Goal: Task Accomplishment & Management: Use online tool/utility

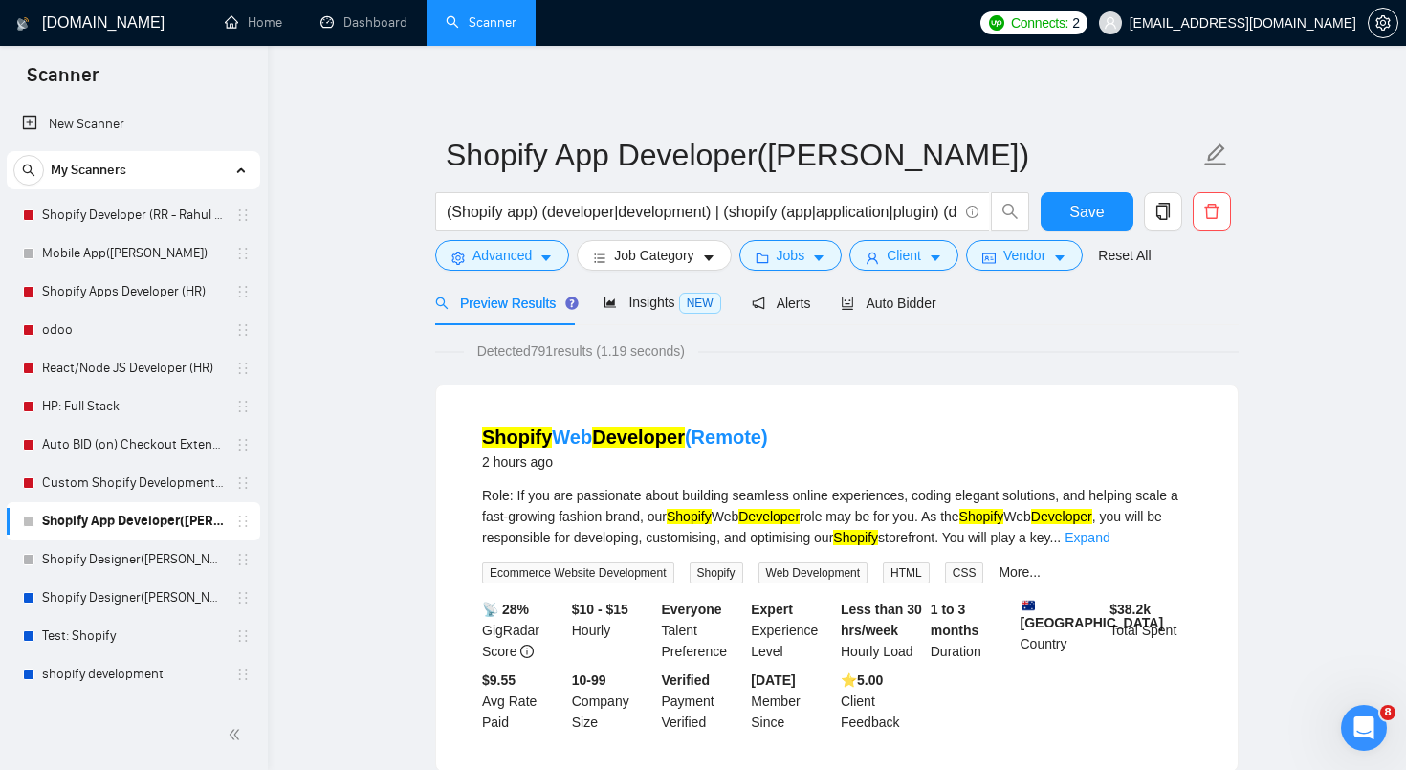
scroll to position [77, 0]
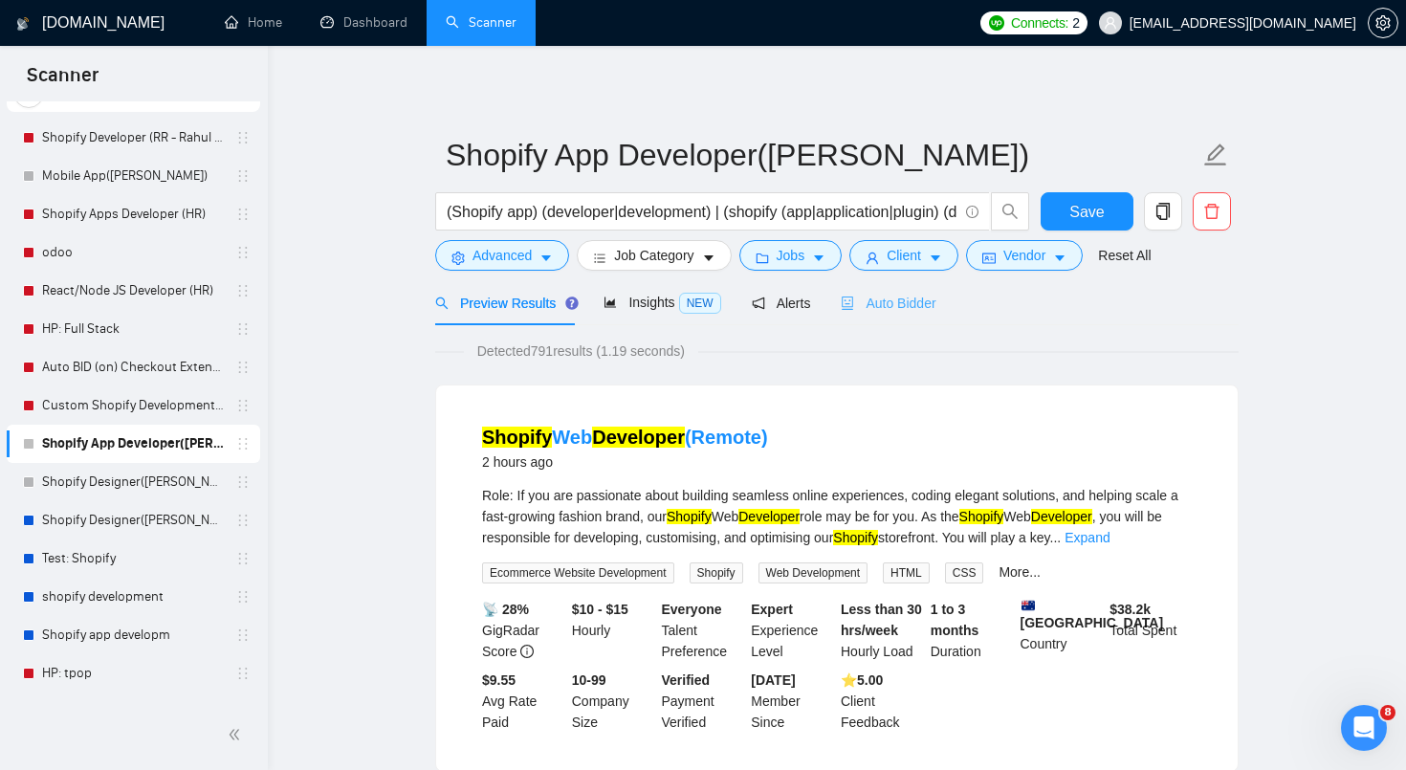
click at [878, 317] on div "Auto Bidder" at bounding box center [888, 302] width 95 height 45
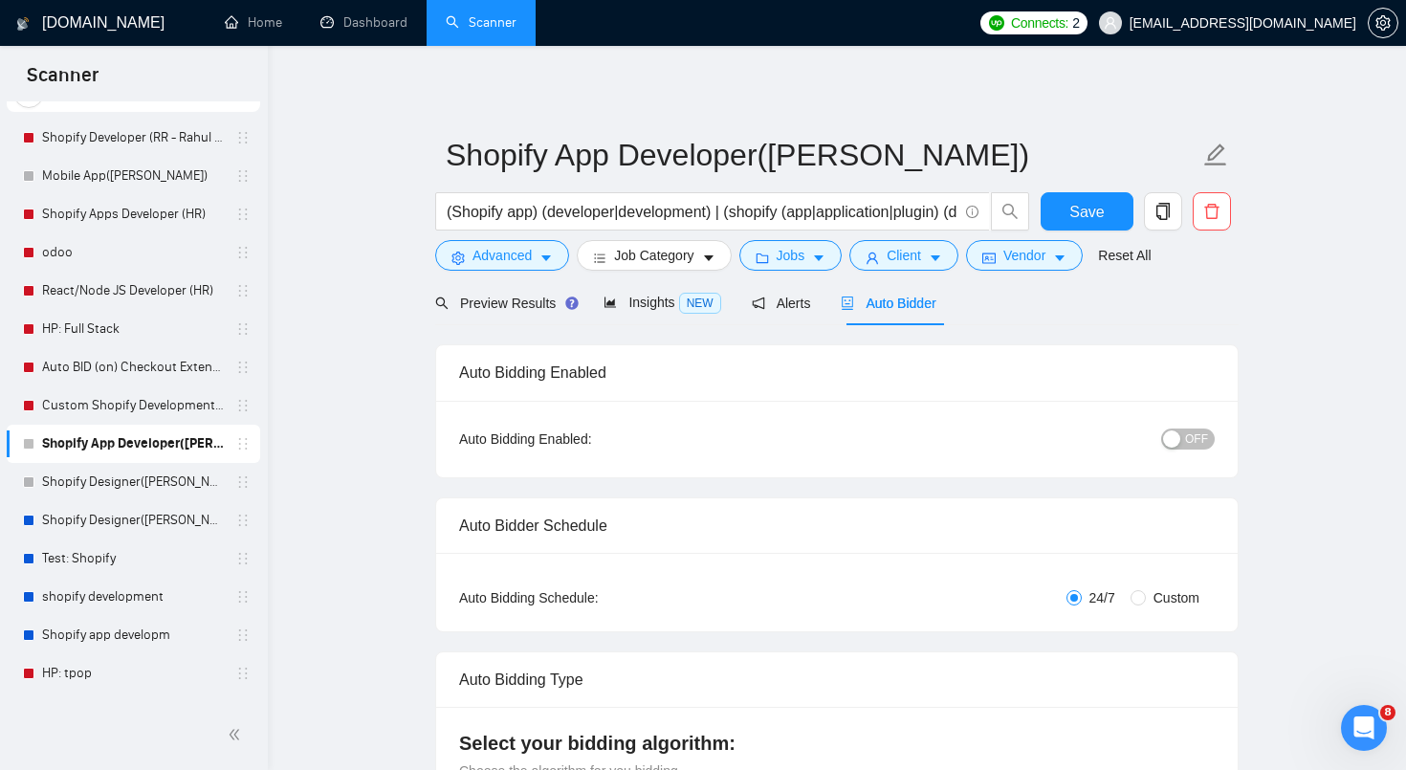
radio input "false"
radio input "true"
checkbox input "true"
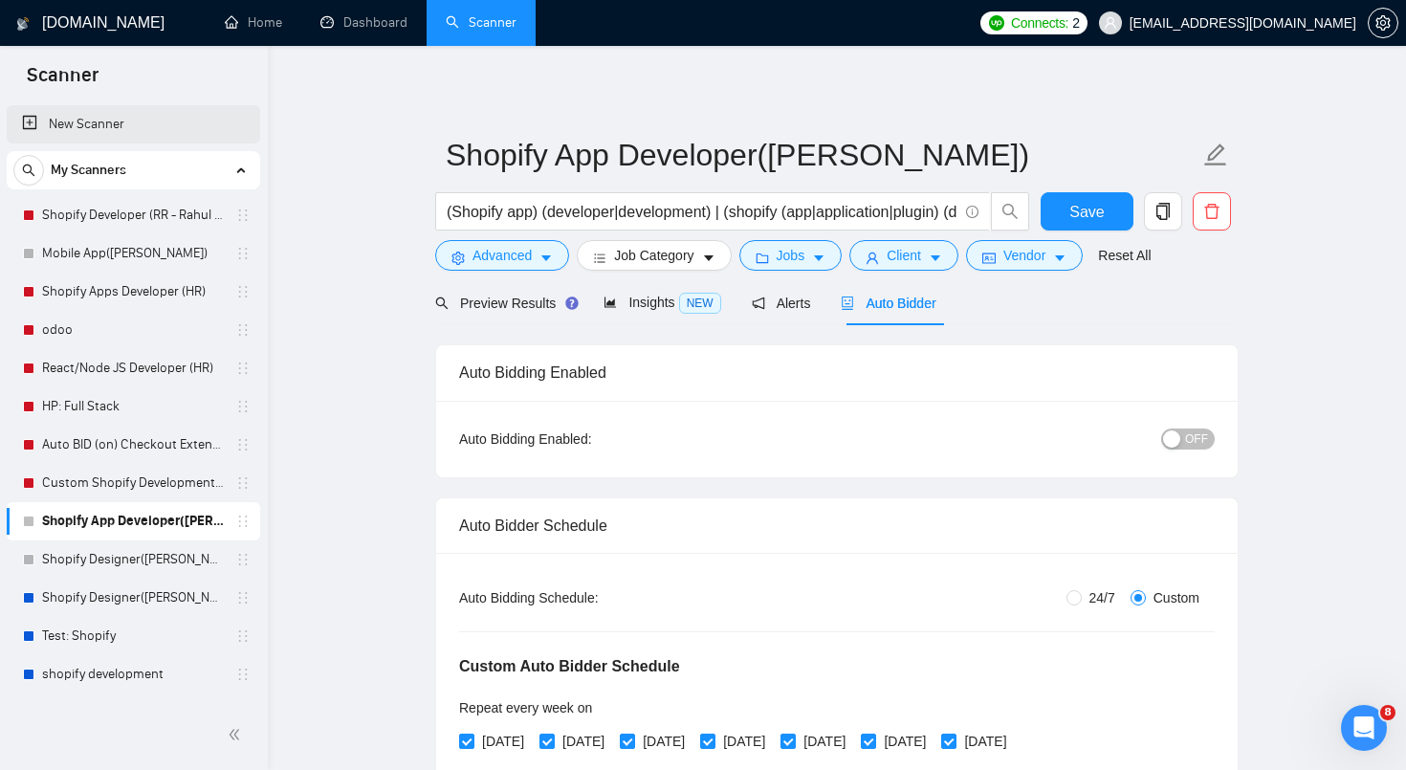
click at [73, 115] on link "New Scanner" at bounding box center [133, 124] width 223 height 38
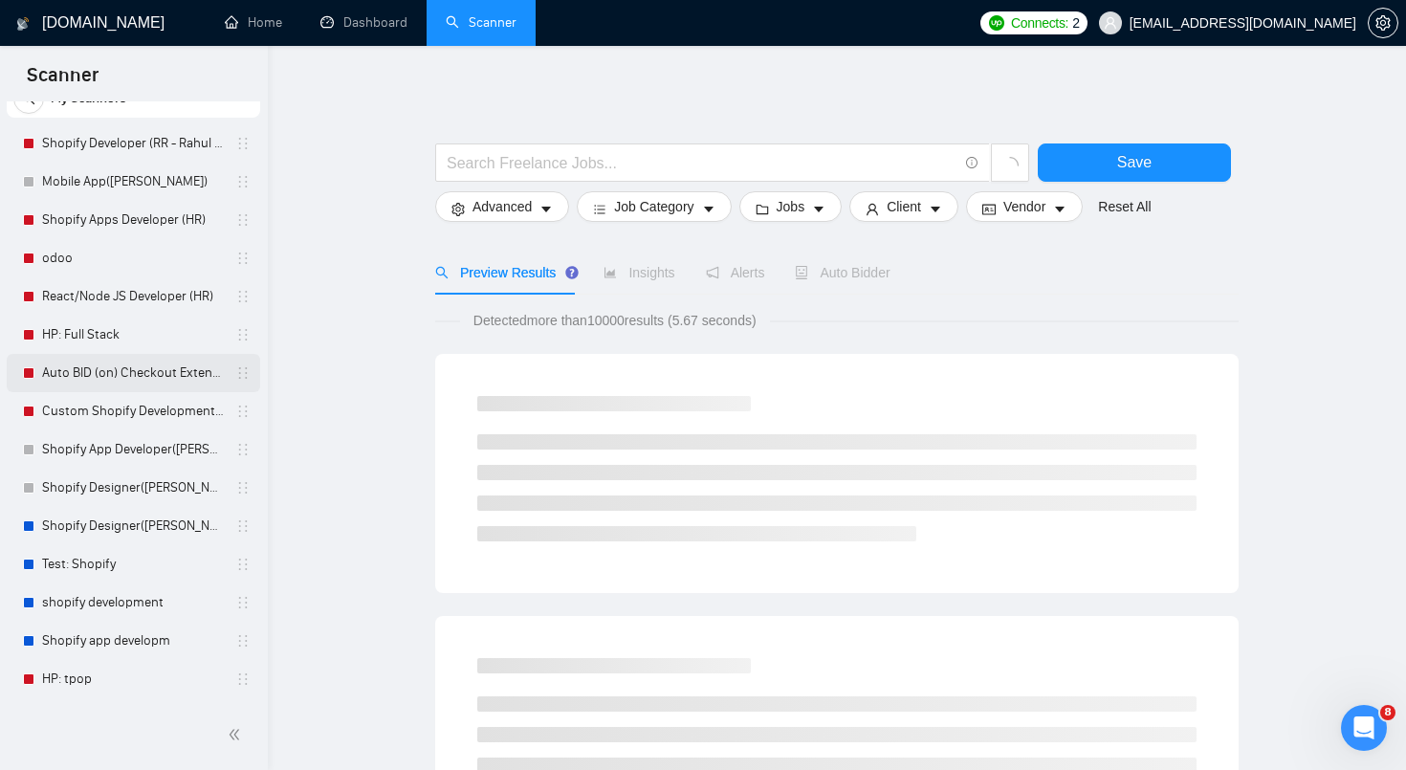
scroll to position [74, 0]
click at [124, 530] on link "Shopify Designer([PERSON_NAME])" at bounding box center [133, 524] width 182 height 38
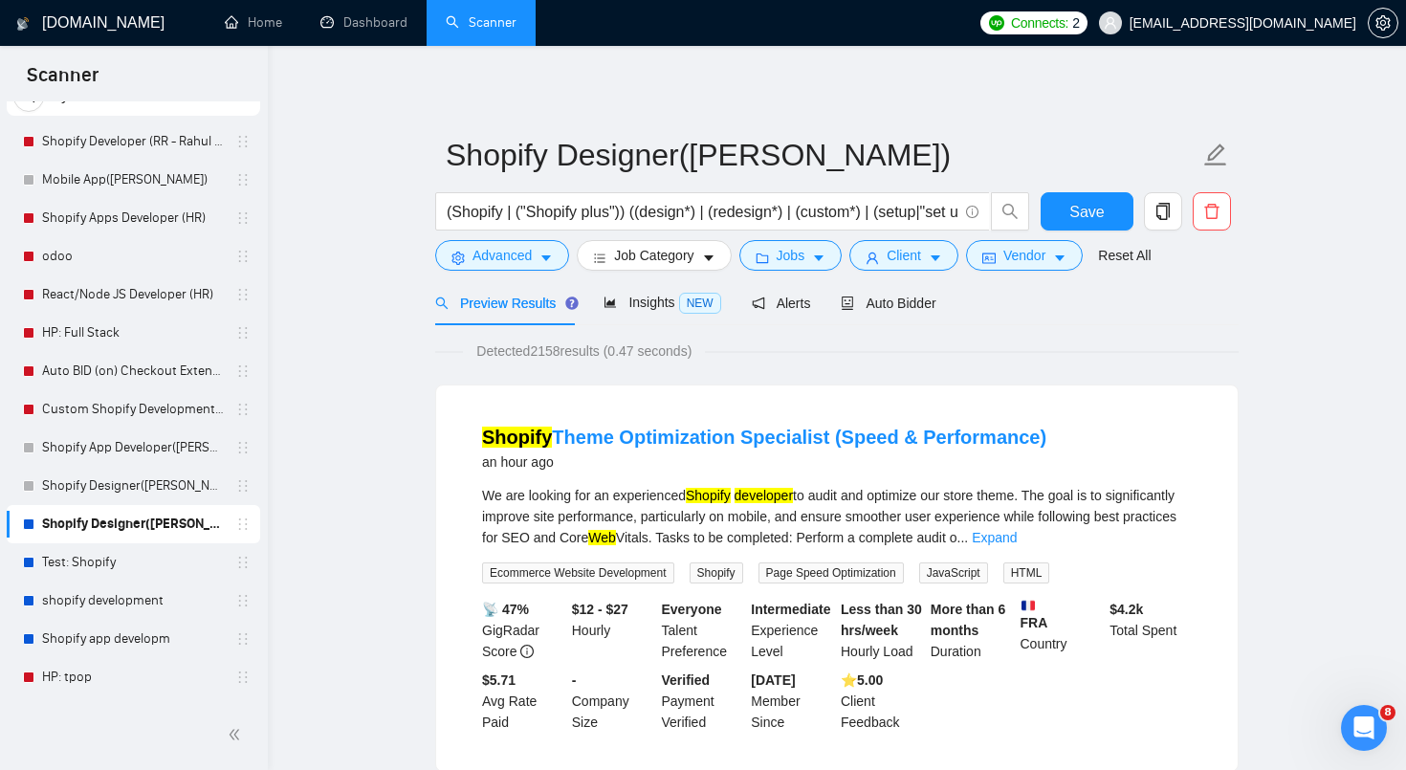
click at [541, 357] on span "Detected 2158 results (0.47 seconds)" at bounding box center [584, 351] width 242 height 21
click at [1039, 268] on button "Vendor" at bounding box center [1024, 255] width 117 height 31
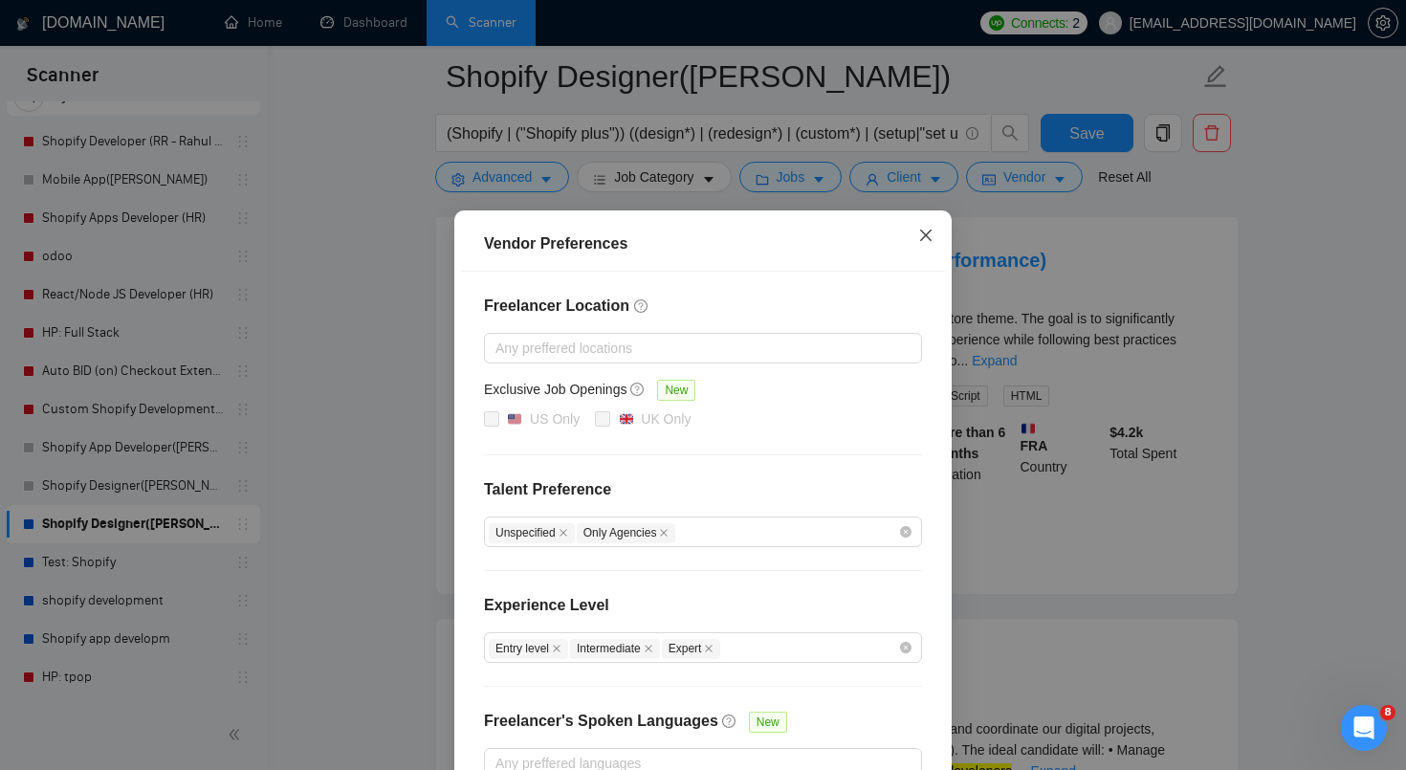
click at [920, 235] on icon "close" at bounding box center [925, 235] width 15 height 15
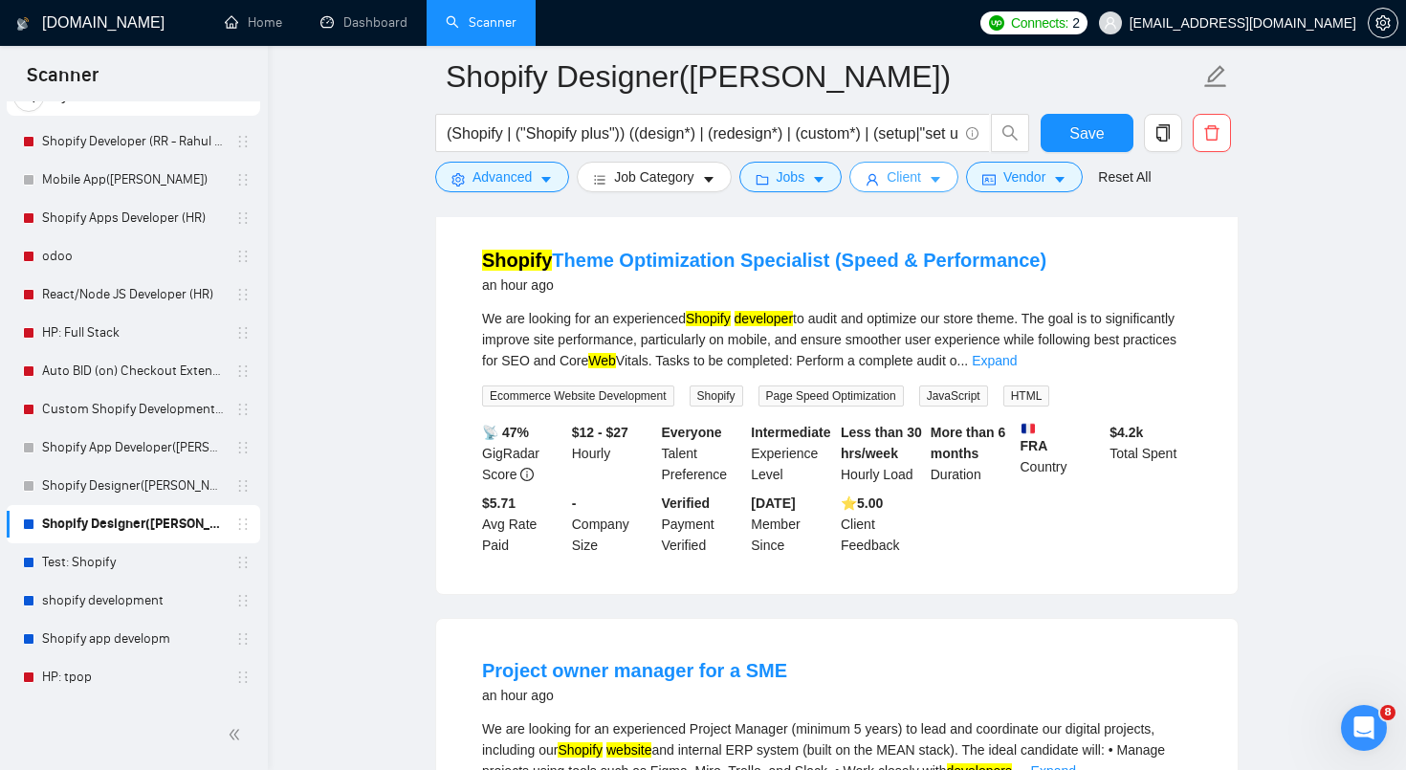
click at [914, 188] on button "Client" at bounding box center [903, 177] width 109 height 31
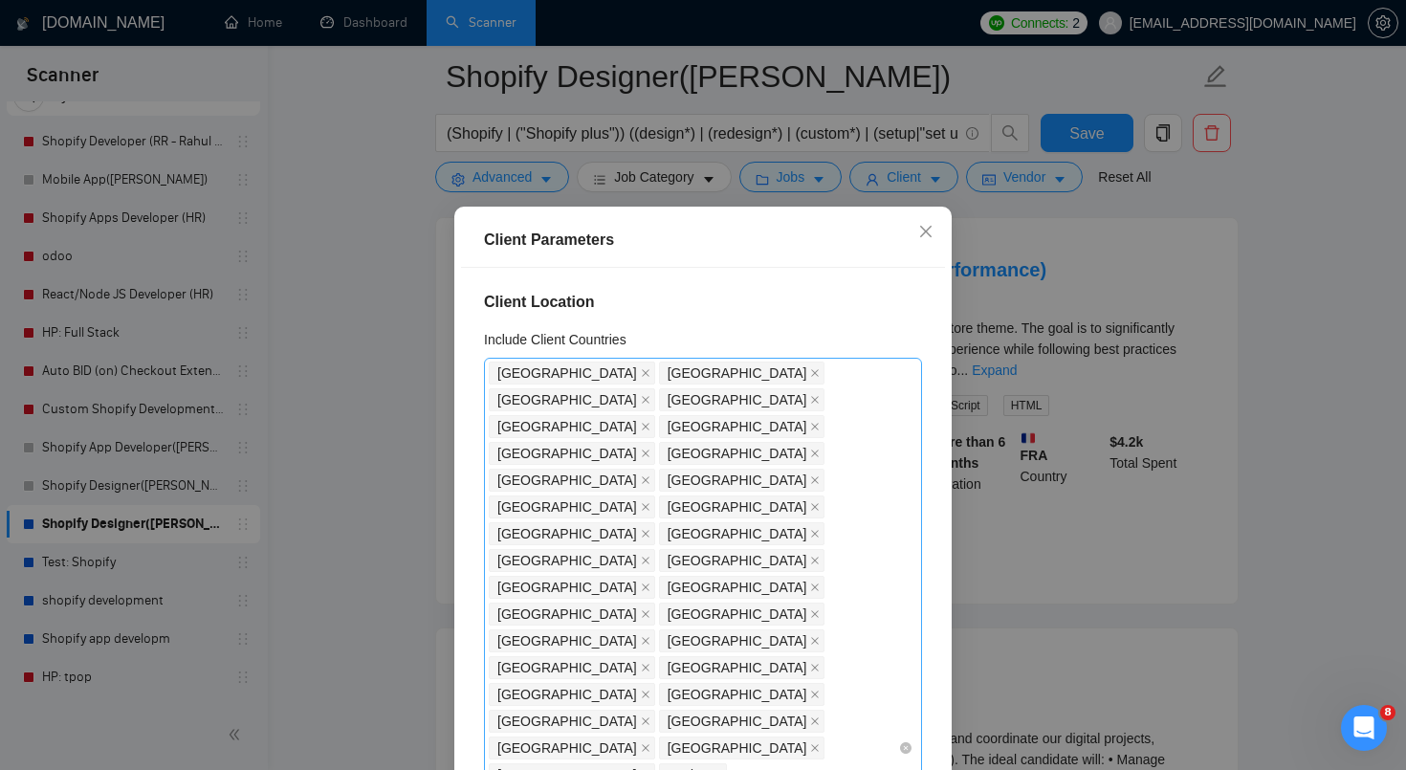
scroll to position [182, 0]
click at [916, 225] on span "Close" at bounding box center [926, 233] width 52 height 52
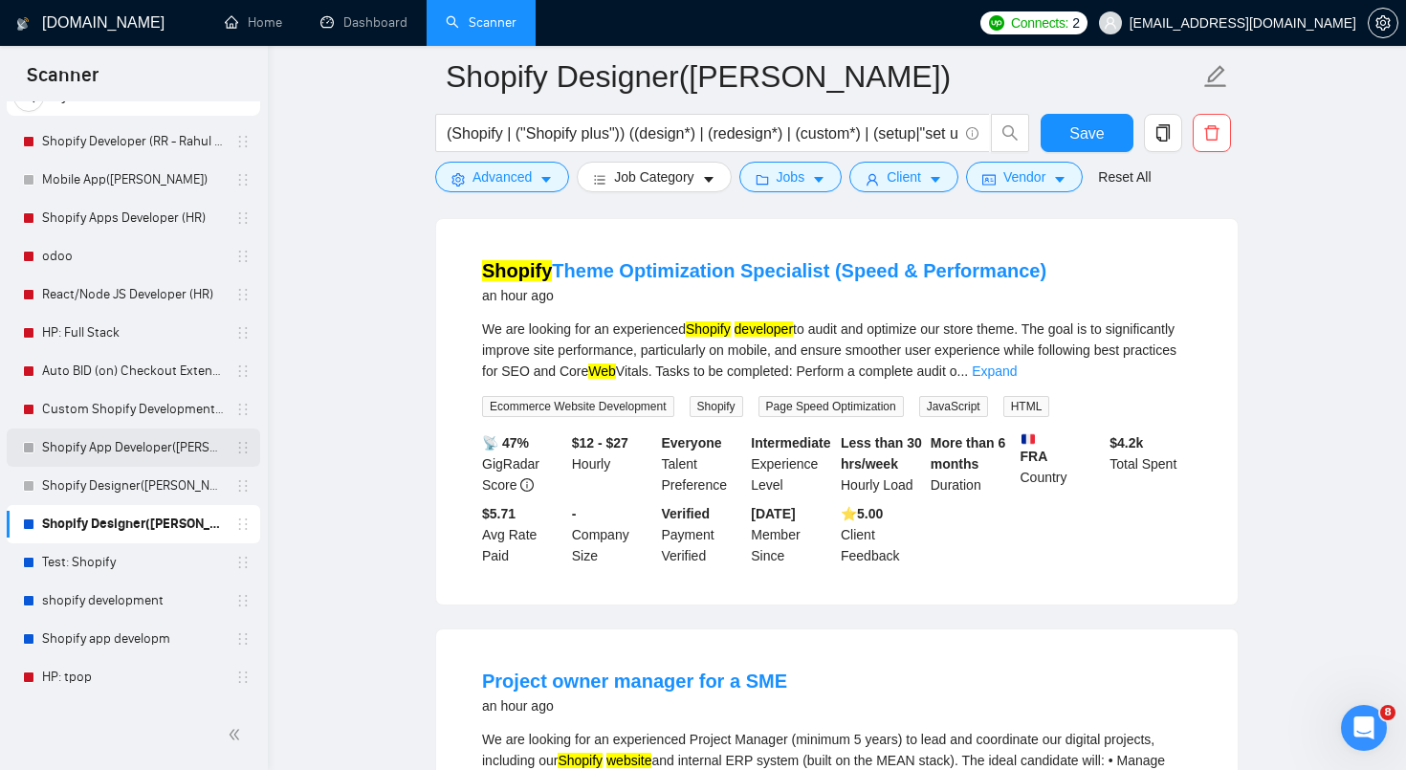
click at [167, 449] on link "Shopify App Developer([PERSON_NAME])" at bounding box center [133, 448] width 182 height 38
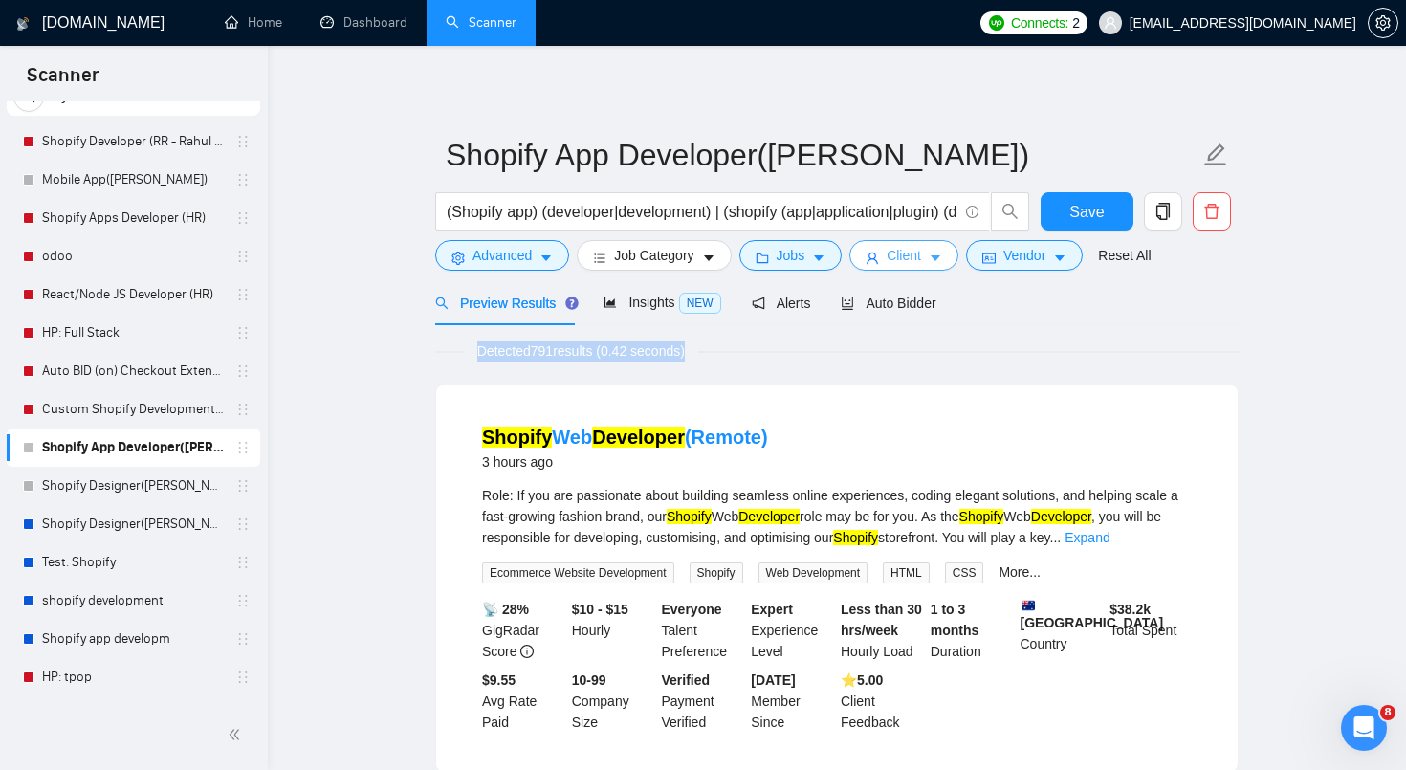
click at [912, 259] on span "Client" at bounding box center [904, 255] width 34 height 21
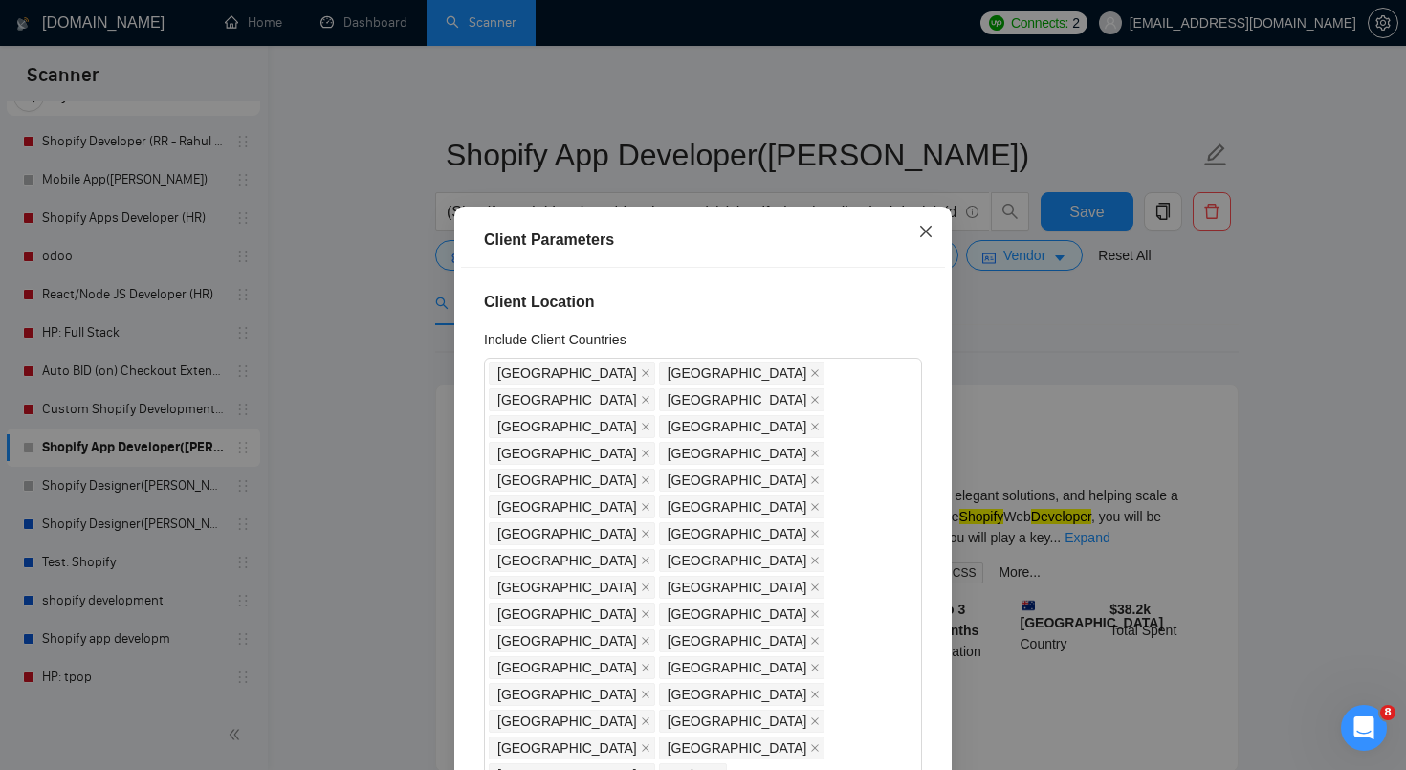
click at [924, 227] on icon "close" at bounding box center [925, 231] width 15 height 15
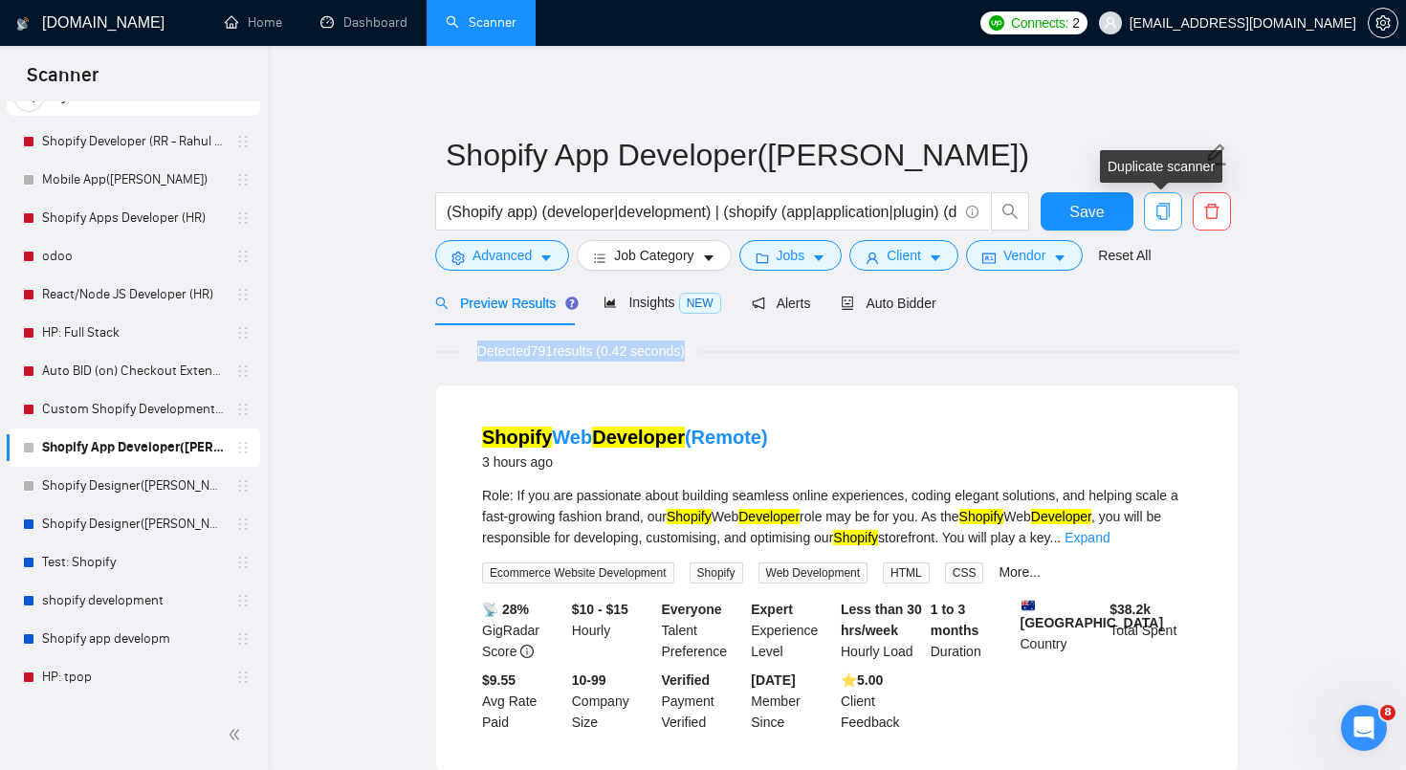
click at [1170, 219] on icon "copy" at bounding box center [1163, 211] width 17 height 17
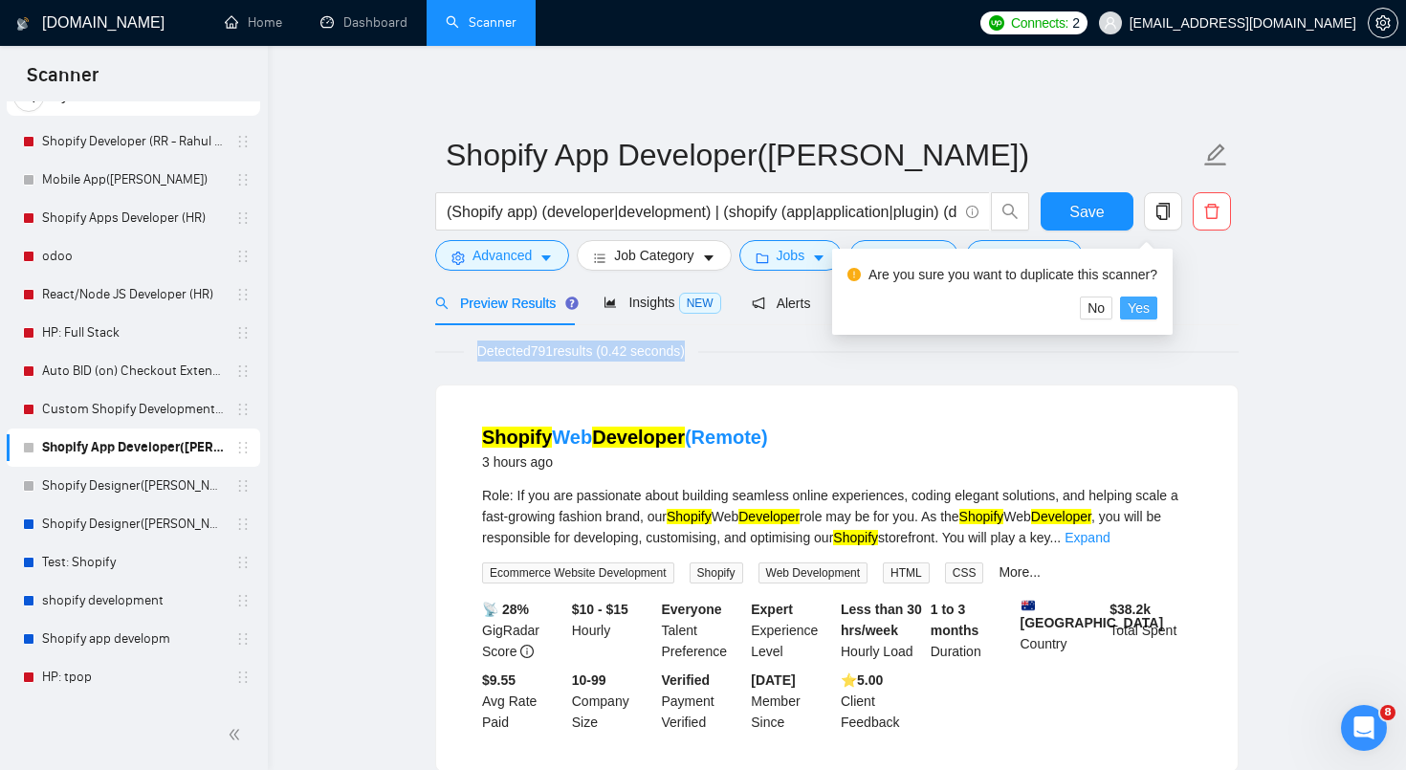
click at [1150, 302] on span "Yes" at bounding box center [1139, 307] width 22 height 21
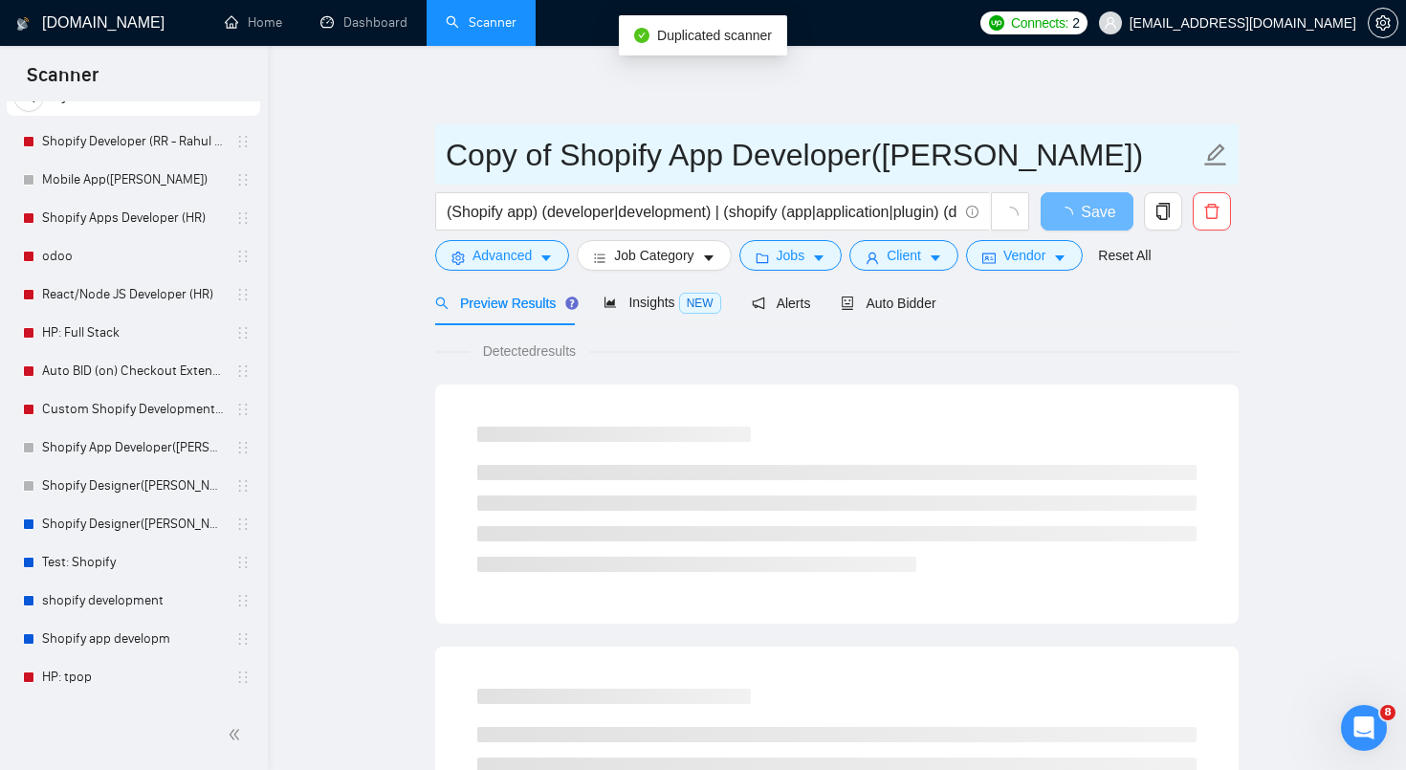
click at [815, 165] on input "Copy of Shopify App Developer([PERSON_NAME])" at bounding box center [823, 155] width 754 height 48
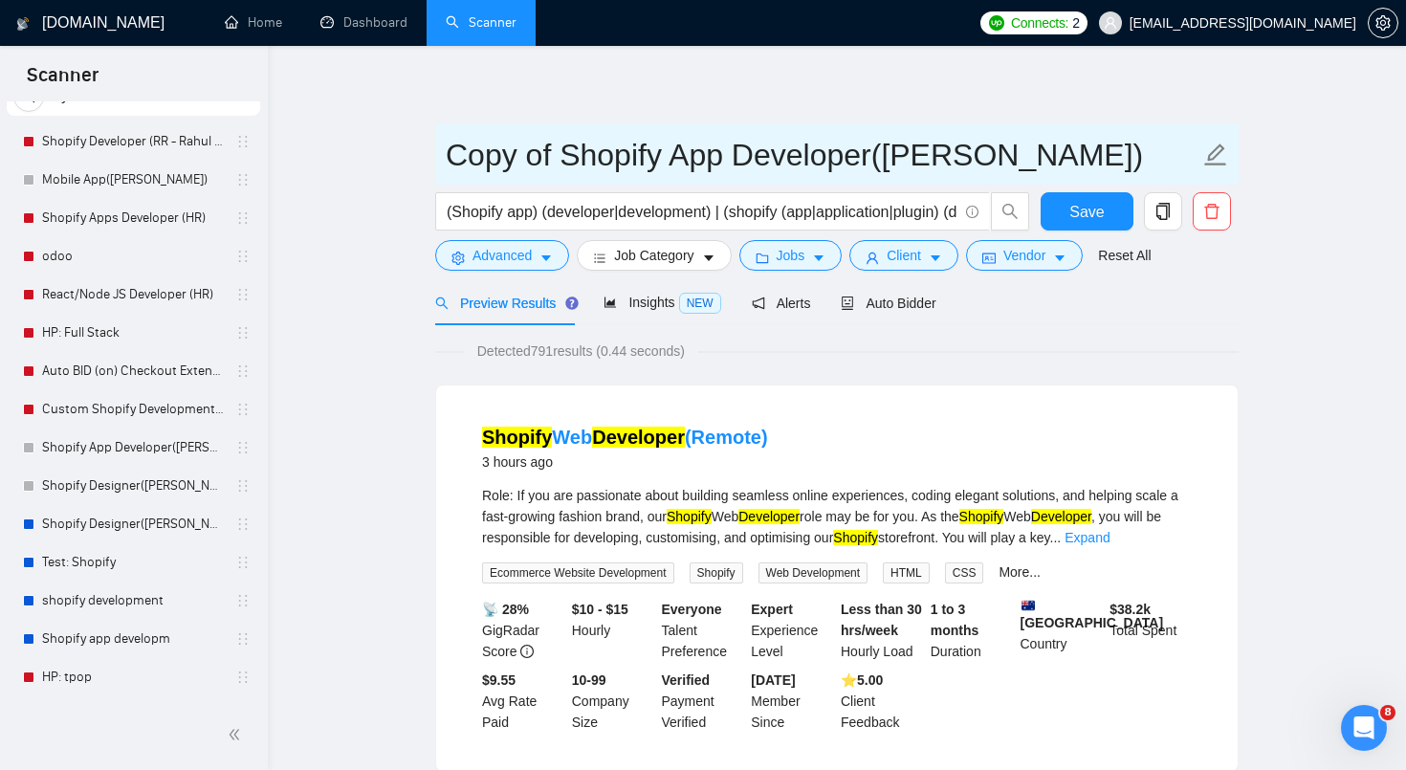
drag, startPoint x: 723, startPoint y: 154, endPoint x: 442, endPoint y: 143, distance: 281.5
click at [442, 143] on span "Copy of Shopify App Developer([PERSON_NAME])" at bounding box center [836, 154] width 803 height 60
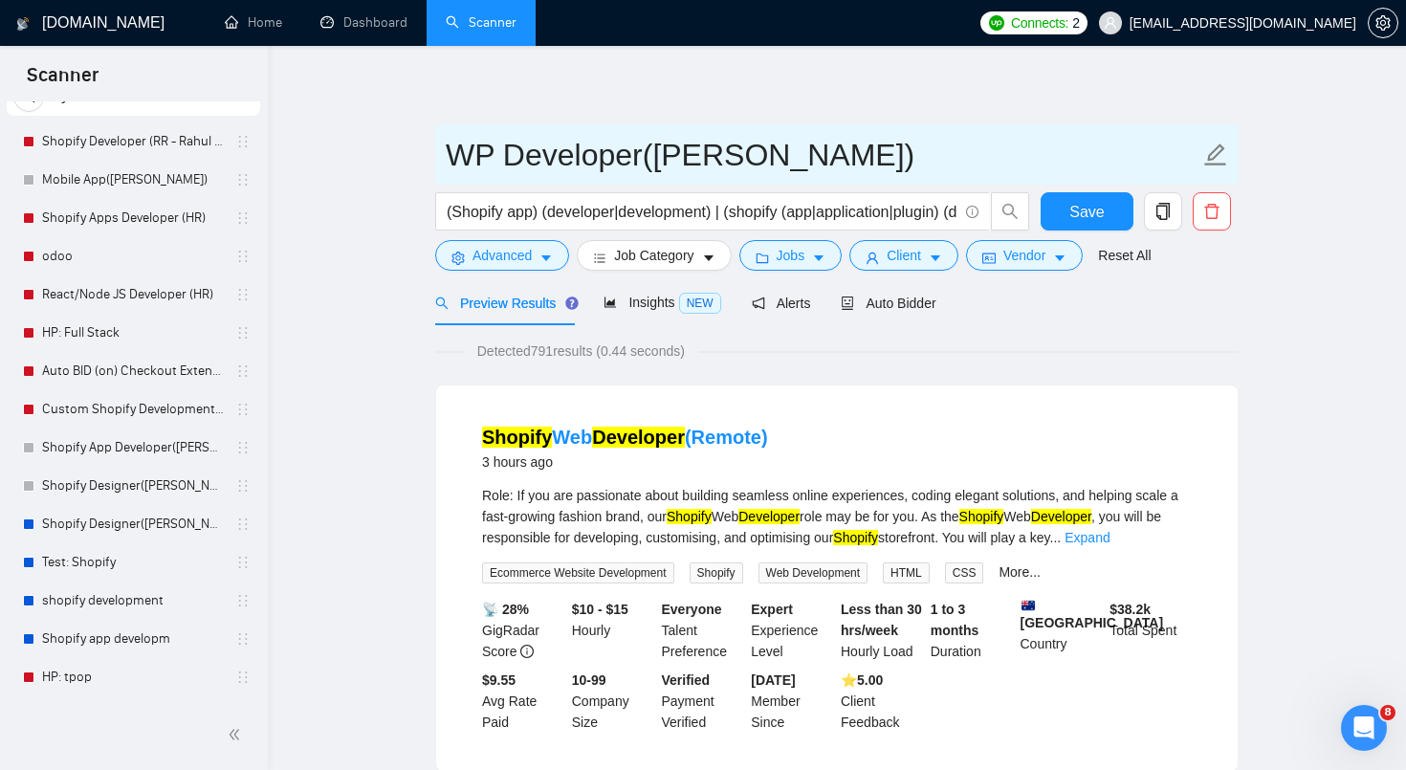
click at [756, 149] on input "WP Developer([PERSON_NAME])" at bounding box center [823, 155] width 754 height 48
type input "WP Developer([PERSON_NAME])"
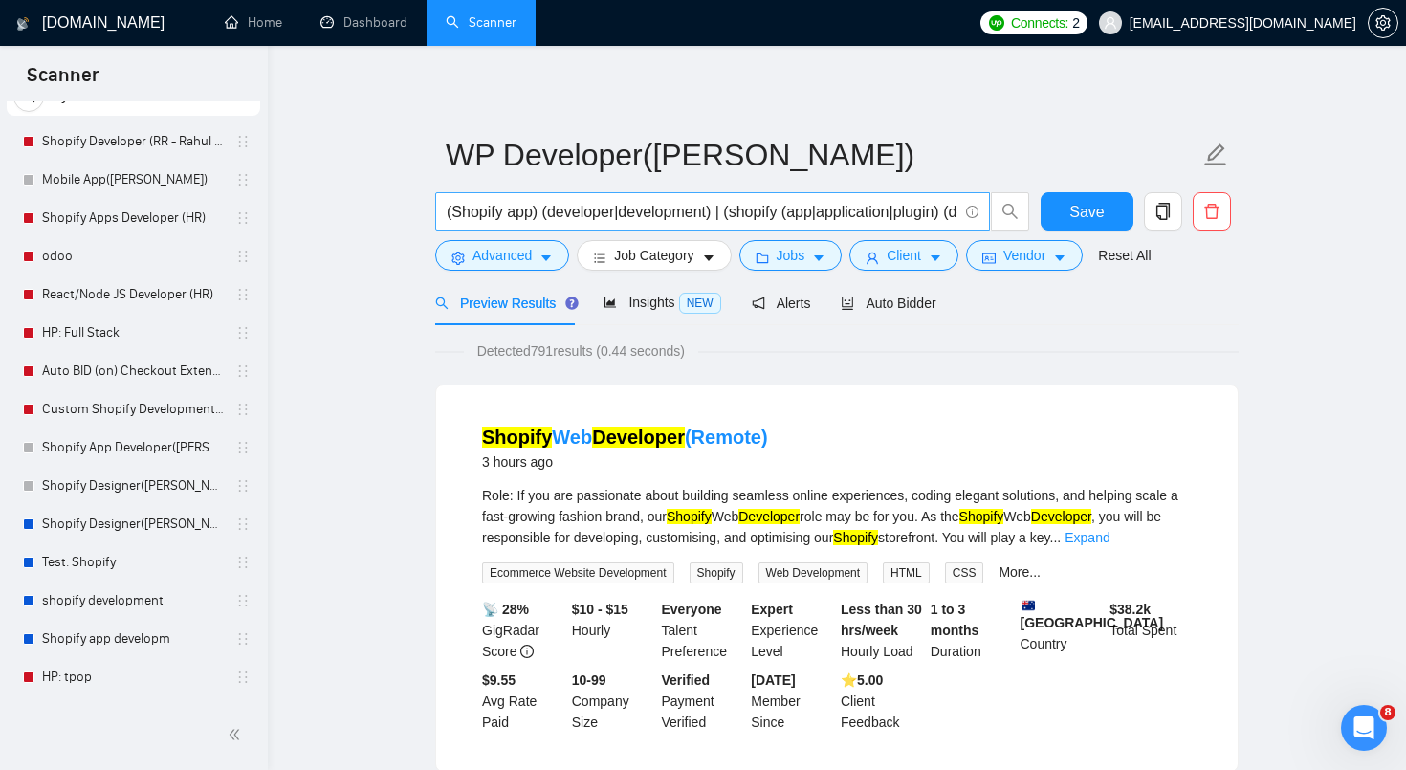
click at [493, 209] on input "(Shopify app) (developer|development) | (shopify (app|application|plugin) (deve…" at bounding box center [702, 212] width 511 height 24
click at [655, 209] on input "(Shopify app) (developer|development) | (shopify (app|application|plugin) (deve…" at bounding box center [702, 212] width 511 height 24
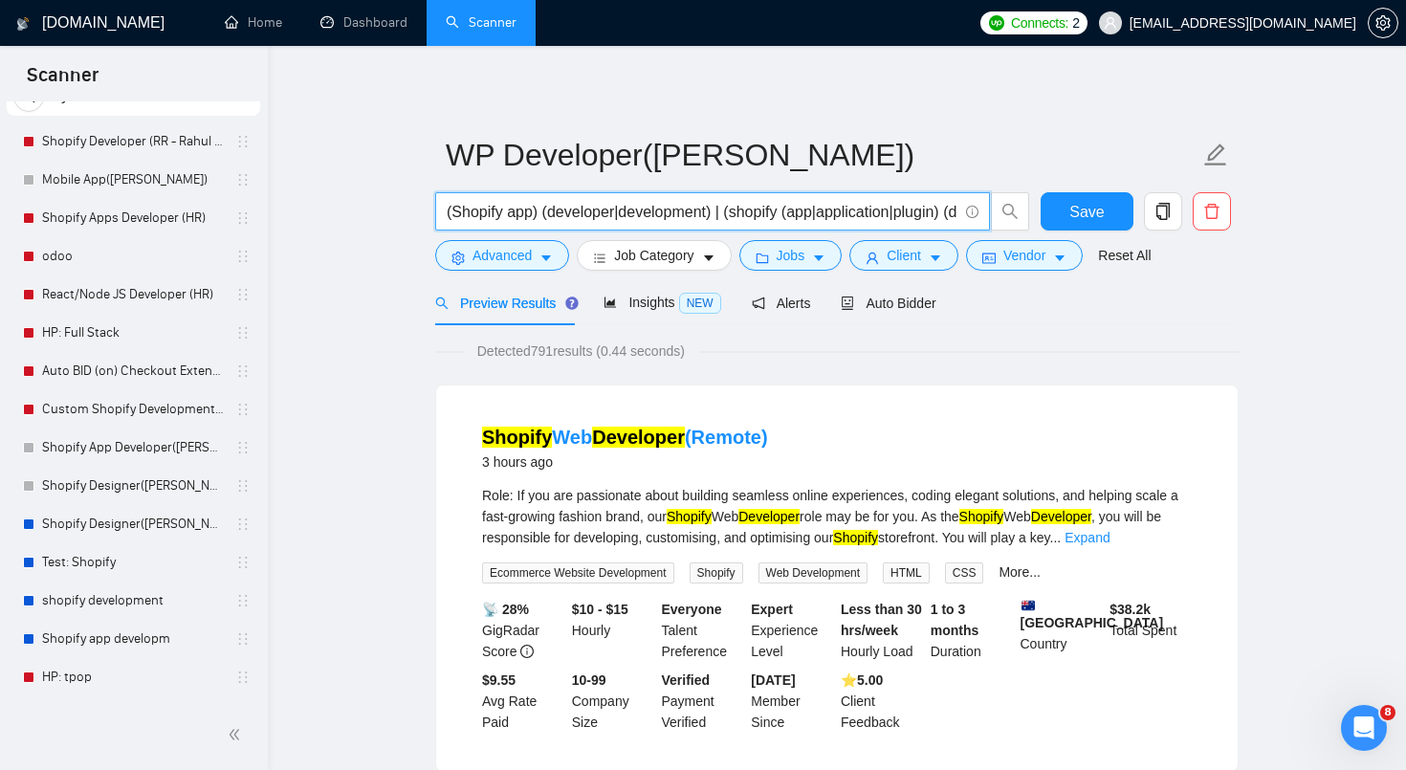
click at [655, 209] on input "(Shopify app) (developer|development) | (shopify (app|application|plugin) (deve…" at bounding box center [702, 212] width 511 height 24
click at [522, 216] on input "(Shopify app) (developer|development) | (shopify (app|application|plugin) (deve…" at bounding box center [702, 212] width 511 height 24
drag, startPoint x: 452, startPoint y: 210, endPoint x: 535, endPoint y: 214, distance: 82.3
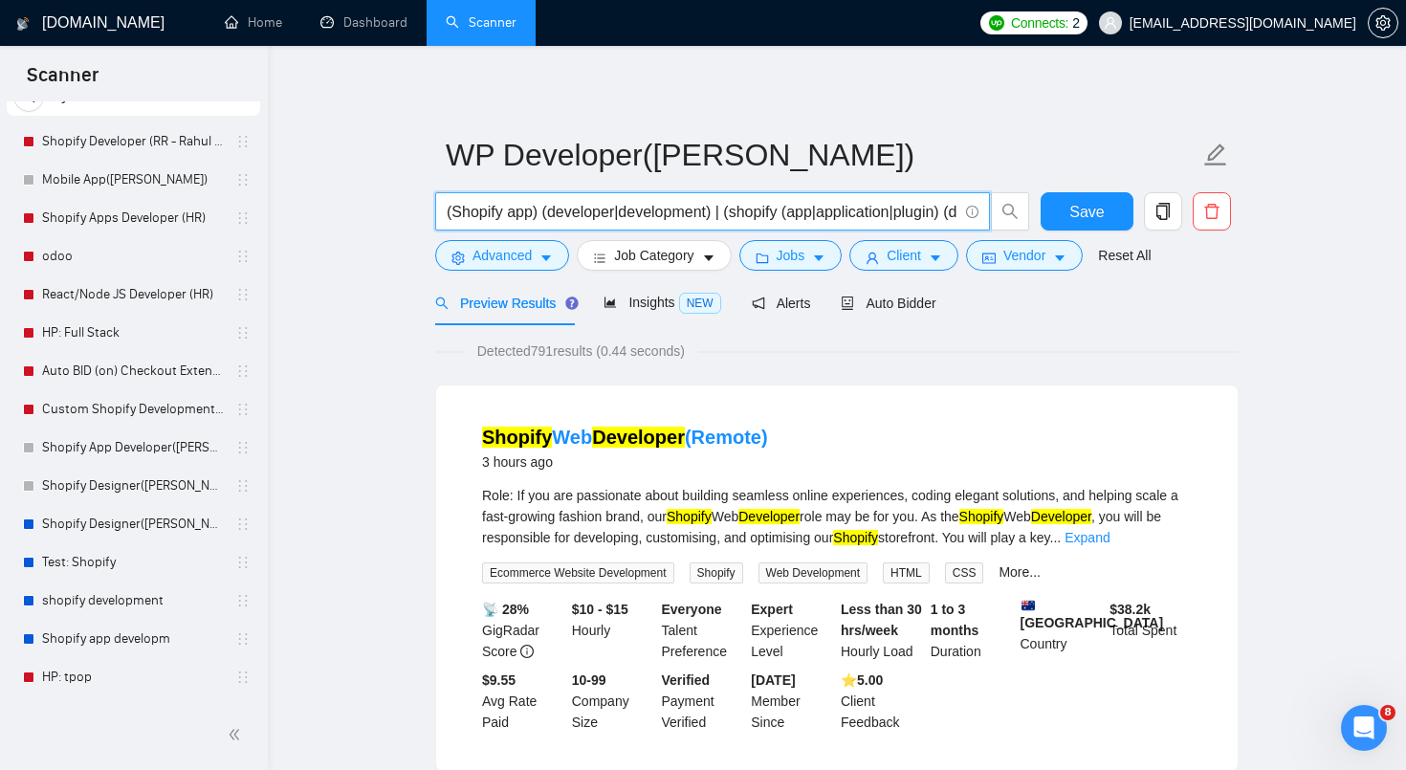
click at [535, 214] on input "(Shopify app) (developer|development) | (shopify (app|application|plugin) (deve…" at bounding box center [702, 212] width 511 height 24
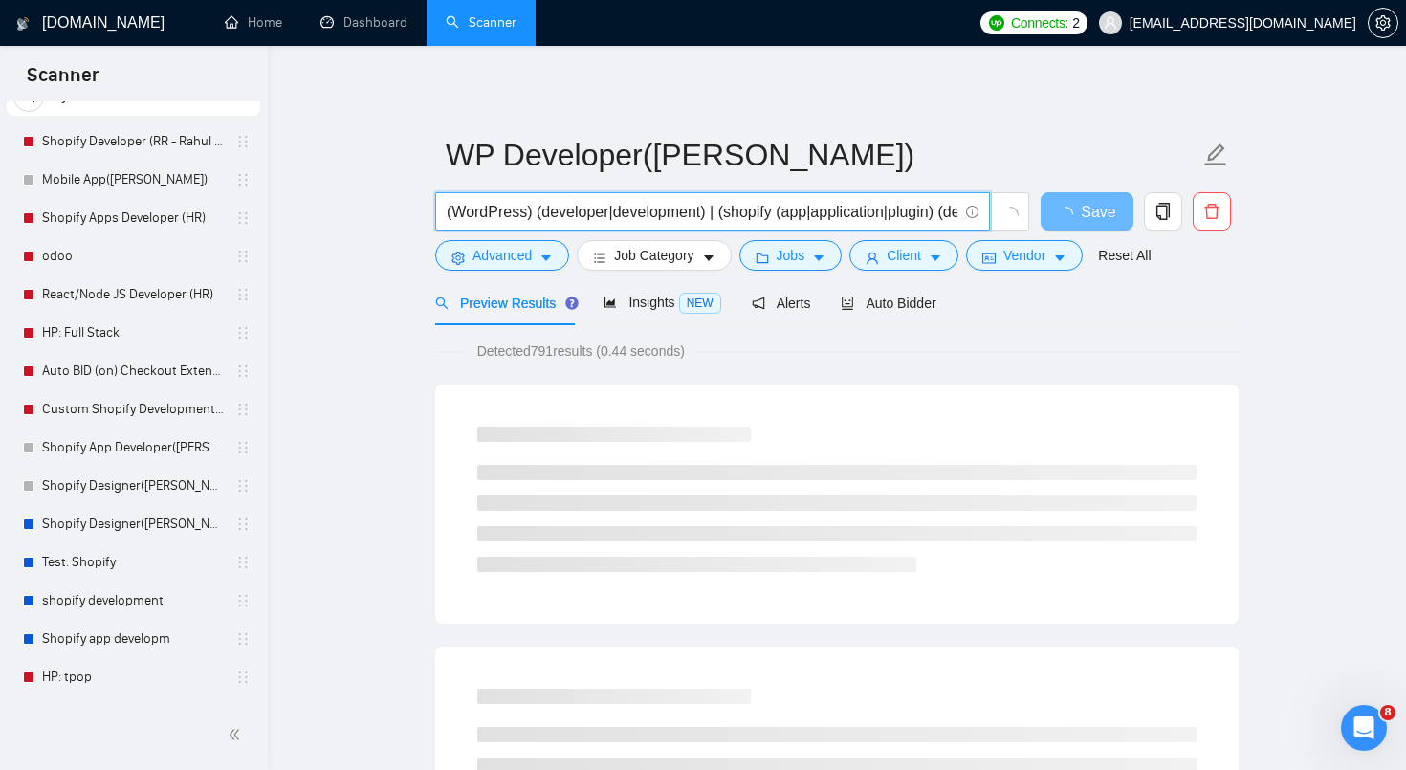
click at [764, 211] on input "(WordPress) (developer|development) | (shopify (app|application|plugin) (develo…" at bounding box center [702, 212] width 511 height 24
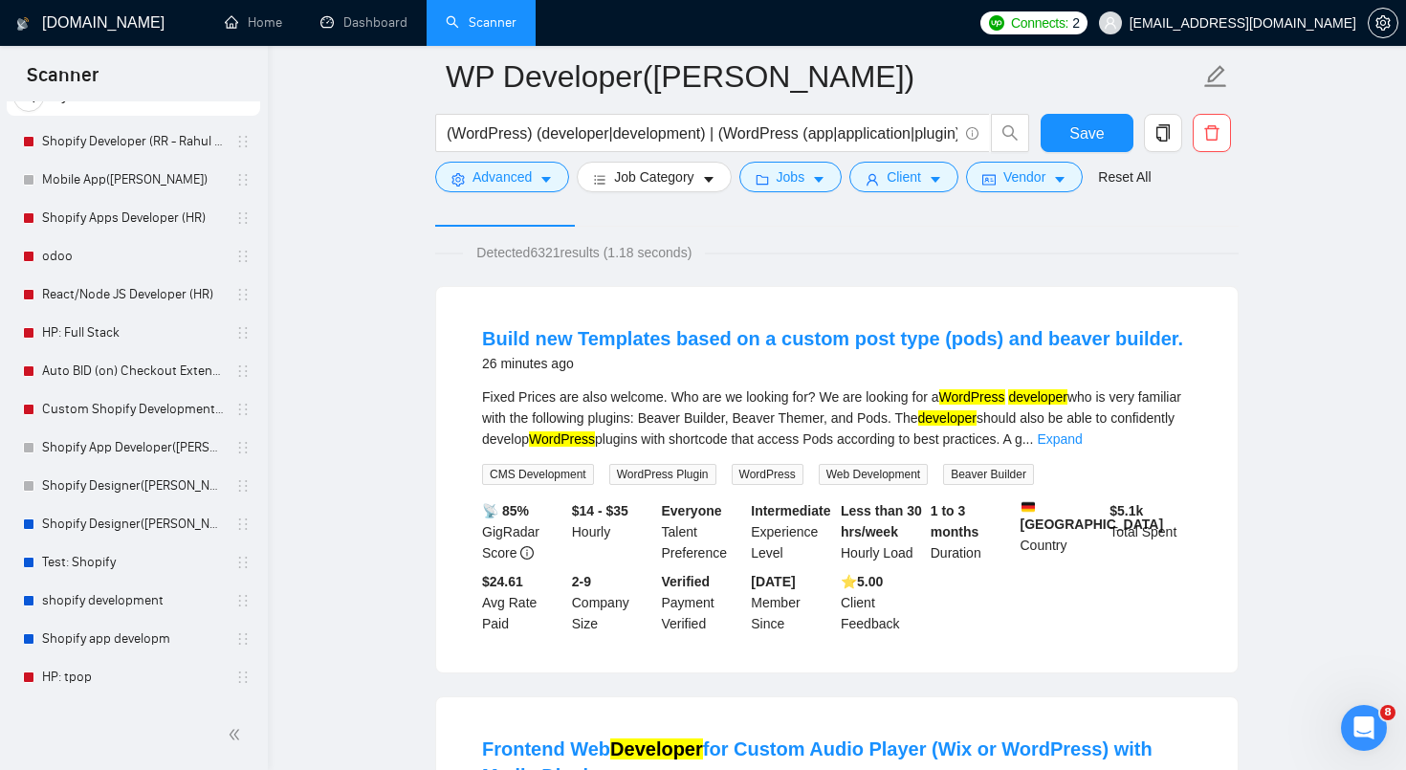
scroll to position [43, 0]
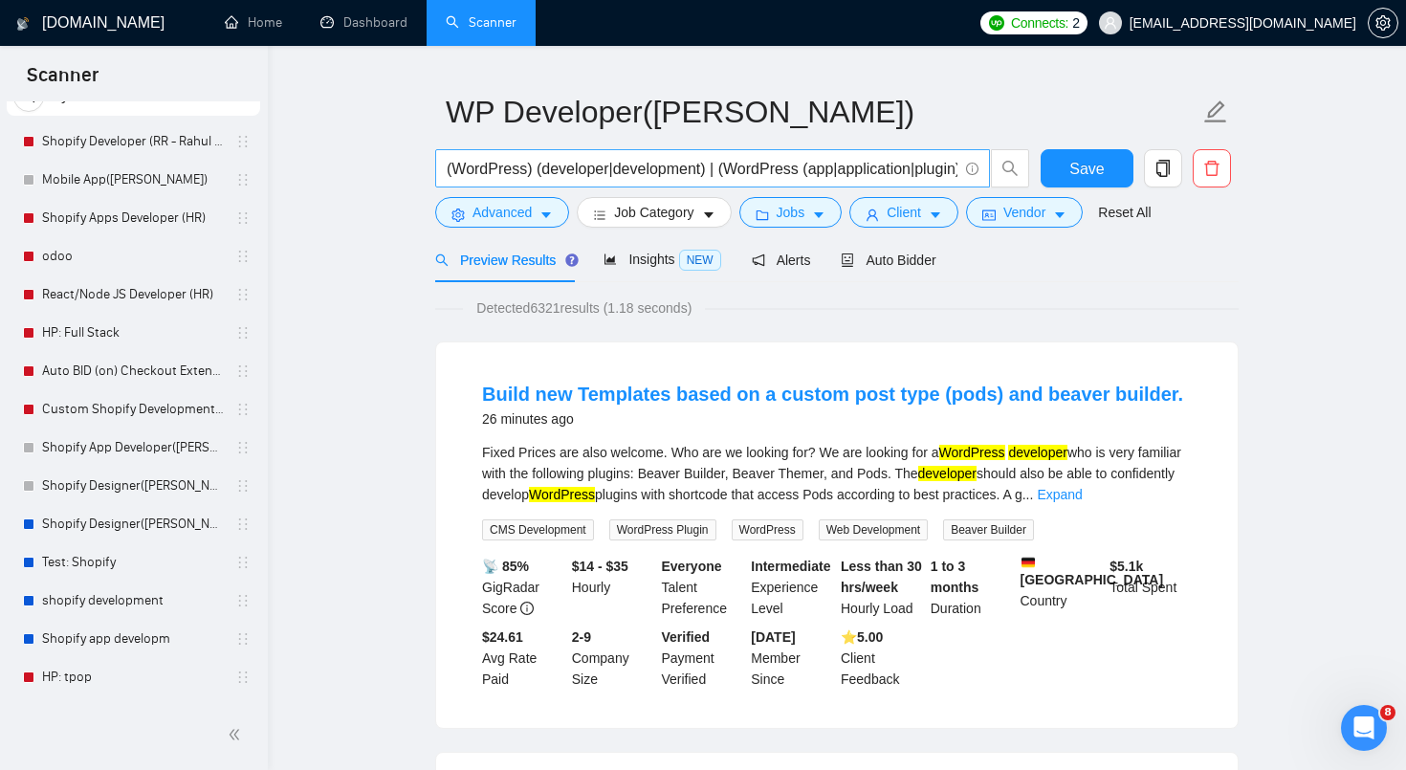
click at [523, 167] on input "(WordPress) (developer|development) | (WordPress (app|application|plugin) (deve…" at bounding box center [702, 169] width 511 height 24
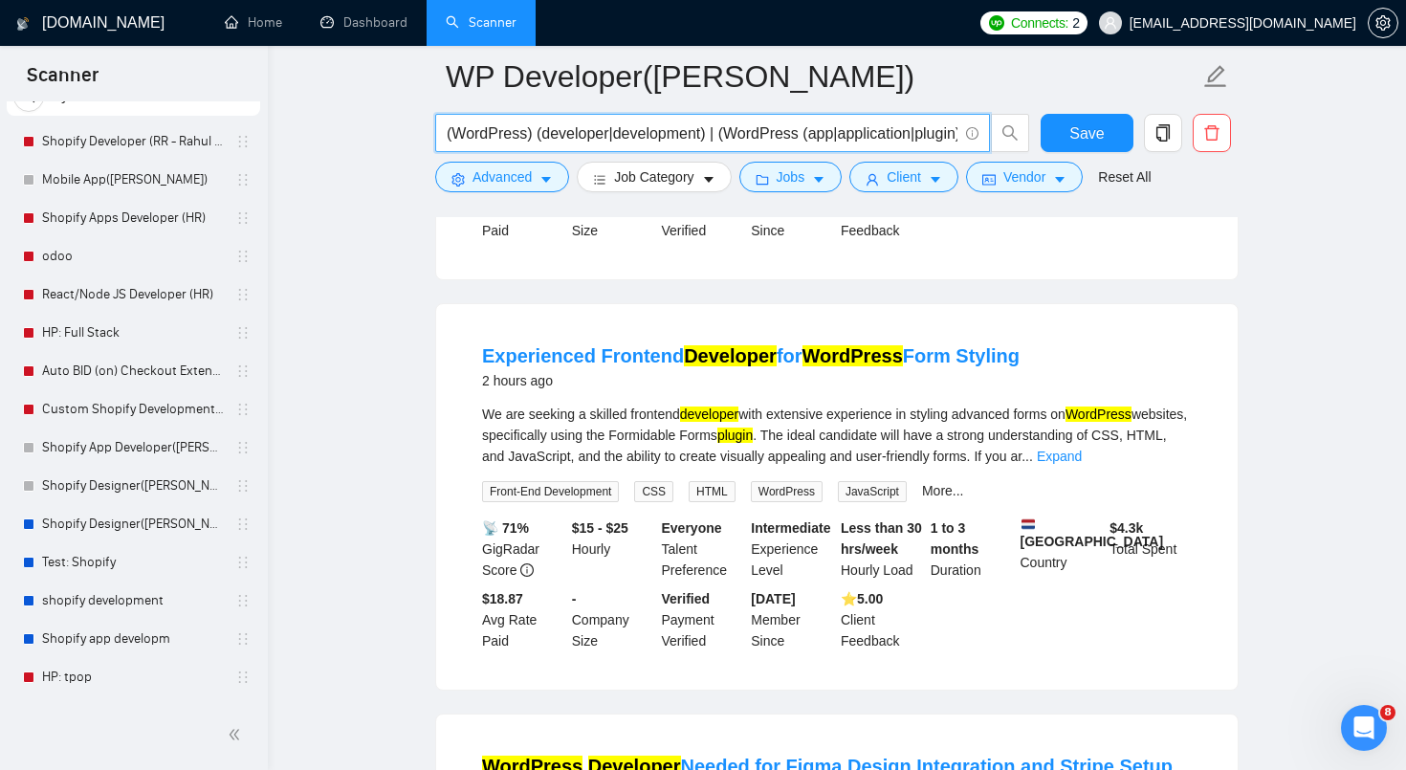
scroll to position [1270, 0]
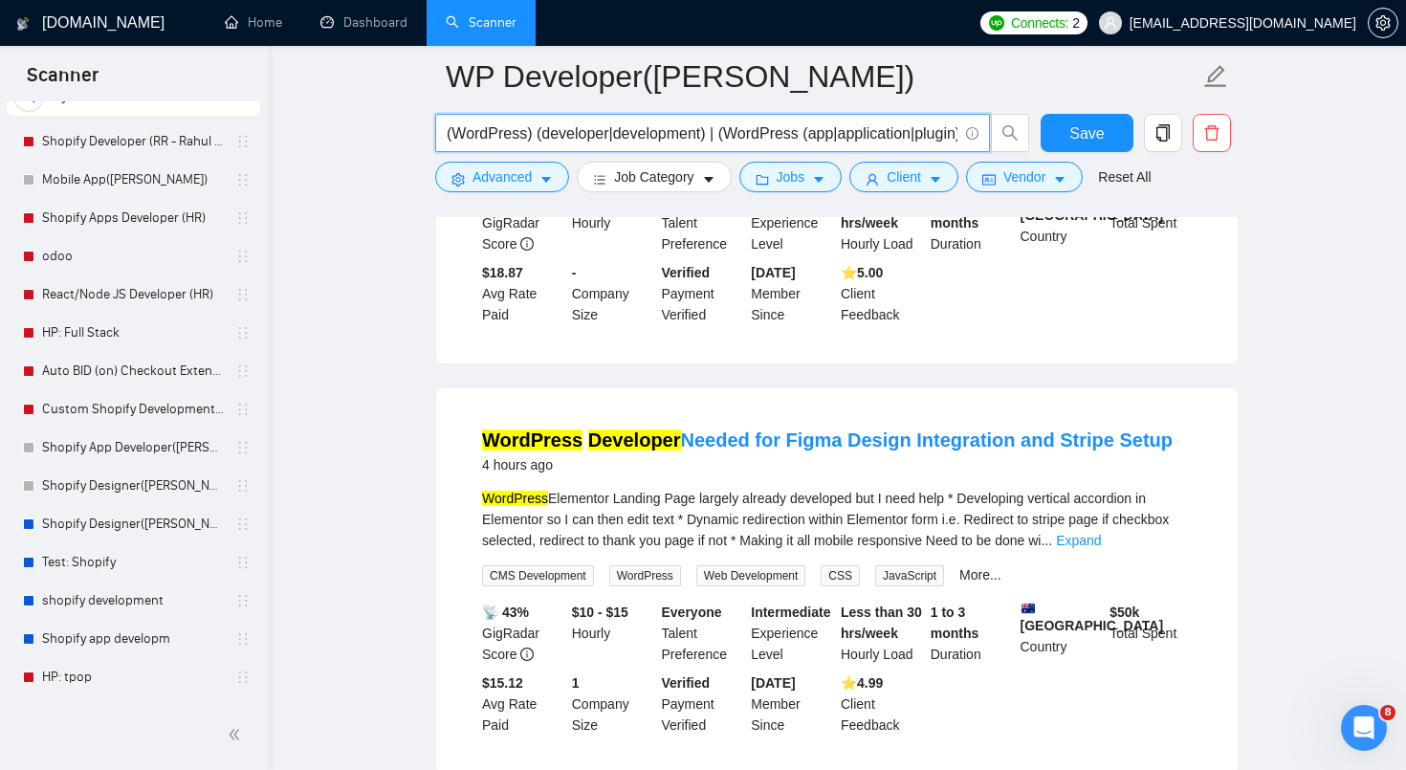
click at [535, 131] on input "(WordPress) (developer|development) | (WordPress (app|application|plugin) (deve…" at bounding box center [702, 133] width 511 height 24
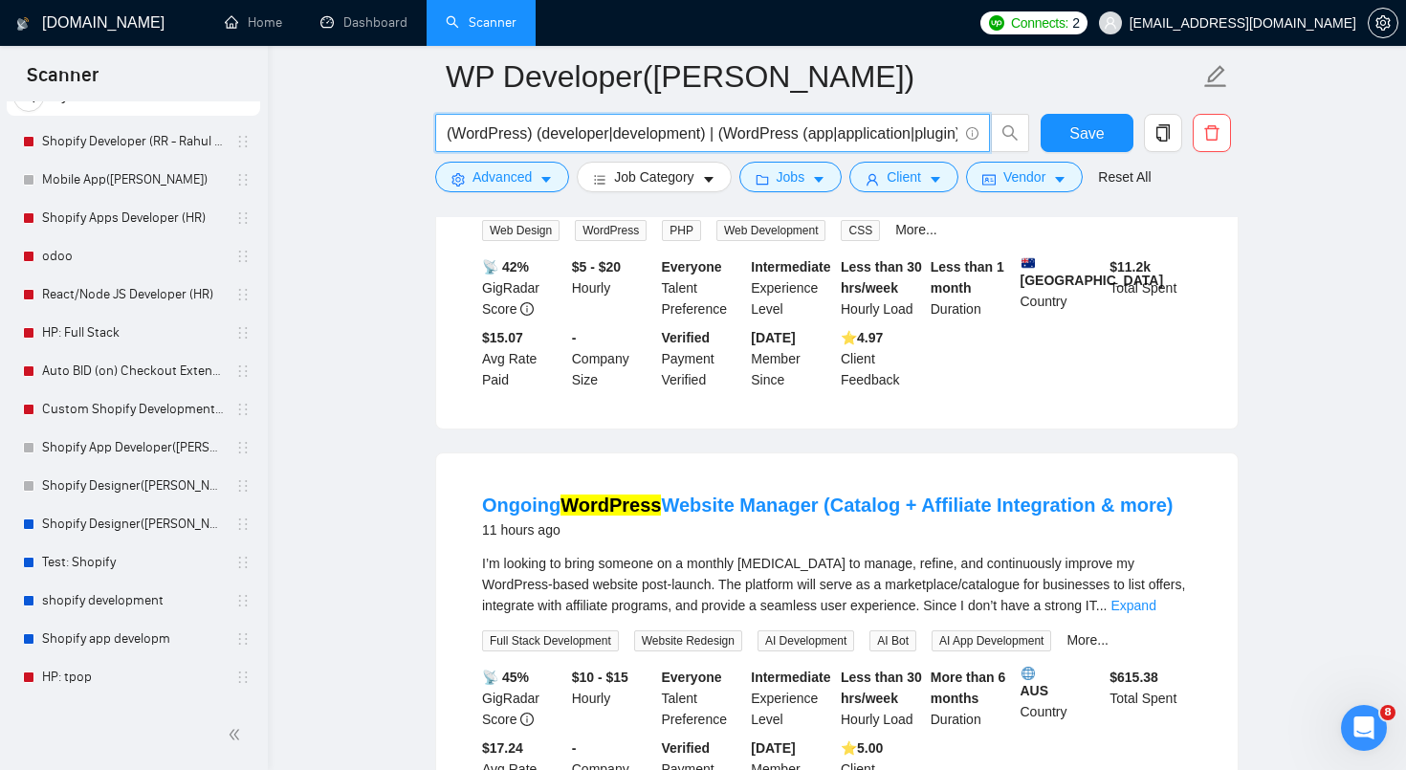
scroll to position [2031, 0]
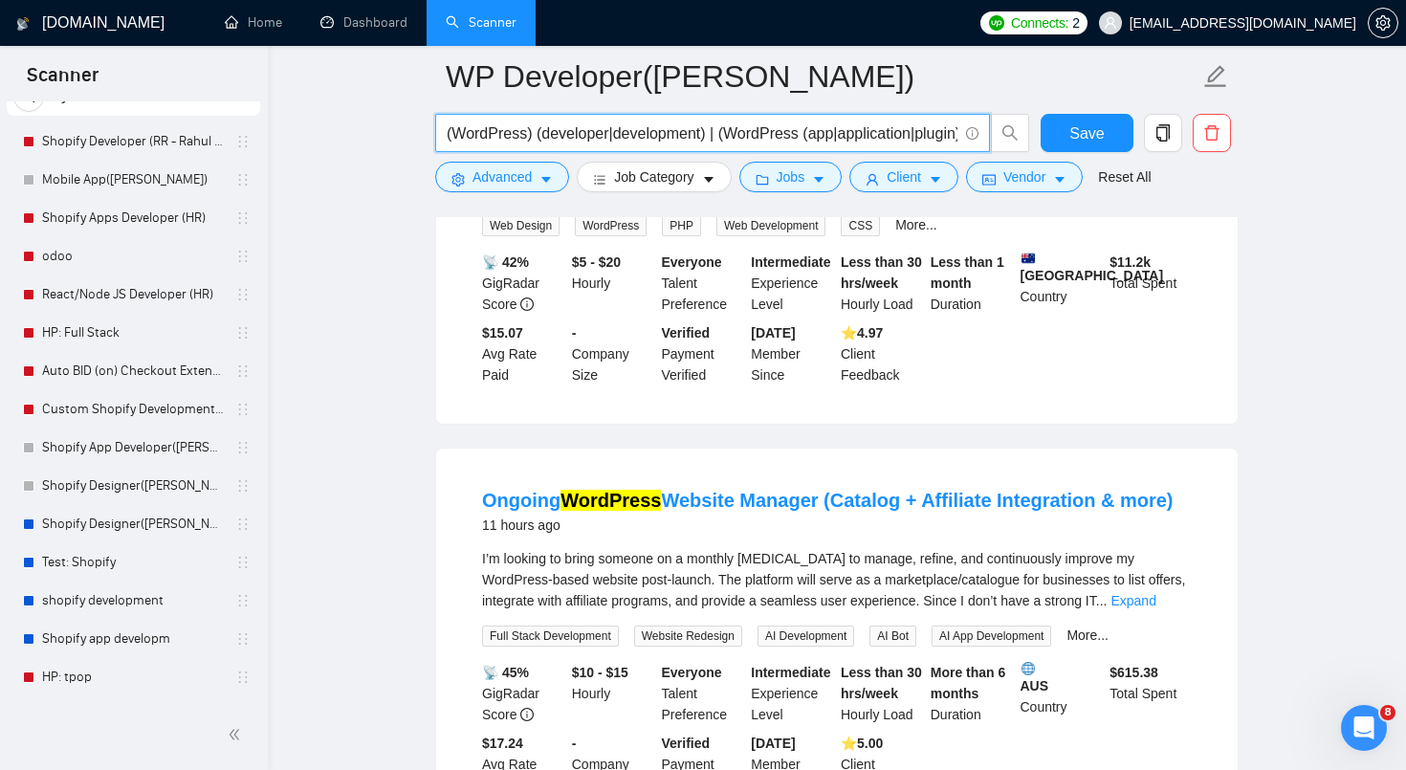
click at [707, 135] on input "(WordPress) (developer|development) | (WordPress (app|application|plugin) (deve…" at bounding box center [702, 133] width 511 height 24
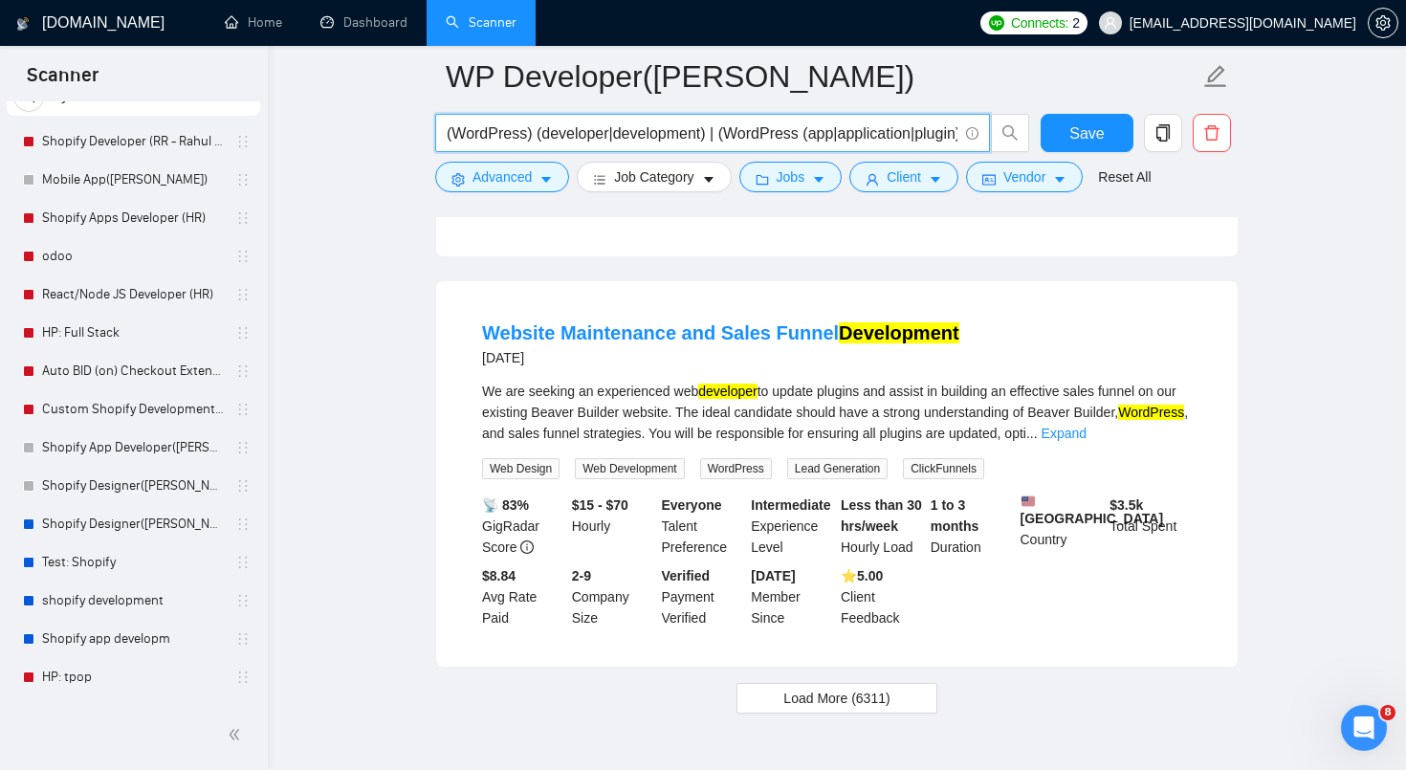
scroll to position [3968, 0]
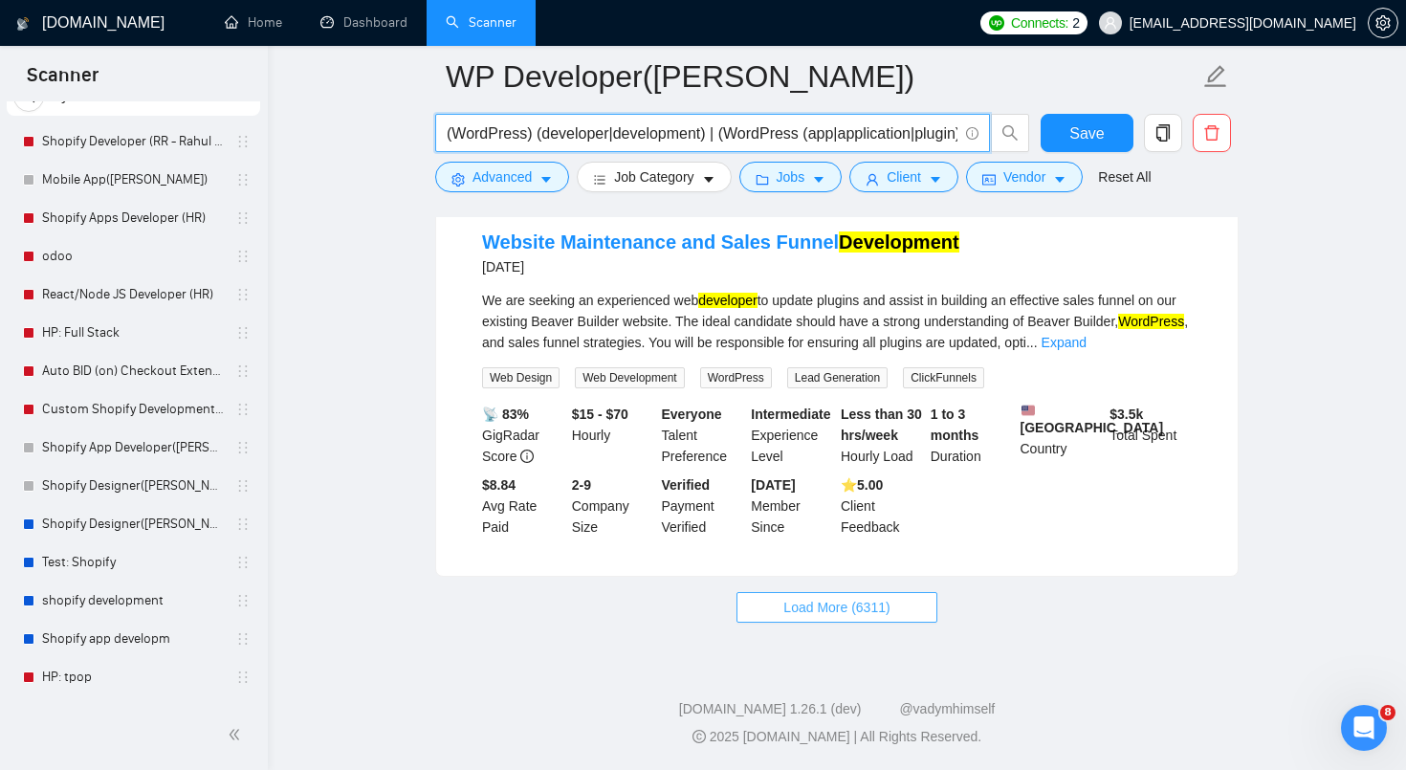
click at [850, 602] on span "Load More (6311)" at bounding box center [836, 607] width 106 height 21
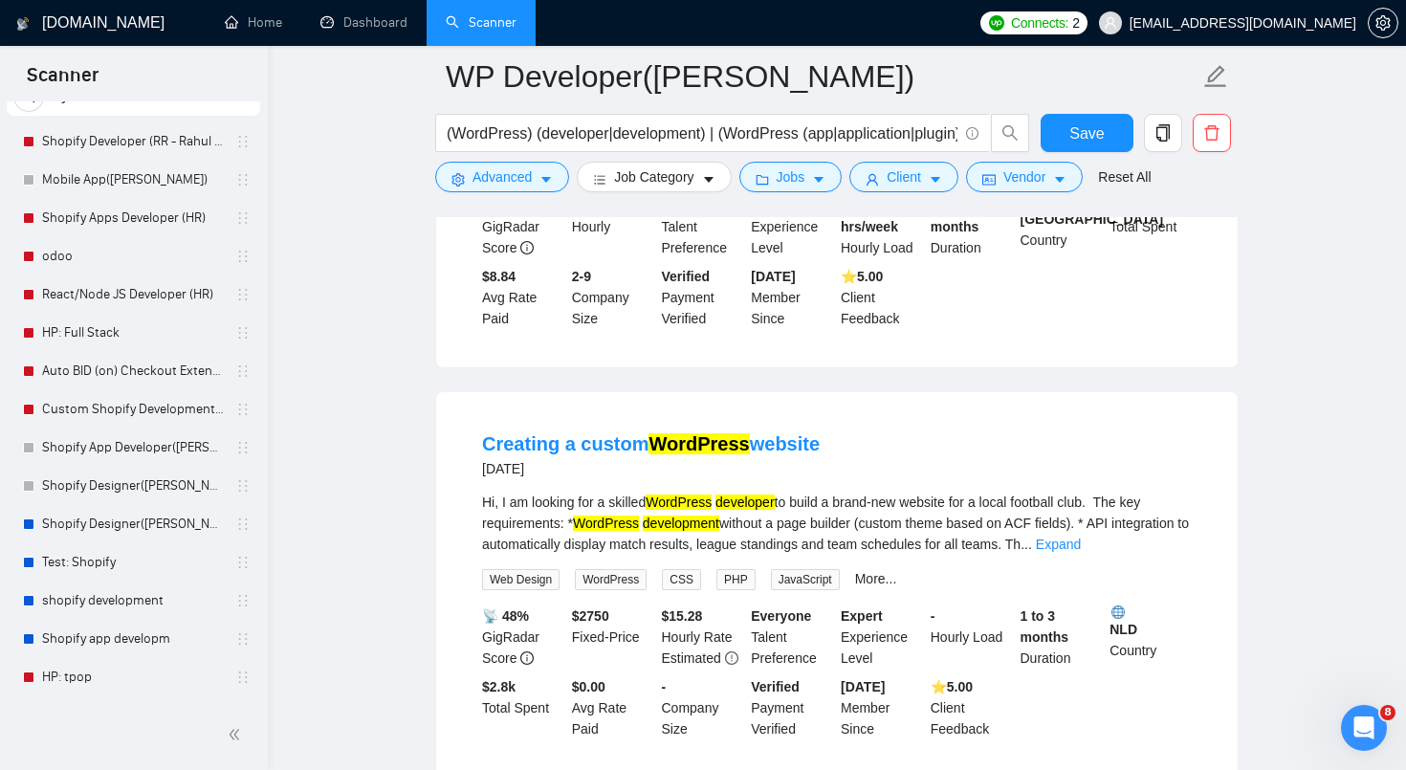
scroll to position [4140, 0]
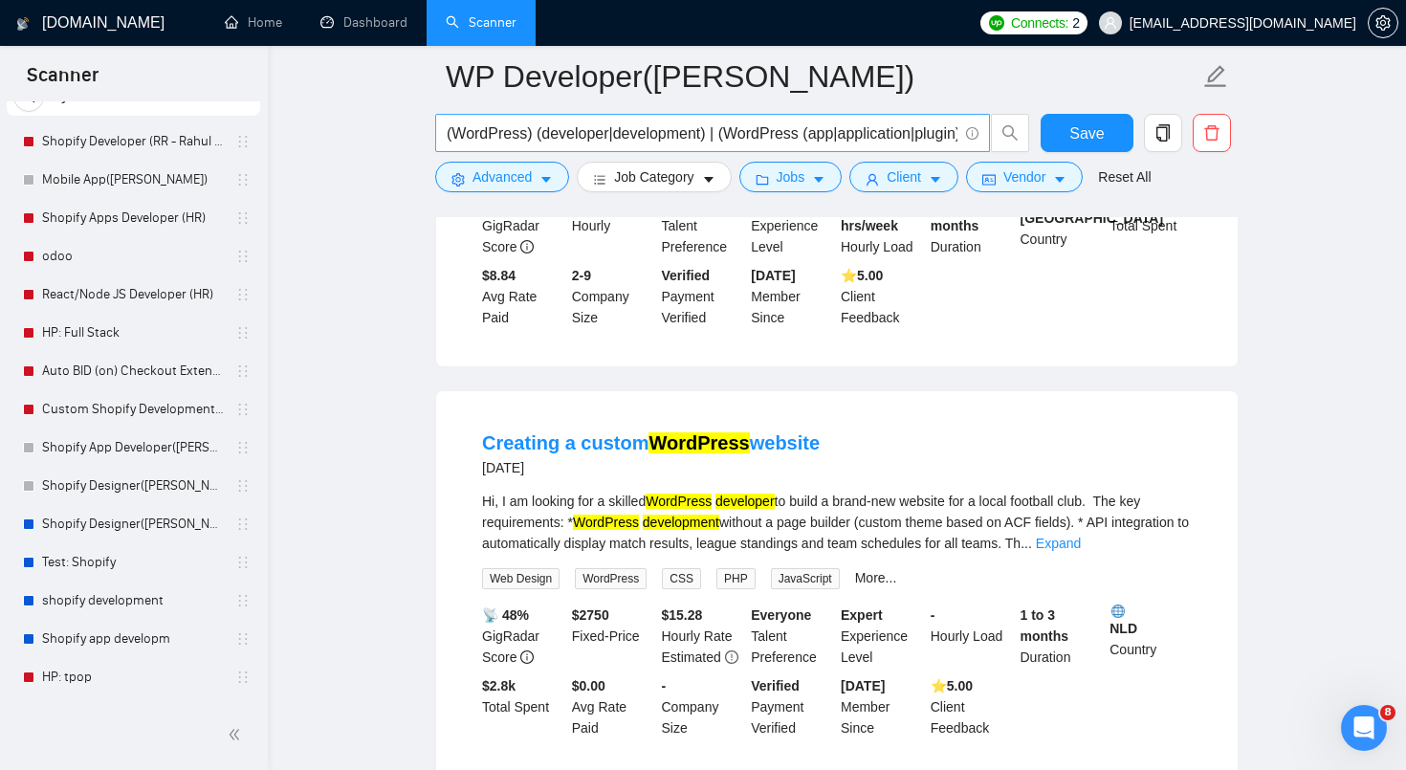
click at [538, 133] on input "(WordPress) (developer|development) | (WordPress (app|application|plugin) (deve…" at bounding box center [702, 133] width 511 height 24
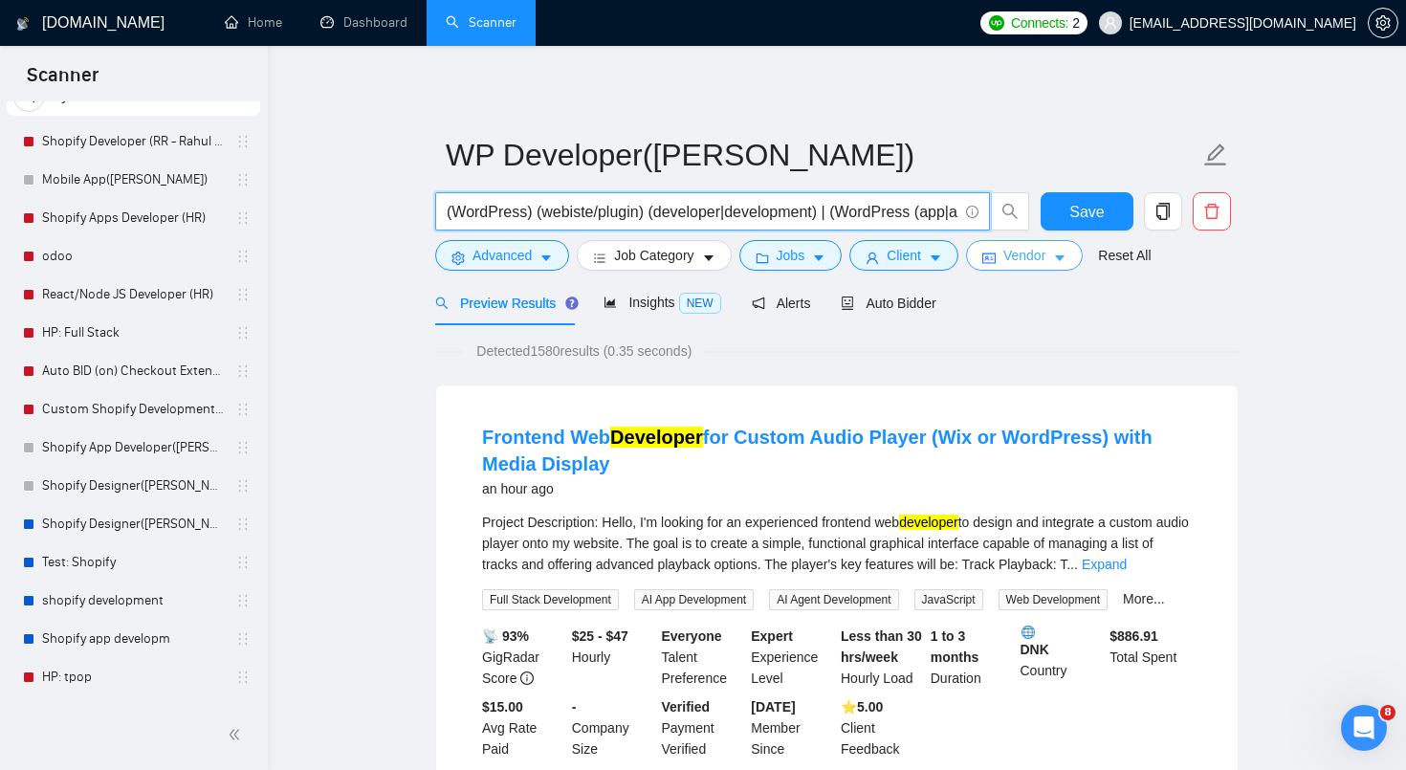
scroll to position [0, 311]
drag, startPoint x: 834, startPoint y: 211, endPoint x: 777, endPoint y: 201, distance: 58.3
click at [777, 201] on input "(WordPress) (webiste/plugin) (developer|development) | (WordPress (app|applicat…" at bounding box center [702, 212] width 511 height 24
click at [697, 211] on input "(WordPress) (webiste/plugin) (developer|development) | (WordPress (app|applicat…" at bounding box center [702, 212] width 511 height 24
drag, startPoint x: 722, startPoint y: 213, endPoint x: 619, endPoint y: 220, distance: 103.5
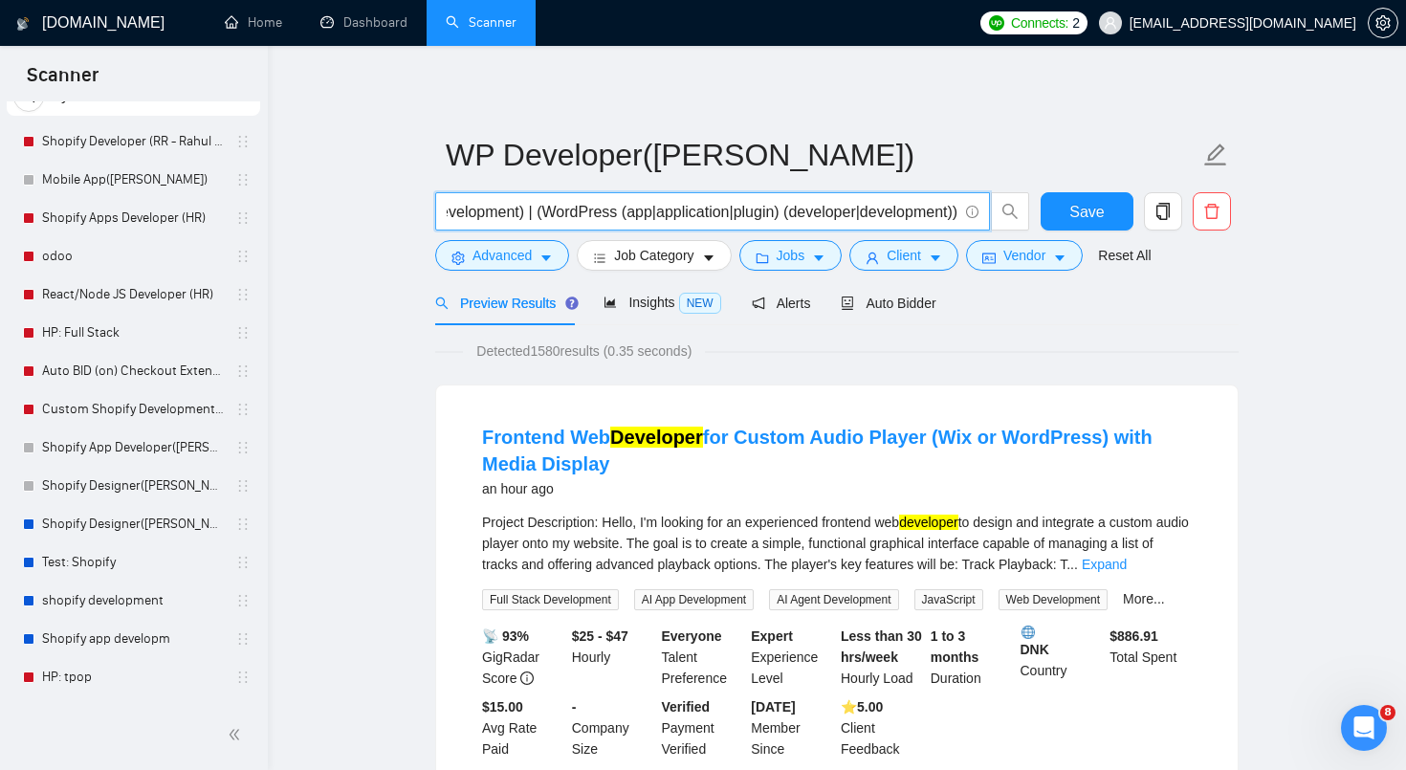
click at [619, 220] on input "(WordPress) (webiste/plugin) (developer|development) | (WordPress (app|applicat…" at bounding box center [702, 212] width 511 height 24
click at [729, 217] on input "(WordPress) (webiste/plugin) (developer|development) | (WordPress (app|applicat…" at bounding box center [702, 212] width 511 height 24
click at [643, 214] on input "(WordPress) (webiste/plugin) (developer|development) | (WordPress (app|applicat…" at bounding box center [702, 212] width 511 height 24
paste input "app|application"
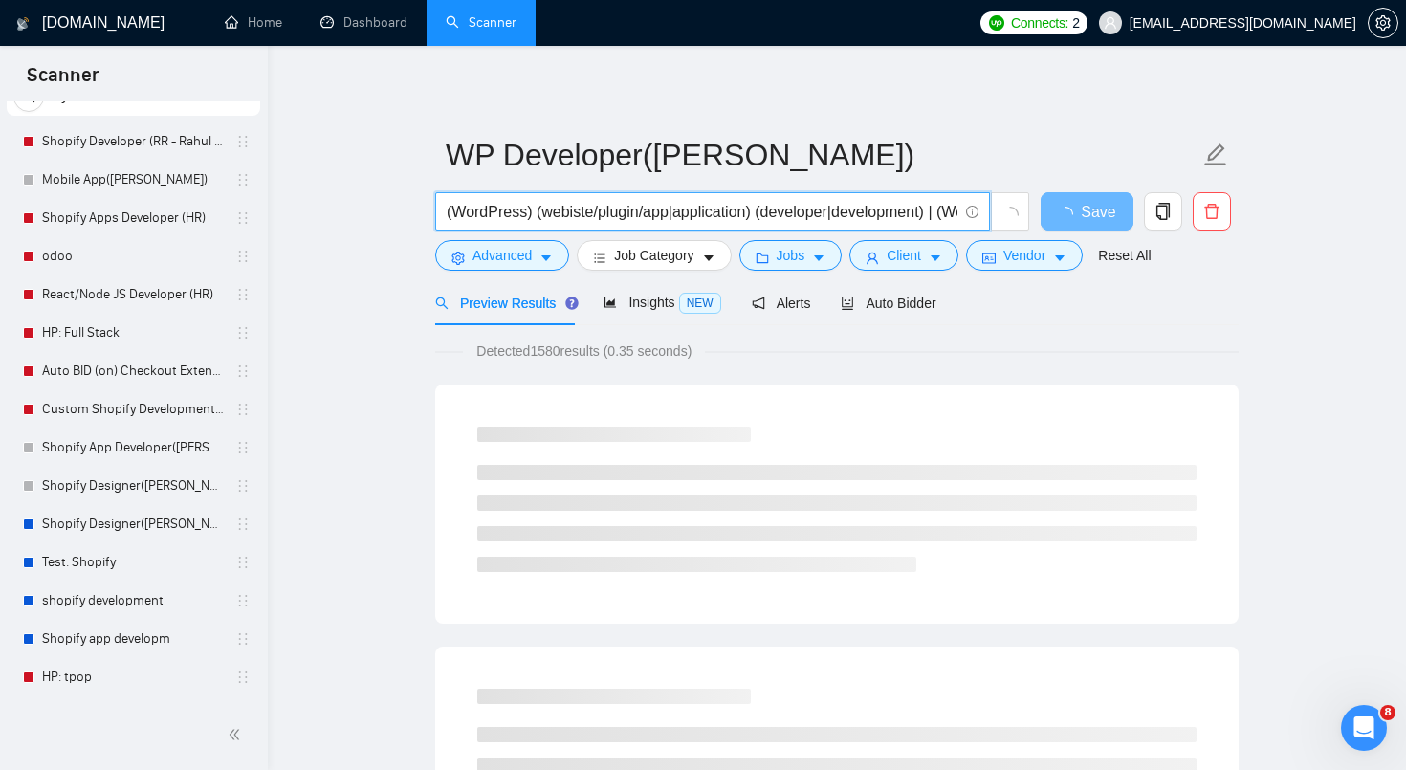
scroll to position [0, 421]
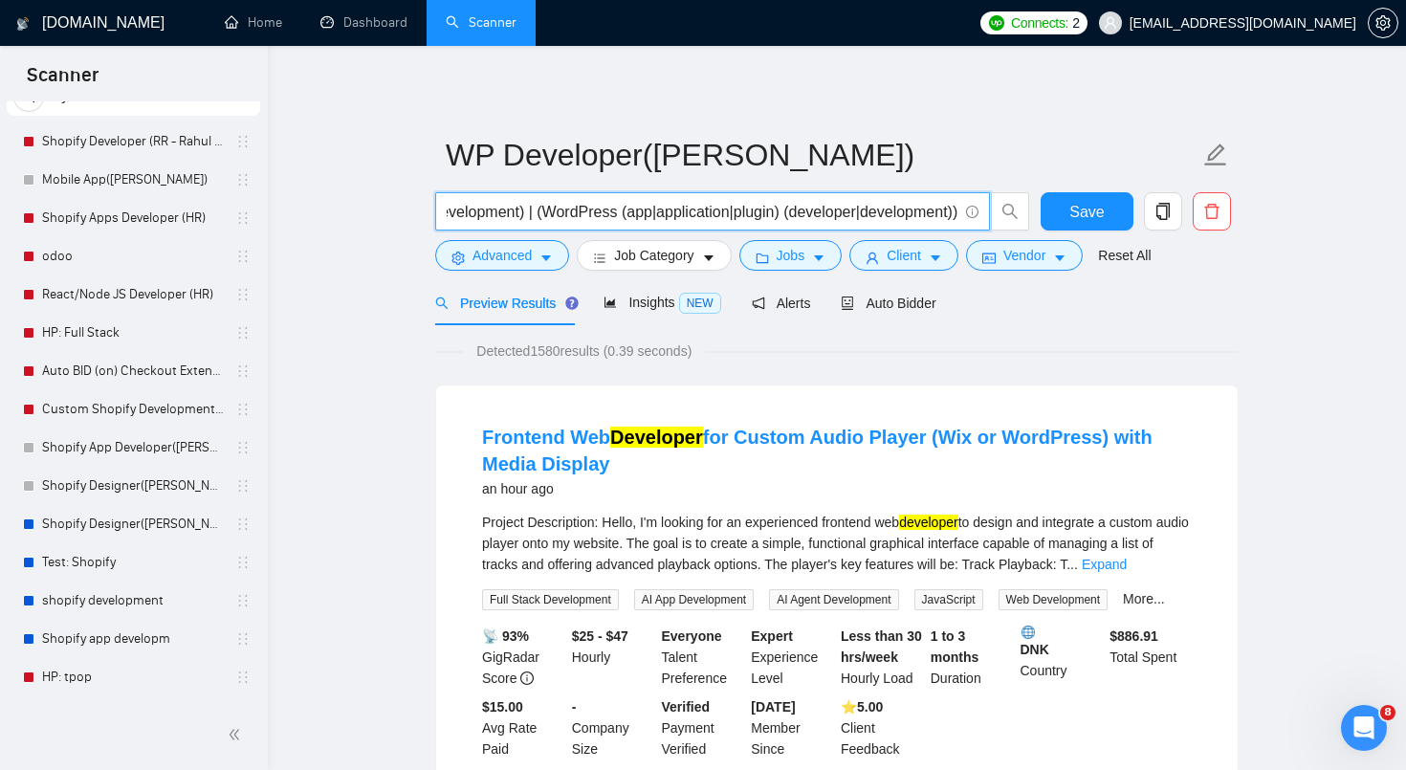
click at [607, 214] on input "(WordPress) (webiste/plugi) (developer|development) | (WordPress (app|applicati…" at bounding box center [702, 212] width 511 height 24
click at [736, 213] on input "(WordPress) (webiste) (developer|development) | (WordPress (app|application|plu…" at bounding box center [702, 212] width 511 height 24
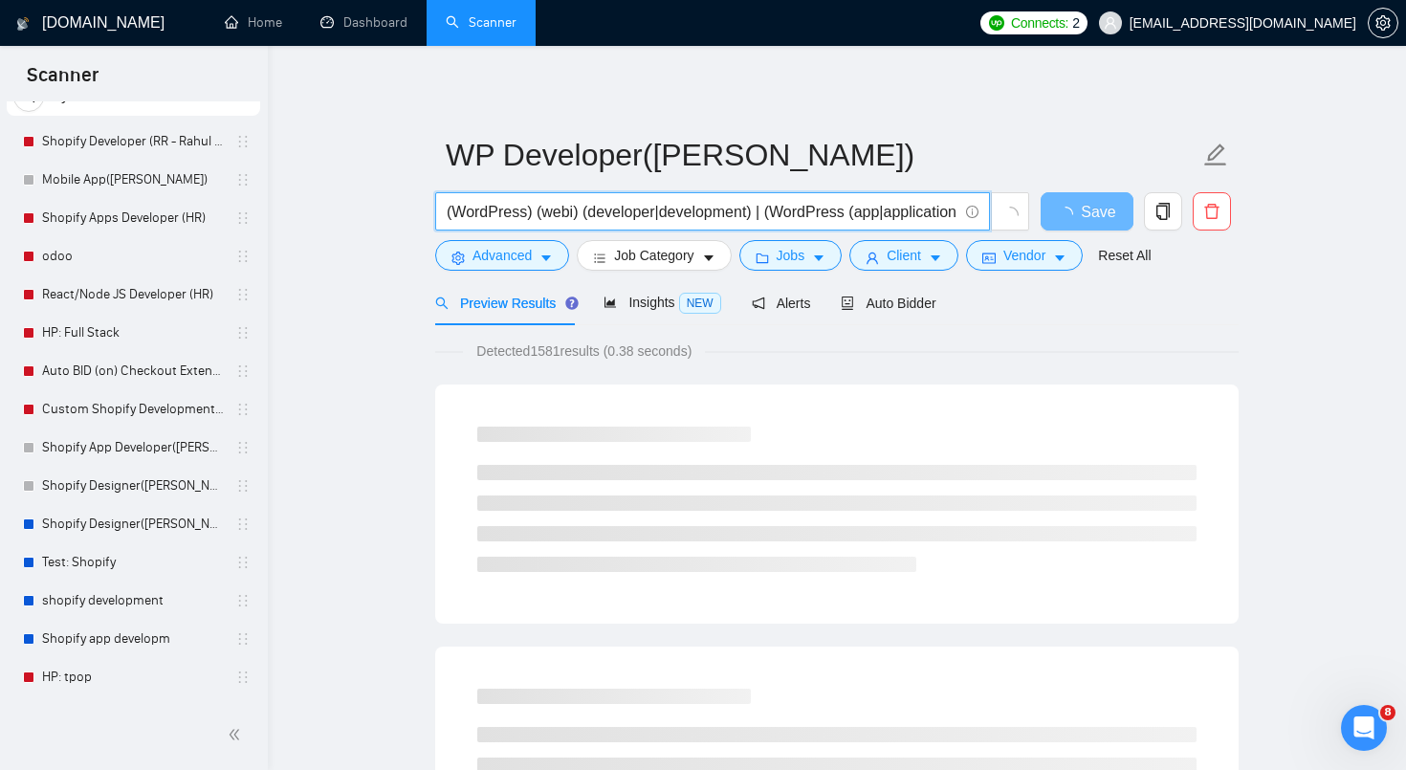
click at [746, 220] on input "(WordPress) (webi) (developer|development) | (WordPress (app|application|plugin…" at bounding box center [702, 212] width 511 height 24
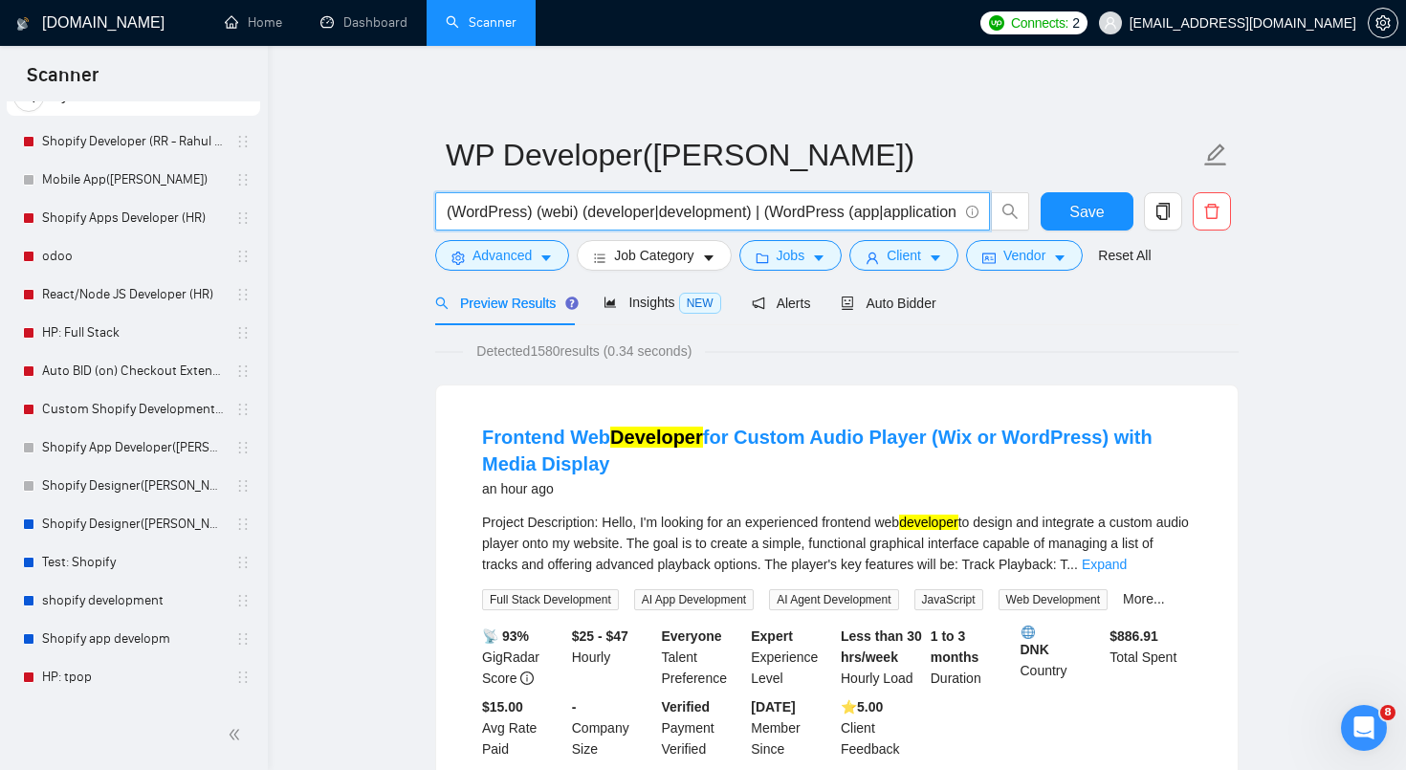
type input "(WordPress) (webi) (developer|development) | (WordPress (app|application|plugin…"
click at [1090, 212] on span "Save" at bounding box center [1086, 212] width 34 height 24
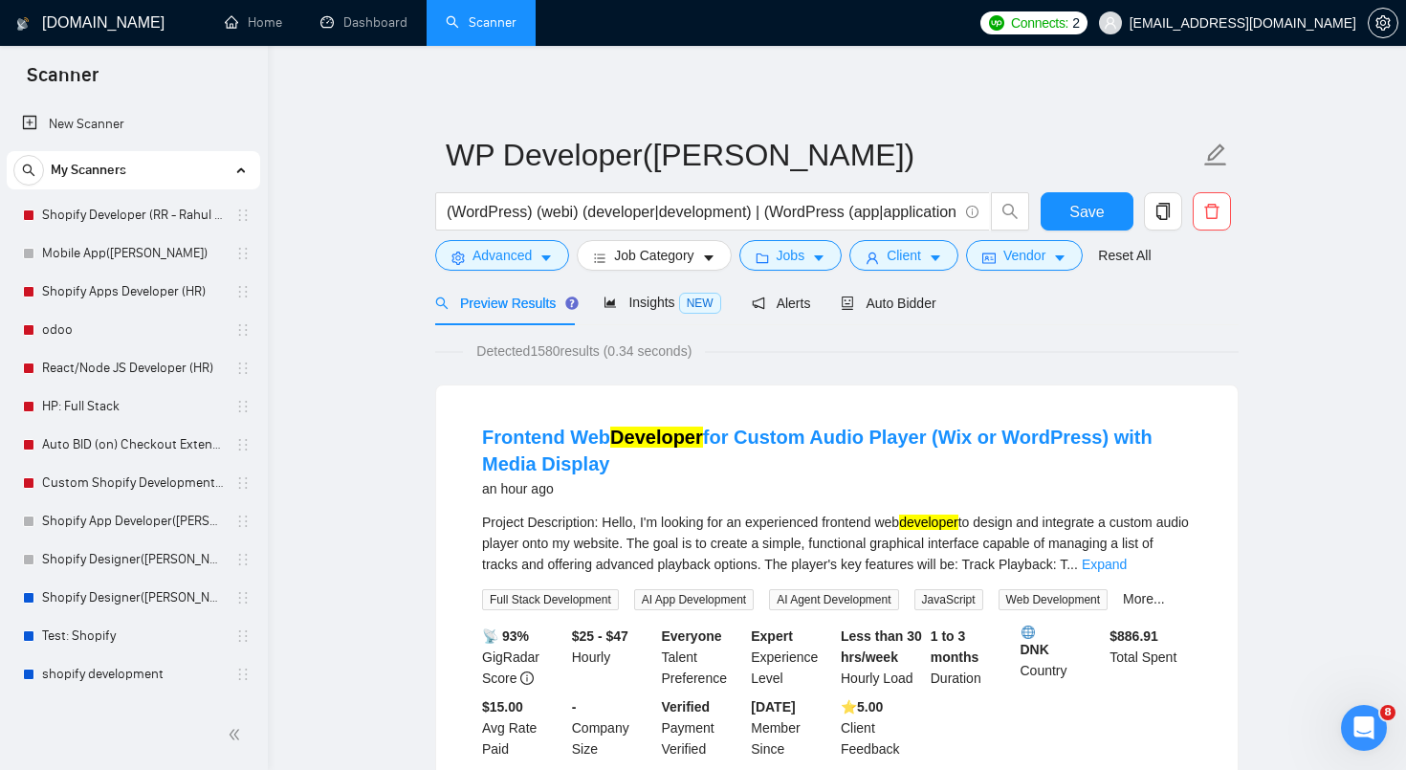
click at [454, 28] on link "Scanner" at bounding box center [481, 22] width 71 height 16
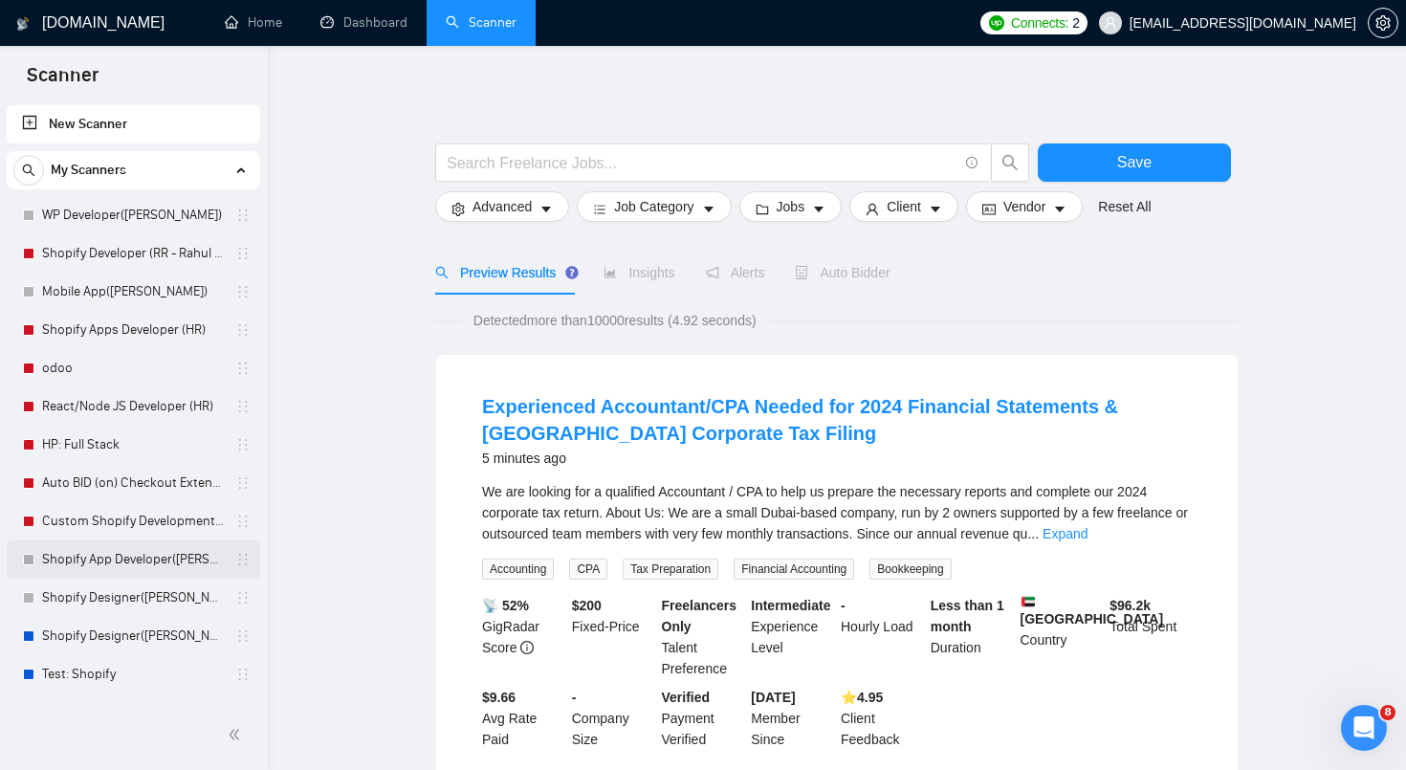
click at [124, 565] on link "Shopify App Developer([PERSON_NAME])" at bounding box center [133, 559] width 182 height 38
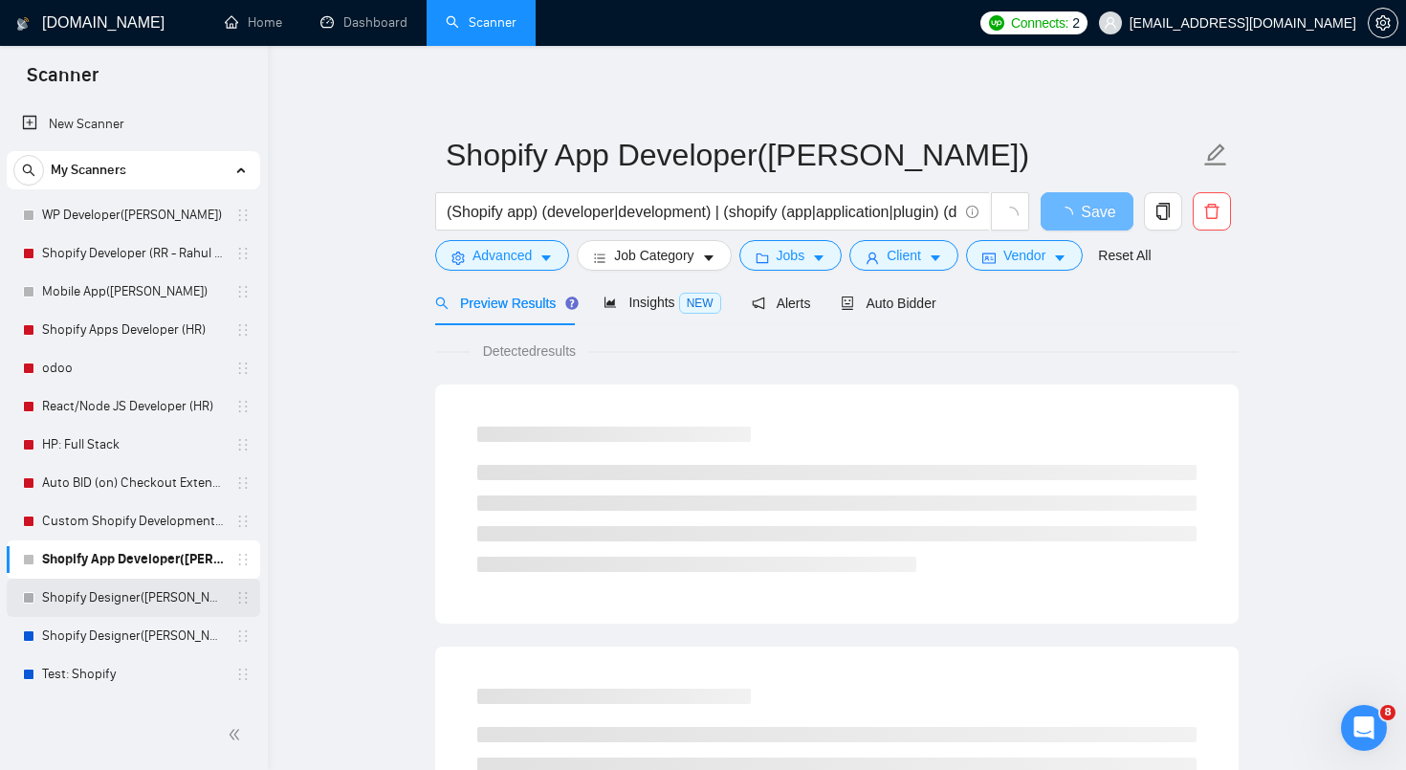
click at [143, 598] on link "Shopify Designer([PERSON_NAME])" at bounding box center [133, 598] width 182 height 38
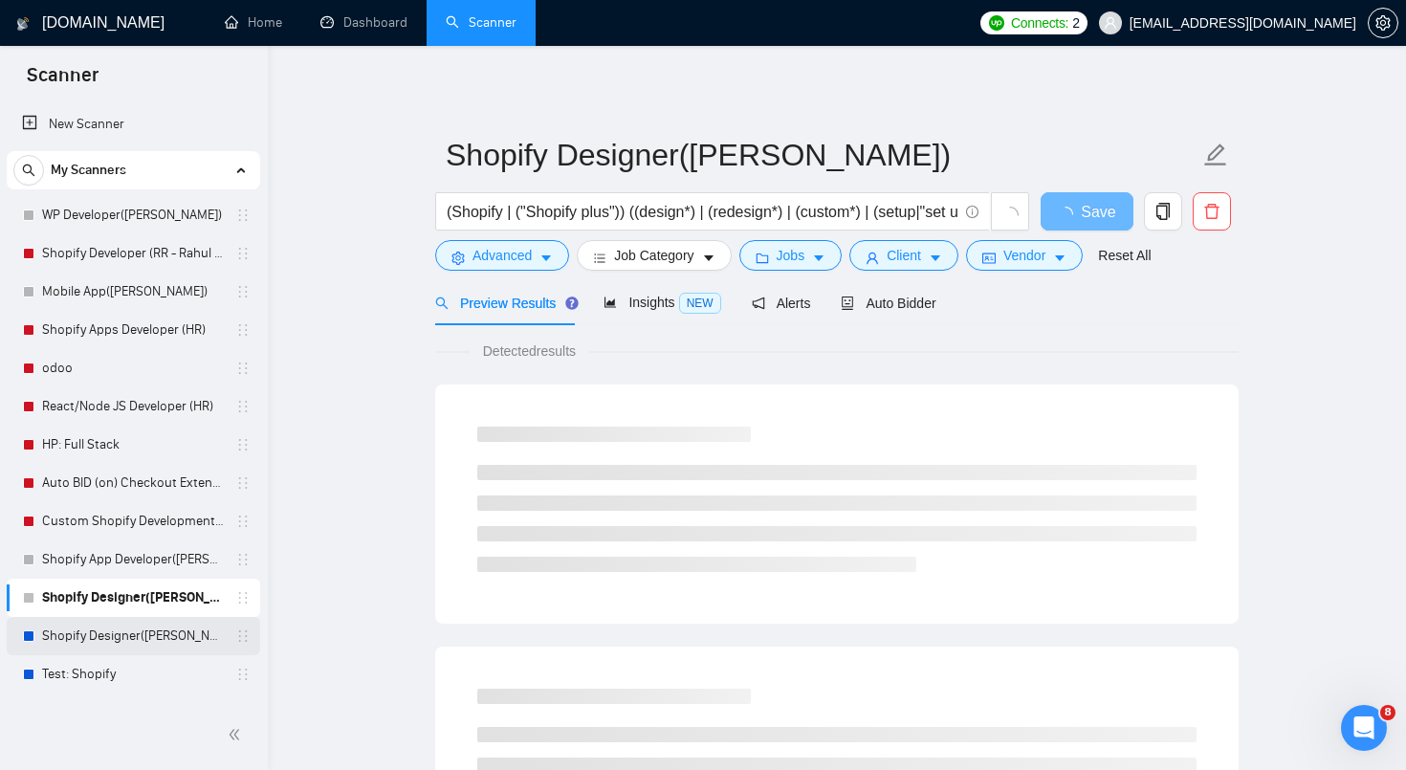
click at [145, 632] on link "Shopify Designer([PERSON_NAME])" at bounding box center [133, 636] width 182 height 38
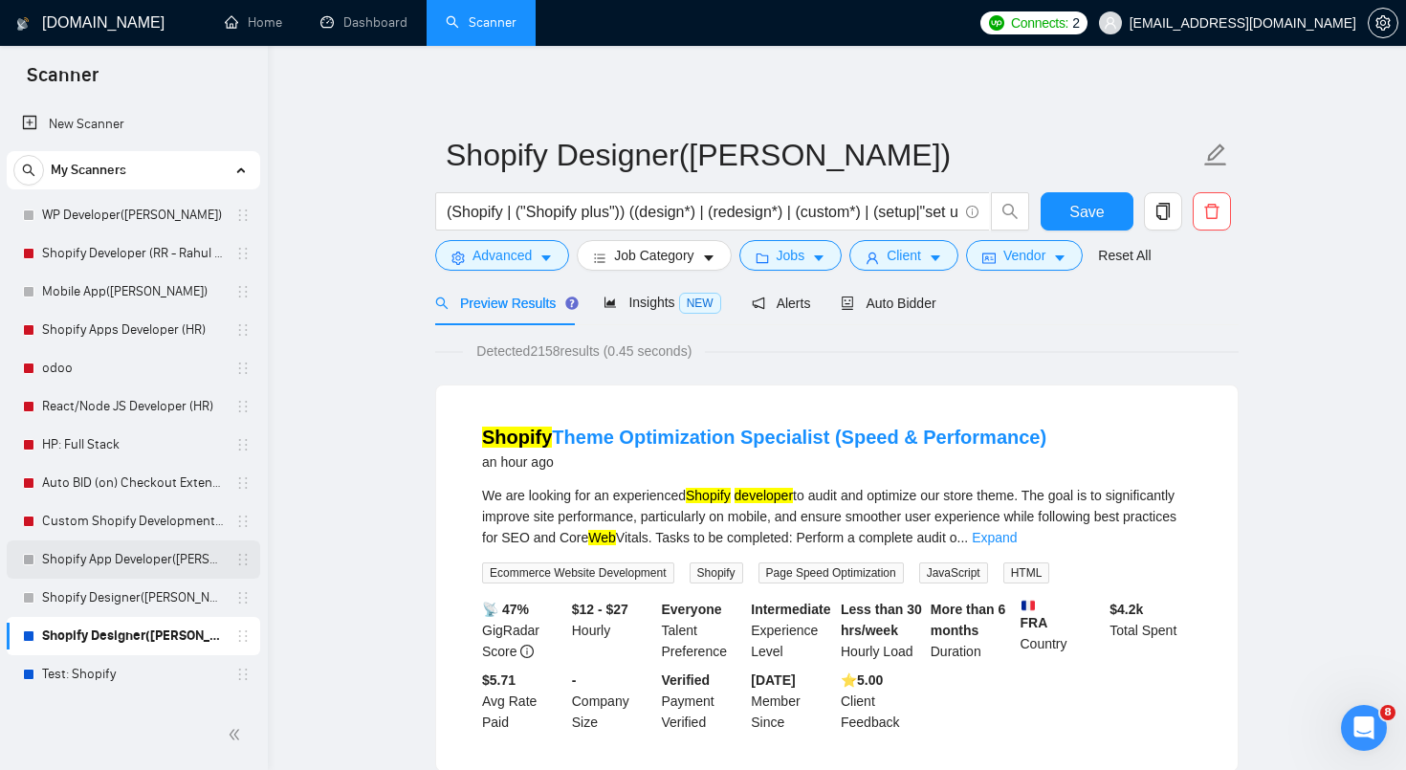
click at [142, 561] on link "Shopify App Developer([PERSON_NAME])" at bounding box center [133, 559] width 182 height 38
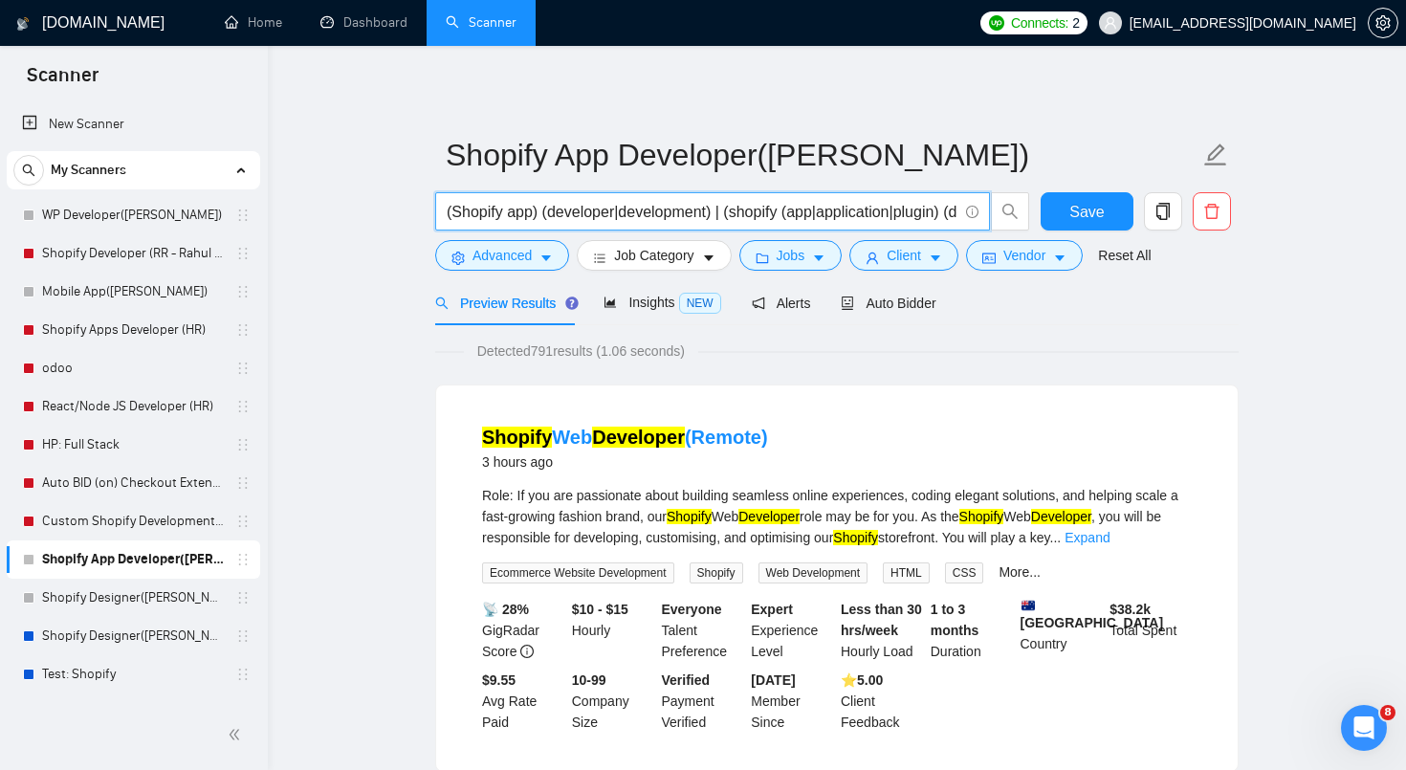
click at [796, 210] on input "(Shopify app) (developer|development) | (shopify (app|application|plugin) (deve…" at bounding box center [702, 212] width 511 height 24
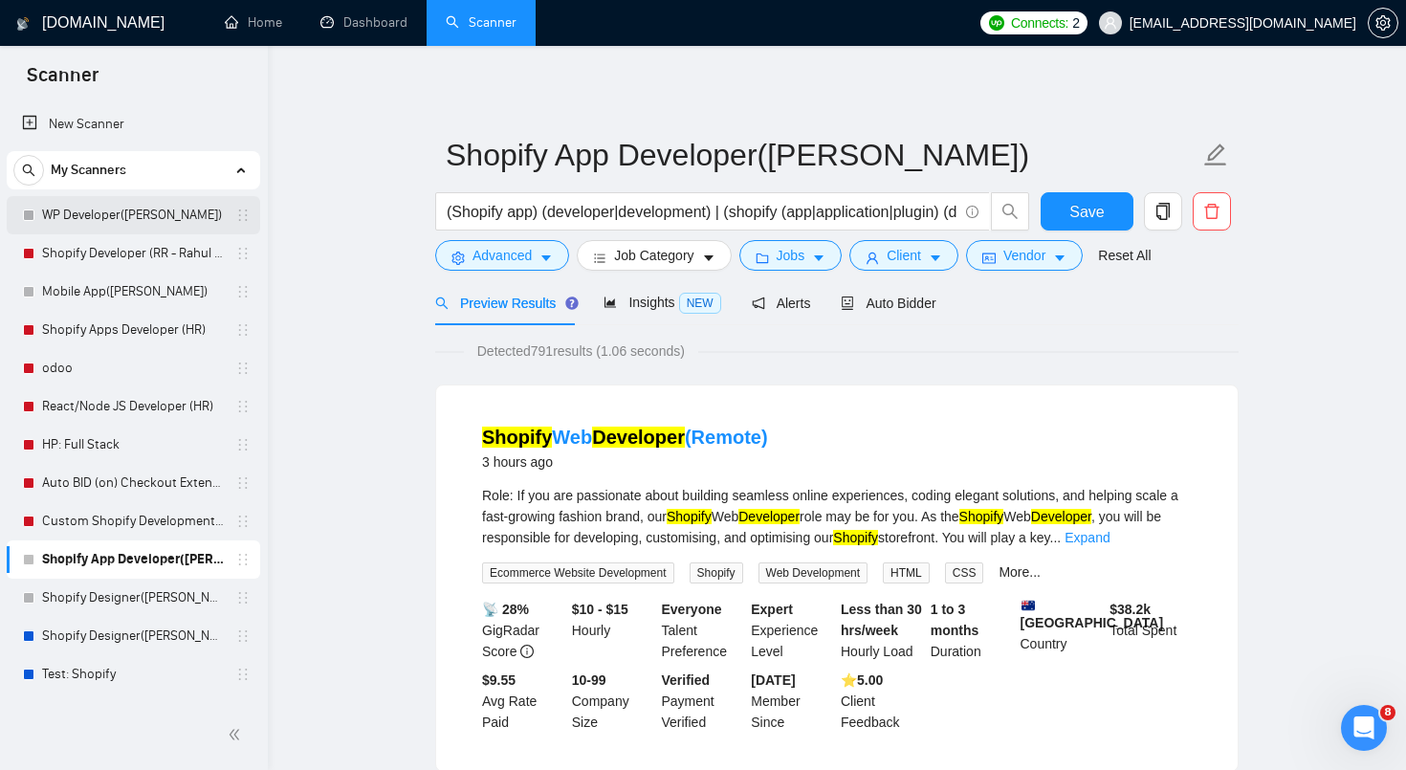
click at [166, 219] on link "WP Developer([PERSON_NAME])" at bounding box center [133, 215] width 182 height 38
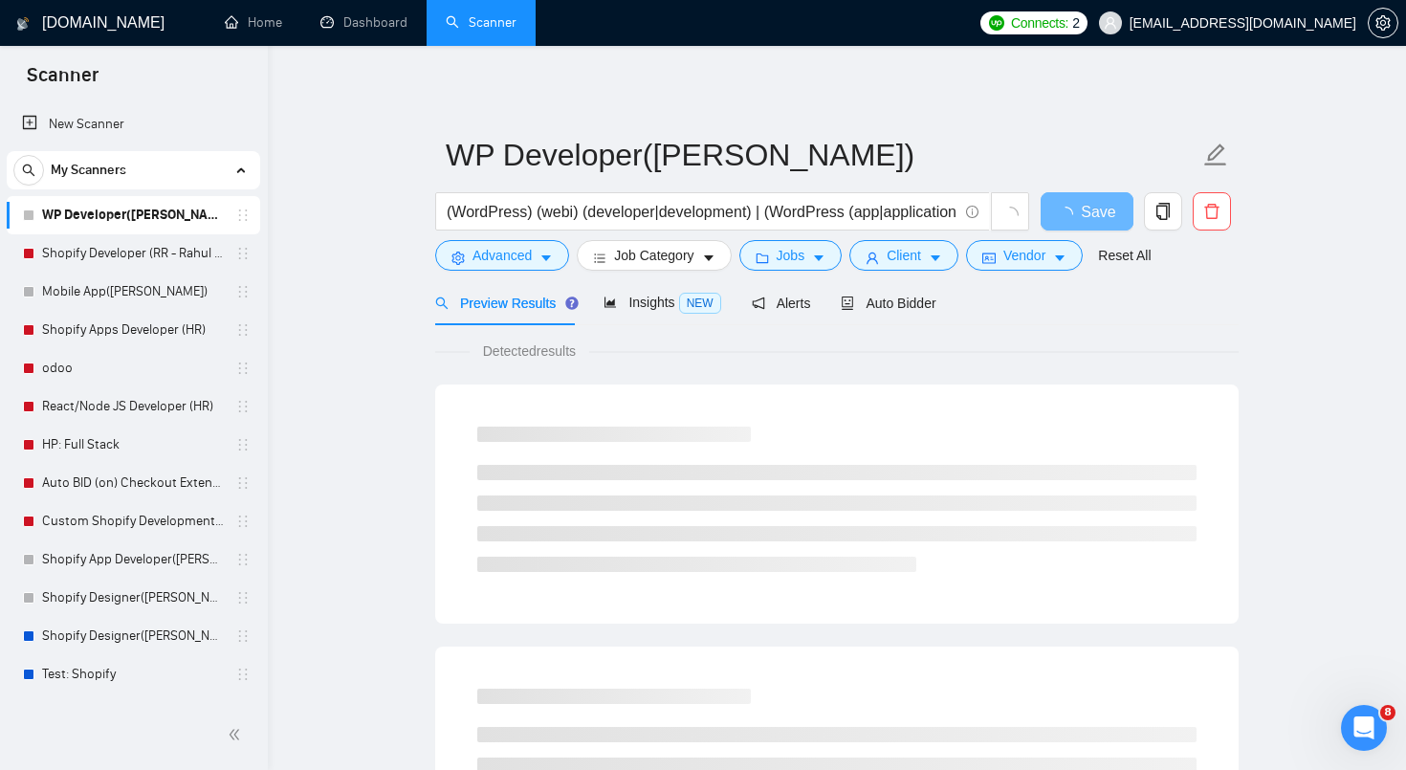
click at [497, 351] on span "Detected results" at bounding box center [530, 351] width 120 height 21
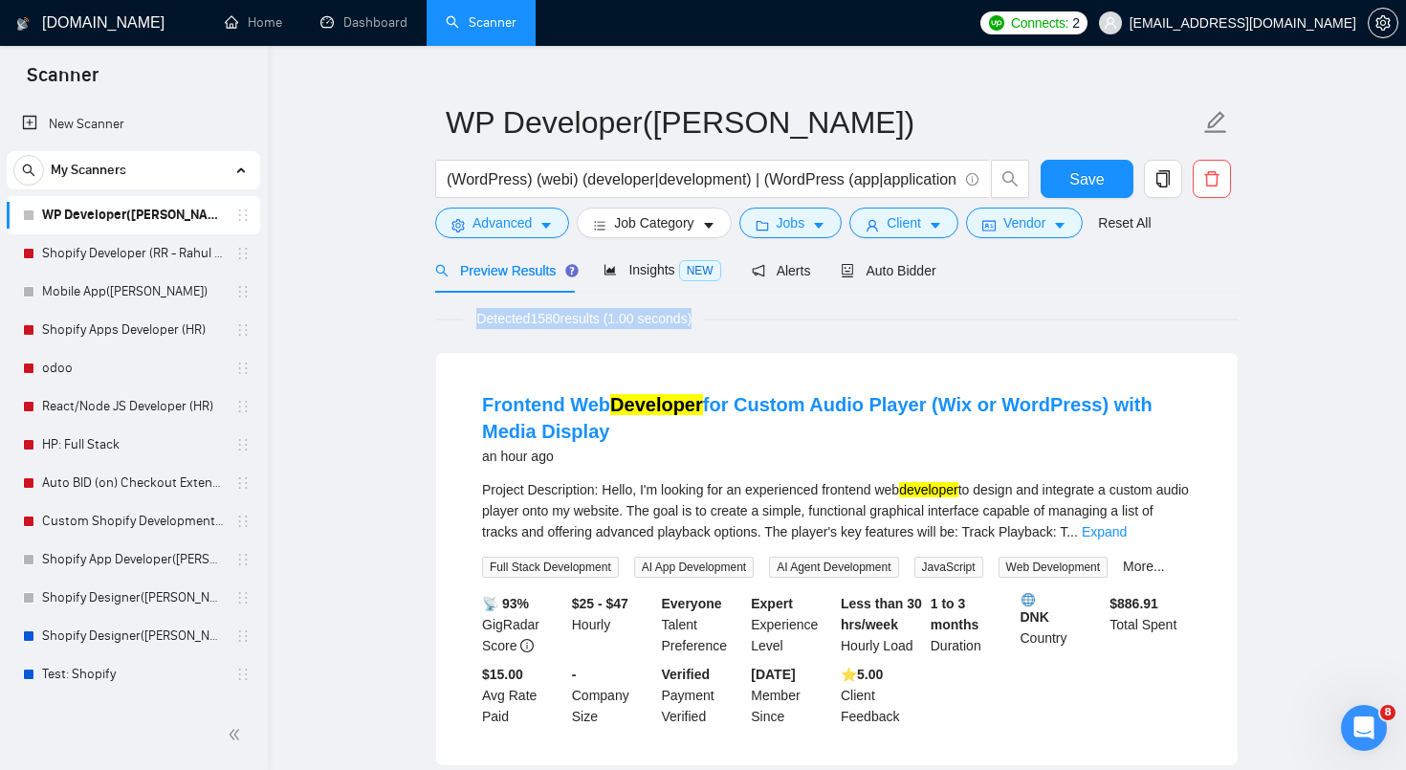
scroll to position [36, 0]
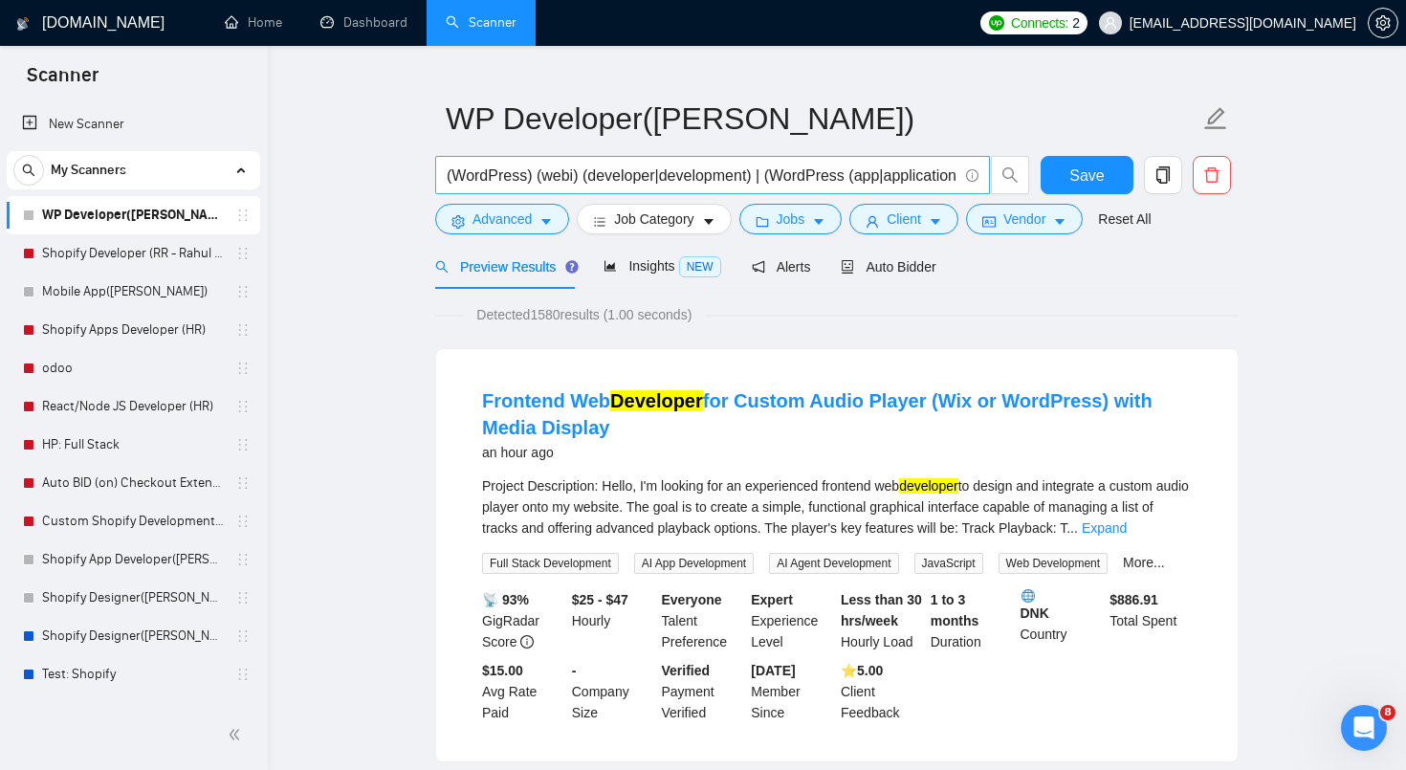
click at [575, 174] on input "(WordPress) (webi) (developer|development) | (WordPress (app|application|plugin…" at bounding box center [702, 176] width 511 height 24
click at [1064, 179] on button "Save" at bounding box center [1087, 175] width 93 height 38
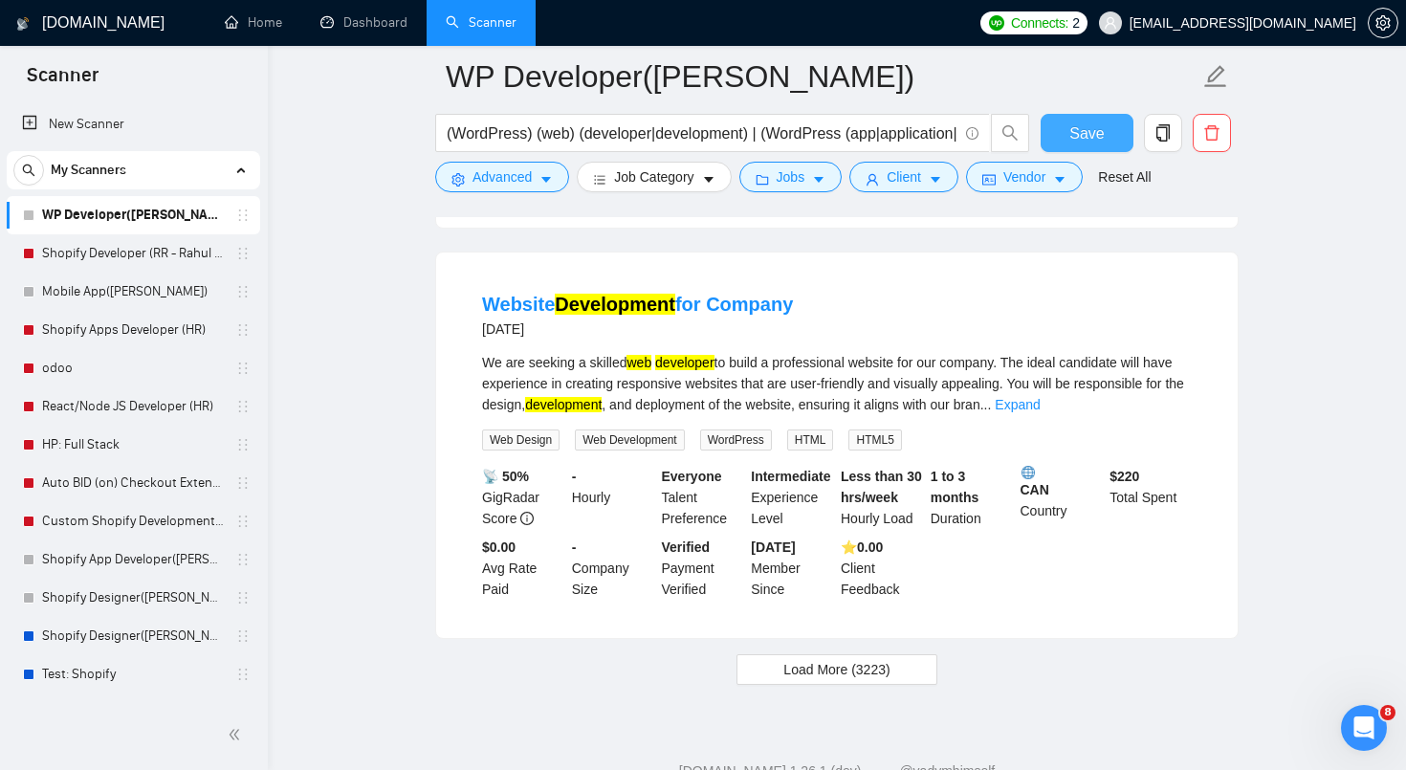
scroll to position [3875, 0]
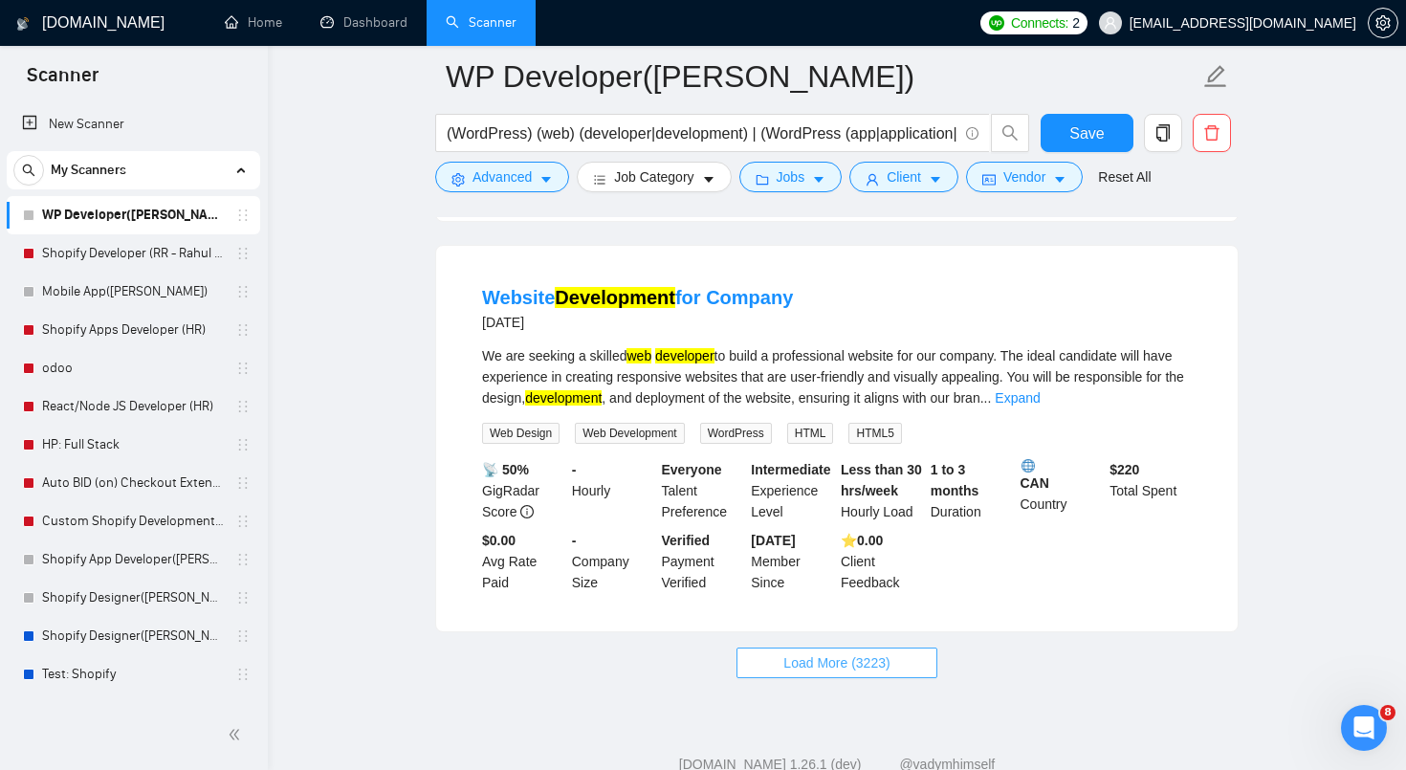
click at [808, 673] on span "Load More (3223)" at bounding box center [836, 662] width 106 height 21
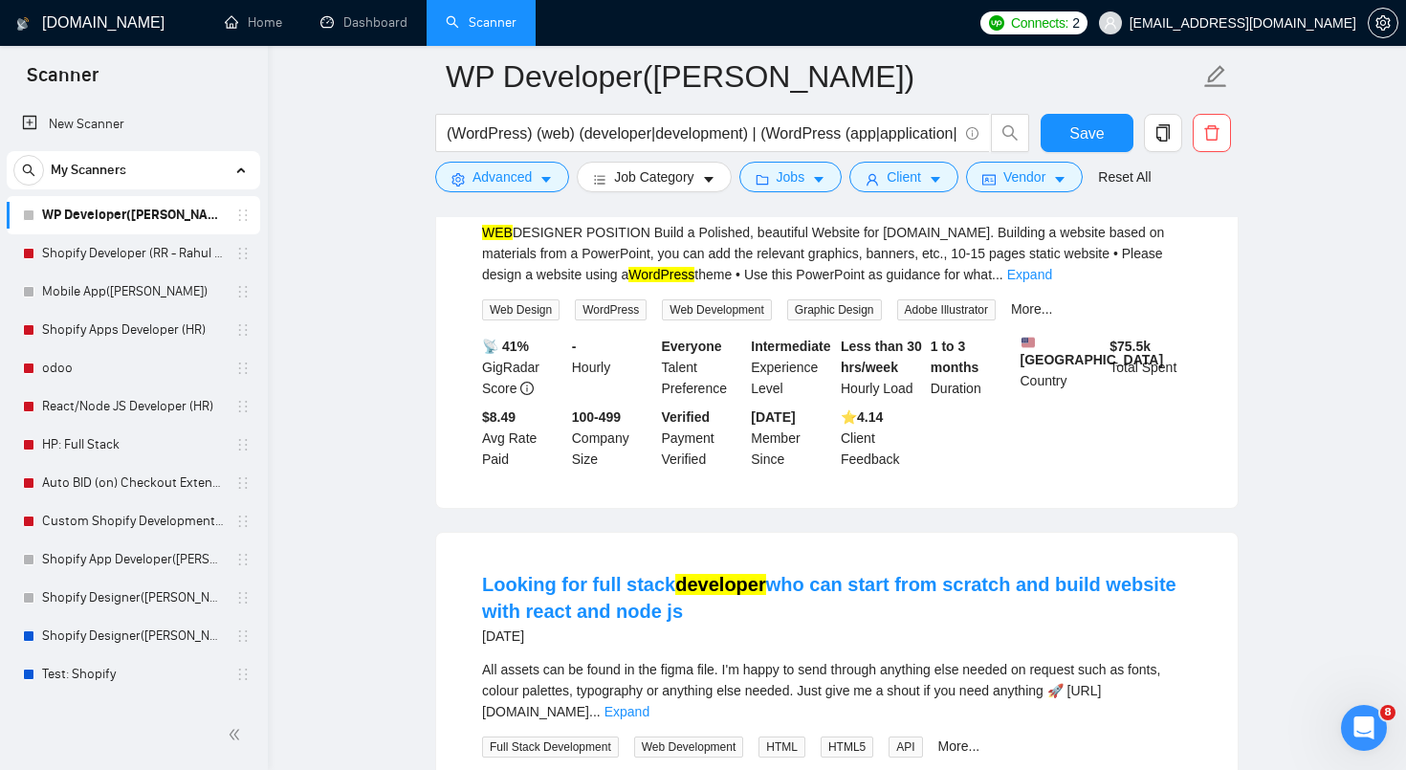
scroll to position [5625, 0]
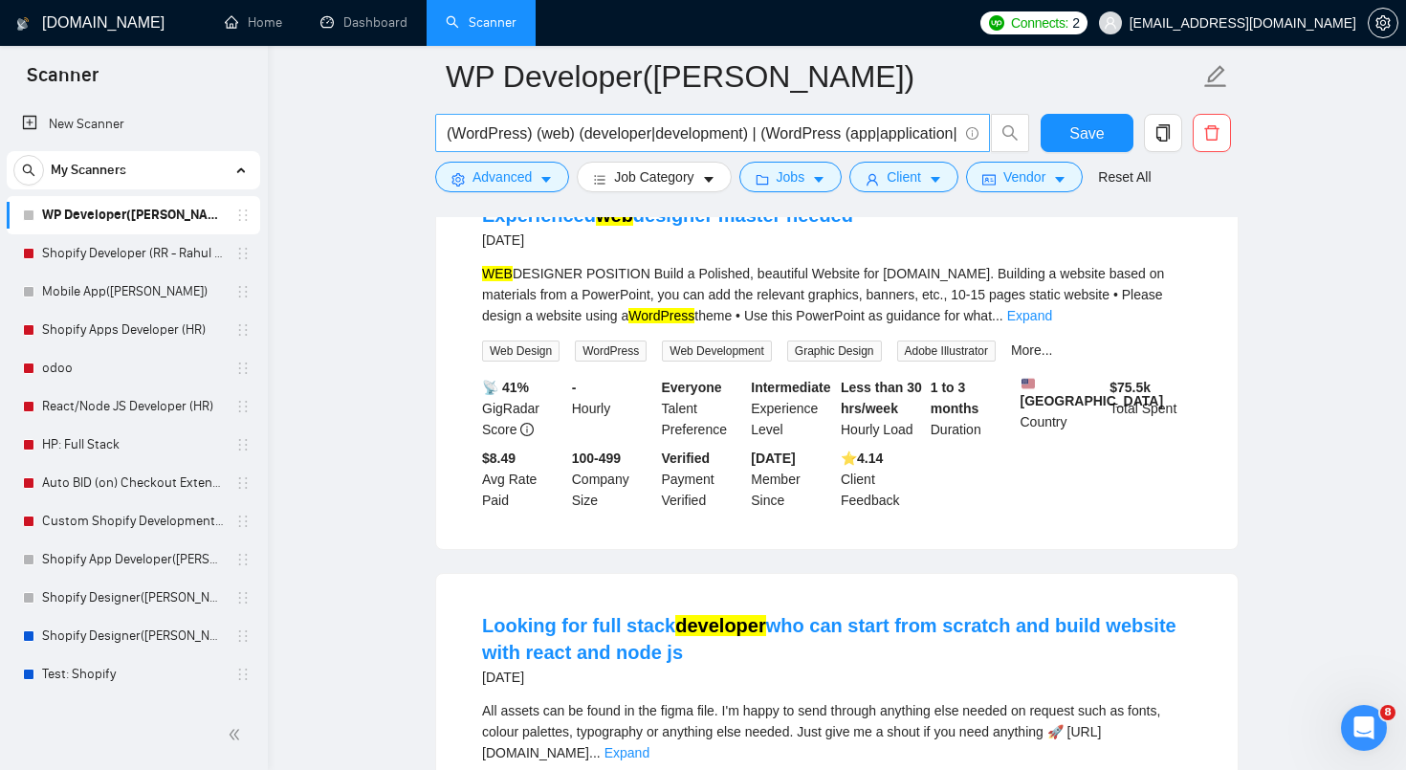
click at [793, 138] on input "(WordPress) (web) (developer|development) | (WordPress (app|application|plugin)…" at bounding box center [702, 133] width 511 height 24
paste input "text"
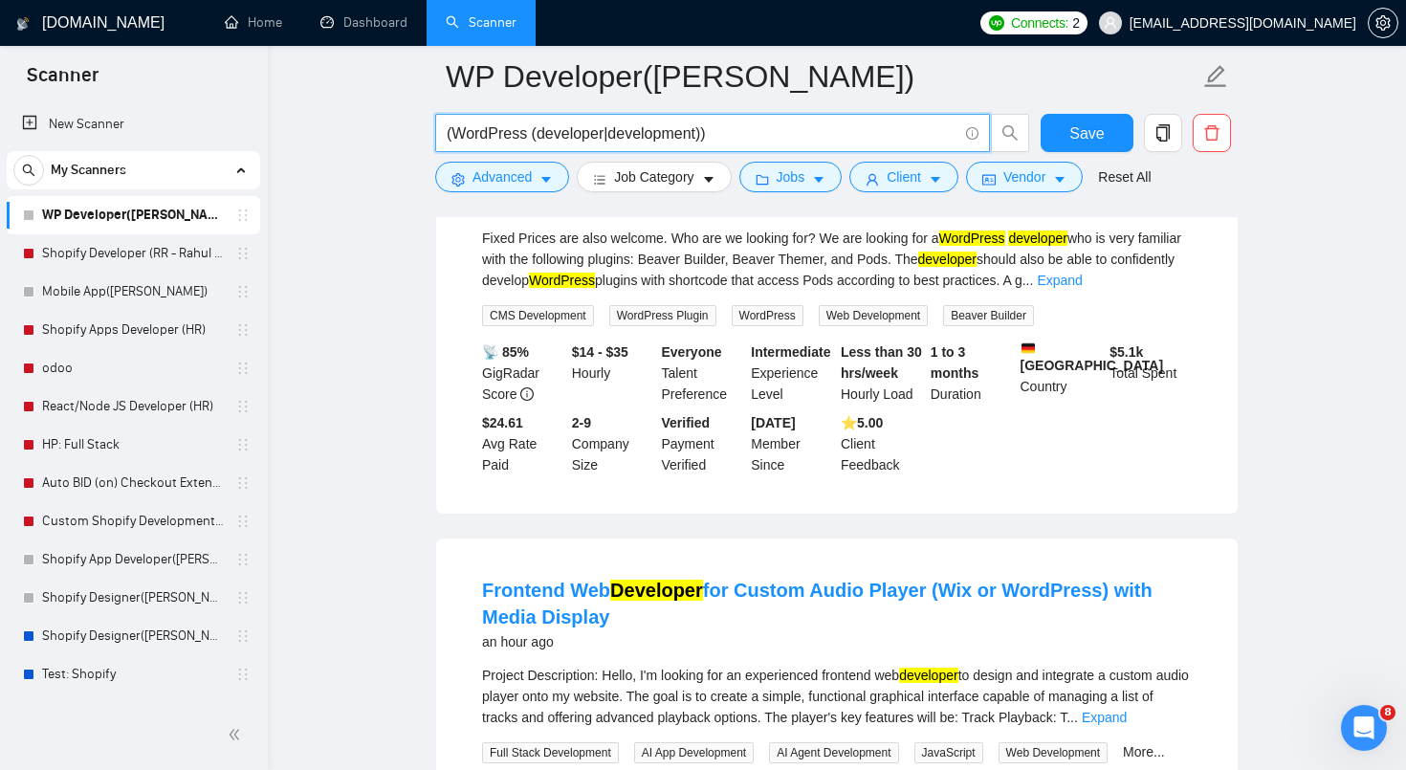
scroll to position [0, 0]
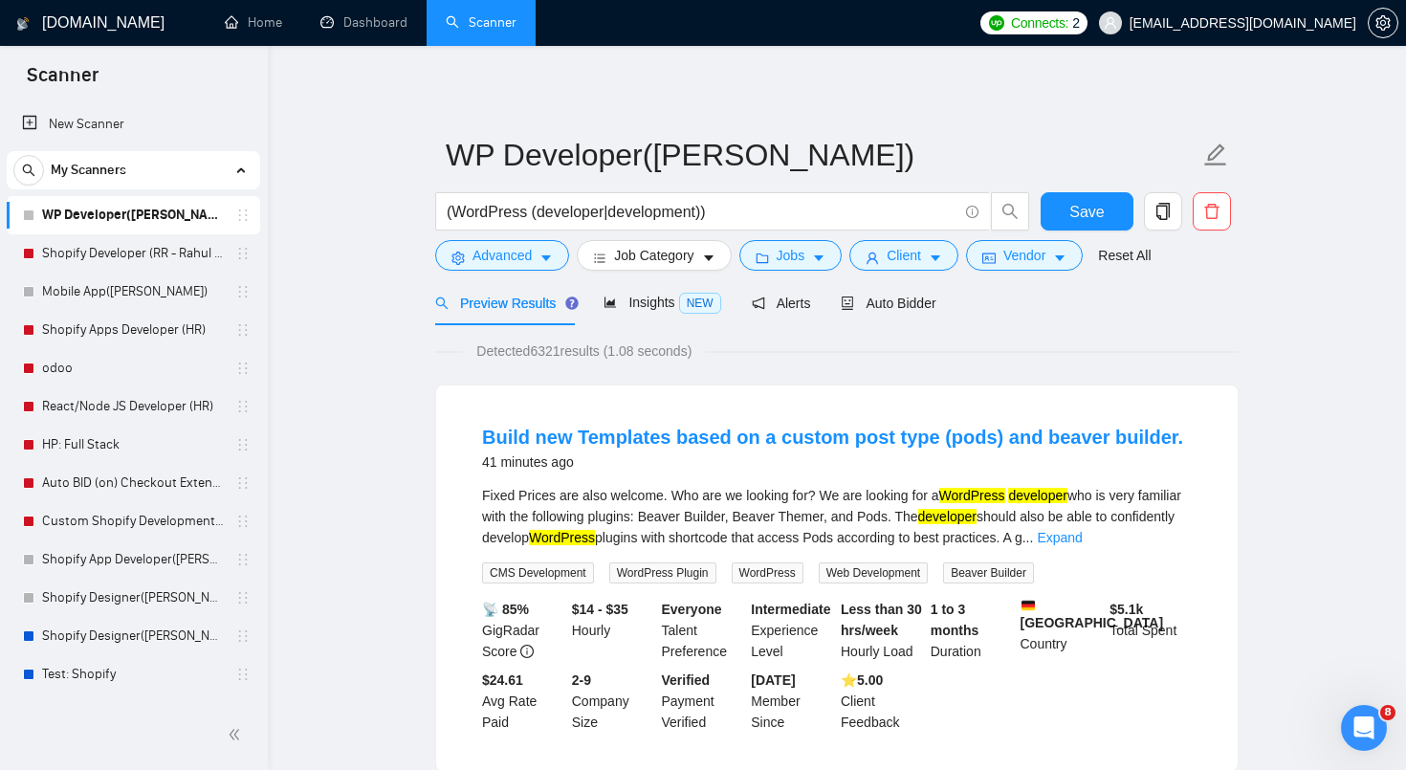
click at [795, 357] on div "Detected 6321 results (1.08 seconds)" at bounding box center [836, 351] width 803 height 21
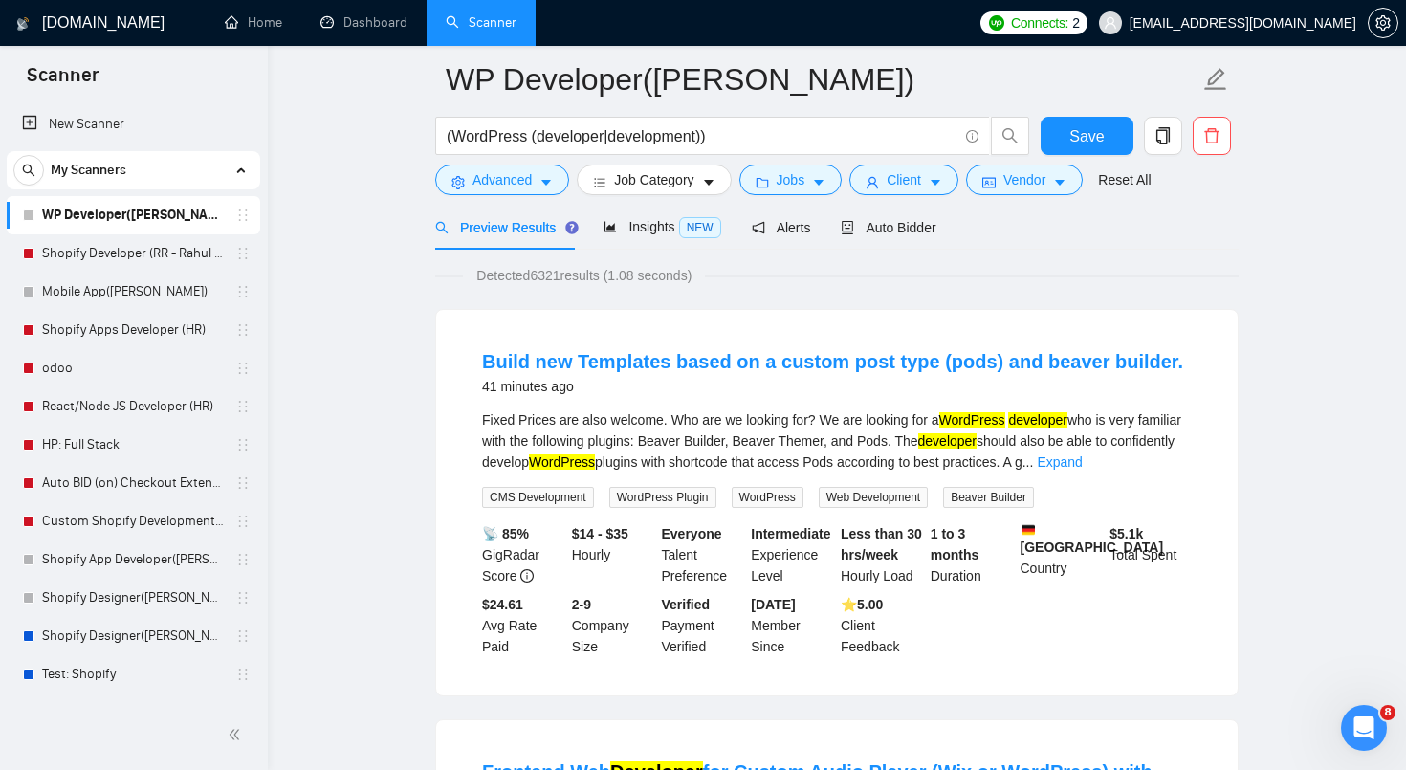
scroll to position [98, 0]
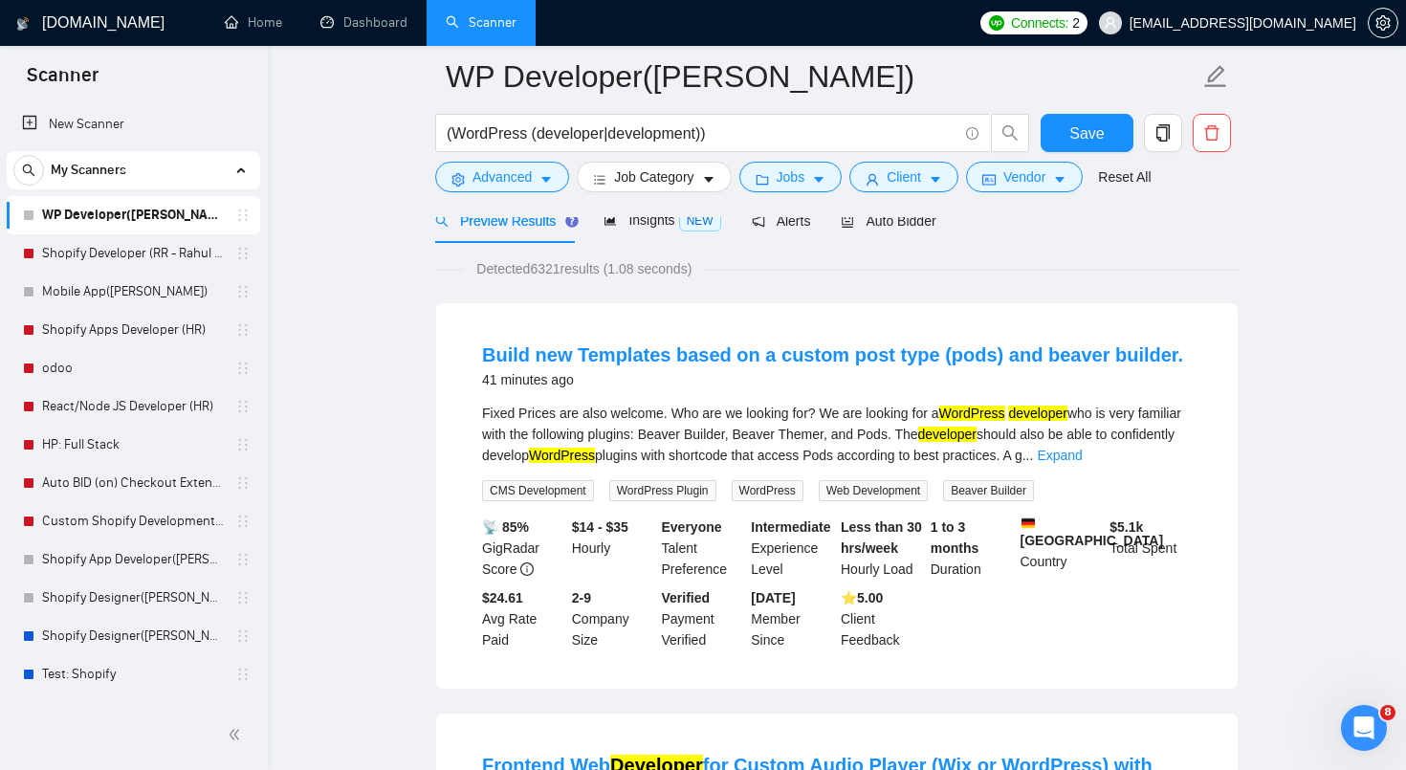
click at [664, 269] on span "Detected 6321 results (1.08 seconds)" at bounding box center [584, 268] width 242 height 21
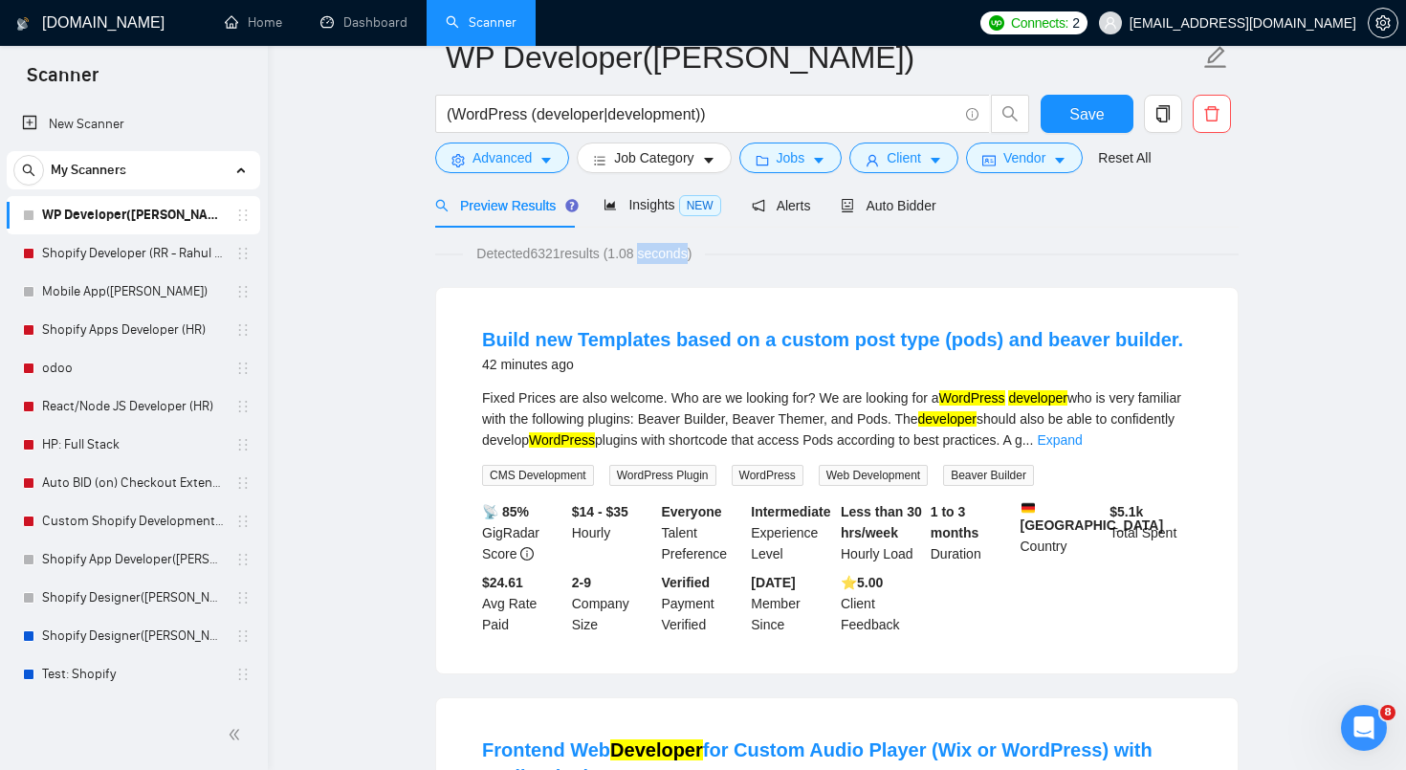
scroll to position [0, 0]
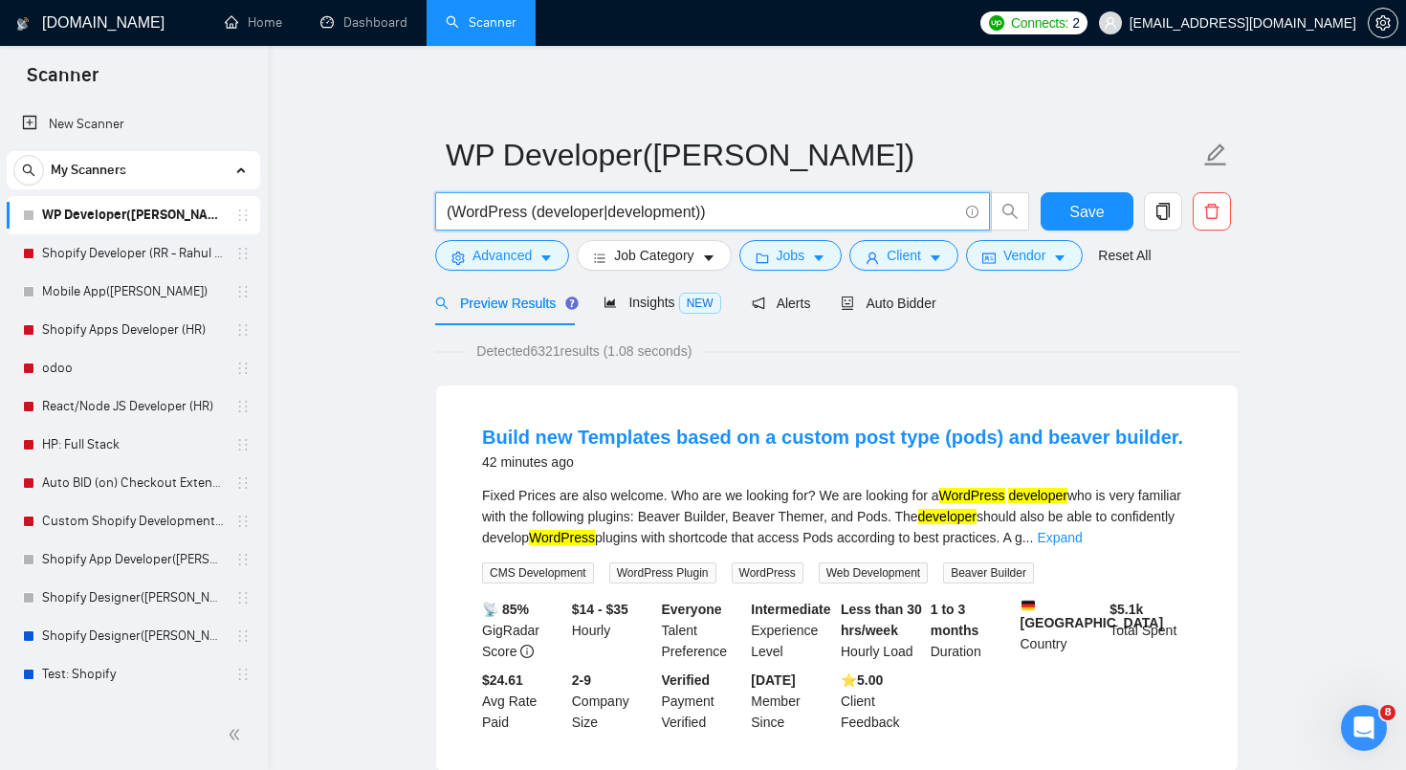
click at [934, 211] on input "(WordPress (developer|development))" at bounding box center [702, 212] width 511 height 24
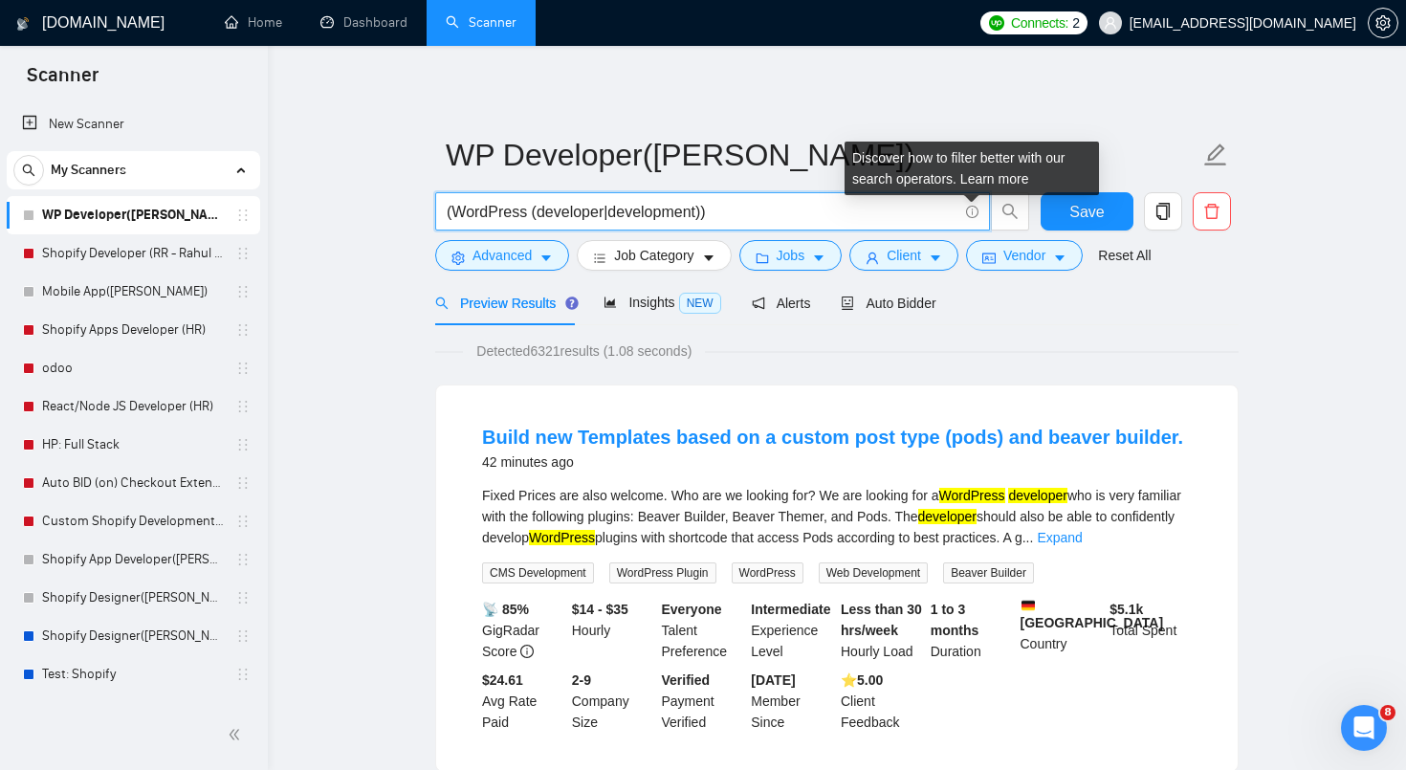
click at [973, 212] on icon "info-circle" at bounding box center [972, 212] width 1 height 6
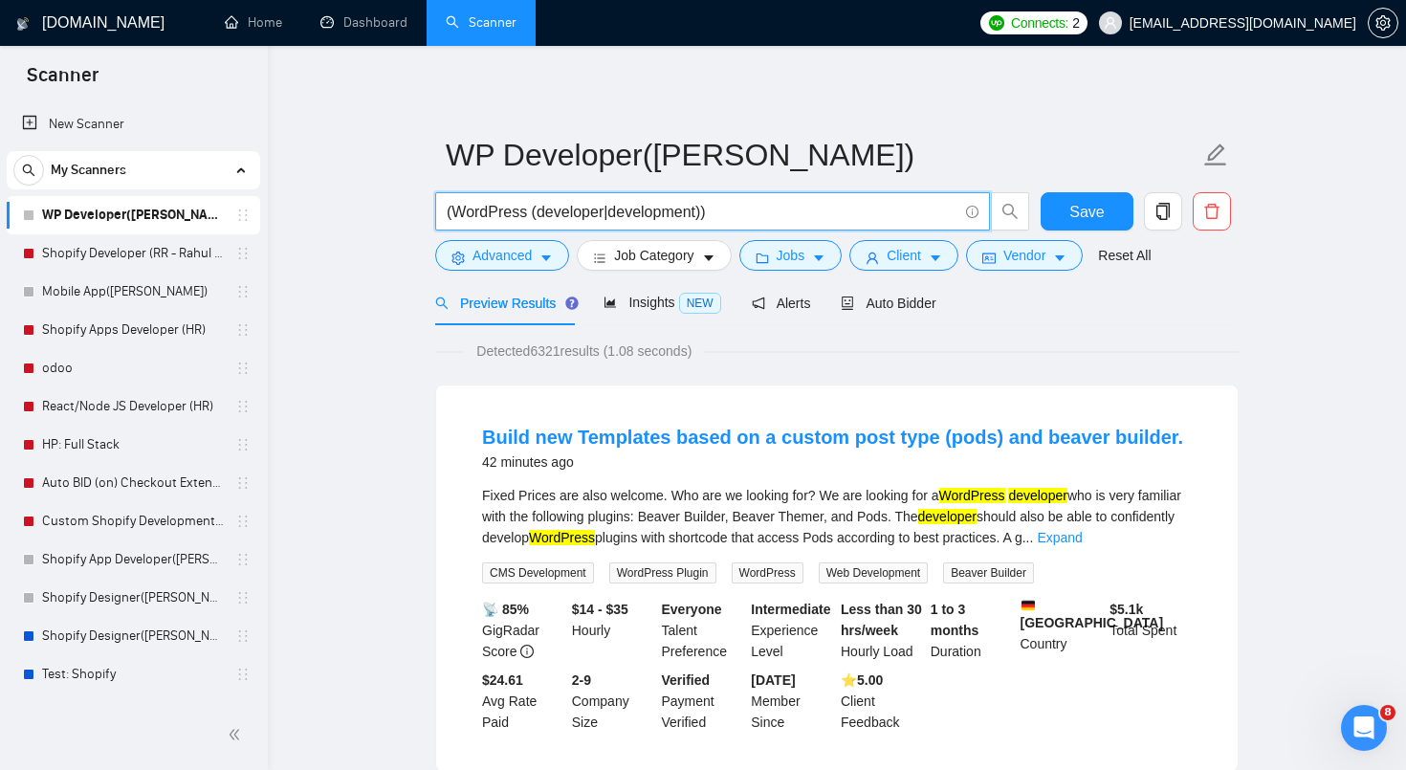
click at [920, 213] on input "(WordPress (developer|development))" at bounding box center [702, 212] width 511 height 24
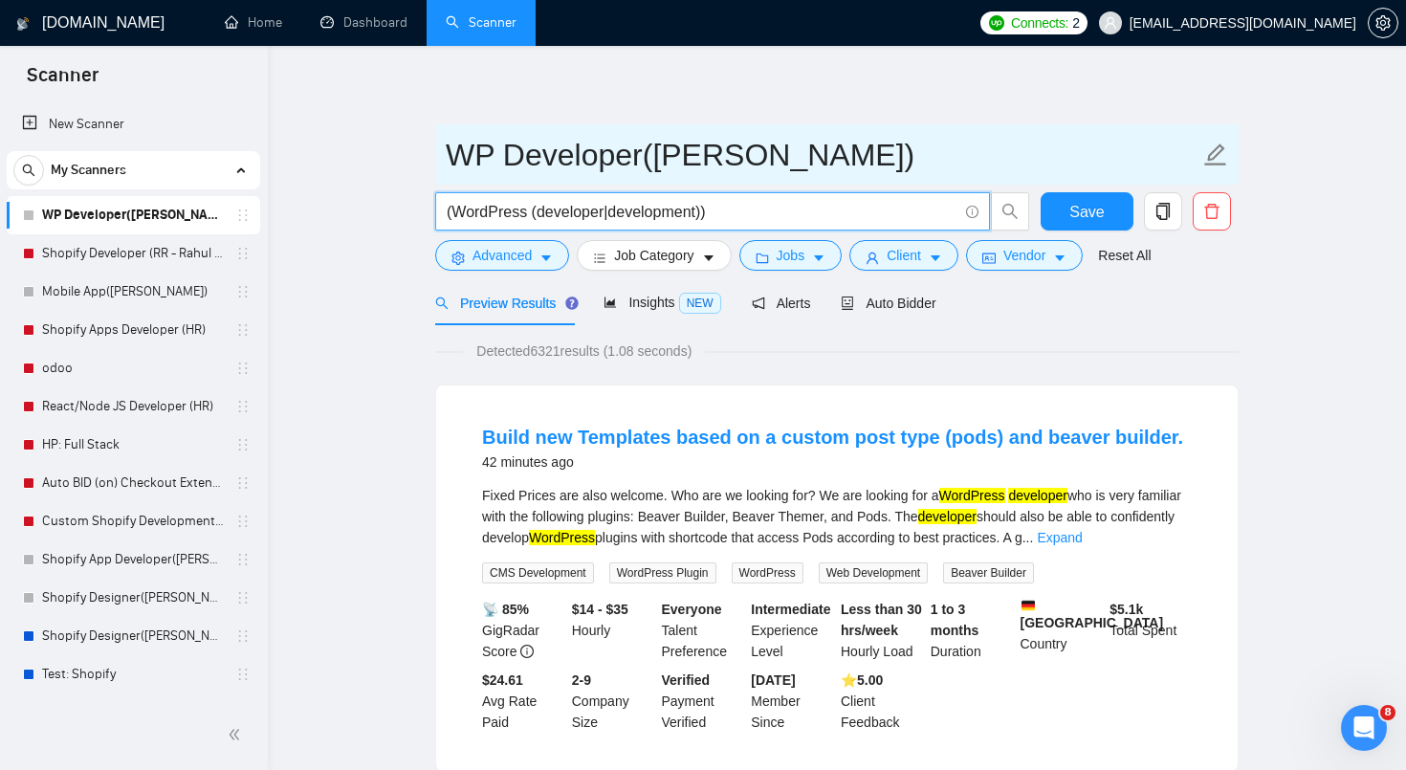
click at [873, 149] on input "WP Developer([PERSON_NAME])" at bounding box center [823, 155] width 754 height 48
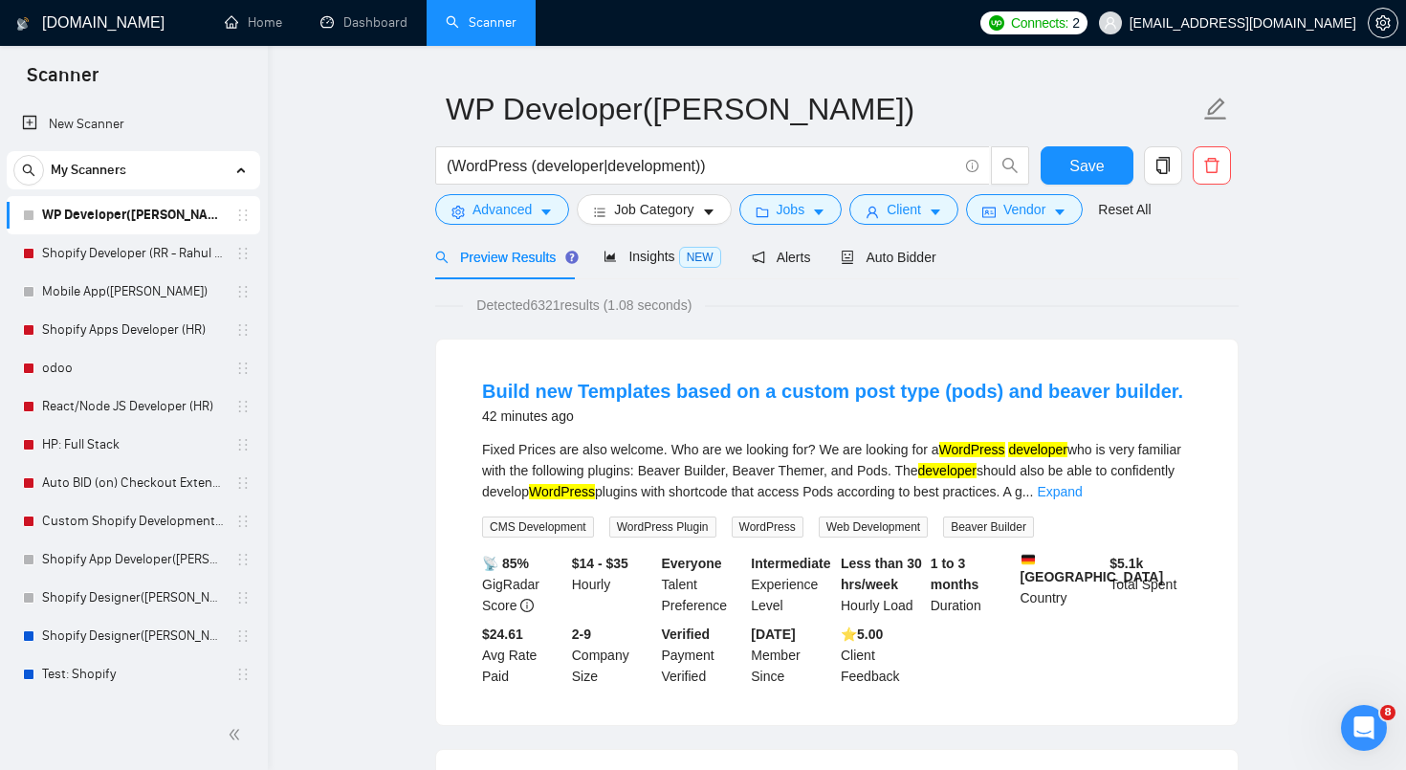
scroll to position [49, 0]
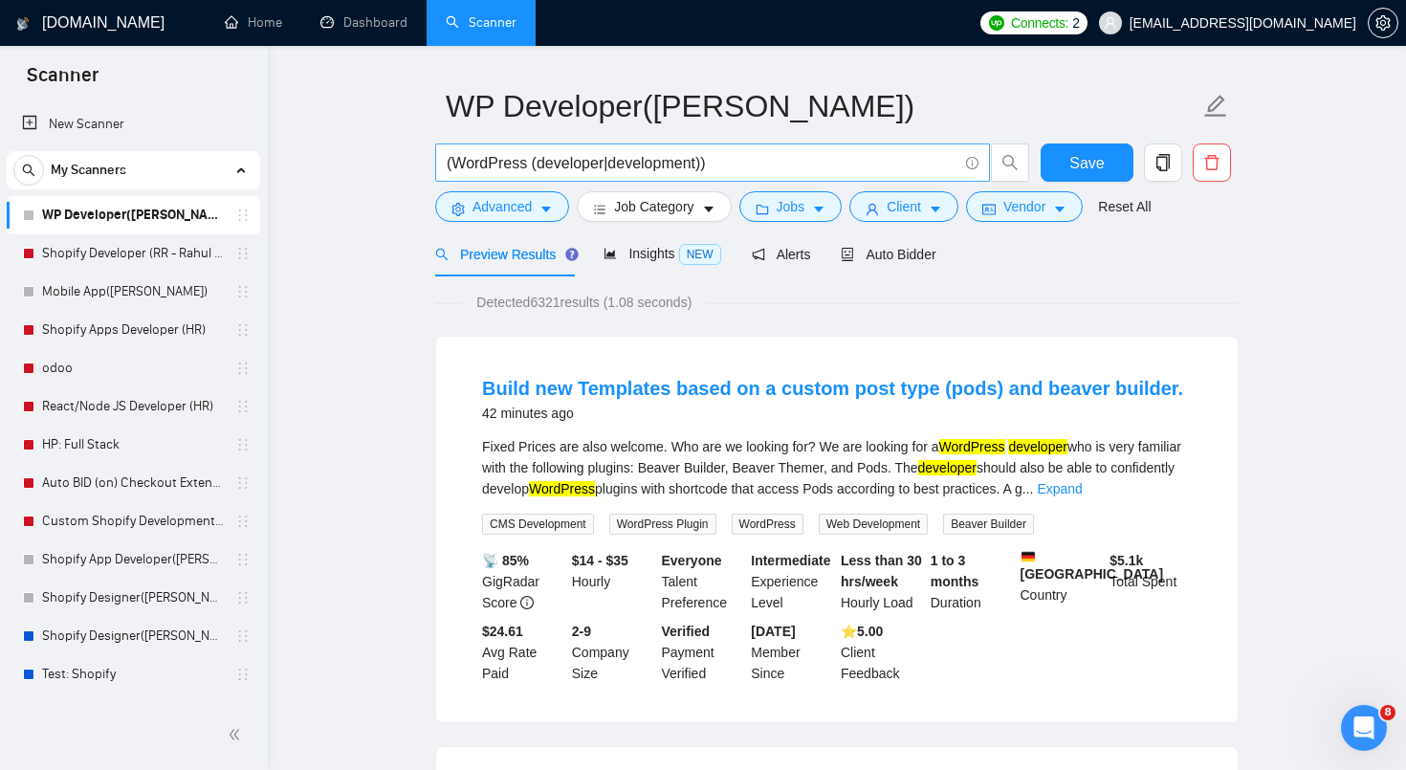
click at [698, 165] on input "(WordPress (developer|development))" at bounding box center [702, 163] width 511 height 24
type input "(WordPress (developer|development|designer))"
click at [679, 306] on span "Detected 7237 results (1.34 seconds)" at bounding box center [584, 302] width 242 height 21
click at [638, 302] on span "Detected 7237 results (1.34 seconds)" at bounding box center [584, 302] width 242 height 21
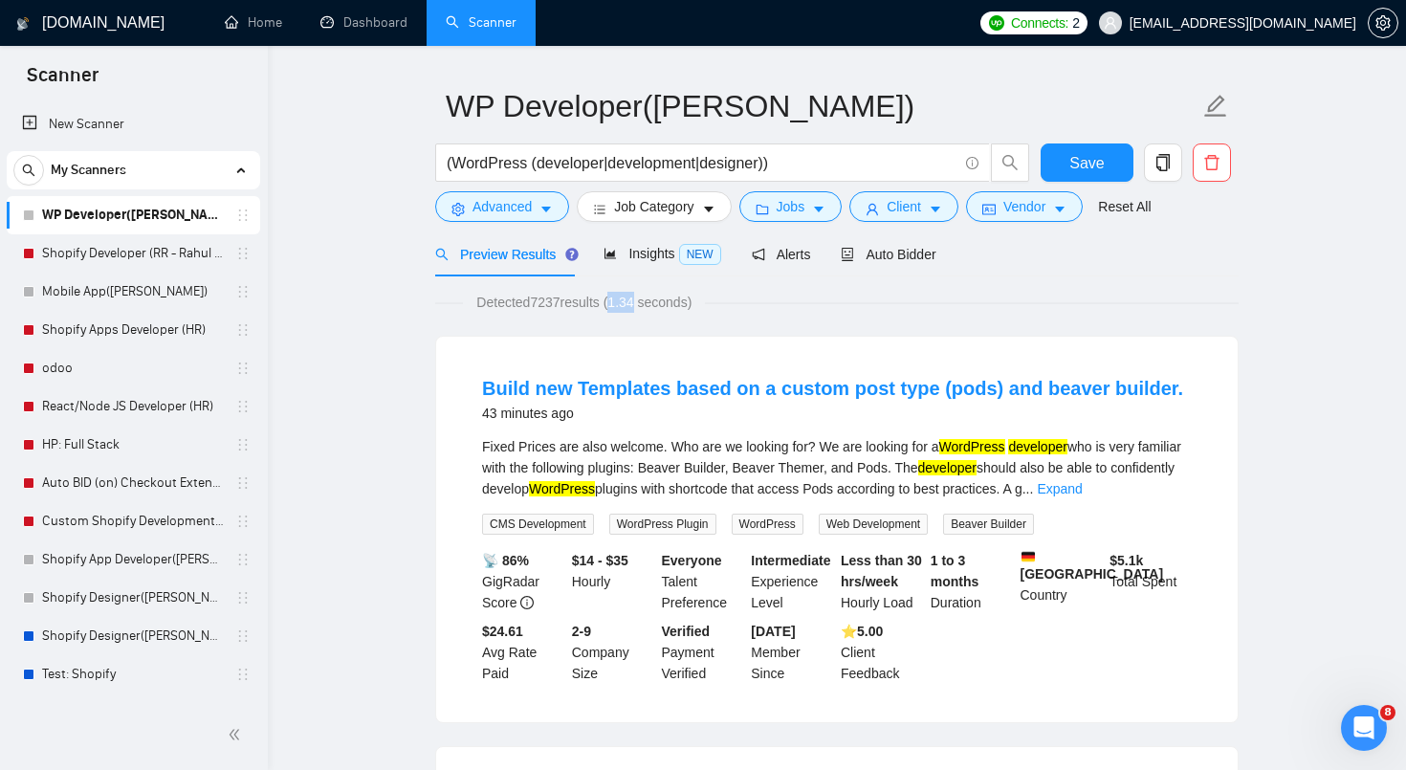
click at [638, 302] on span "Detected 7237 results (1.34 seconds)" at bounding box center [584, 302] width 242 height 21
click at [630, 303] on span "Detected 7237 results (1.34 seconds)" at bounding box center [584, 302] width 242 height 21
click at [684, 305] on span "Detected 7237 results (1.34 seconds)" at bounding box center [584, 302] width 242 height 21
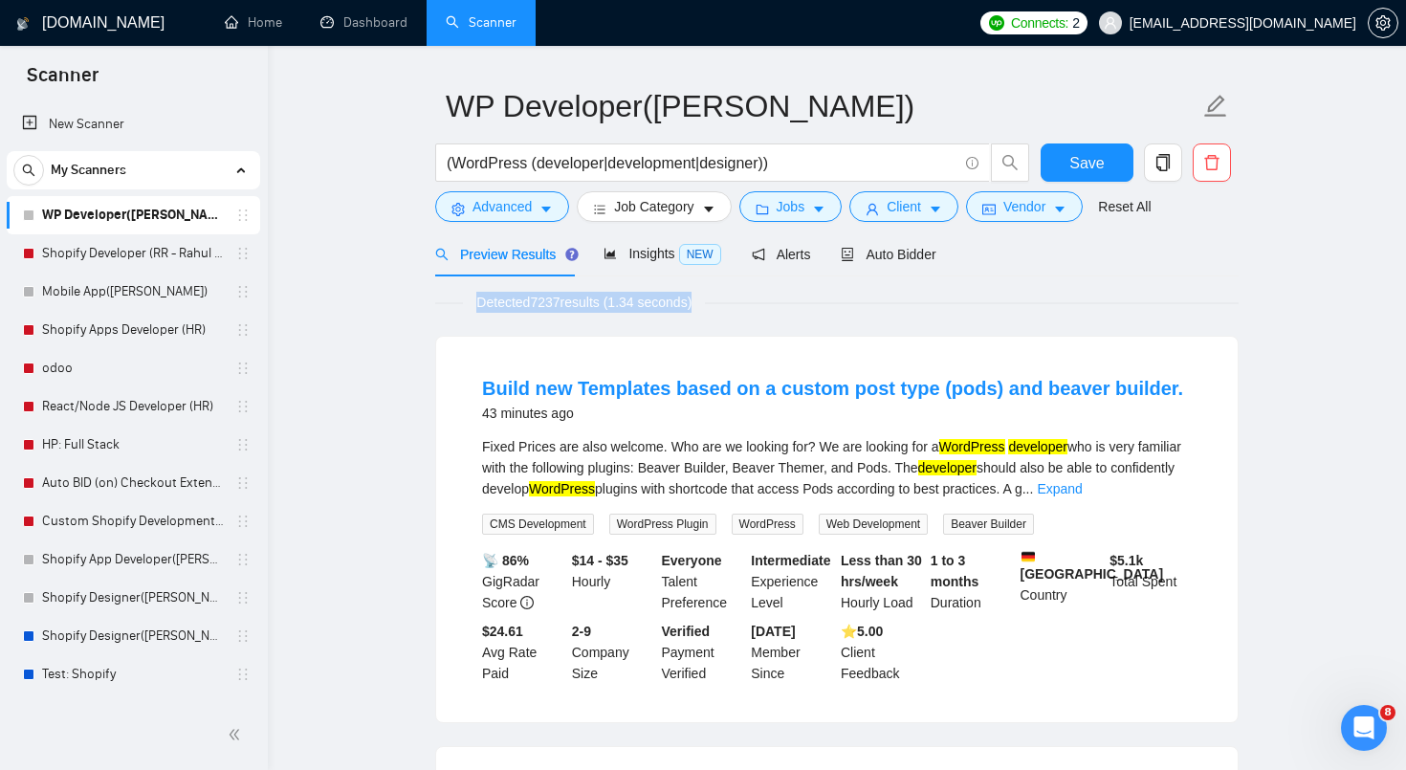
click at [684, 305] on span "Detected 7237 results (1.34 seconds)" at bounding box center [584, 302] width 242 height 21
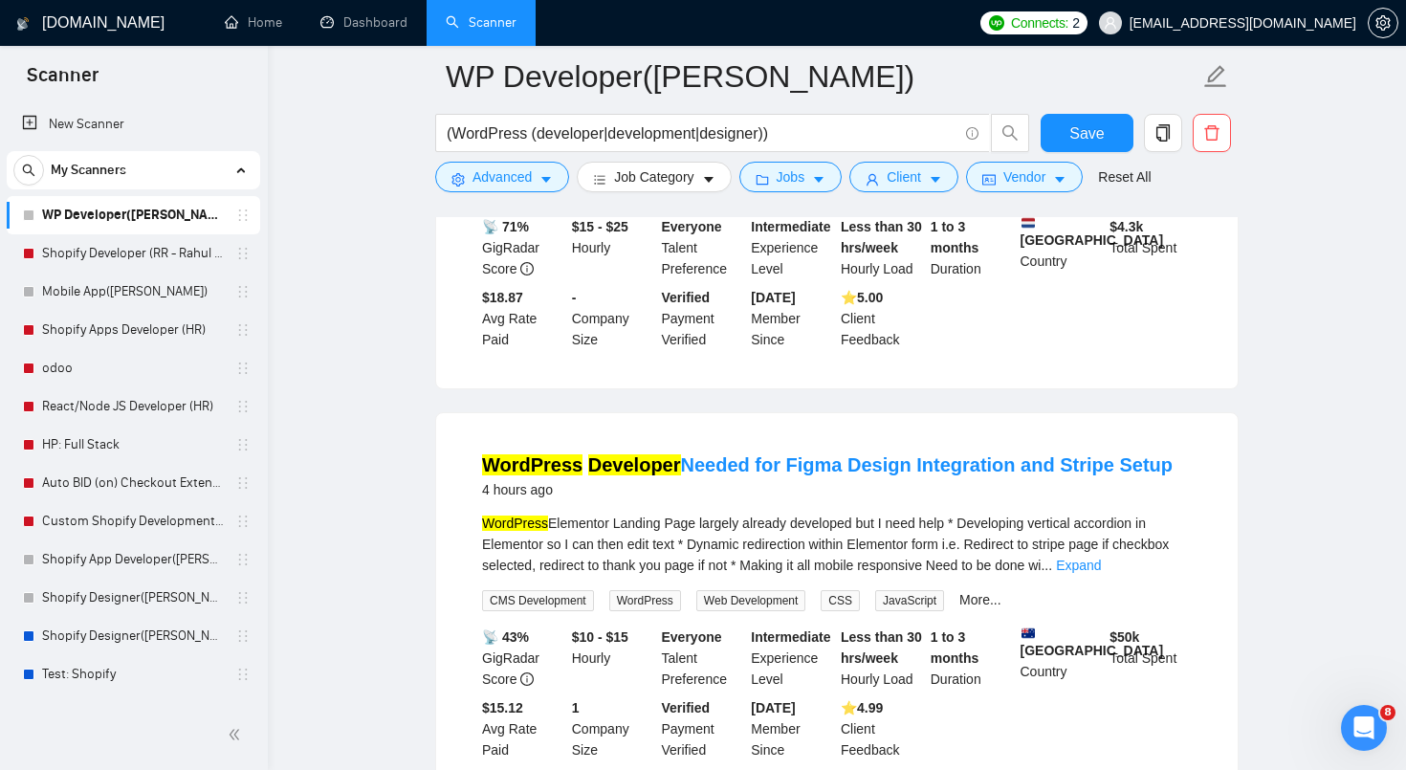
scroll to position [1247, 0]
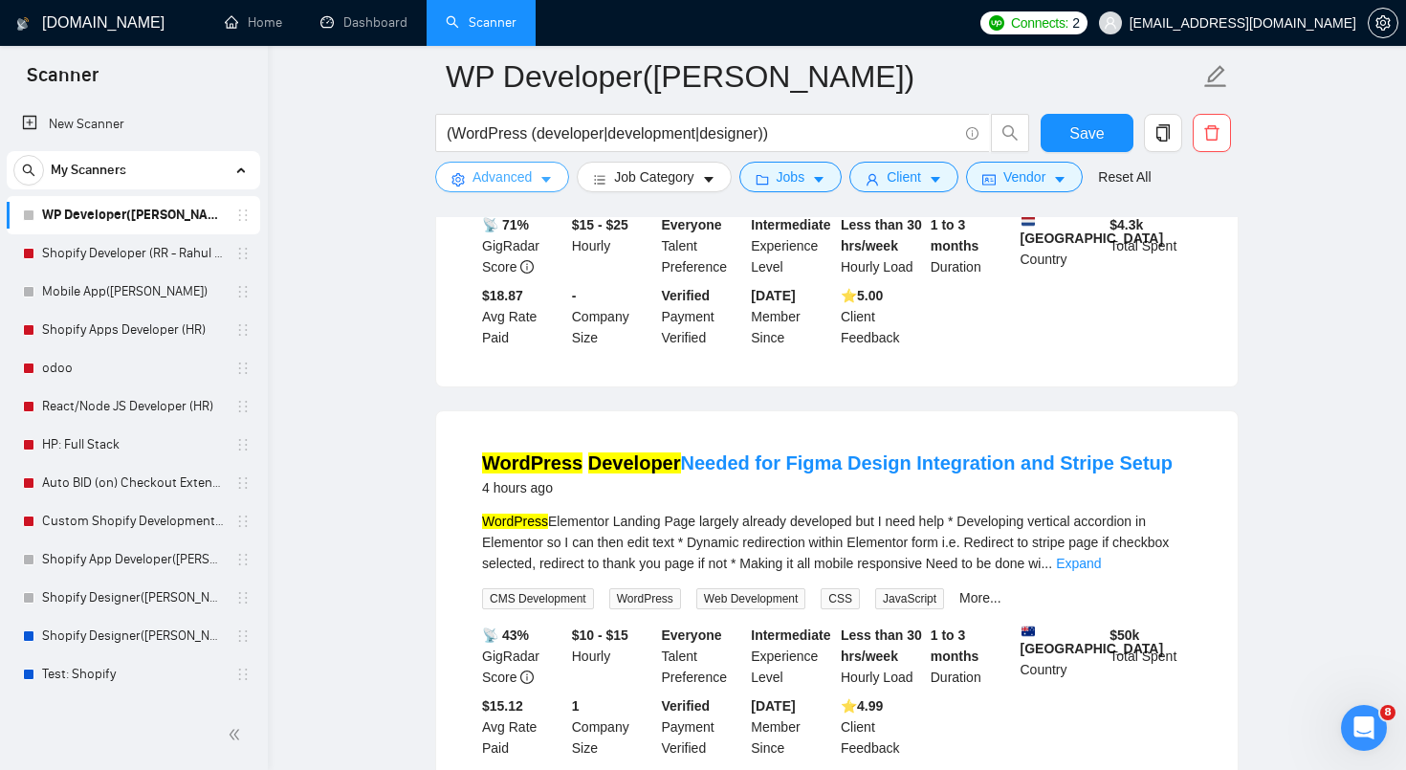
click at [548, 178] on icon "caret-down" at bounding box center [546, 181] width 10 height 6
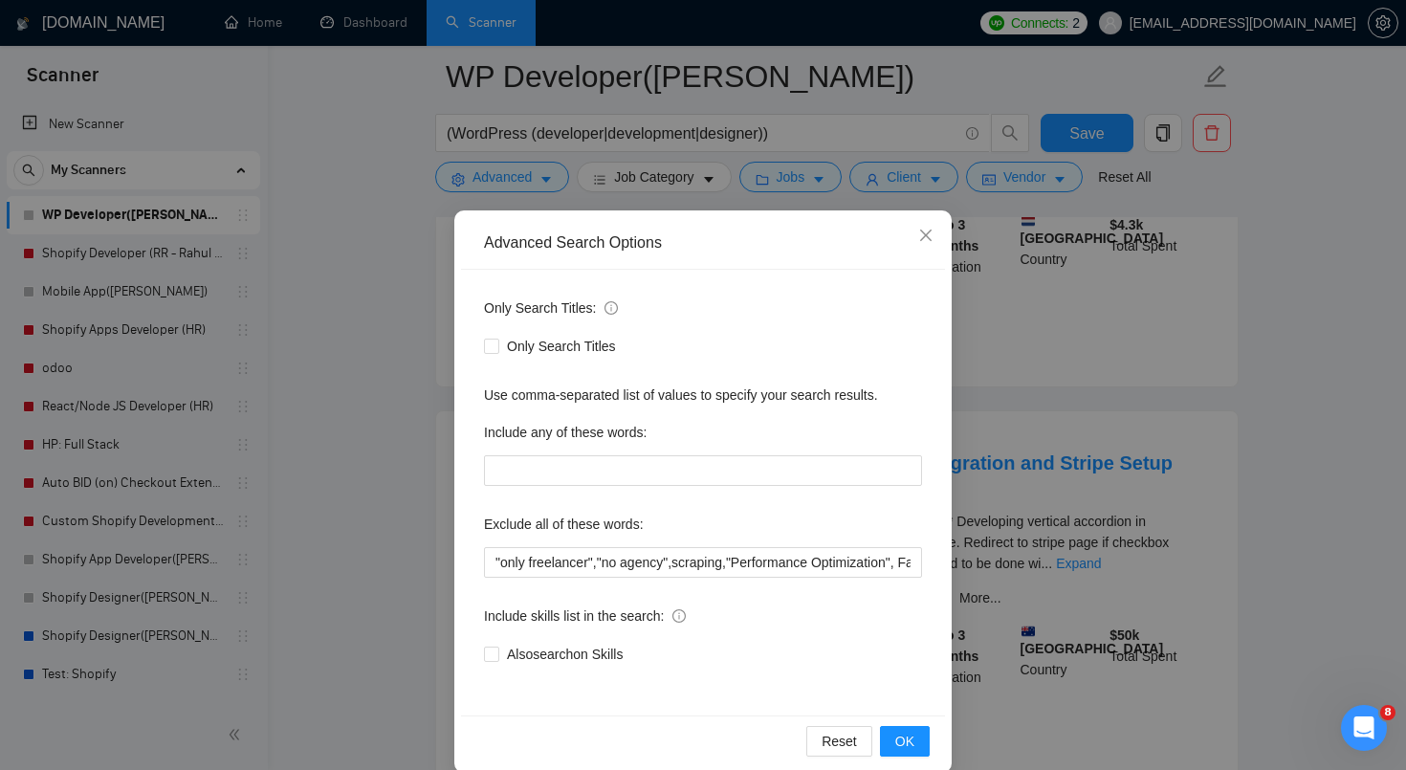
scroll to position [26, 0]
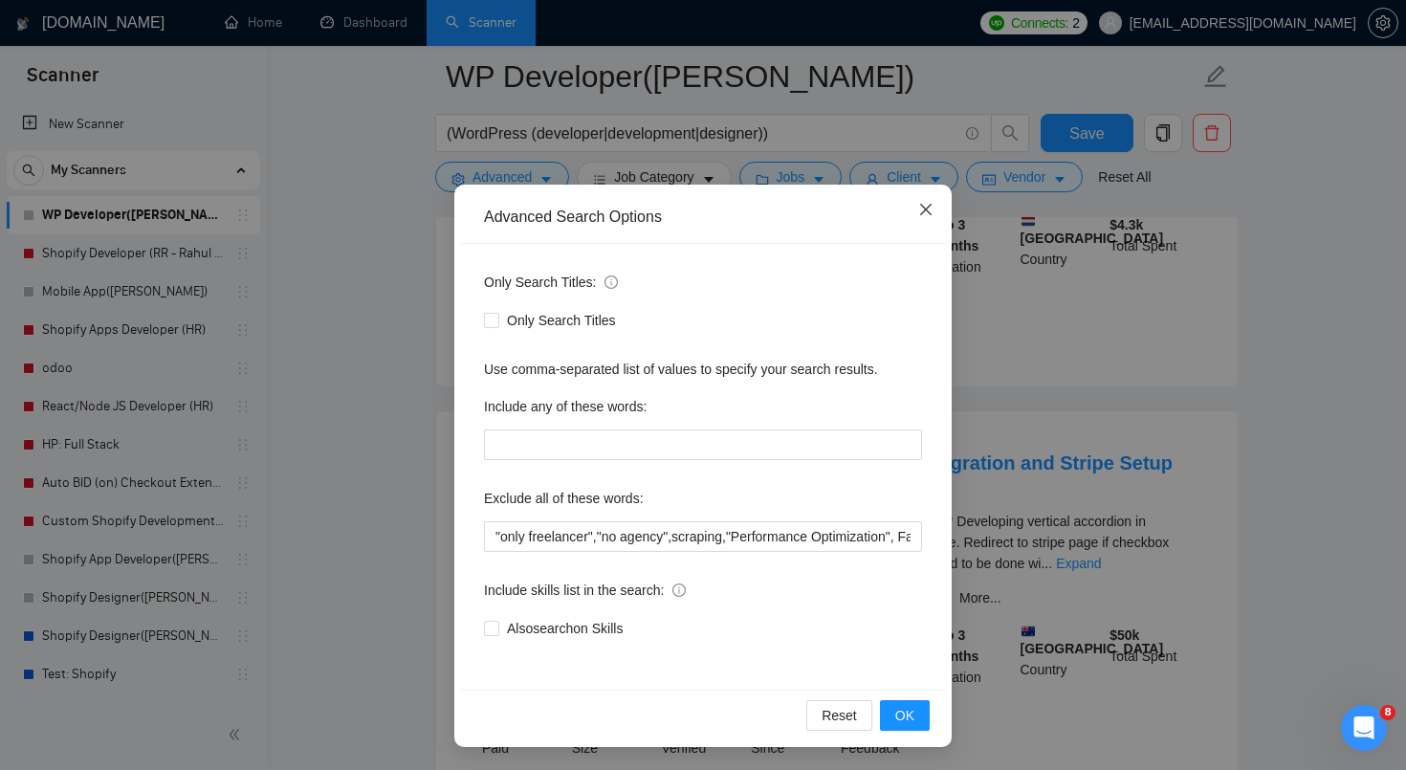
click at [934, 209] on span "Close" at bounding box center [926, 211] width 52 height 52
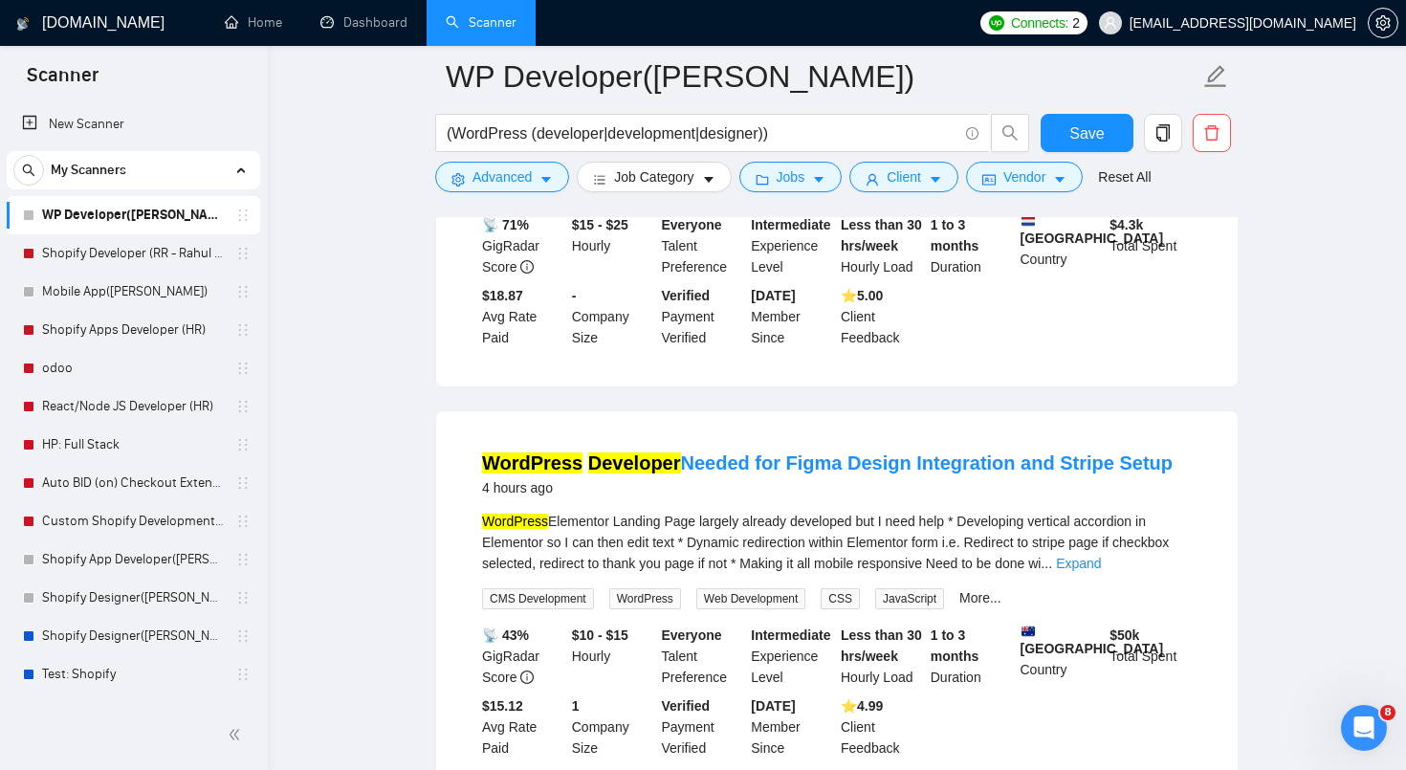
scroll to position [0, 0]
click at [886, 187] on button "Client" at bounding box center [903, 177] width 109 height 31
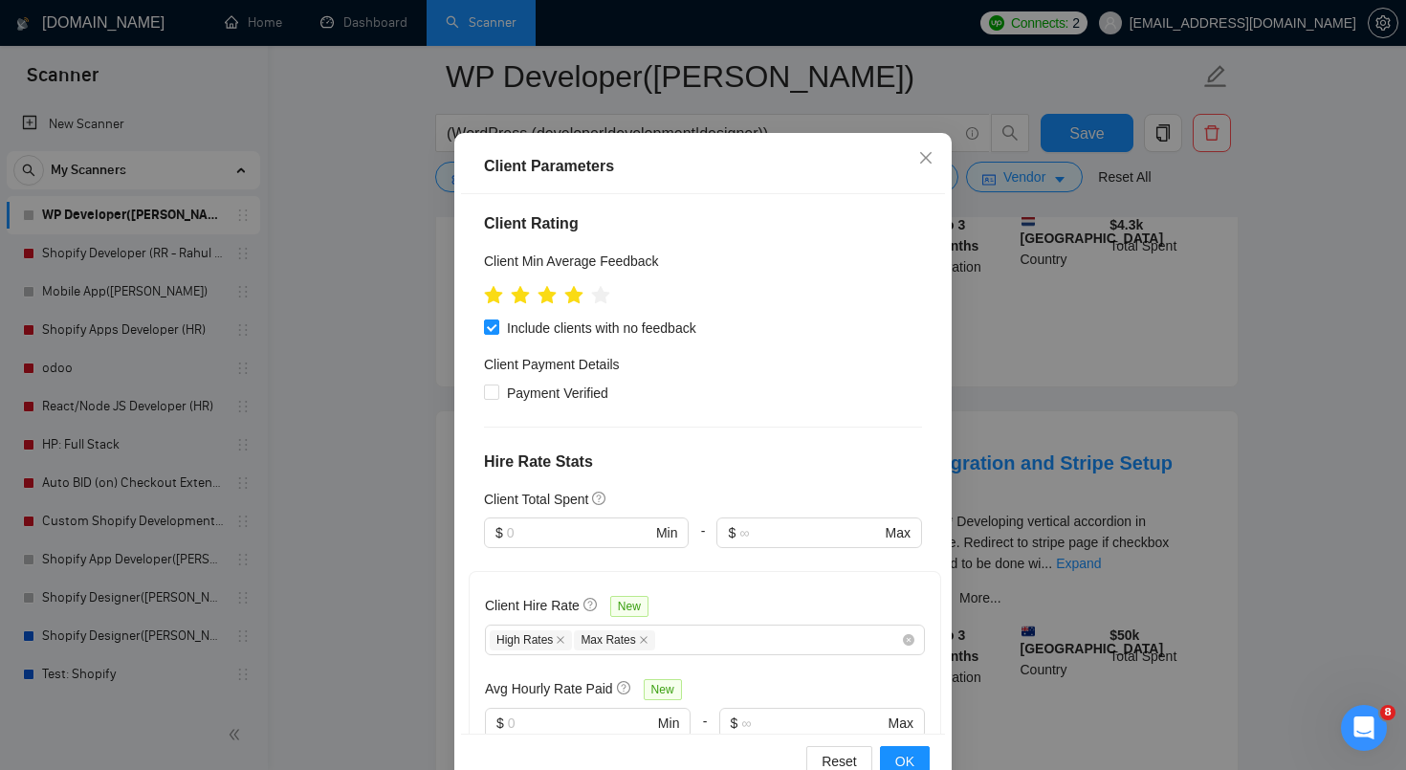
scroll to position [121, 0]
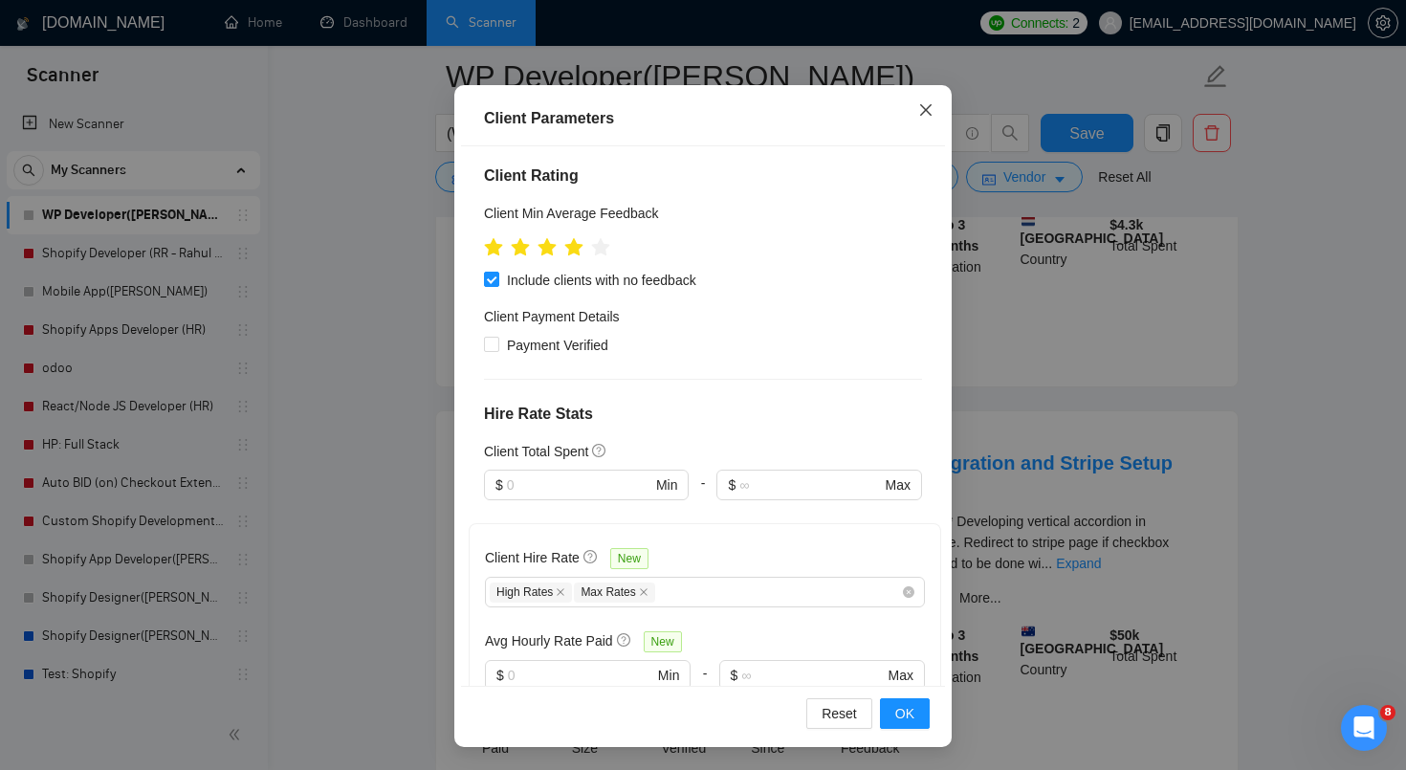
click at [928, 118] on icon "close" at bounding box center [925, 109] width 15 height 15
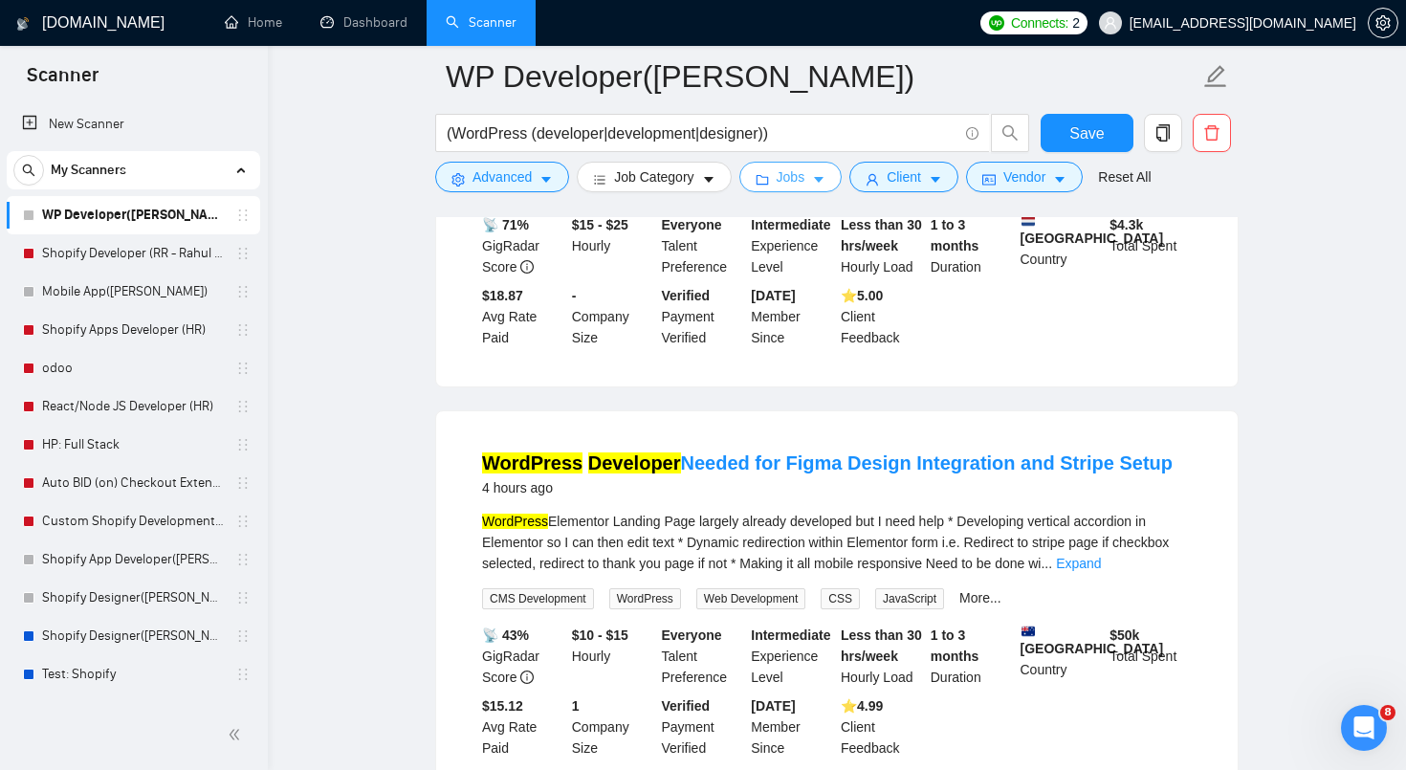
click at [785, 185] on span "Jobs" at bounding box center [791, 176] width 29 height 21
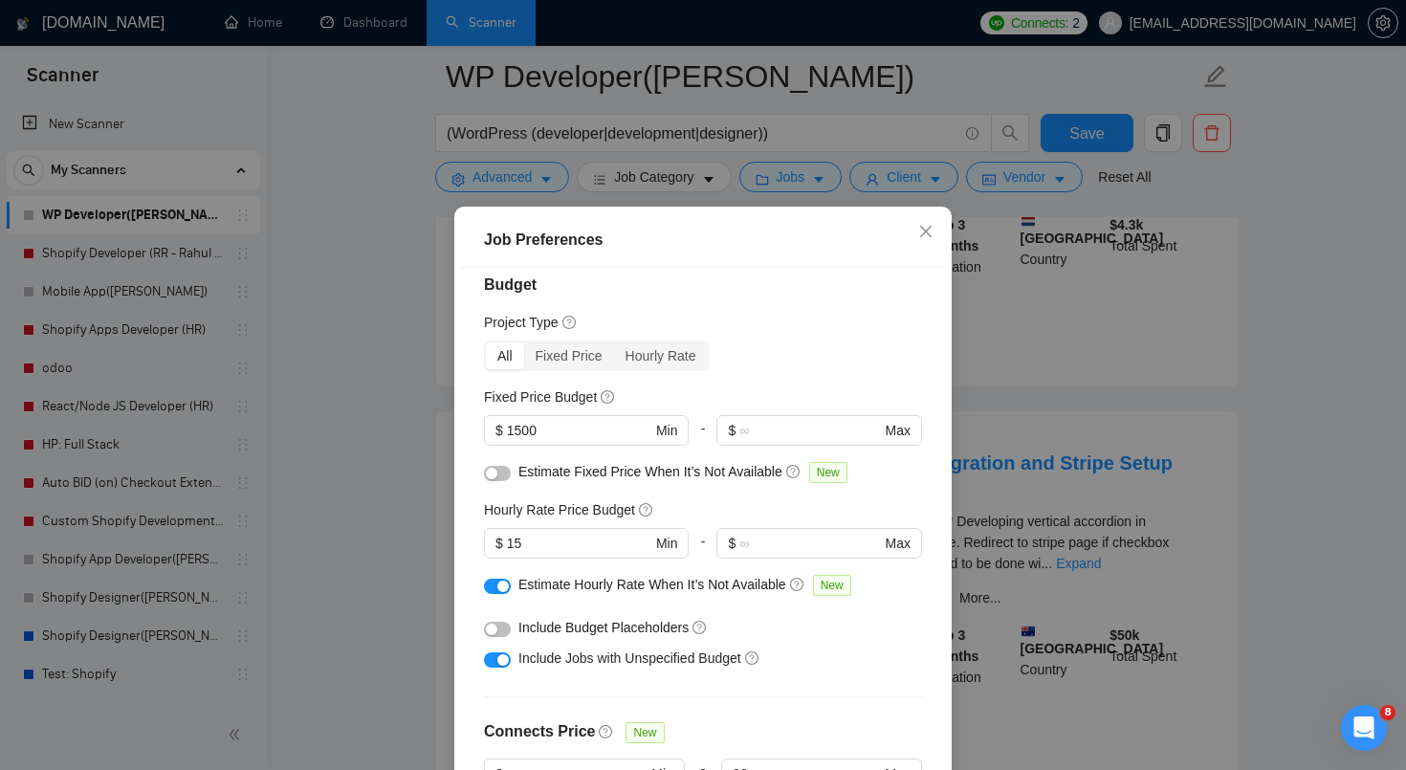
scroll to position [88, 0]
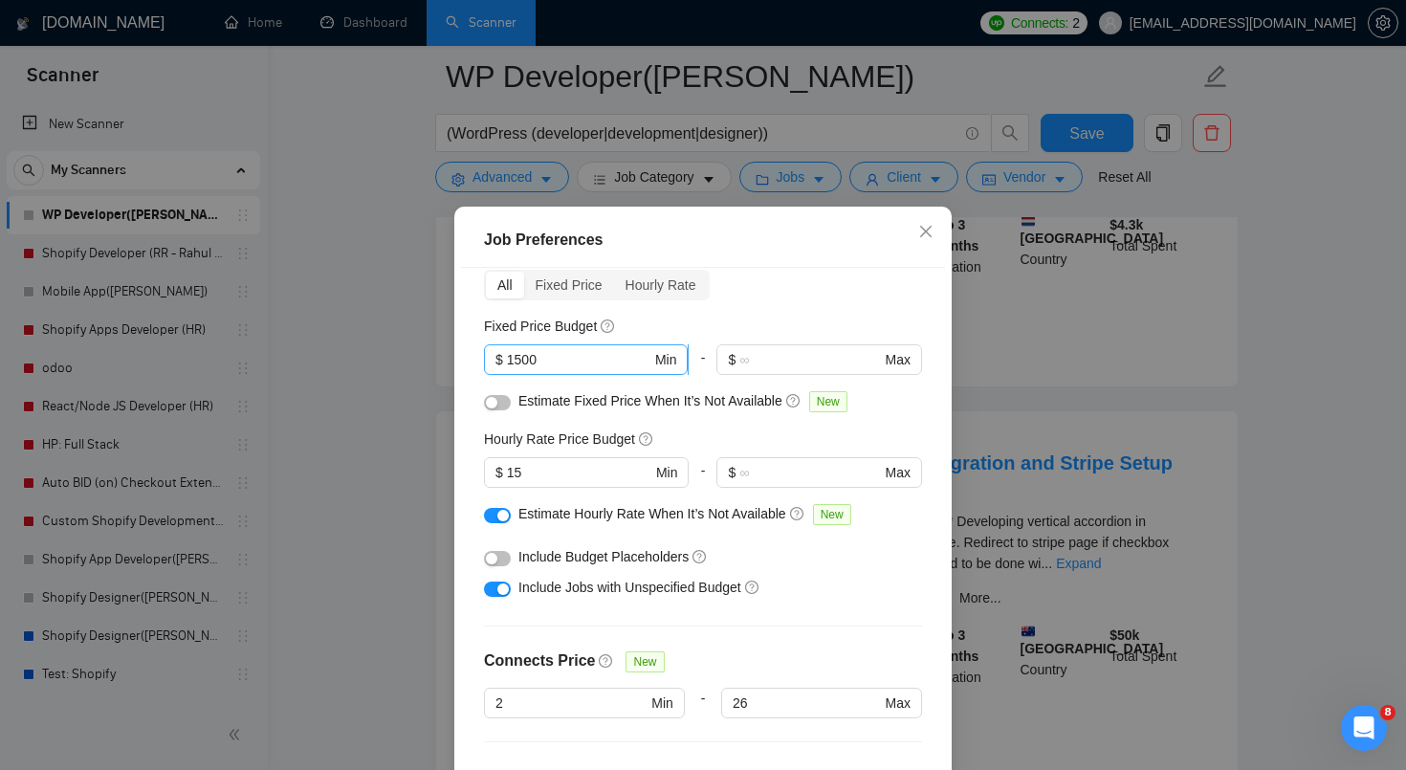
click at [520, 356] on input "1500" at bounding box center [579, 359] width 144 height 21
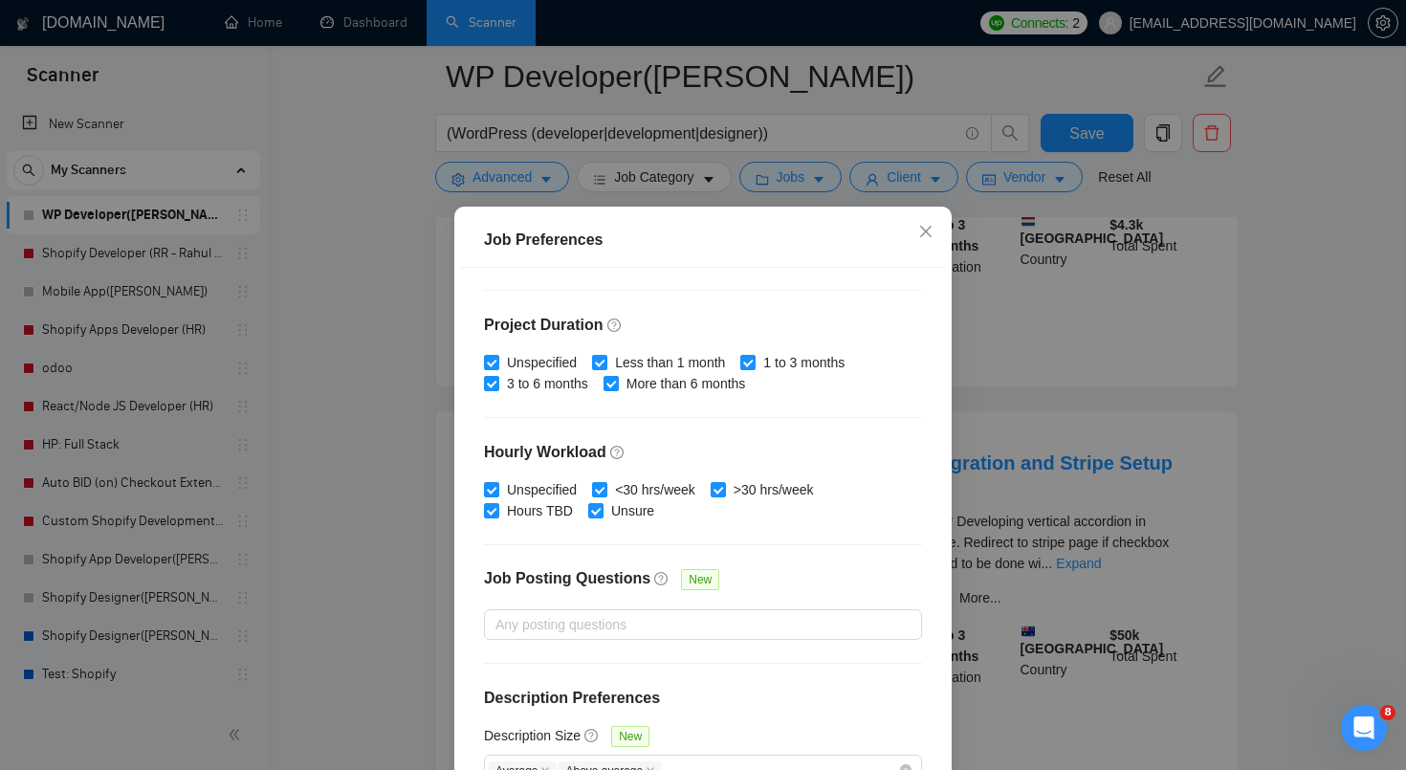
scroll to position [121, 0]
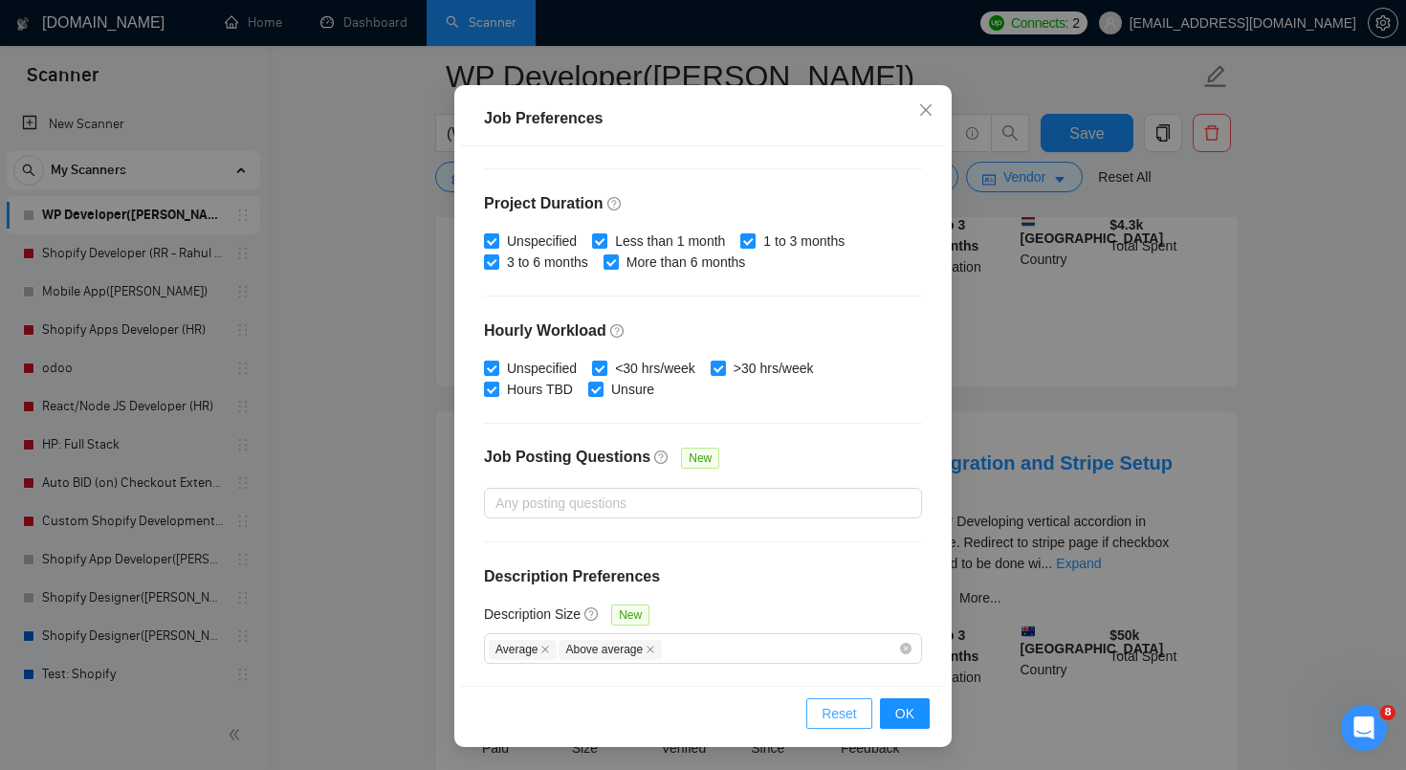
type input "1000"
click at [869, 722] on button "Reset" at bounding box center [839, 713] width 66 height 31
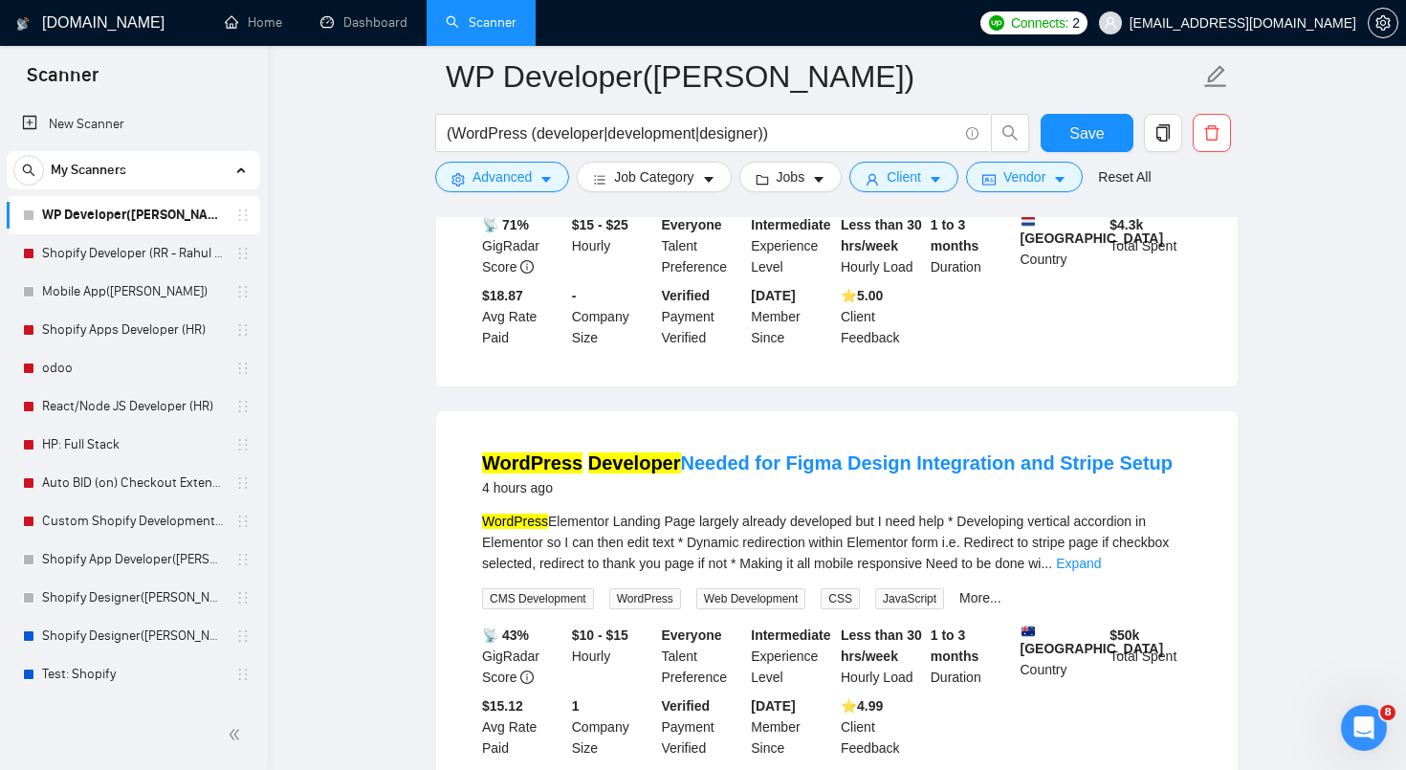
scroll to position [29, 0]
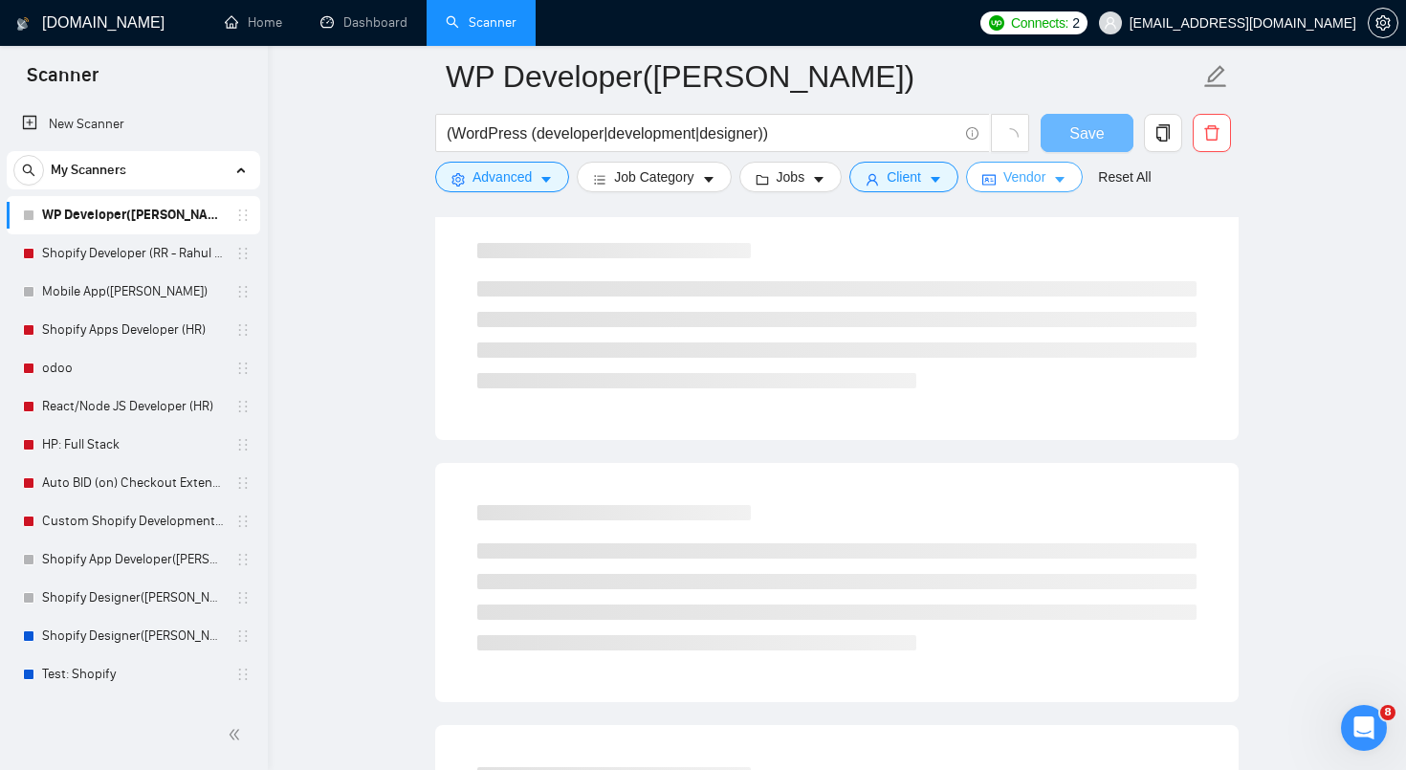
click at [1037, 166] on span "Vendor" at bounding box center [1024, 176] width 42 height 21
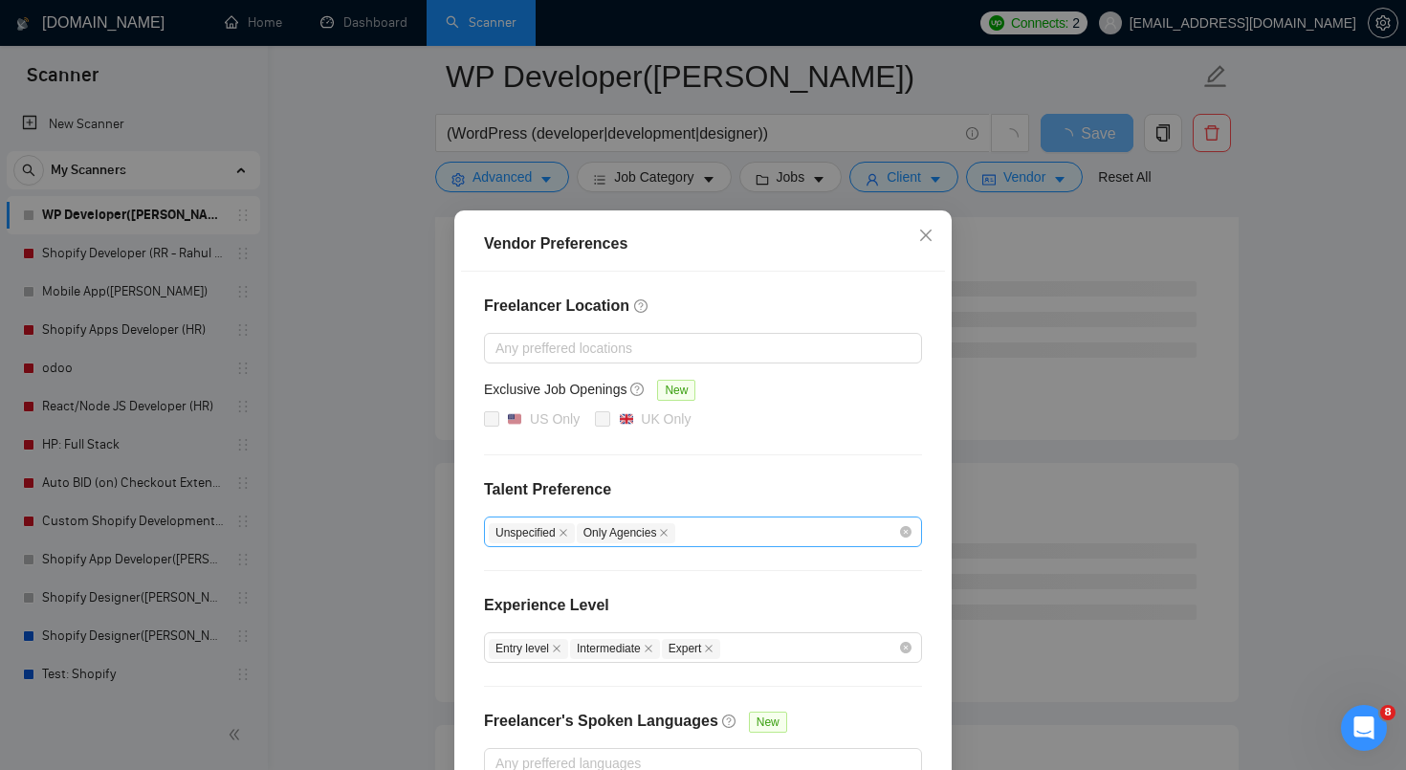
scroll to position [115, 0]
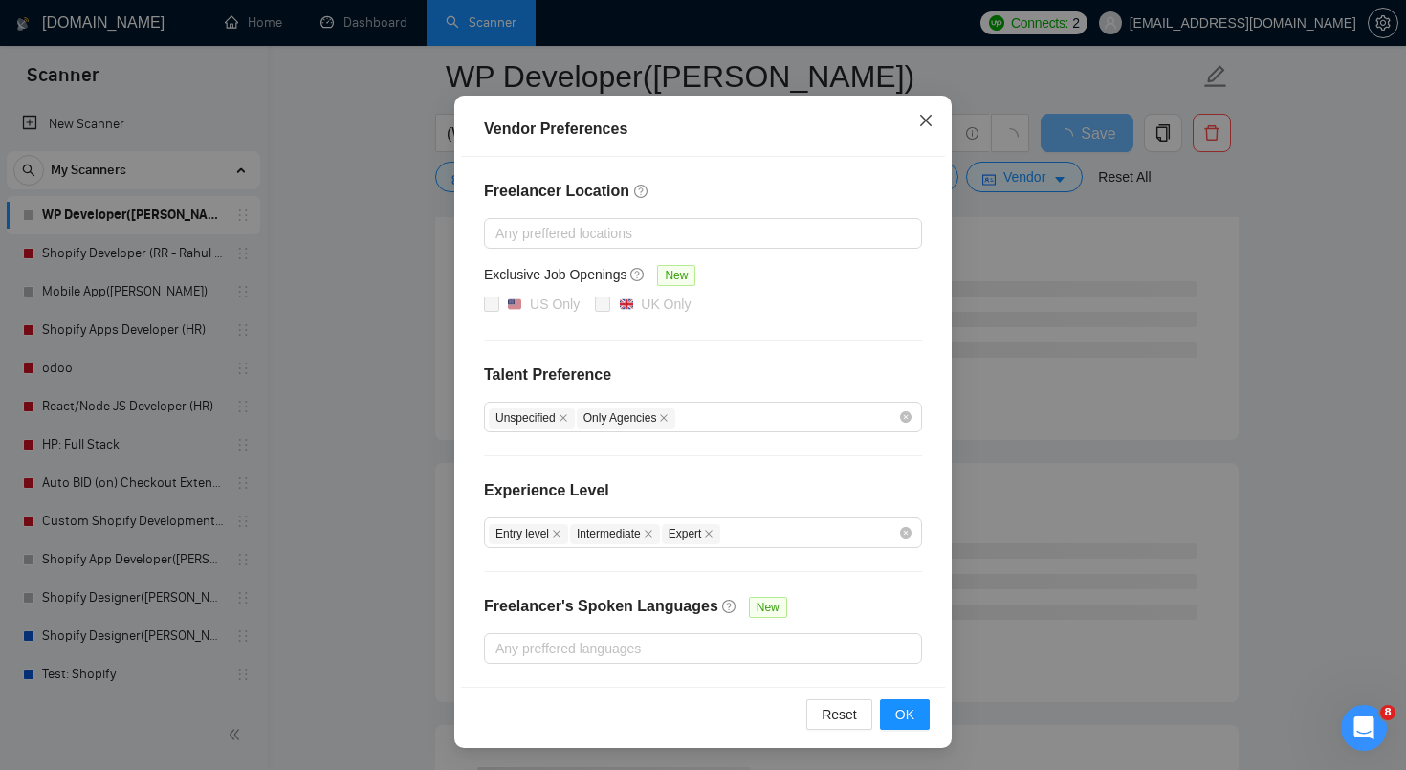
click at [936, 142] on span "Close" at bounding box center [926, 122] width 52 height 52
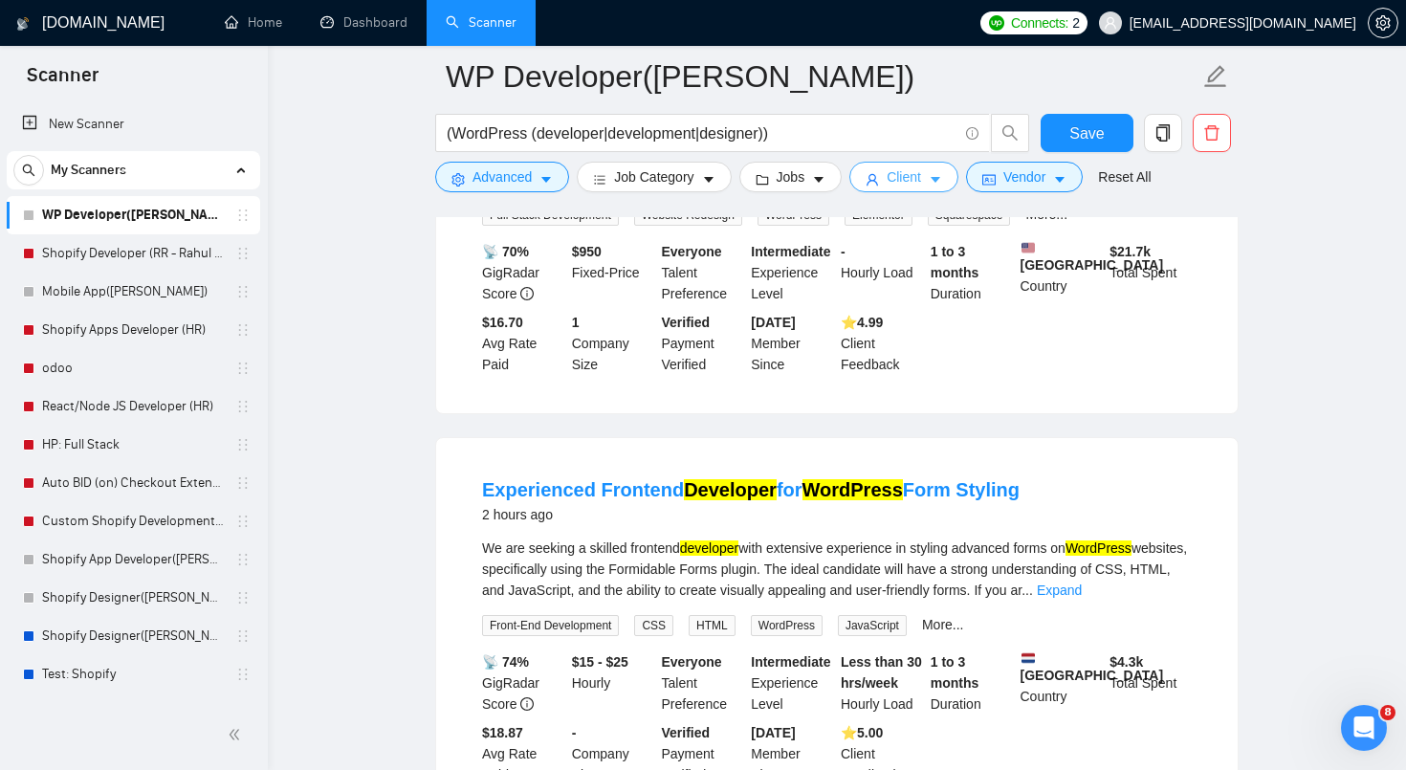
click at [921, 184] on span "Client" at bounding box center [904, 176] width 34 height 21
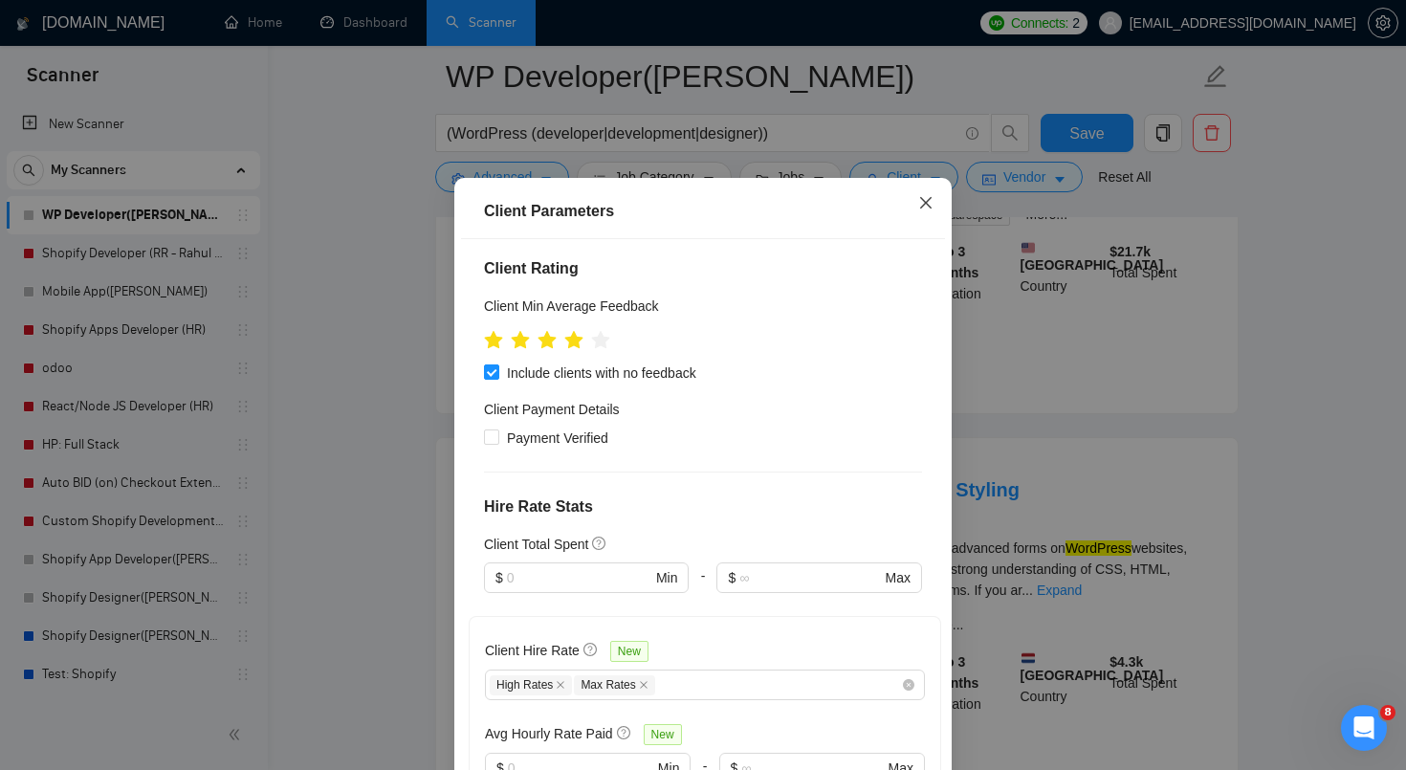
click at [920, 219] on span "Close" at bounding box center [926, 204] width 52 height 52
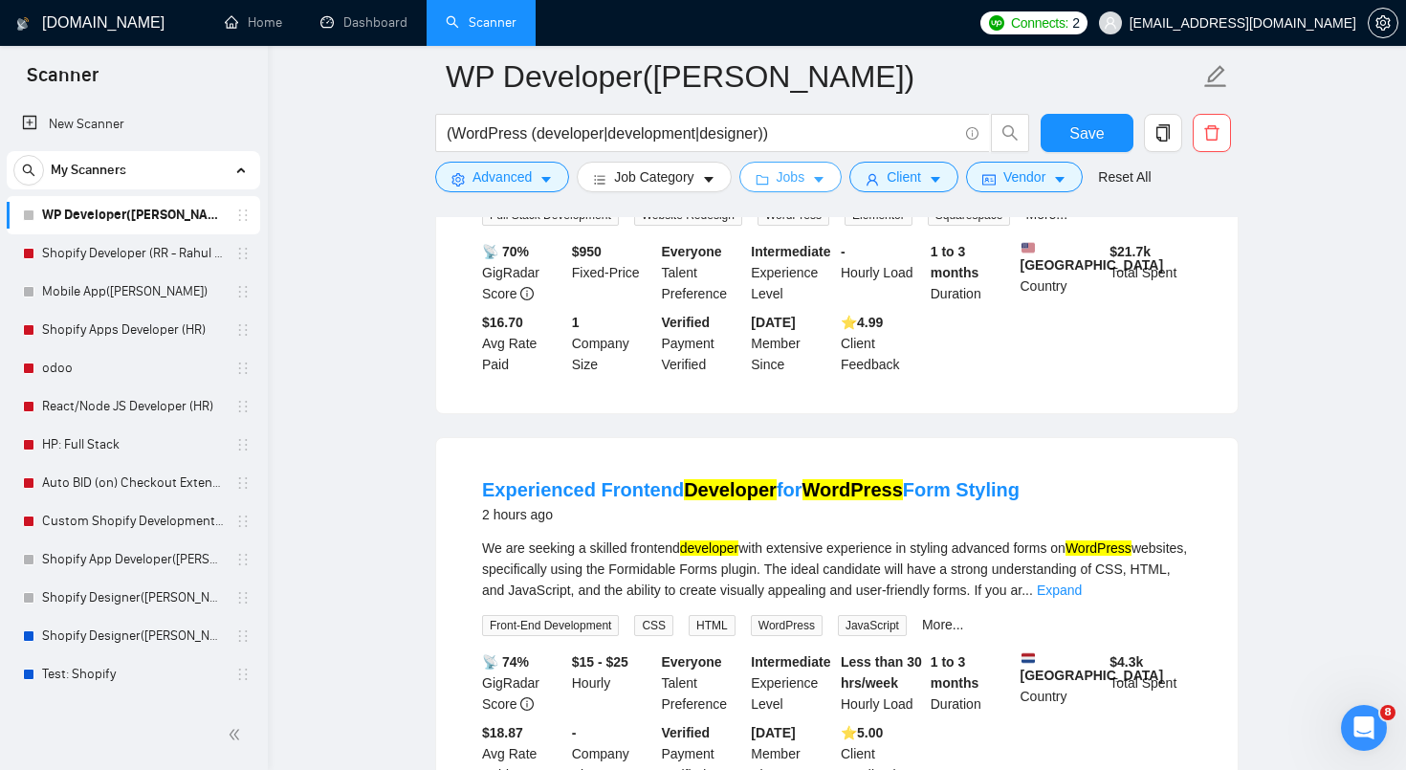
click at [783, 186] on span "Jobs" at bounding box center [791, 176] width 29 height 21
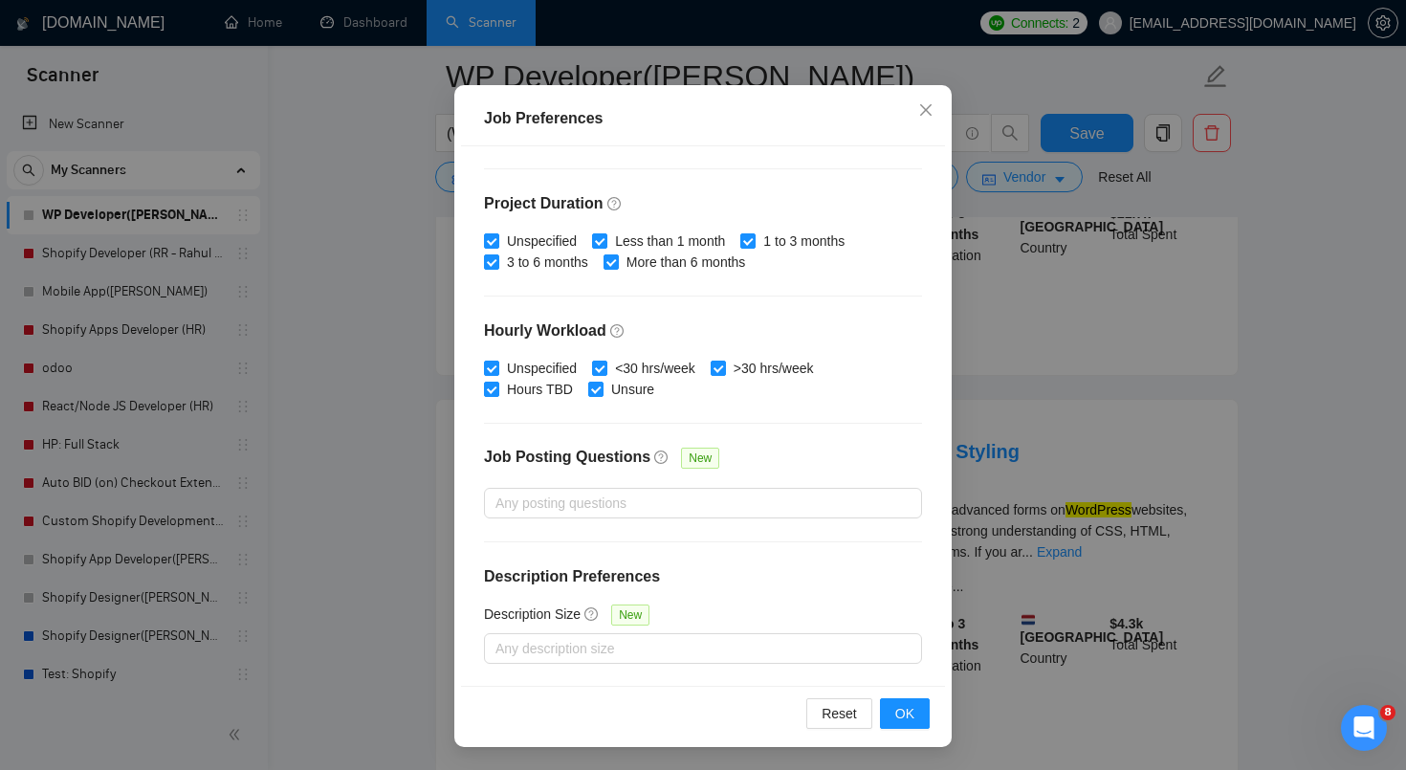
scroll to position [1263, 0]
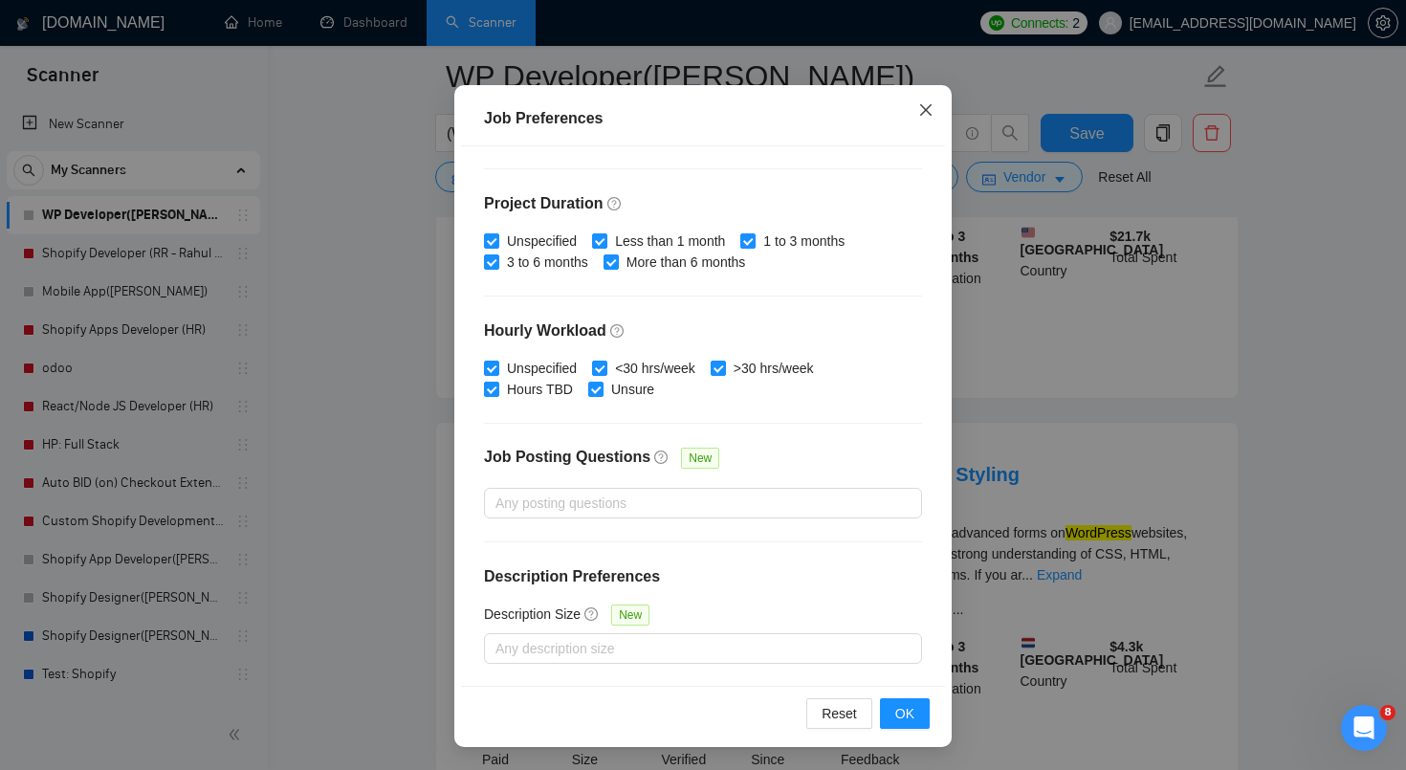
click at [930, 109] on icon "close" at bounding box center [925, 109] width 15 height 15
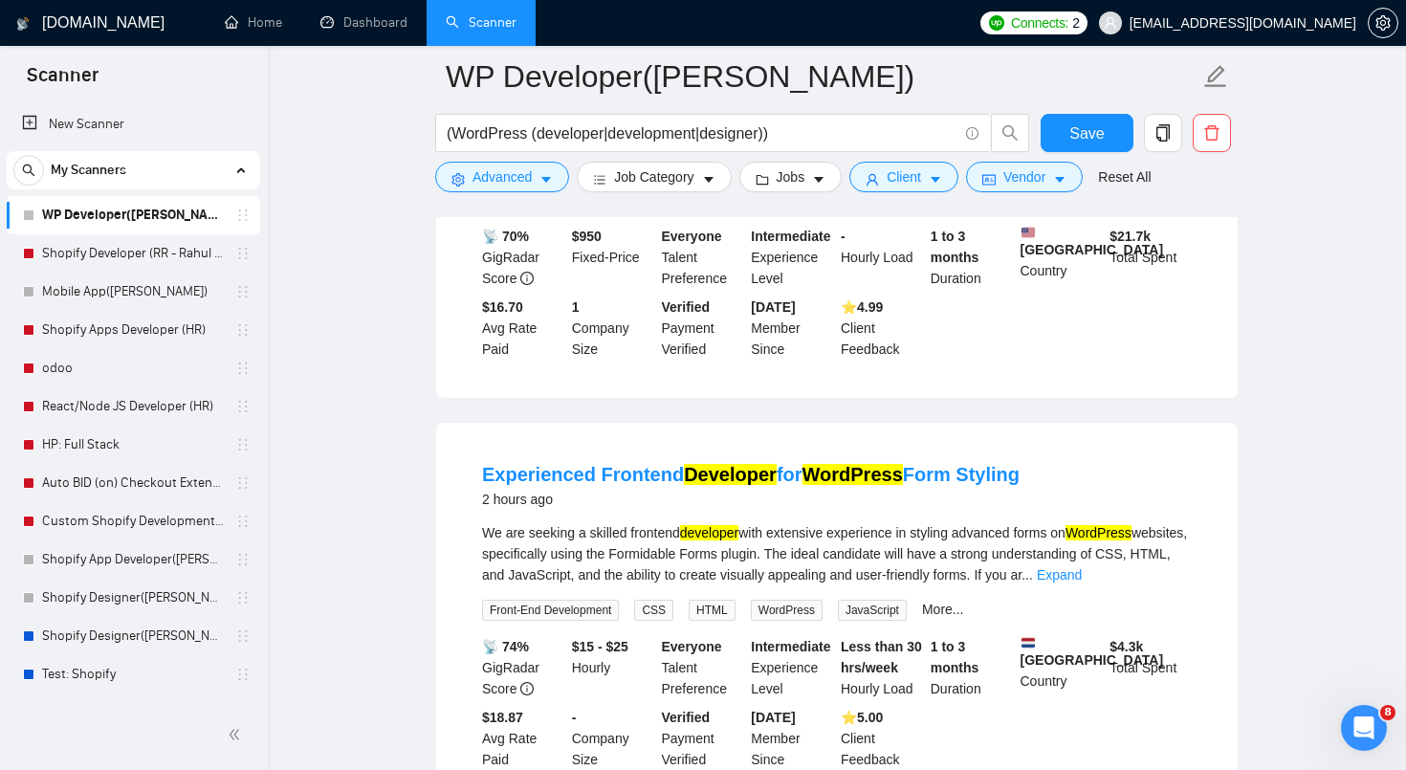
scroll to position [0, 0]
click at [142, 258] on link "Shopify Developer (RR - Rahul R)" at bounding box center [133, 253] width 182 height 38
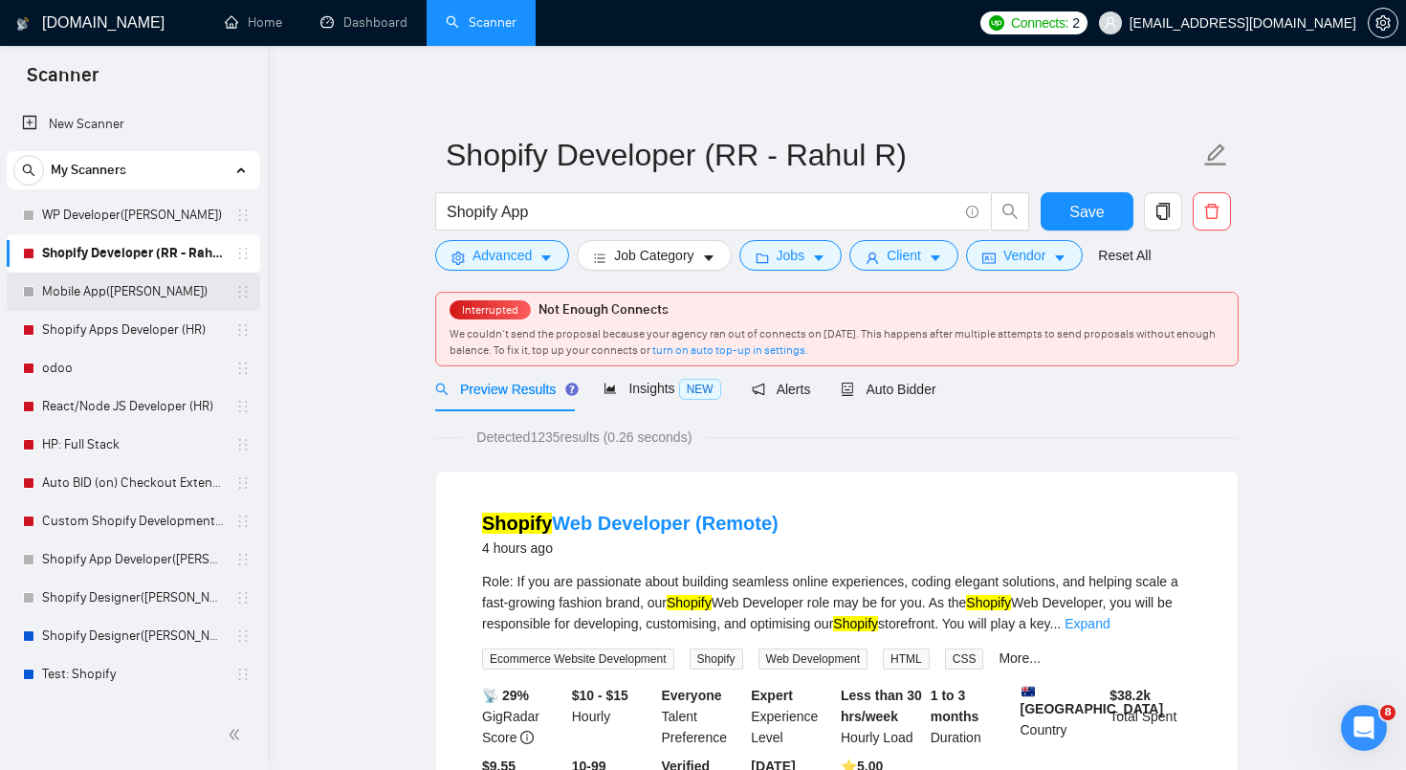
click at [165, 297] on link "Mobile App([PERSON_NAME])" at bounding box center [133, 292] width 182 height 38
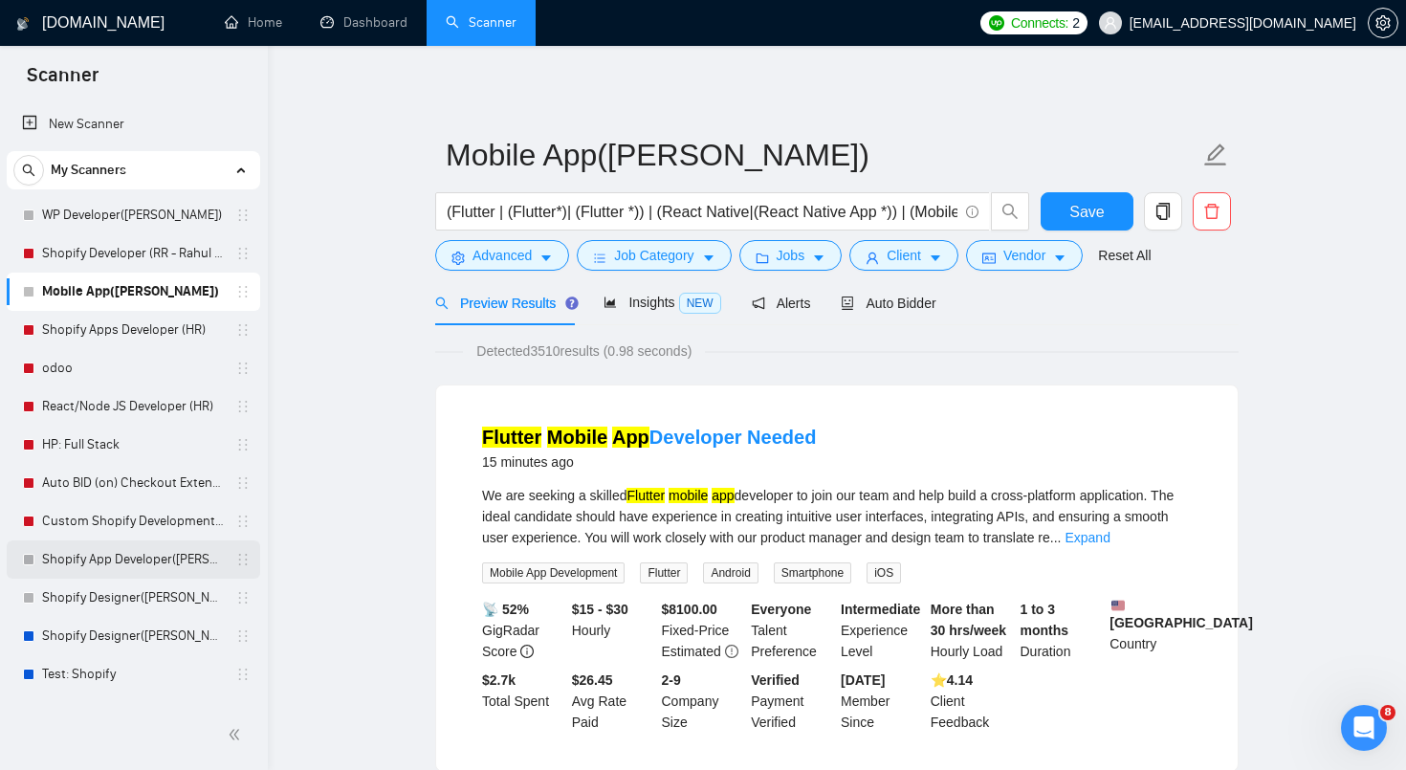
click at [173, 549] on link "Shopify App Developer([PERSON_NAME])" at bounding box center [133, 559] width 182 height 38
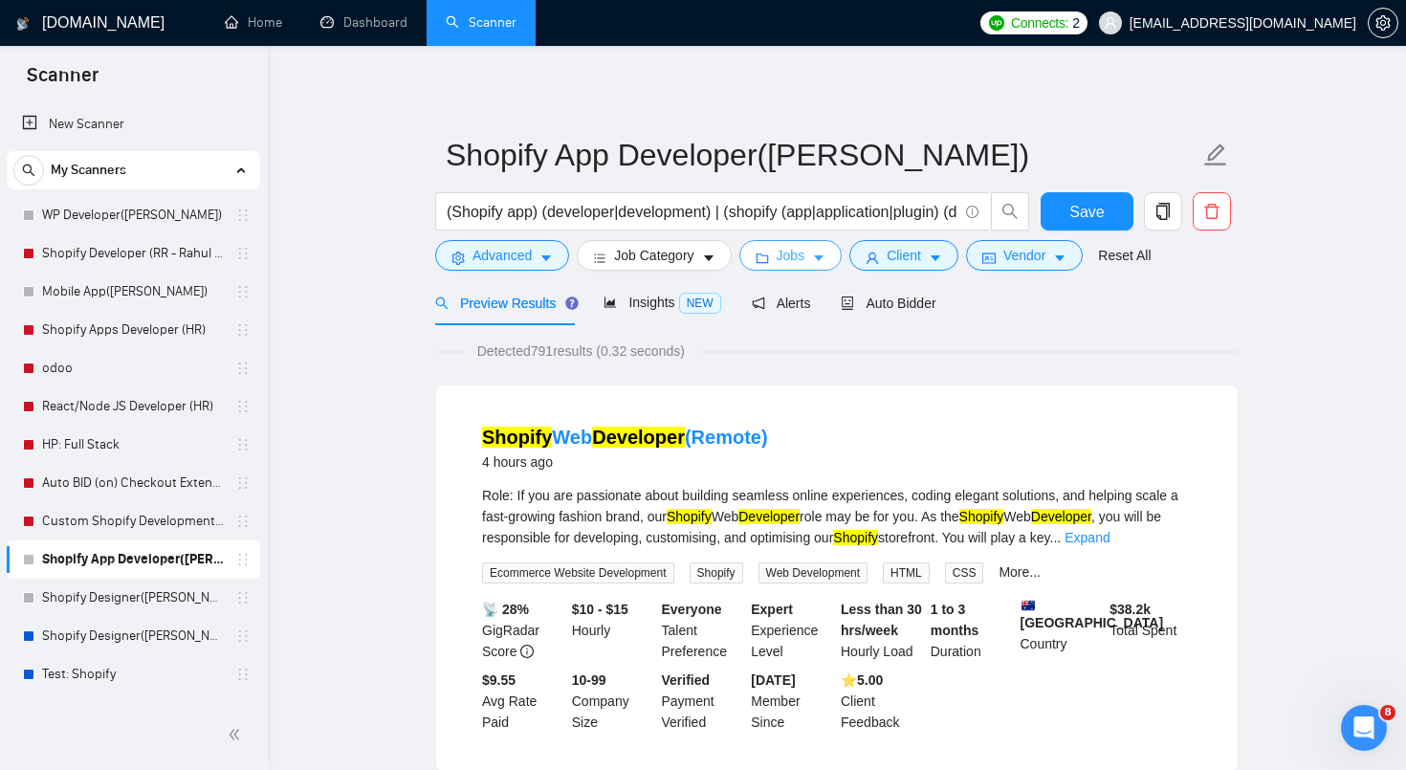
click at [804, 259] on span "Jobs" at bounding box center [791, 255] width 29 height 21
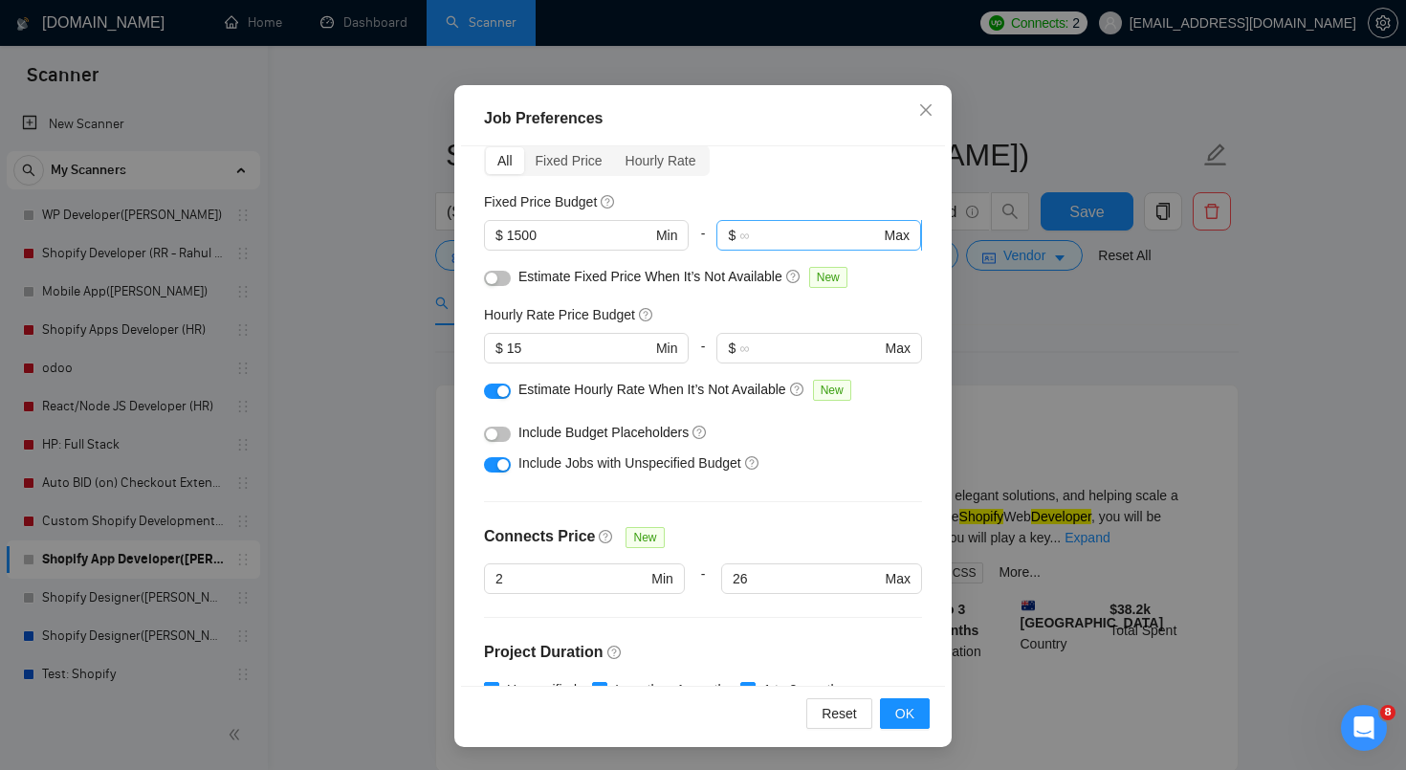
scroll to position [119, 0]
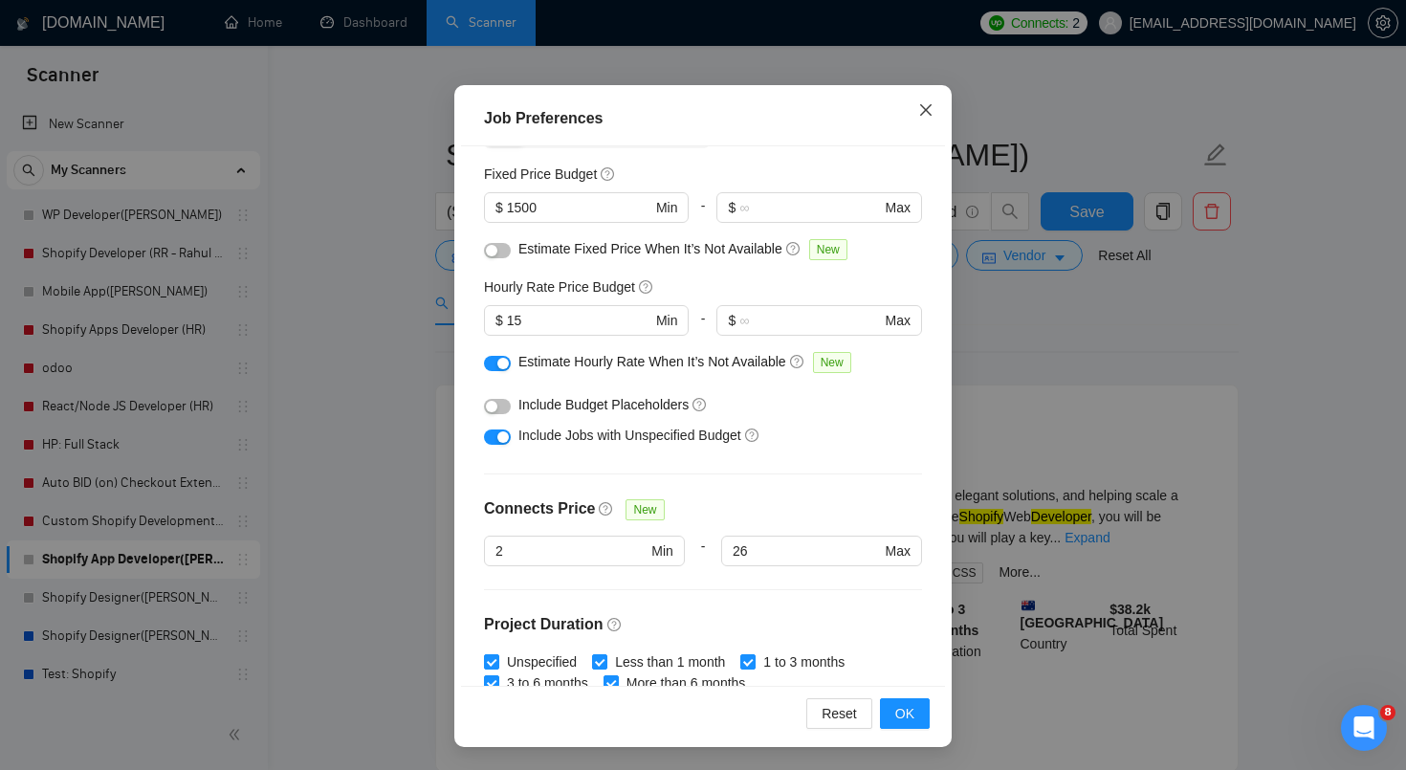
click at [926, 115] on icon "close" at bounding box center [925, 109] width 15 height 15
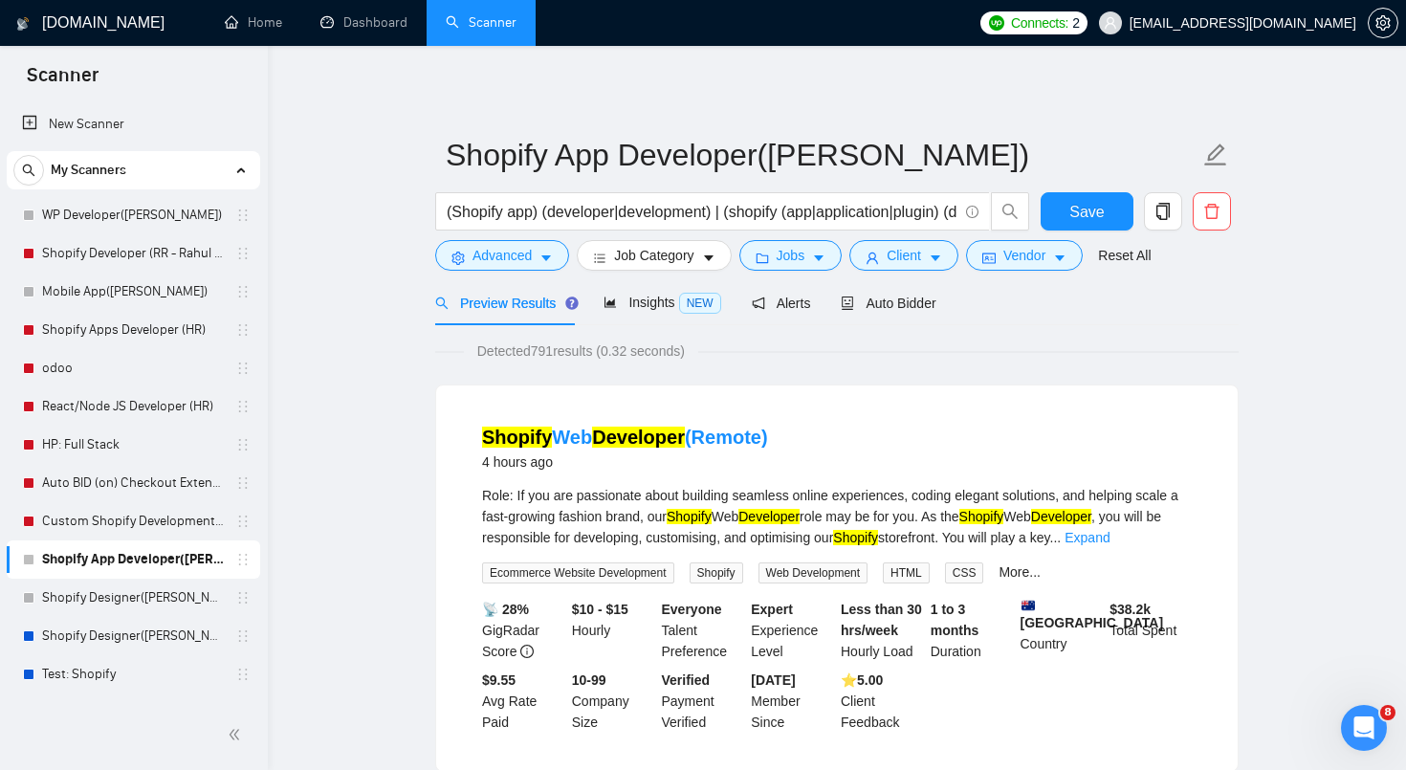
scroll to position [29, 0]
click at [148, 217] on link "WP Developer([PERSON_NAME])" at bounding box center [133, 215] width 182 height 38
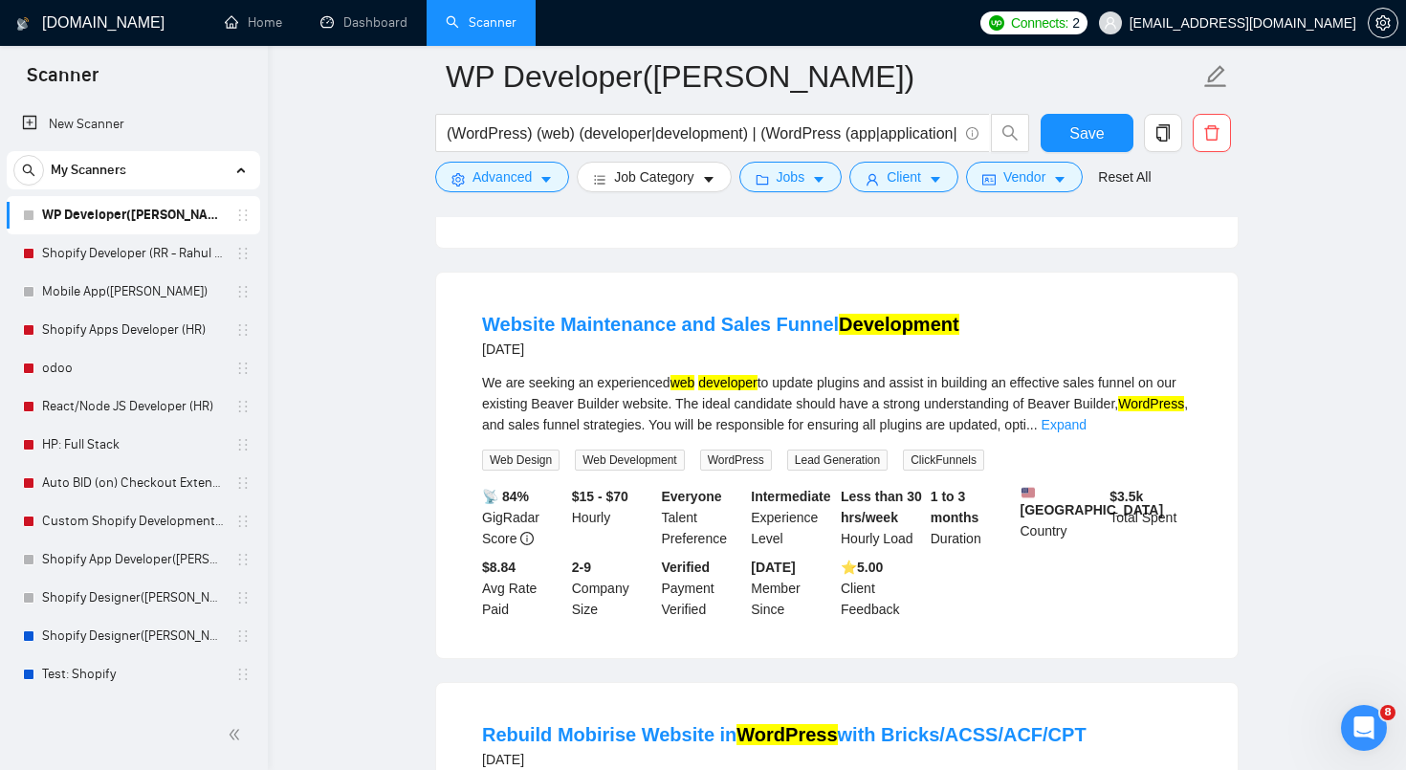
scroll to position [3981, 0]
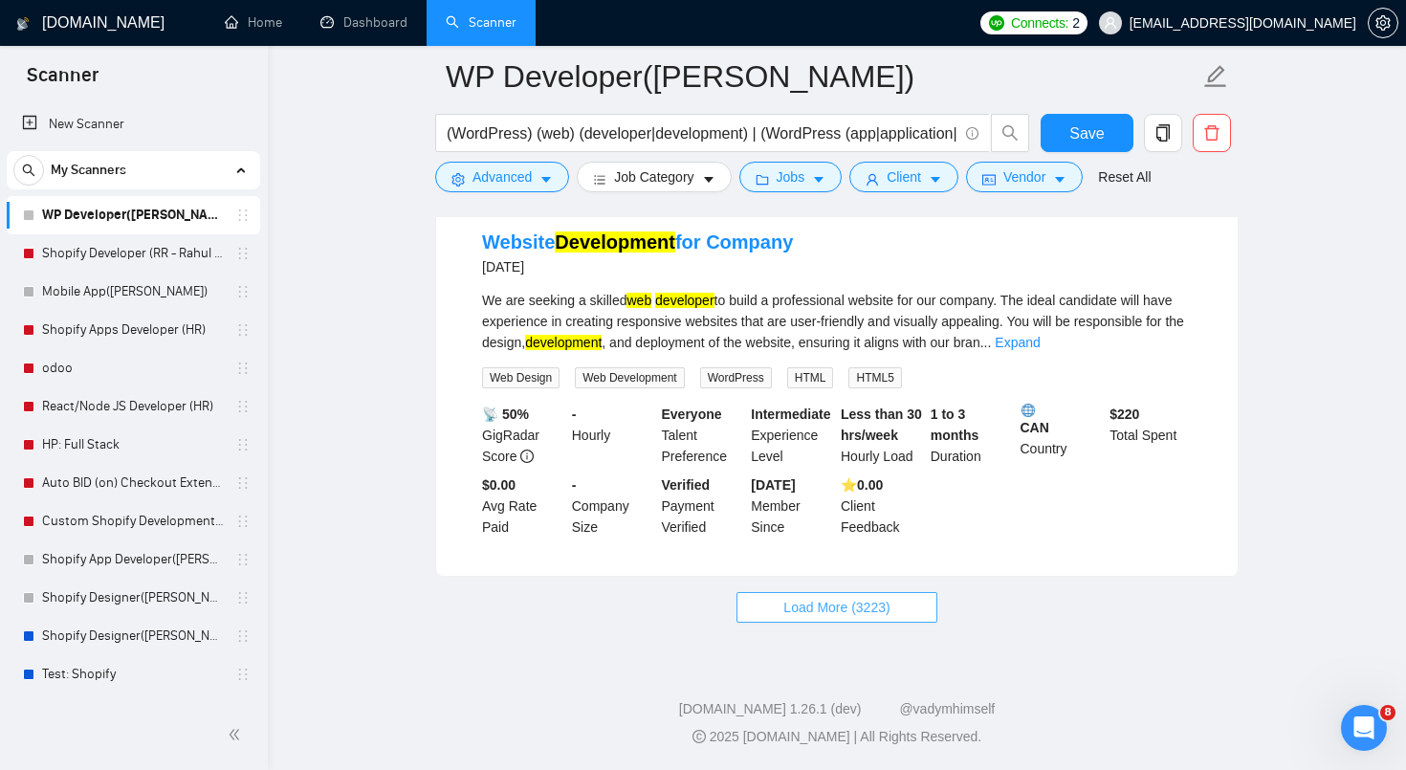
click at [814, 597] on span "Load More (3223)" at bounding box center [836, 607] width 106 height 21
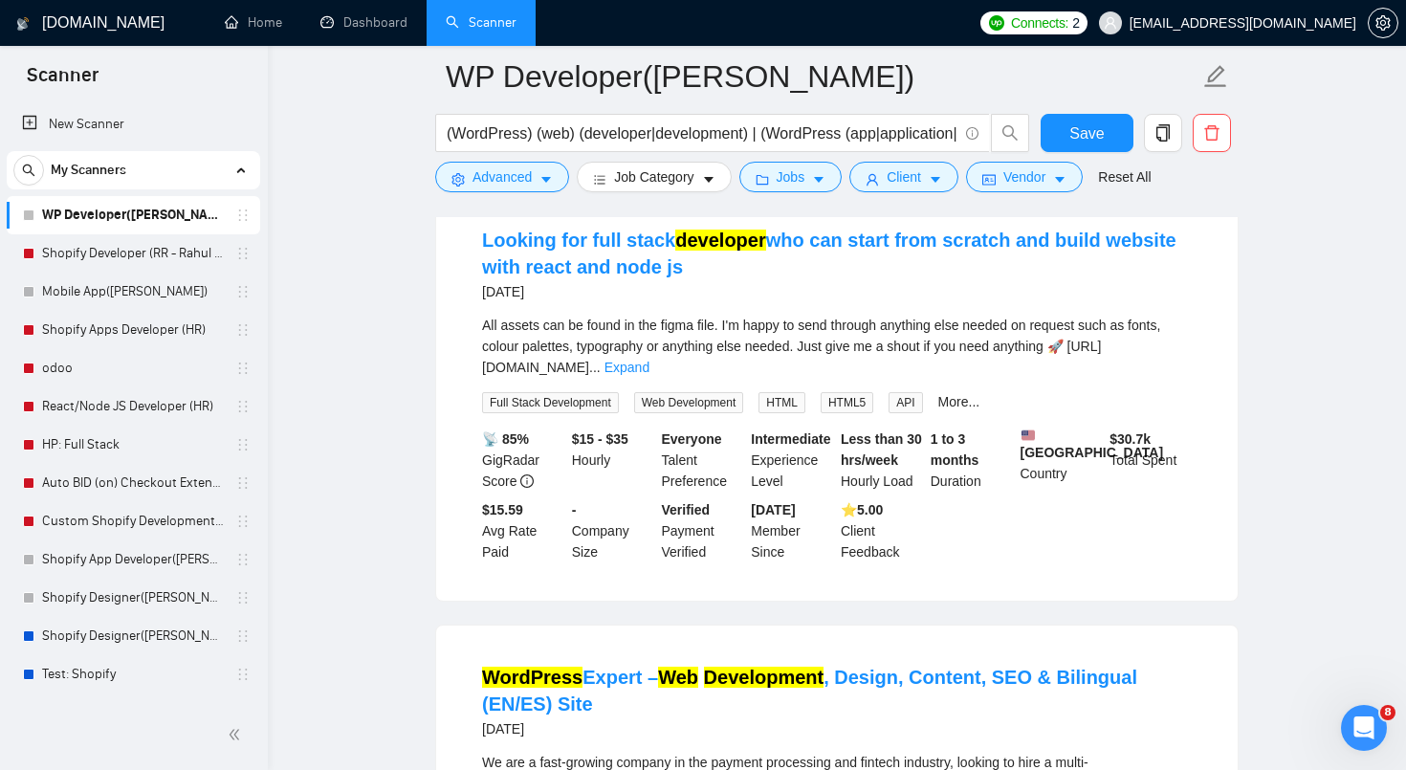
scroll to position [6016, 0]
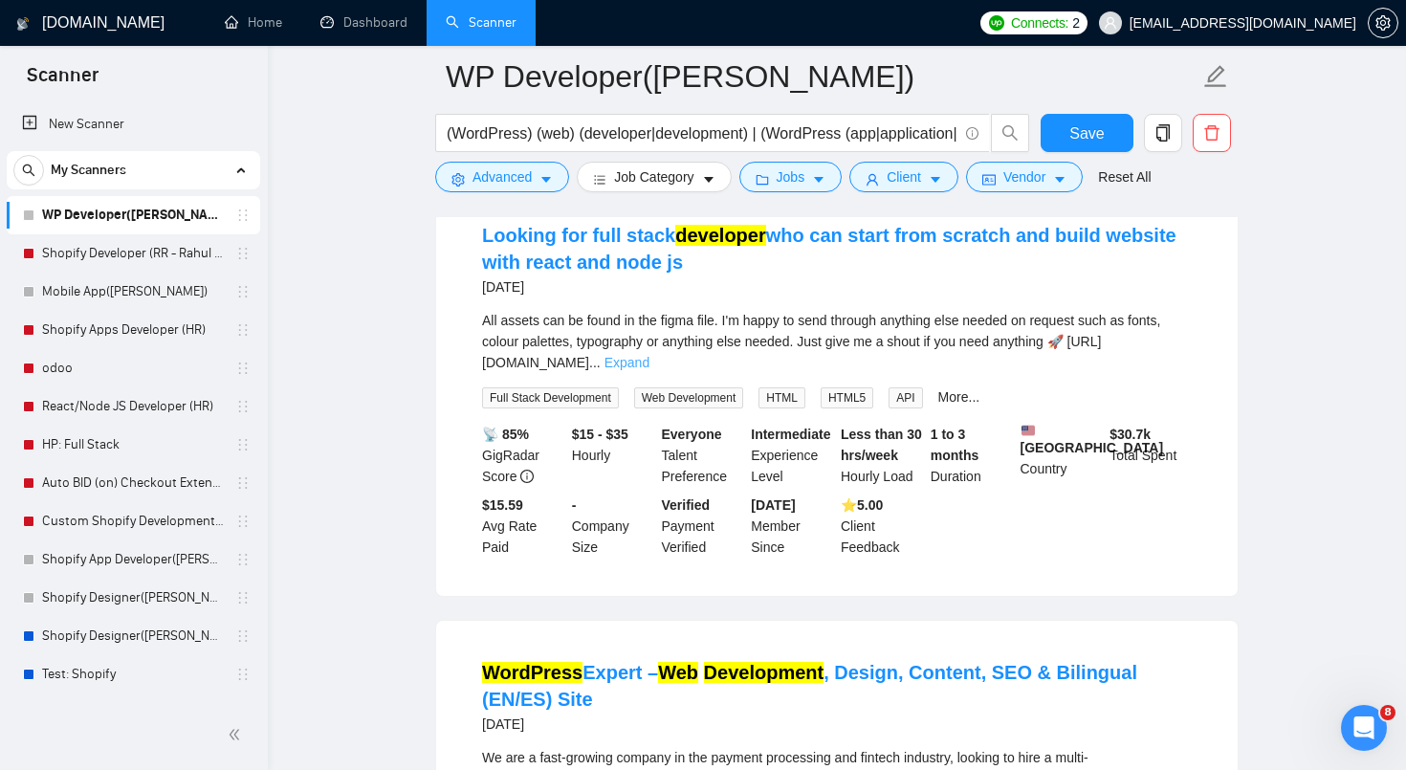
click at [649, 370] on link "Expand" at bounding box center [627, 362] width 45 height 15
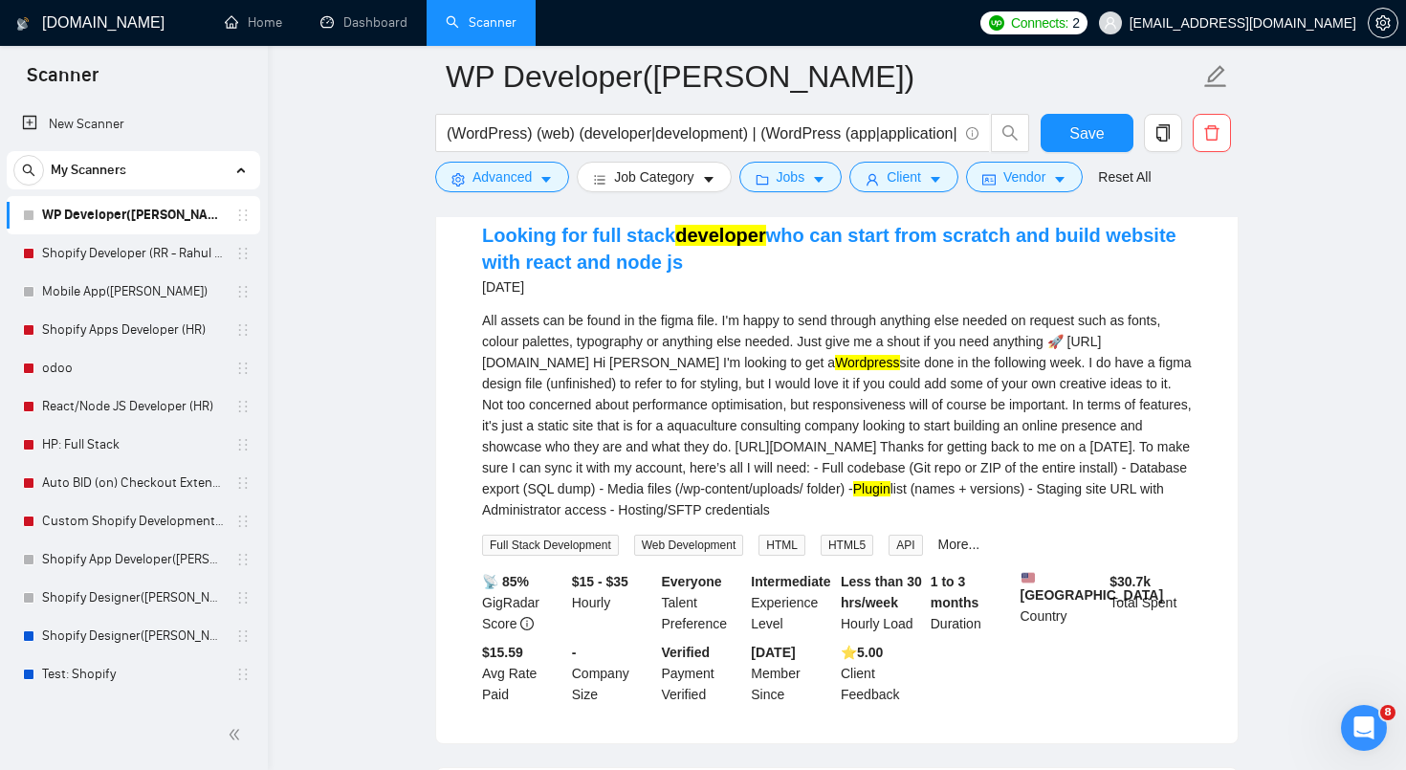
drag, startPoint x: 483, startPoint y: 451, endPoint x: 1156, endPoint y: 448, distance: 673.4
click at [1156, 448] on div "All assets can be found in the figma file. I'm happy to send through anything e…" at bounding box center [837, 415] width 710 height 210
click at [643, 183] on span "Job Category" at bounding box center [653, 176] width 79 height 21
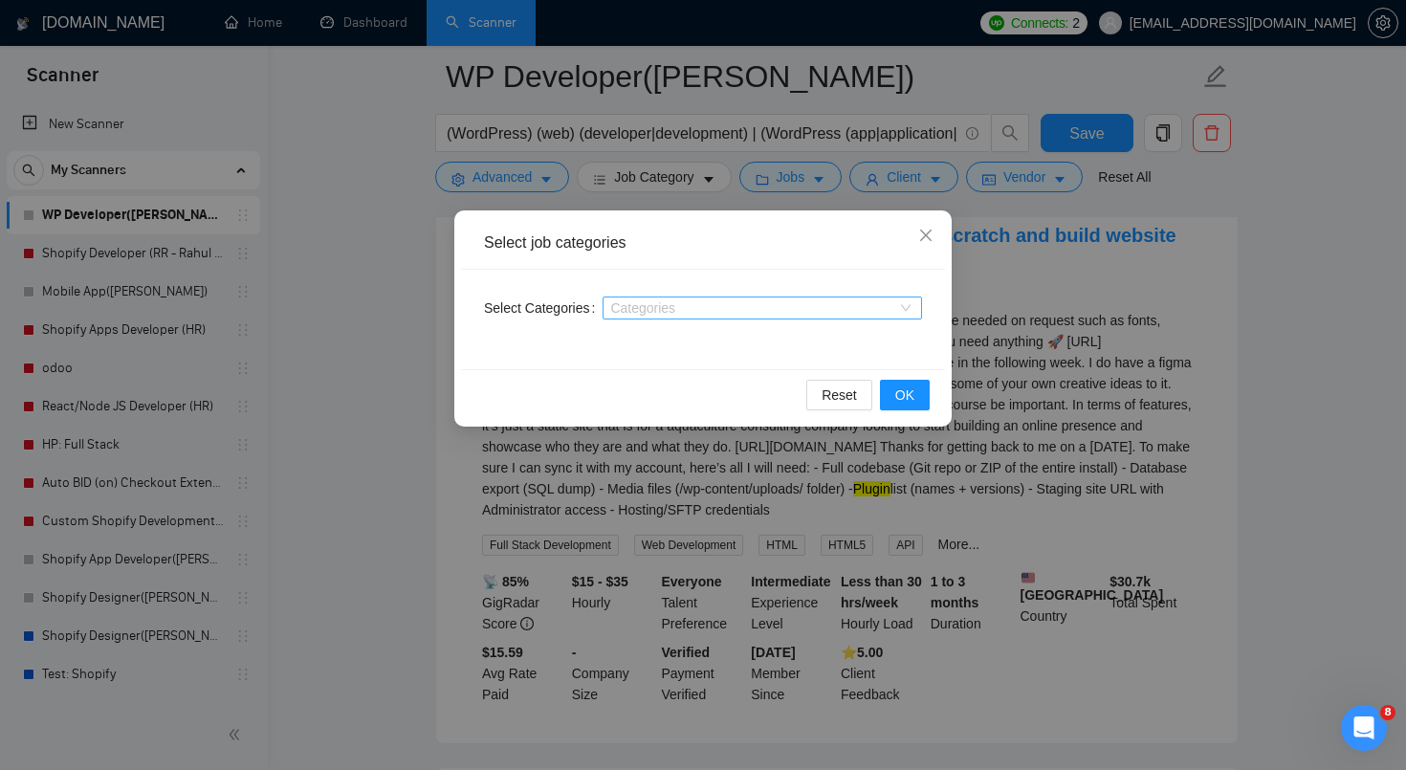
click at [652, 309] on div at bounding box center [752, 307] width 291 height 15
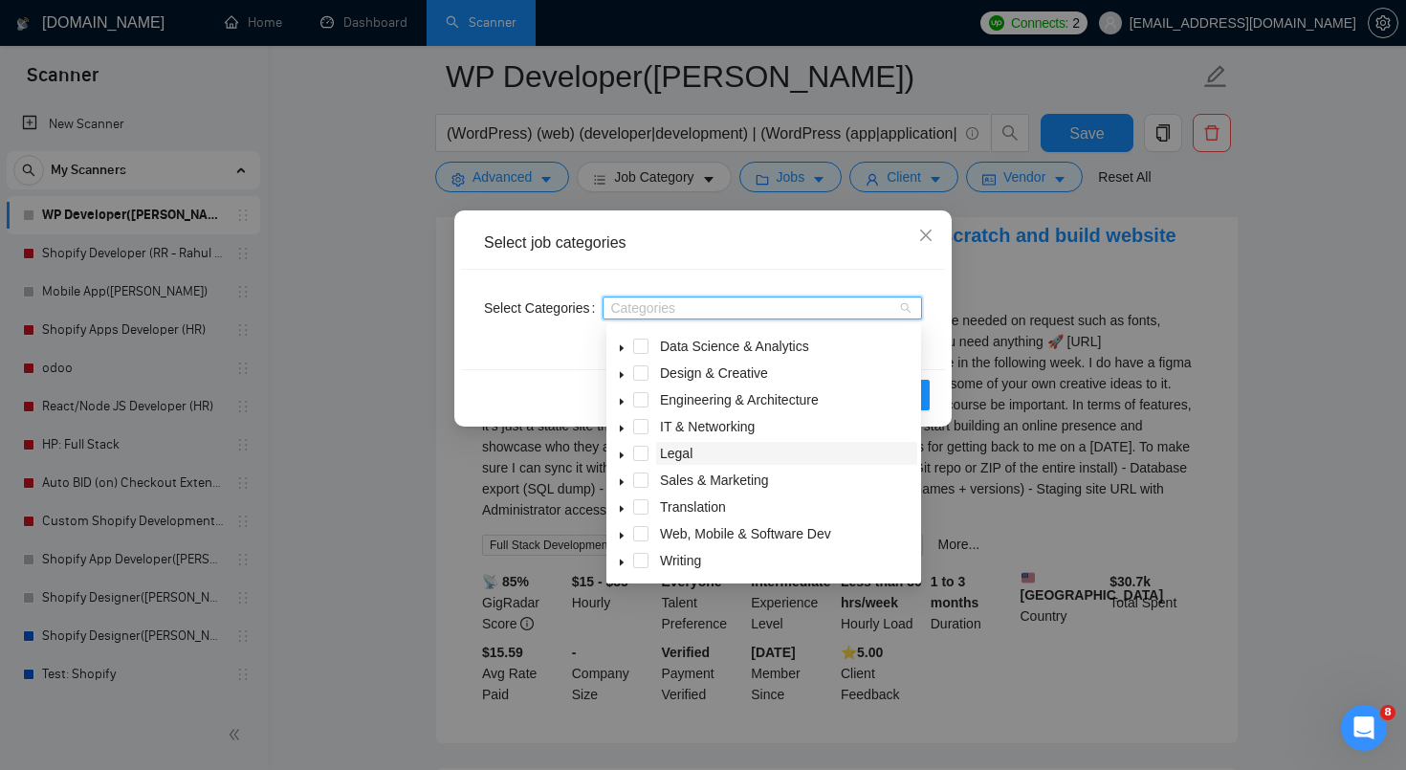
scroll to position [6025, 0]
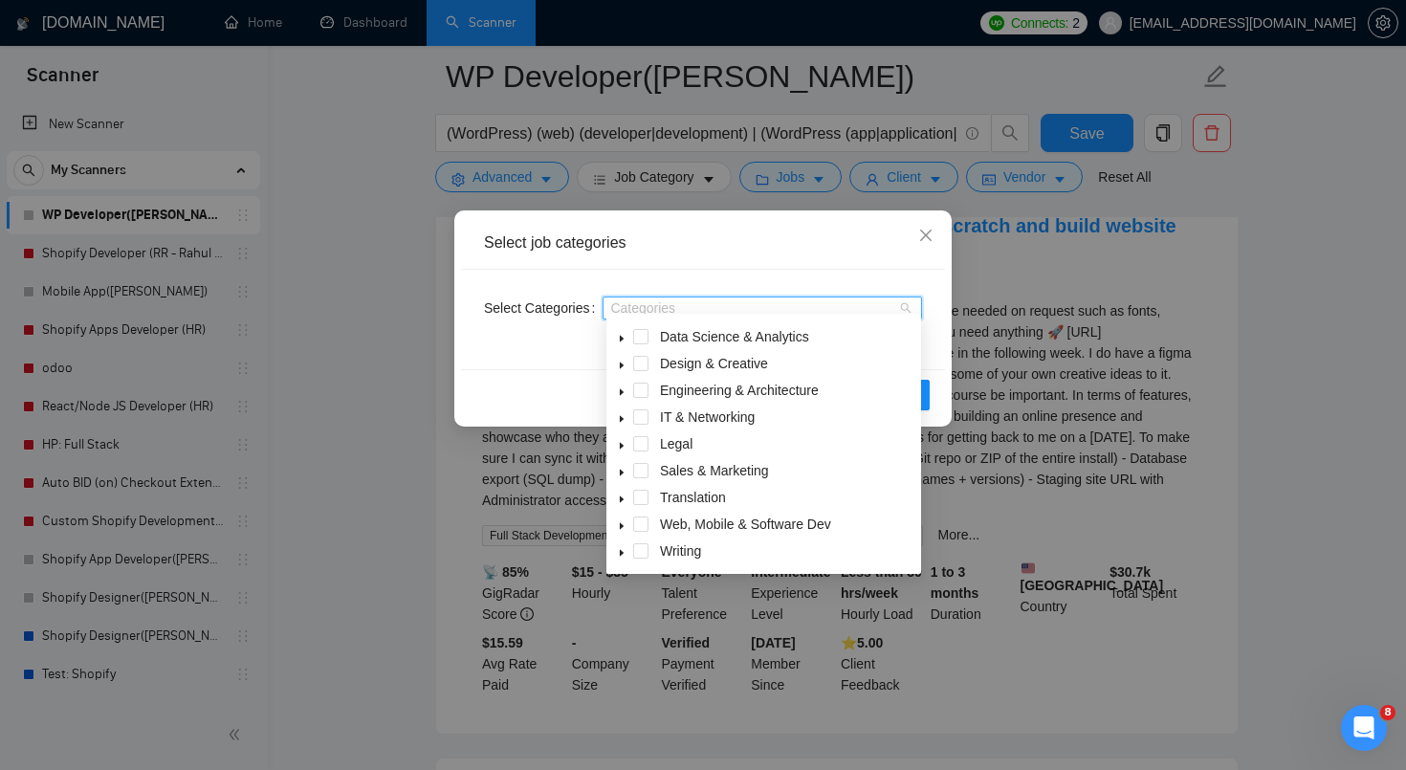
click at [613, 526] on span at bounding box center [621, 524] width 23 height 23
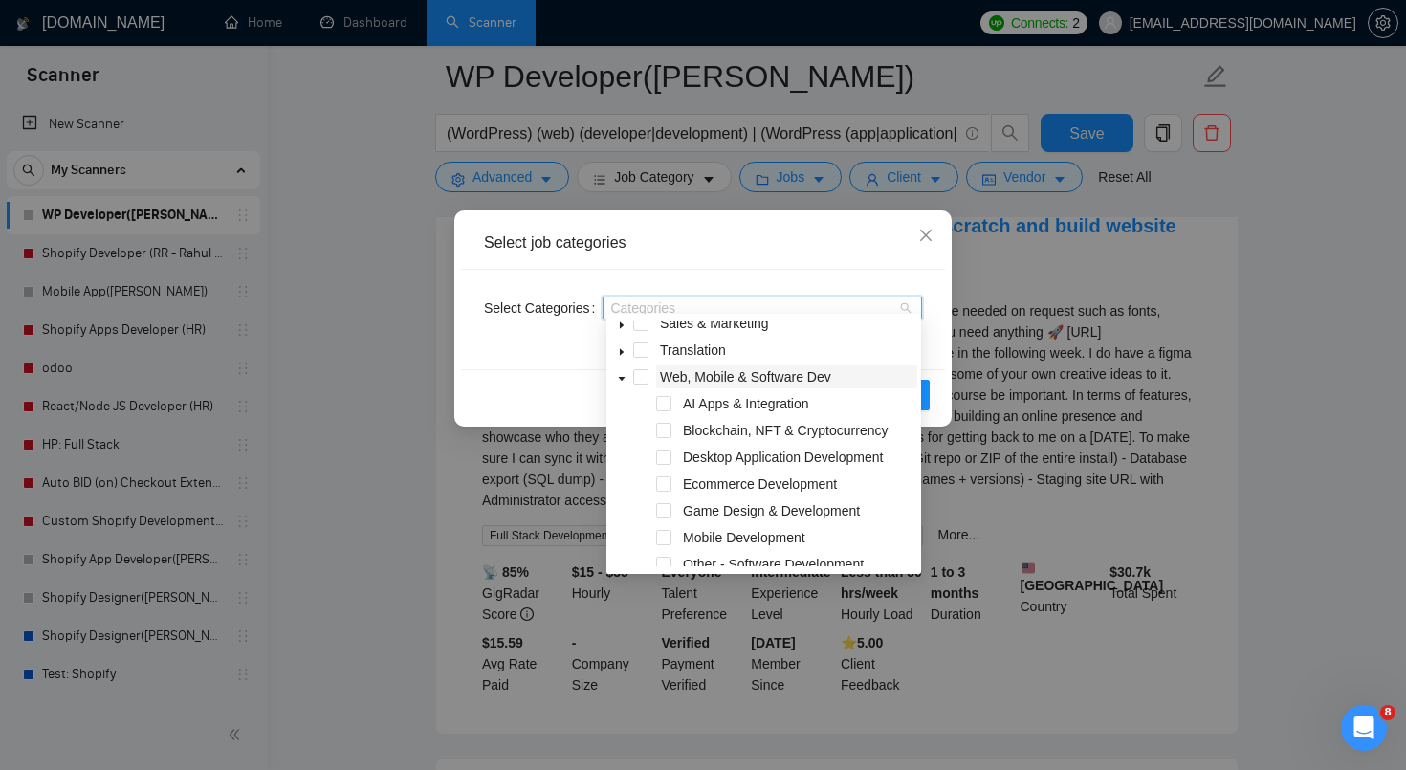
scroll to position [229, 0]
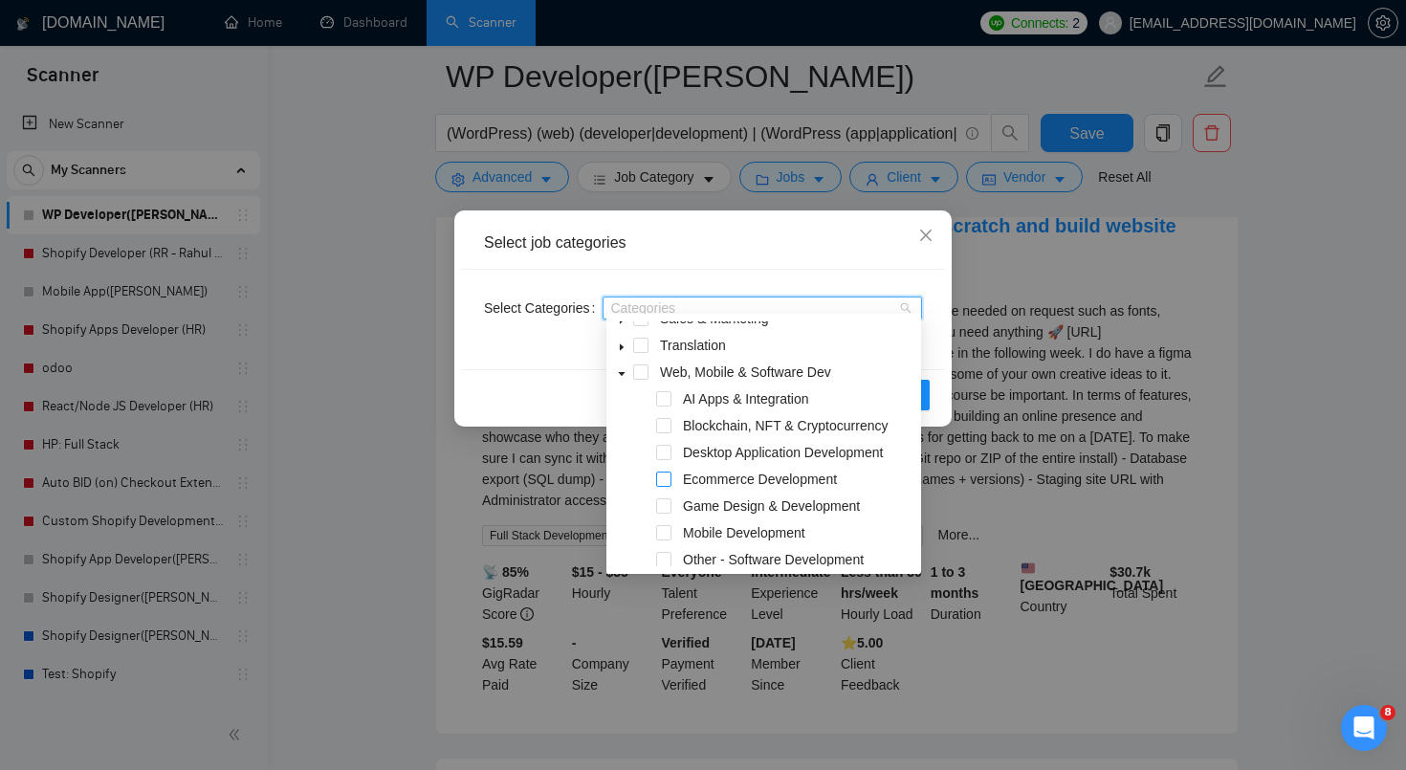
click at [667, 479] on span at bounding box center [663, 479] width 15 height 15
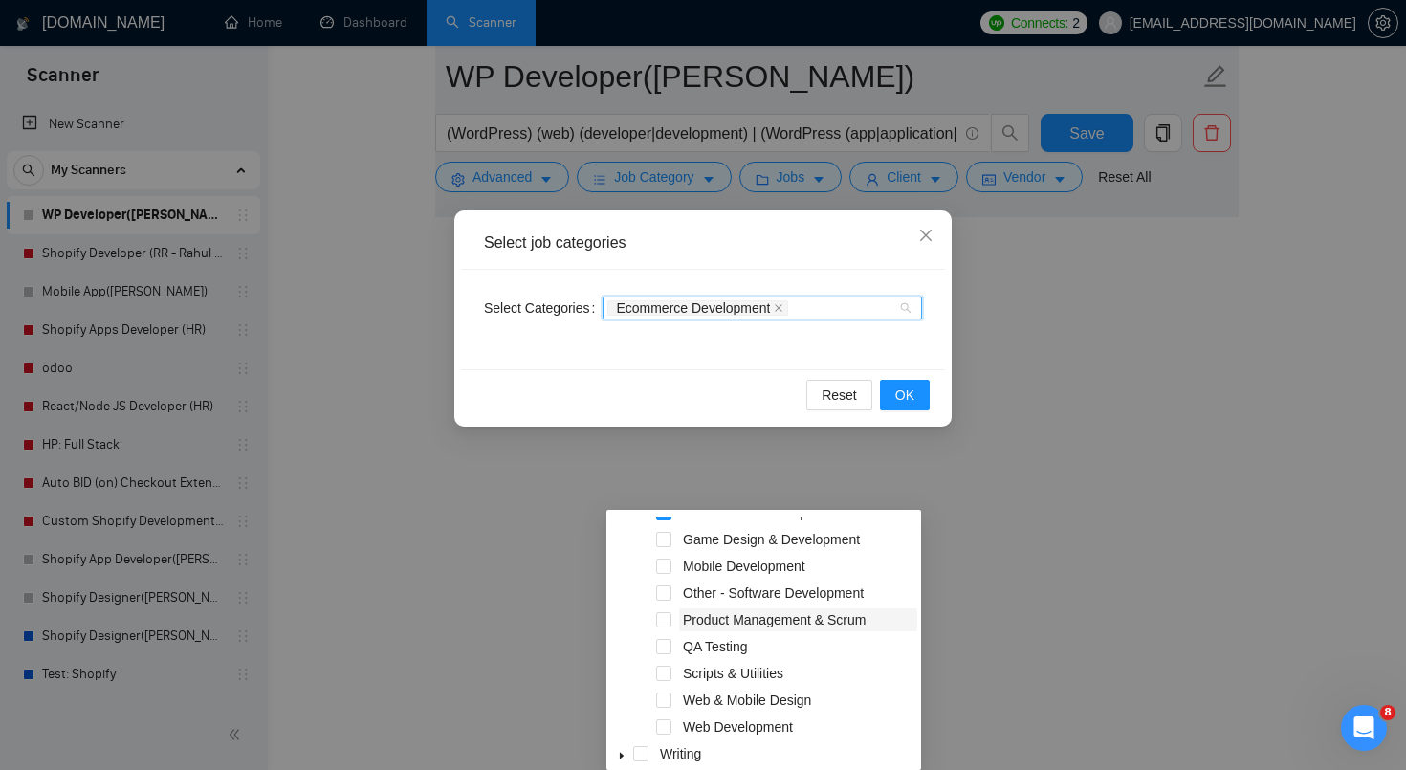
scroll to position [398, 0]
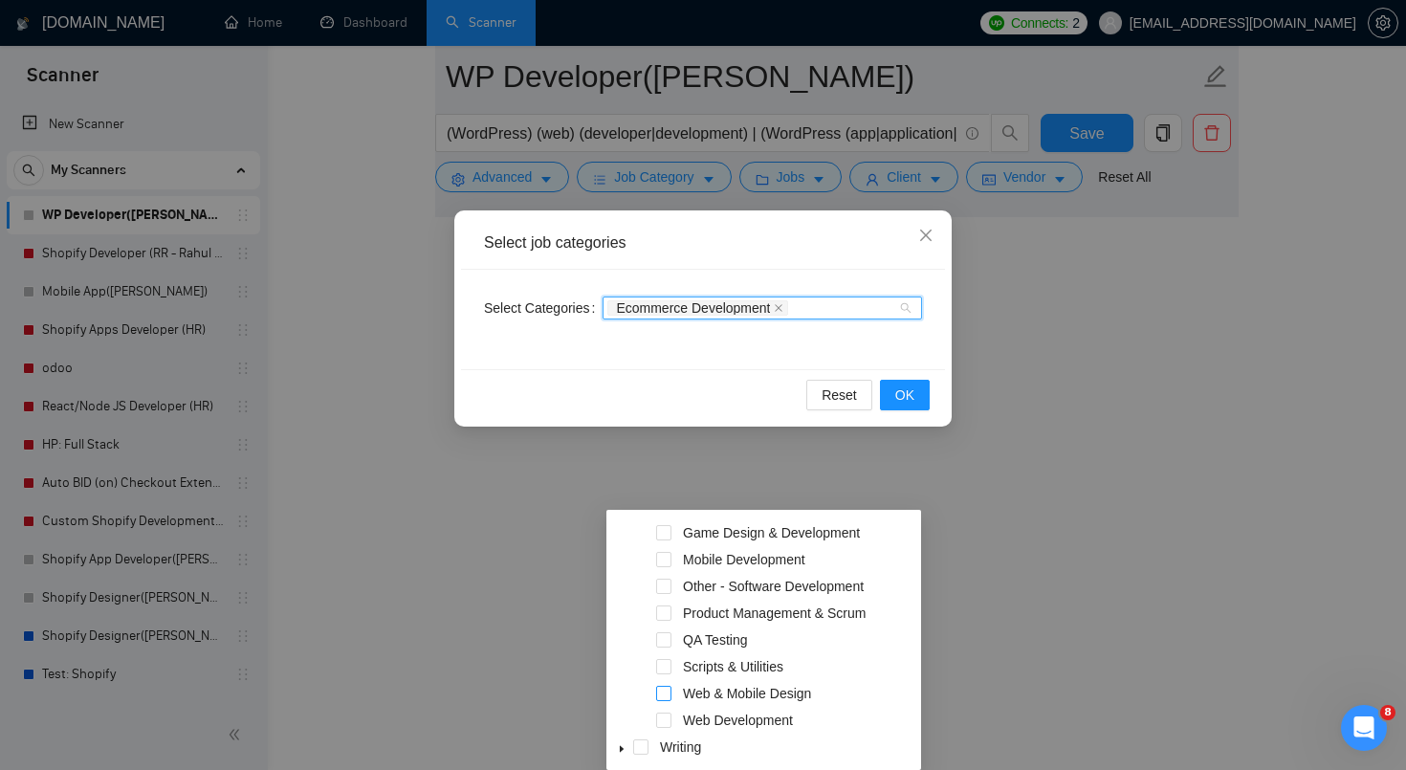
click at [665, 698] on span at bounding box center [663, 693] width 15 height 15
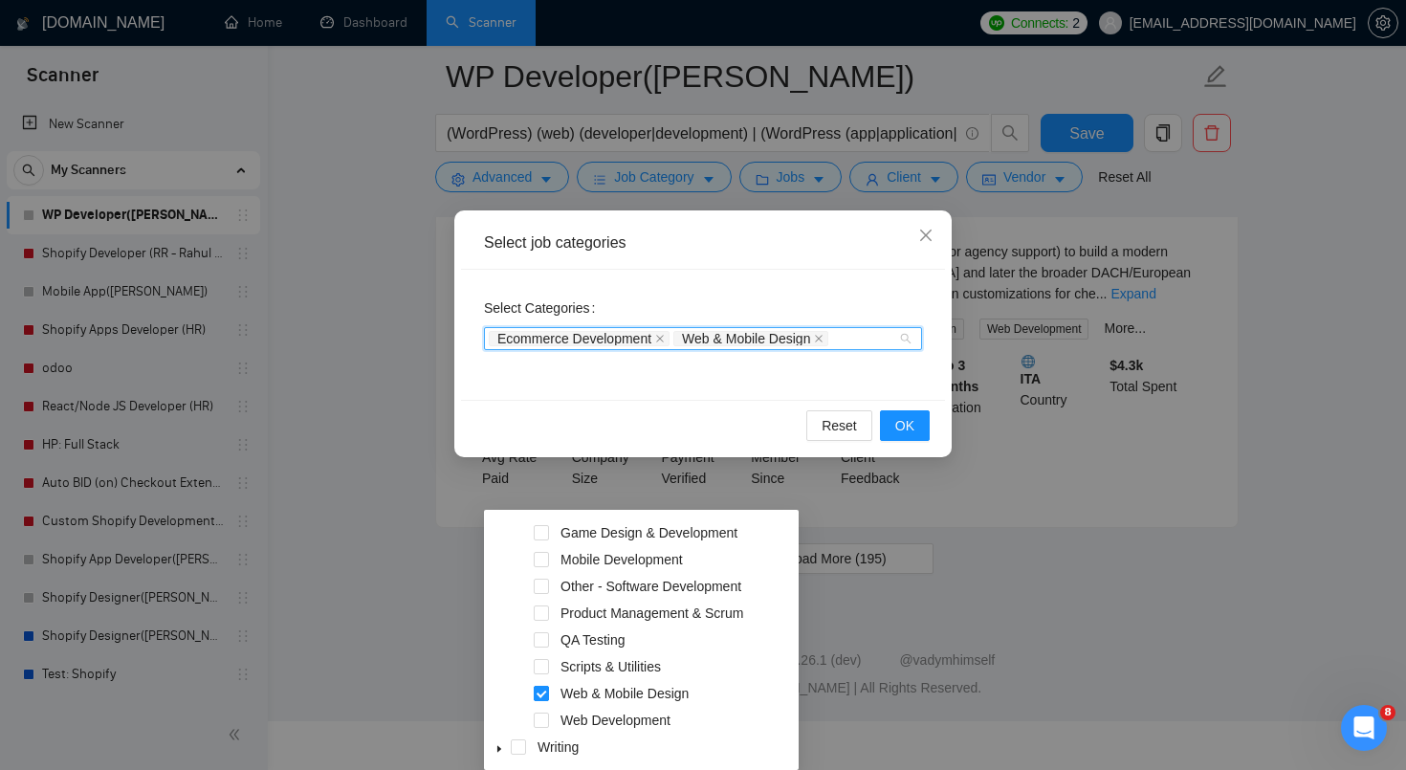
scroll to position [4059, 0]
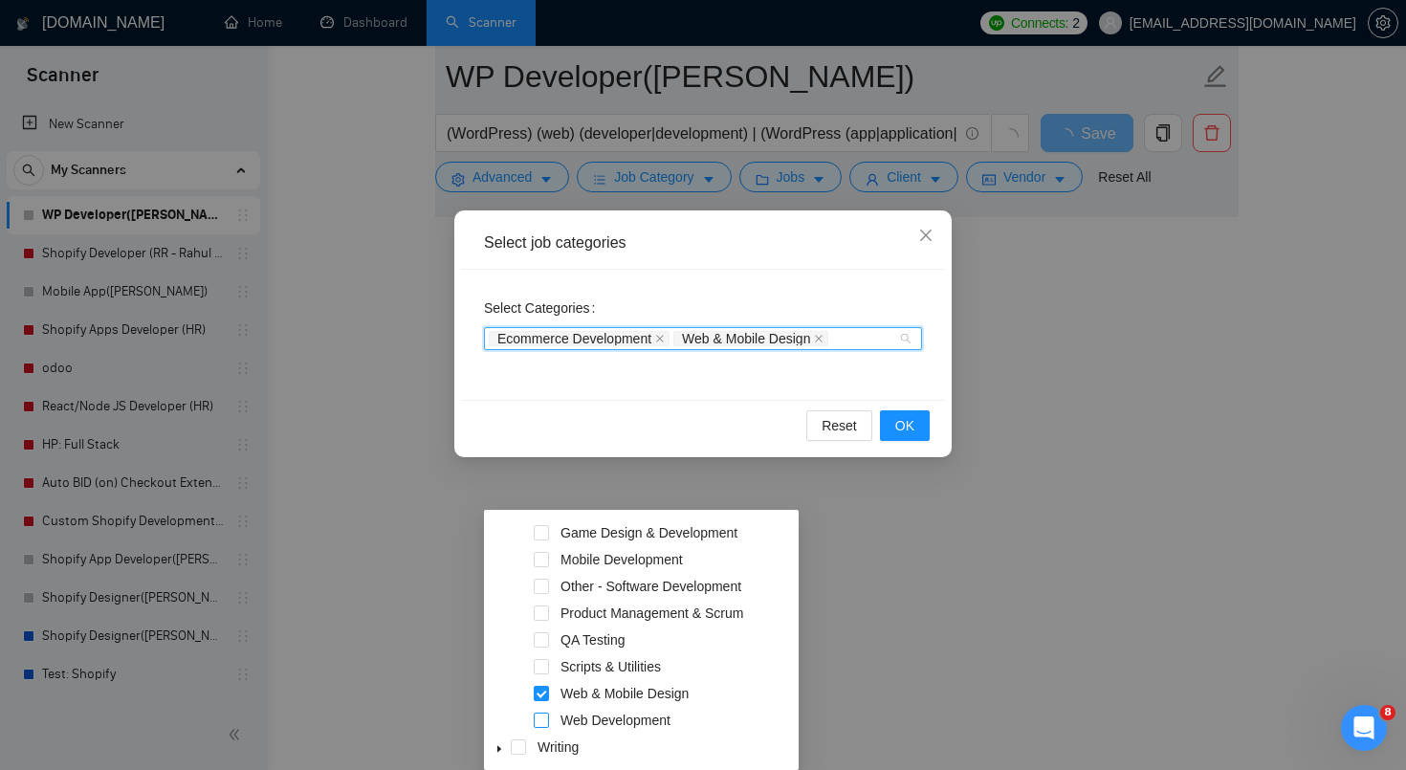
click at [539, 723] on span at bounding box center [541, 720] width 15 height 15
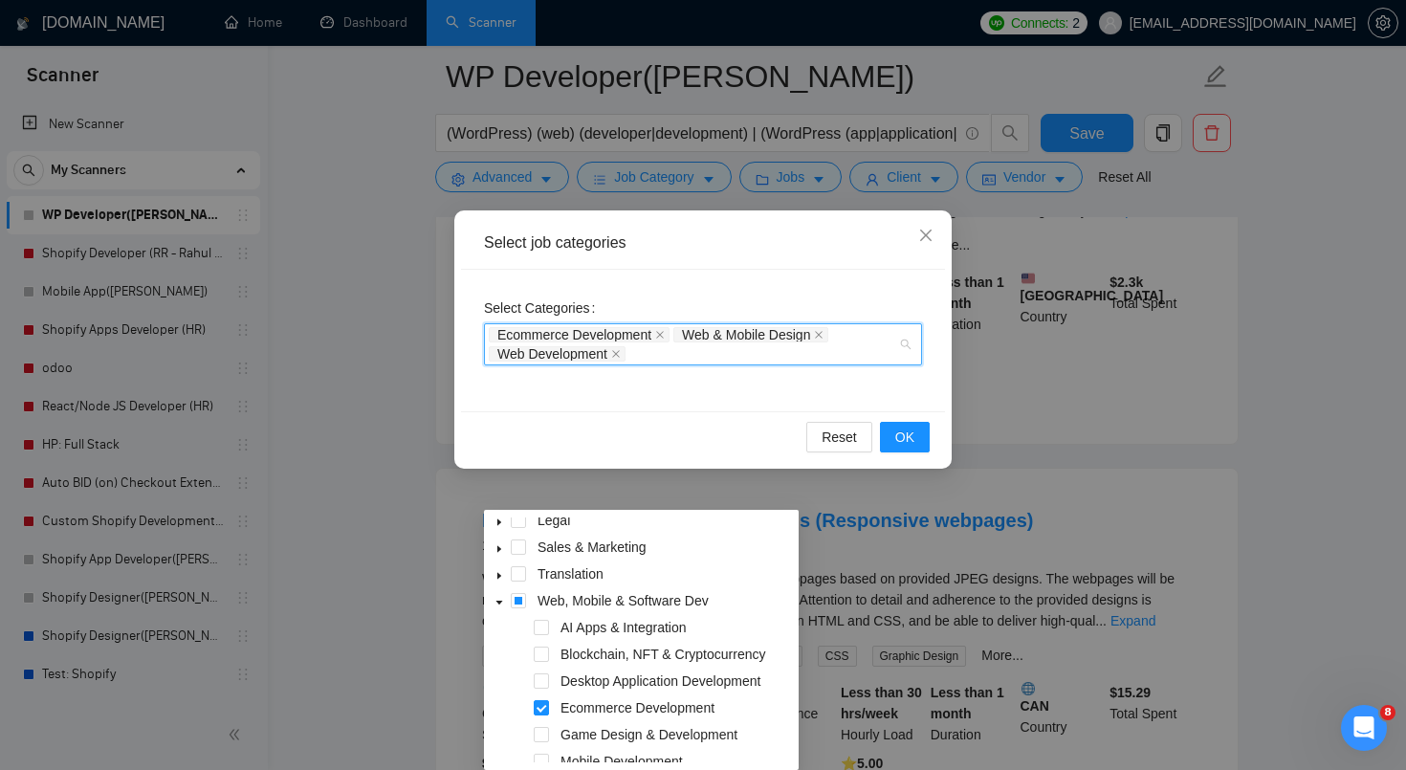
scroll to position [186, 0]
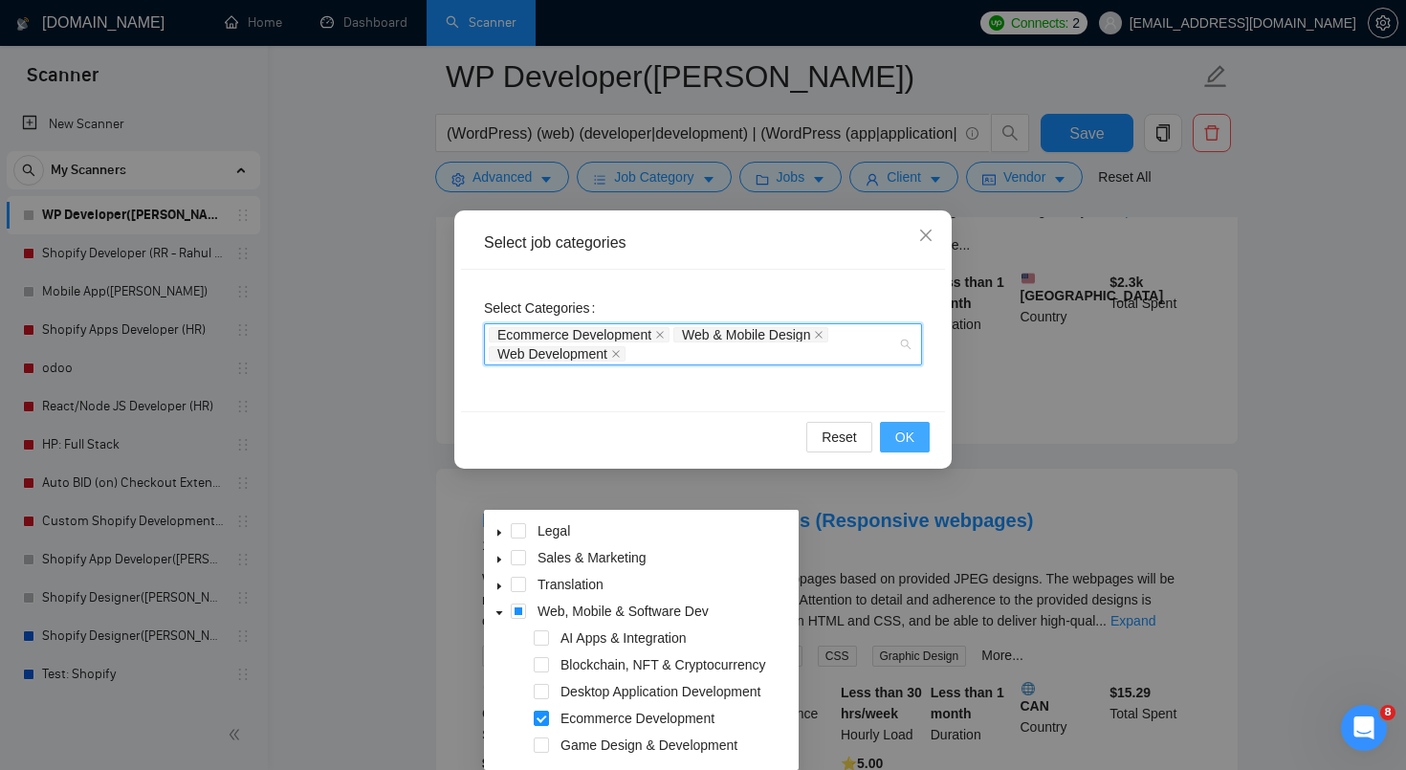
click at [912, 444] on span "OK" at bounding box center [904, 437] width 19 height 21
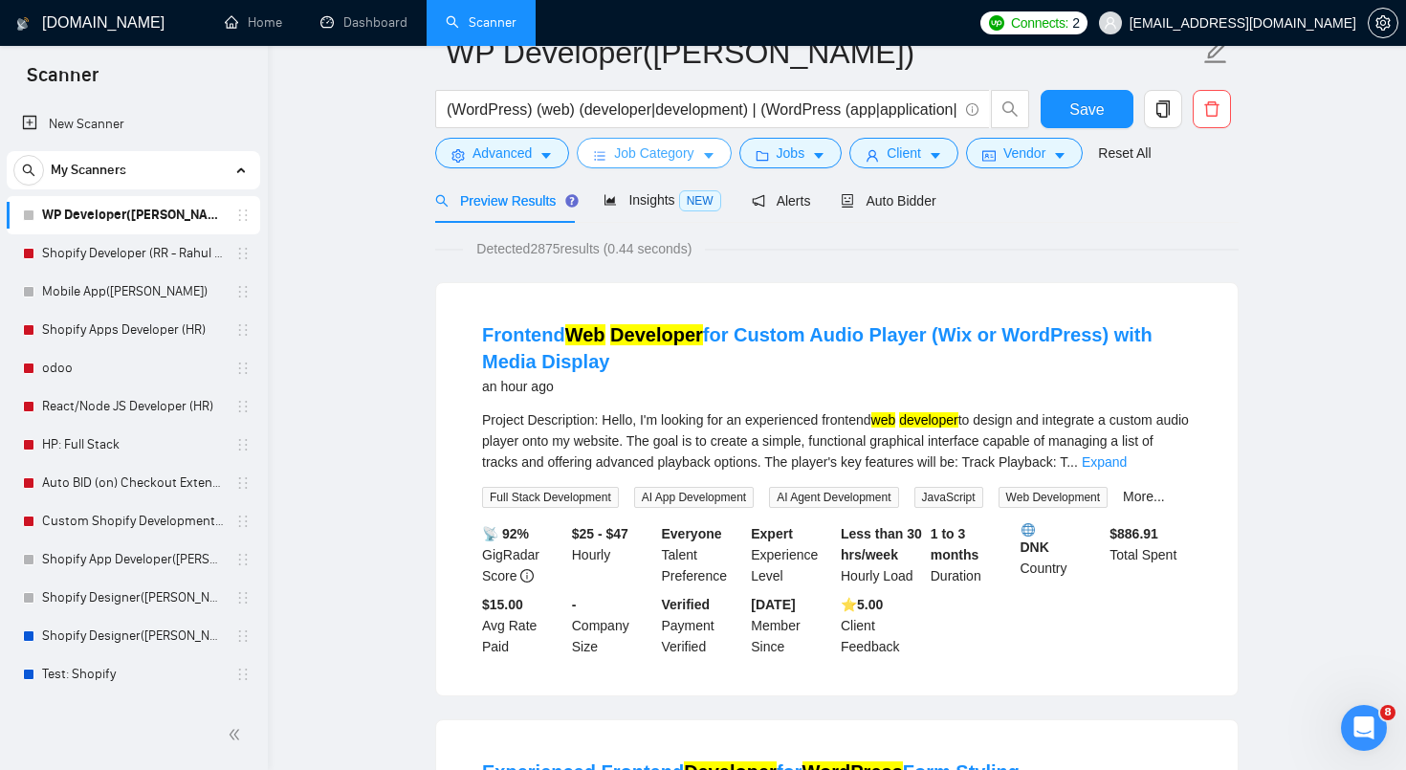
scroll to position [0, 0]
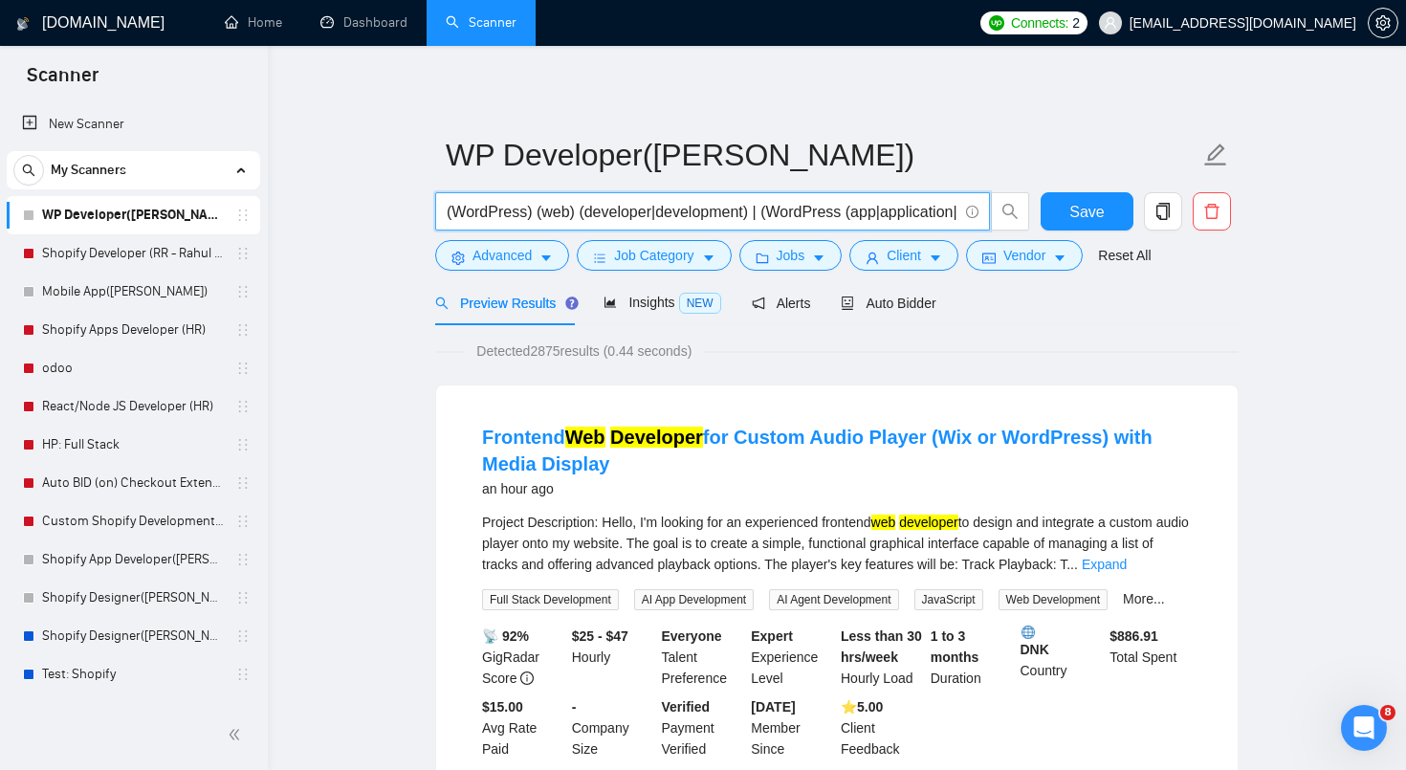
click at [556, 209] on input "(WordPress) (web) (developer|development) | (WordPress (app|application|plugin)…" at bounding box center [702, 212] width 511 height 24
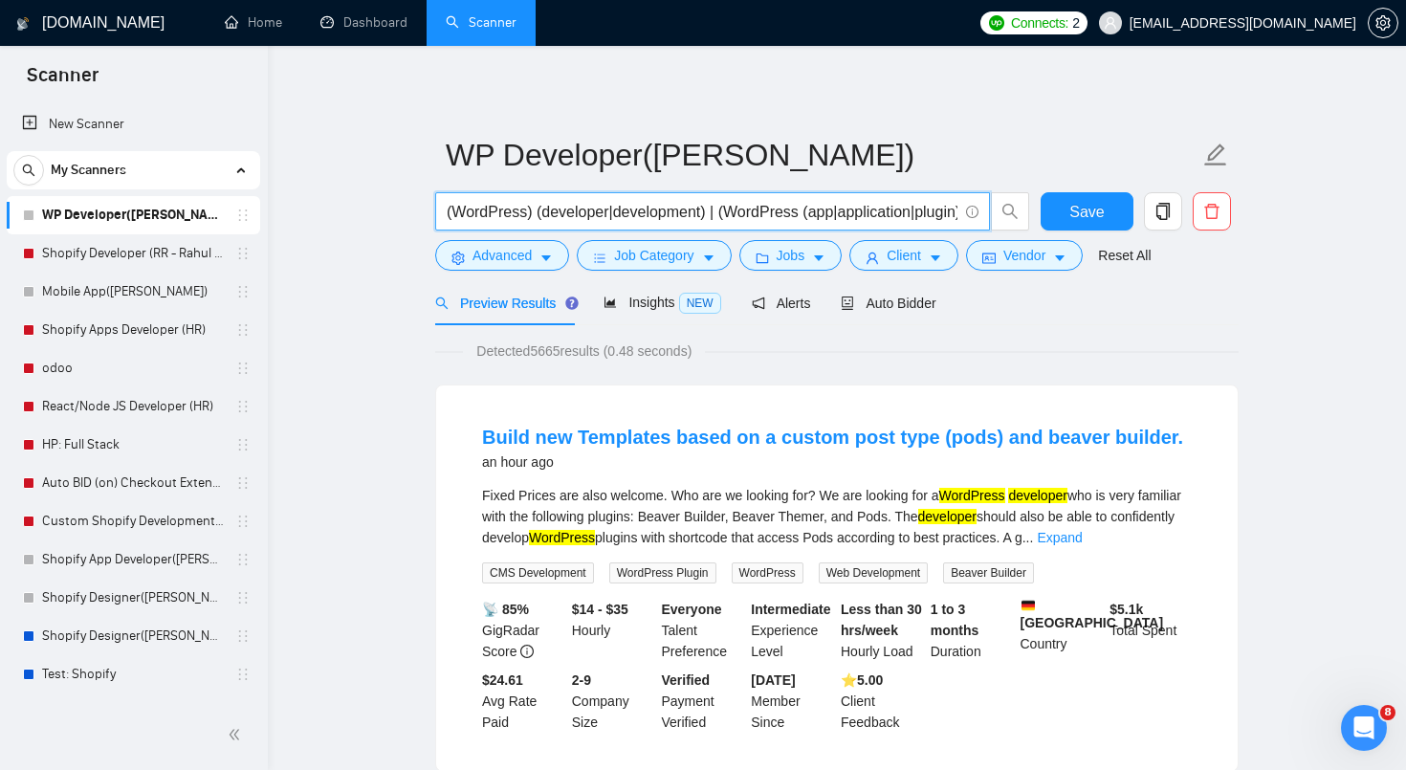
click at [448, 212] on input "(WordPress) (developer|development) | (WordPress (app|application|plugin) (deve…" at bounding box center [702, 212] width 511 height 24
click at [820, 213] on input "(WordPress) (developer|development) | (WordPress (app|application|plugin) (deve…" at bounding box center [702, 212] width 511 height 24
click at [524, 214] on input "(WordPress) (developer|development) | (WordPress (app|application|plugin) (deve…" at bounding box center [702, 212] width 511 height 24
click at [618, 218] on input "(WordPress) (developer|development) | (WordPress (app|application|plugin) (deve…" at bounding box center [702, 212] width 511 height 24
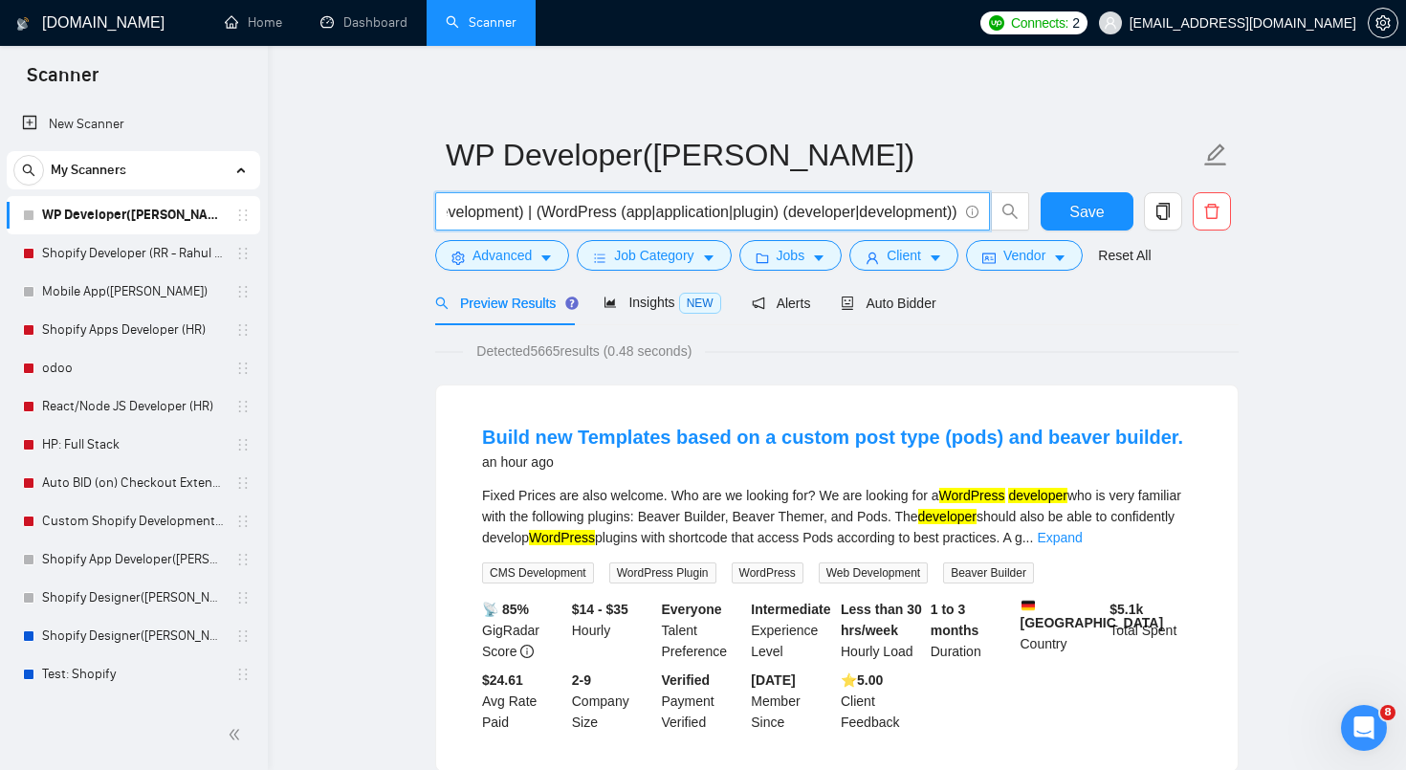
drag, startPoint x: 618, startPoint y: 214, endPoint x: 632, endPoint y: 215, distance: 14.4
click at [632, 216] on input "(WordPress) (developer|development) | (WordPress (app|application|plugin) (deve…" at bounding box center [702, 212] width 511 height 24
click at [632, 215] on input "(WordPress) (developer|development) | (WordPress (app|application|plugin) (deve…" at bounding box center [702, 212] width 511 height 24
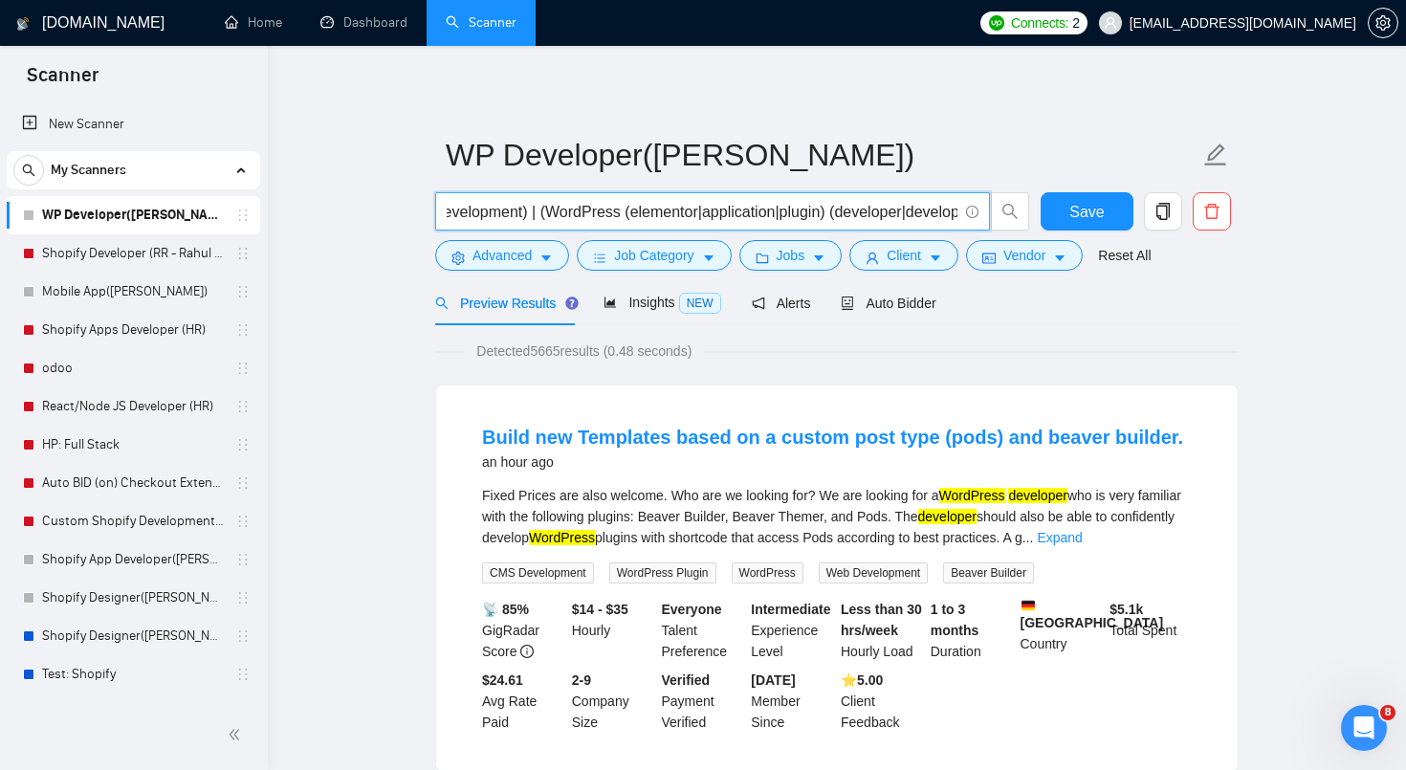
click at [716, 214] on input "(WordPress) (developer|development) | (WordPress (elementor|application|plugin)…" at bounding box center [702, 212] width 511 height 24
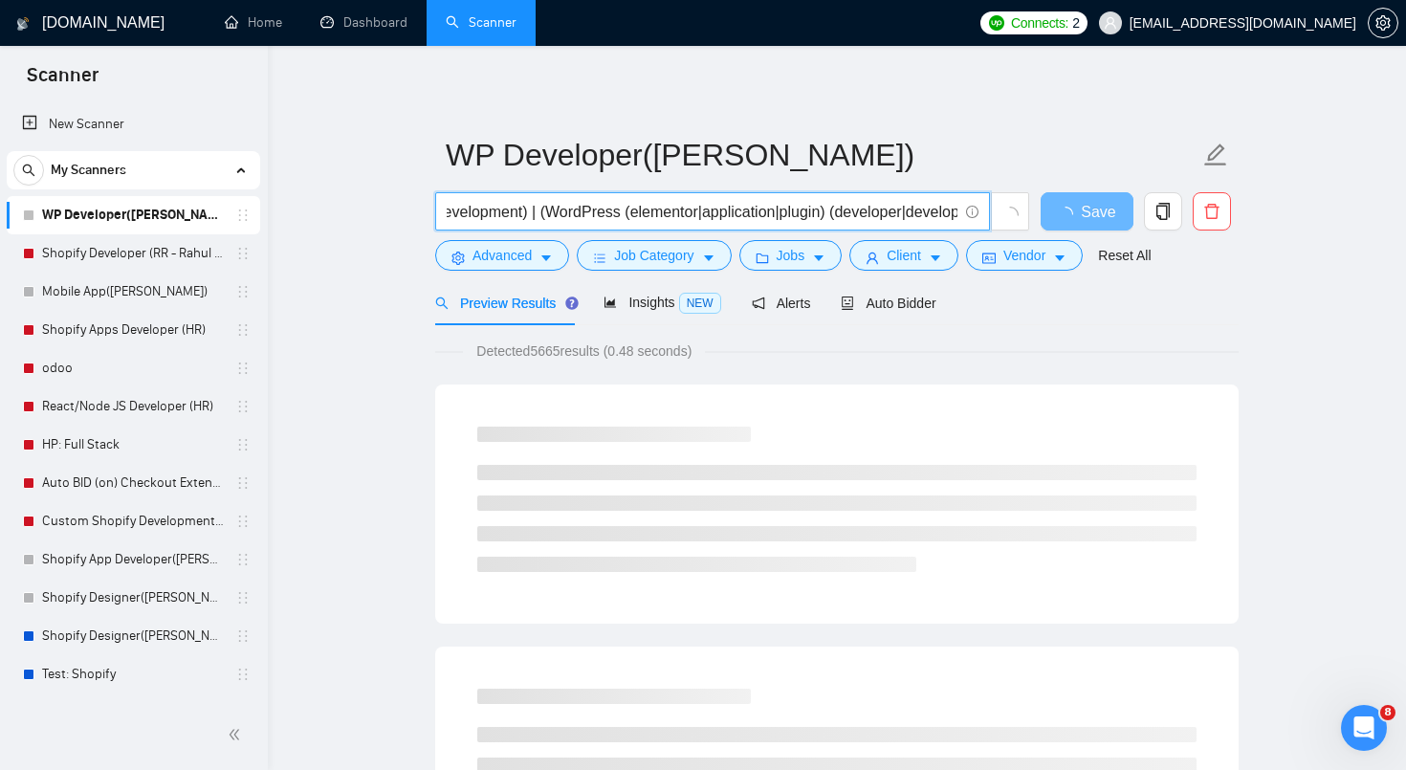
click at [716, 214] on input "(WordPress) (developer|development) | (WordPress (elementor|application|plugin)…" at bounding box center [702, 212] width 511 height 24
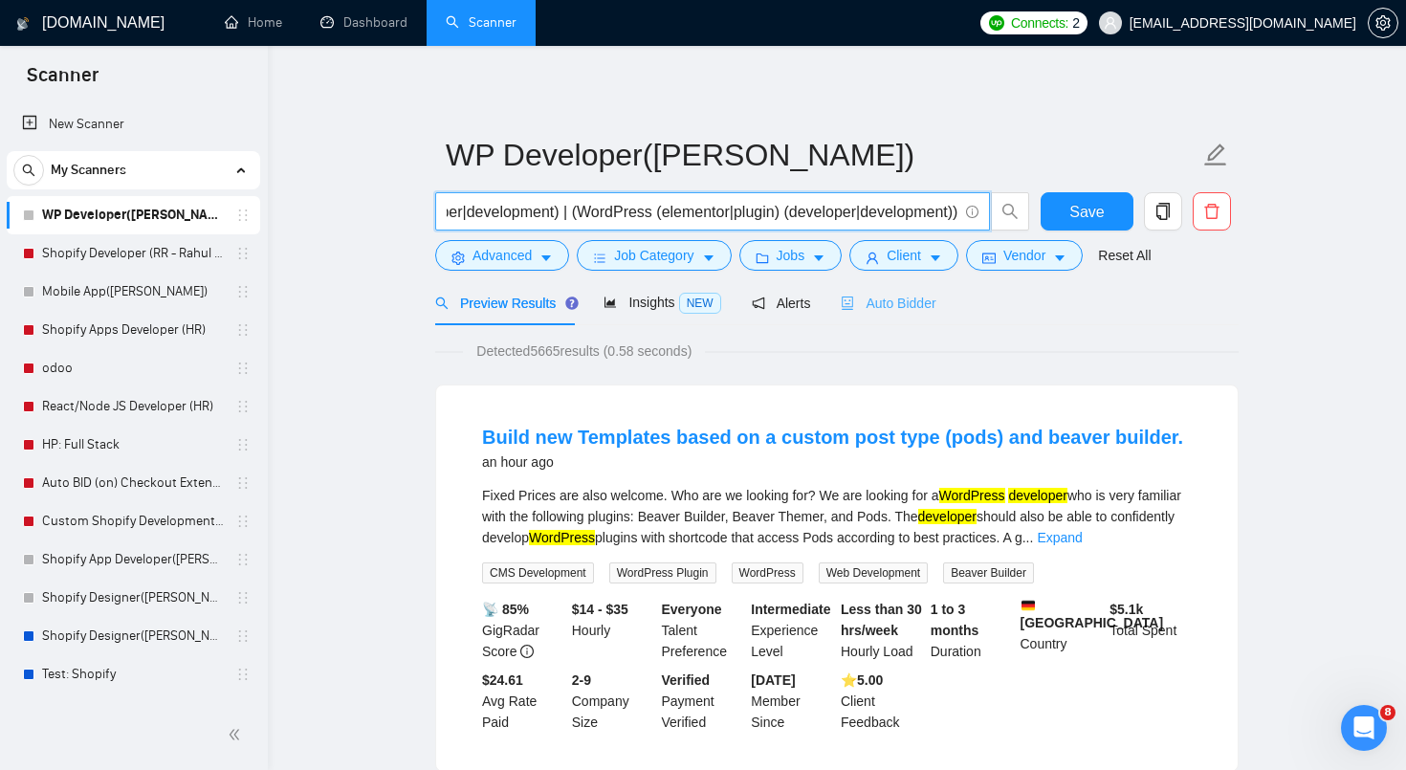
scroll to position [0, 160]
click at [878, 211] on input "(WordPress) (developer|development) | (WordPress (elementor|plugin) (developer|…" at bounding box center [702, 212] width 511 height 24
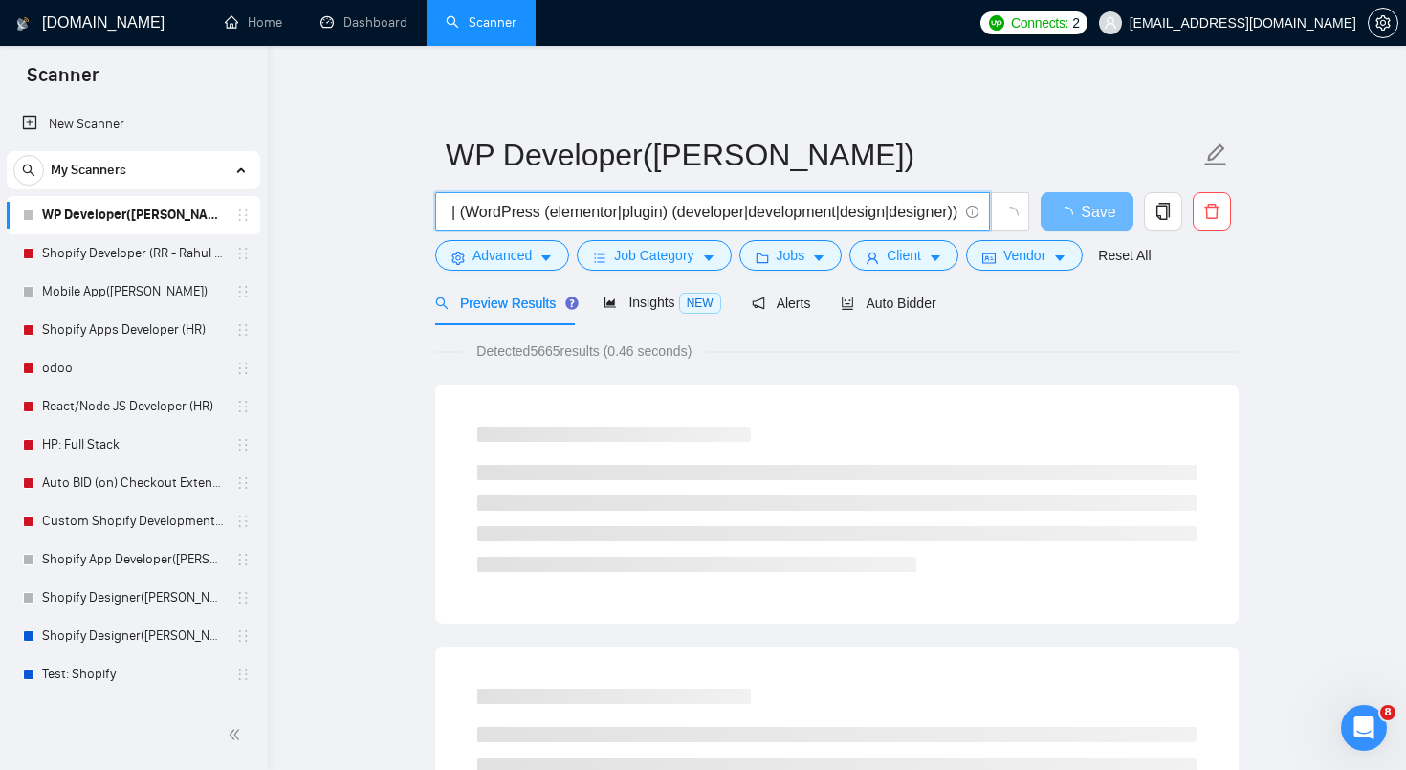
click at [639, 203] on input "(WordPress) (developer|development) | (WordPress (elementor|plugin) (developer|…" at bounding box center [702, 212] width 511 height 24
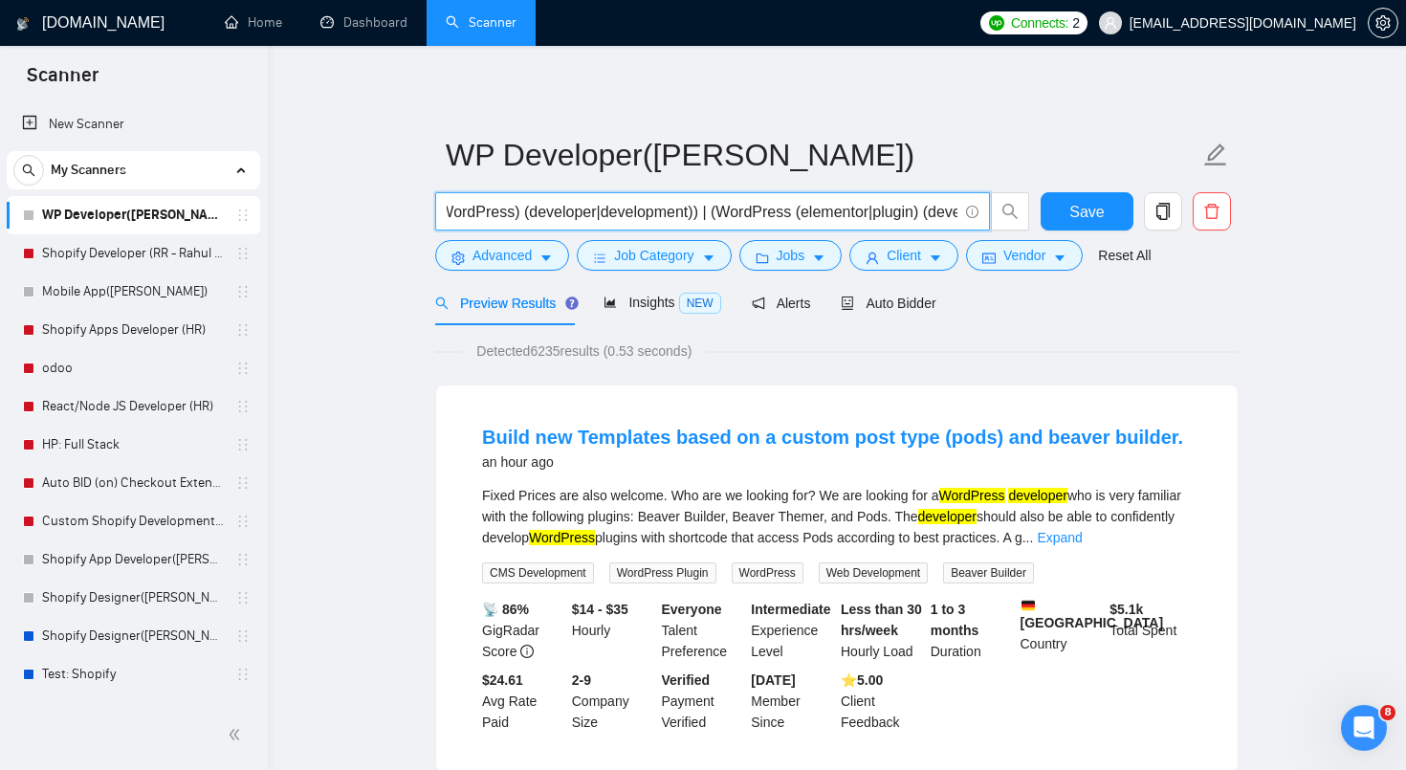
scroll to position [0, 0]
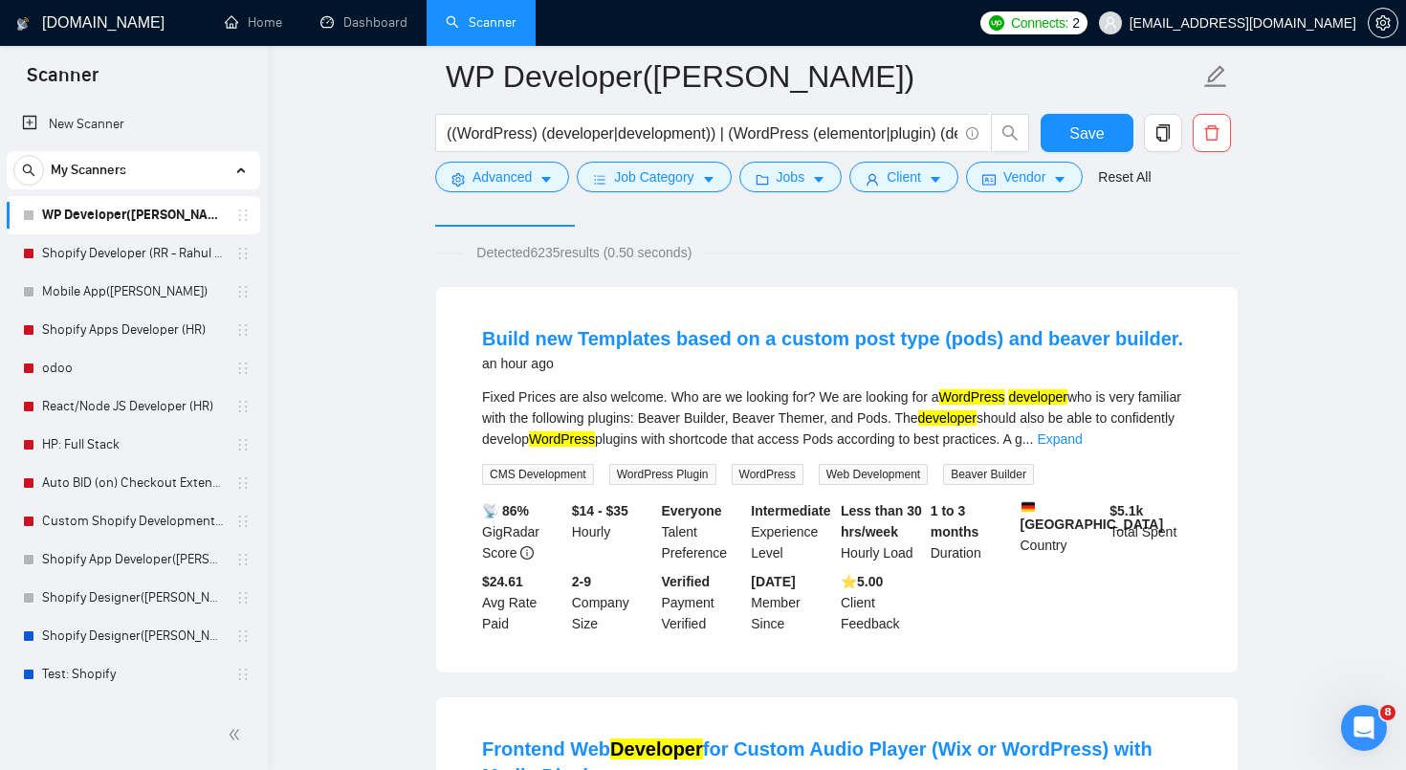
scroll to position [109, 0]
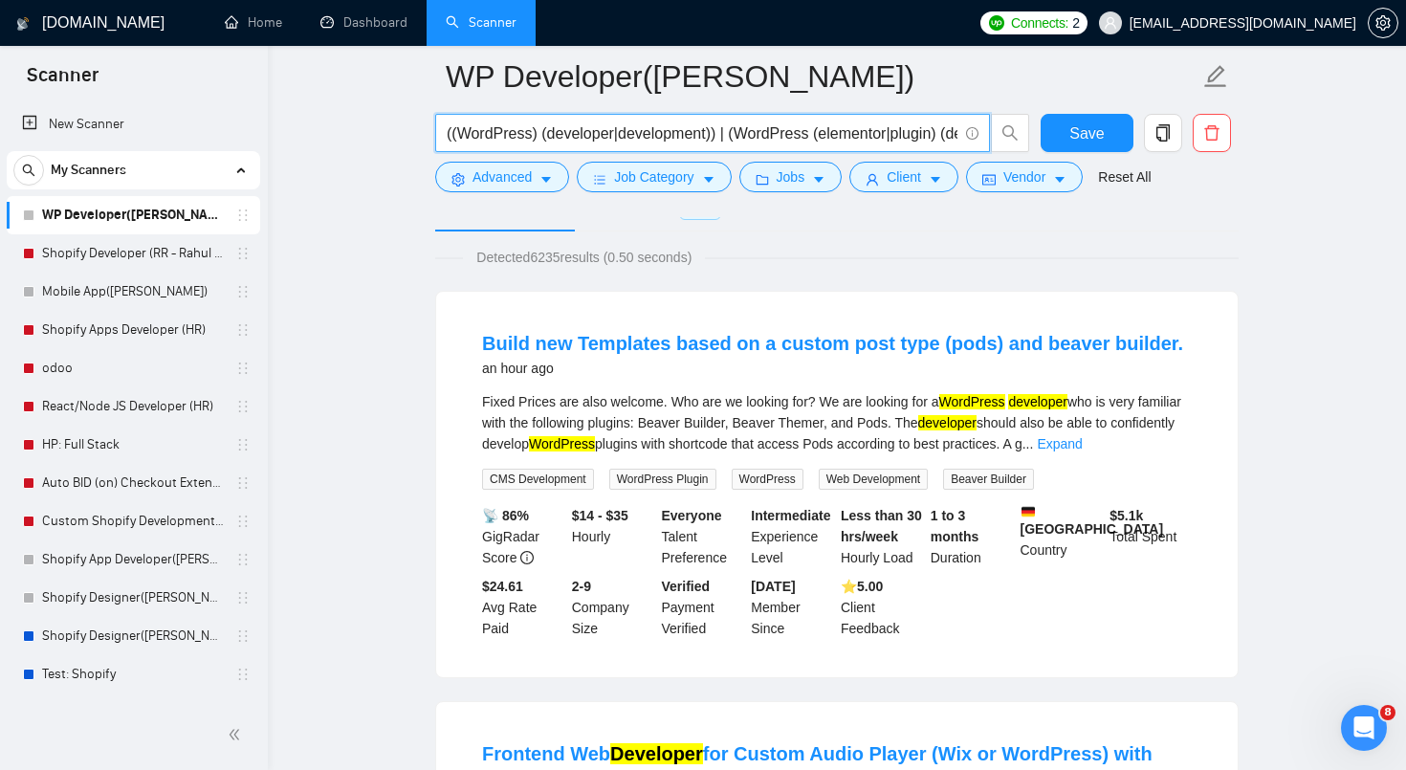
click at [713, 136] on input "((WordPress) (developer|development)) | (WordPress (elementor|plugin) (develope…" at bounding box center [702, 133] width 511 height 24
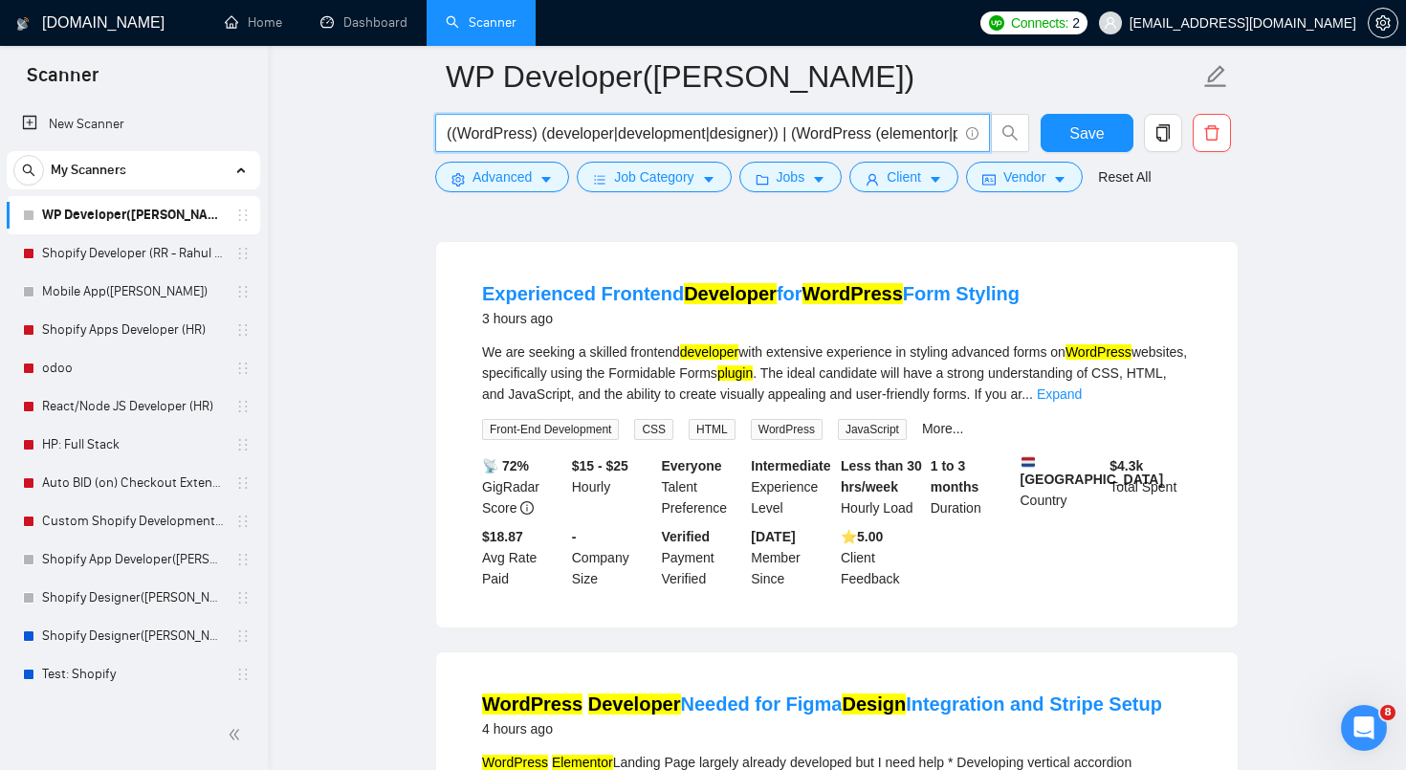
scroll to position [985, 0]
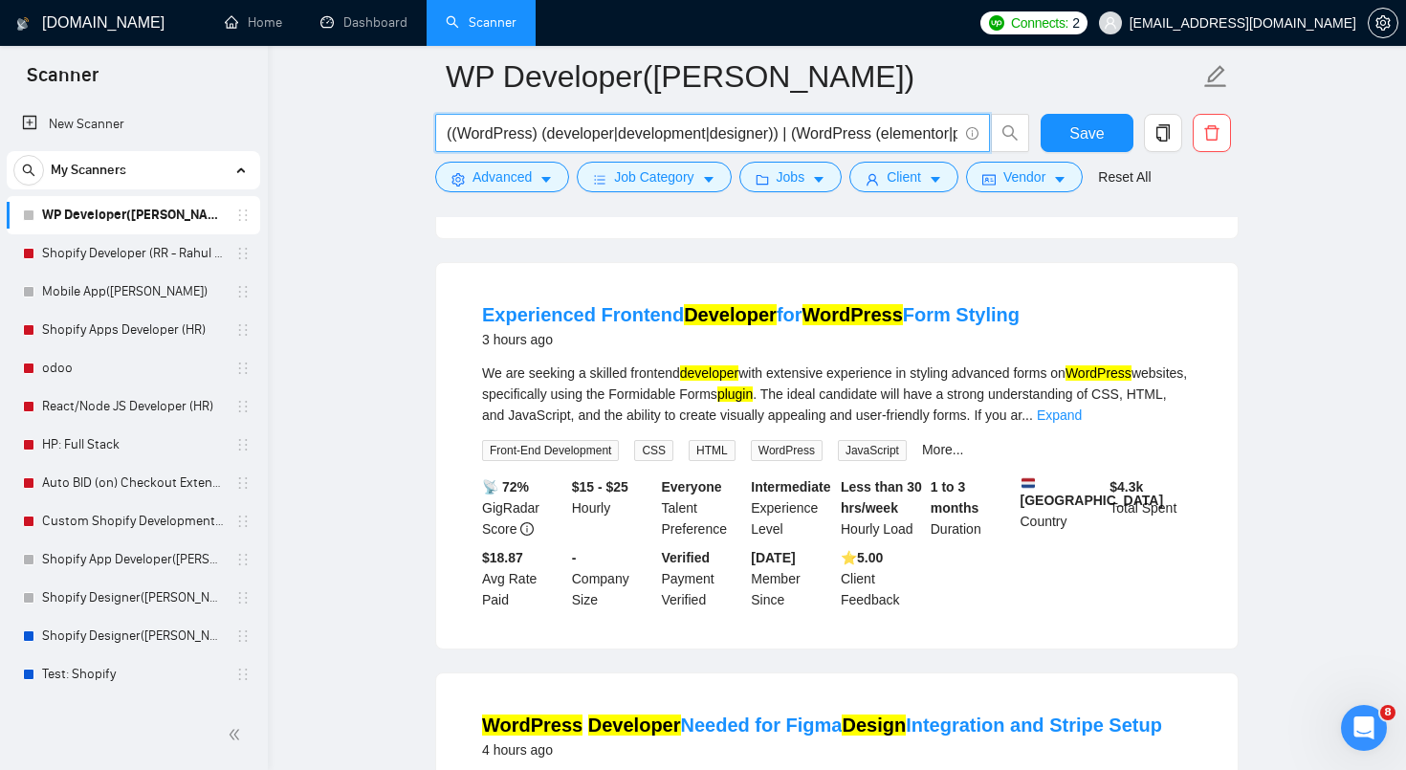
click at [787, 137] on input "((WordPress) (developer|development|designer)) | (WordPress (elementor|plugin) …" at bounding box center [702, 133] width 511 height 24
click at [536, 136] on input "((WordPress) (developer|development|designer))" at bounding box center [702, 133] width 511 height 24
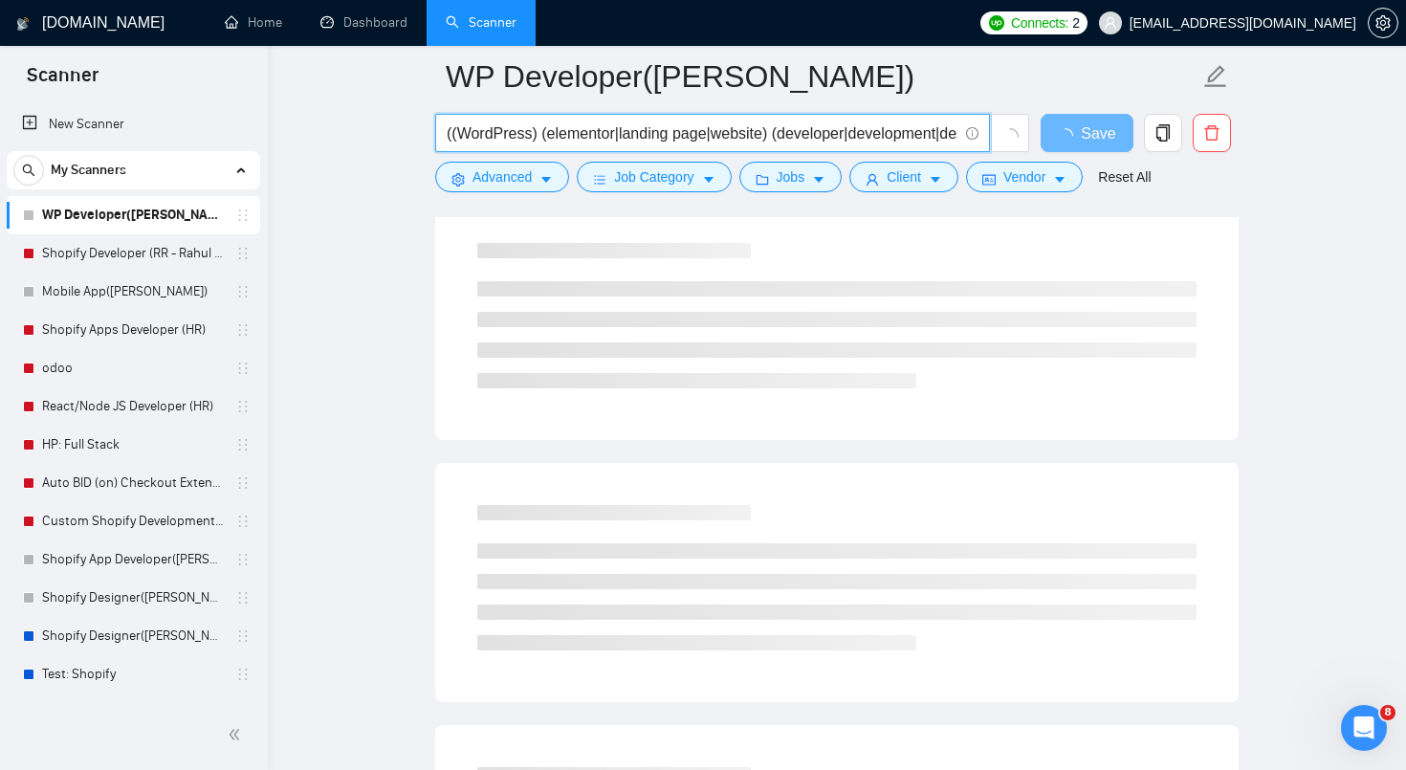
click at [620, 128] on input "((WordPress) (elementor|landing page|website) (developer|development|designer))" at bounding box center [702, 133] width 511 height 24
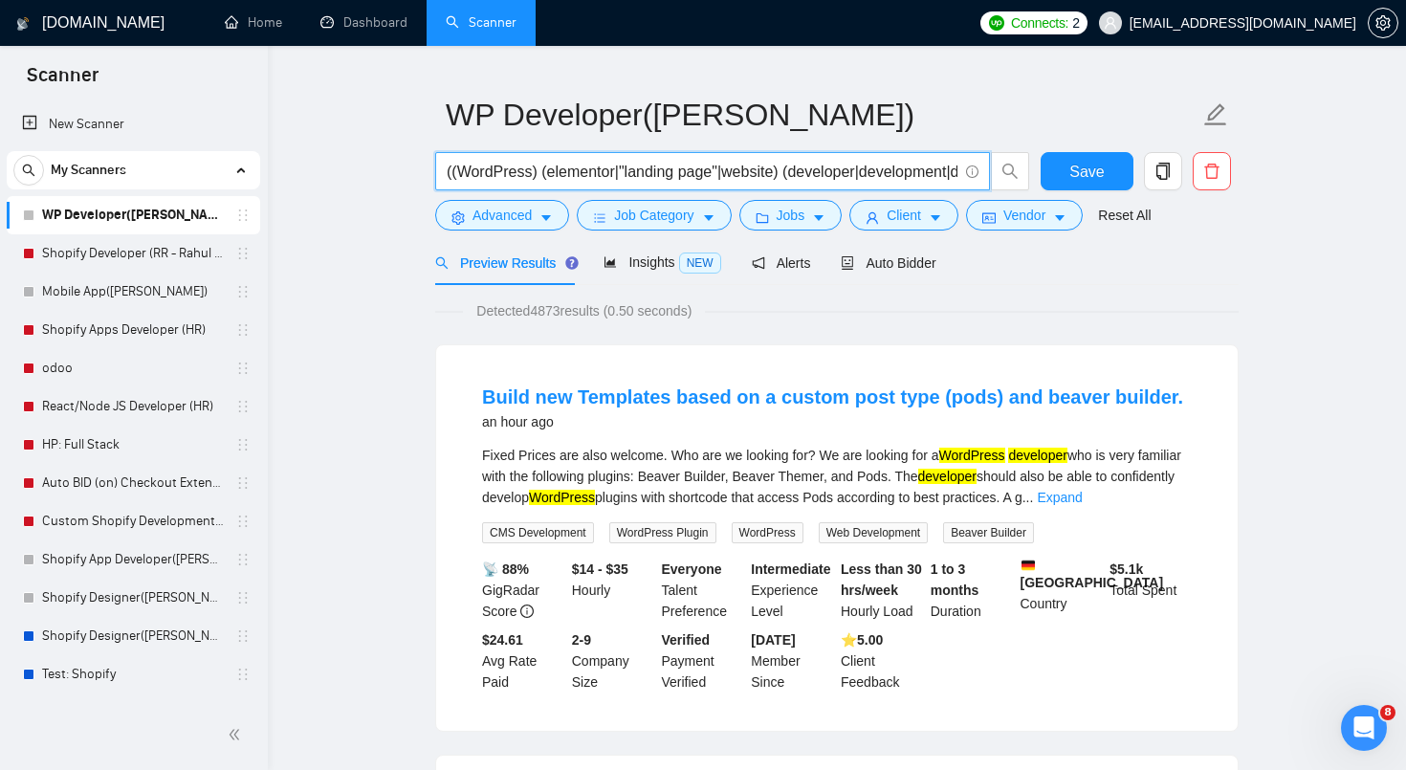
scroll to position [45, 0]
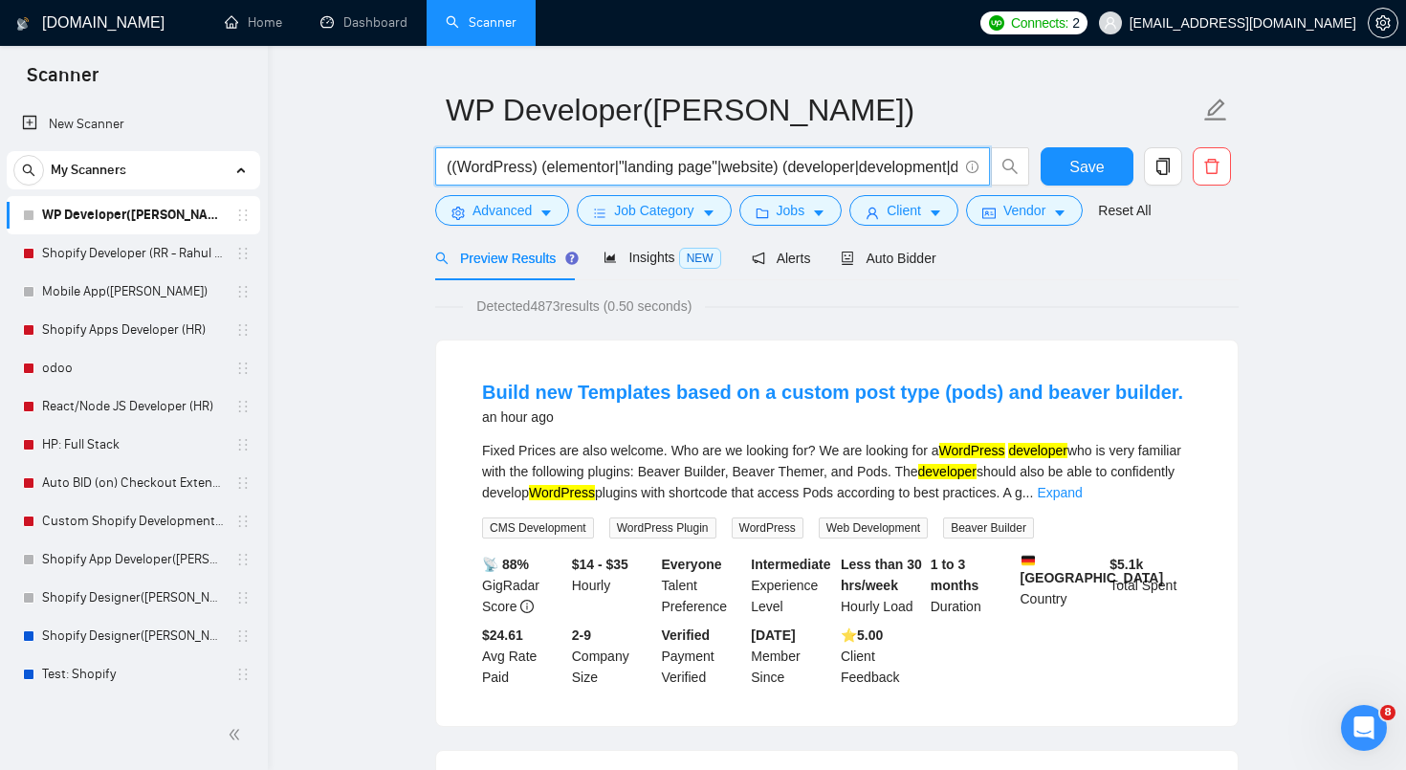
click at [526, 168] on input "((WordPress) (elementor|"landing page"|website) (developer|development|designer…" at bounding box center [702, 167] width 511 height 24
click at [470, 165] on input "((WordPress|wp) (elementor|"landing page"|website) (developer|development|desig…" at bounding box center [702, 167] width 511 height 24
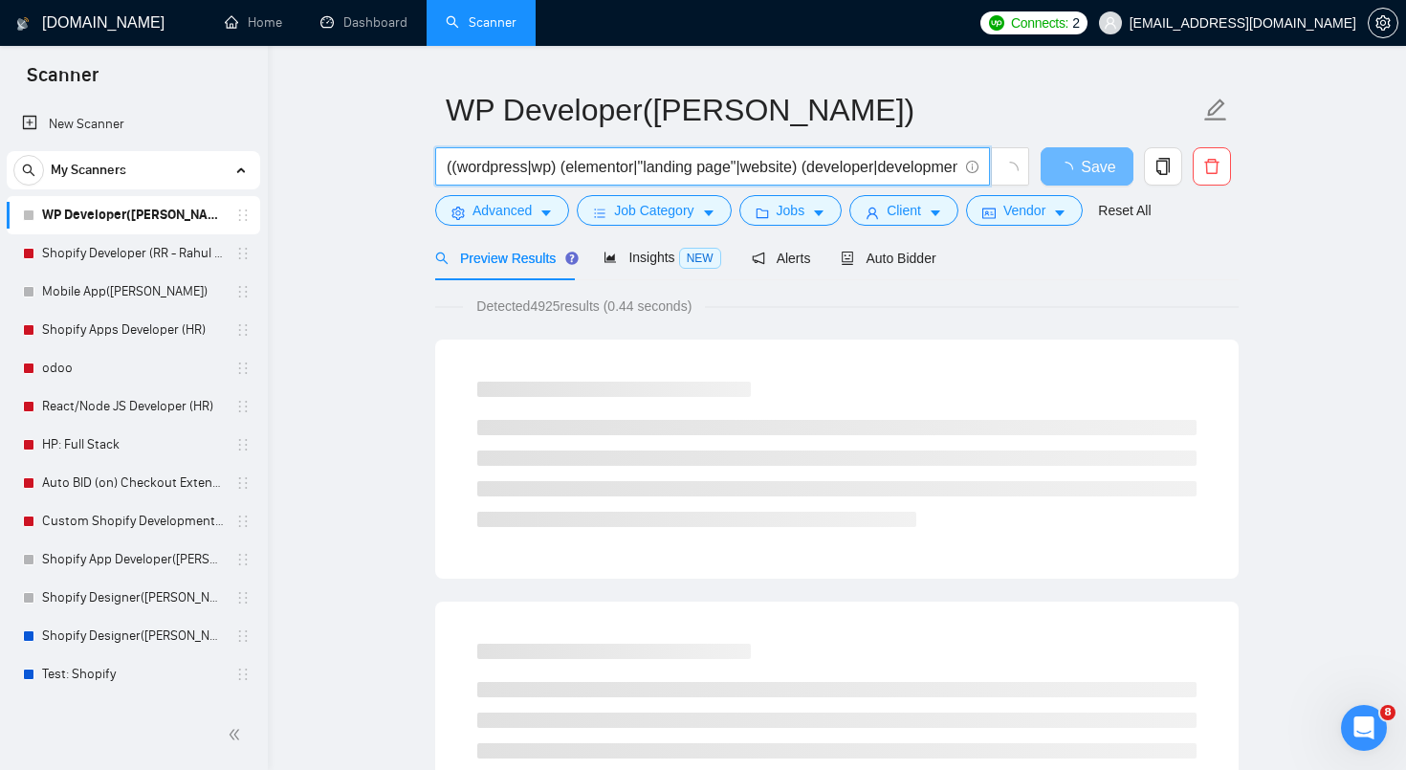
type input "((wordpress|wp) (elementor|"landing page"|website) (developer|development|desig…"
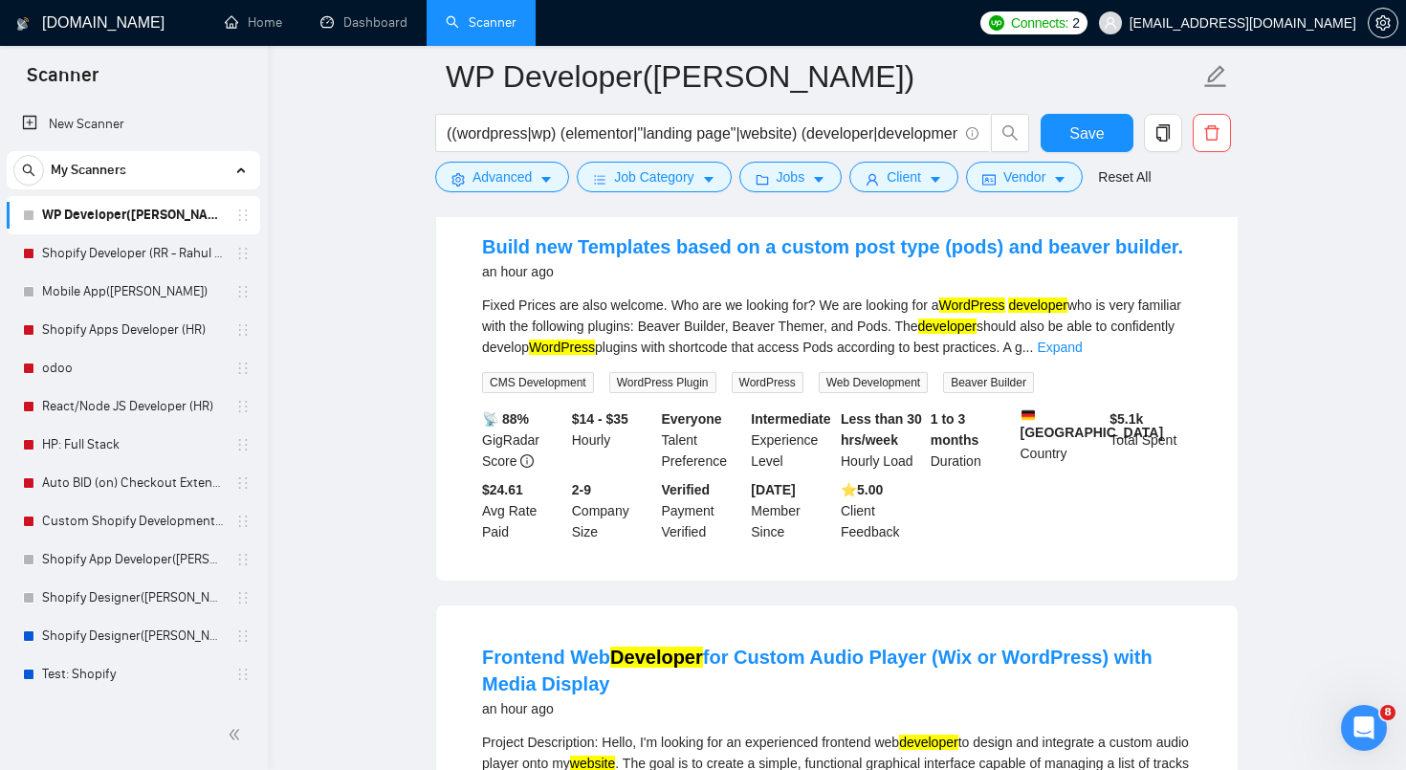
scroll to position [142, 0]
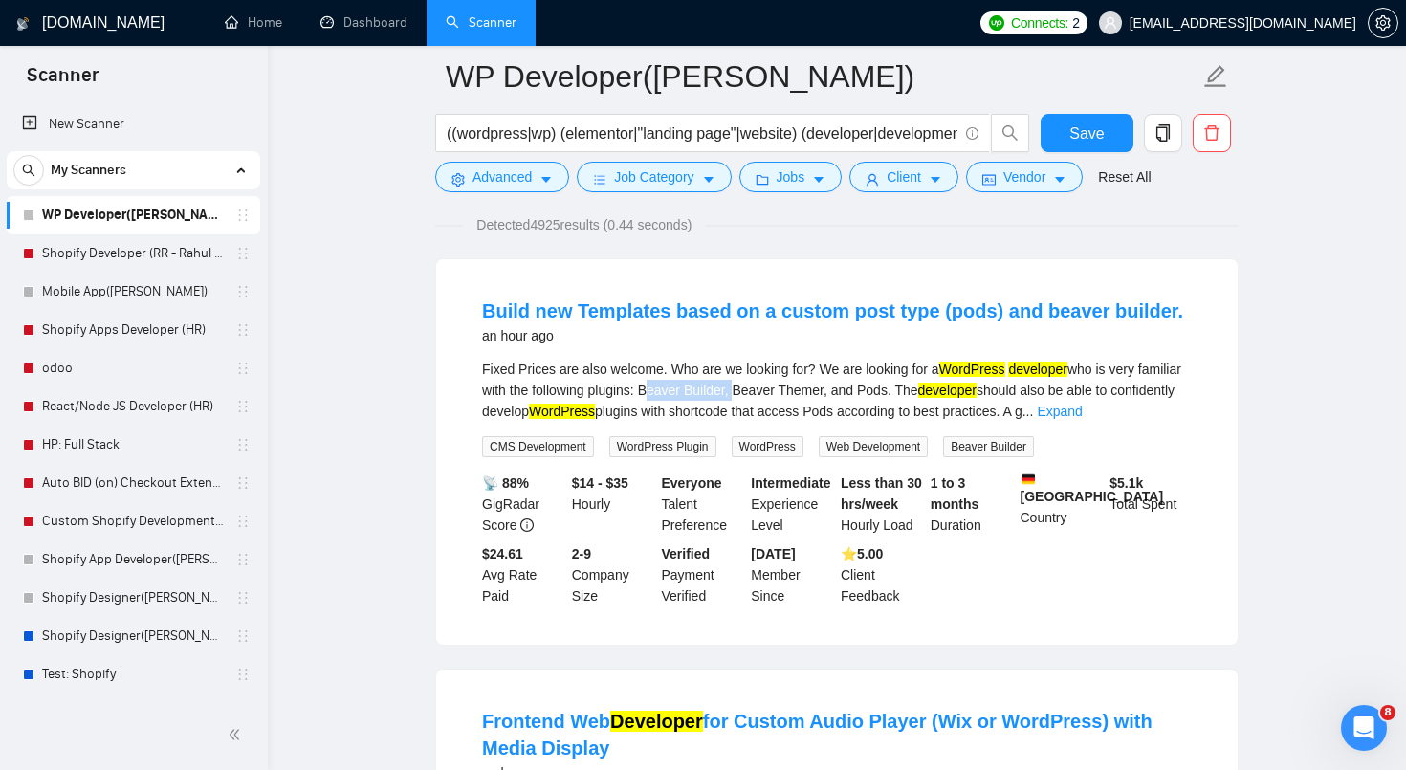
drag, startPoint x: 694, startPoint y: 389, endPoint x: 785, endPoint y: 389, distance: 90.9
click at [785, 389] on div "Fixed Prices are also welcome. Who are we looking for? We are looking for a Wor…" at bounding box center [837, 390] width 710 height 63
click at [805, 390] on div "Fixed Prices are also welcome. Who are we looking for? We are looking for a Wor…" at bounding box center [837, 390] width 710 height 63
drag, startPoint x: 697, startPoint y: 389, endPoint x: 781, endPoint y: 388, distance: 83.2
click at [781, 388] on div "Fixed Prices are also welcome. Who are we looking for? We are looking for a Wor…" at bounding box center [837, 390] width 710 height 63
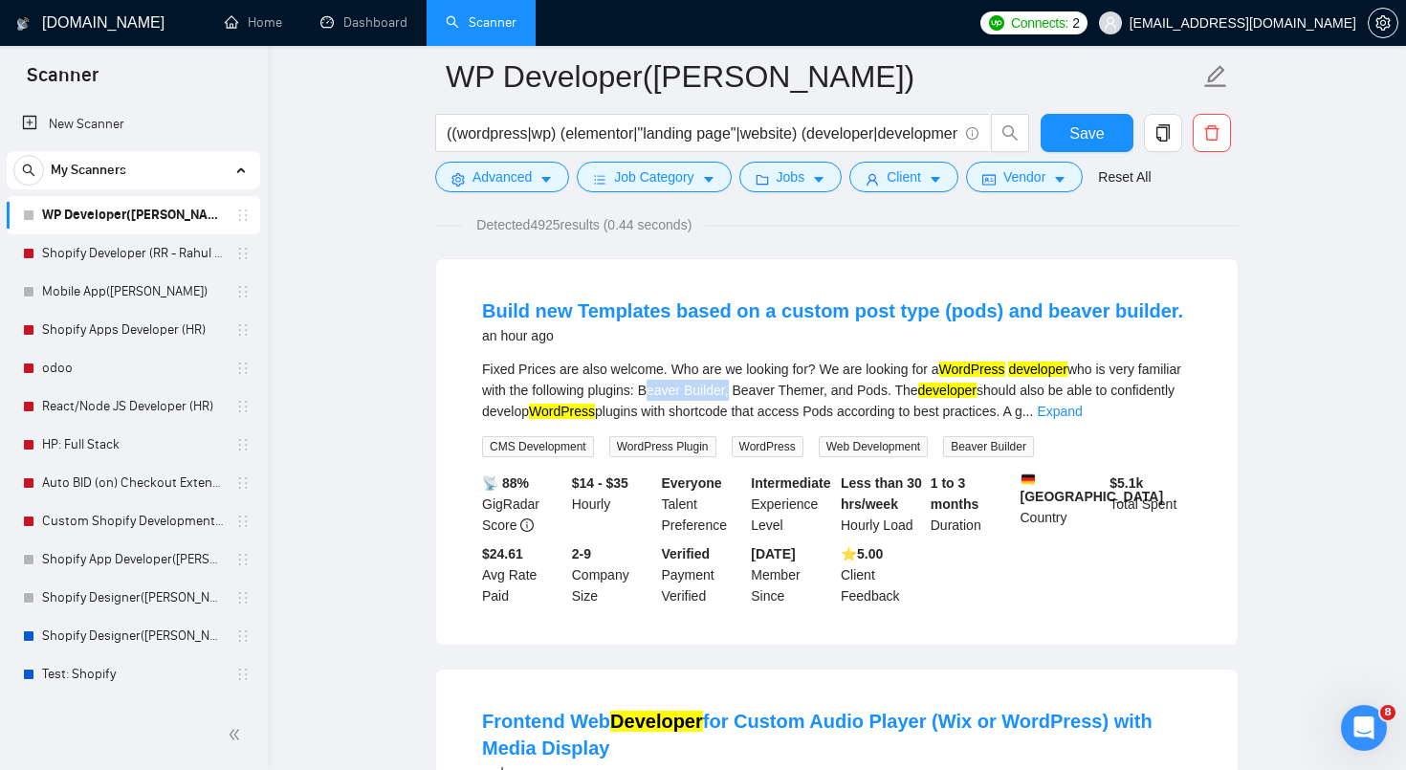
copy div "Beaver Builder"
click at [812, 187] on button "Jobs" at bounding box center [790, 177] width 103 height 31
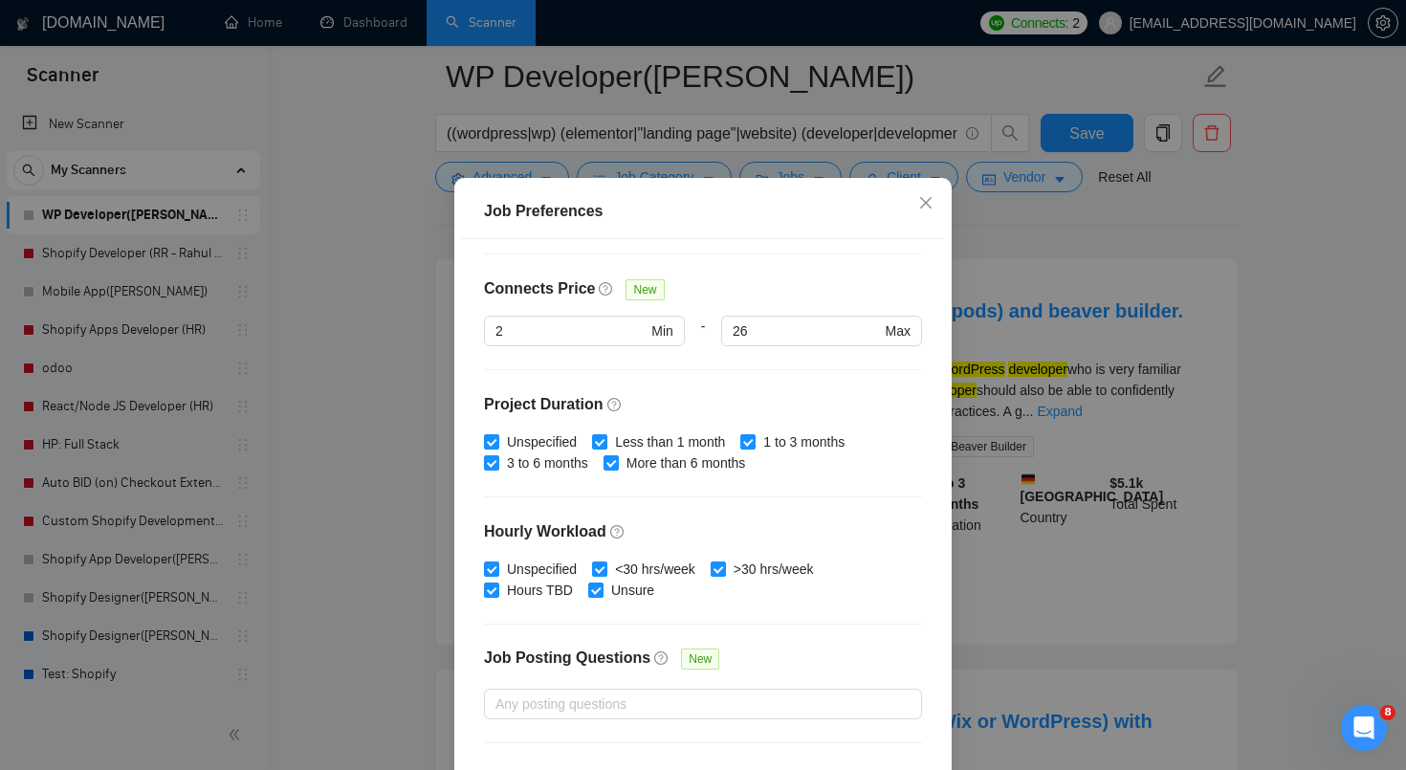
scroll to position [539, 0]
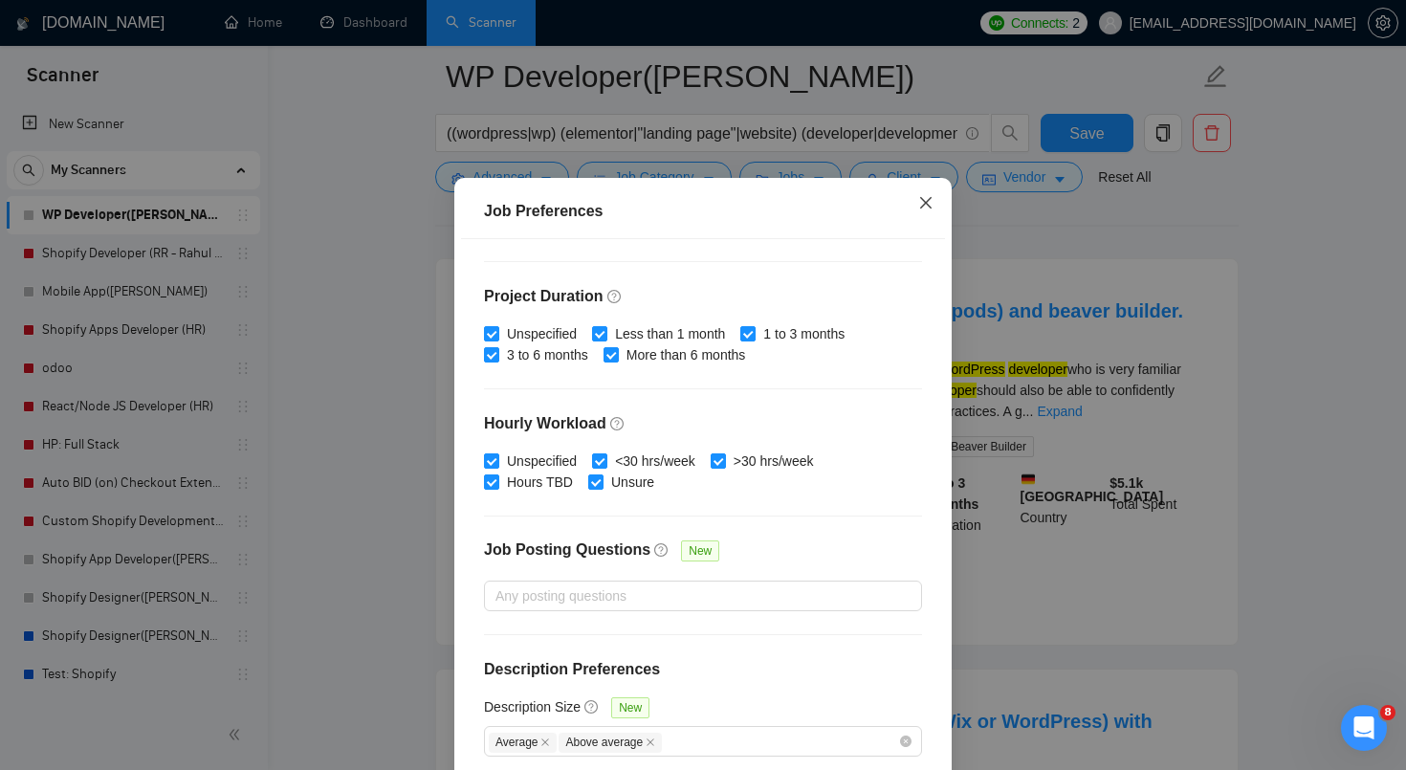
click at [929, 209] on icon "close" at bounding box center [925, 202] width 11 height 11
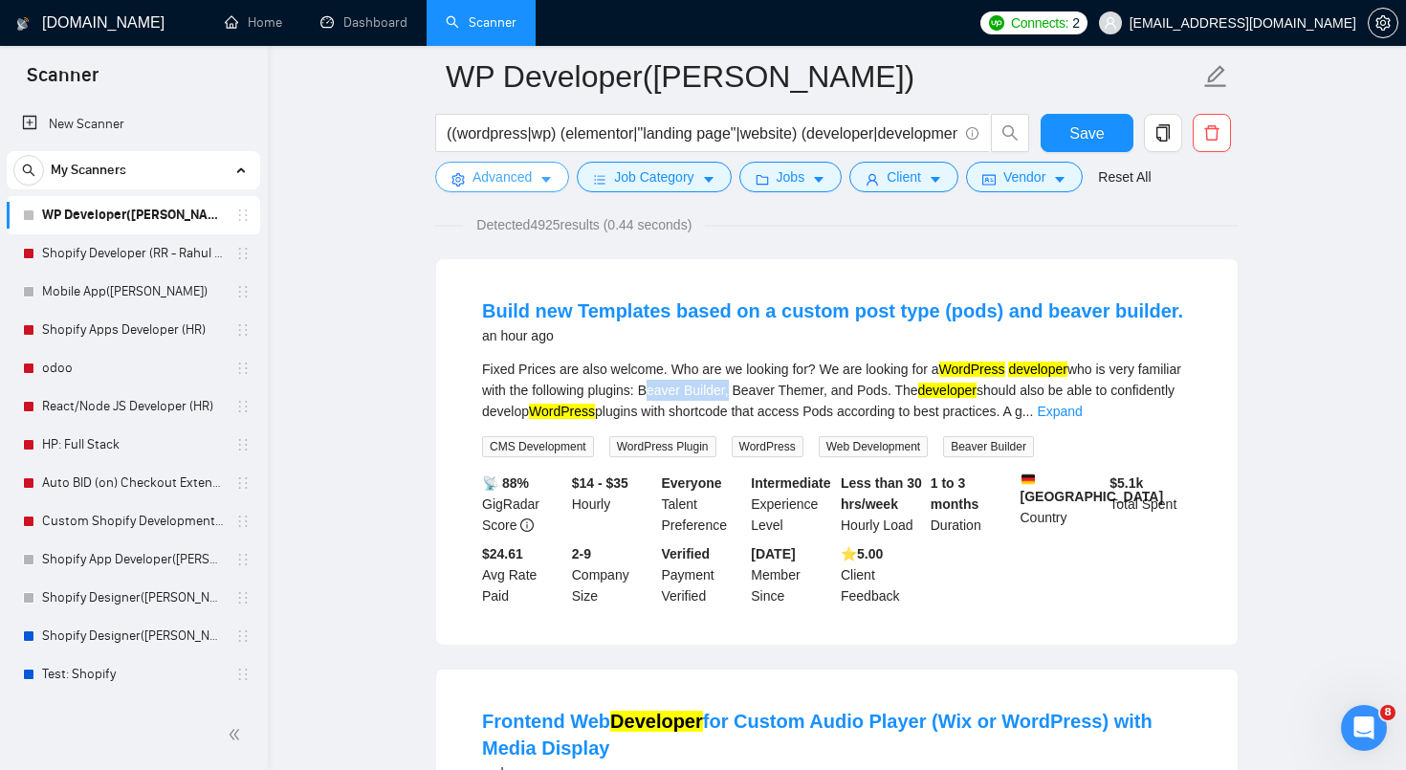
click at [528, 187] on span "Advanced" at bounding box center [502, 176] width 59 height 21
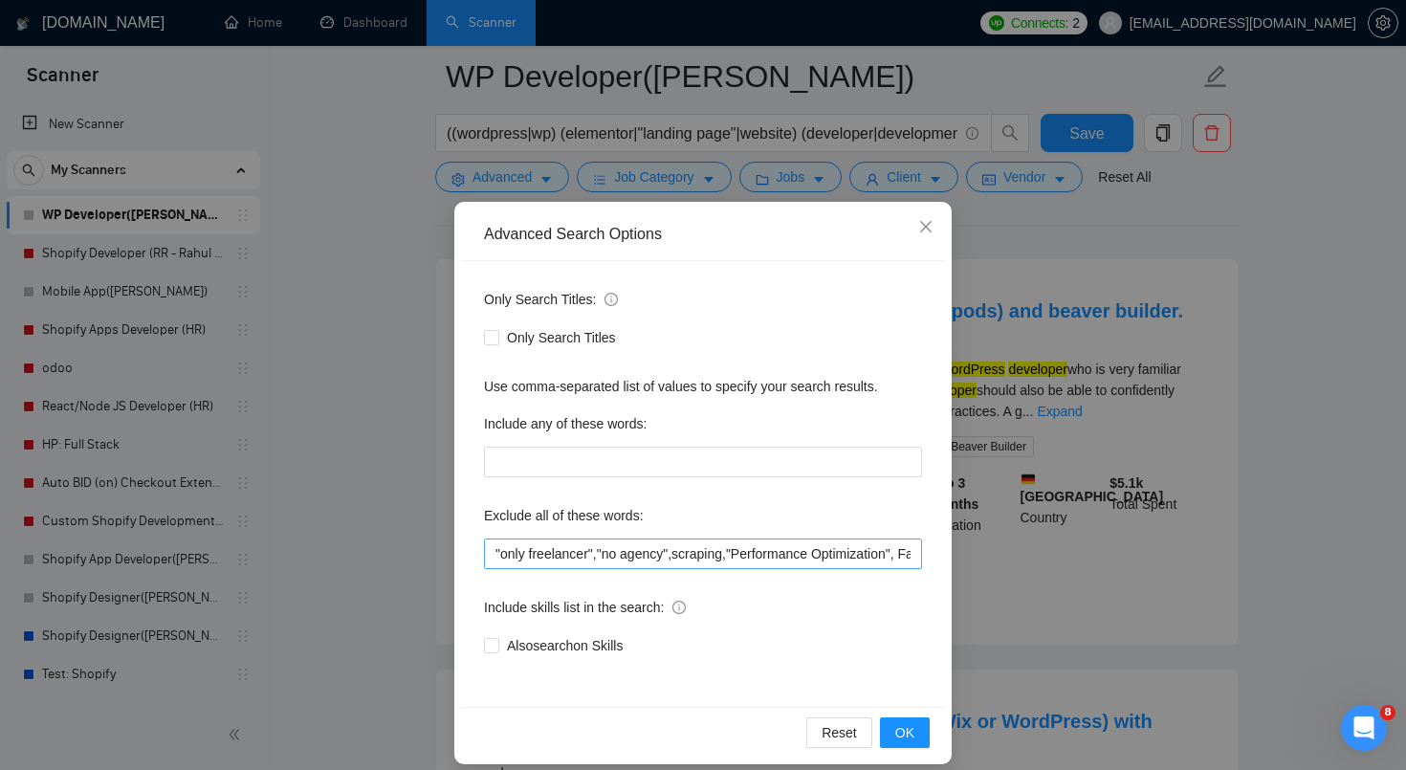
scroll to position [12, 0]
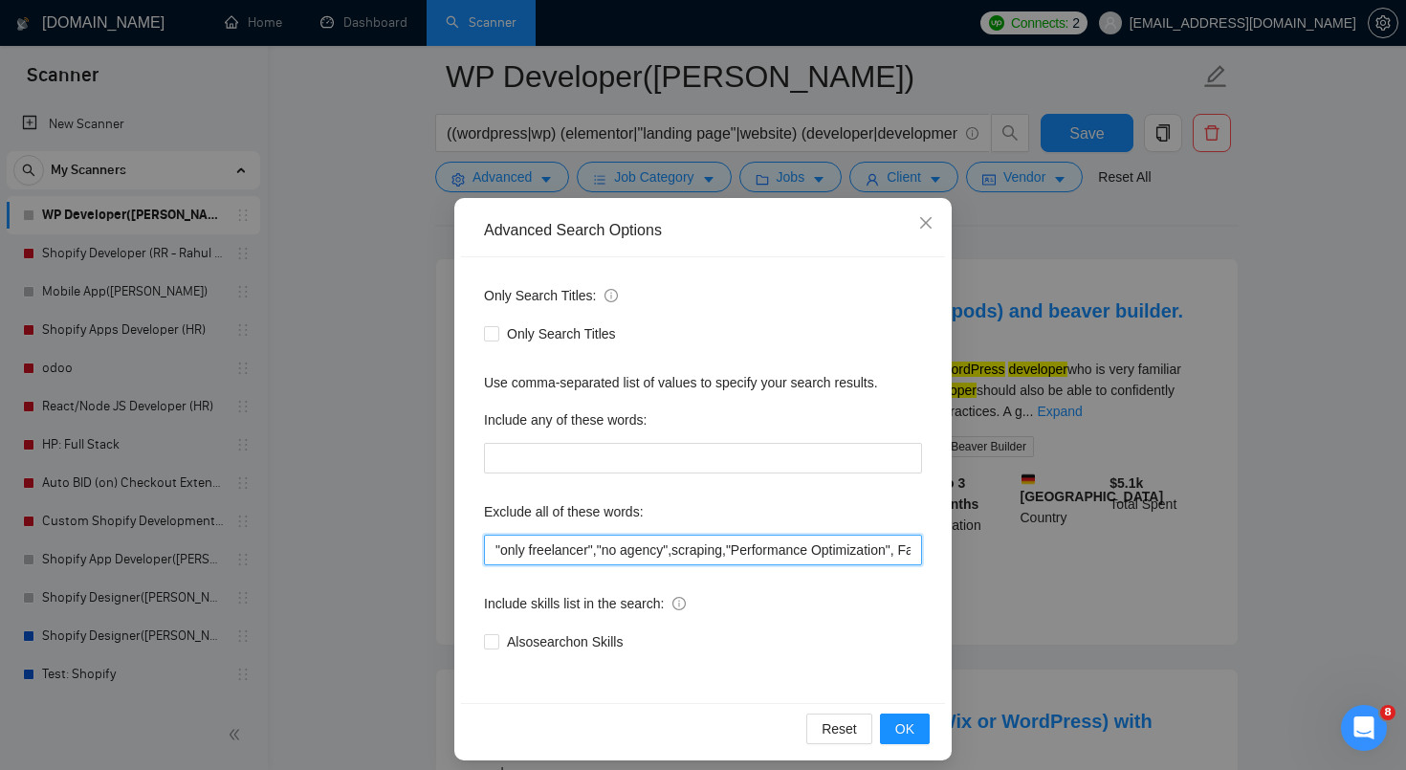
click at [646, 560] on input ""only freelancer","no agency",scraping,"Performance Optimization", Facebook,tik…" at bounding box center [703, 550] width 438 height 31
paste input "Beaver Builder"
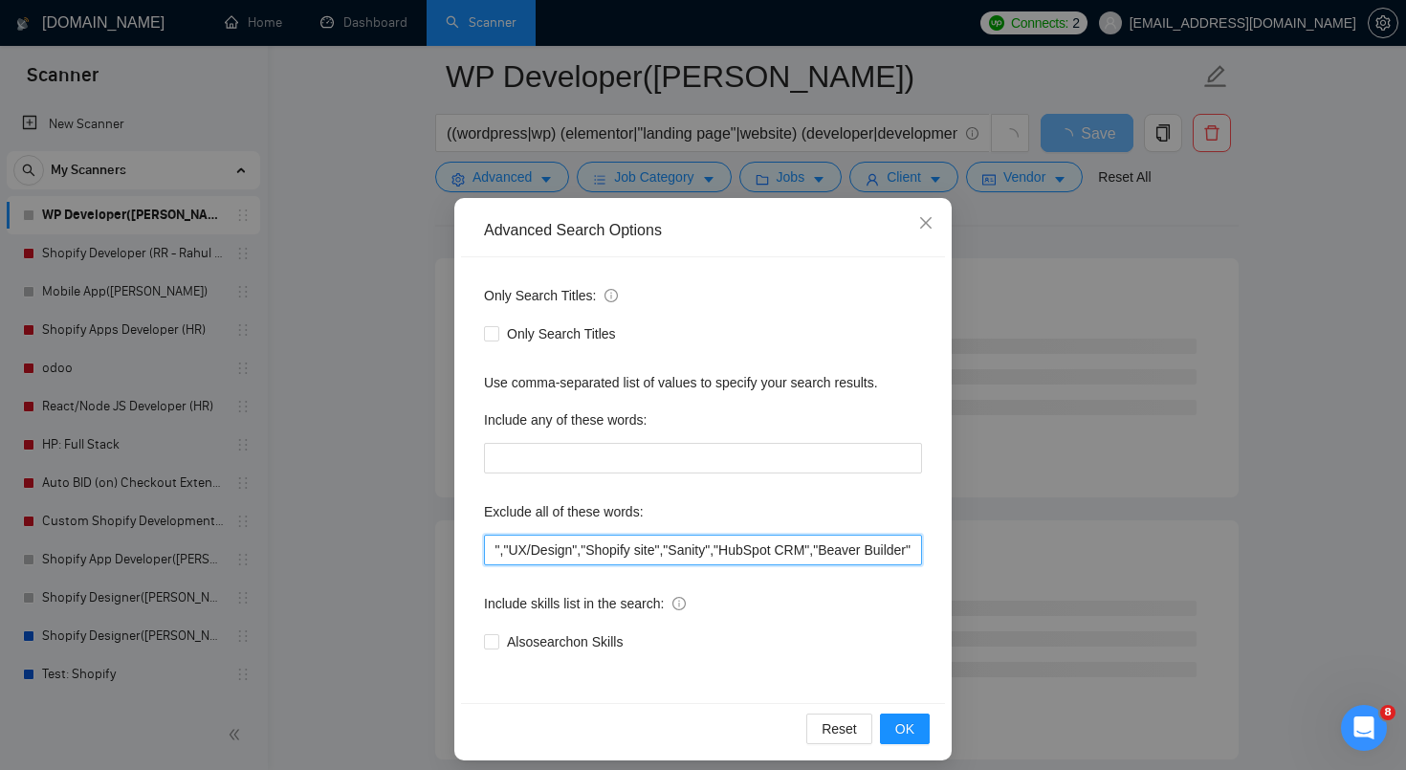
click at [652, 552] on input ""only freelancer","no agency",scraping,"Performance Optimization", Facebook,tik…" at bounding box center [703, 550] width 438 height 31
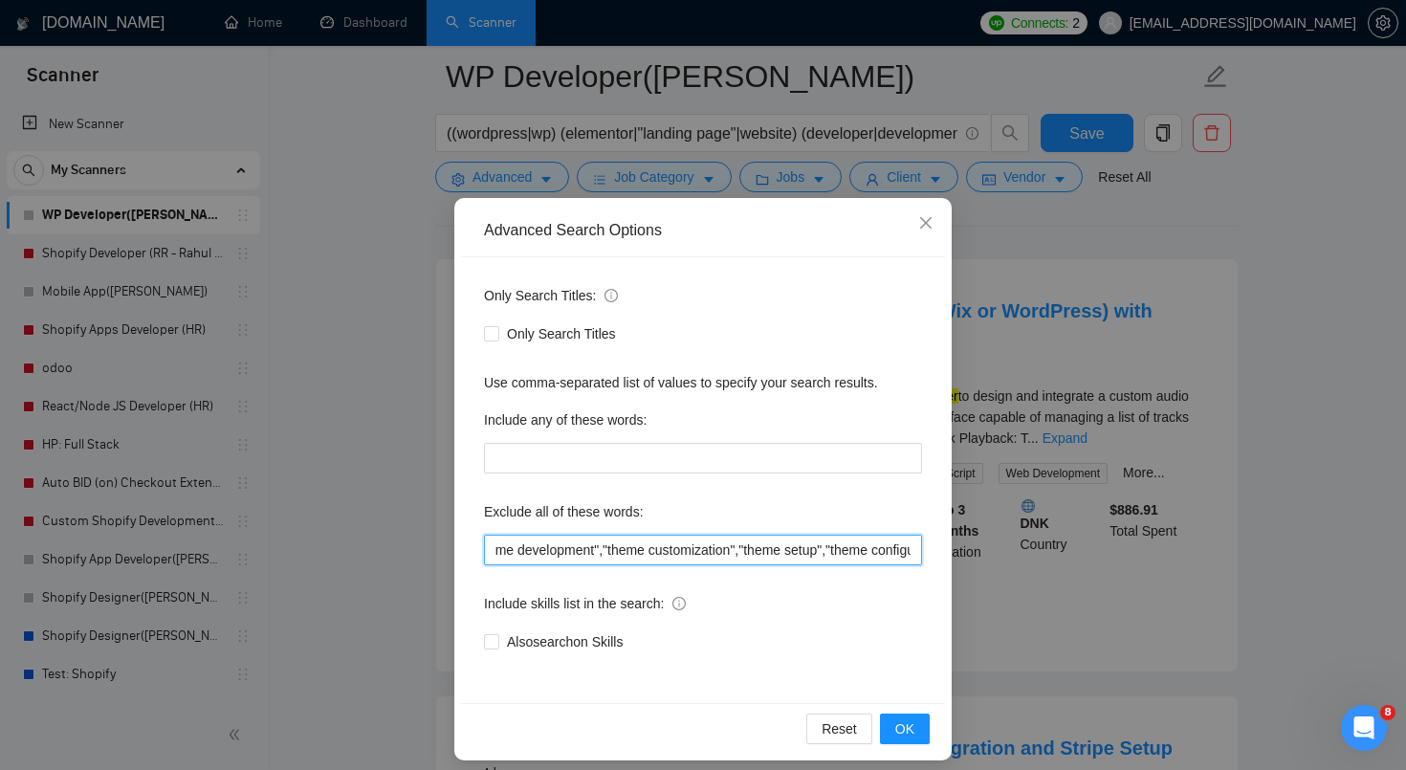
scroll to position [0, 987]
click at [778, 555] on input ""only freelancer","no agency",scraping,"Performance Optimization", Facebook,tik…" at bounding box center [703, 550] width 438 height 31
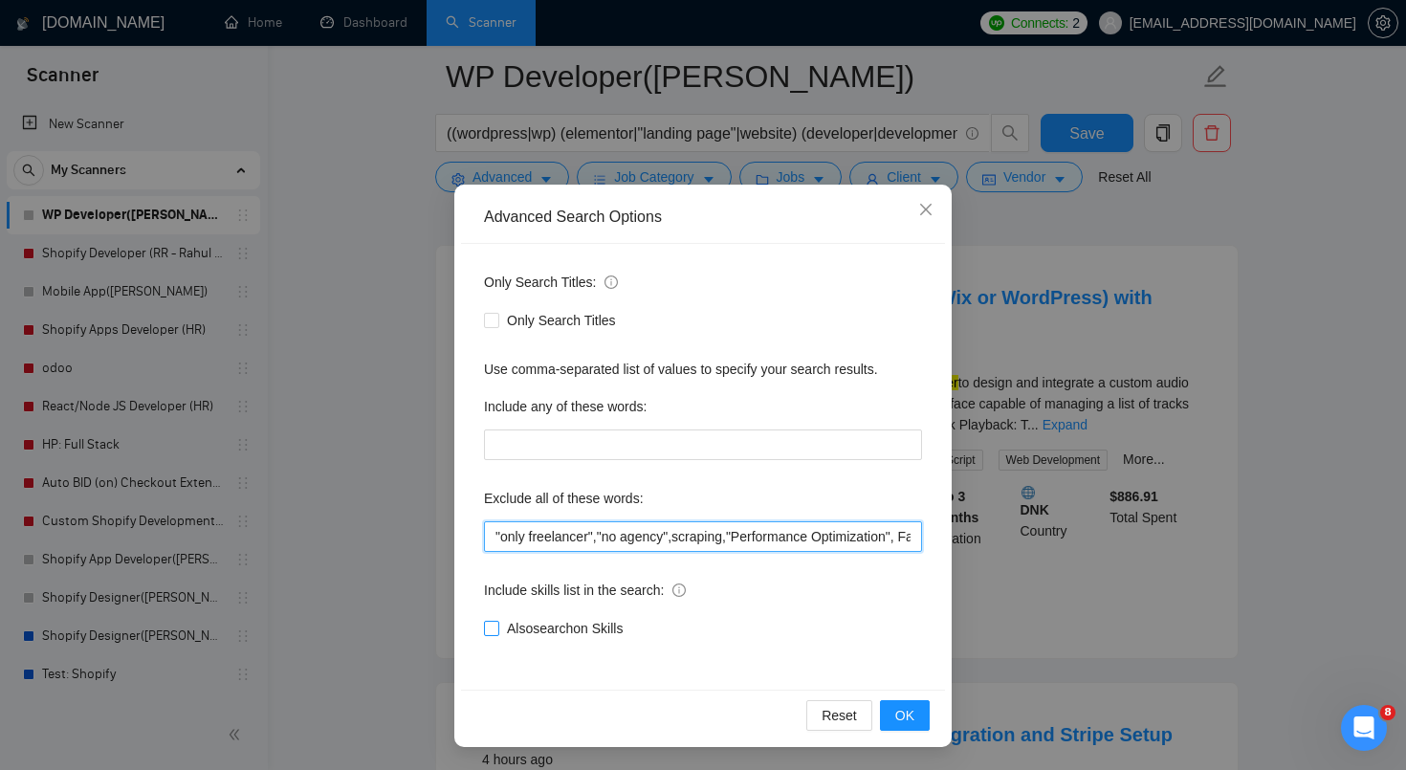
scroll to position [174, 0]
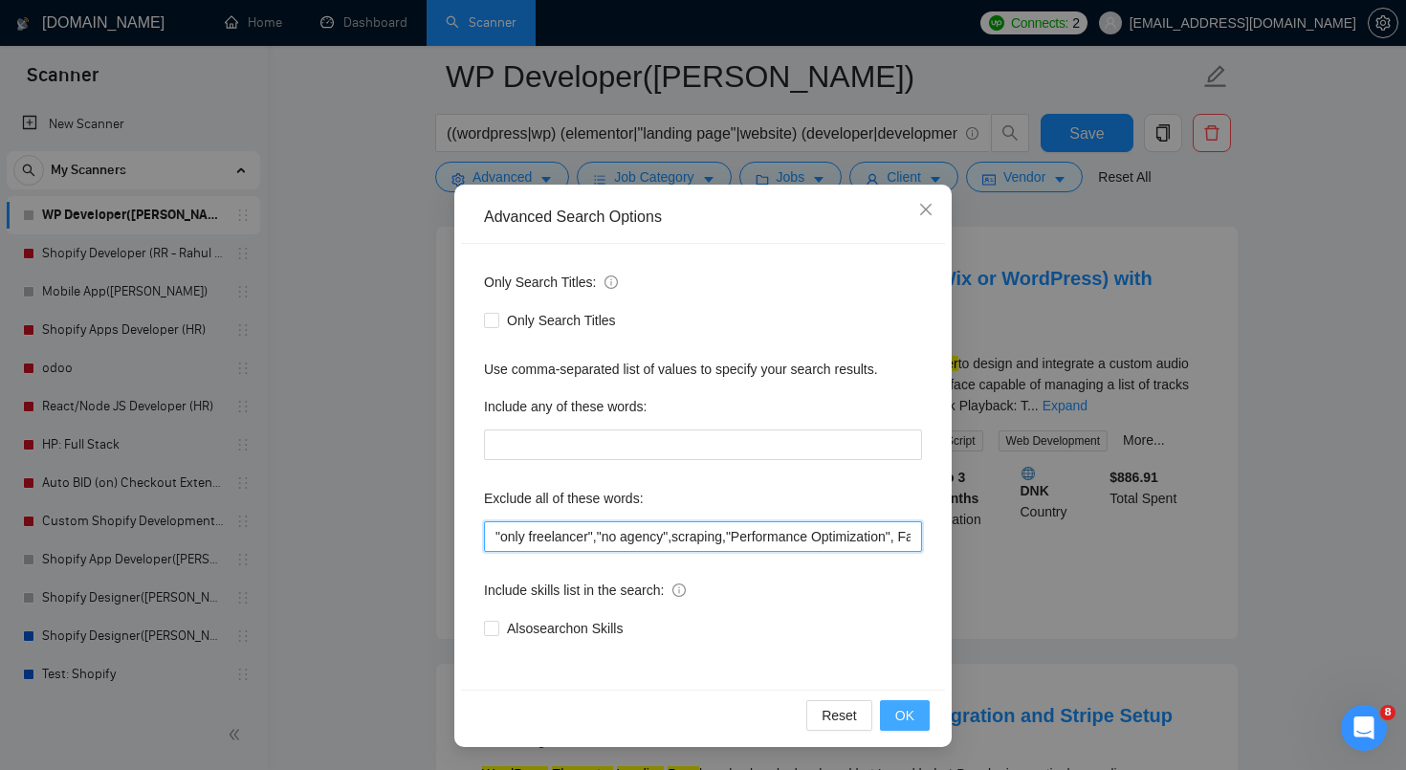
type input ""only freelancer","no agency",scraping,"Performance Optimization", Facebook,tik…"
click at [903, 718] on span "OK" at bounding box center [904, 715] width 19 height 21
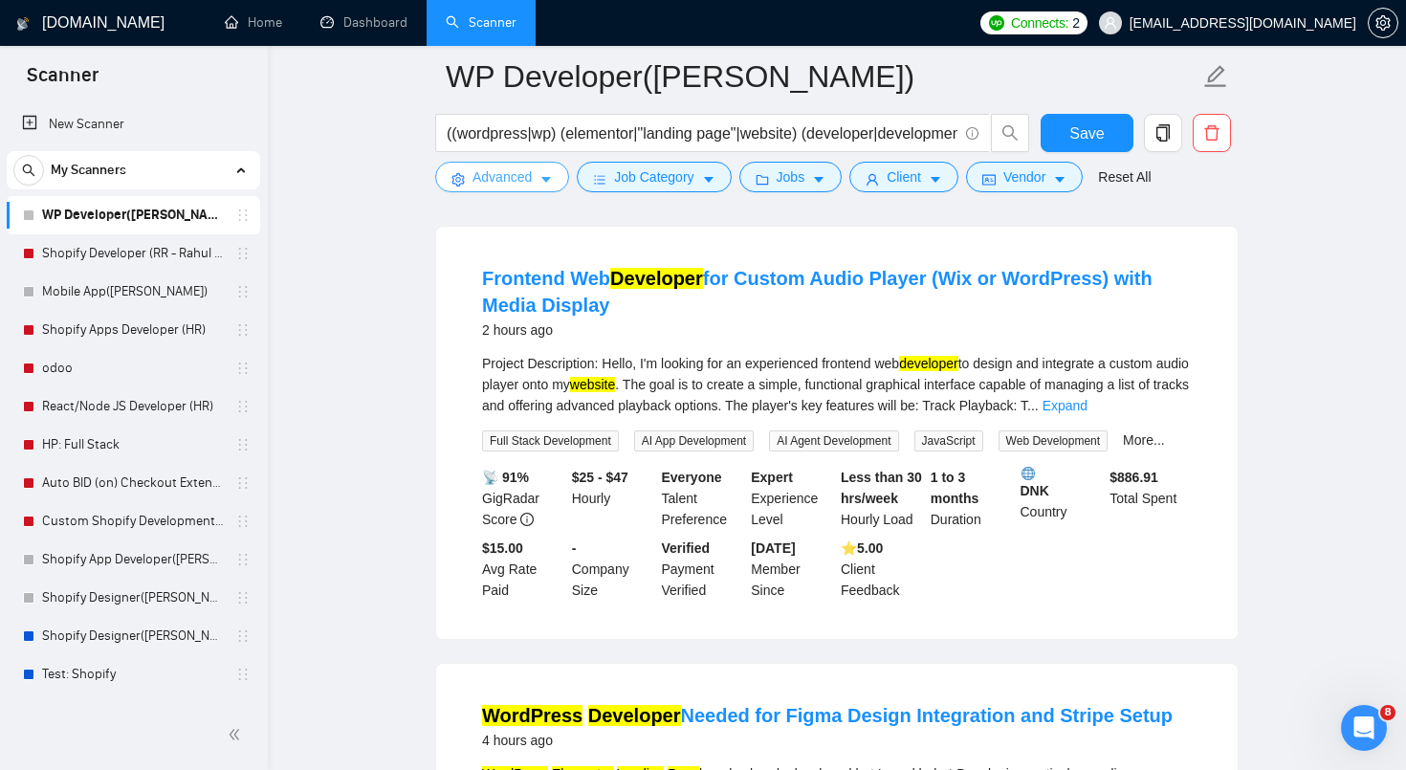
scroll to position [0, 0]
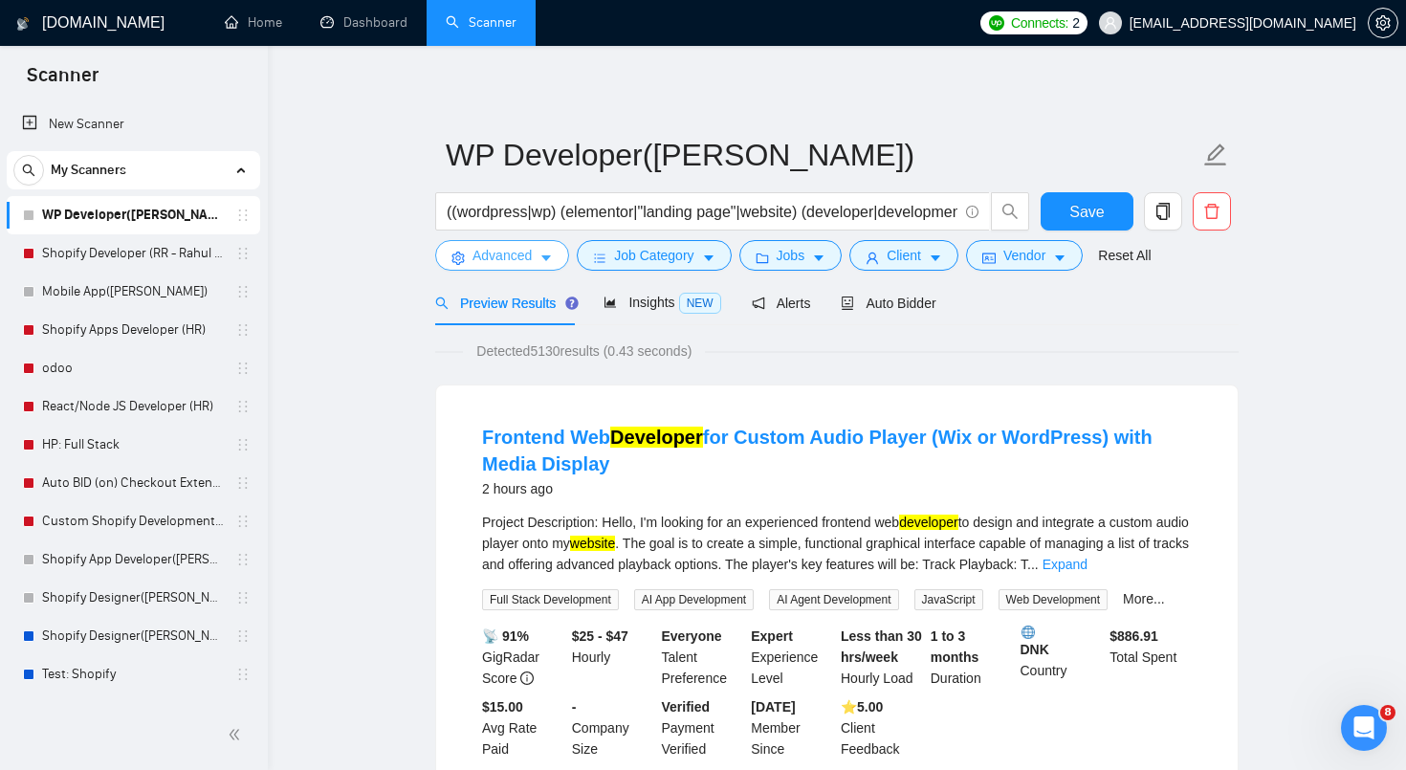
click at [516, 259] on span "Advanced" at bounding box center [502, 255] width 59 height 21
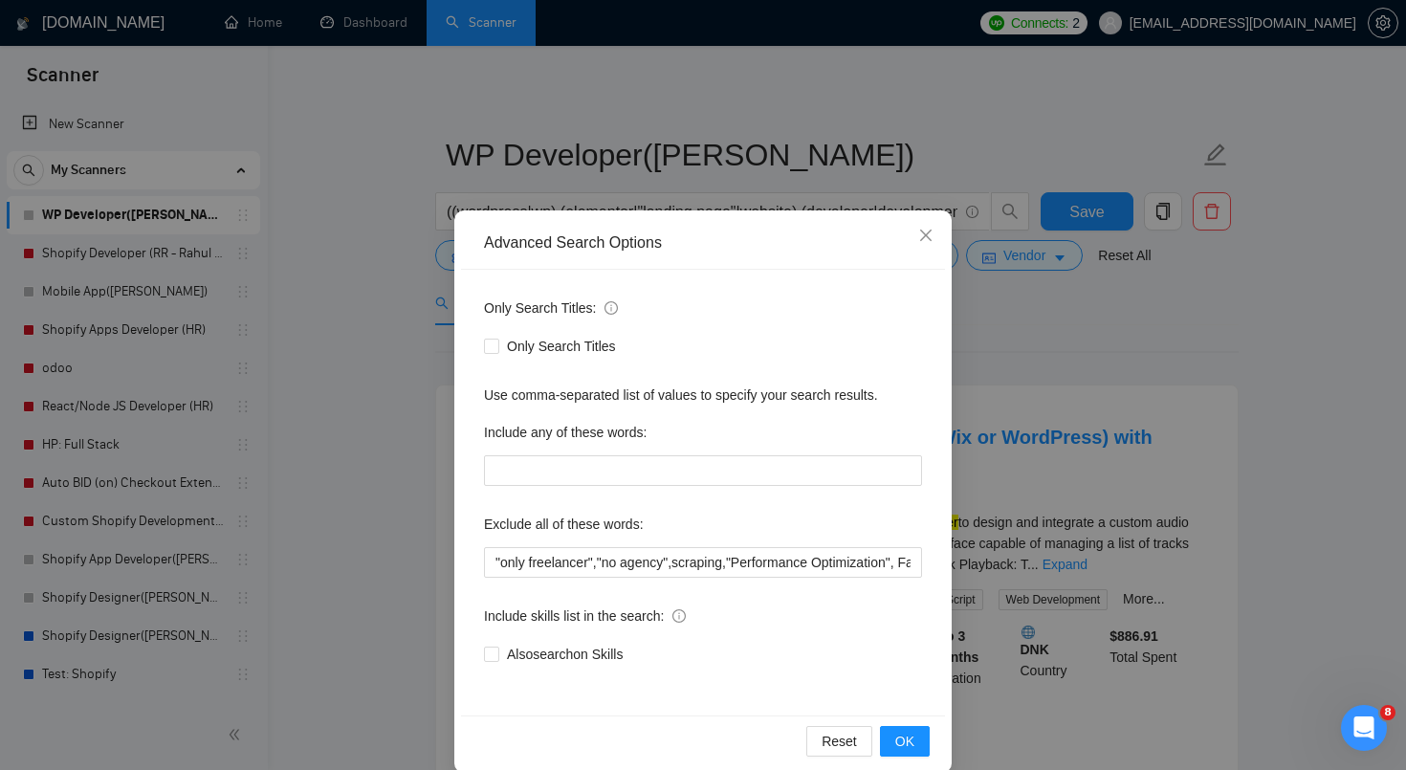
scroll to position [26, 0]
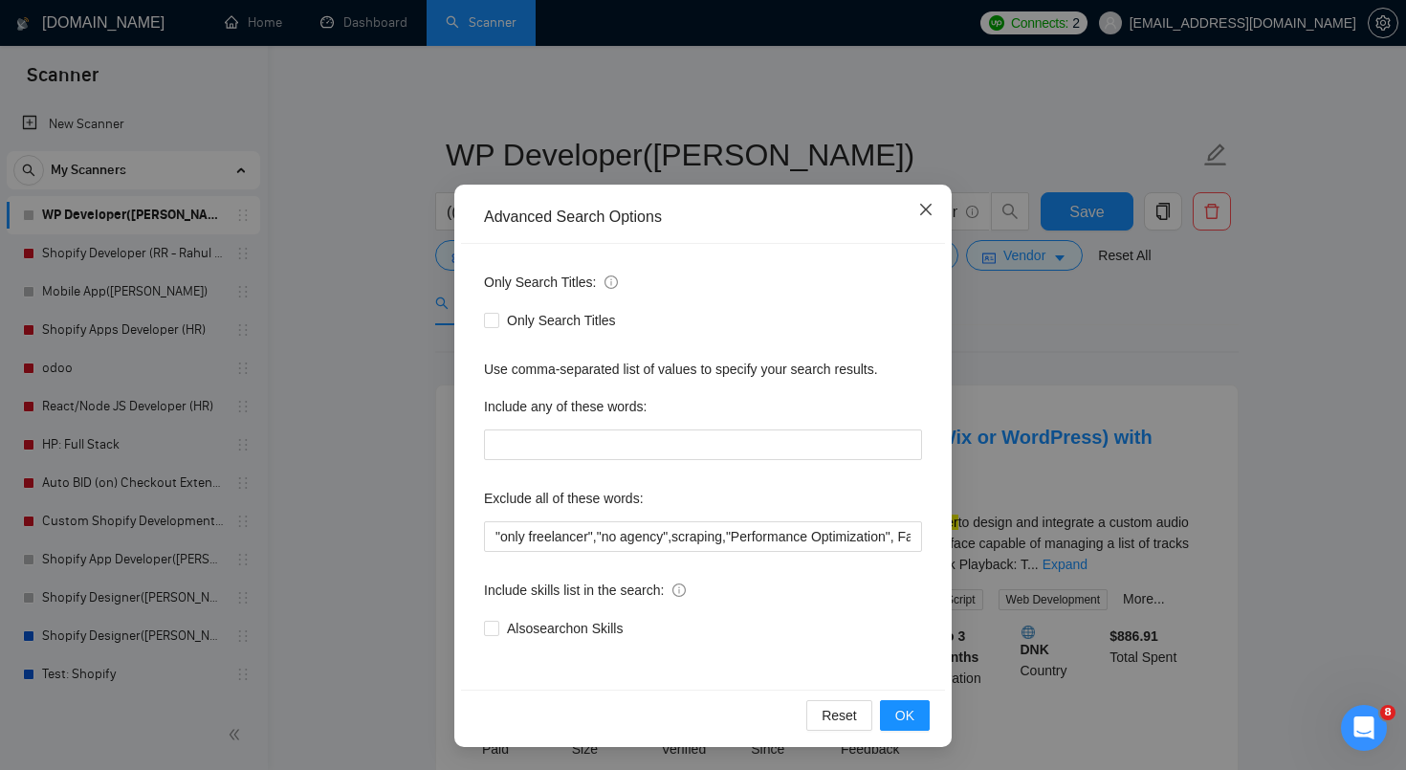
click at [936, 218] on span "Close" at bounding box center [926, 211] width 52 height 52
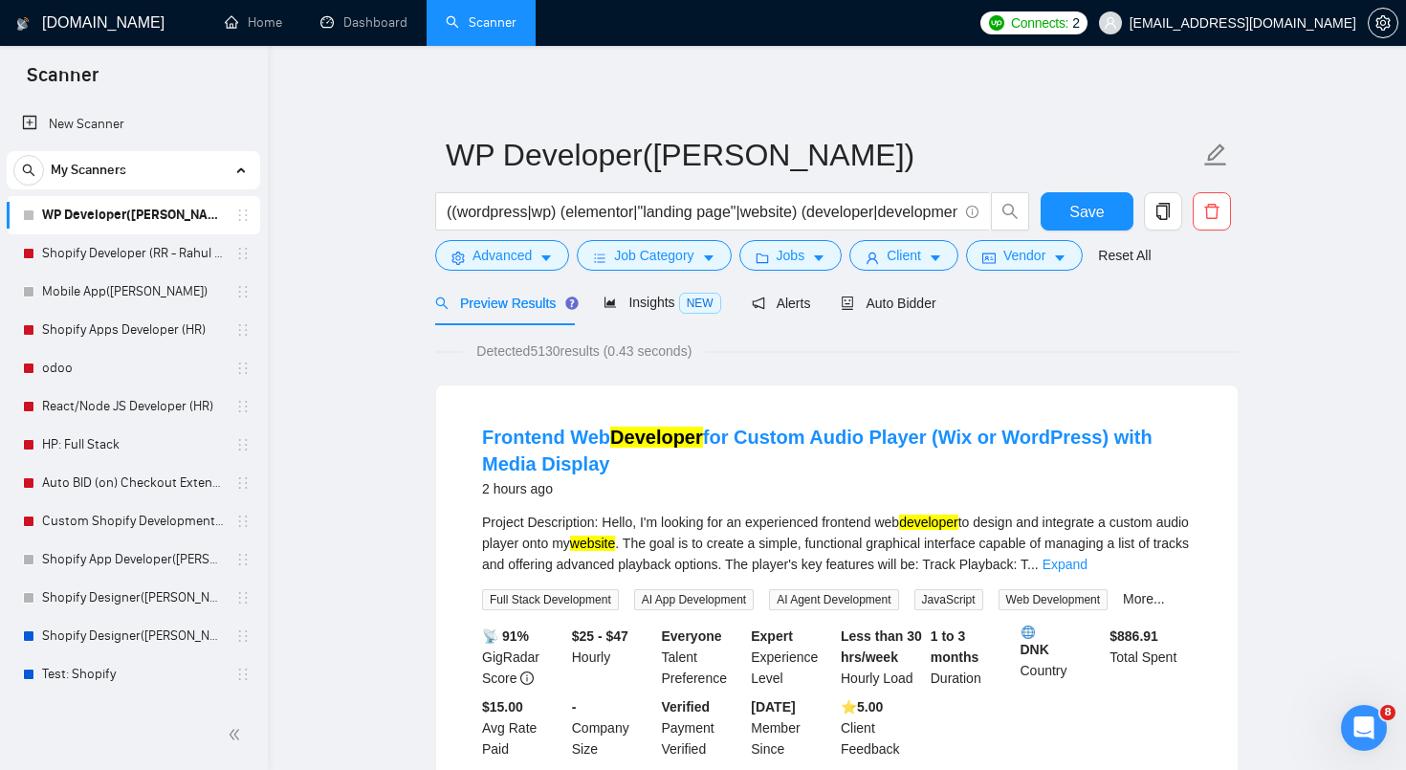
scroll to position [0, 0]
click at [626, 245] on span "Job Category" at bounding box center [653, 255] width 79 height 21
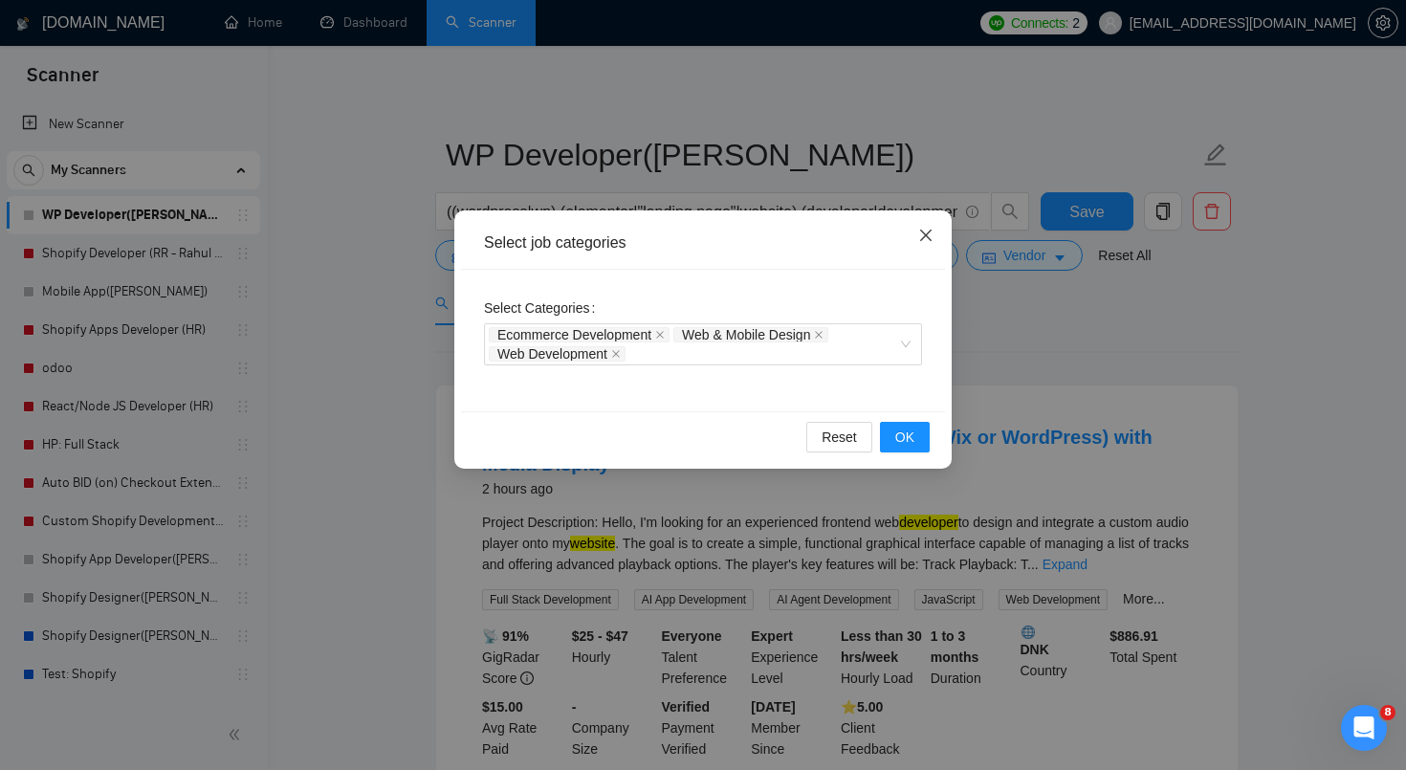
click at [927, 241] on icon "close" at bounding box center [925, 235] width 15 height 15
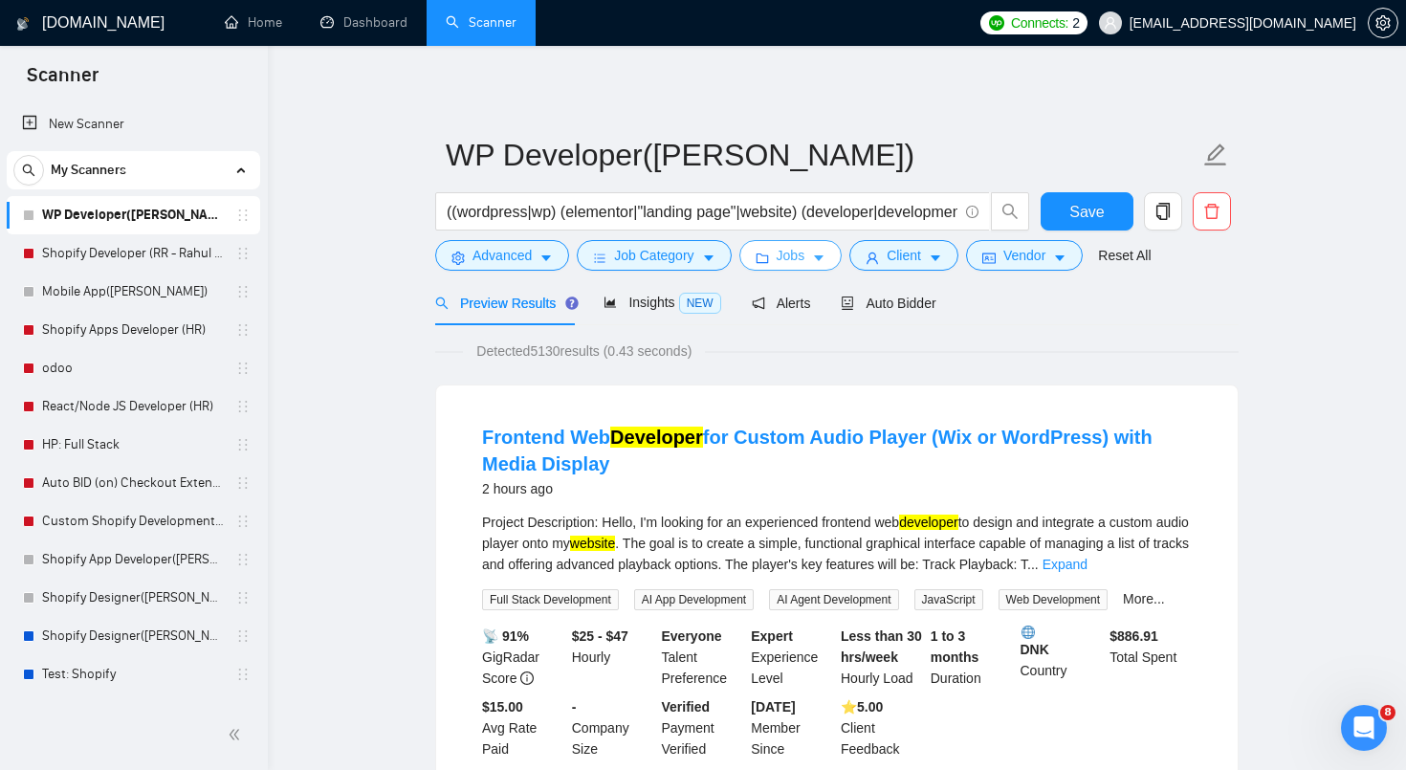
click at [778, 254] on button "Jobs" at bounding box center [790, 255] width 103 height 31
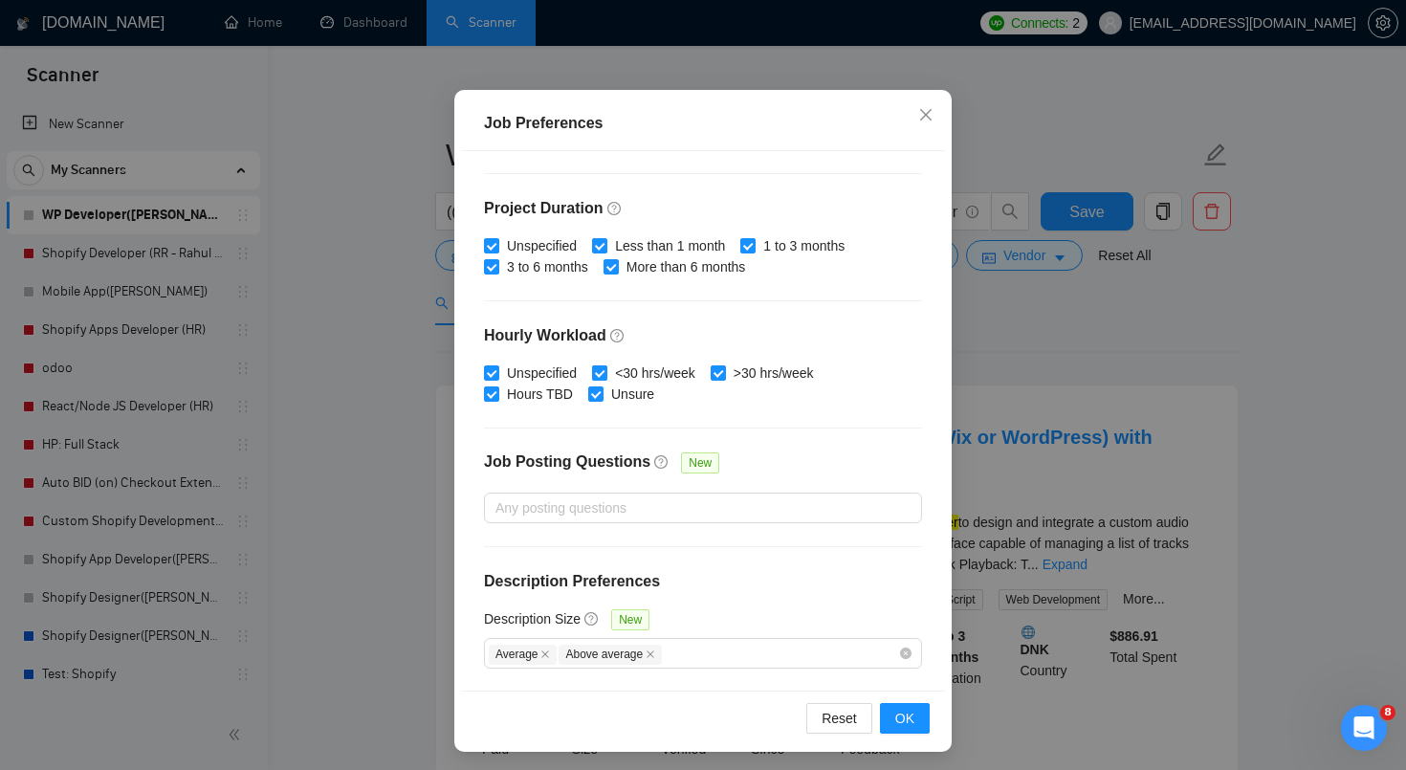
scroll to position [121, 0]
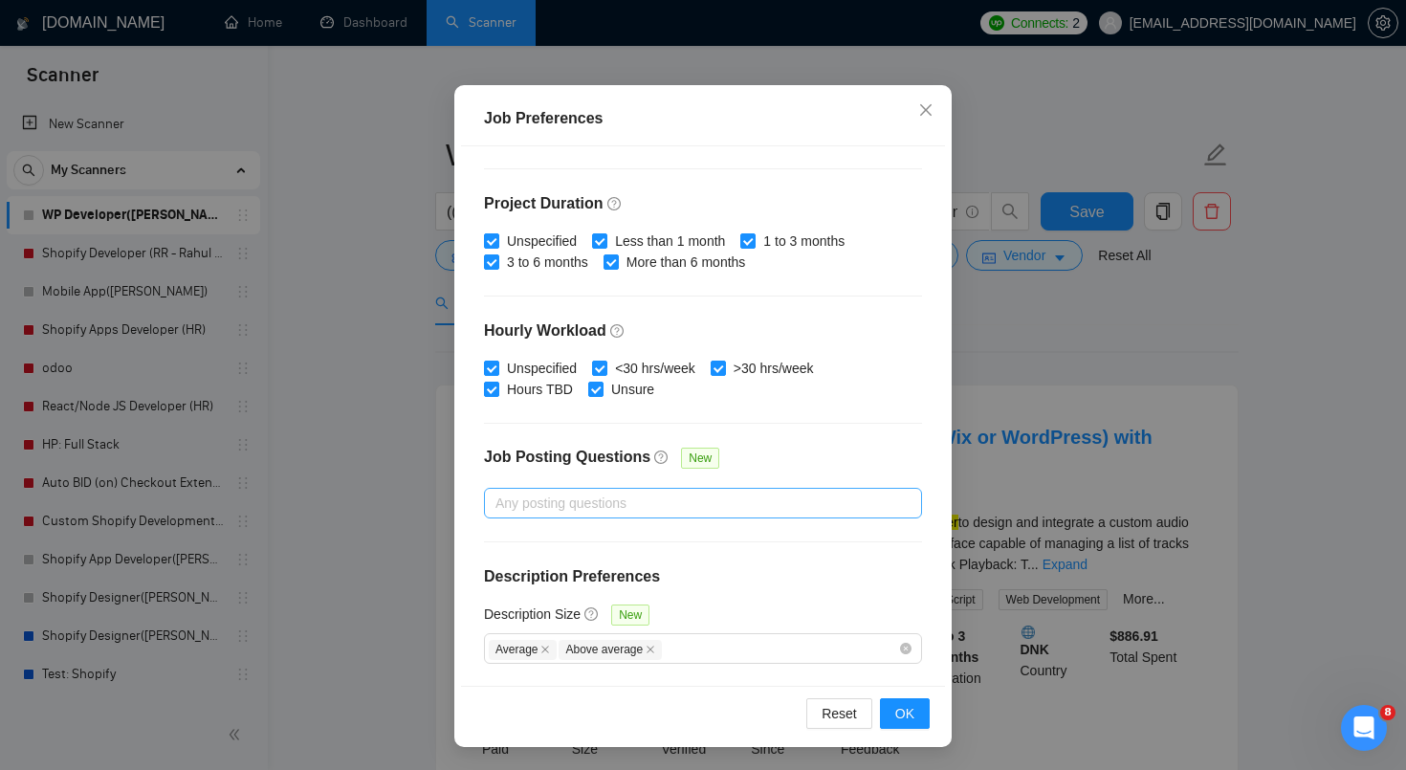
click at [639, 494] on div at bounding box center [693, 503] width 409 height 23
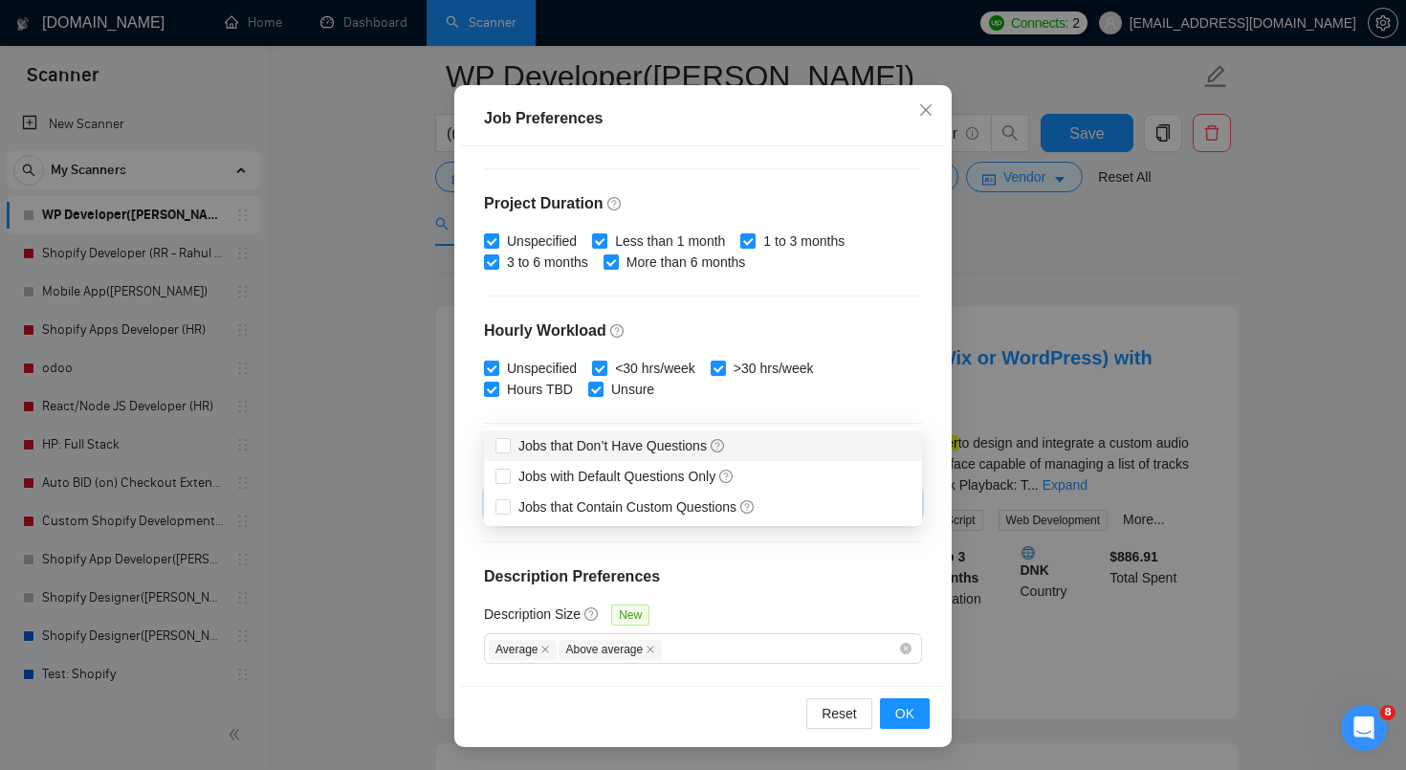
scroll to position [100, 0]
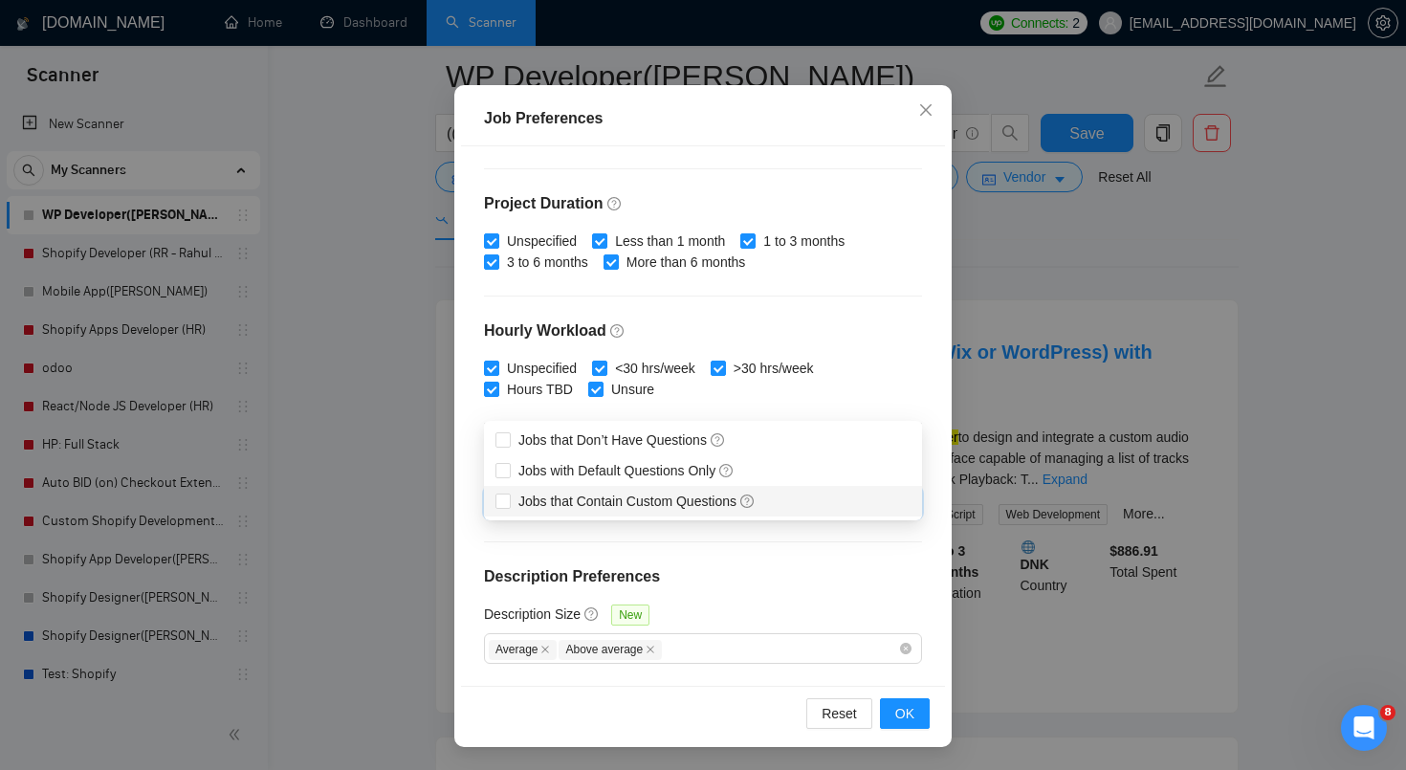
click at [659, 561] on div "Budget Project Type All Fixed Price Hourly Rate Fixed Price Budget $ 1500 Min -…" at bounding box center [703, 415] width 484 height 539
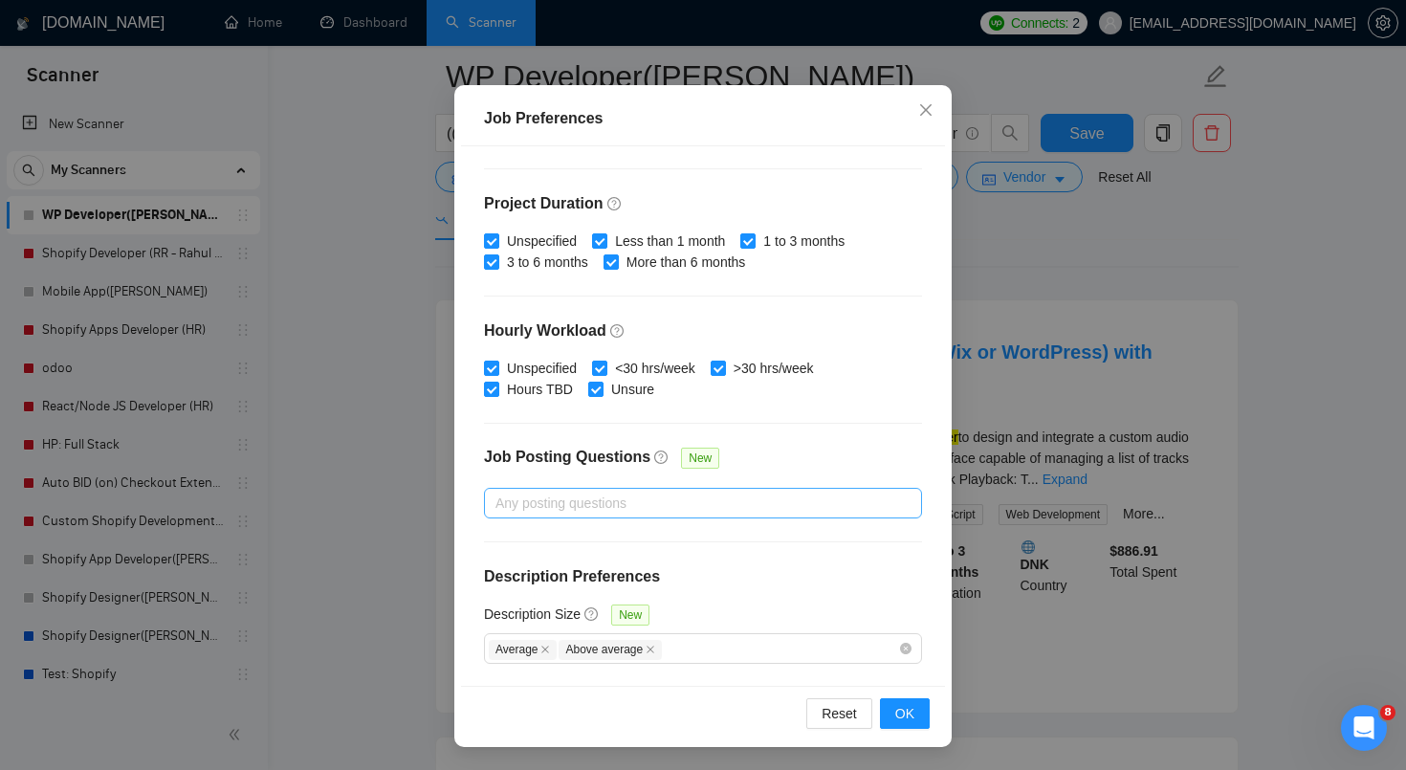
click at [661, 501] on div at bounding box center [693, 503] width 409 height 23
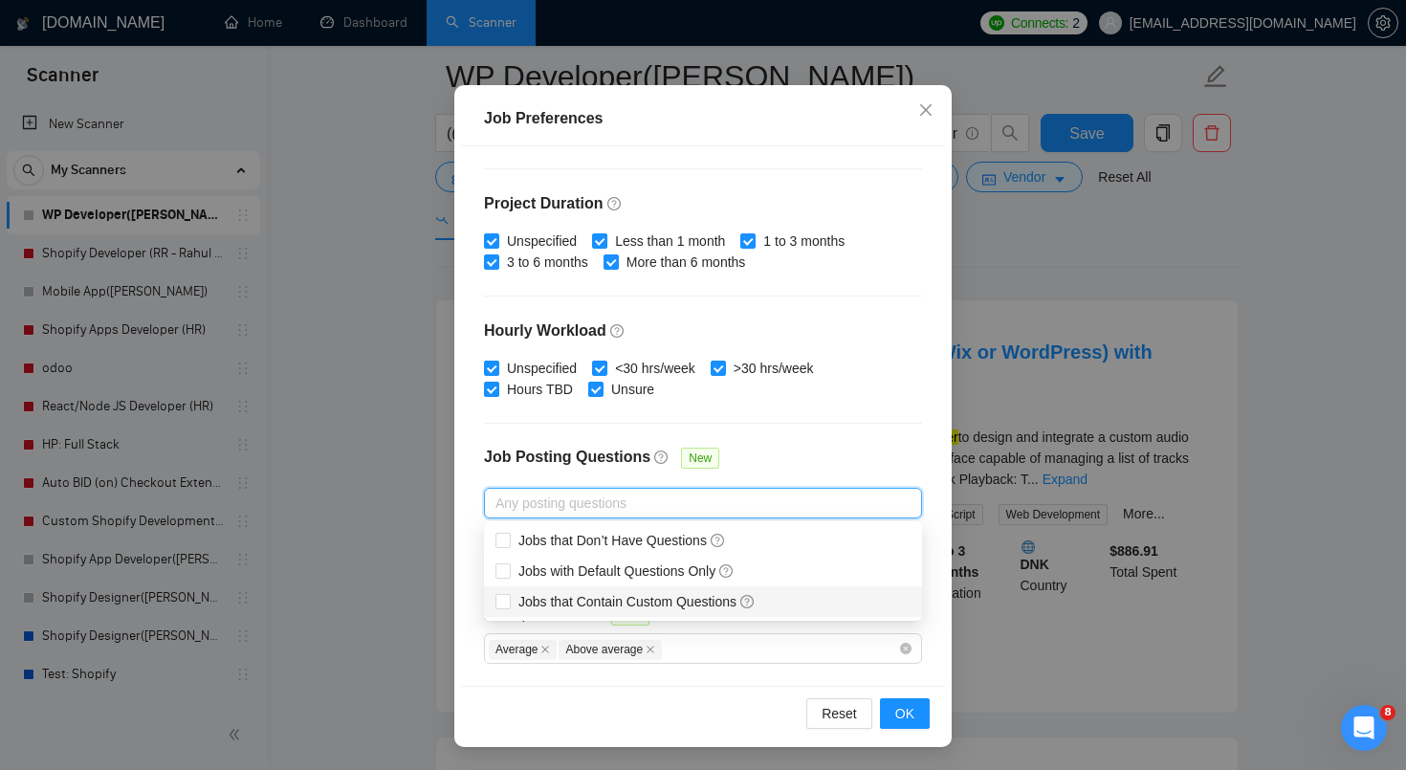
click at [812, 431] on div "Budget Project Type All Fixed Price Hourly Rate Fixed Price Budget $ 1500 Min -…" at bounding box center [703, 415] width 484 height 539
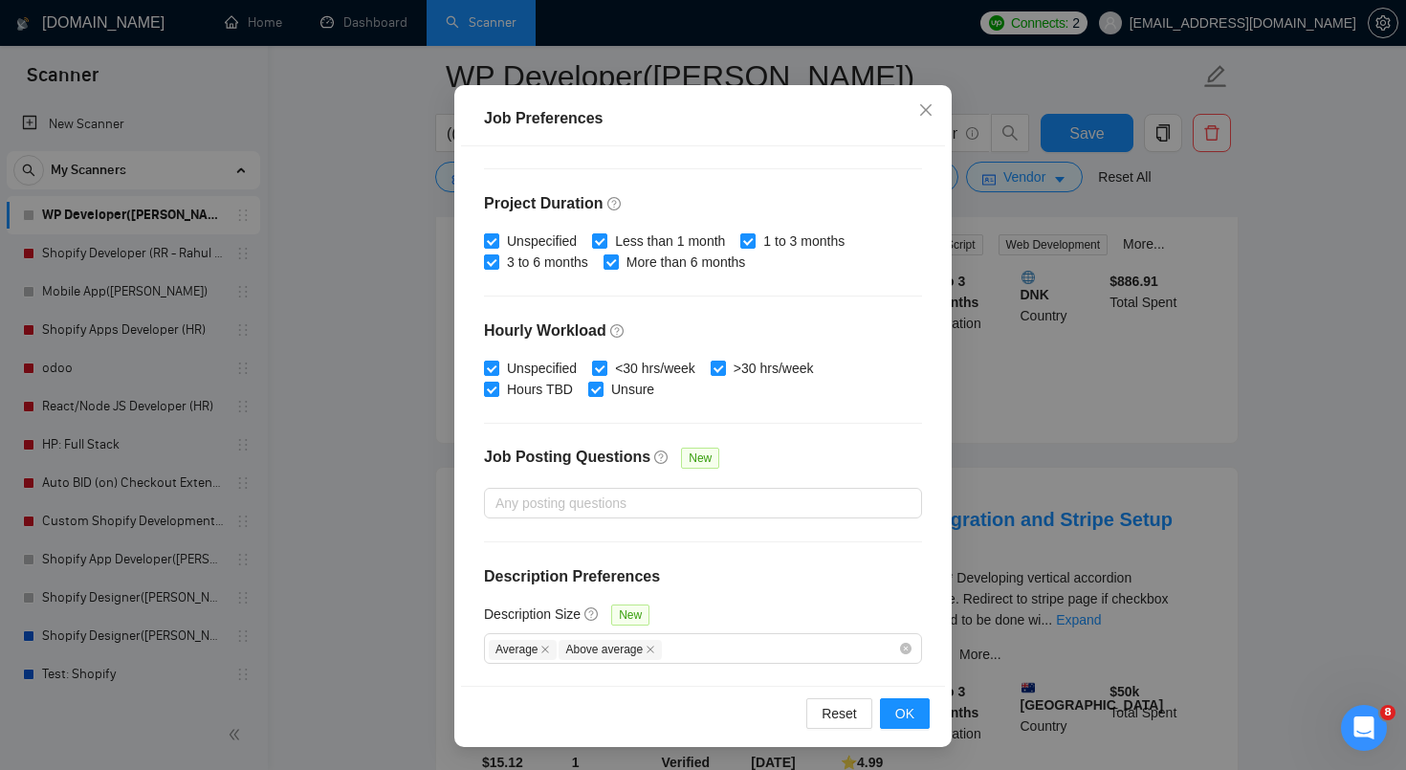
scroll to position [371, 0]
click at [913, 717] on span "OK" at bounding box center [904, 713] width 19 height 21
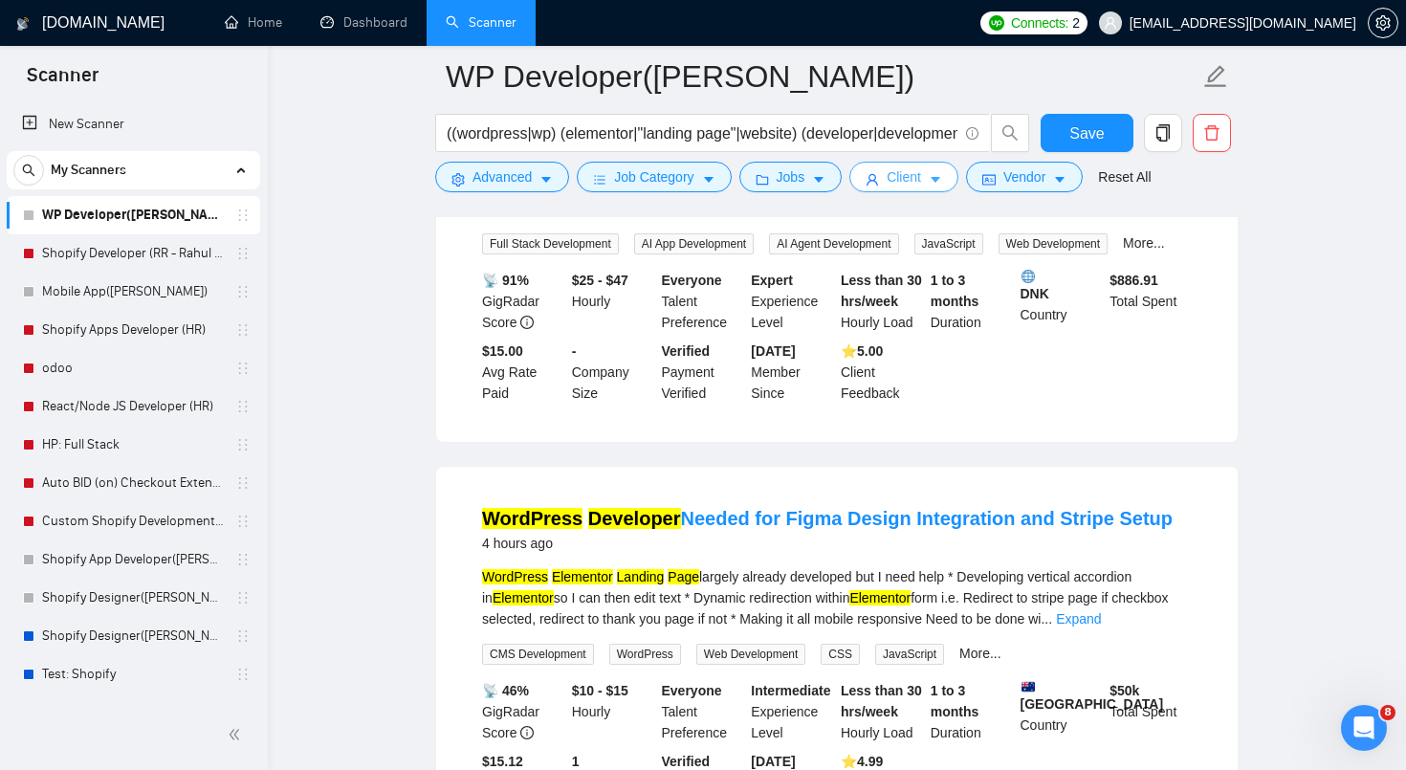
click at [892, 179] on span "Client" at bounding box center [904, 176] width 34 height 21
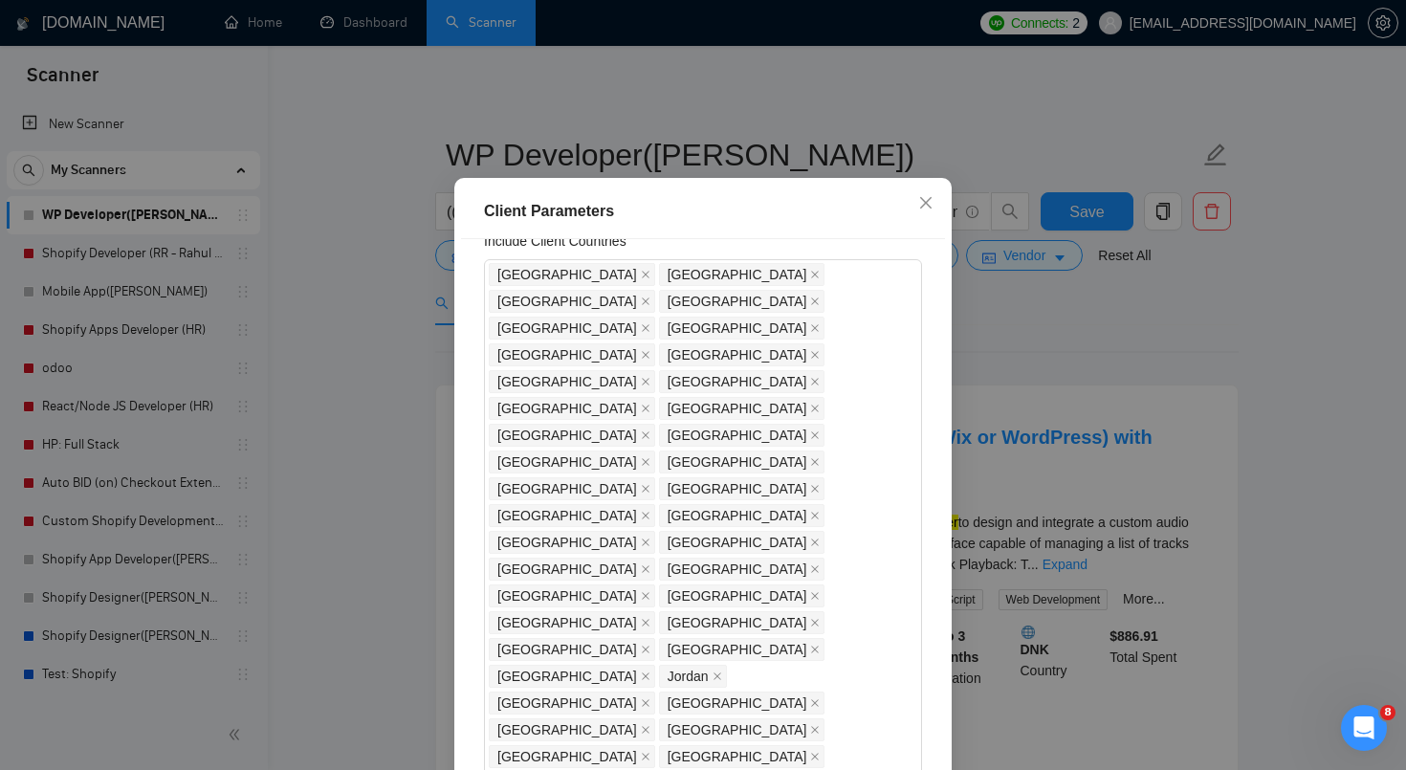
scroll to position [91, 0]
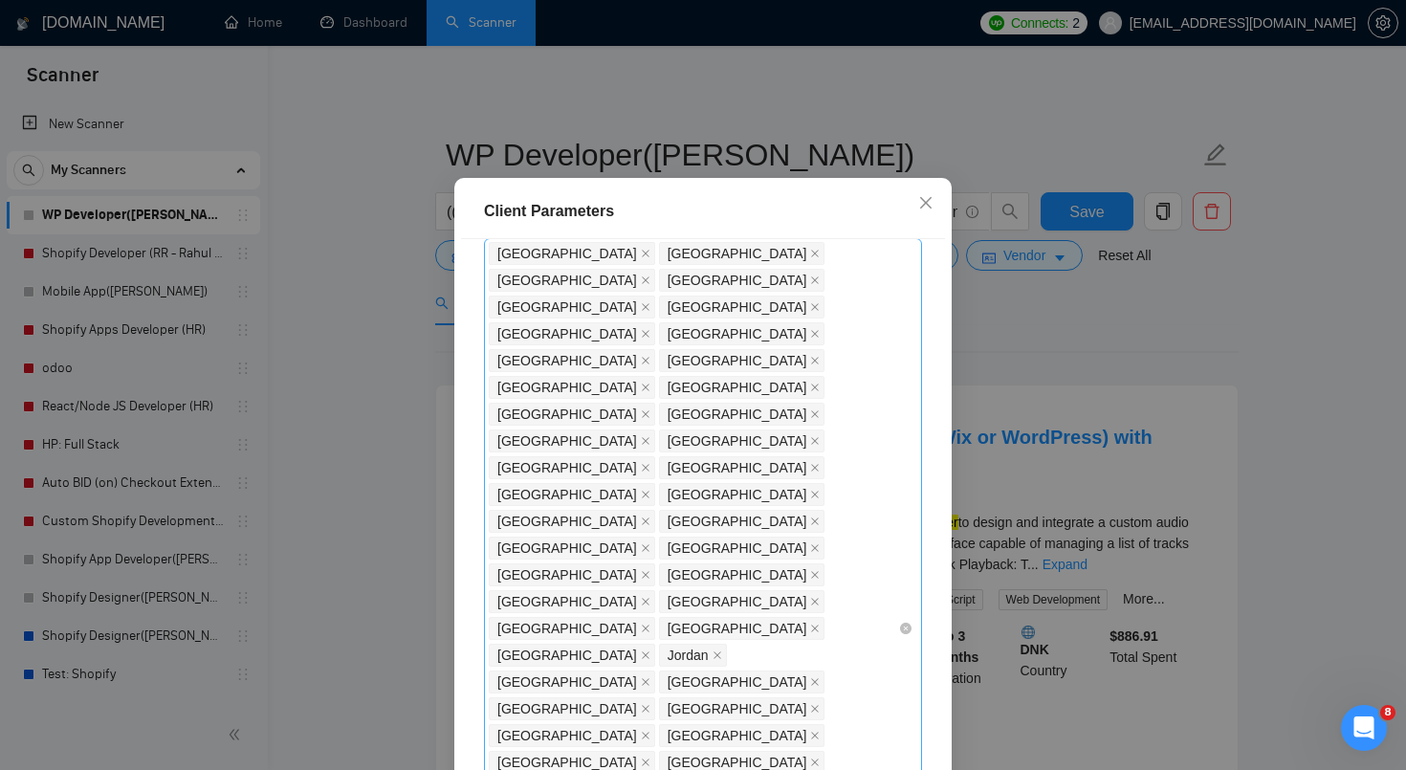
click at [584, 624] on div "[GEOGRAPHIC_DATA] [GEOGRAPHIC_DATA] [GEOGRAPHIC_DATA] [GEOGRAPHIC_DATA] [GEOGRA…" at bounding box center [693, 628] width 409 height 777
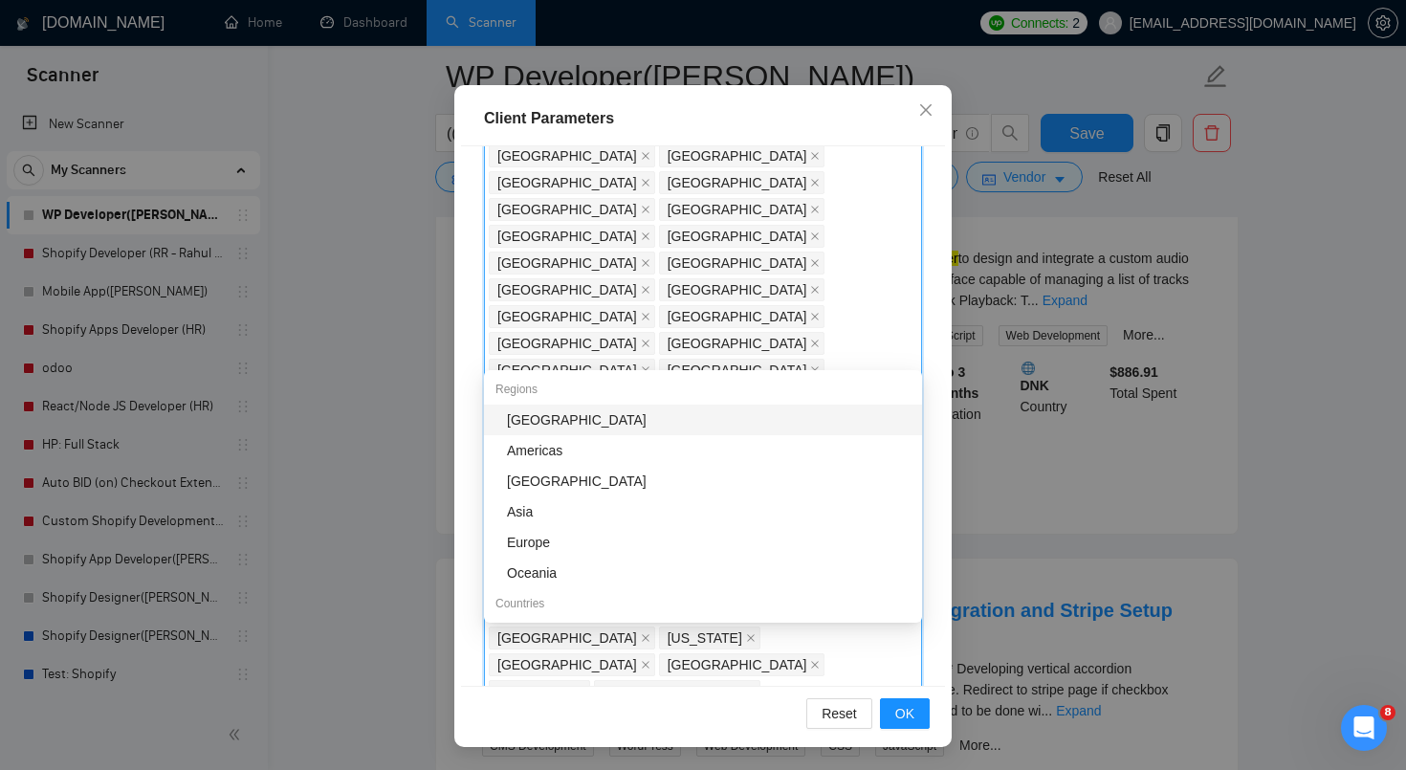
scroll to position [276, 0]
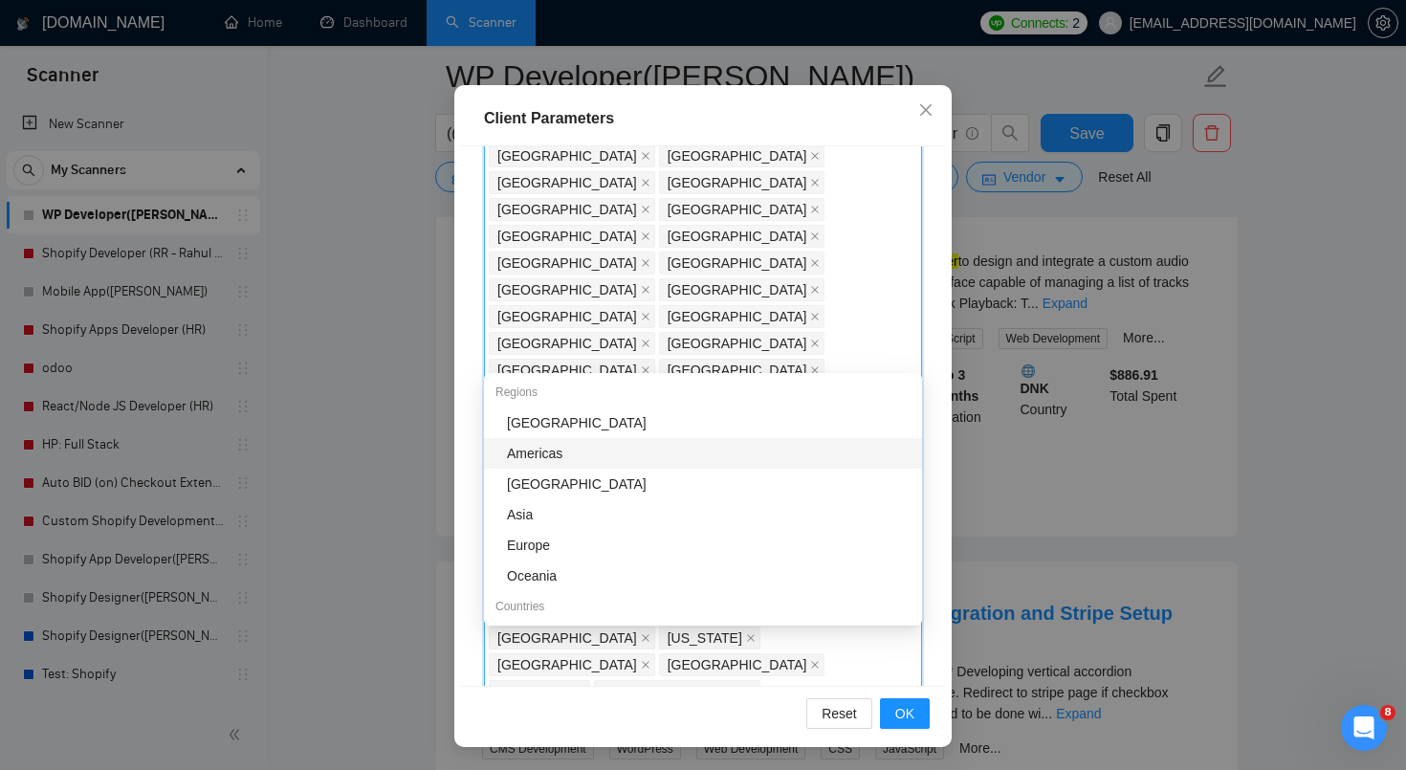
click at [554, 456] on div "Americas" at bounding box center [709, 453] width 404 height 21
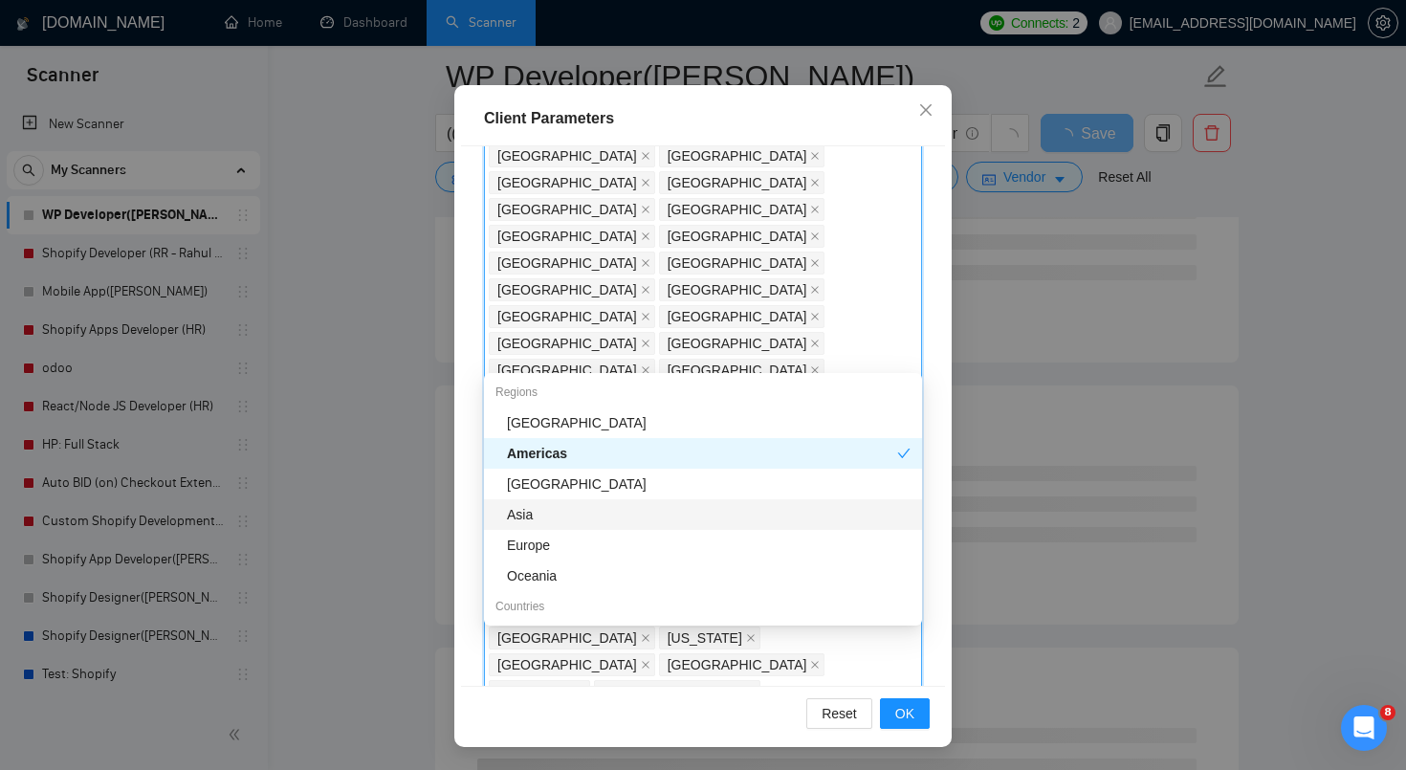
click at [568, 519] on div "Asia" at bounding box center [709, 514] width 404 height 21
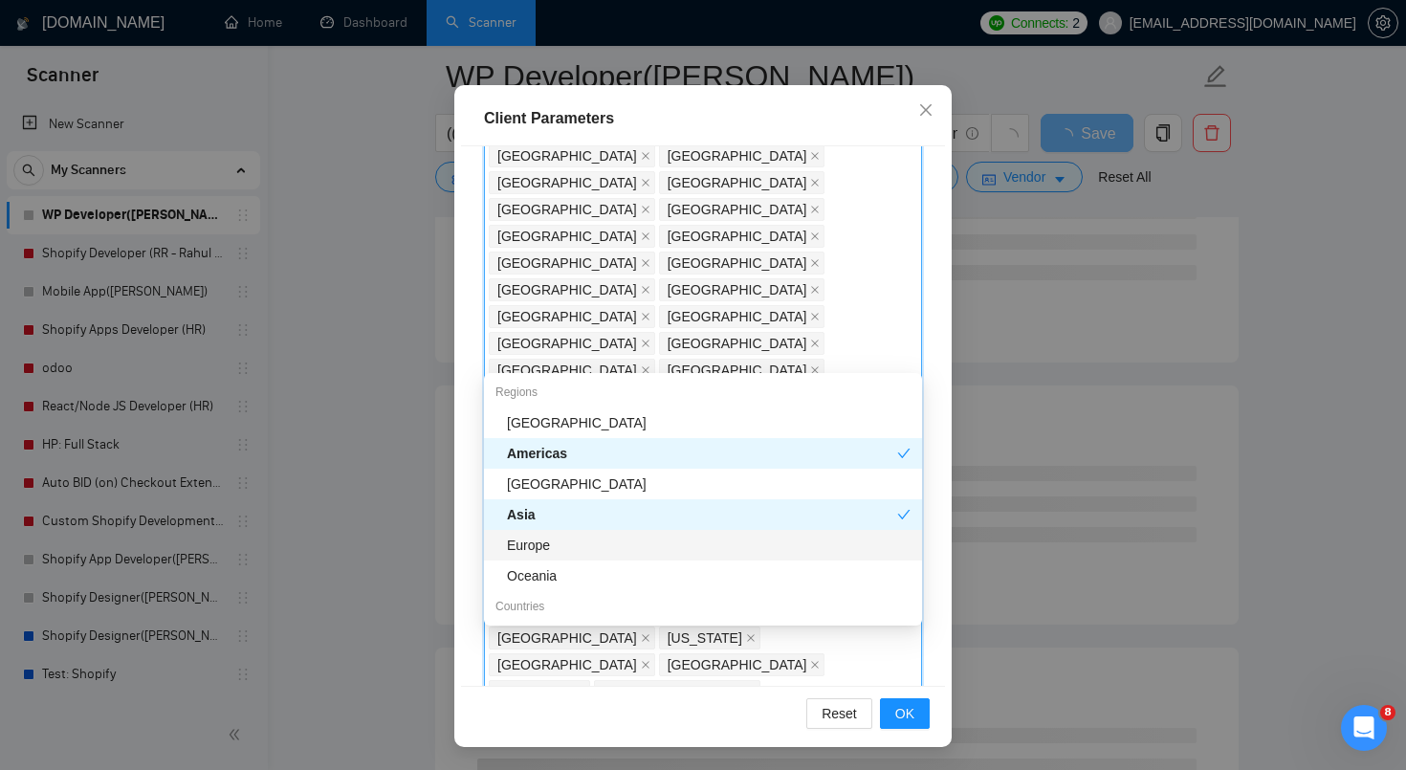
click at [561, 542] on div "Europe" at bounding box center [709, 545] width 404 height 21
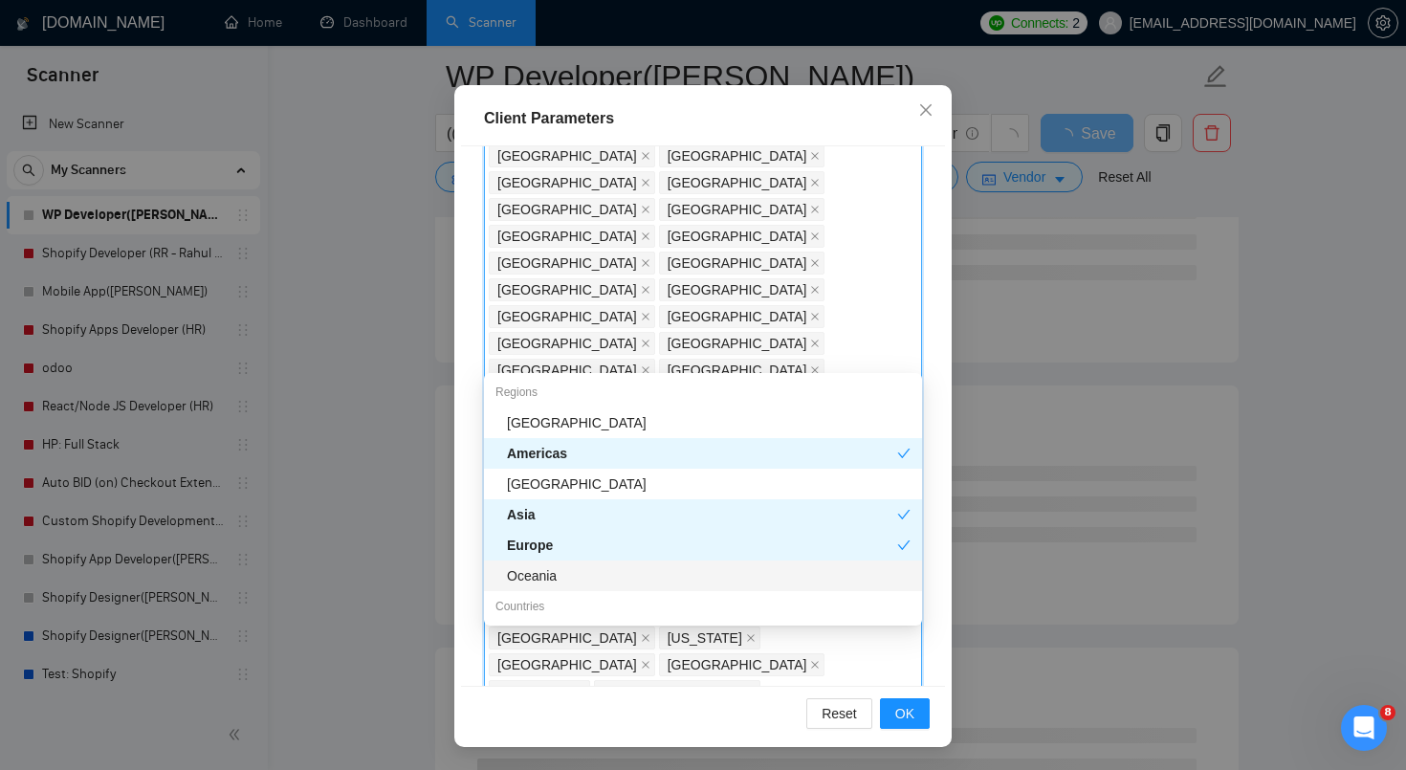
click at [556, 578] on div "Oceania" at bounding box center [709, 575] width 404 height 21
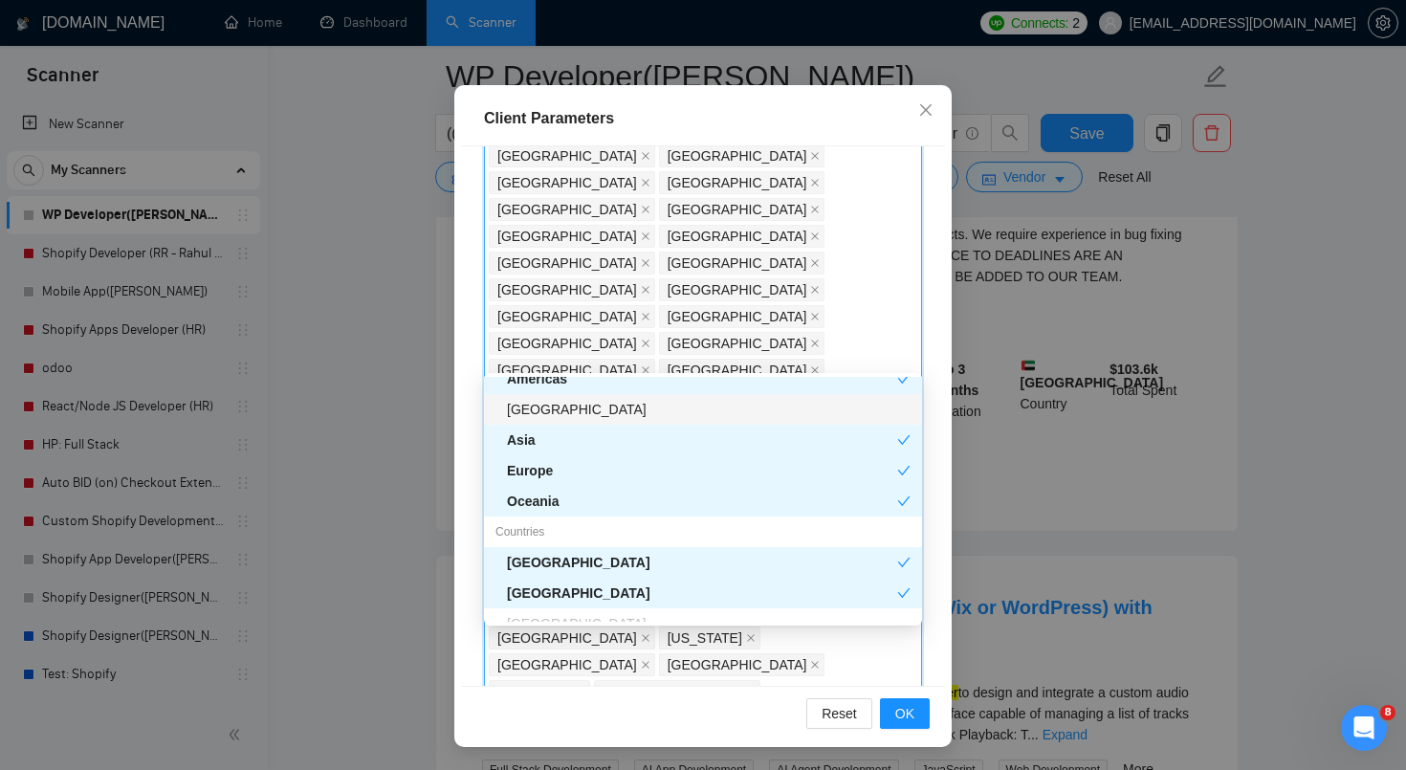
scroll to position [67, 0]
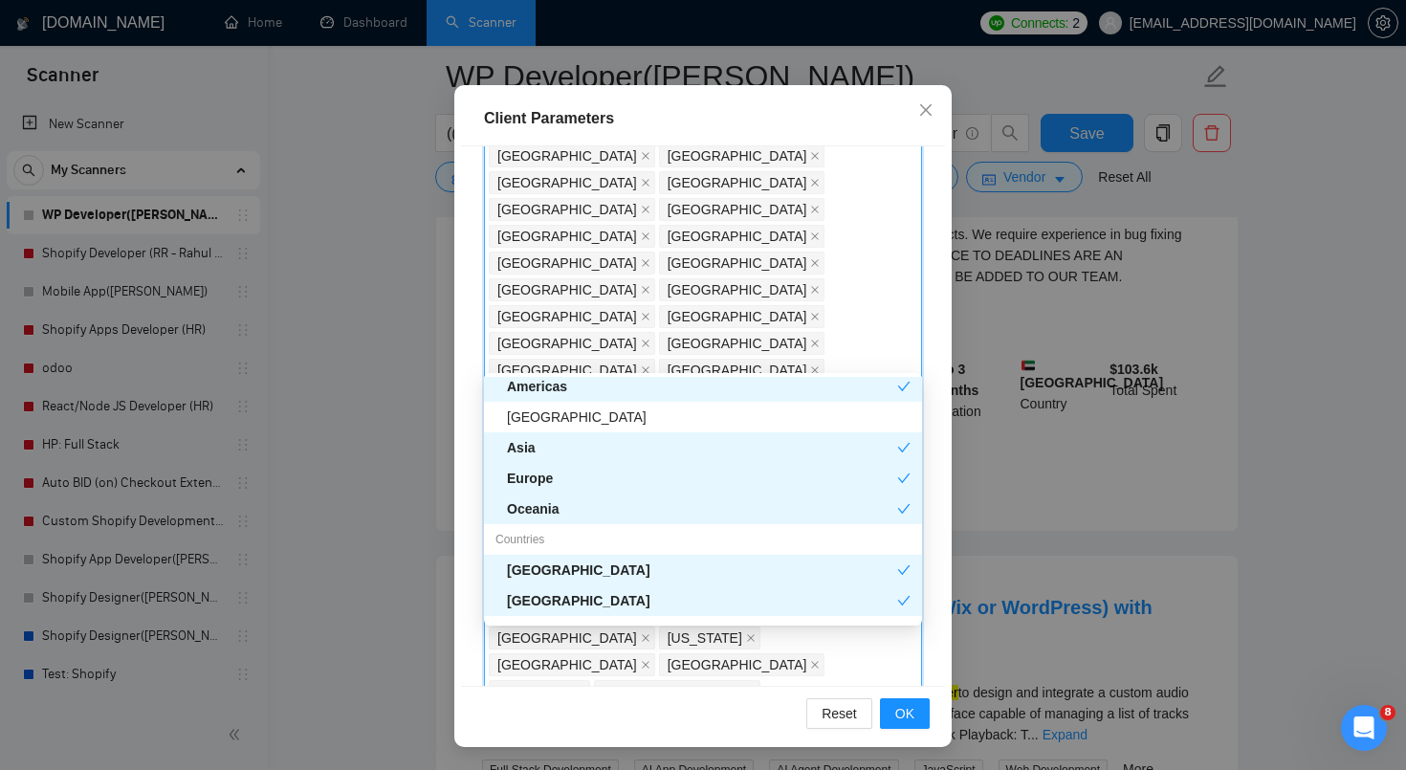
click at [606, 510] on div "Oceania" at bounding box center [702, 508] width 390 height 21
click at [607, 474] on div "Europe" at bounding box center [702, 478] width 390 height 21
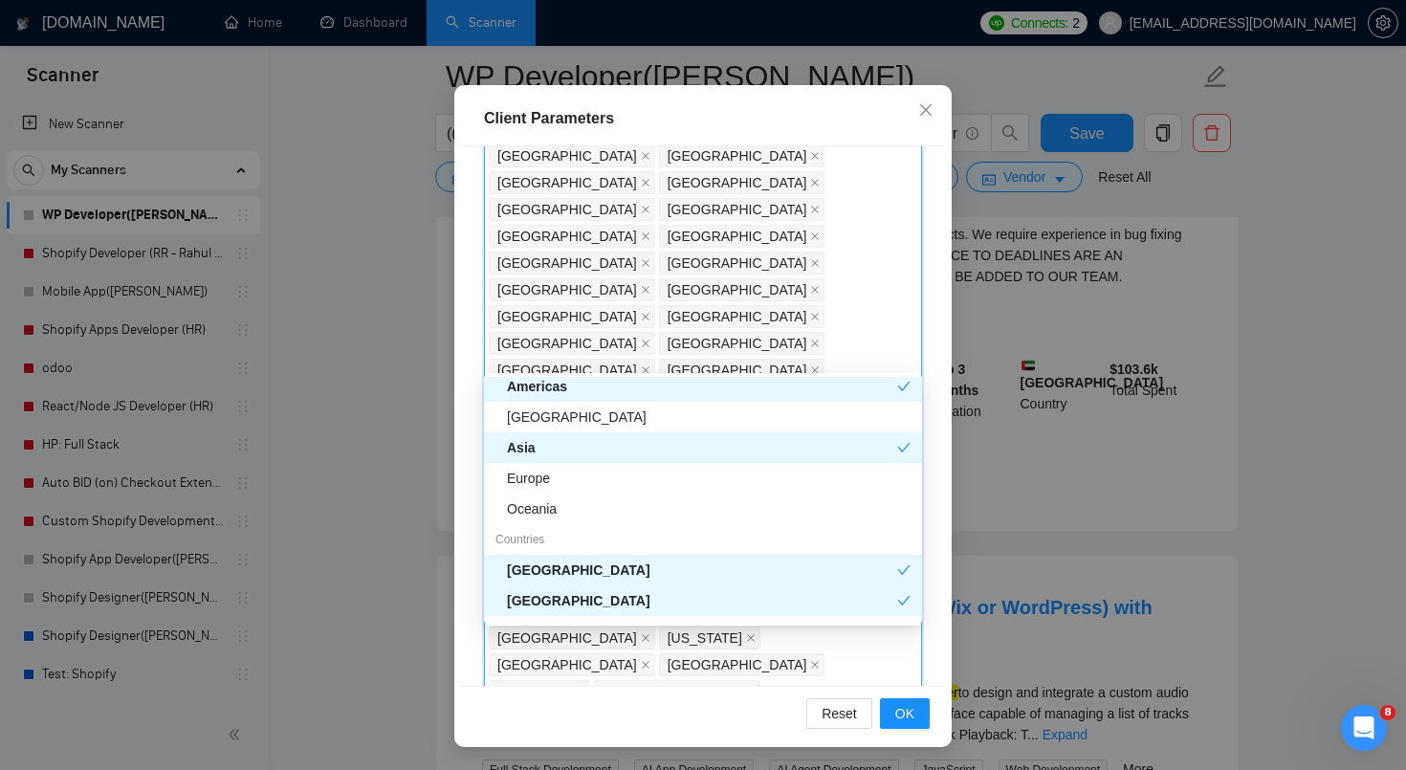
click at [600, 441] on div "Asia" at bounding box center [702, 447] width 390 height 21
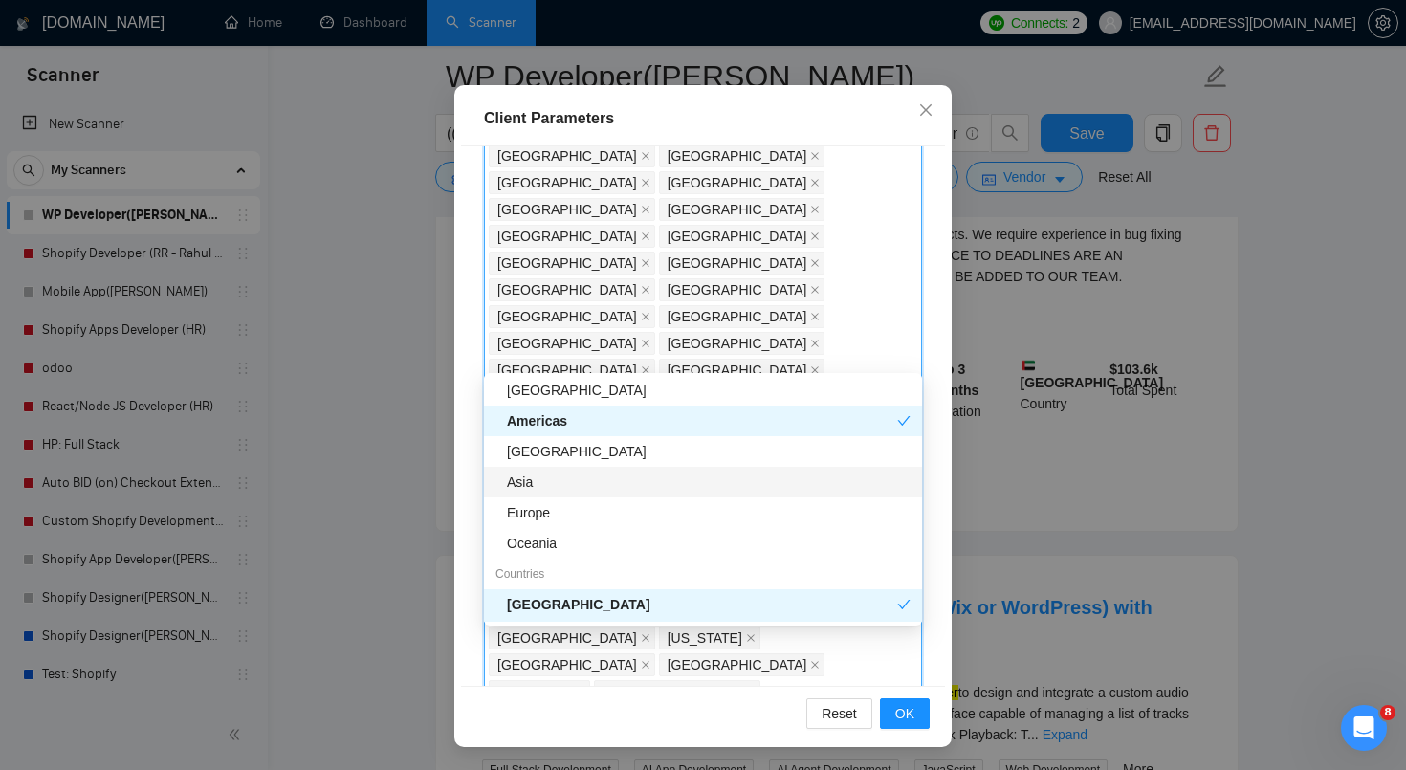
scroll to position [13, 0]
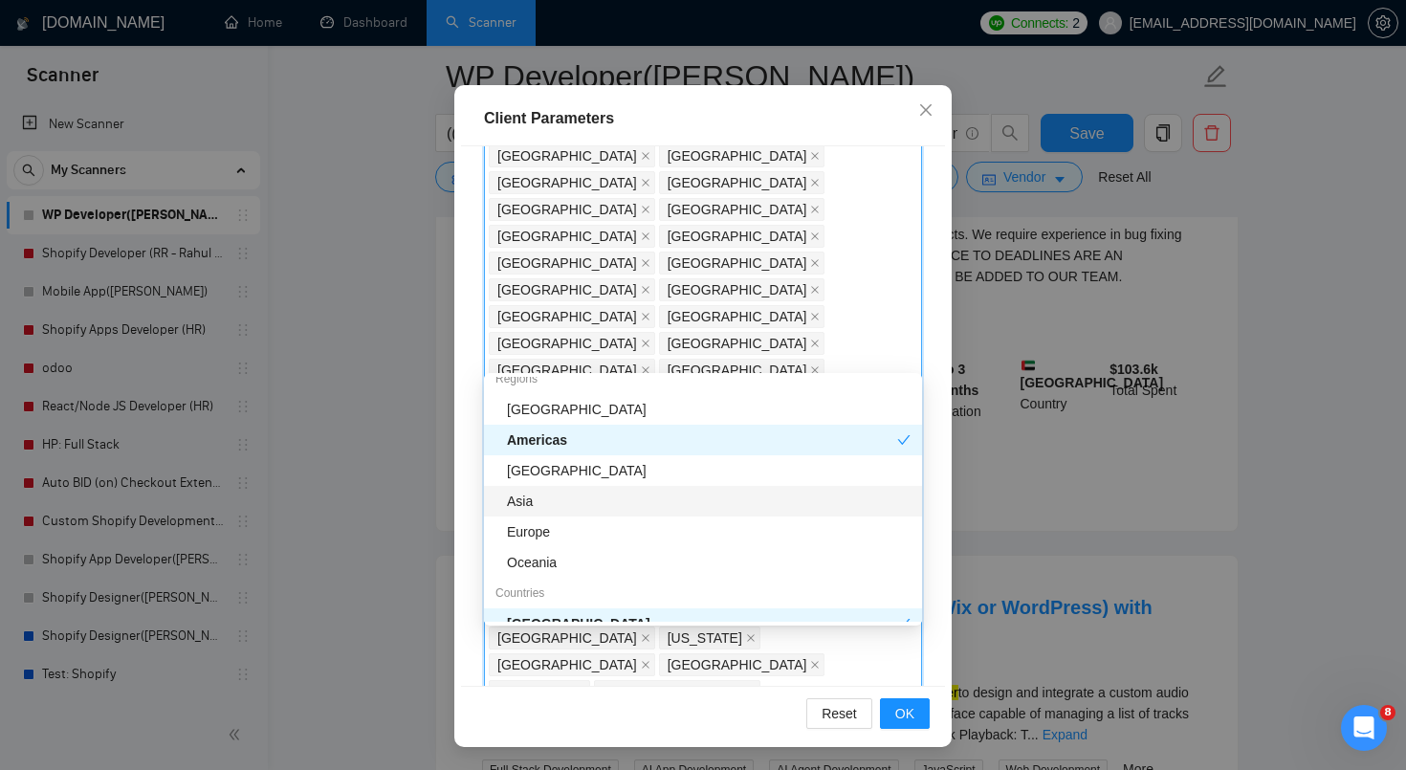
click at [600, 439] on div "Americas" at bounding box center [702, 439] width 390 height 21
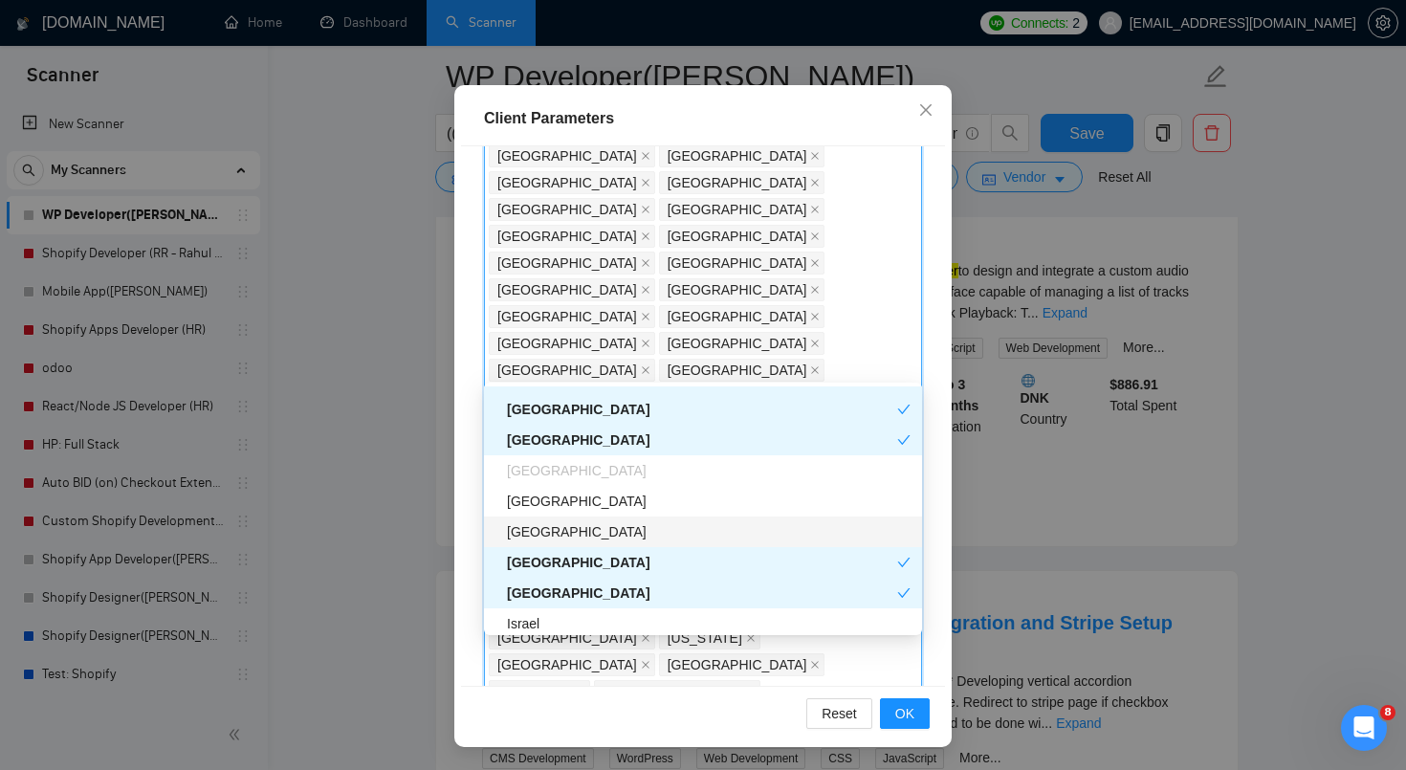
scroll to position [364, 0]
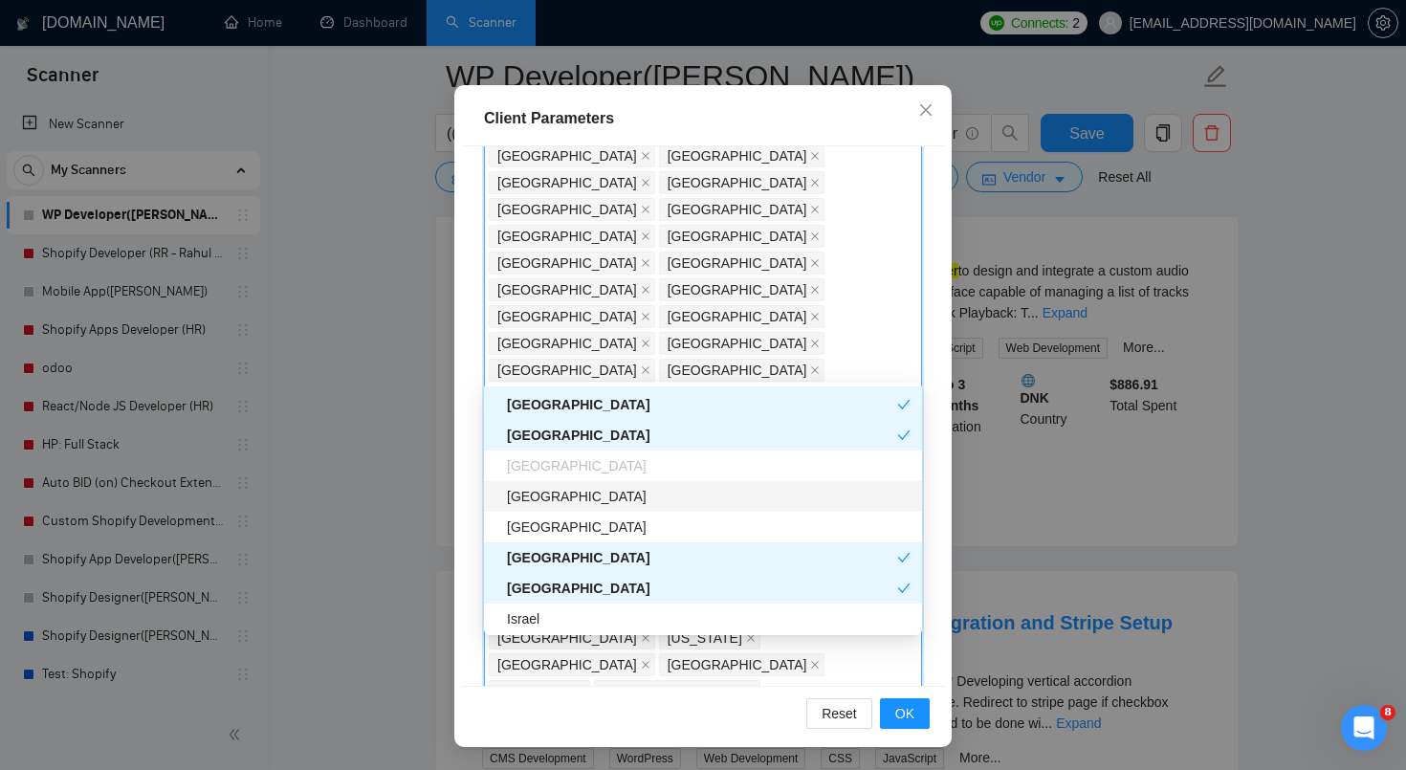
click at [628, 502] on div "[GEOGRAPHIC_DATA]" at bounding box center [709, 496] width 404 height 21
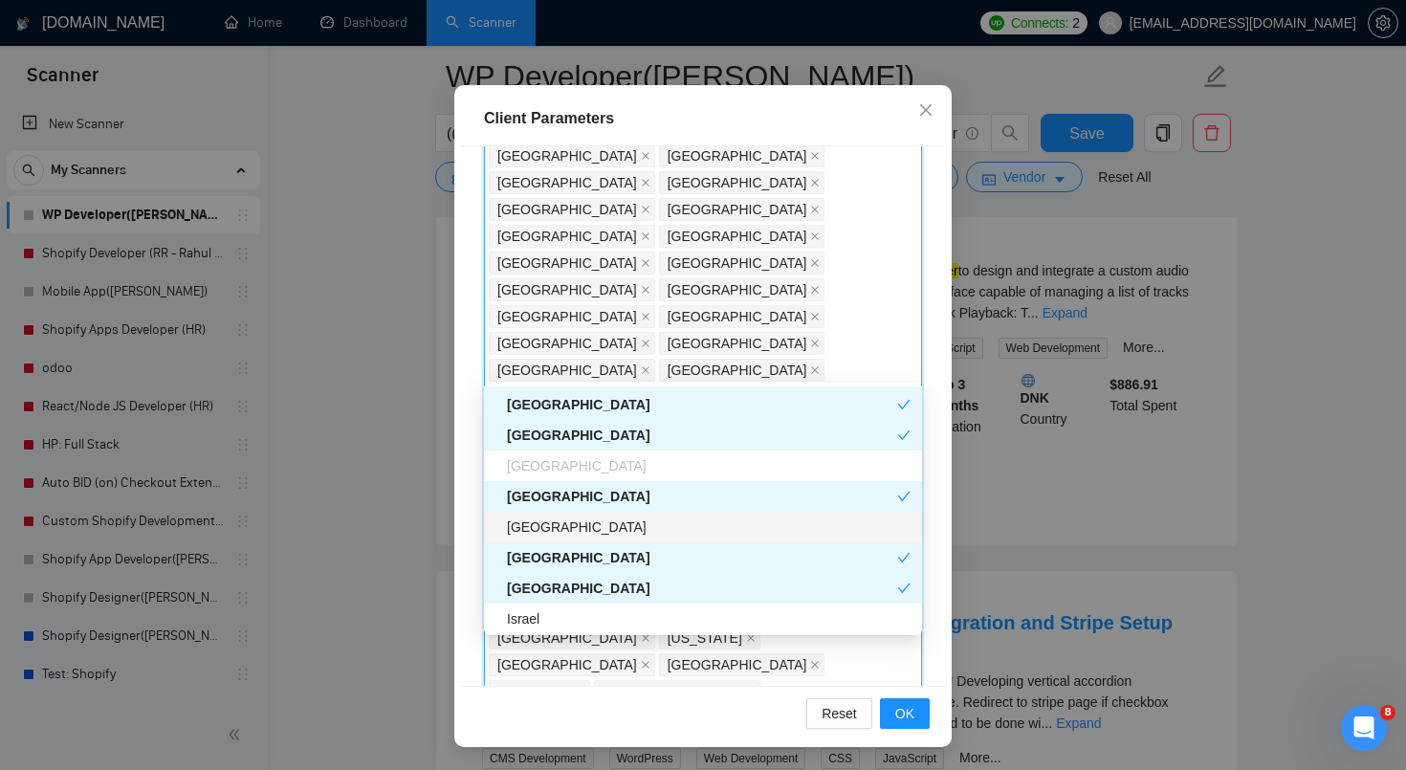
click at [625, 524] on div "[GEOGRAPHIC_DATA]" at bounding box center [709, 527] width 404 height 21
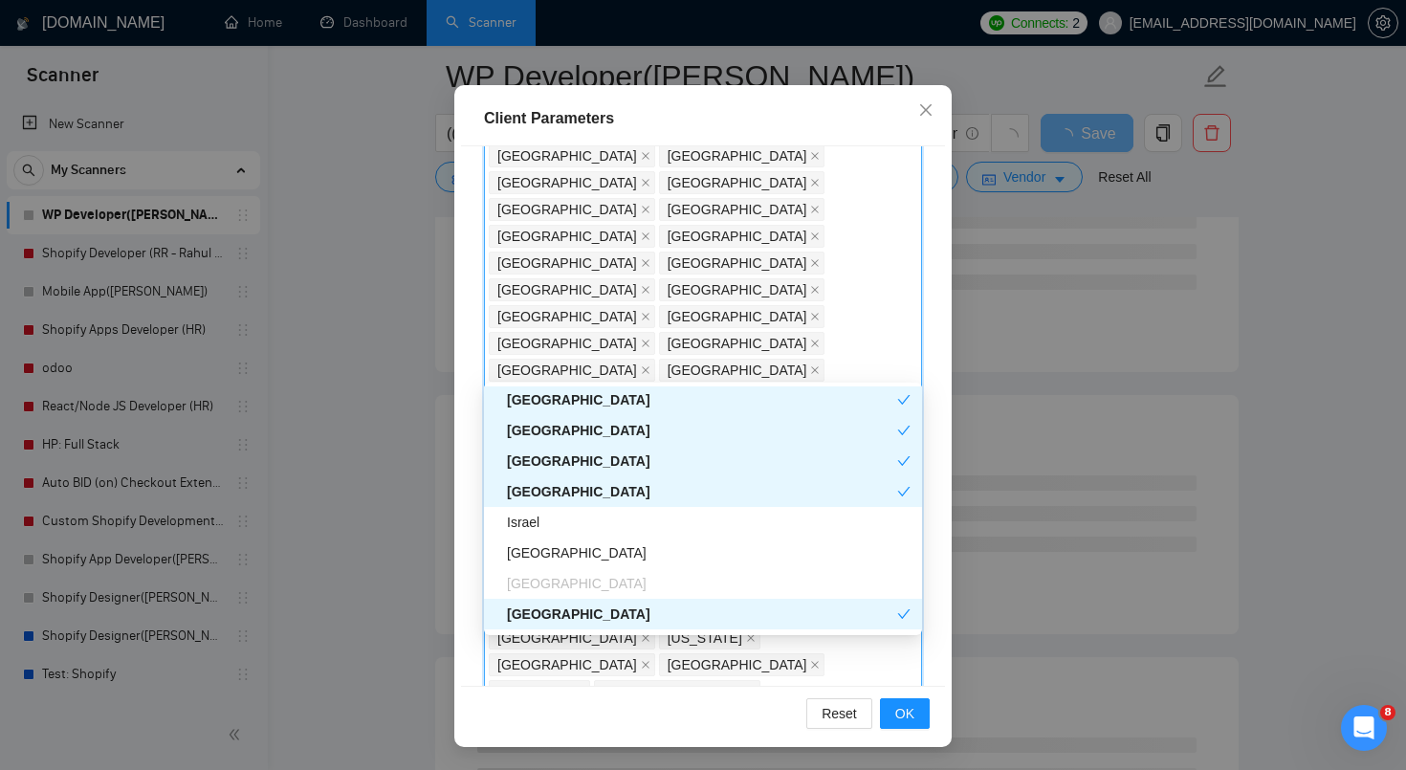
scroll to position [462, 0]
click at [611, 530] on div "Israel" at bounding box center [709, 521] width 404 height 21
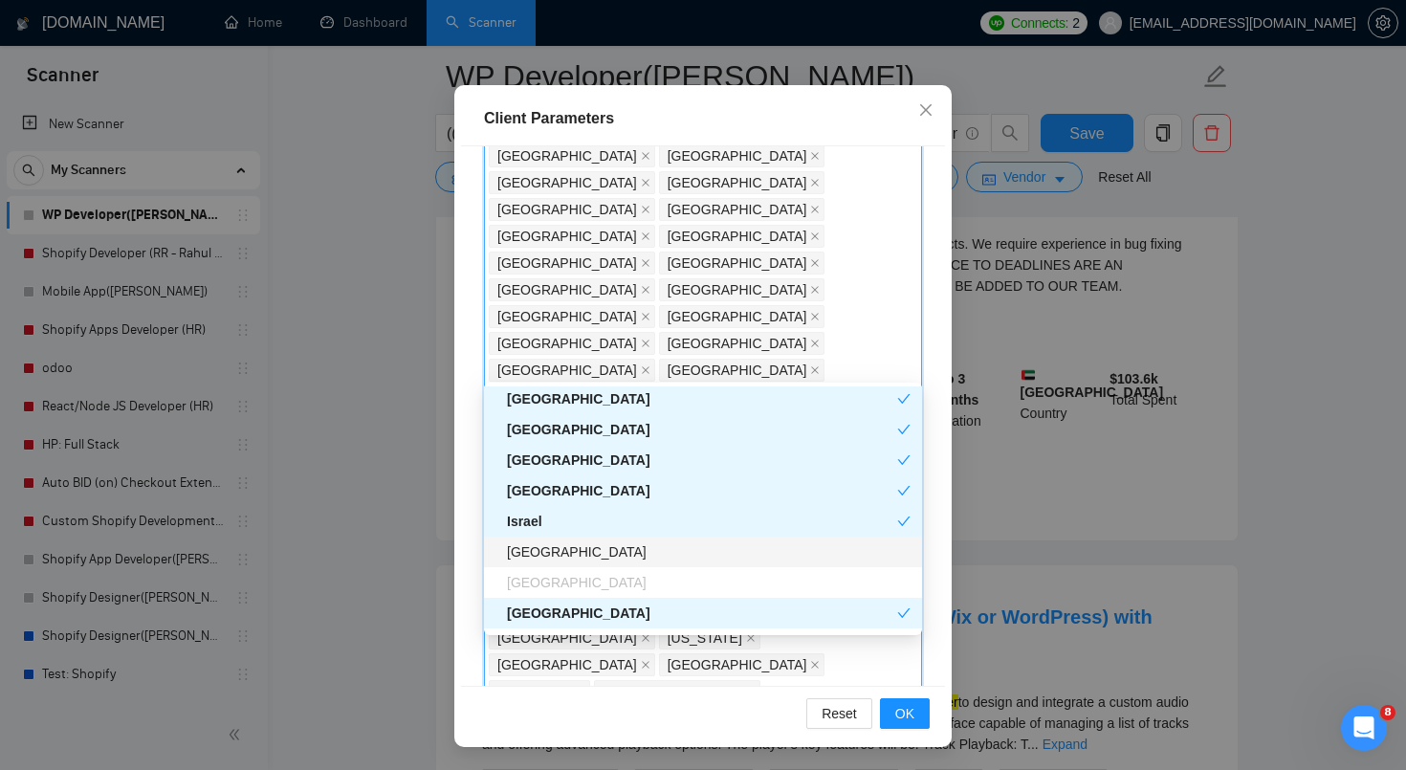
click at [604, 551] on div "[GEOGRAPHIC_DATA]" at bounding box center [709, 551] width 404 height 21
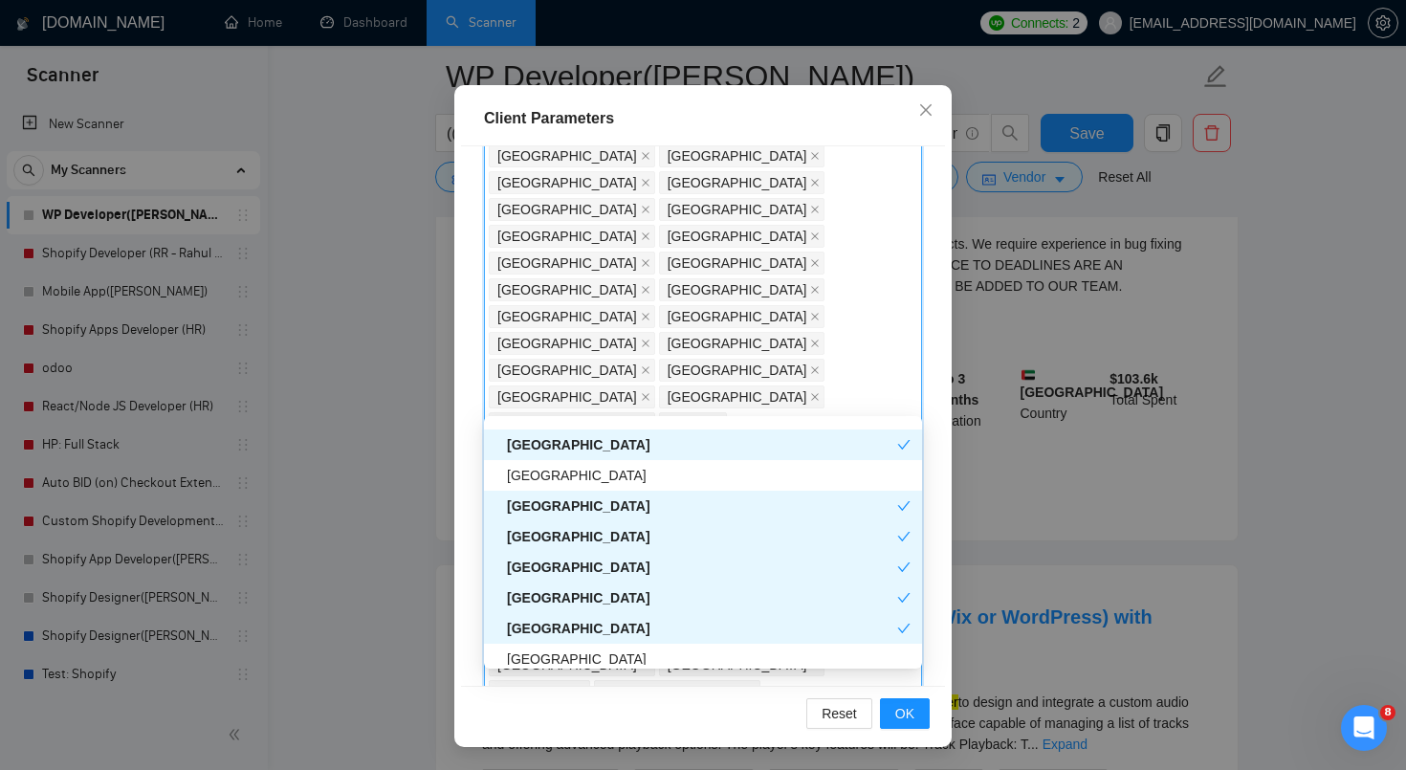
scroll to position [1241, 0]
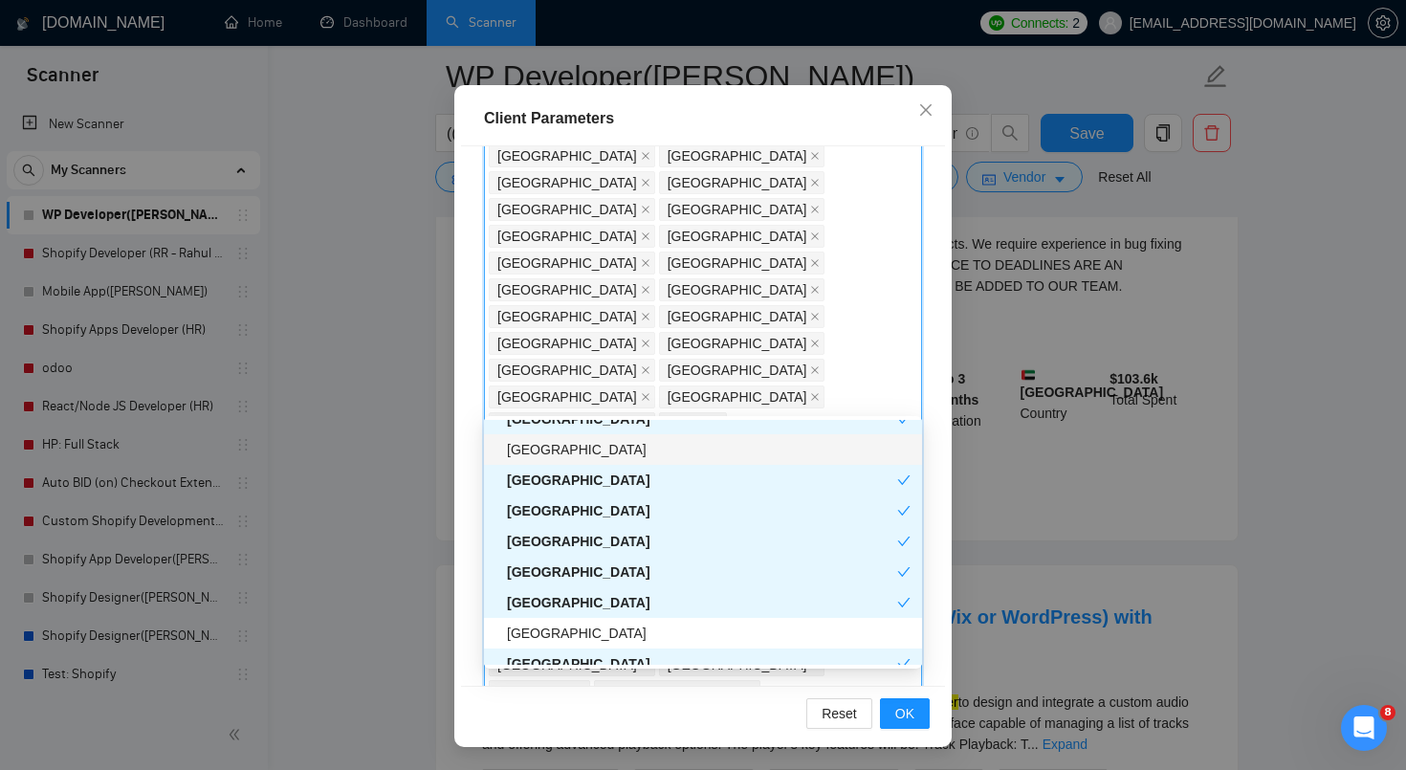
click at [571, 451] on div "[GEOGRAPHIC_DATA]" at bounding box center [709, 449] width 404 height 21
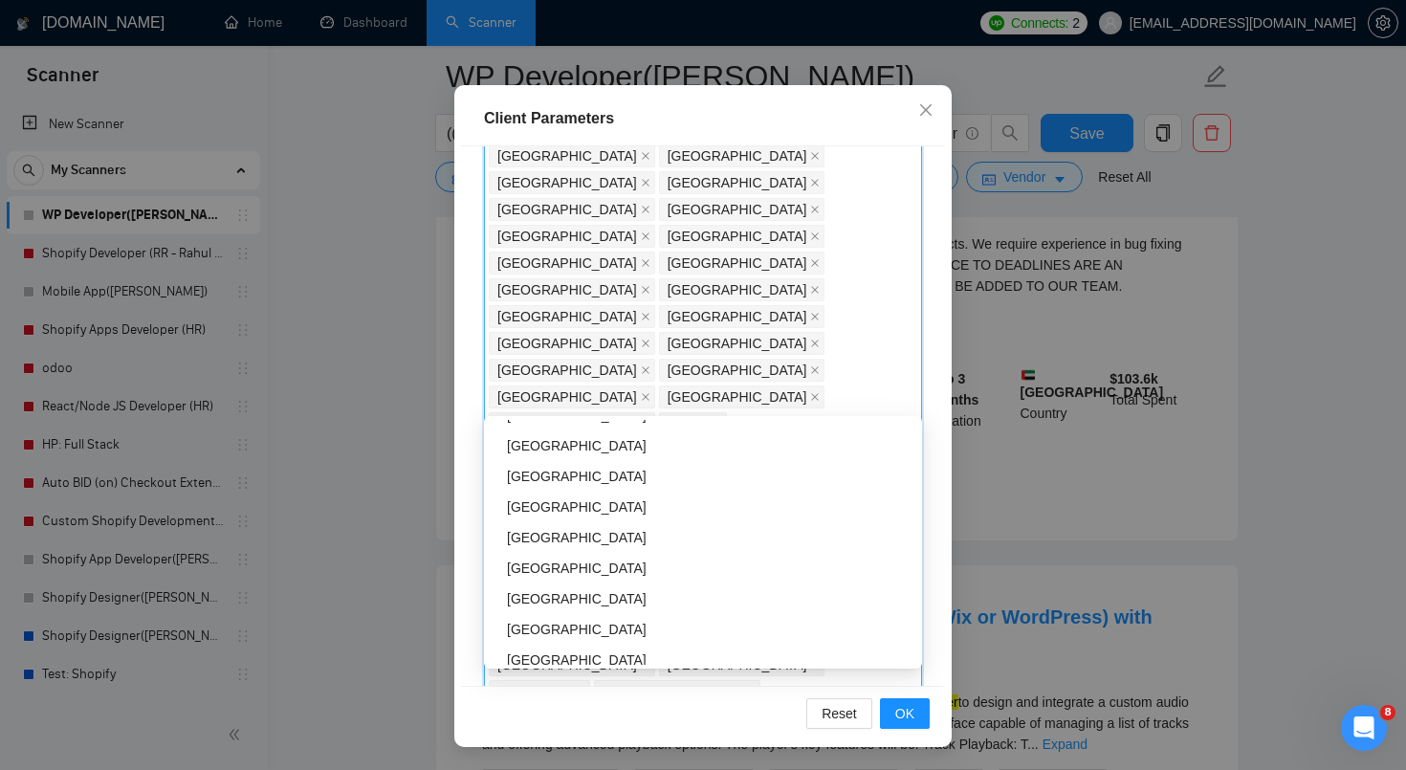
scroll to position [2657, 0]
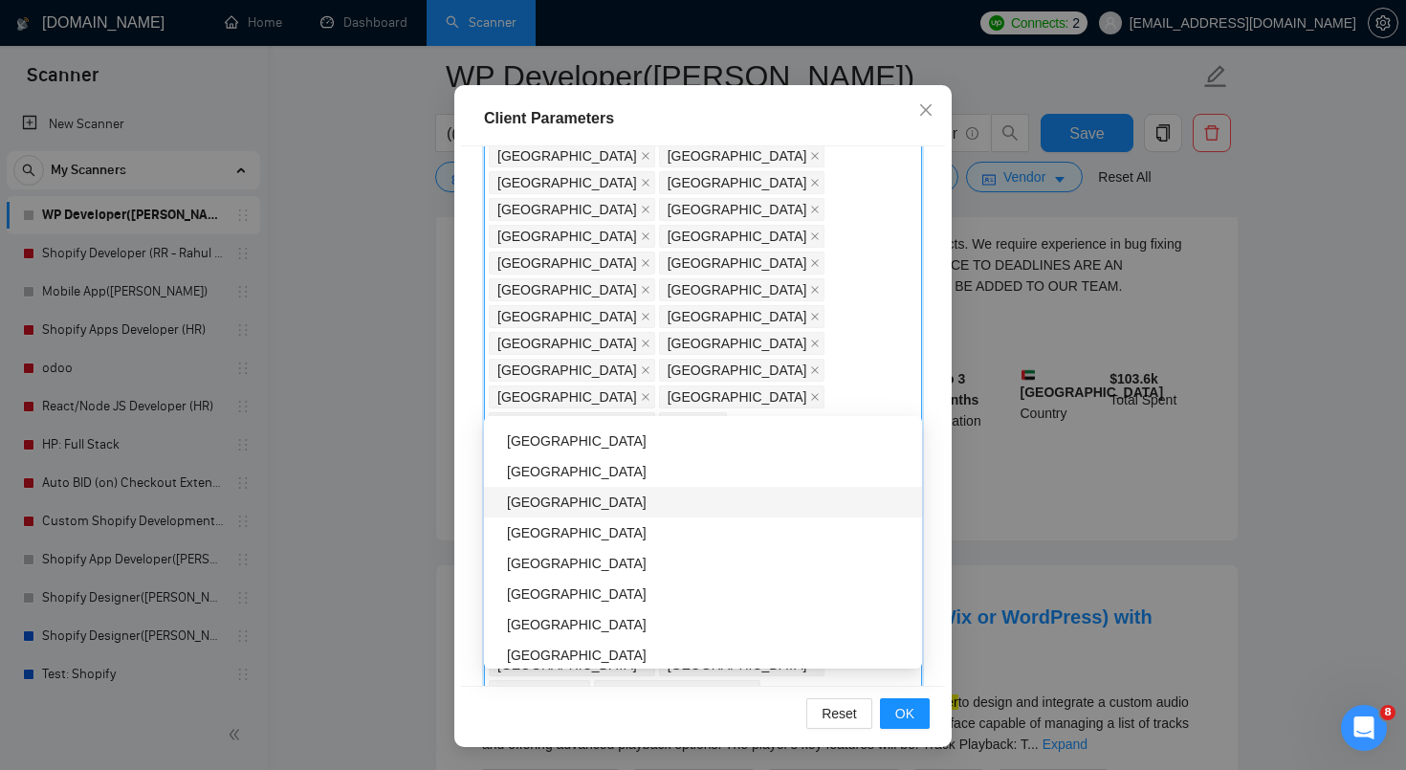
click at [549, 495] on div "[GEOGRAPHIC_DATA]" at bounding box center [709, 502] width 404 height 21
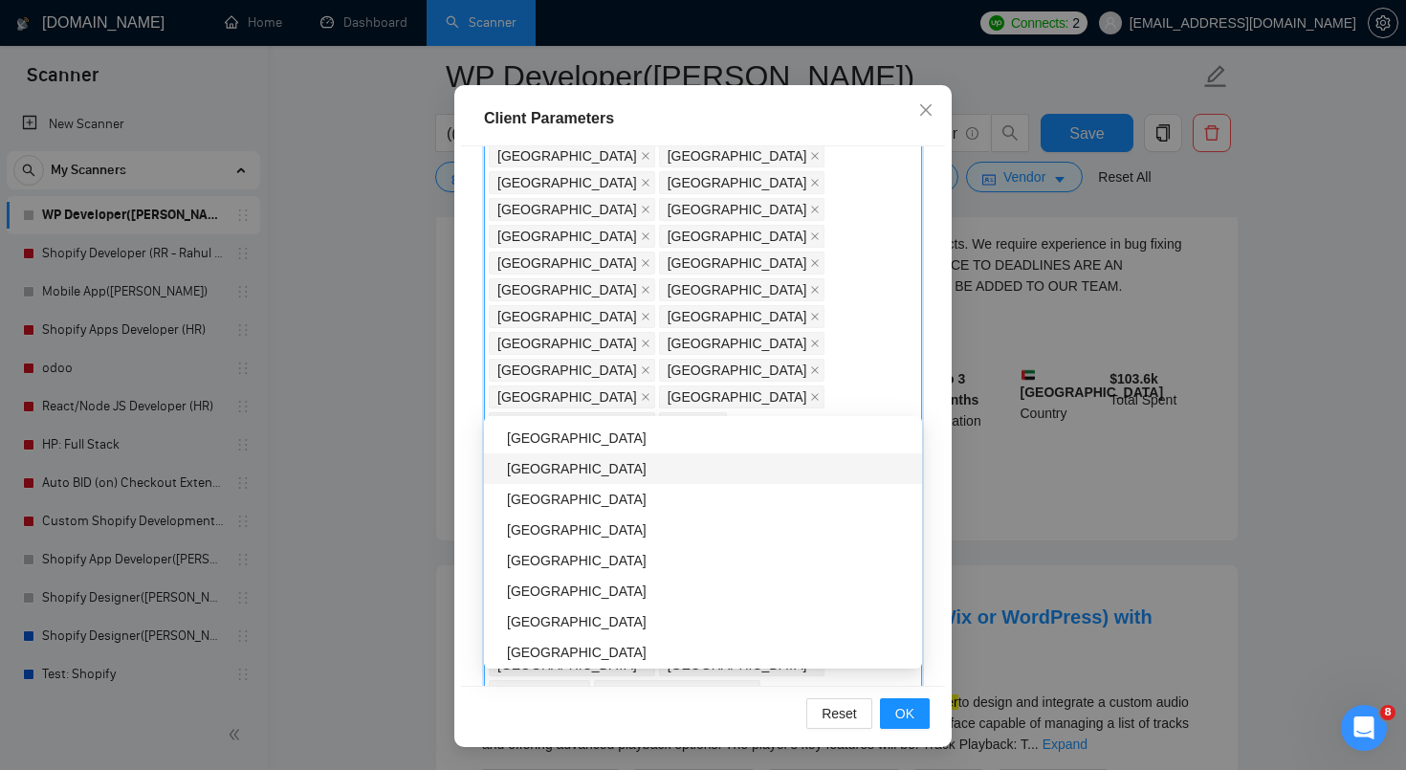
scroll to position [3370, 0]
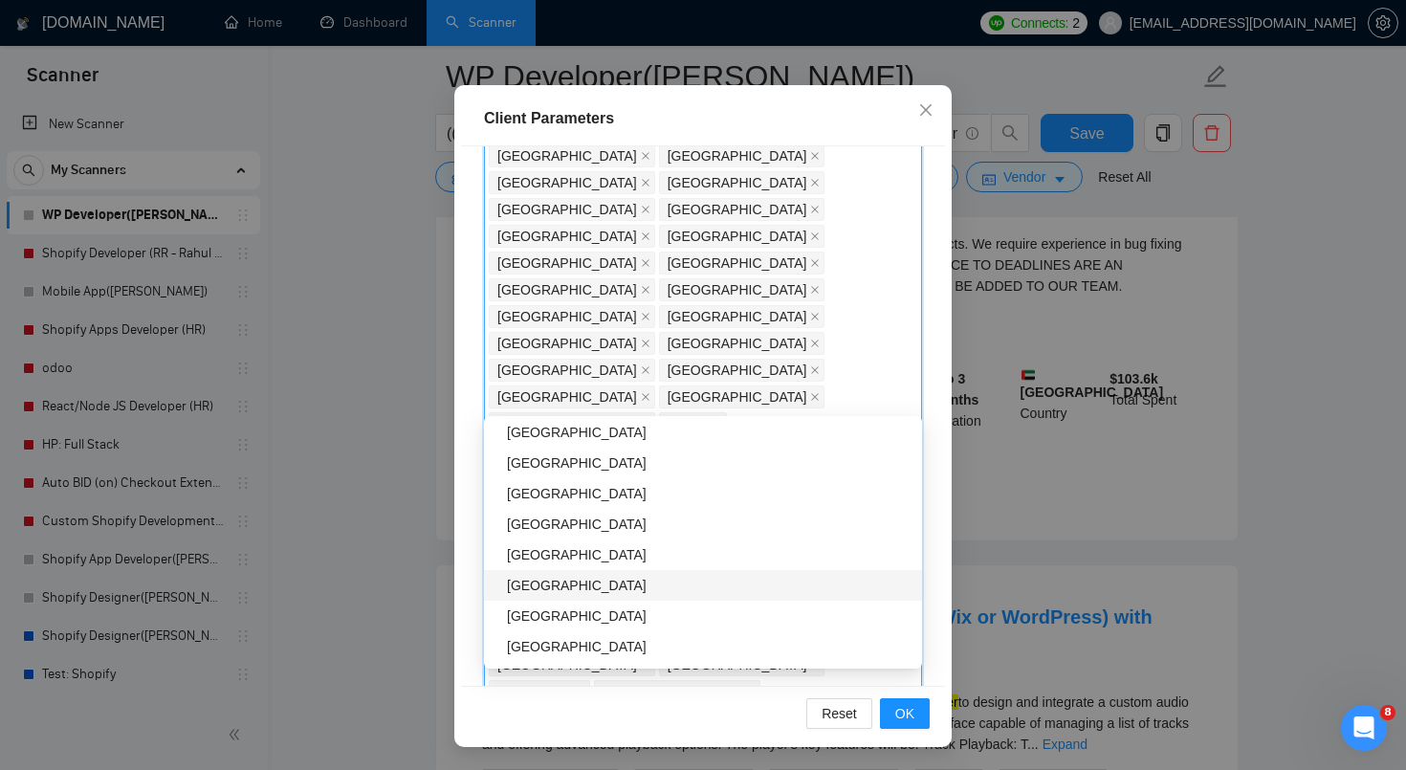
click at [613, 592] on div "[GEOGRAPHIC_DATA]" at bounding box center [709, 585] width 404 height 21
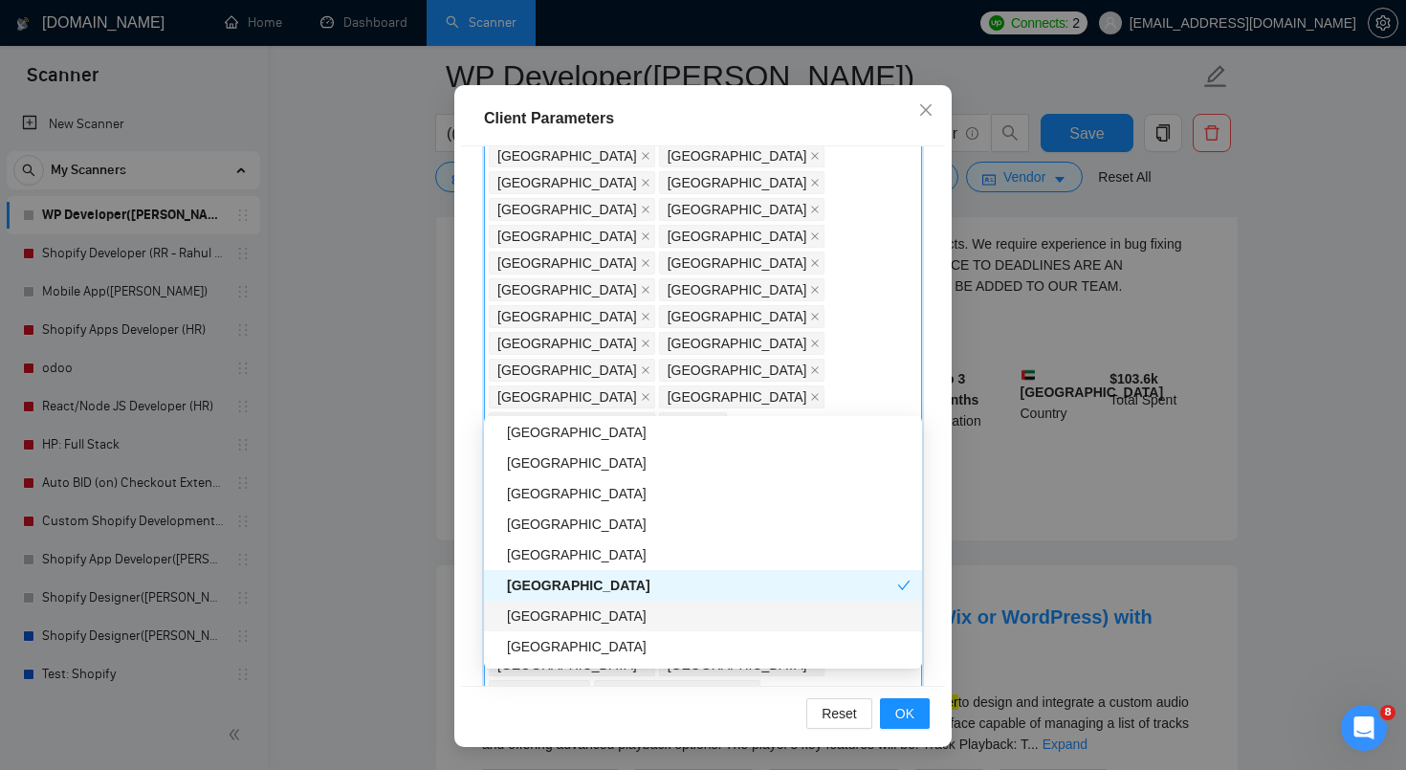
click at [609, 611] on div "[GEOGRAPHIC_DATA]" at bounding box center [709, 615] width 404 height 21
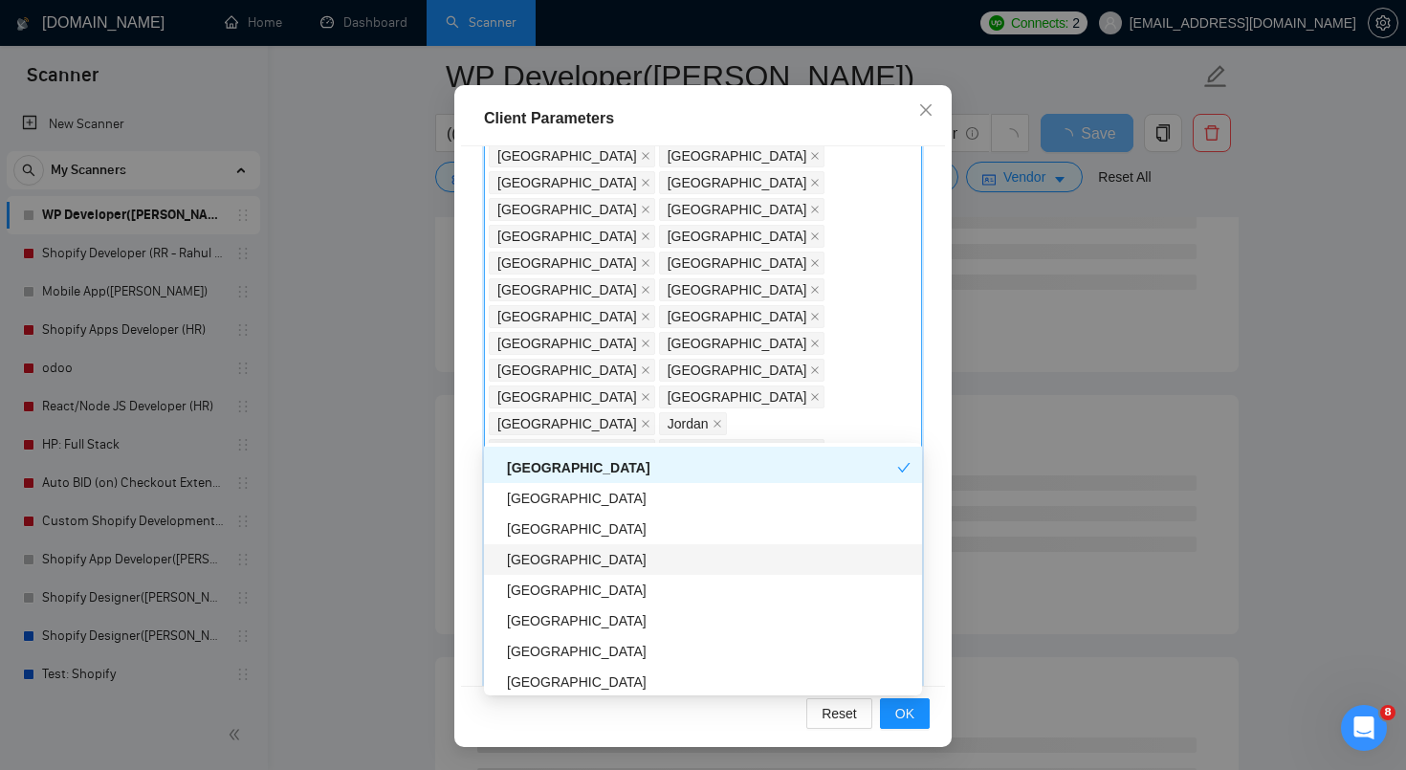
scroll to position [3552, 0]
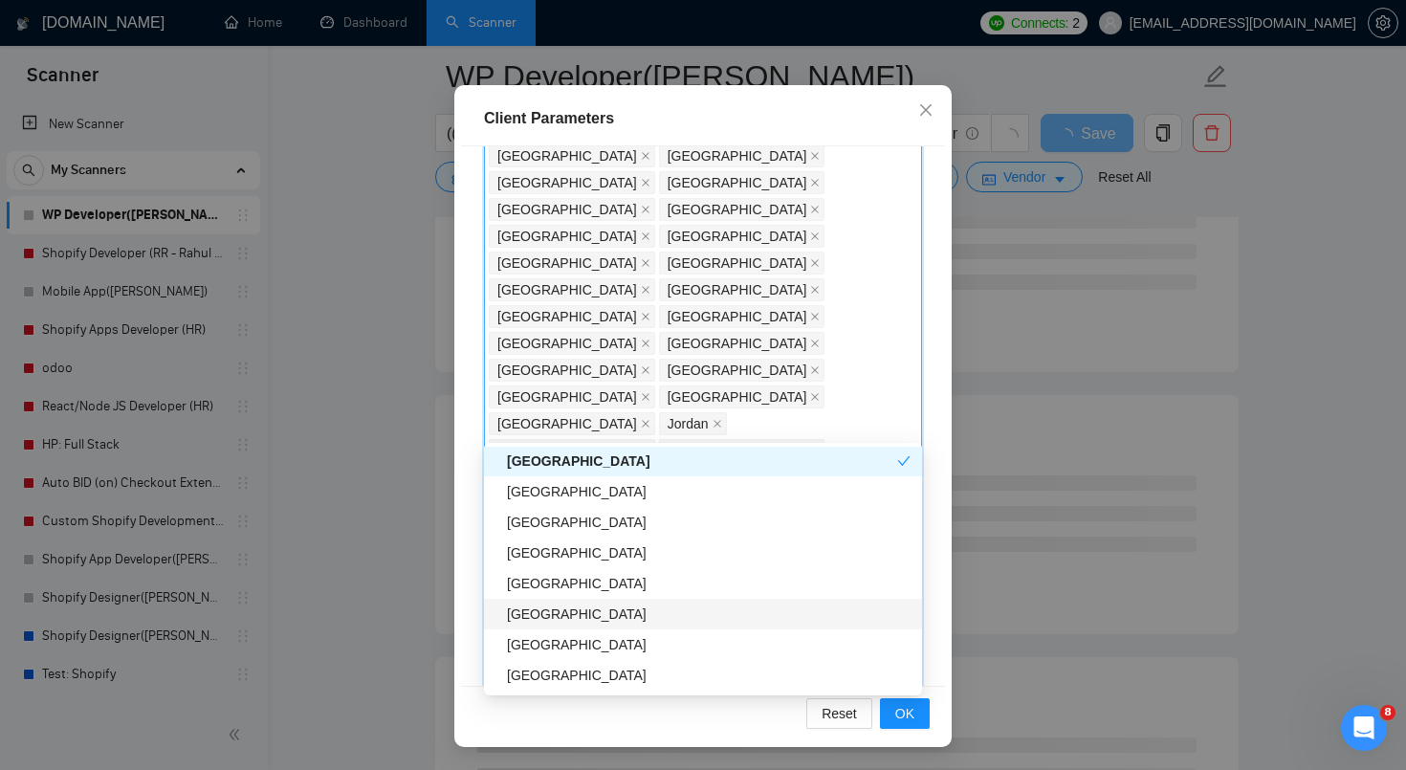
click at [580, 617] on div "[GEOGRAPHIC_DATA]" at bounding box center [709, 614] width 404 height 21
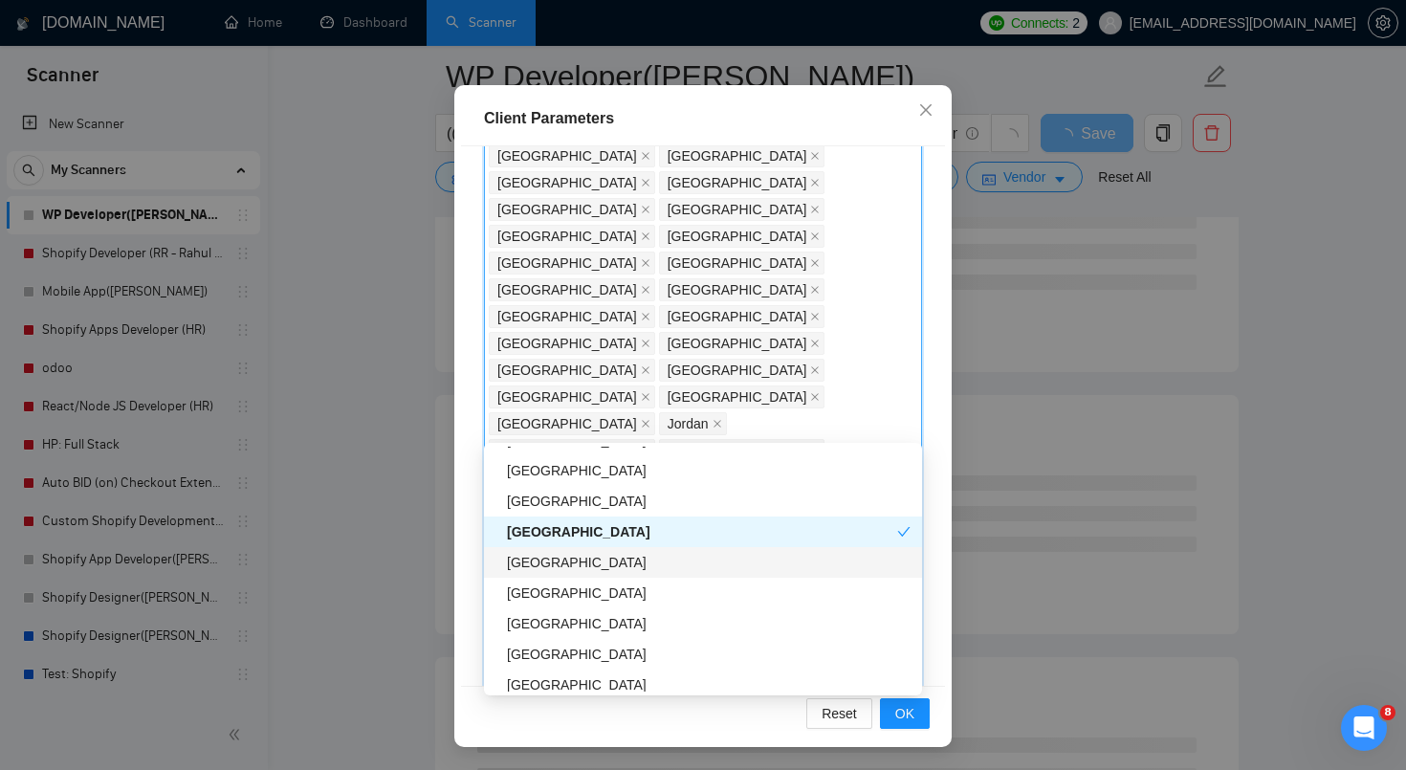
scroll to position [3636, 0]
click at [586, 627] on div "[GEOGRAPHIC_DATA]" at bounding box center [709, 621] width 404 height 21
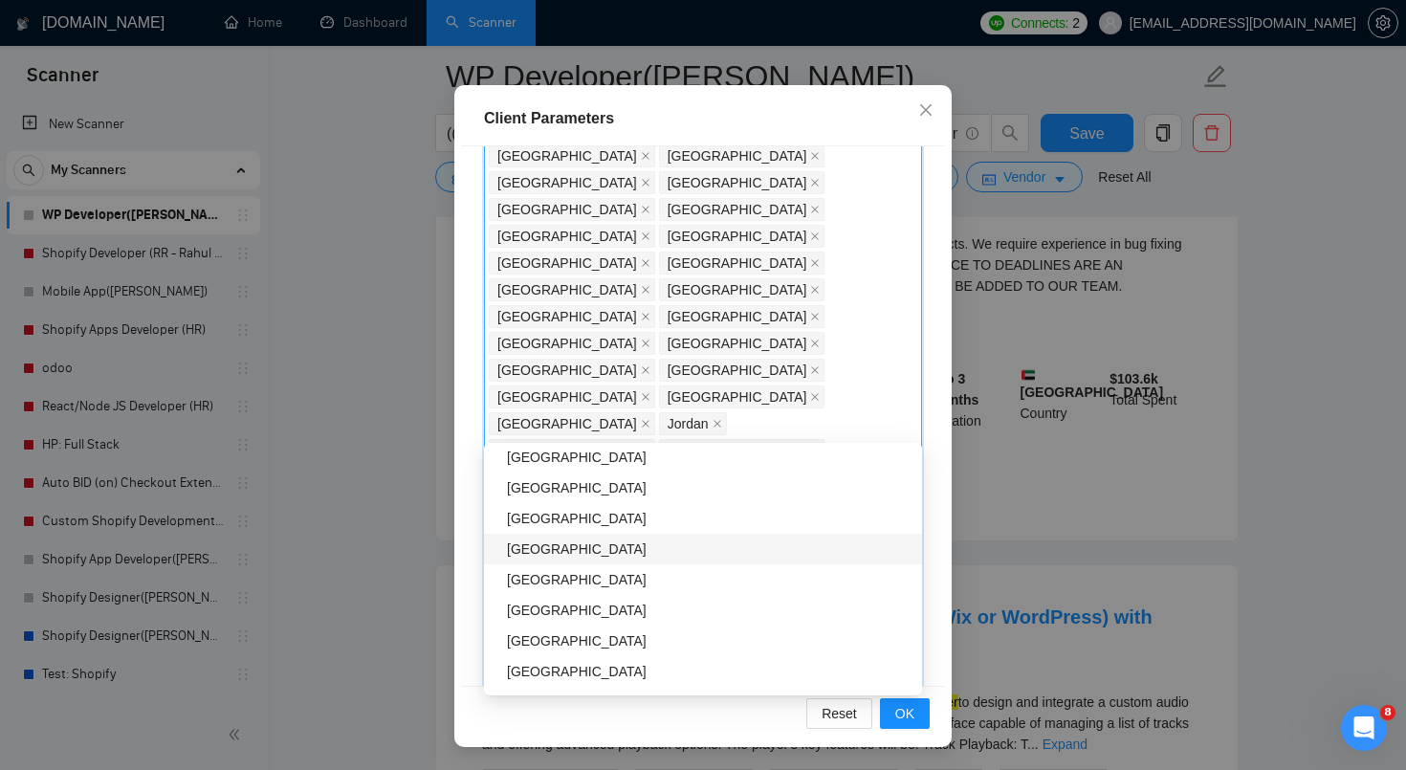
scroll to position [3864, 0]
click at [580, 614] on div "[GEOGRAPHIC_DATA]" at bounding box center [709, 607] width 404 height 21
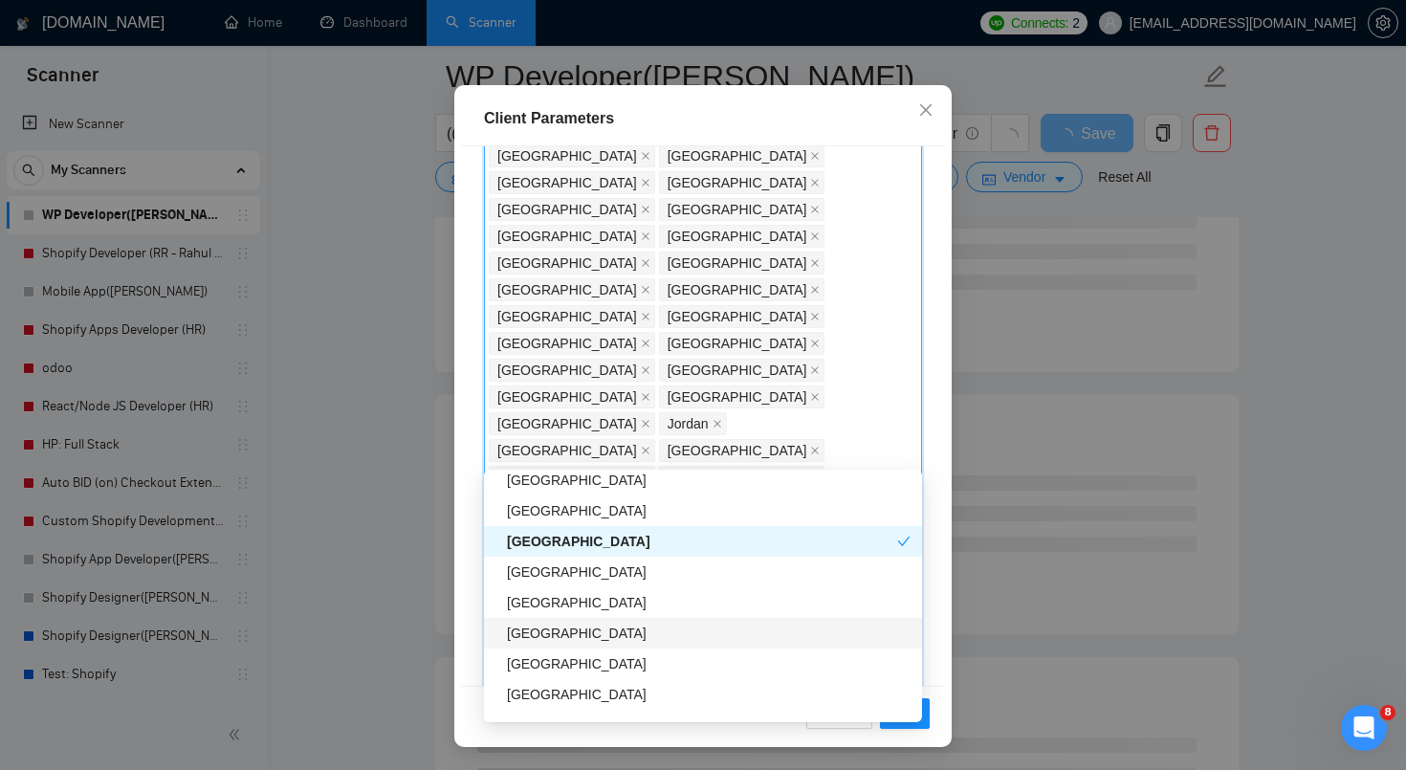
scroll to position [3975, 0]
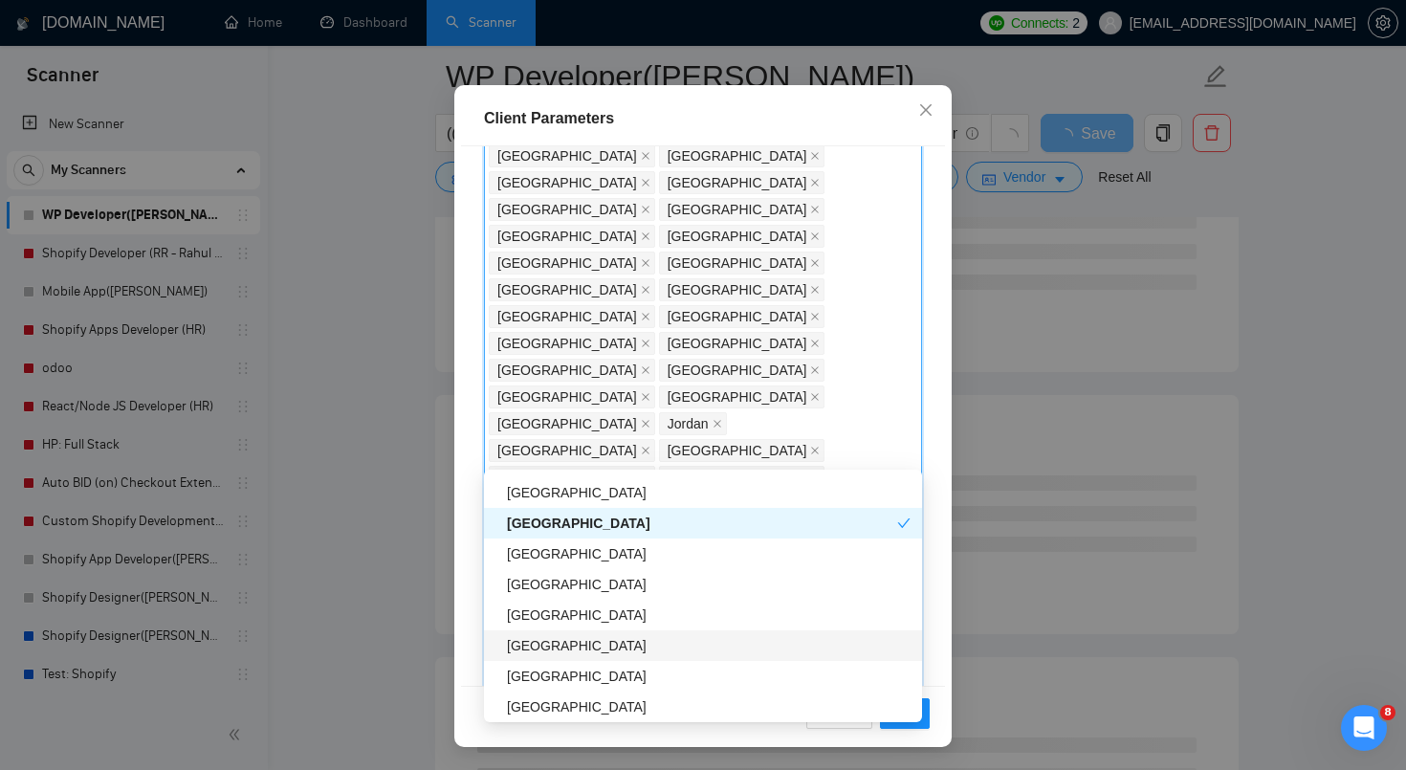
click at [606, 655] on div "[GEOGRAPHIC_DATA]" at bounding box center [709, 645] width 404 height 21
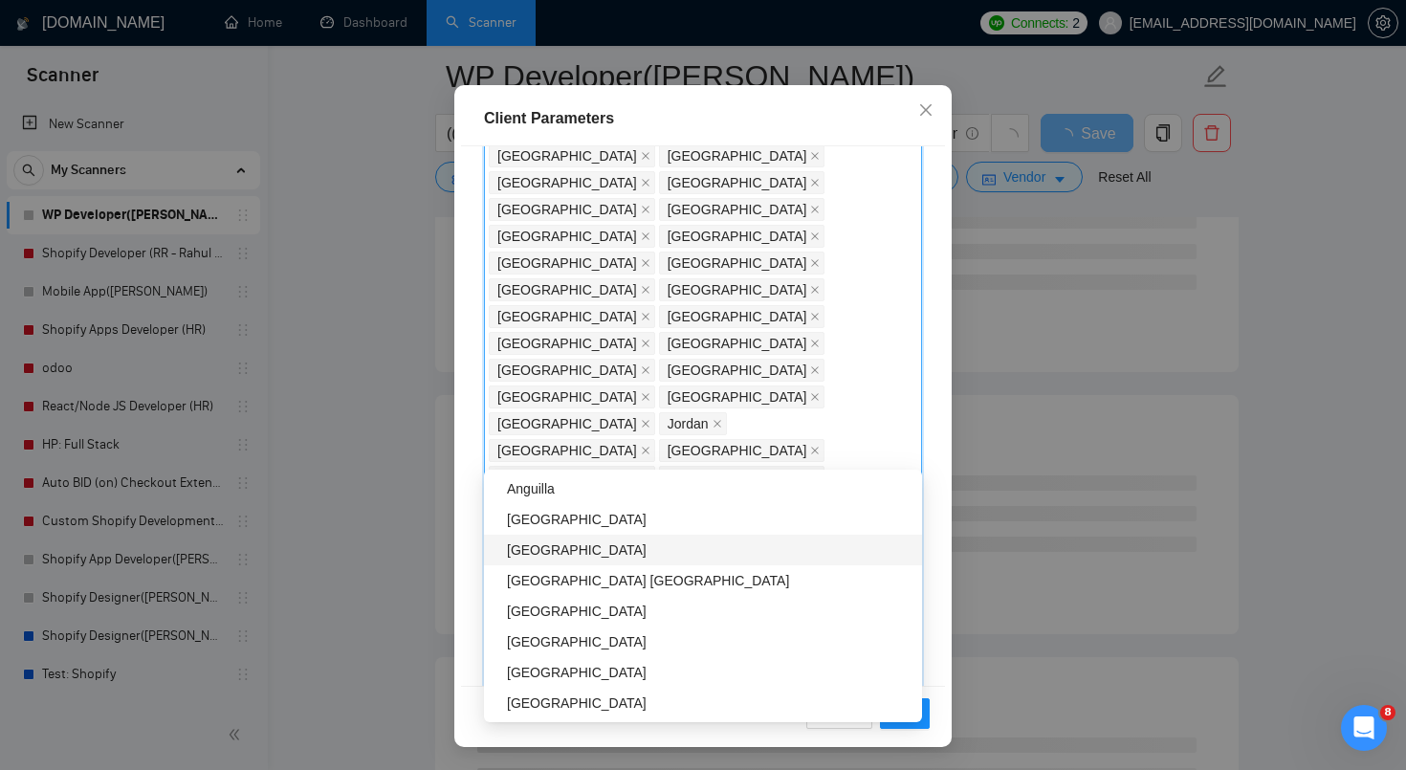
scroll to position [4379, 0]
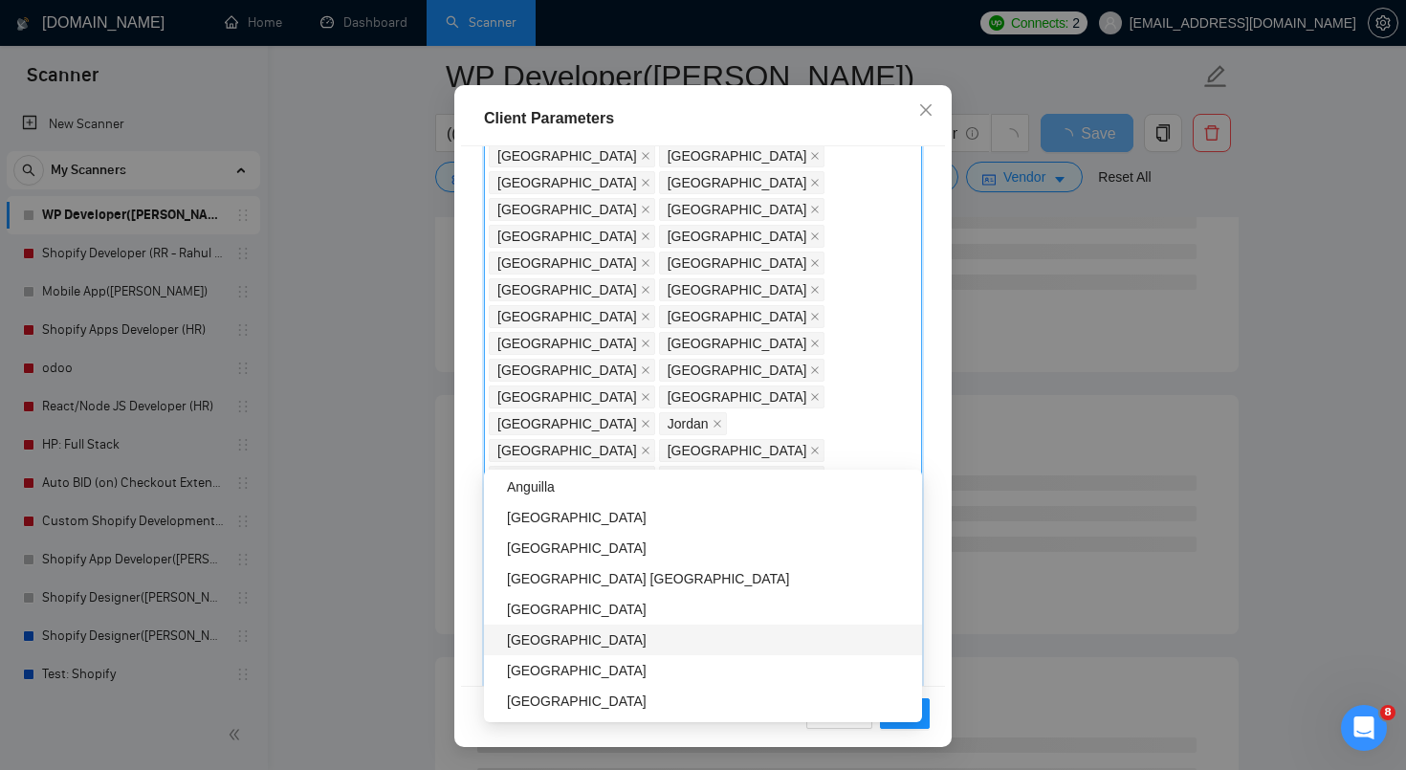
click at [581, 646] on div "[GEOGRAPHIC_DATA]" at bounding box center [709, 639] width 404 height 21
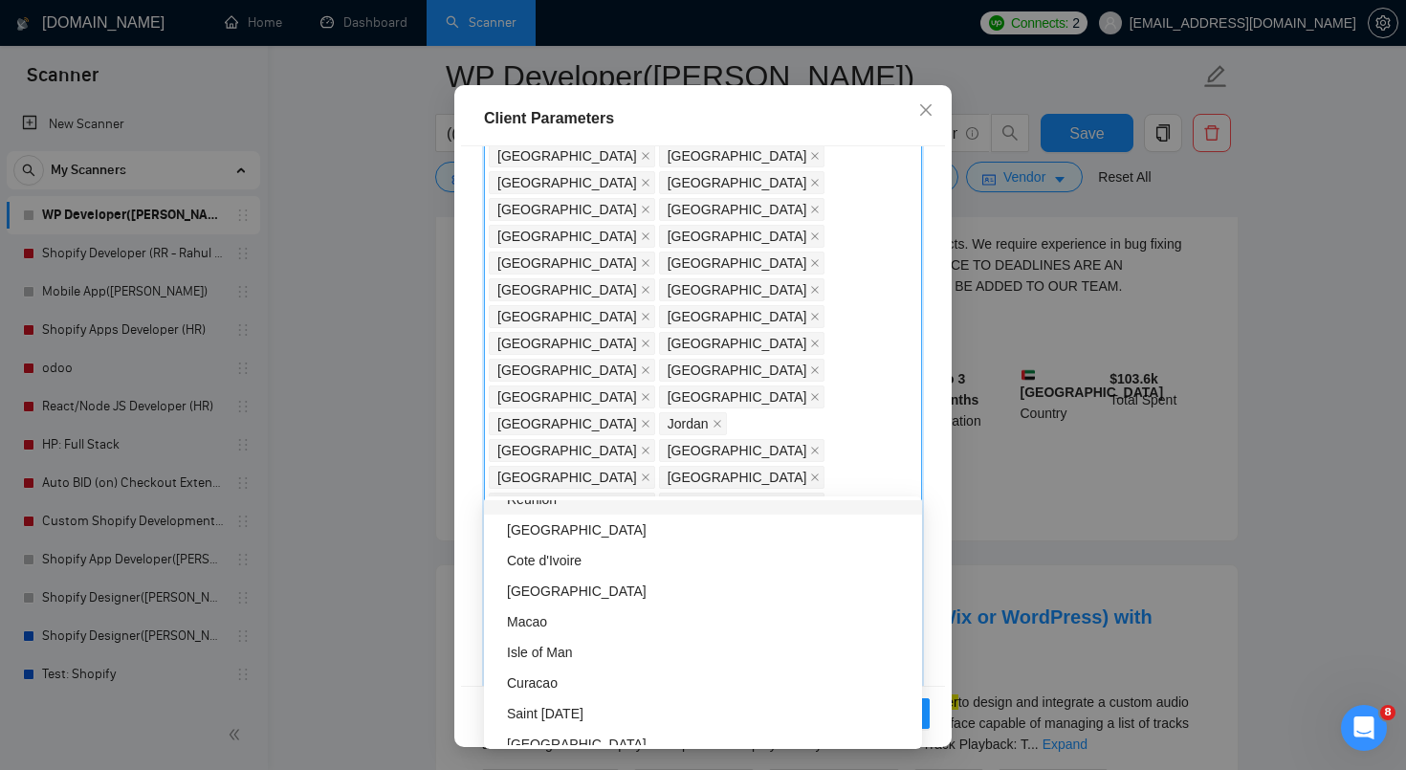
scroll to position [4763, 0]
click at [540, 619] on div "Macao" at bounding box center [709, 619] width 404 height 21
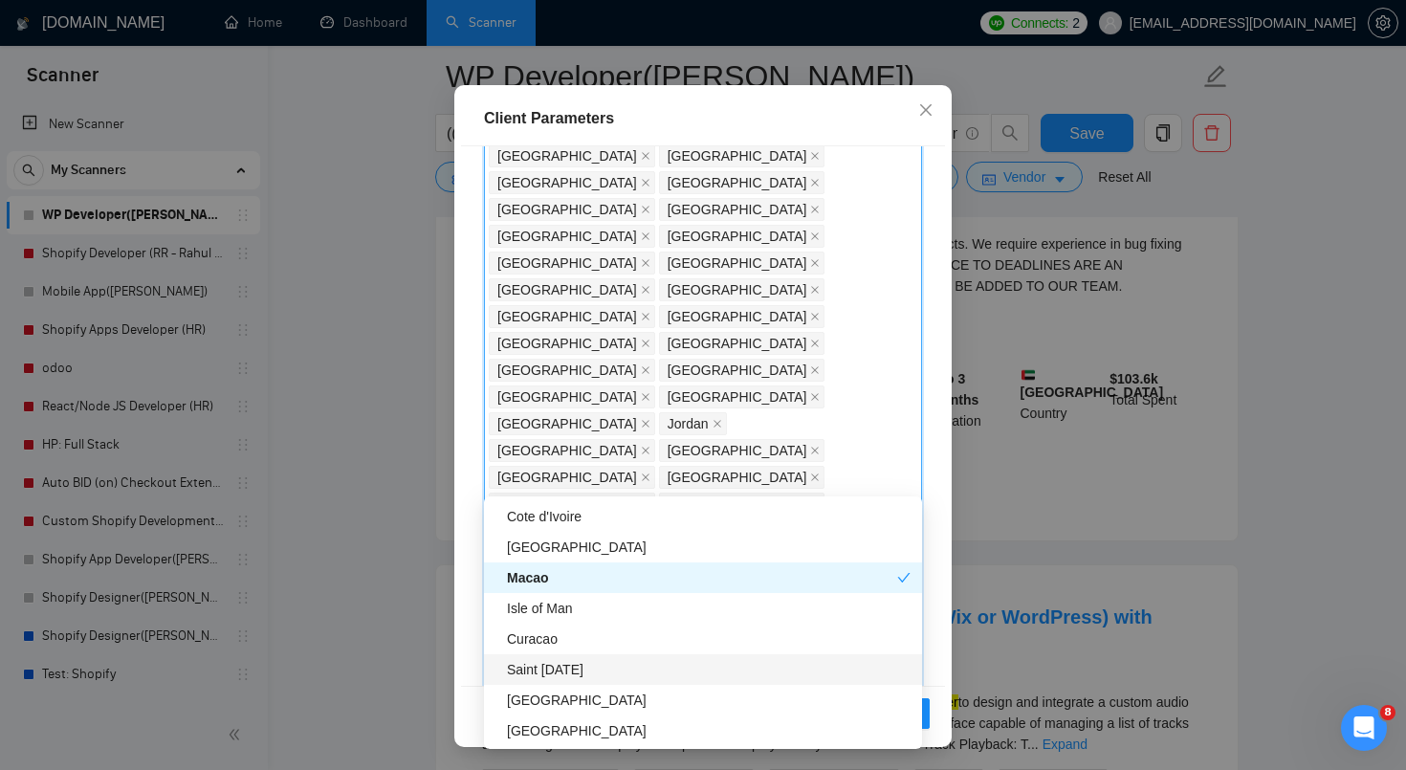
scroll to position [4806, 0]
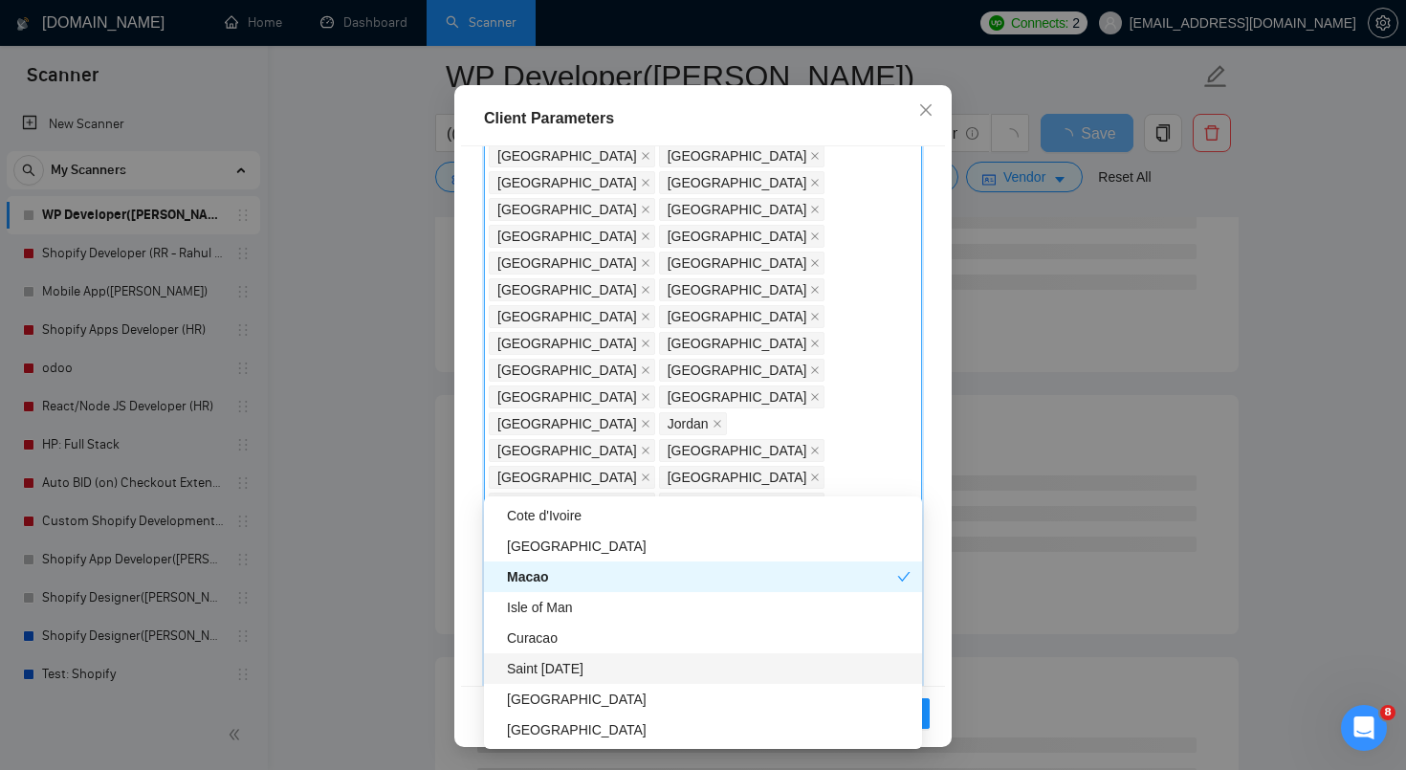
click at [570, 673] on div "Saint [DATE]" at bounding box center [709, 668] width 404 height 21
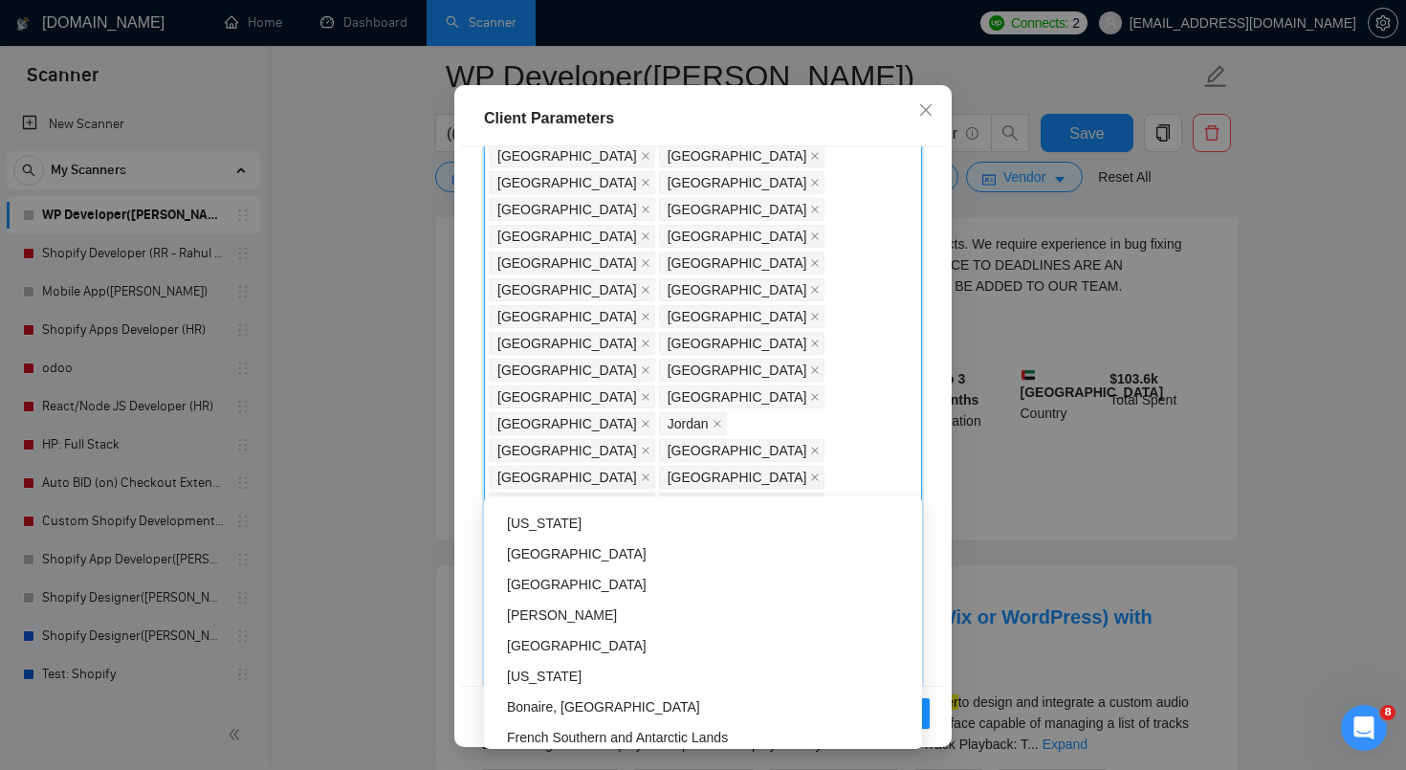
scroll to position [6122, 0]
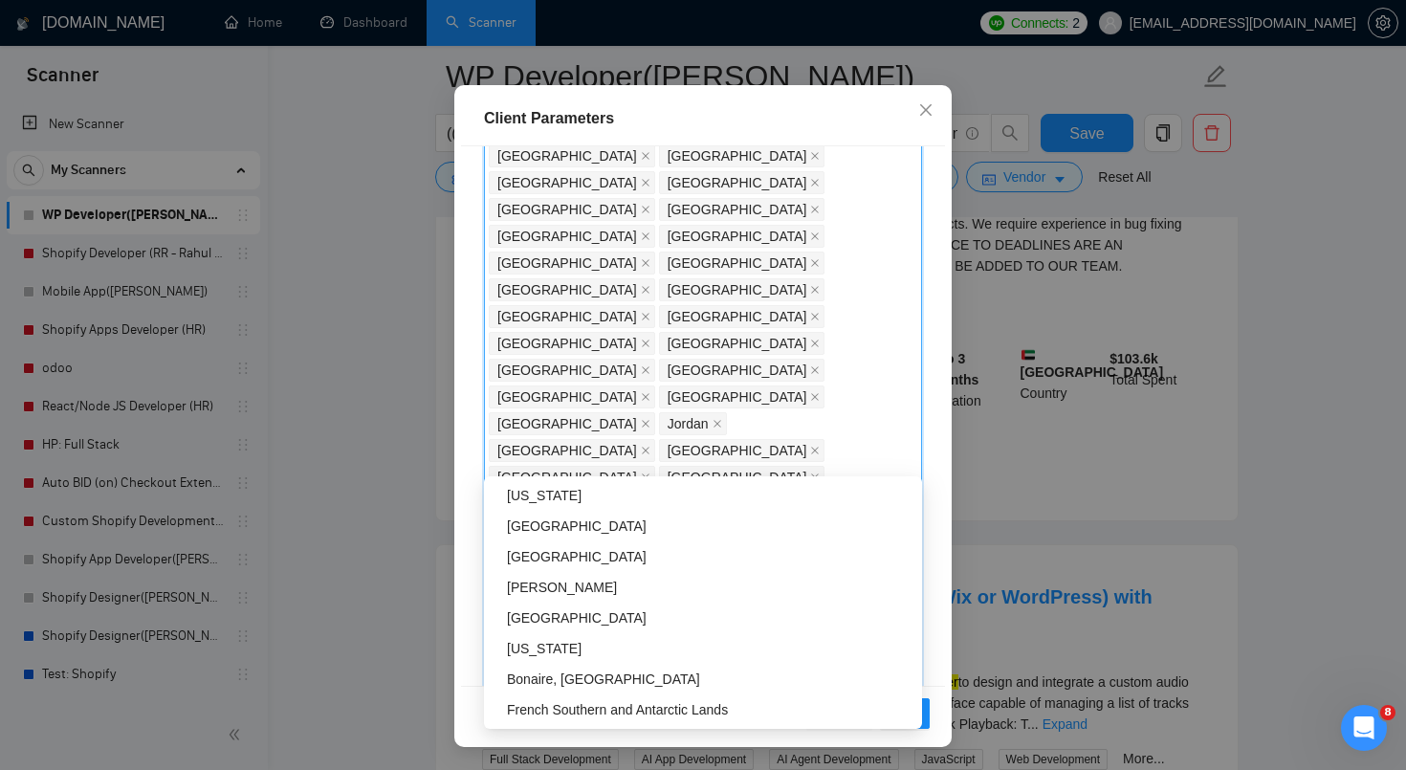
click at [609, 684] on div "Bonaire, [GEOGRAPHIC_DATA]" at bounding box center [709, 679] width 404 height 21
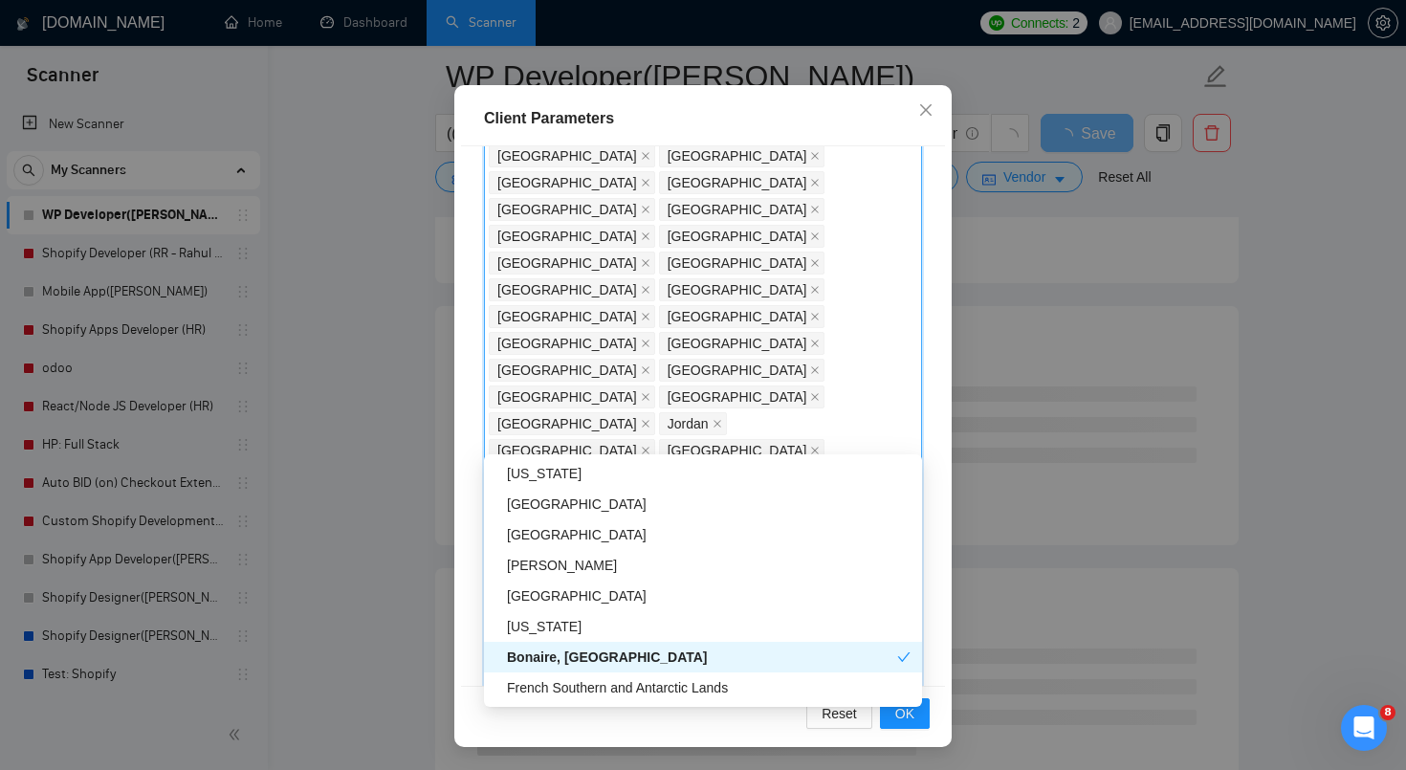
scroll to position [363, 0]
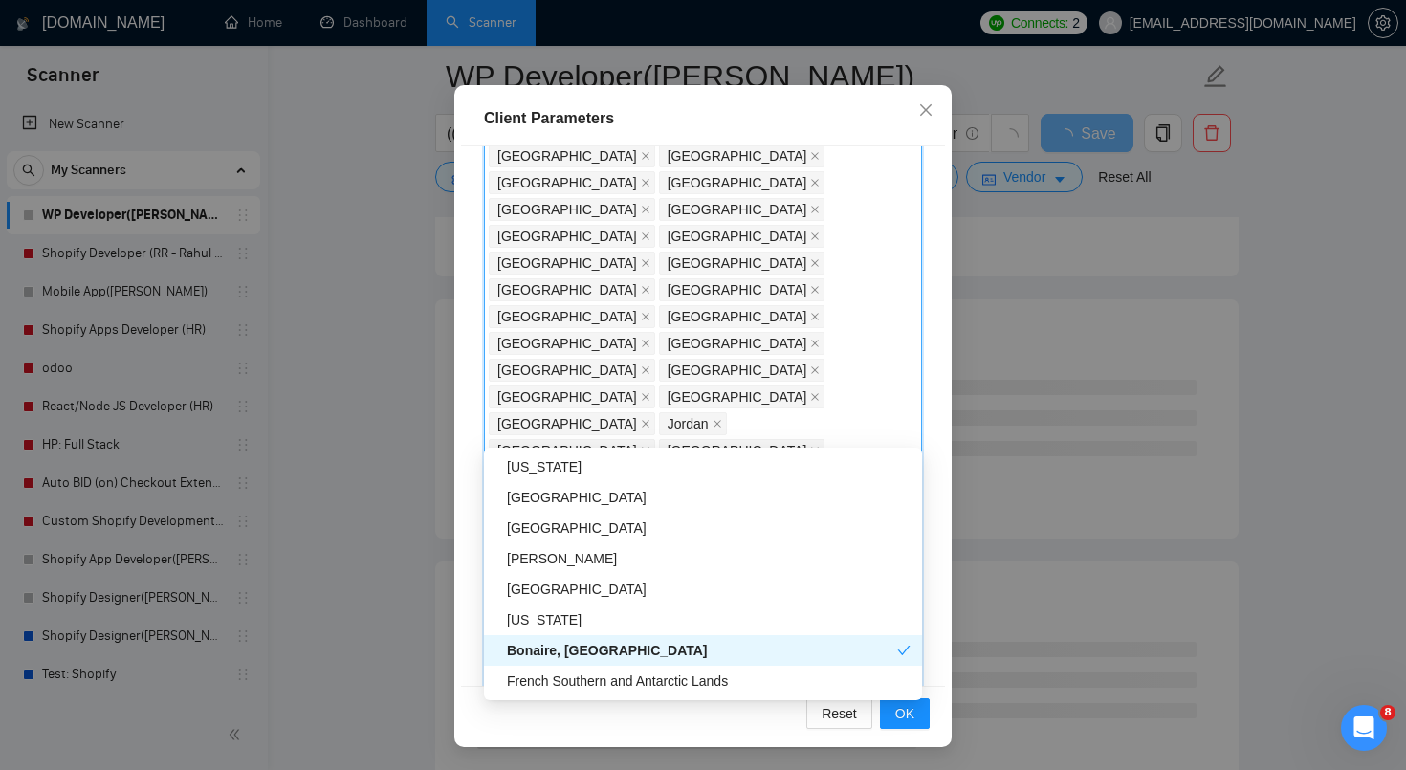
click at [470, 615] on div "Client Location Include Client Countries [GEOGRAPHIC_DATA] [GEOGRAPHIC_DATA] [G…" at bounding box center [703, 415] width 484 height 539
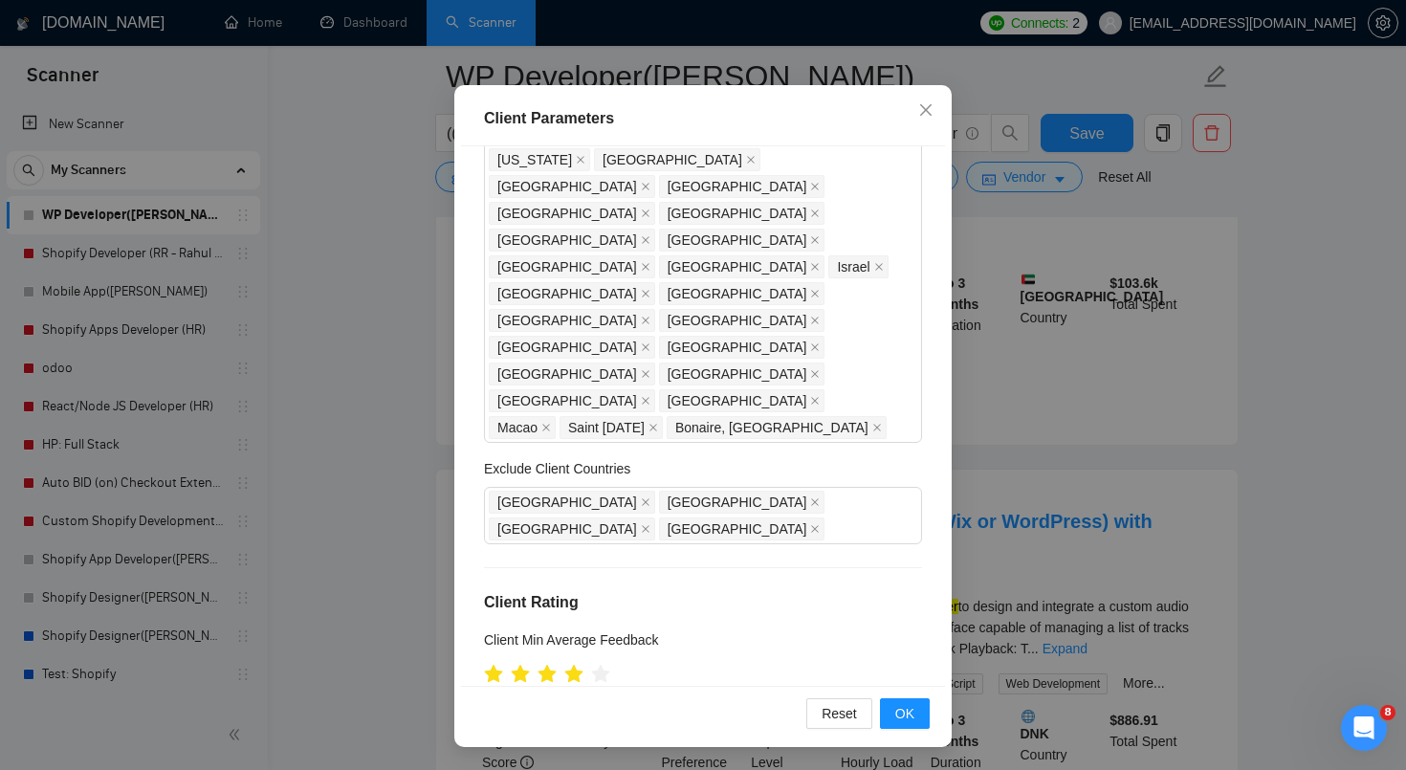
scroll to position [768, 0]
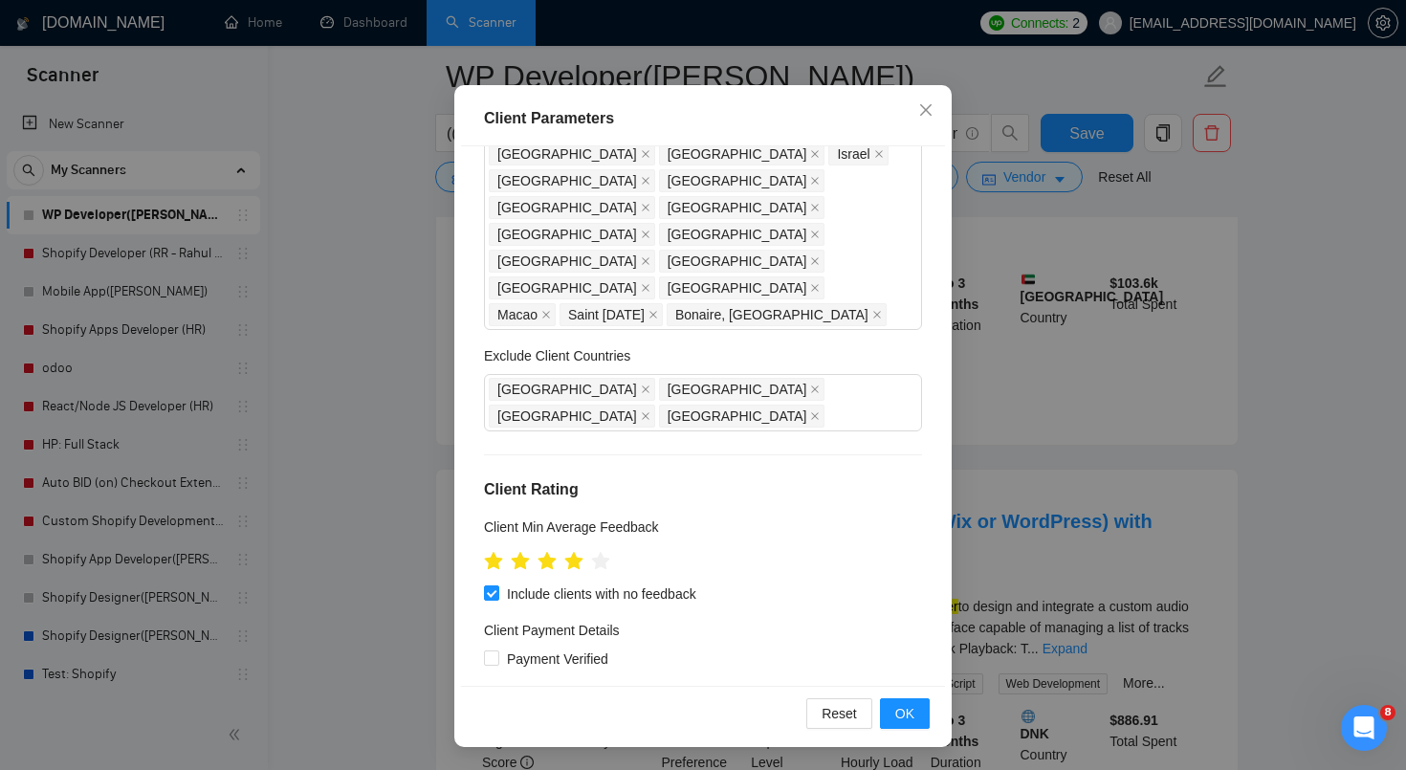
scroll to position [877, 0]
type input "15"
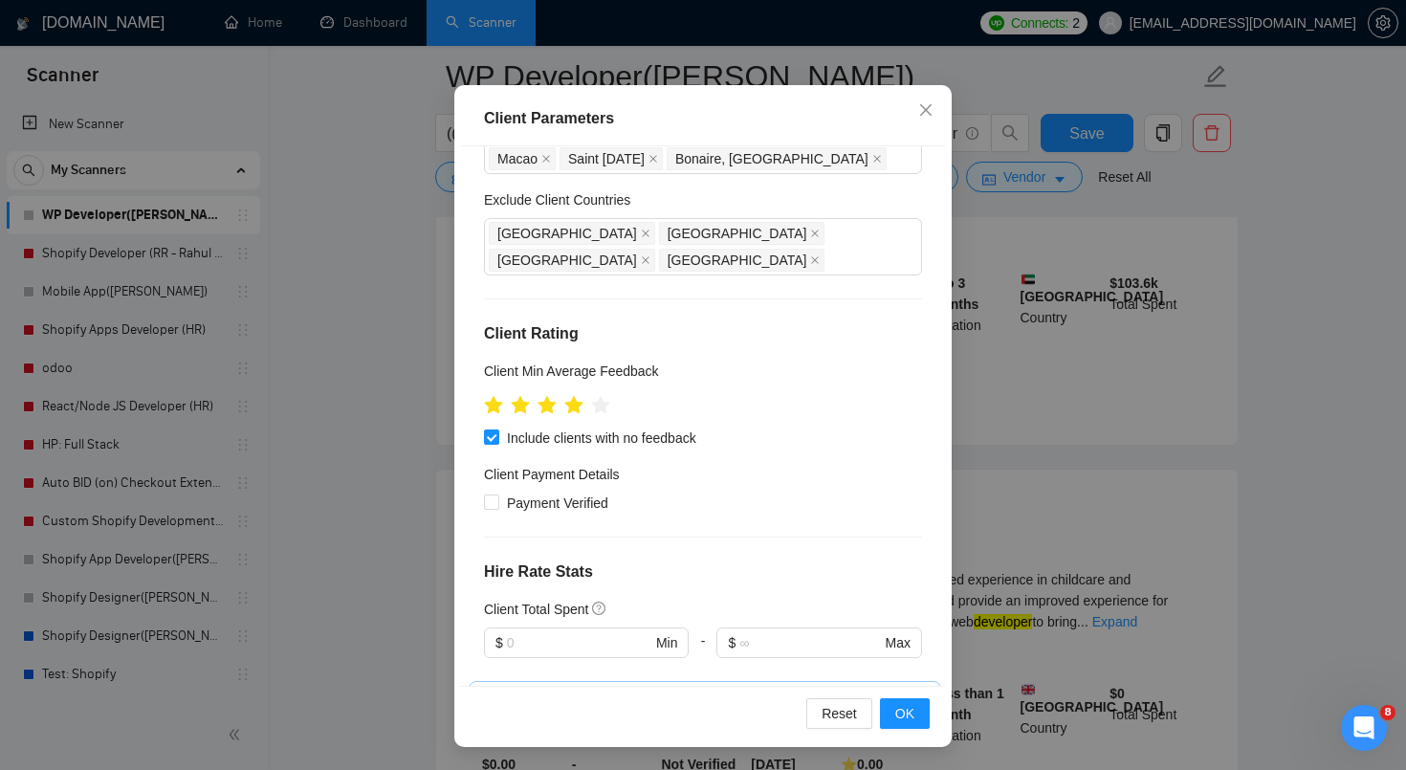
scroll to position [1034, 0]
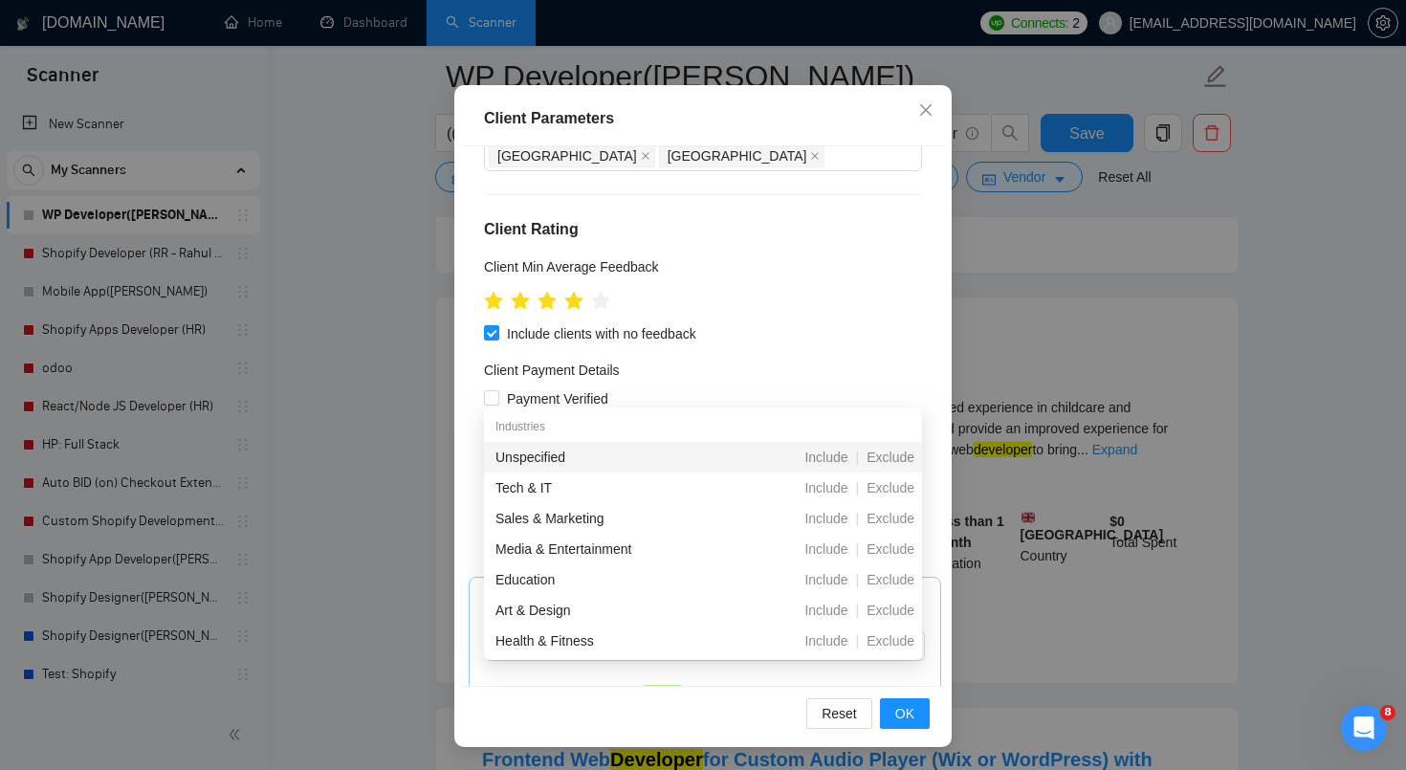
scroll to position [536, 0]
click at [760, 370] on div "Client Location Include Client Countries [GEOGRAPHIC_DATA] [GEOGRAPHIC_DATA] [G…" at bounding box center [703, 415] width 484 height 539
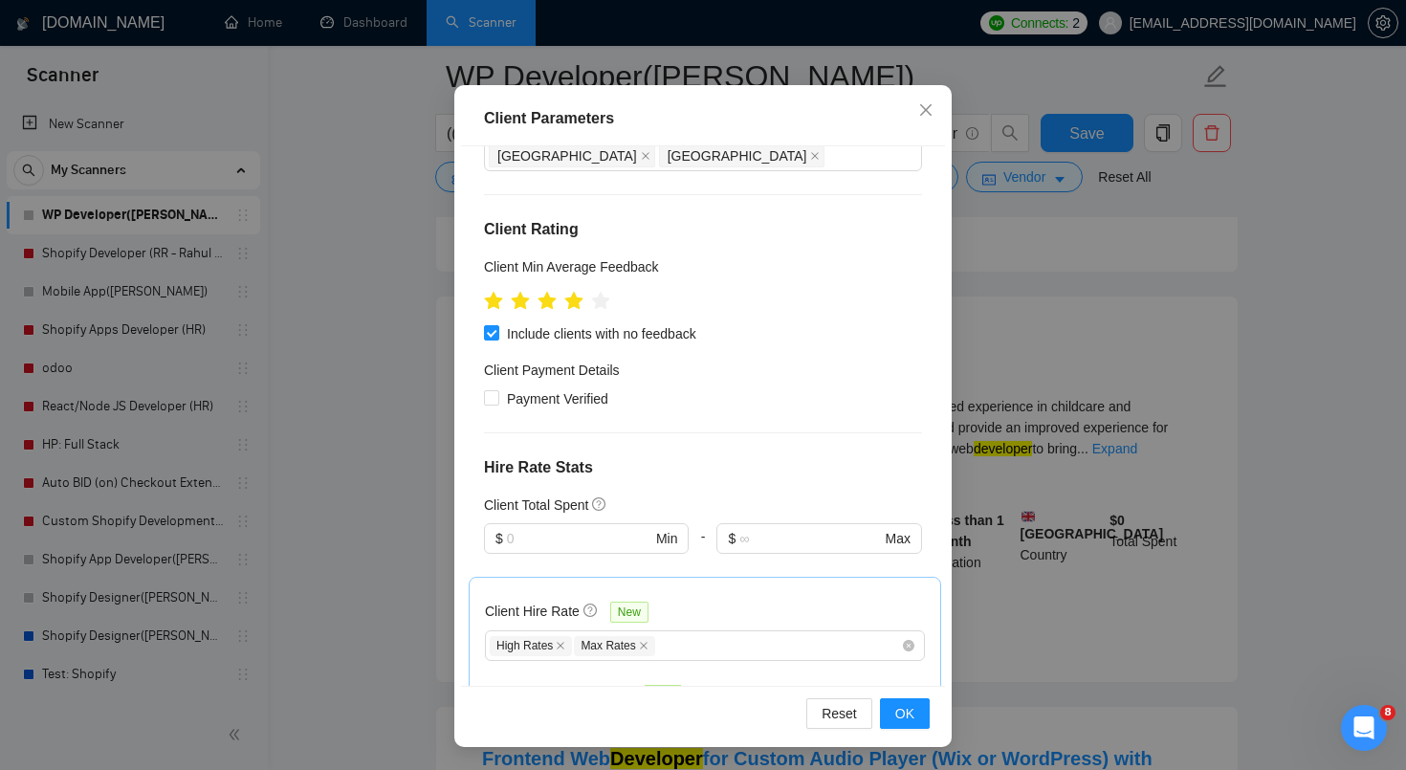
scroll to position [548, 0]
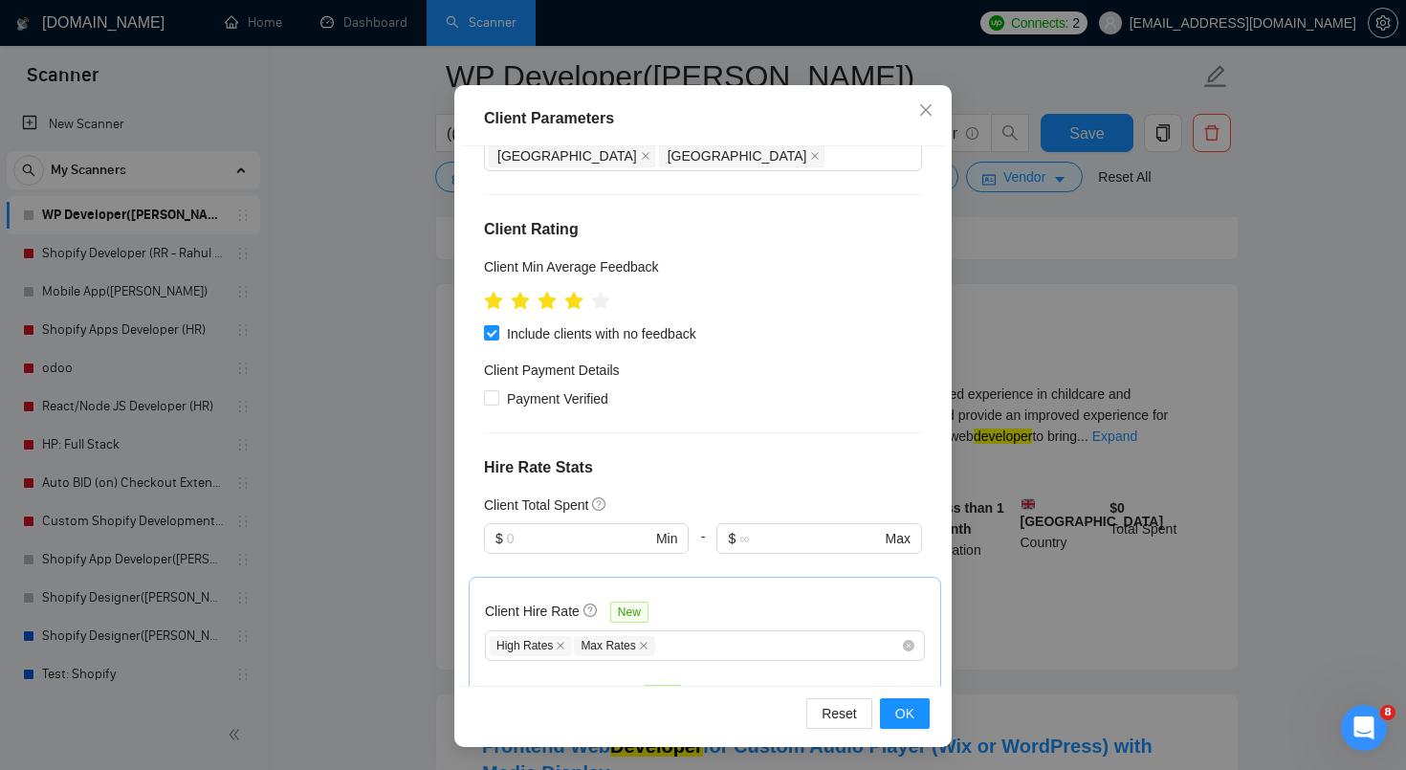
click at [693, 481] on div "Client Location Include Client Countries [GEOGRAPHIC_DATA] [GEOGRAPHIC_DATA] [G…" at bounding box center [703, 415] width 484 height 539
click at [744, 570] on div "Client Location Include Client Countries [GEOGRAPHIC_DATA] [GEOGRAPHIC_DATA] [G…" at bounding box center [703, 415] width 484 height 539
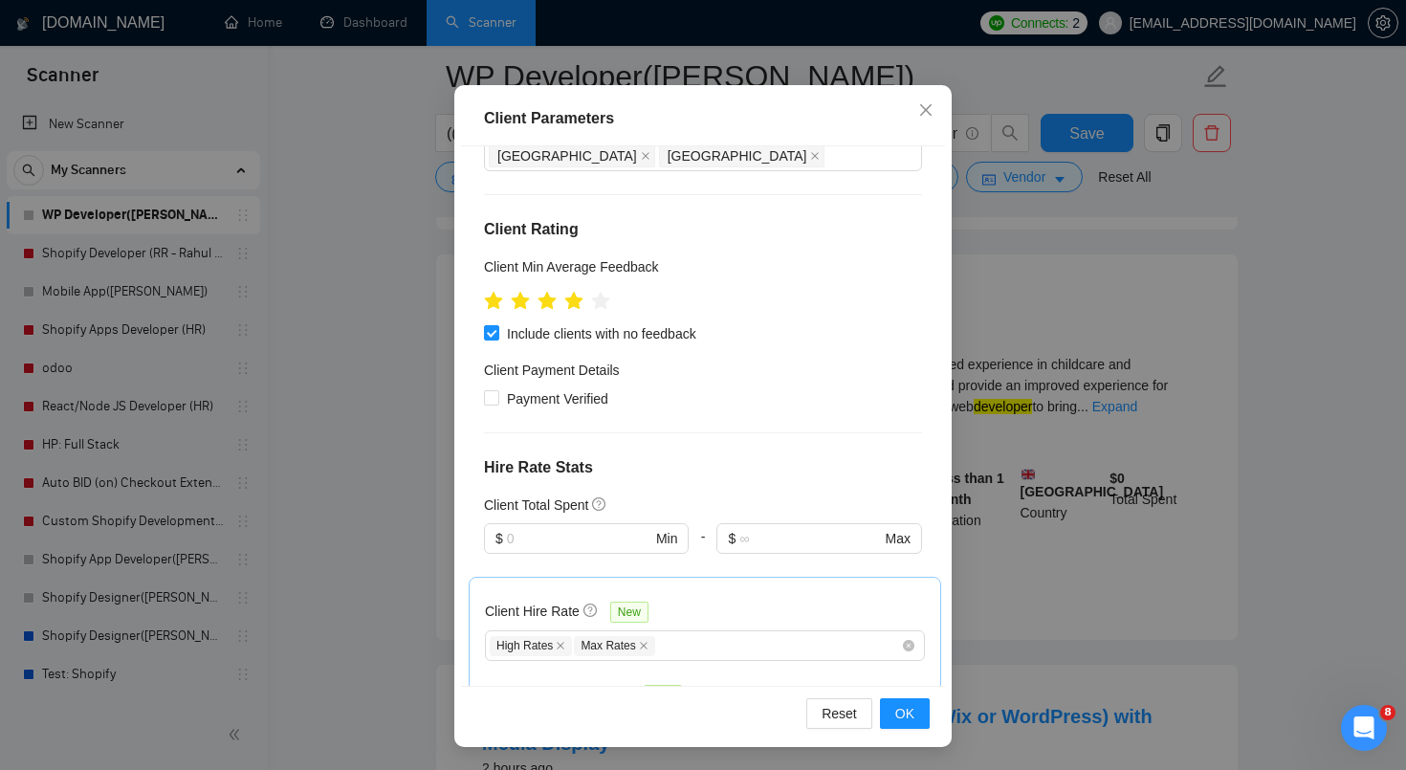
scroll to position [584, 0]
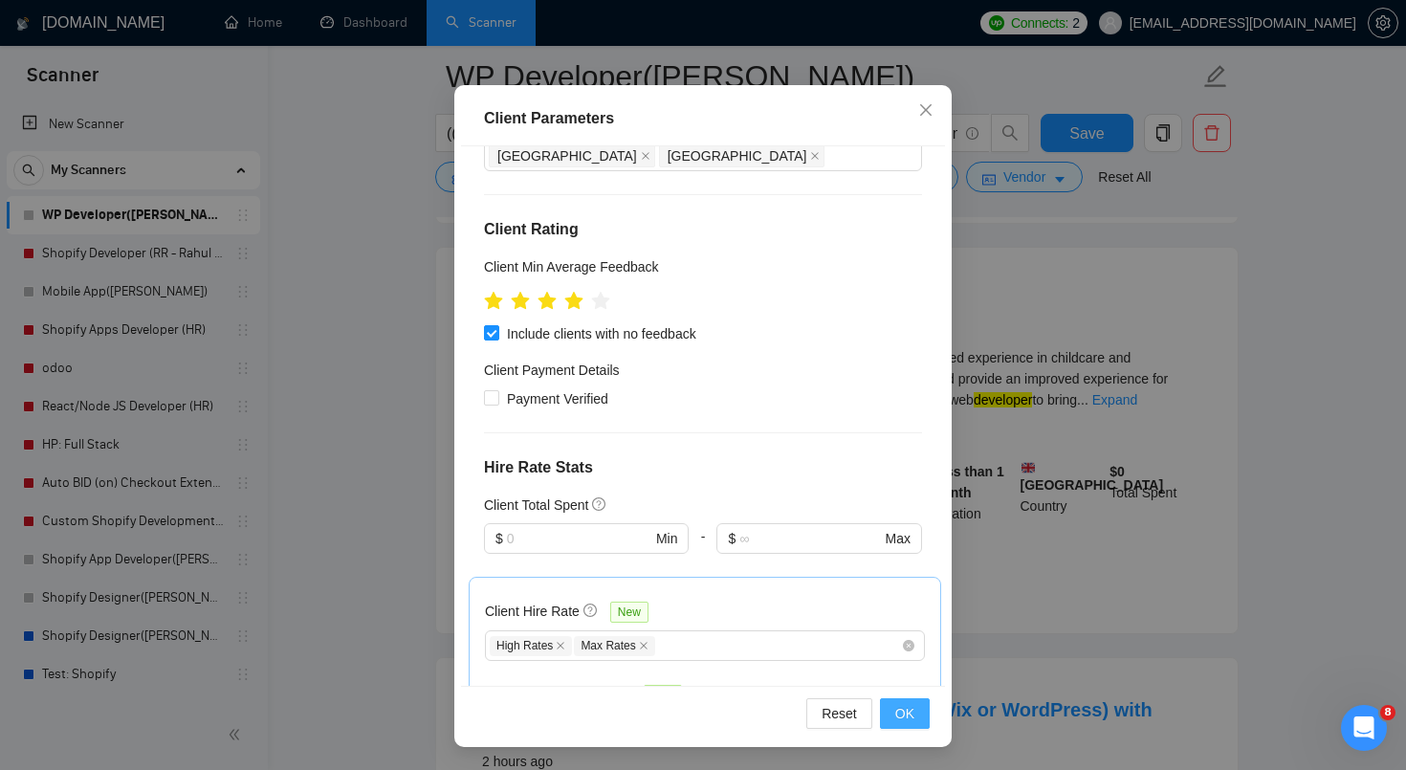
click at [914, 724] on button "OK" at bounding box center [905, 713] width 50 height 31
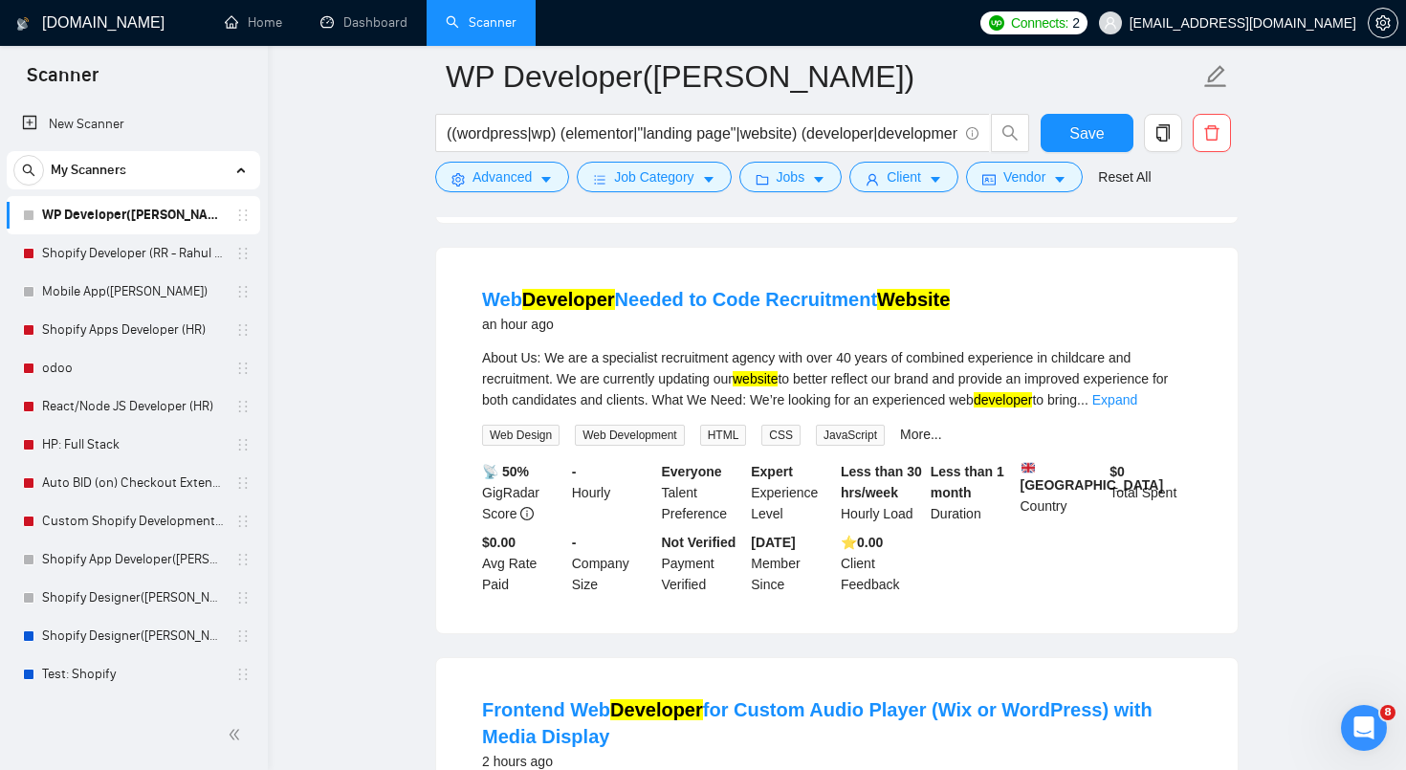
scroll to position [29, 0]
click at [1062, 181] on button "Vendor" at bounding box center [1024, 177] width 117 height 31
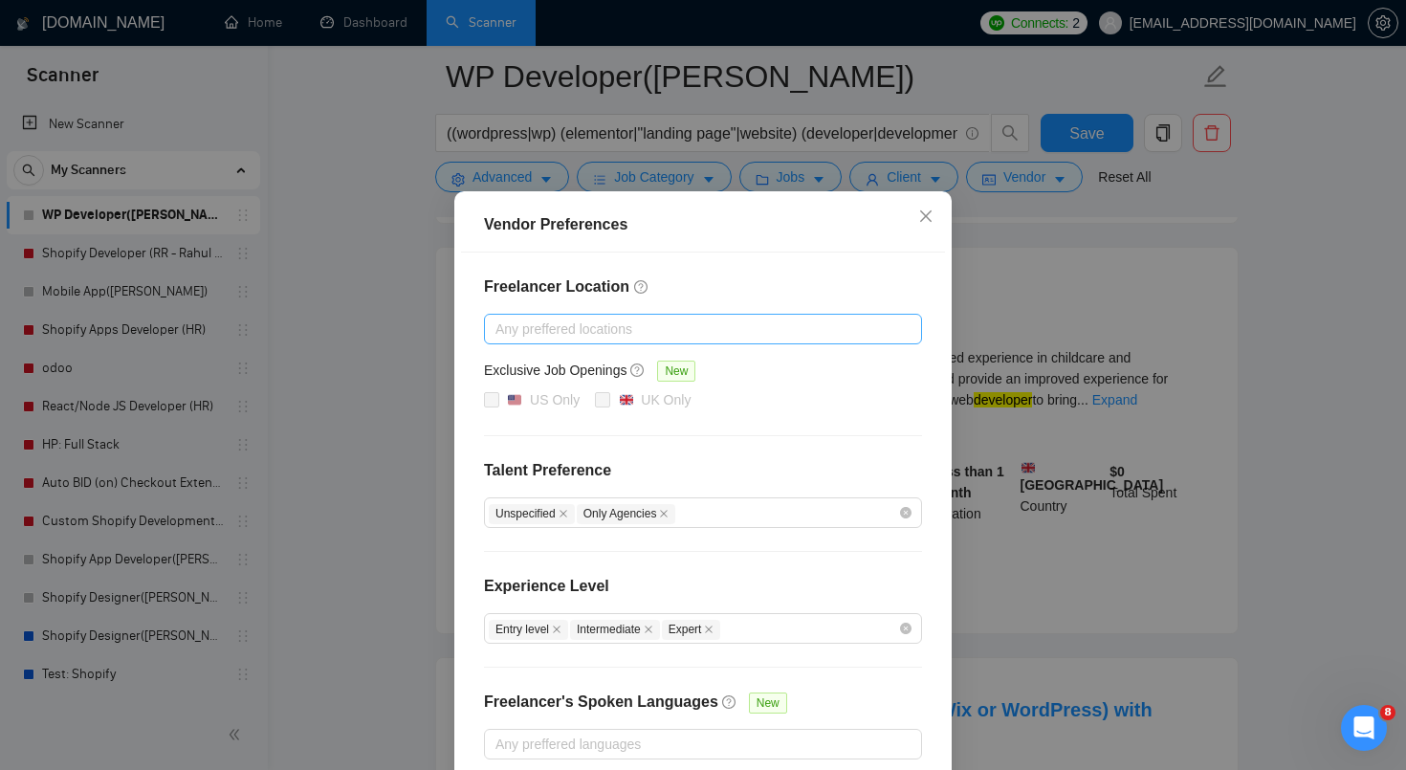
click at [592, 341] on div at bounding box center [693, 329] width 409 height 23
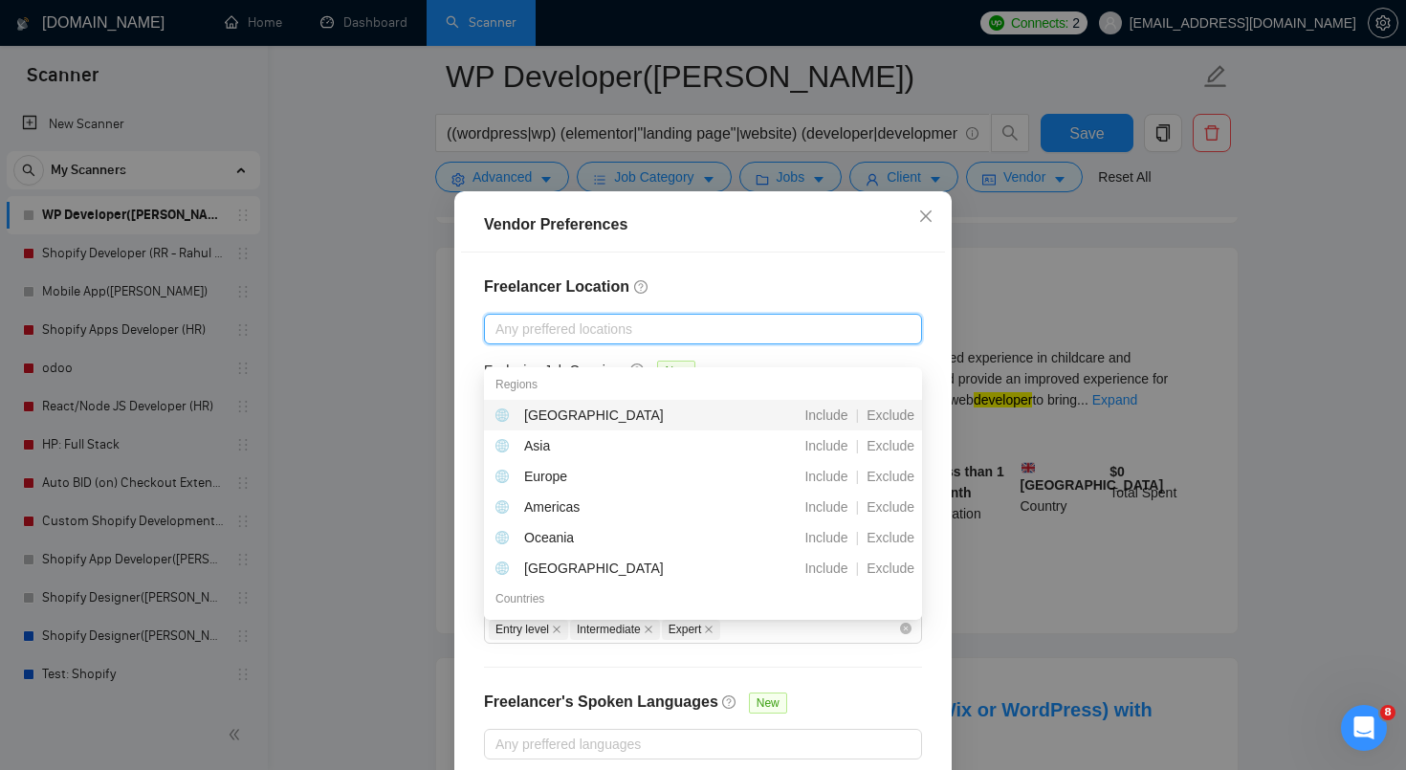
scroll to position [0, 0]
click at [626, 253] on div "Vendor Preferences" at bounding box center [703, 225] width 484 height 55
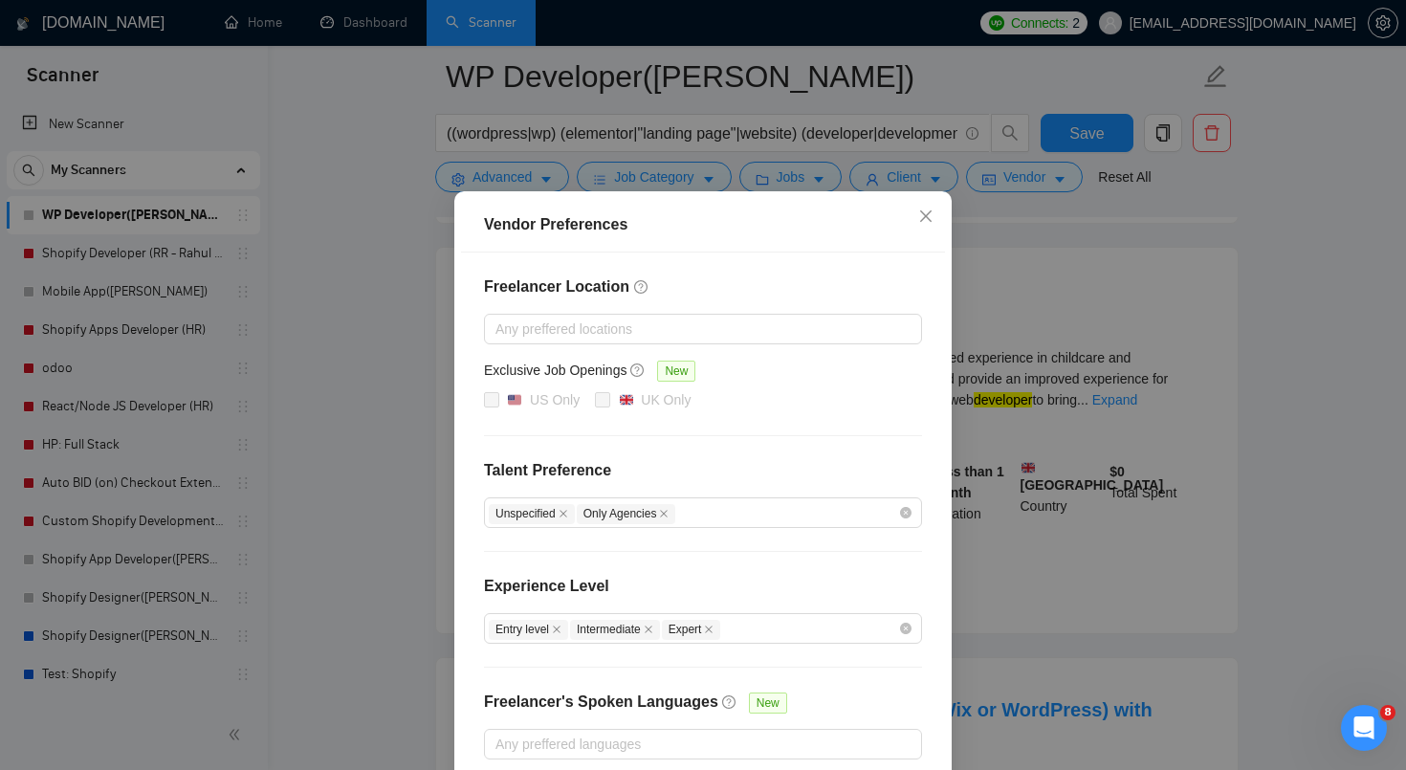
scroll to position [115, 0]
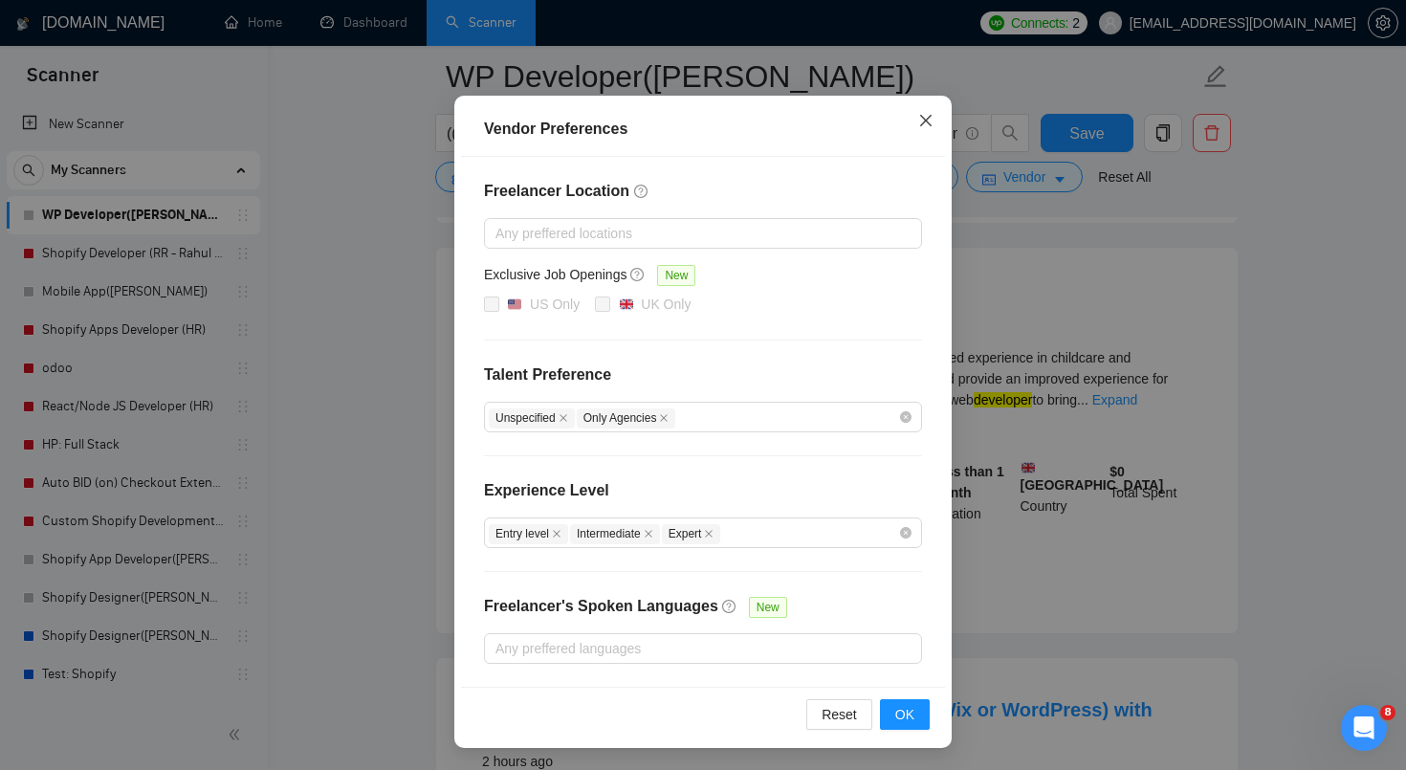
click at [932, 111] on span "Close" at bounding box center [926, 122] width 52 height 52
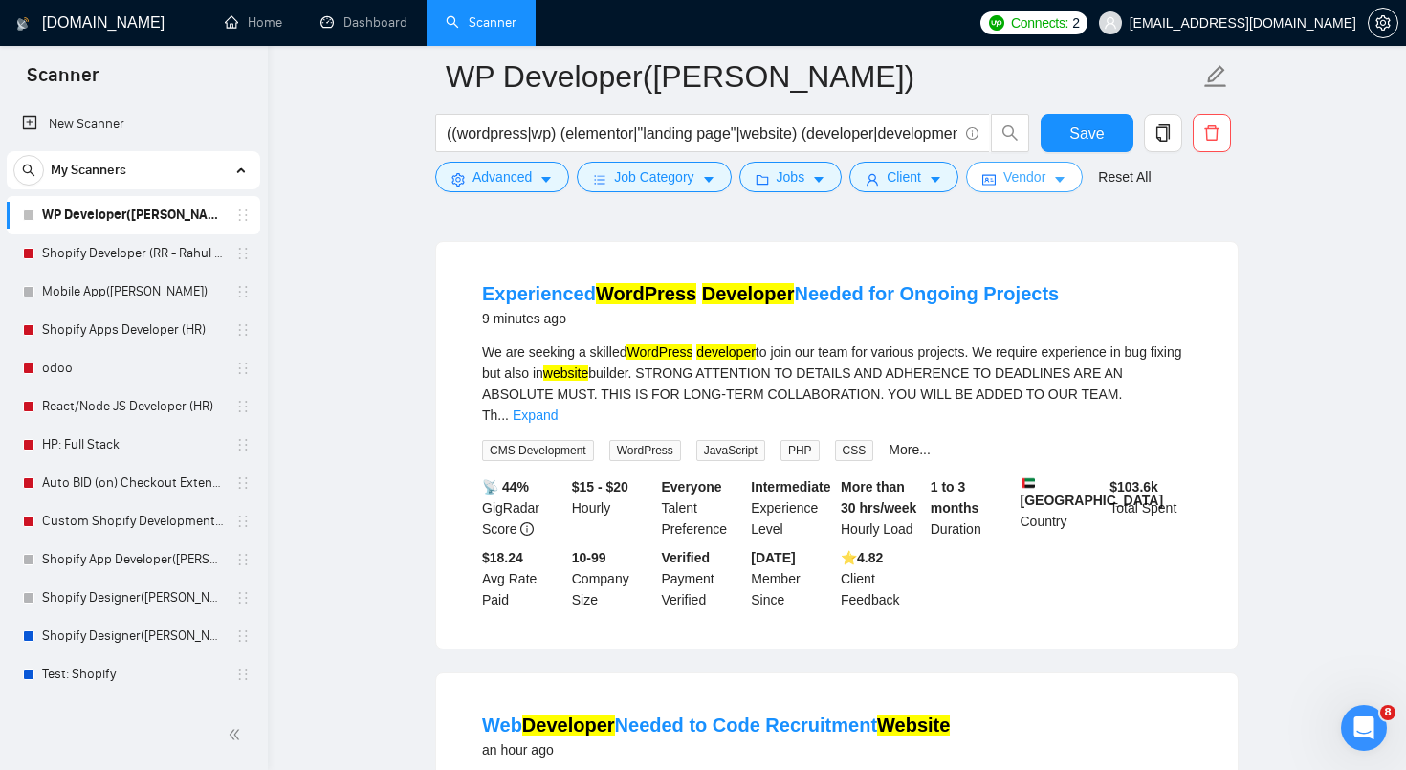
scroll to position [0, 0]
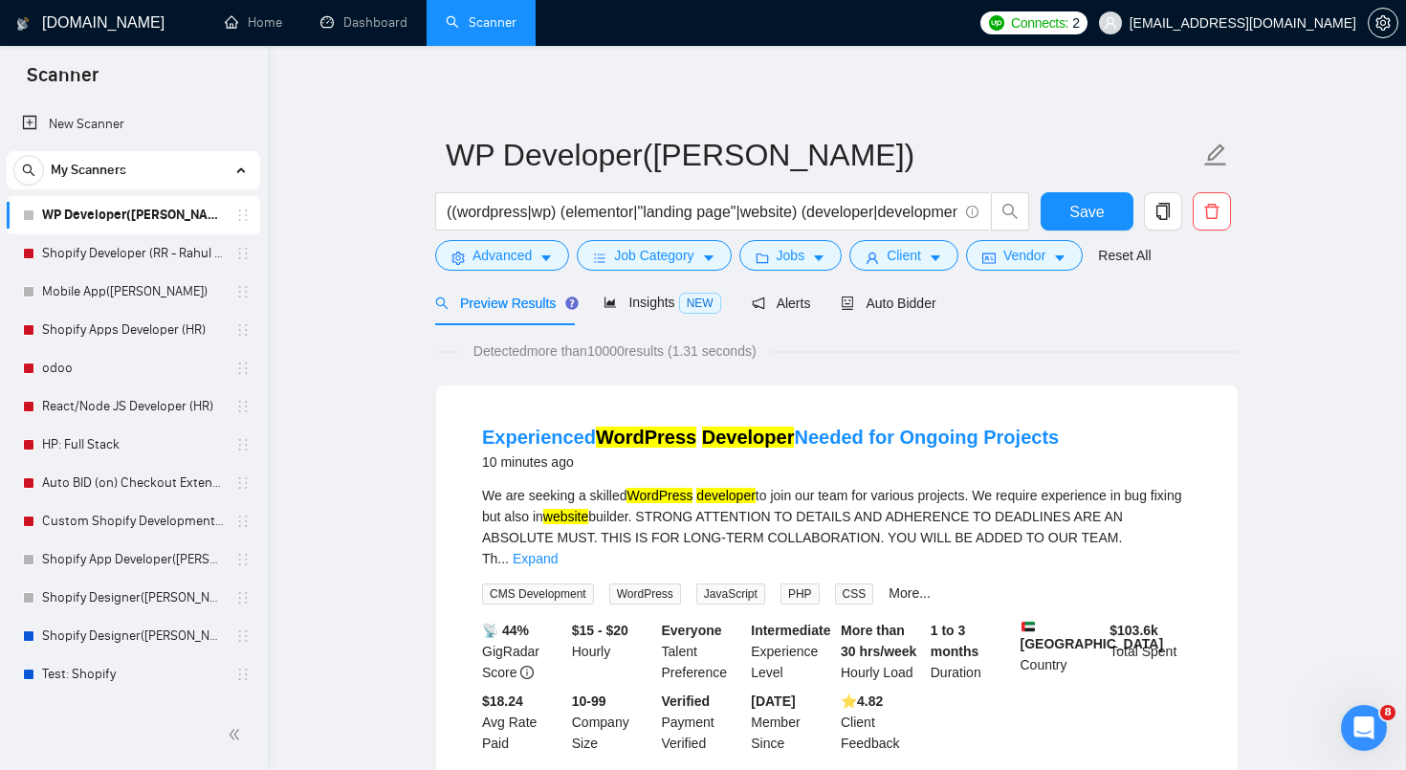
click at [617, 358] on span "Detected more than 10000 results (1.31 seconds)" at bounding box center [615, 351] width 310 height 21
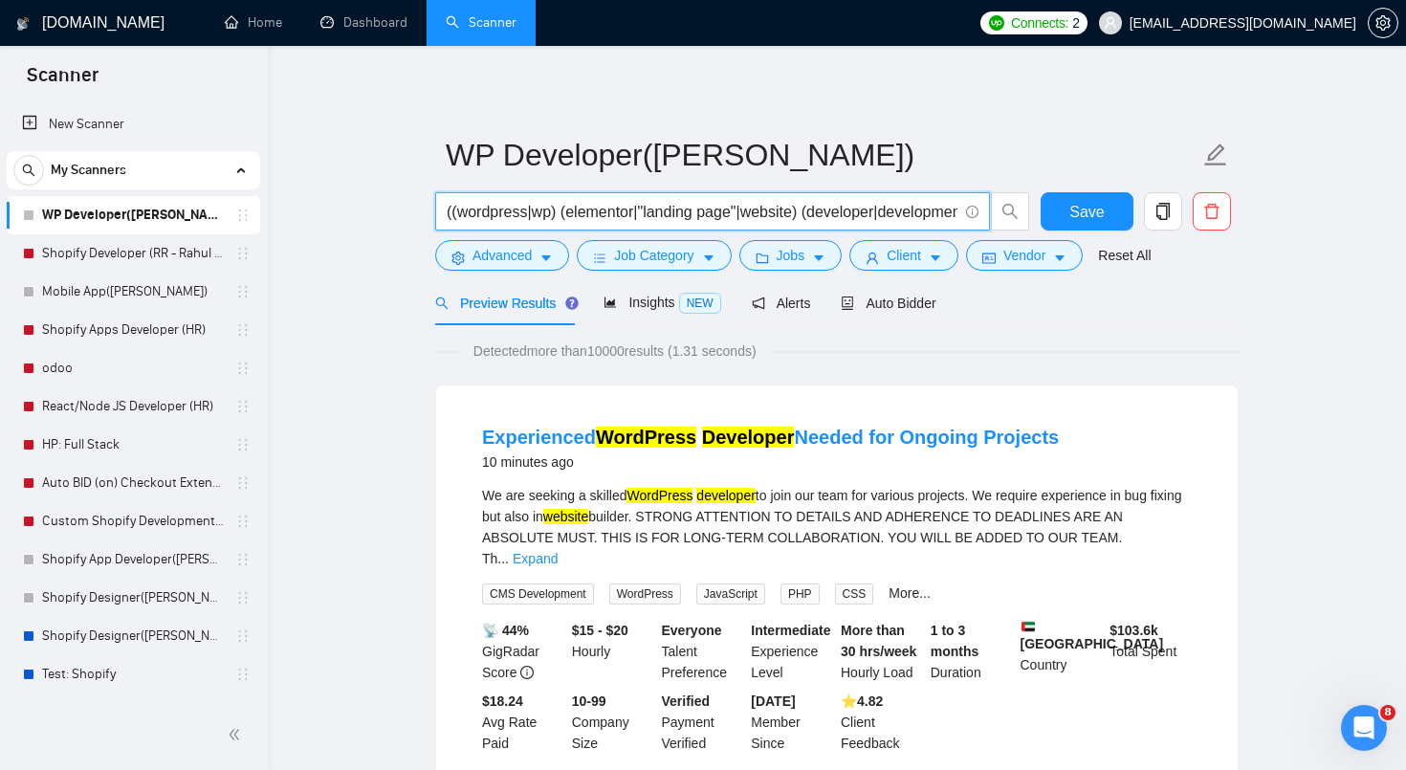
click at [862, 207] on input "((wordpress|wp) (elementor|"landing page"|website) (developer|development|desig…" at bounding box center [702, 212] width 511 height 24
click at [921, 213] on input "((wordpress|wp) (elementor|"landing page"|website) (developer|development|desig…" at bounding box center [702, 212] width 511 height 24
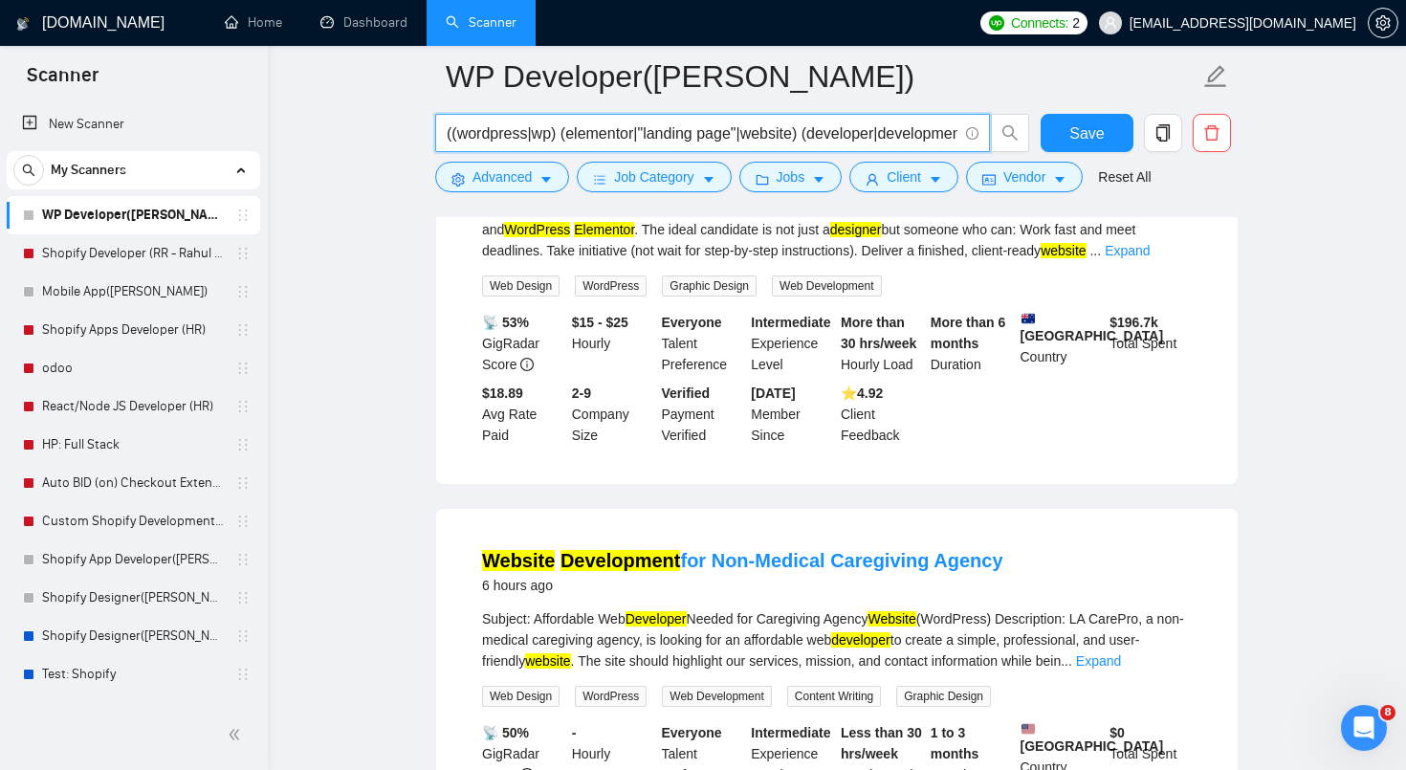
scroll to position [2409, 0]
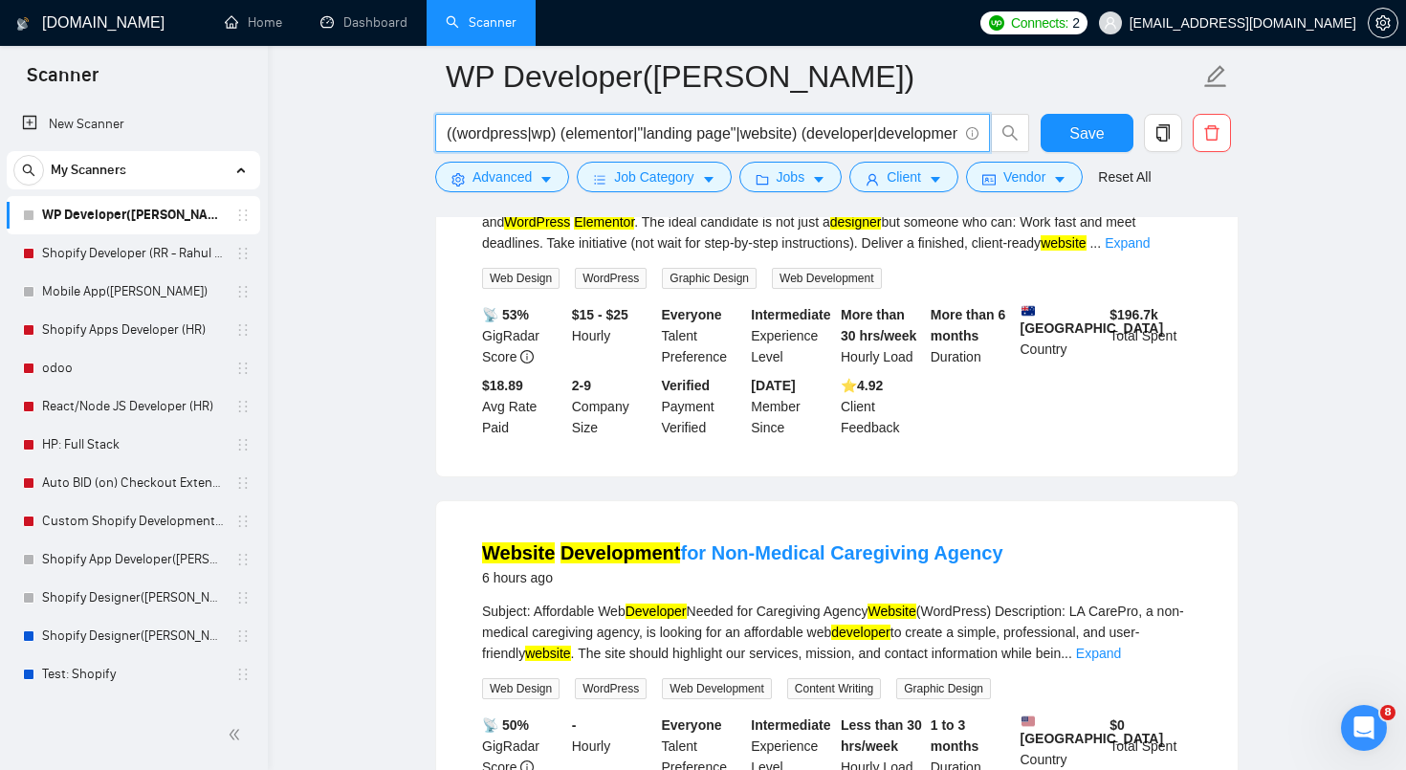
click at [464, 130] on input "((wordpress|wp) (elementor|"landing page"|website) (developer|development|desig…" at bounding box center [702, 133] width 511 height 24
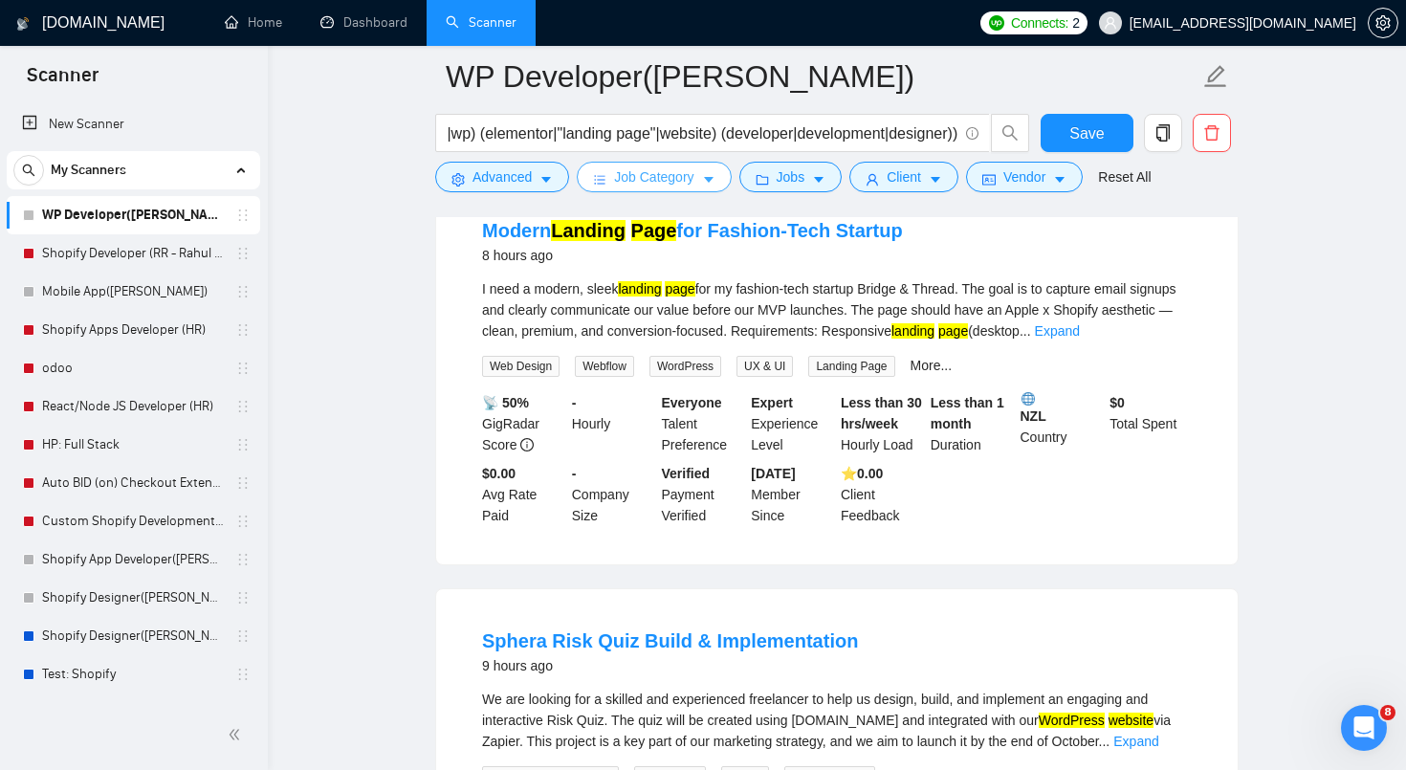
scroll to position [0, 0]
click at [707, 176] on icon "caret-down" at bounding box center [708, 179] width 13 height 13
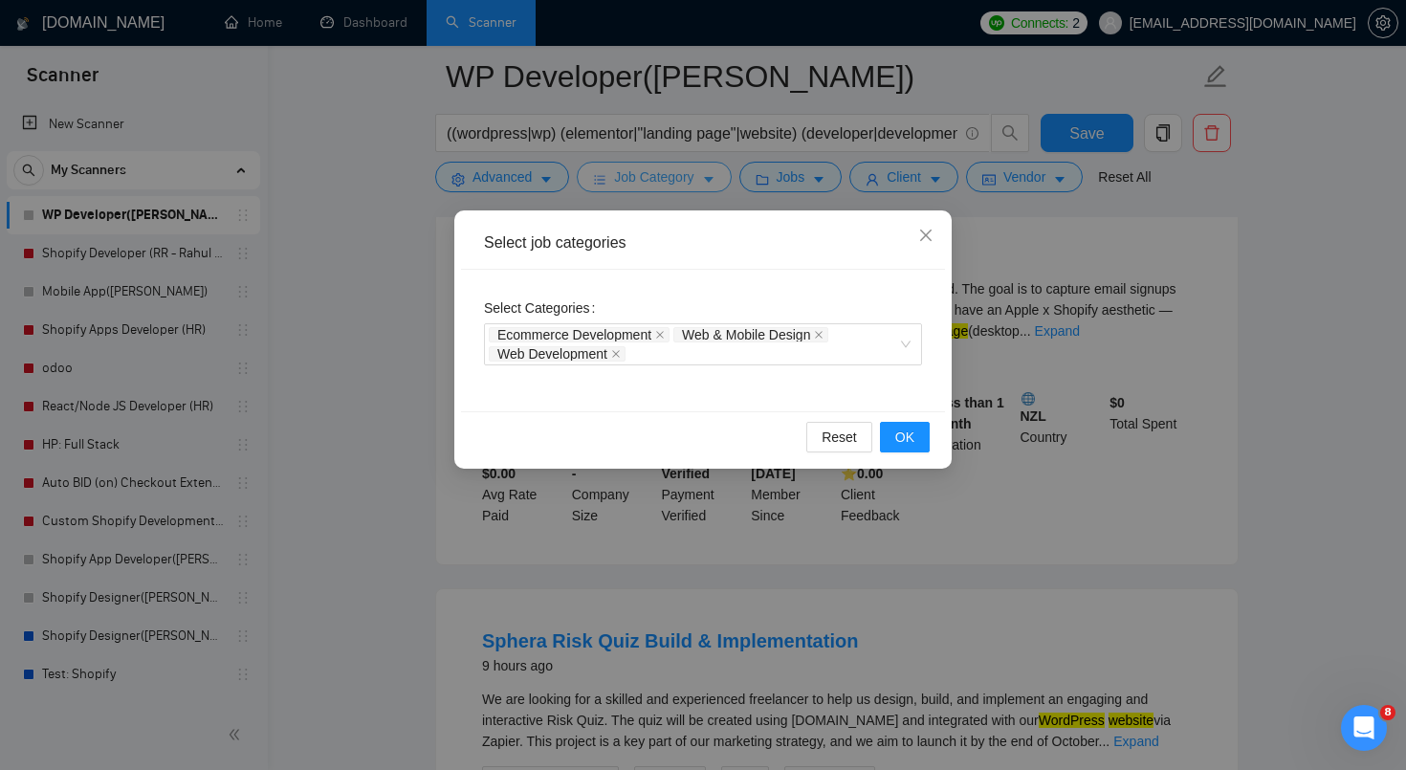
click at [707, 176] on div "Select job categories Select Categories Ecommerce Development Web & Mobile Desi…" at bounding box center [703, 385] width 1406 height 770
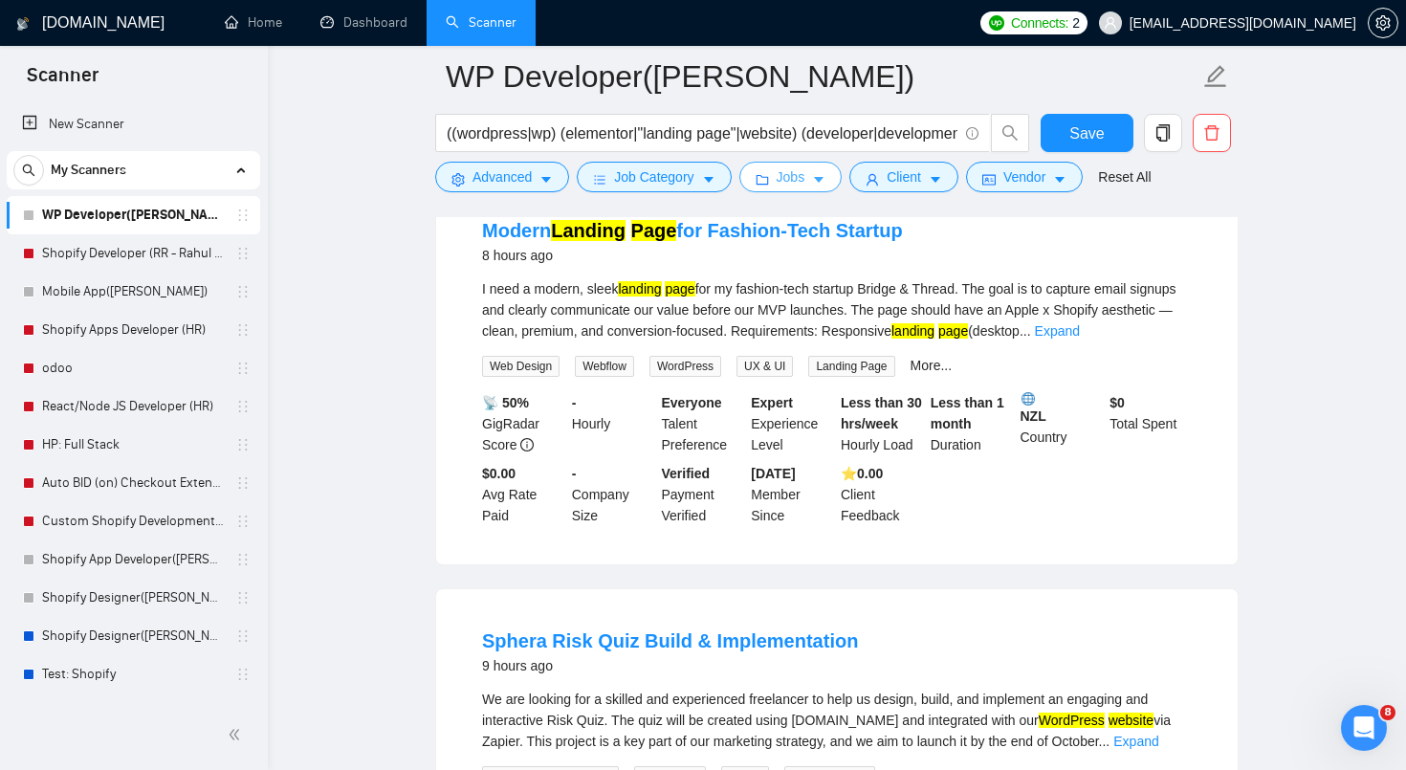
click at [825, 190] on button "Jobs" at bounding box center [790, 177] width 103 height 31
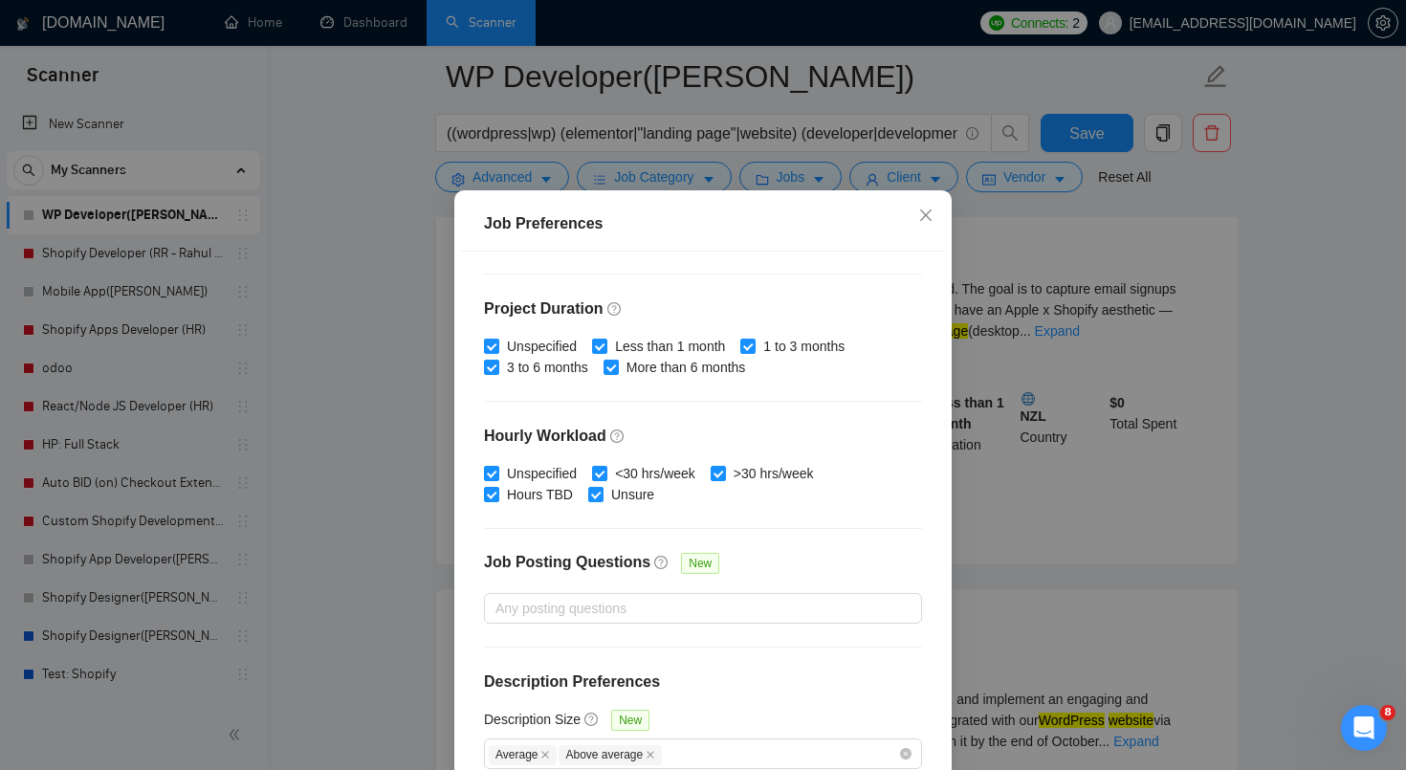
scroll to position [121, 0]
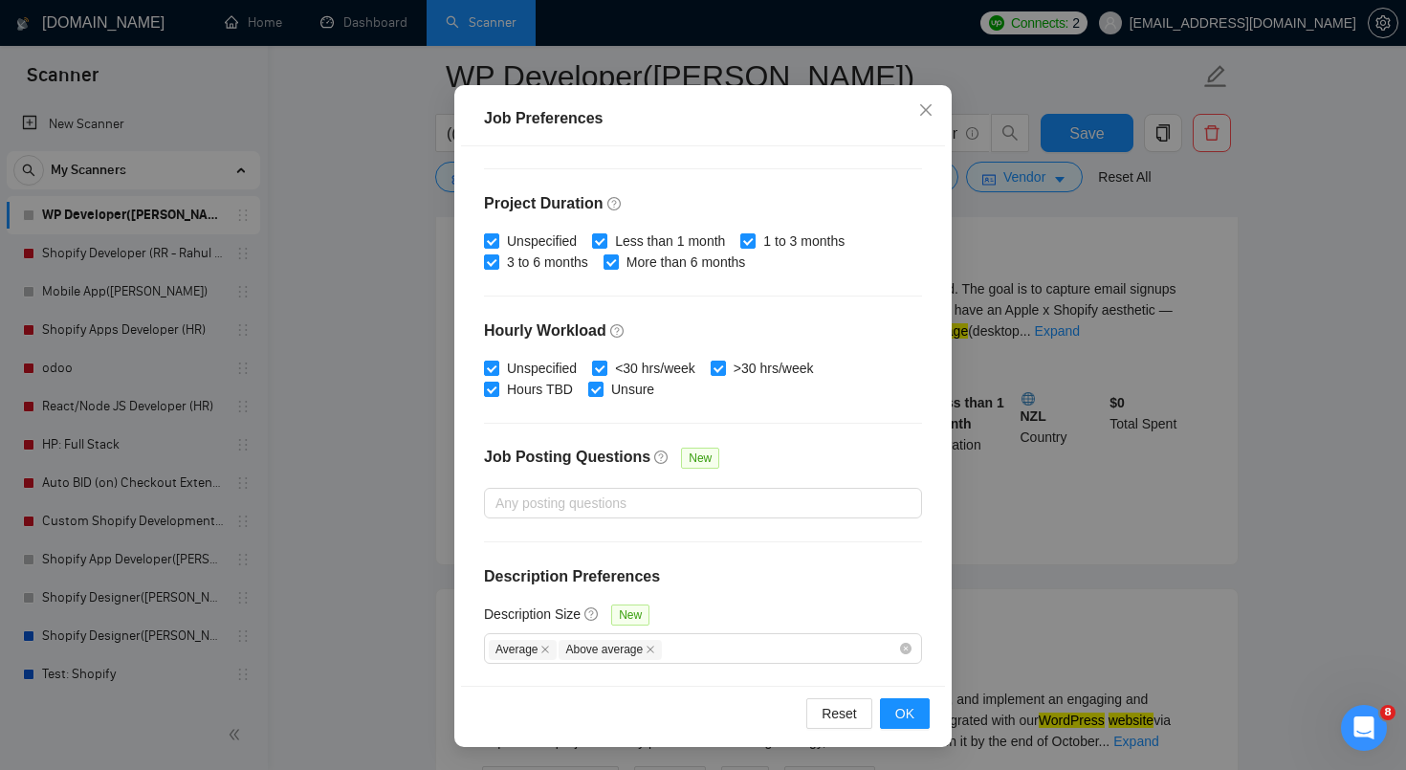
click at [722, 664] on div "Budget Project Type All Fixed Price Hourly Rate Fixed Price Budget $ 1500 Min -…" at bounding box center [703, 415] width 484 height 539
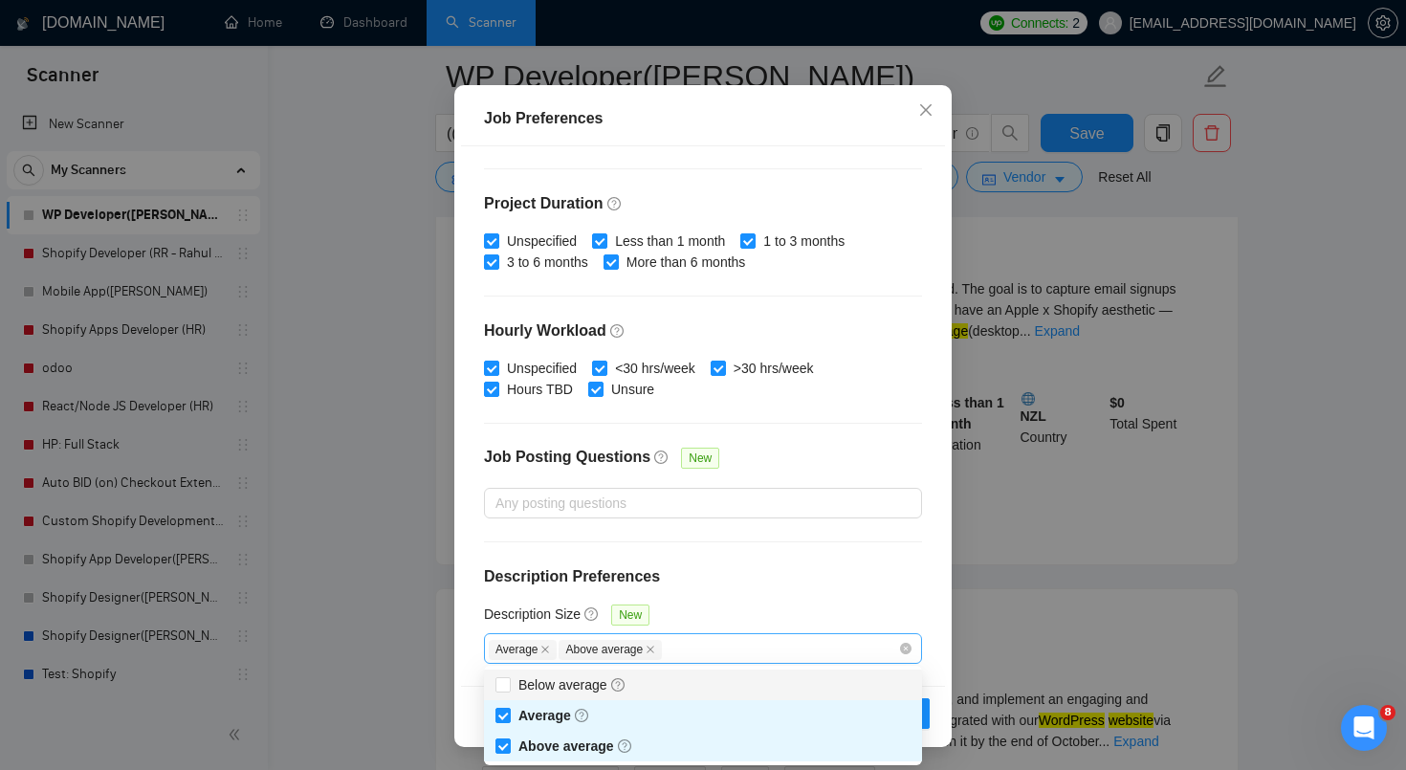
click at [717, 649] on div "Average Above average" at bounding box center [693, 648] width 409 height 23
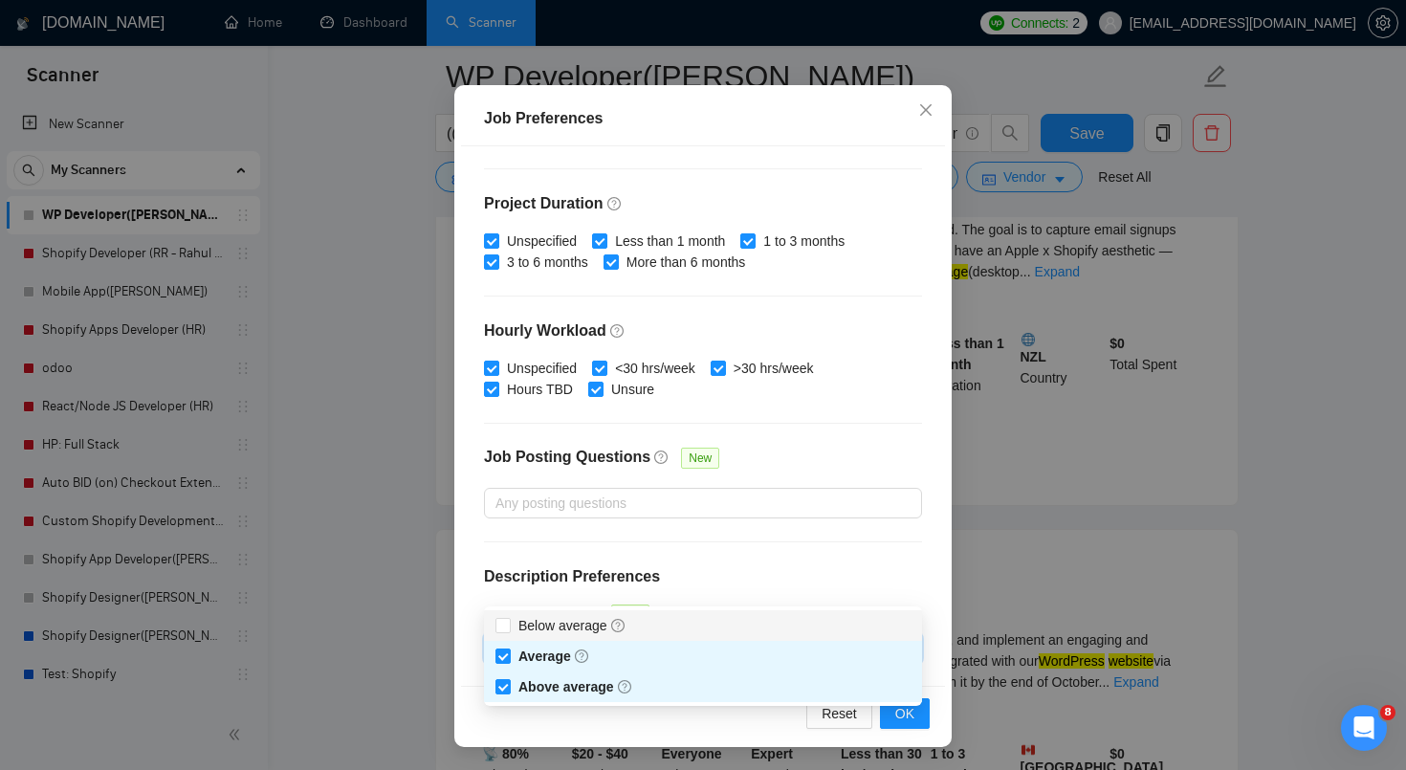
scroll to position [3230, 0]
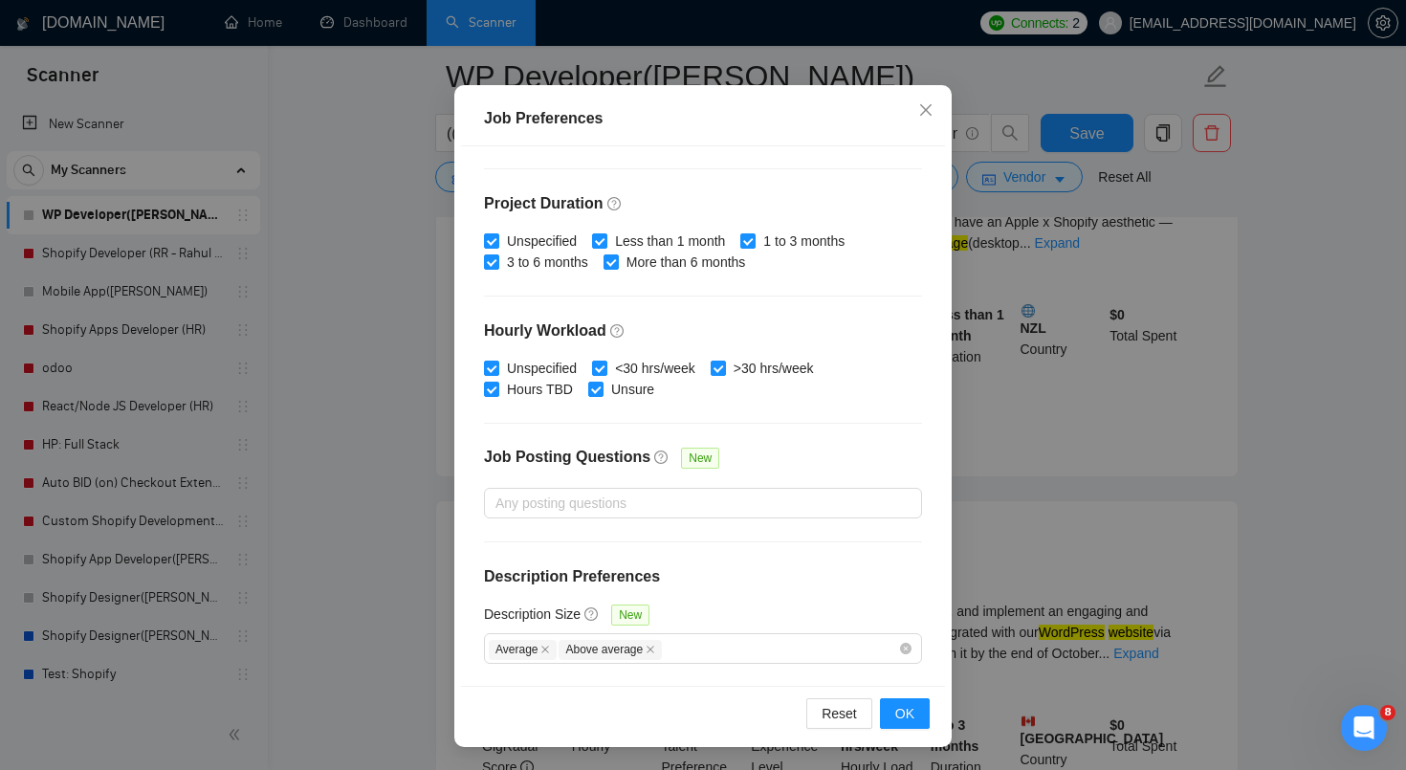
click at [817, 543] on div "Budget Project Type All Fixed Price Hourly Rate Fixed Price Budget $ 1500 Min -…" at bounding box center [703, 415] width 484 height 539
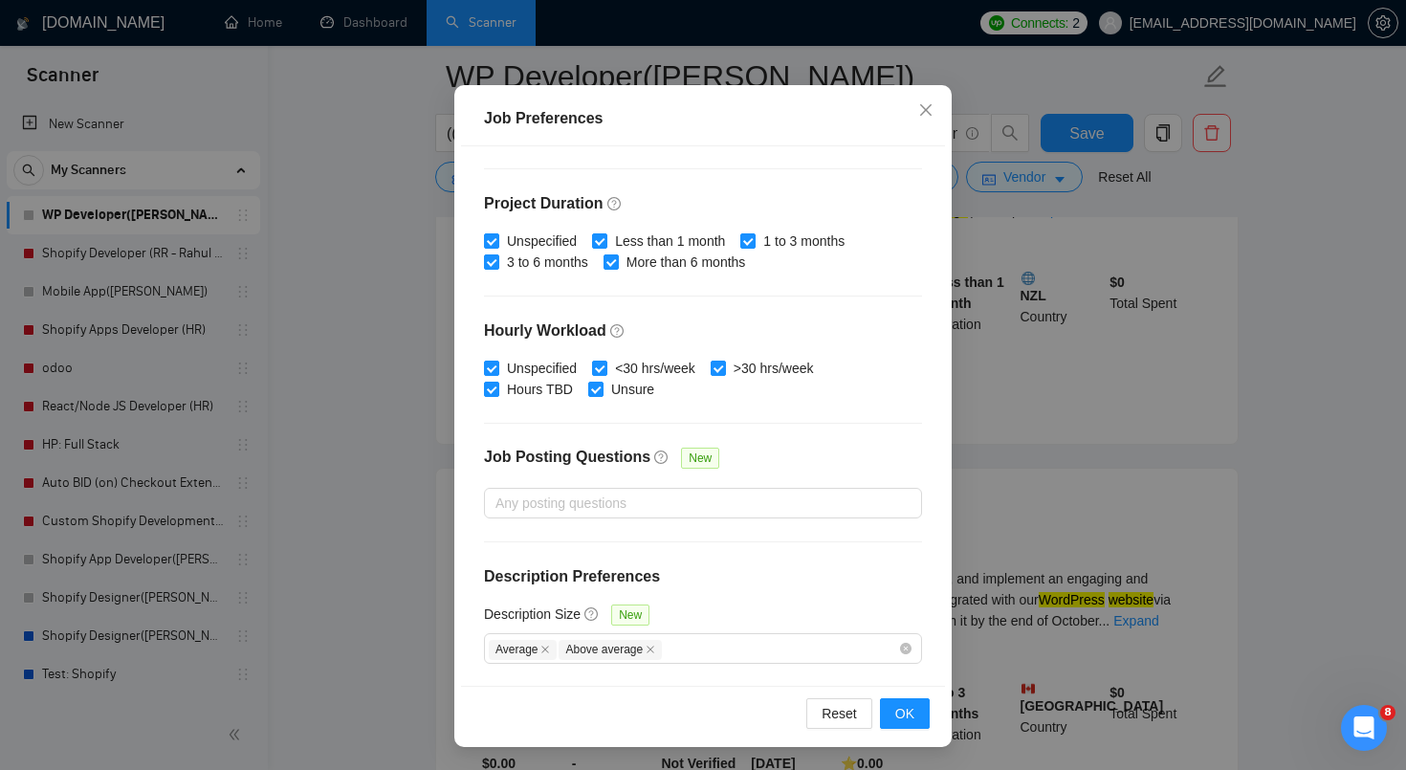
scroll to position [3268, 0]
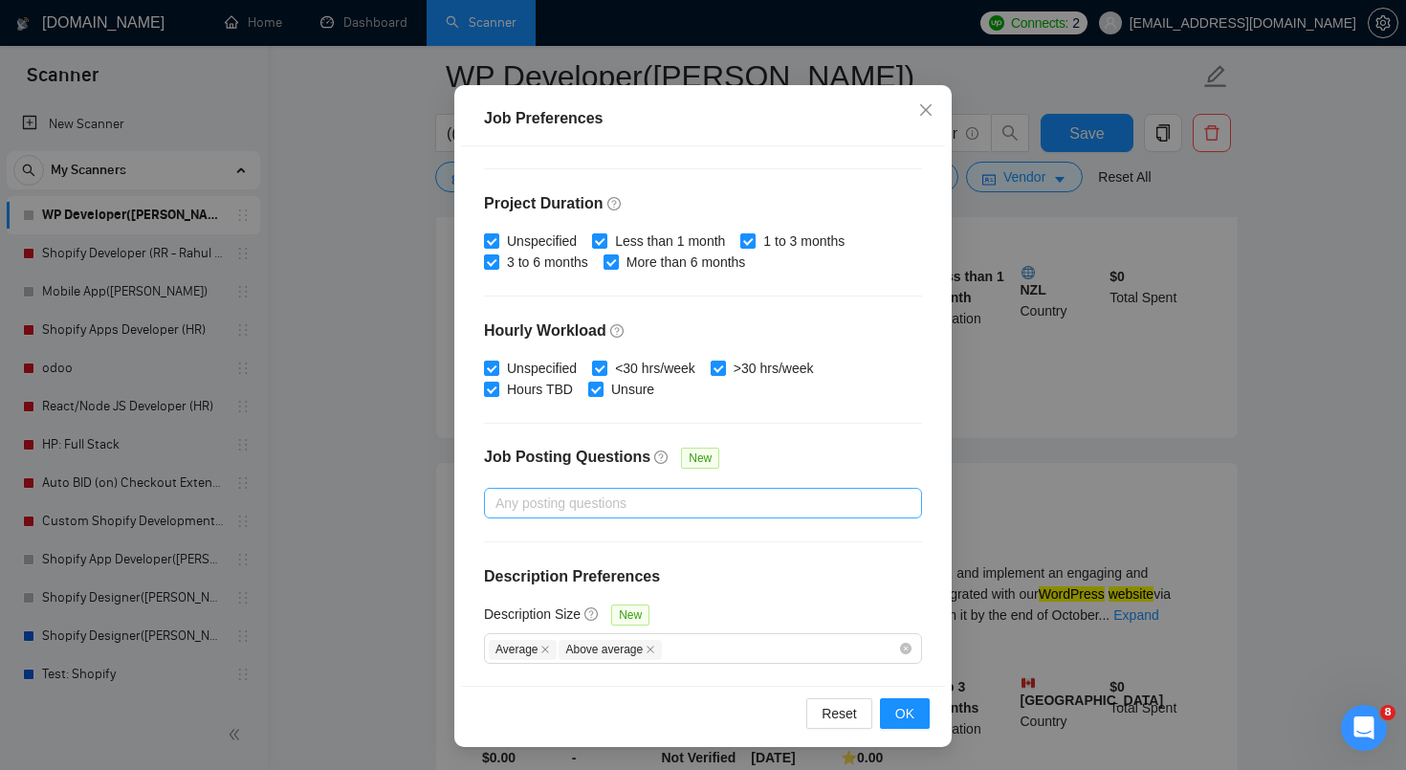
click at [636, 495] on div at bounding box center [693, 503] width 409 height 23
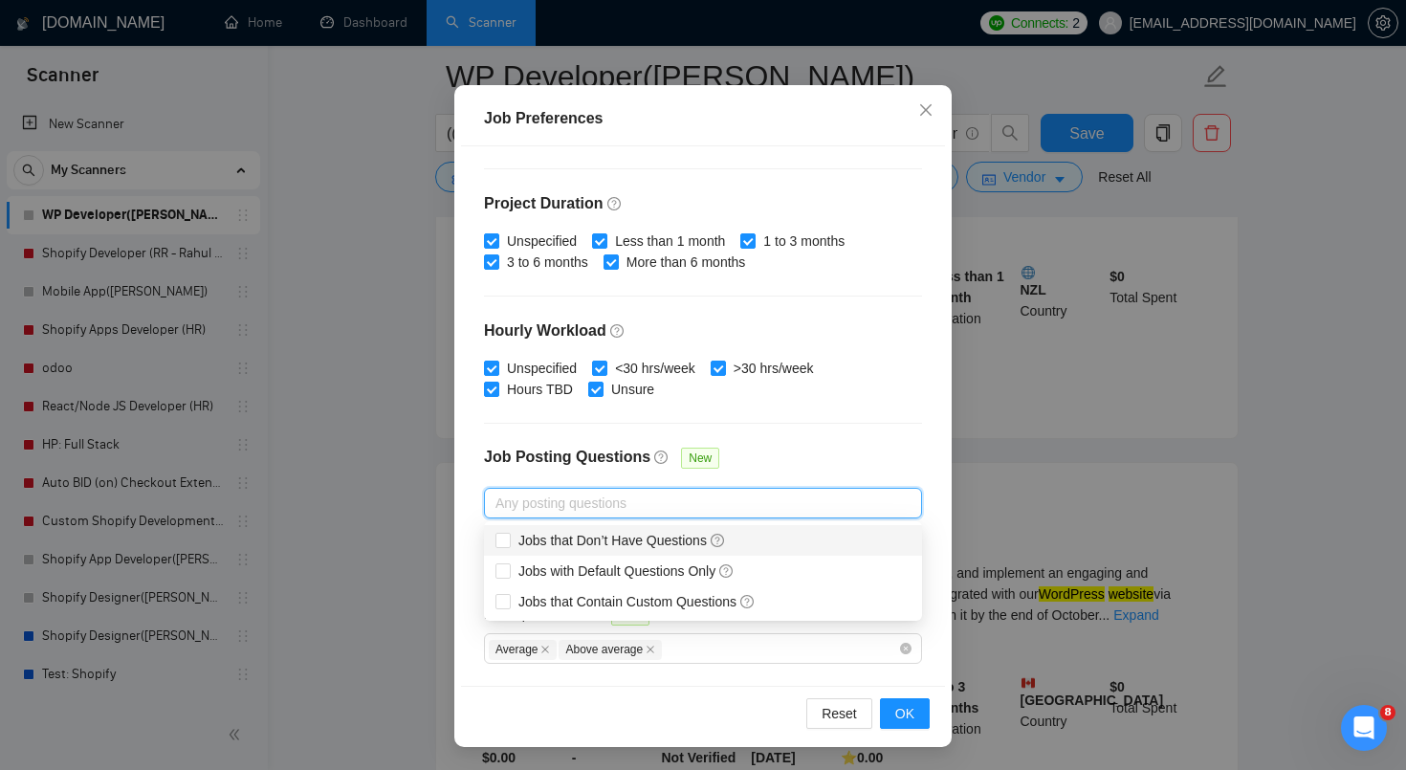
click at [807, 457] on div "Job Posting Questions New" at bounding box center [703, 467] width 438 height 41
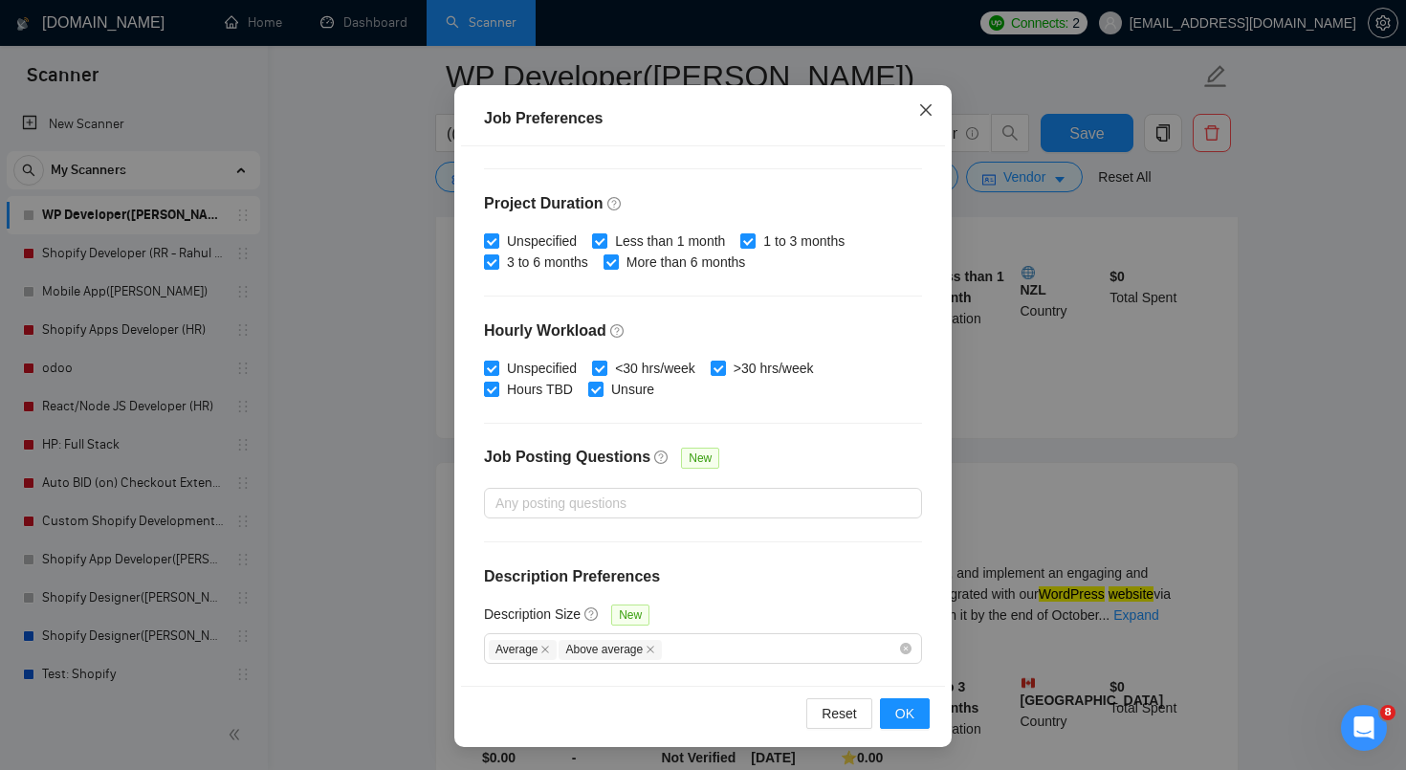
click at [928, 104] on icon "close" at bounding box center [925, 109] width 15 height 15
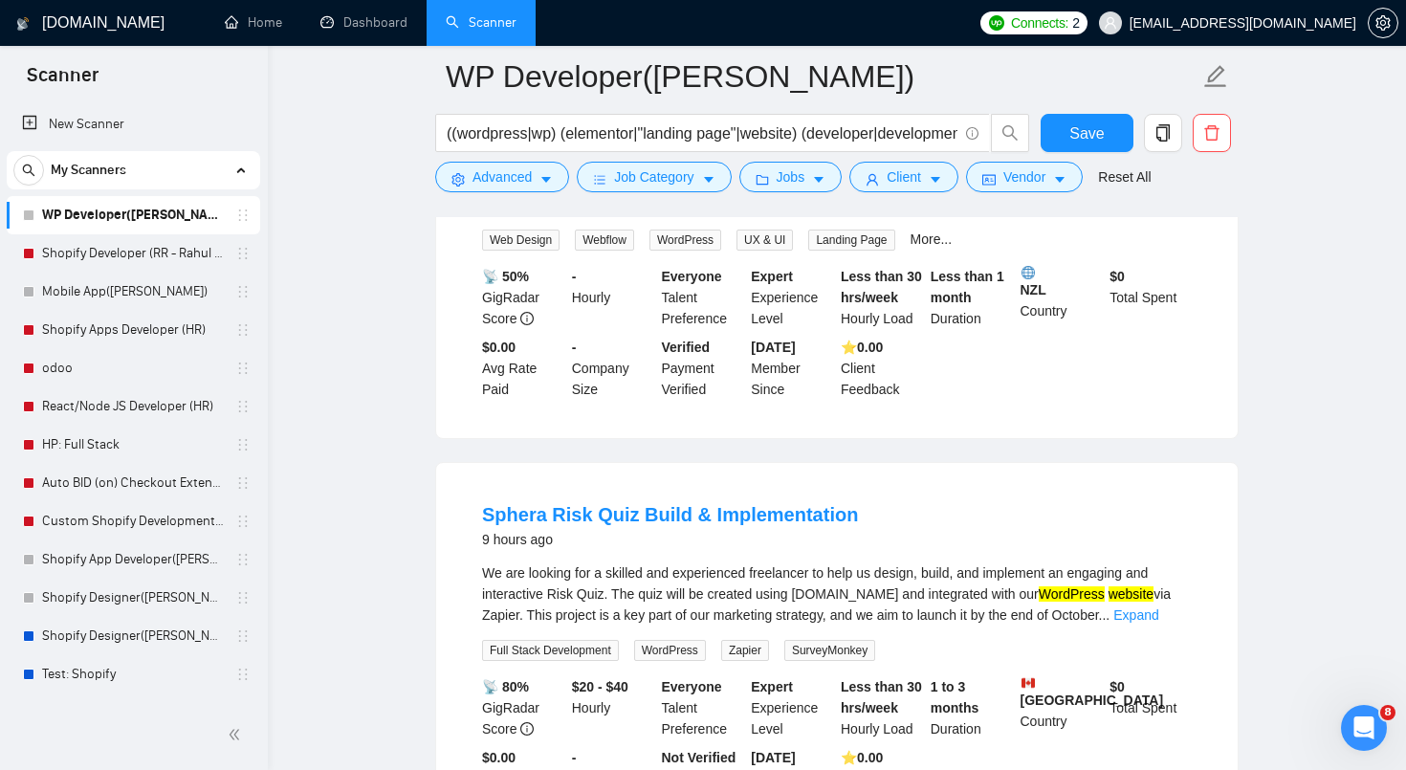
scroll to position [29, 0]
click at [916, 183] on span "Client" at bounding box center [904, 176] width 34 height 21
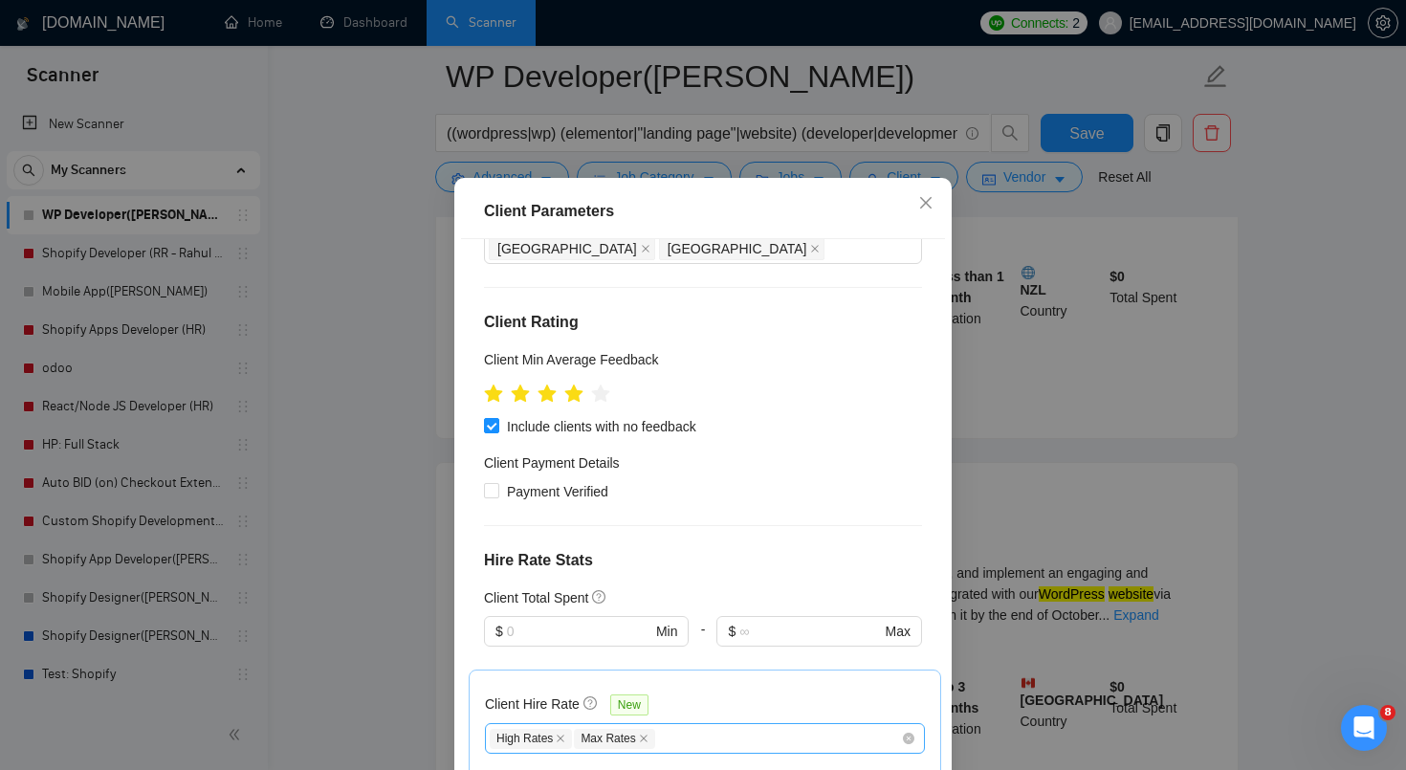
click at [851, 723] on div "High Rates Max Rates" at bounding box center [705, 738] width 440 height 31
click at [844, 223] on div "Client Parameters" at bounding box center [703, 211] width 438 height 23
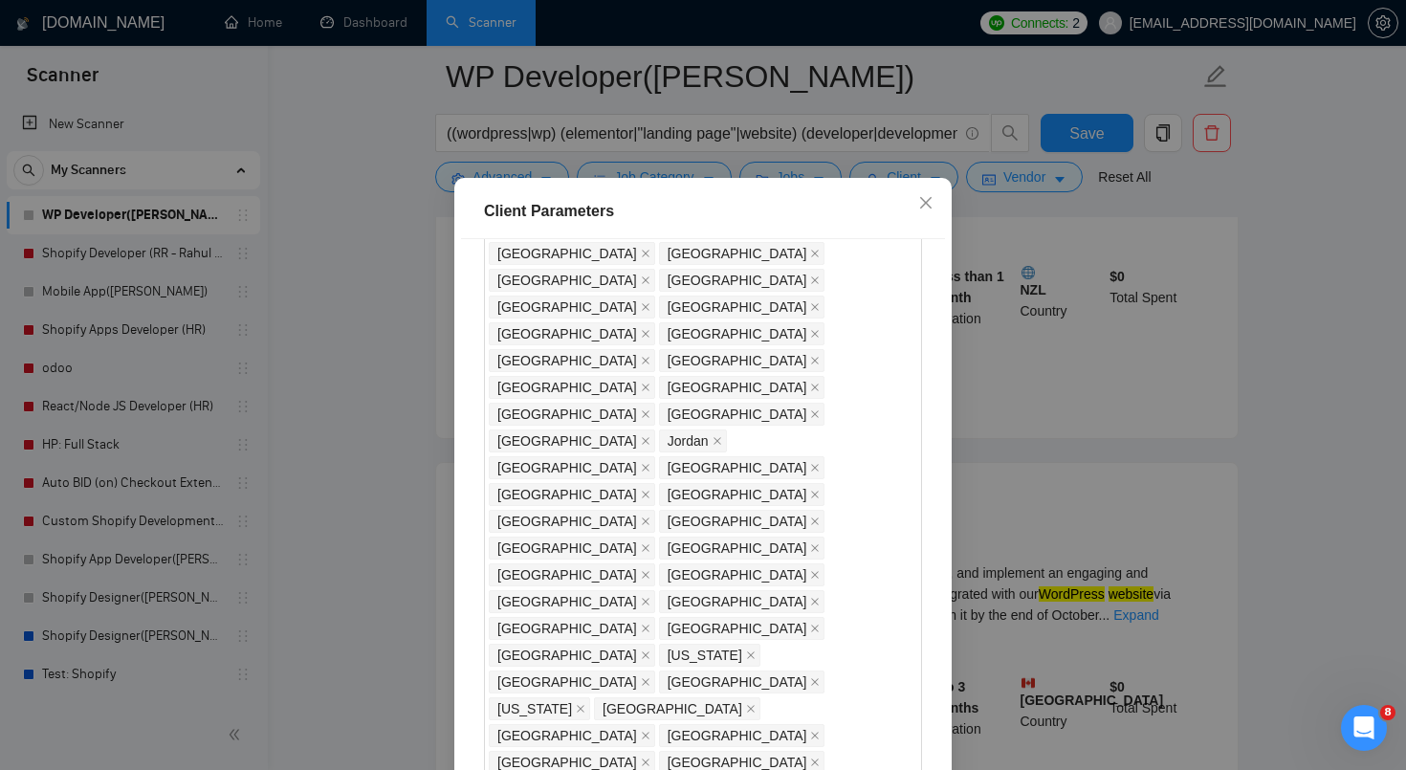
scroll to position [605, 0]
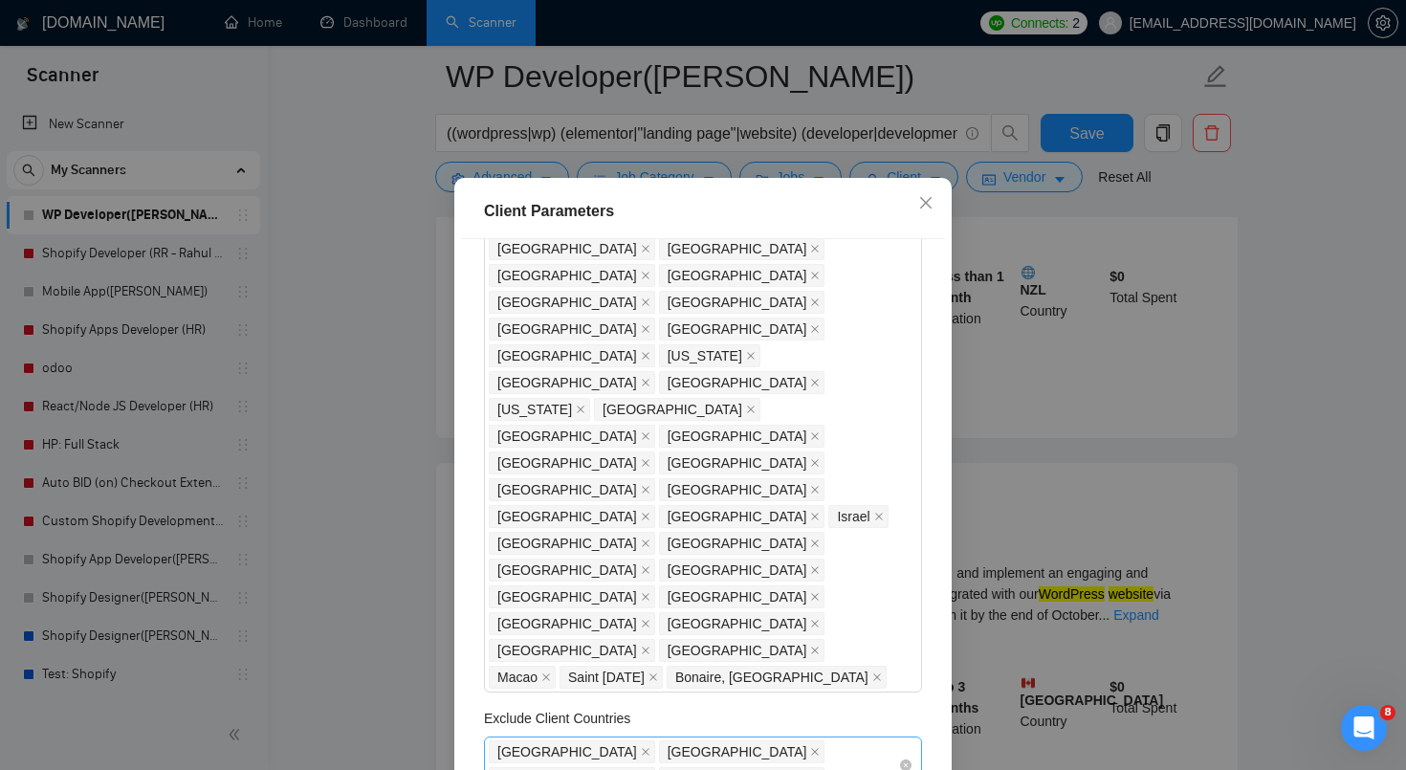
click at [884, 738] on div "[GEOGRAPHIC_DATA] [GEOGRAPHIC_DATA] [GEOGRAPHIC_DATA] [GEOGRAPHIC_DATA]" at bounding box center [693, 765] width 409 height 54
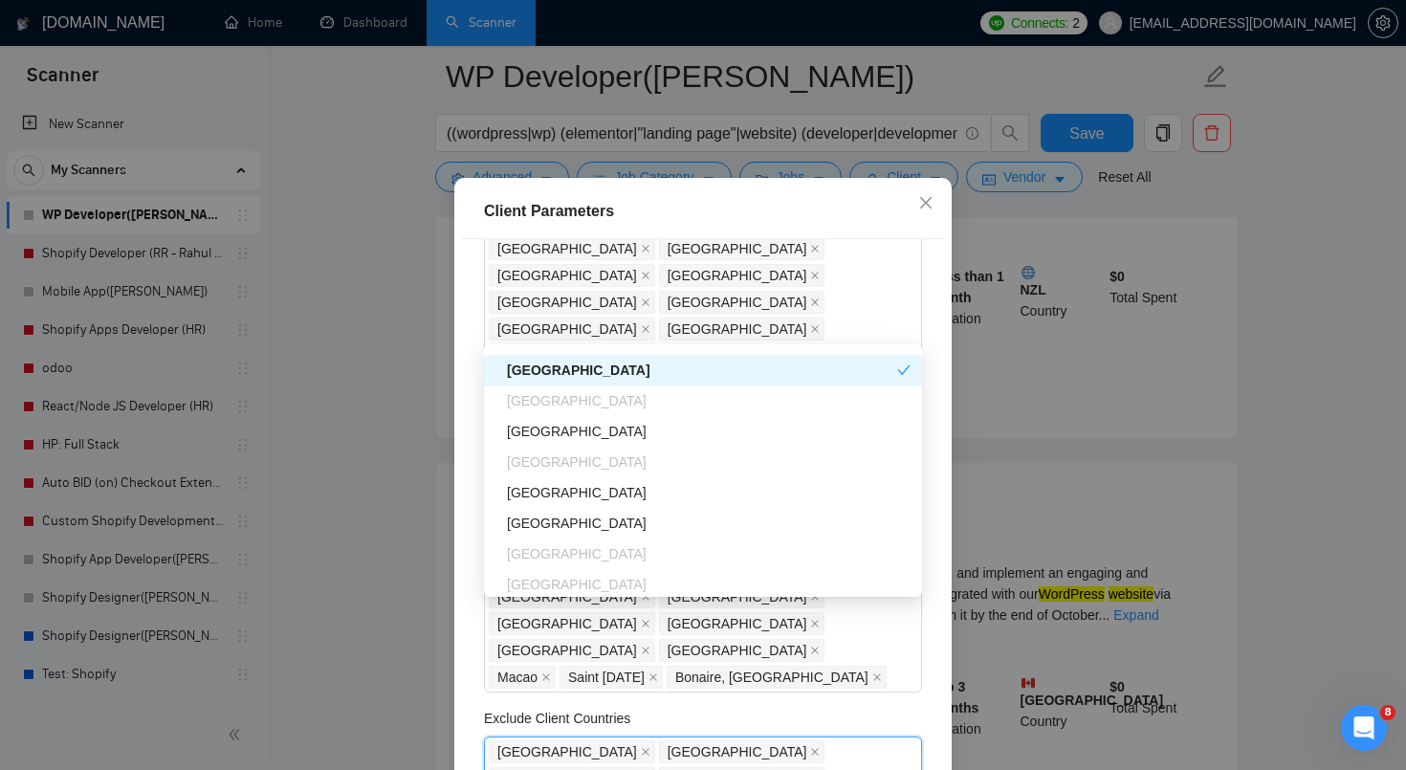
scroll to position [619, 0]
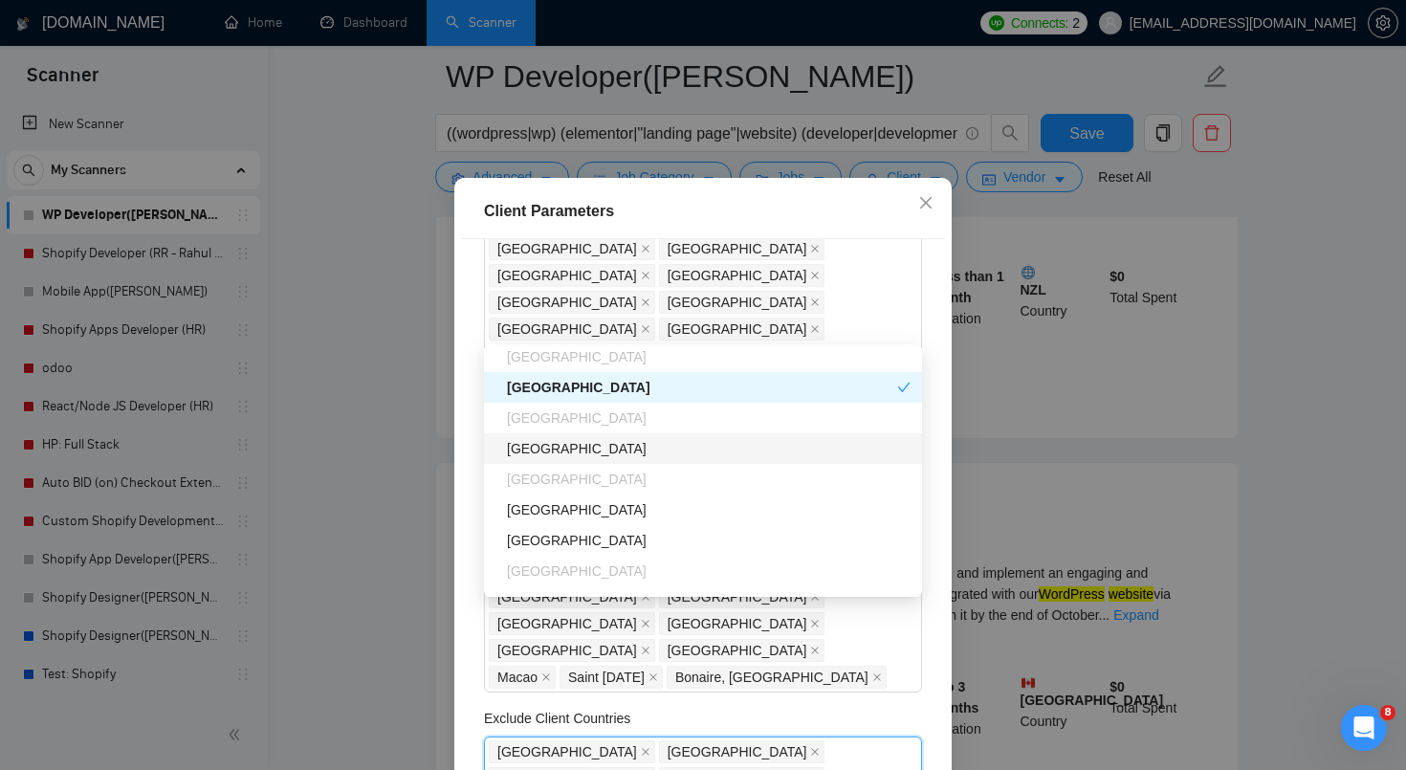
click at [539, 449] on div "[GEOGRAPHIC_DATA]" at bounding box center [709, 448] width 404 height 21
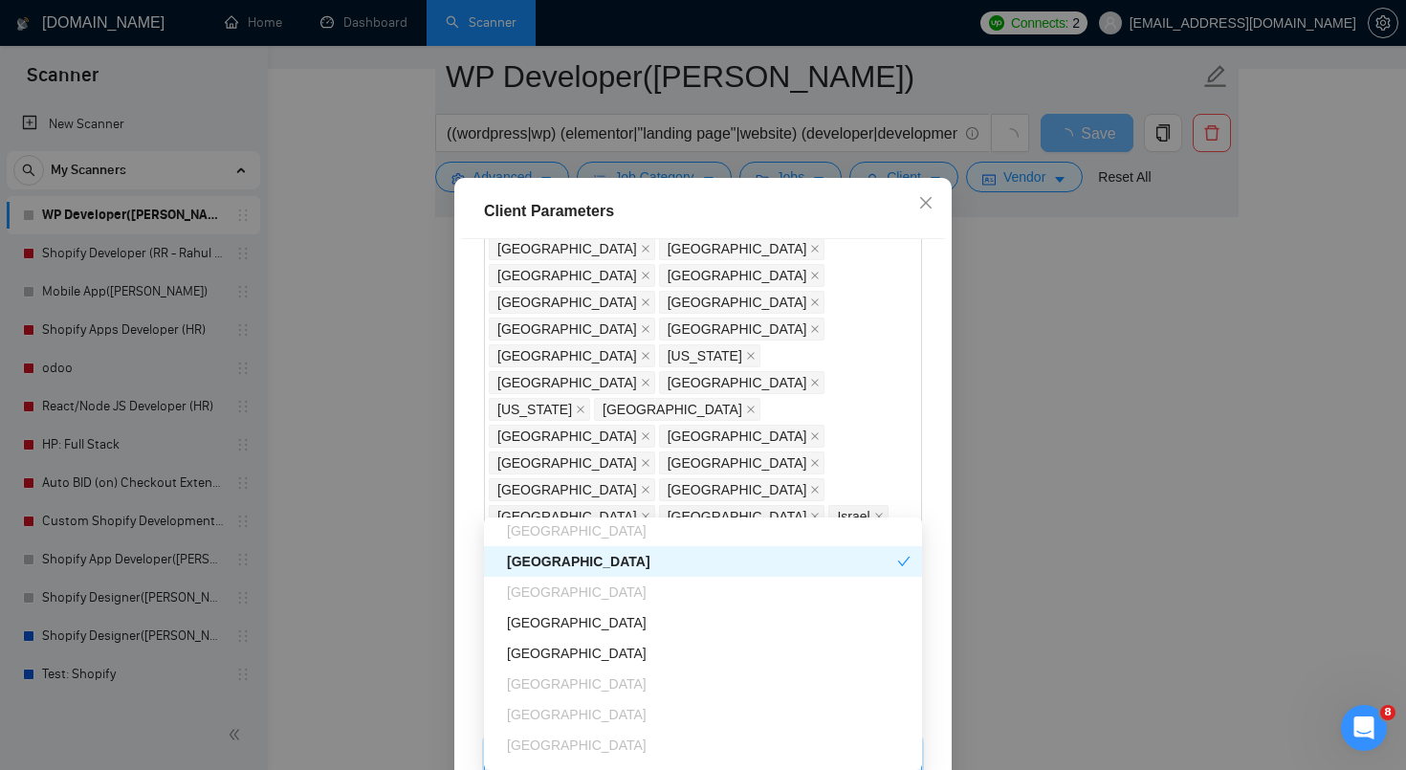
scroll to position [684, 0]
click at [542, 647] on div "[GEOGRAPHIC_DATA]" at bounding box center [709, 648] width 404 height 21
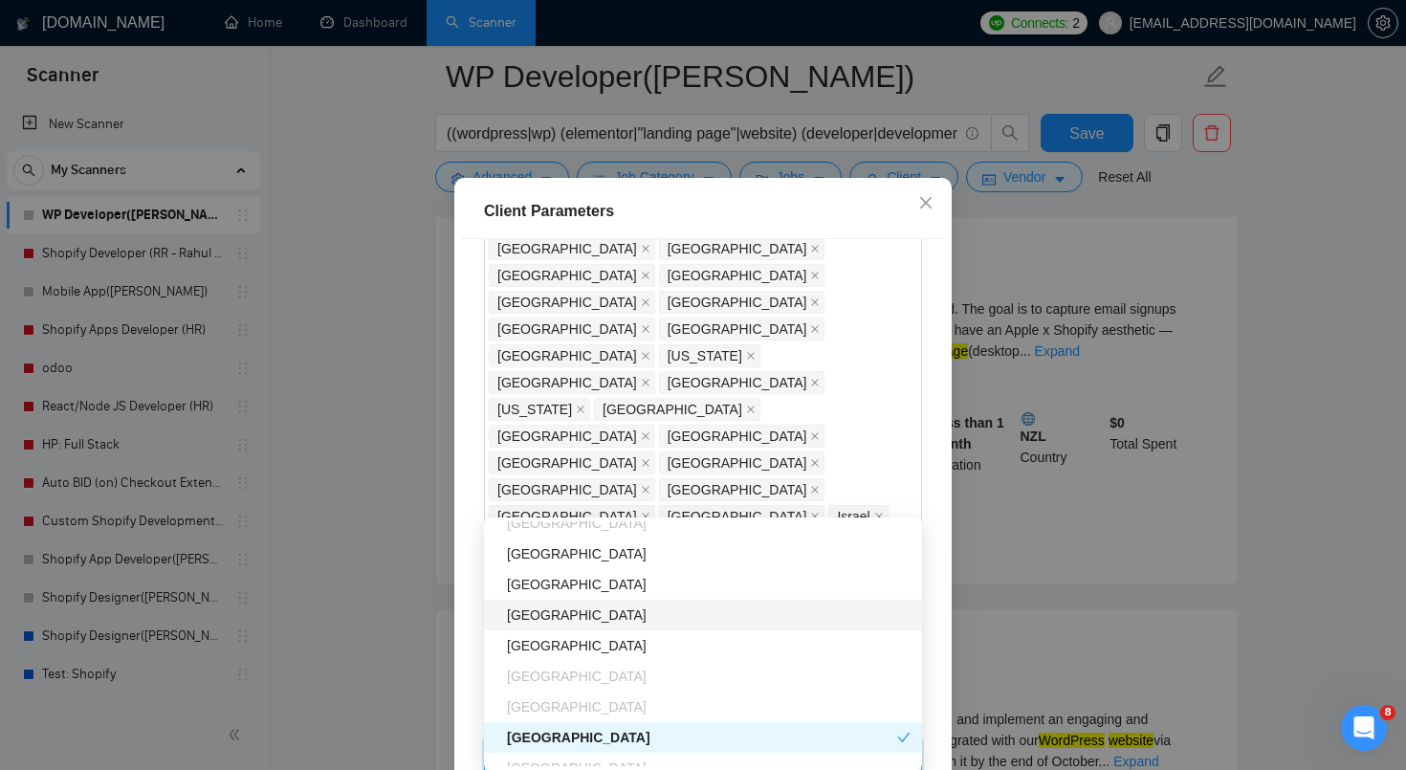
scroll to position [997, 0]
click at [584, 612] on div "[GEOGRAPHIC_DATA]" at bounding box center [709, 611] width 404 height 21
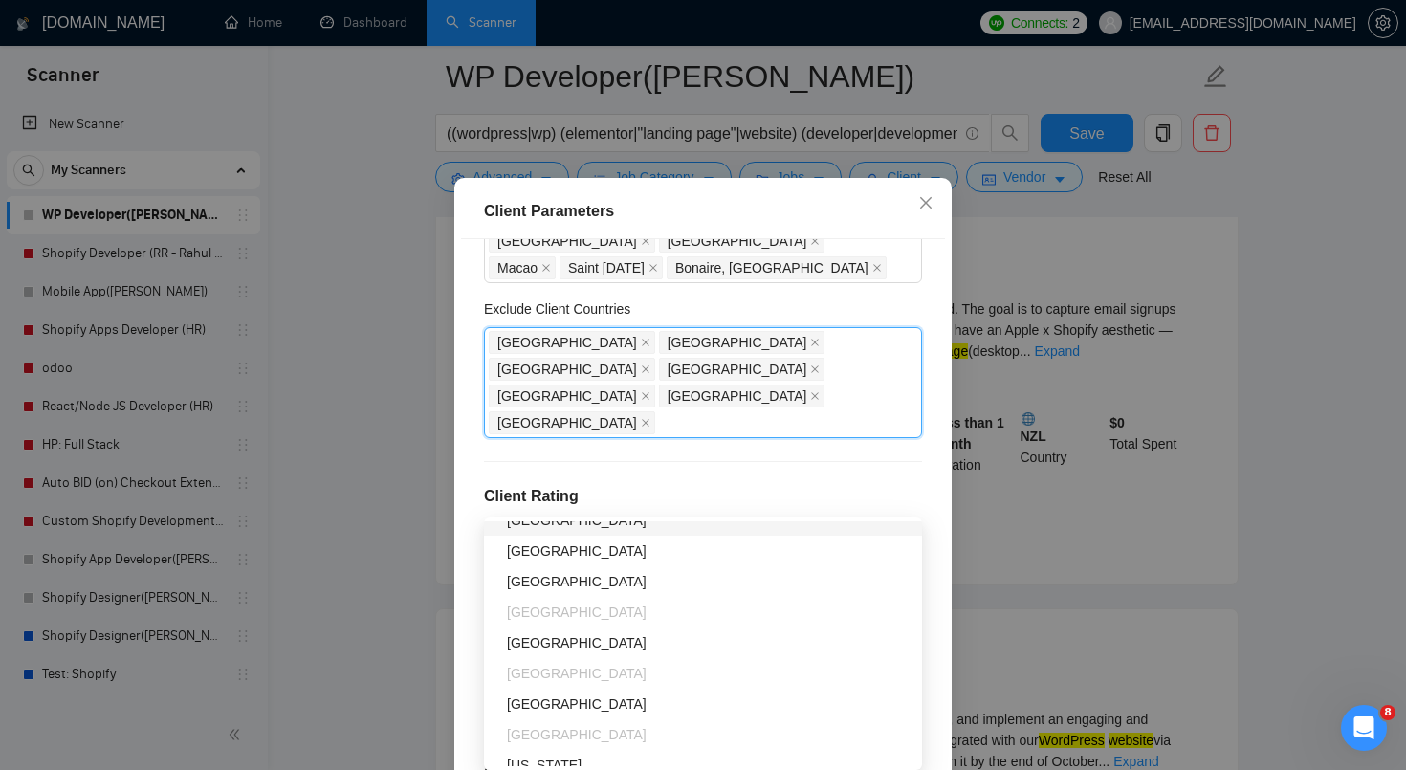
scroll to position [1161, 0]
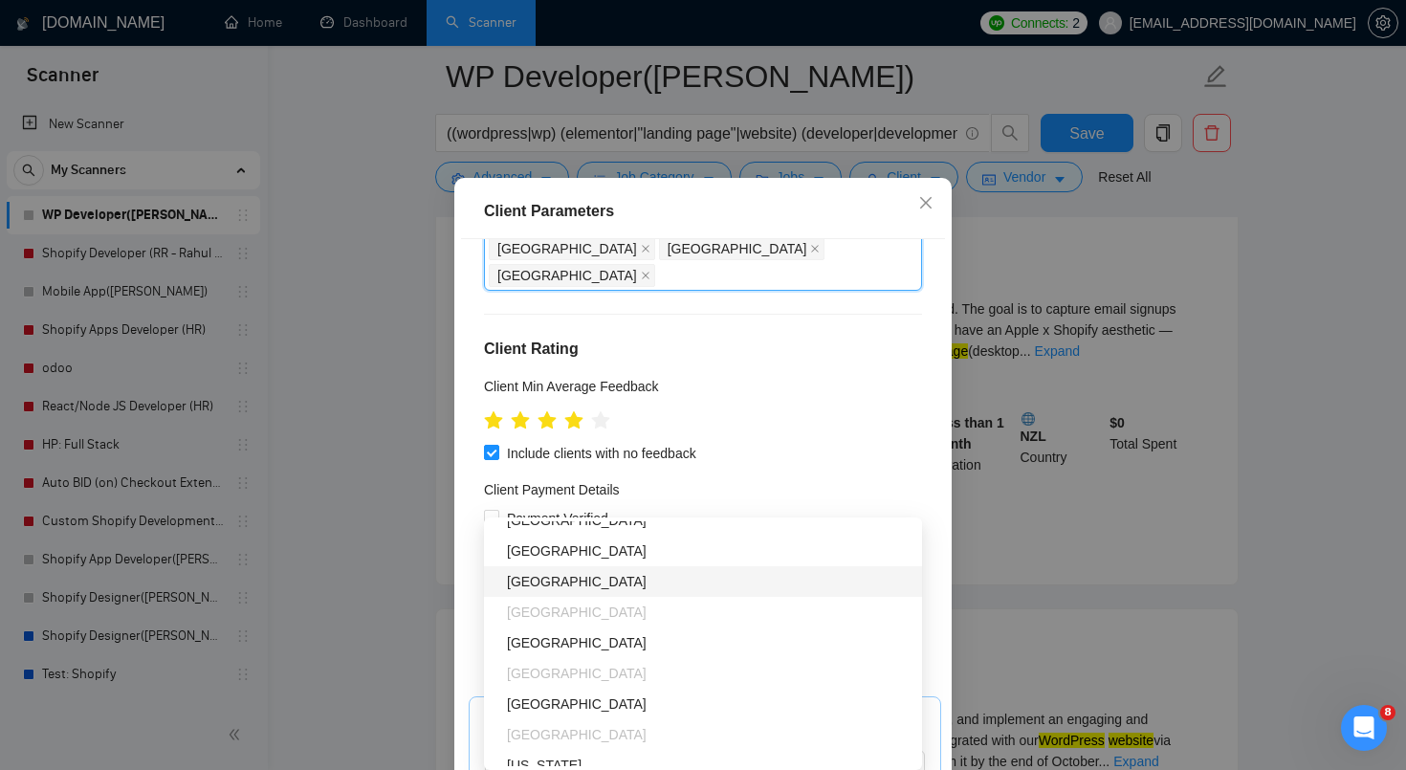
click at [466, 580] on div "Client Location Include Client Countries [GEOGRAPHIC_DATA] [GEOGRAPHIC_DATA] [G…" at bounding box center [703, 508] width 484 height 539
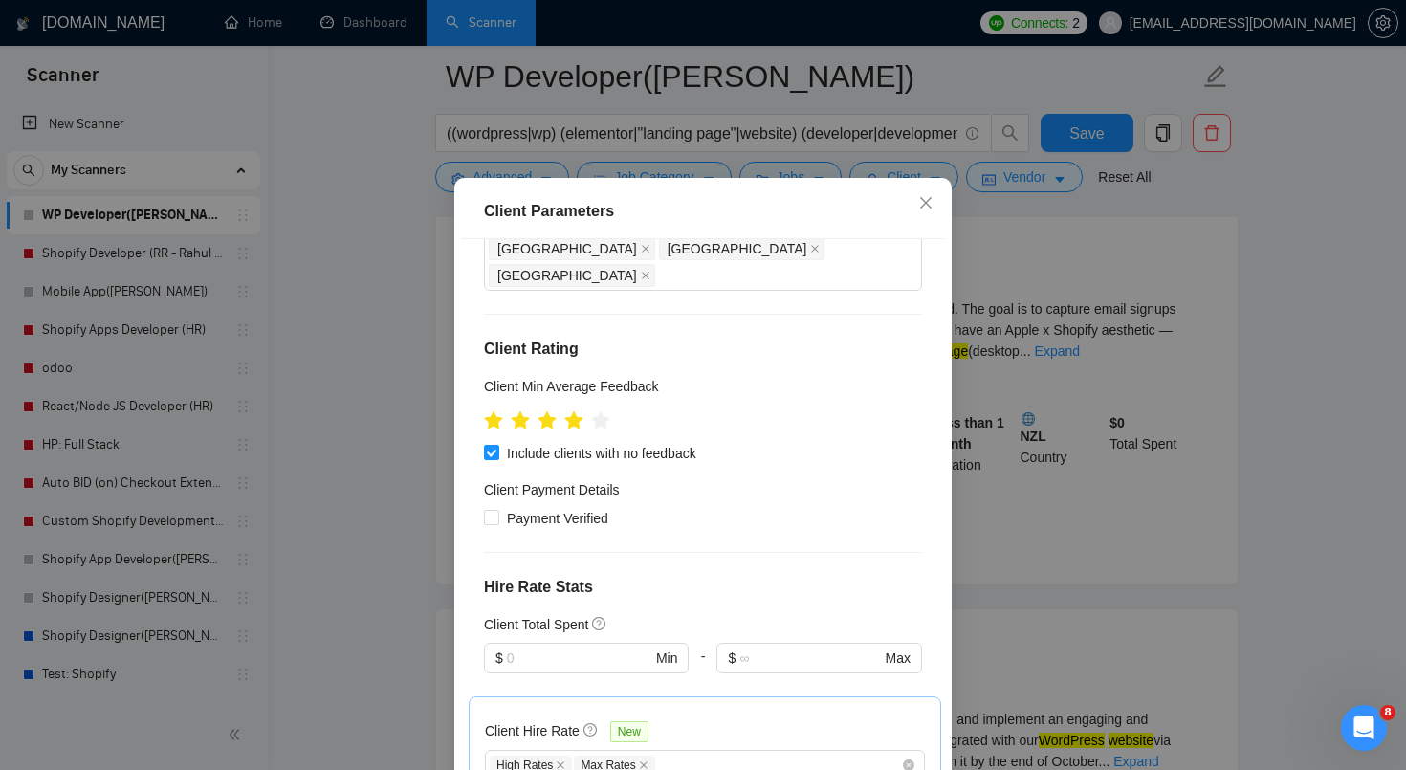
scroll to position [121, 0]
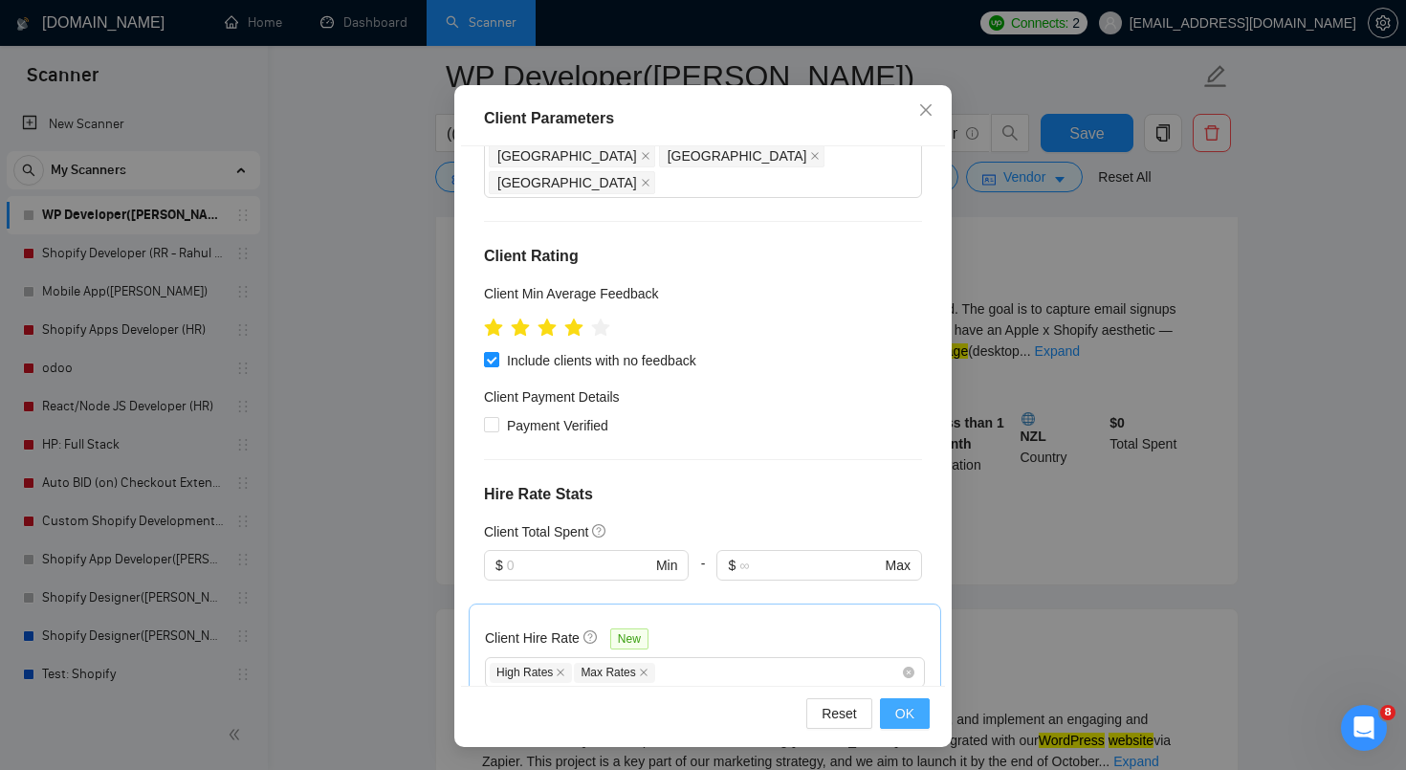
click at [916, 709] on button "OK" at bounding box center [905, 713] width 50 height 31
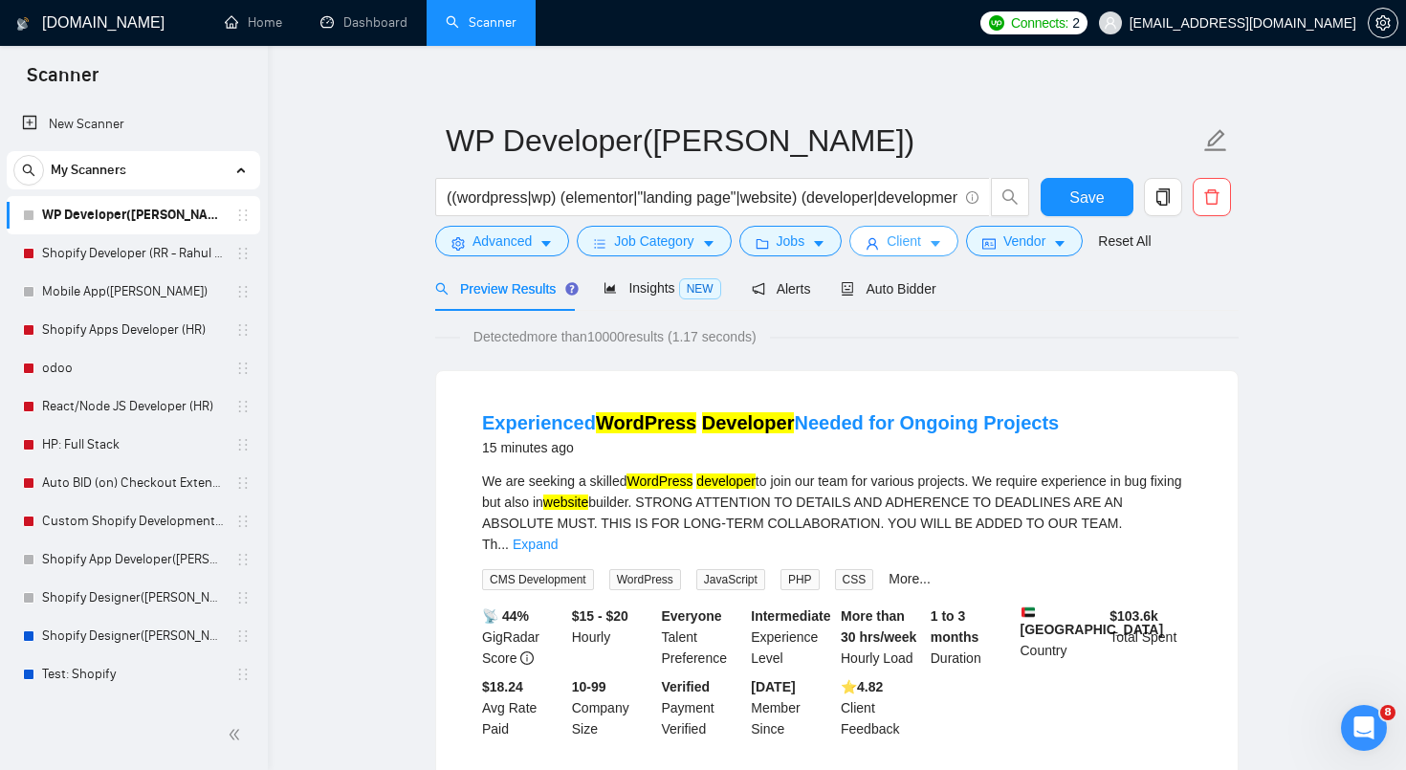
scroll to position [0, 0]
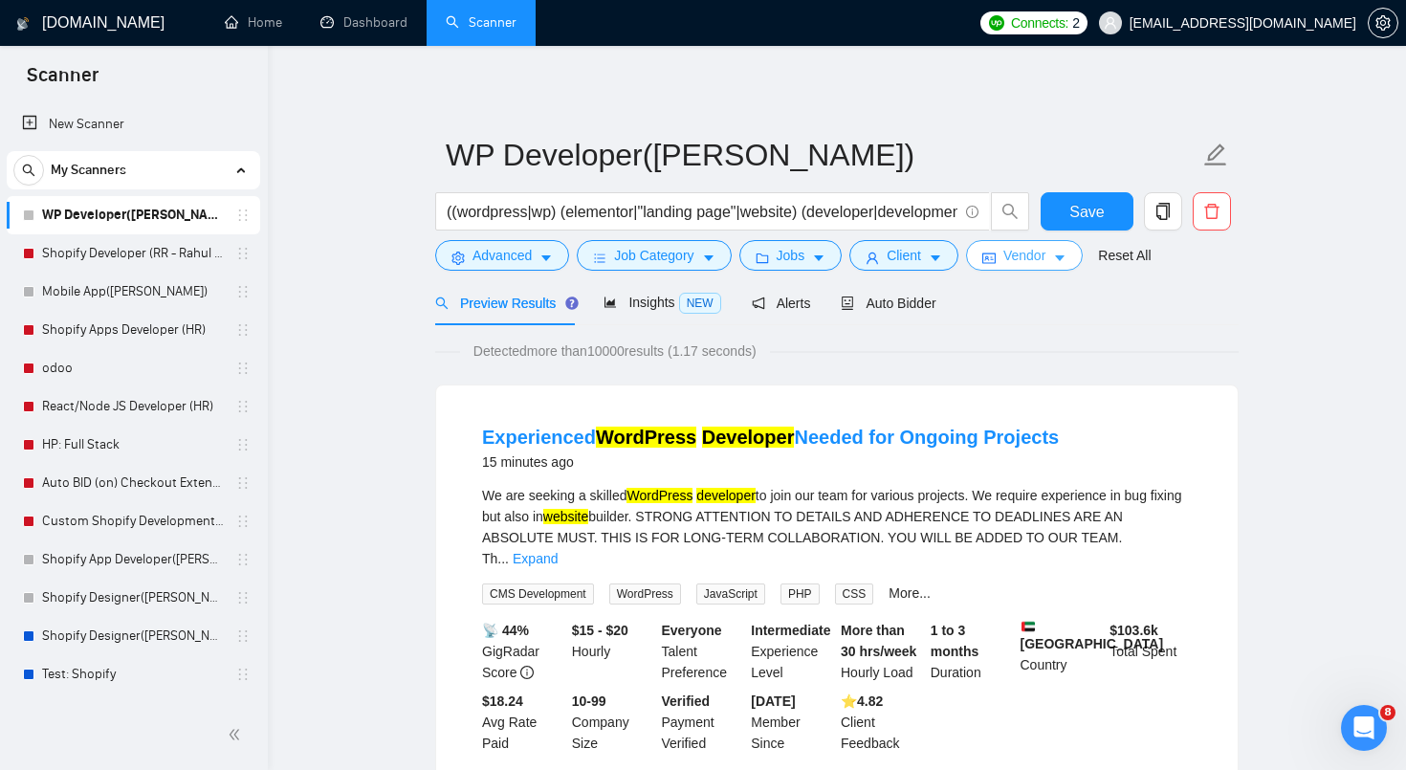
click at [1050, 268] on button "Vendor" at bounding box center [1024, 255] width 117 height 31
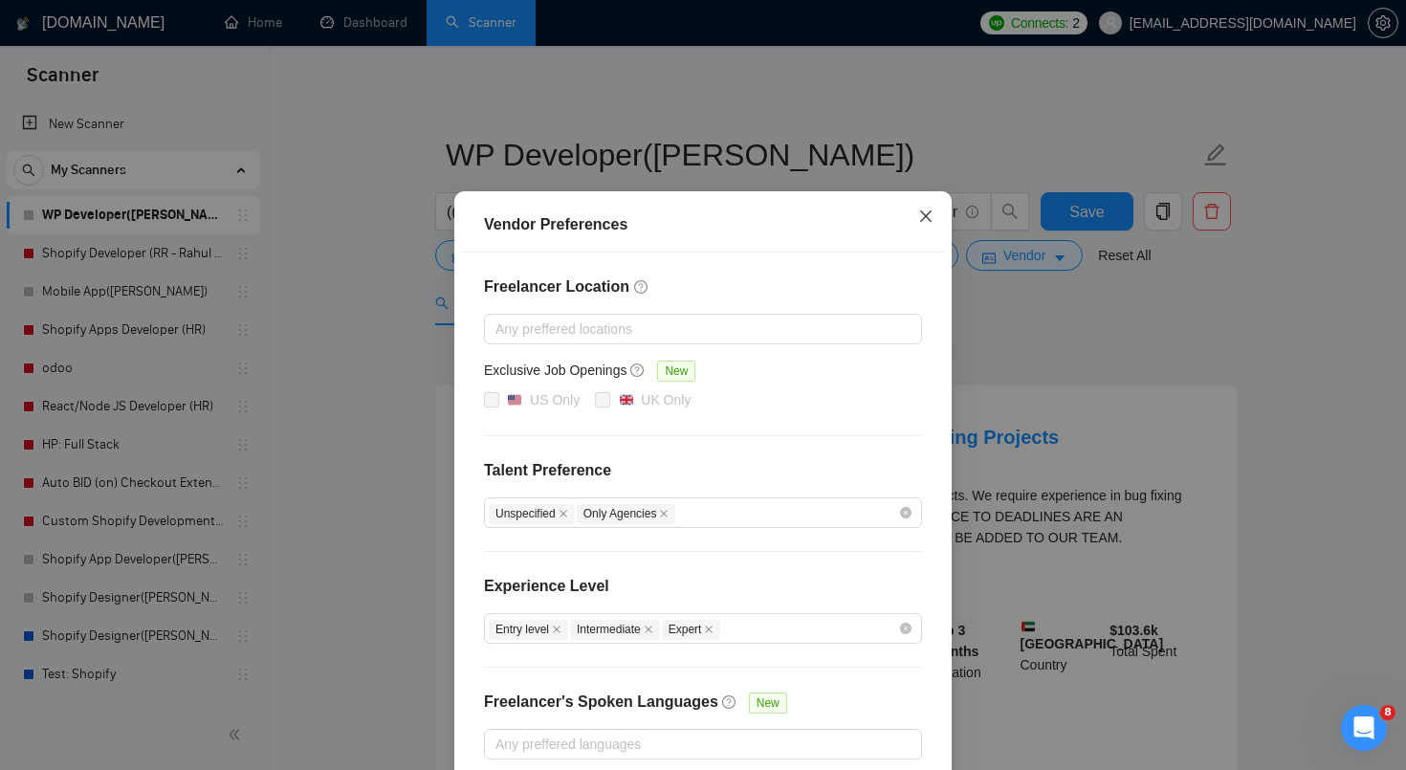
click at [932, 224] on icon "close" at bounding box center [925, 216] width 15 height 15
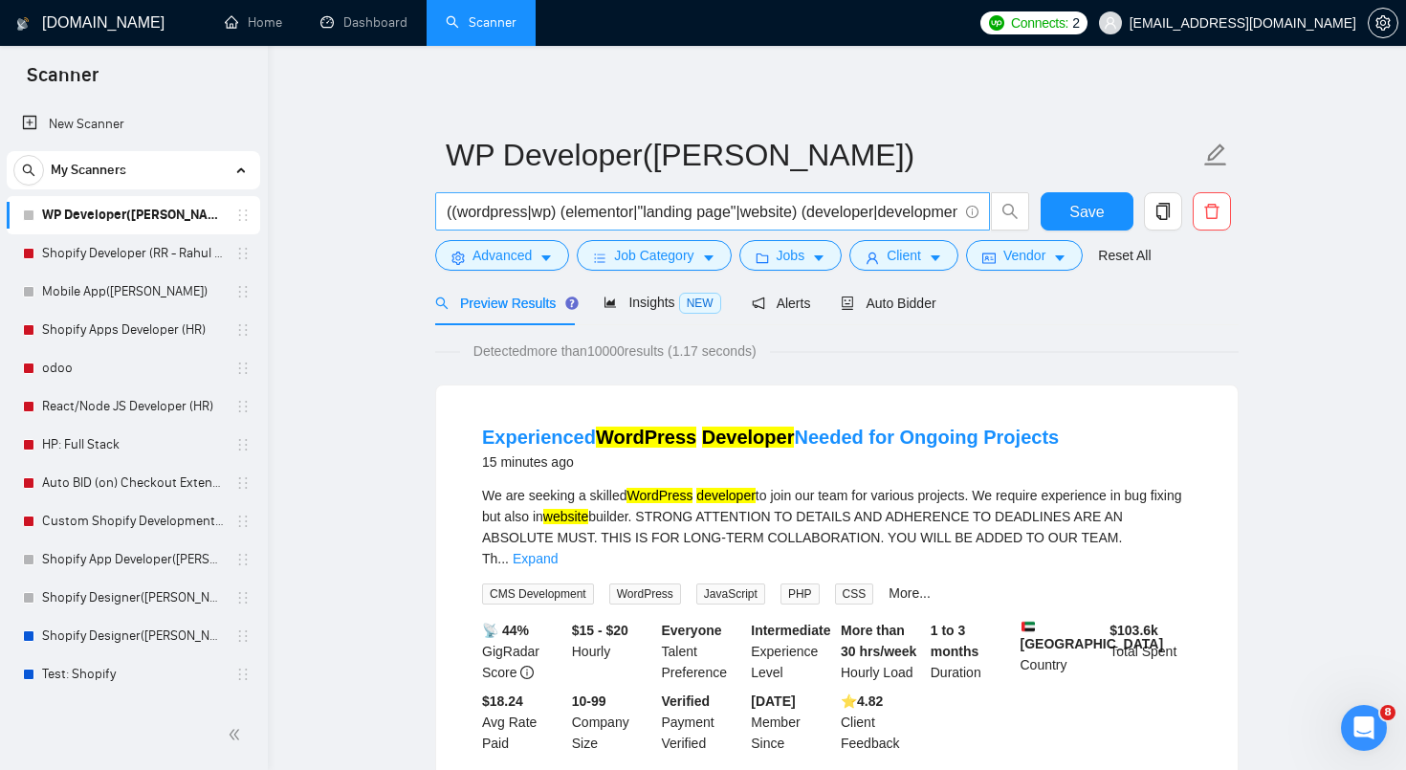
click at [488, 216] on input "((wordpress|wp) (elementor|"landing page"|website) (developer|development|desig…" at bounding box center [702, 212] width 511 height 24
click at [734, 209] on input "((wordpress|wp) (elementor|"landing page"|website) (developer|development|desig…" at bounding box center [702, 212] width 511 height 24
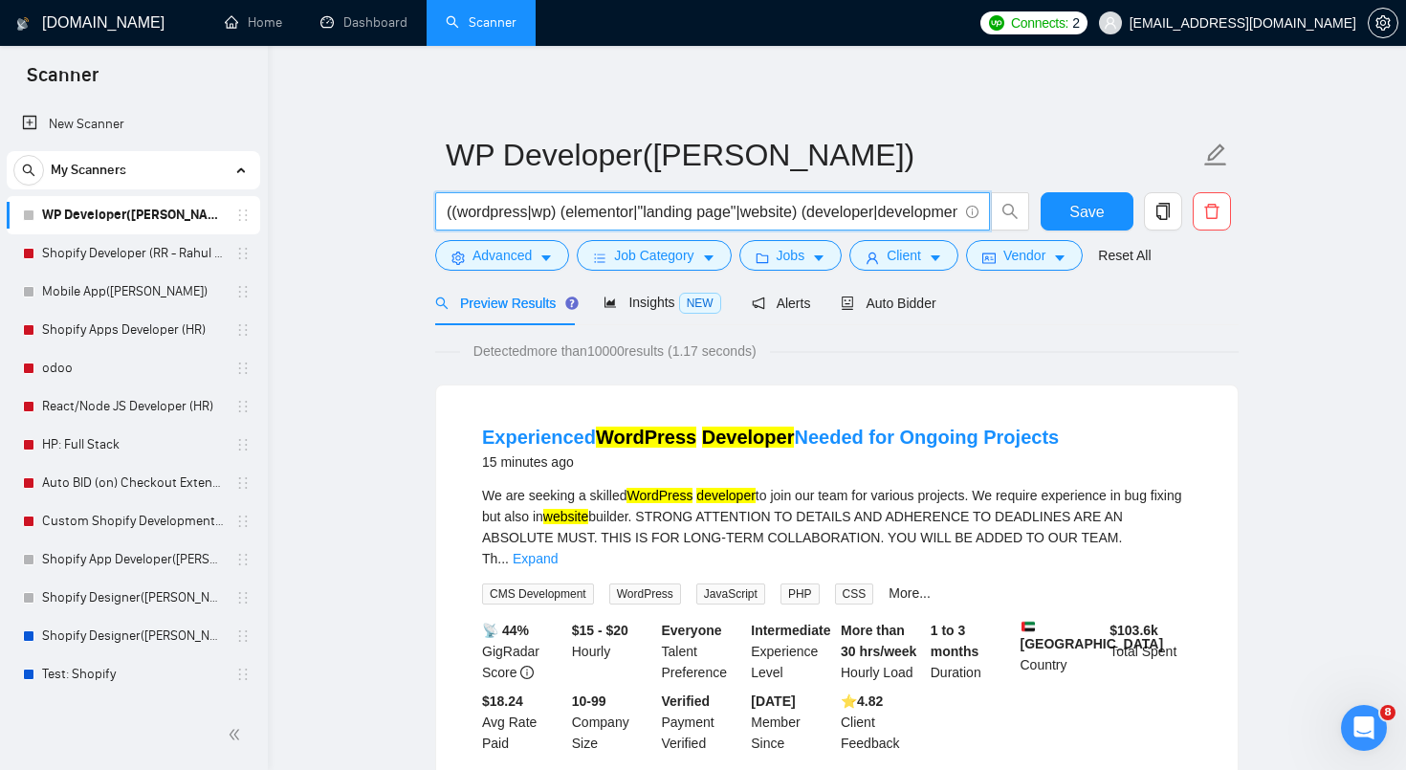
paste input "wordpress | "wp") (frontend | "front-end" | ui | "web design" | "website design…"
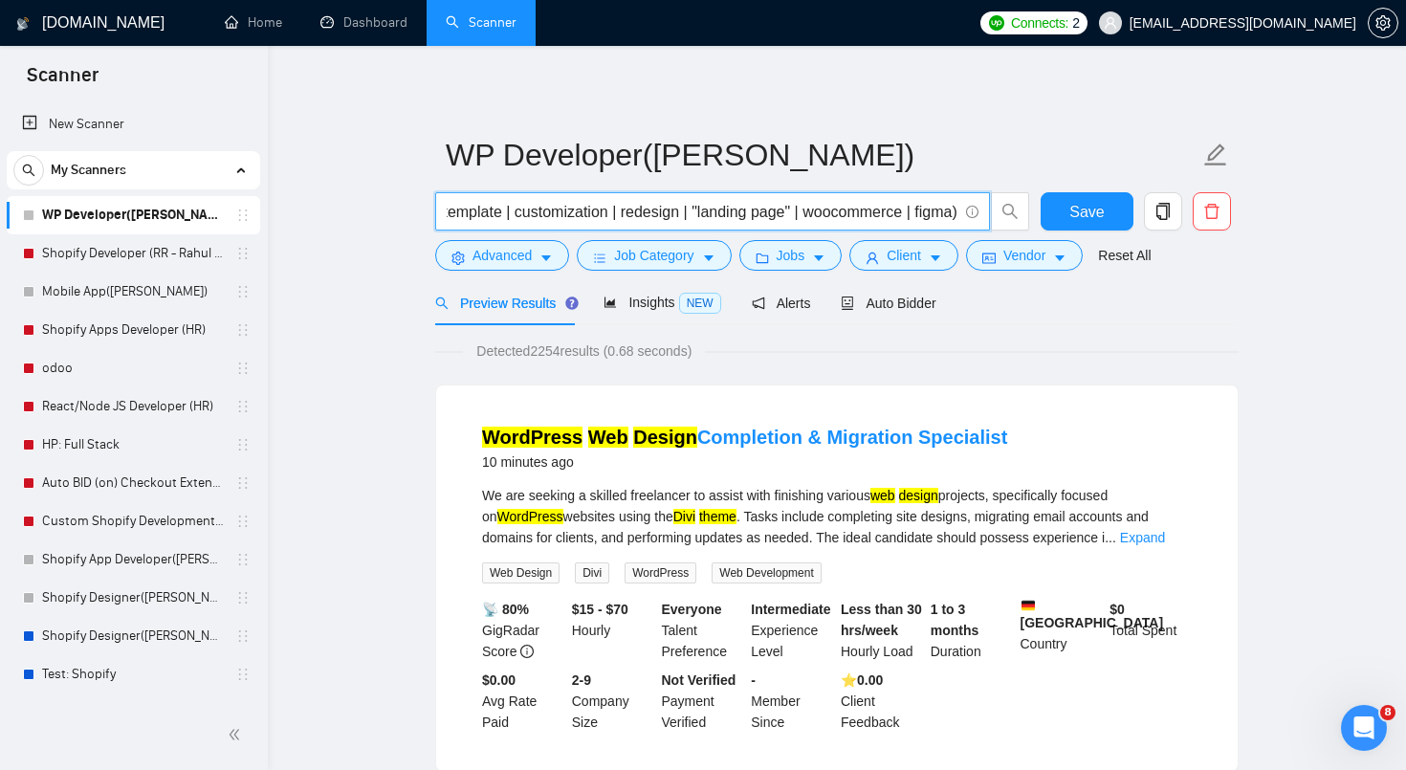
type input "(wordpress | "wp") (frontend | "front-end" | ui | "web design" | "website desig…"
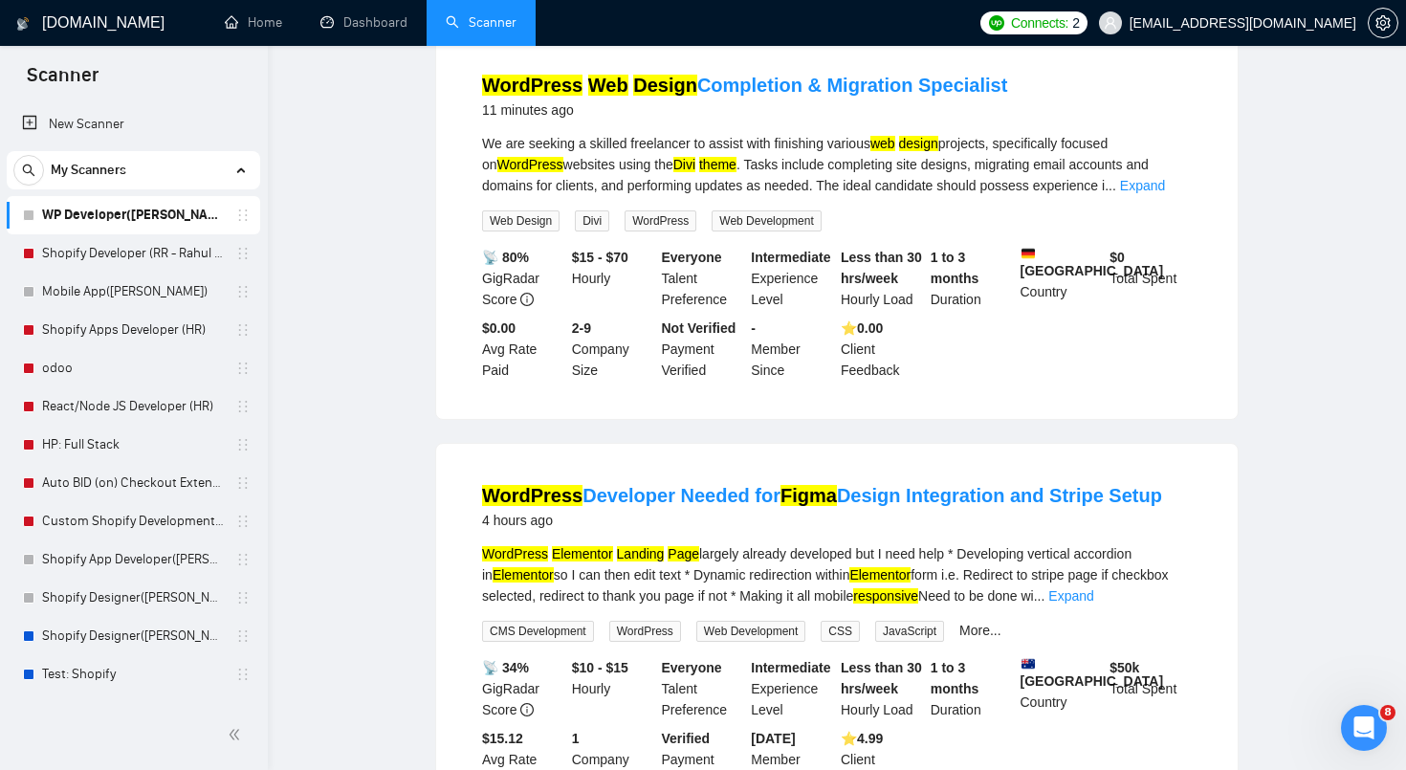
scroll to position [0, 0]
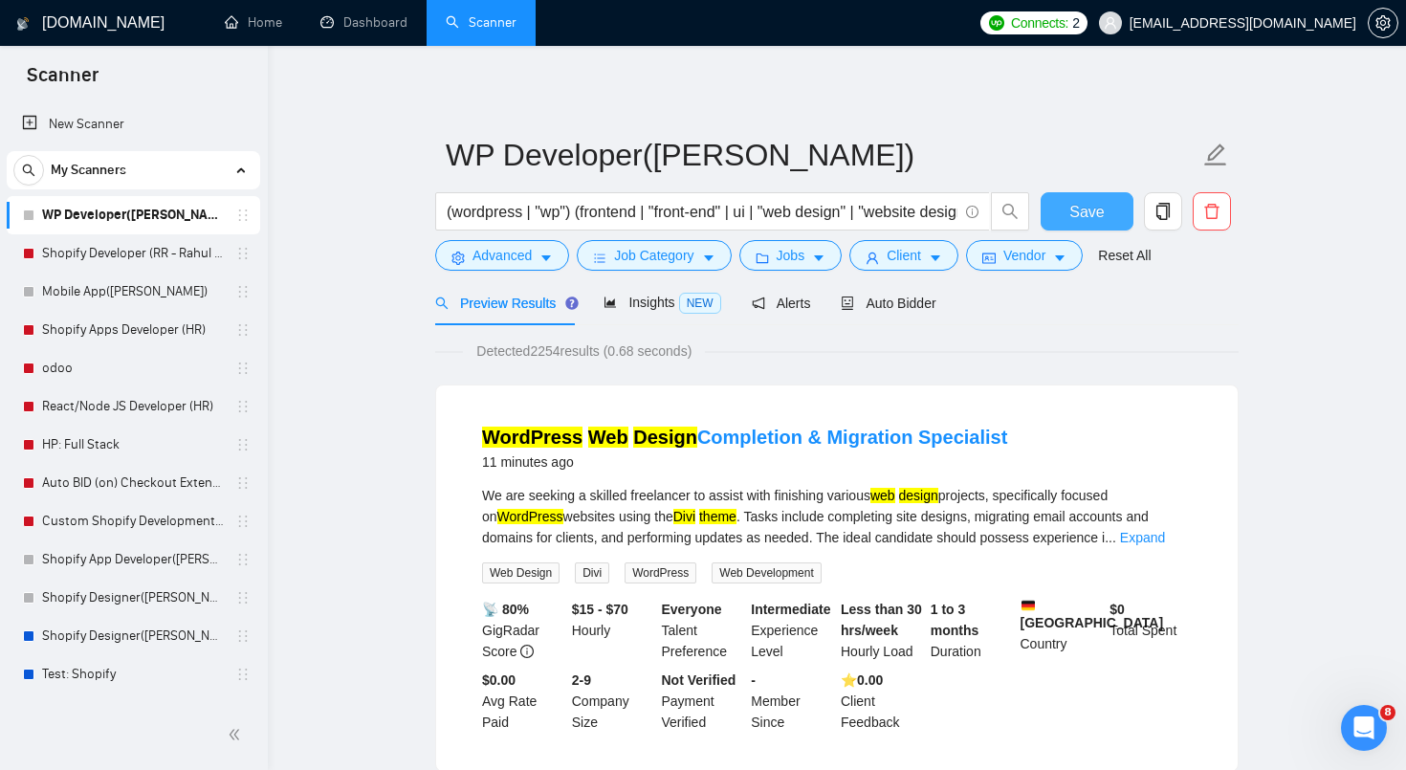
click at [1101, 202] on span "Save" at bounding box center [1086, 212] width 34 height 24
click at [921, 299] on span "Auto Bidder" at bounding box center [888, 303] width 95 height 15
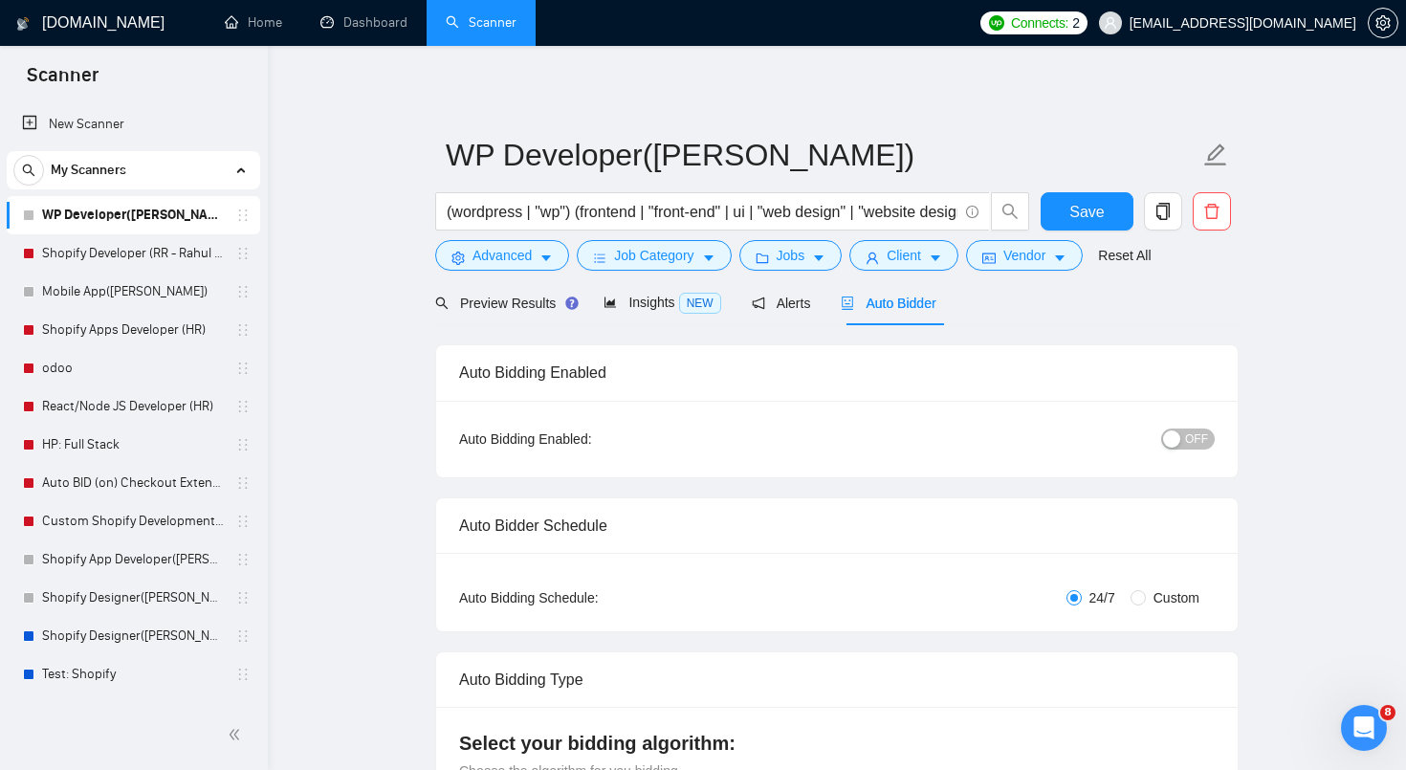
radio input "false"
radio input "true"
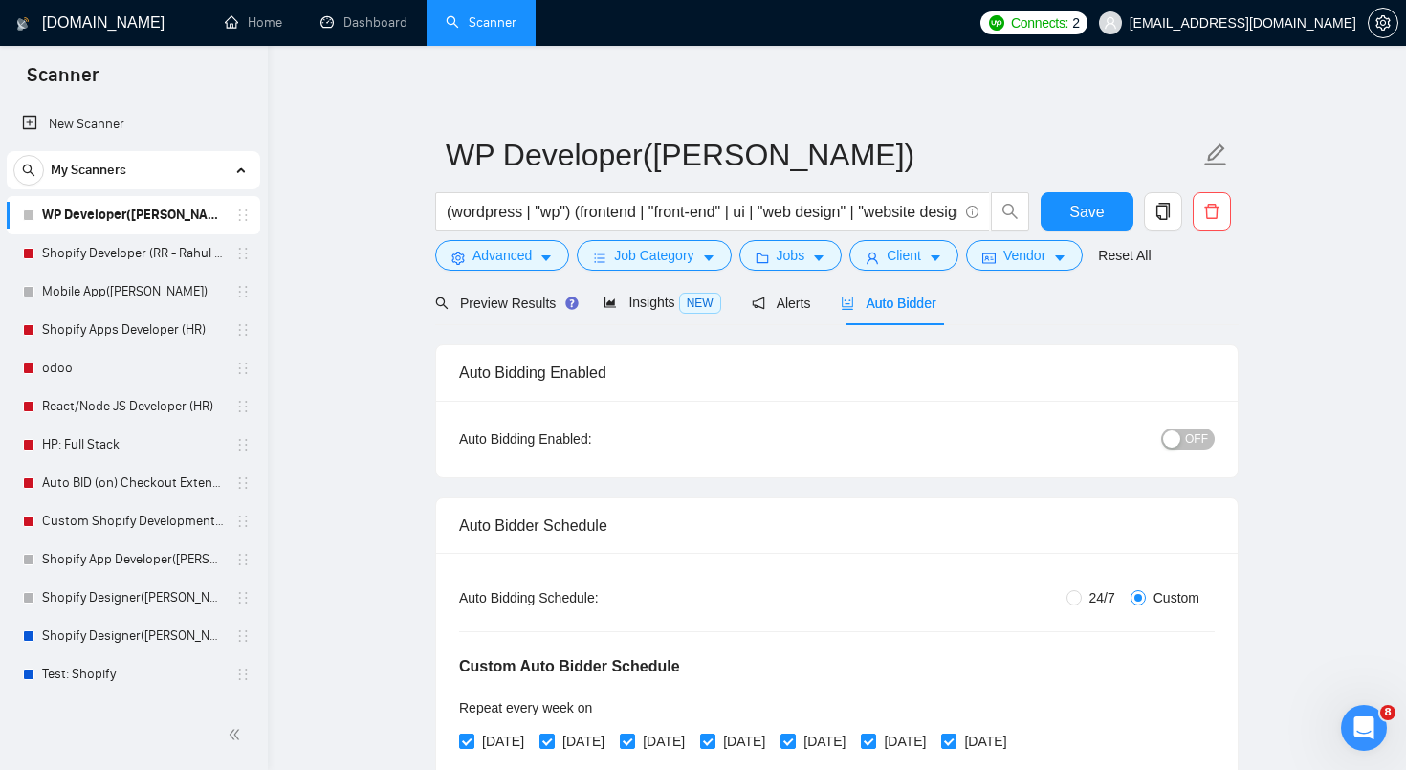
click at [1193, 436] on span "OFF" at bounding box center [1196, 439] width 23 height 21
click at [1187, 437] on span "ON" at bounding box center [1182, 439] width 17 height 21
click at [1068, 452] on div "OFF" at bounding box center [1089, 439] width 252 height 31
click at [502, 308] on span "Preview Results" at bounding box center [504, 303] width 138 height 15
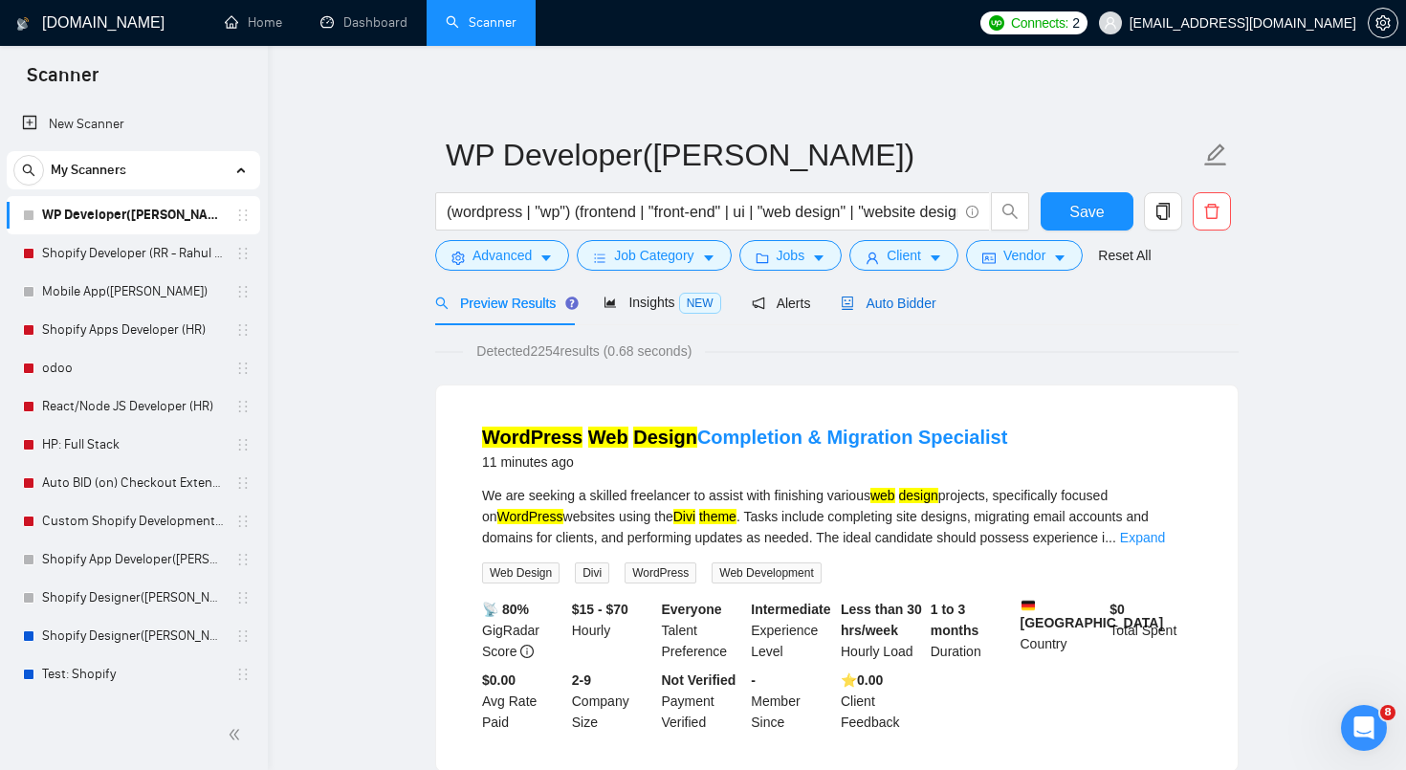
click at [904, 298] on span "Auto Bidder" at bounding box center [888, 303] width 95 height 15
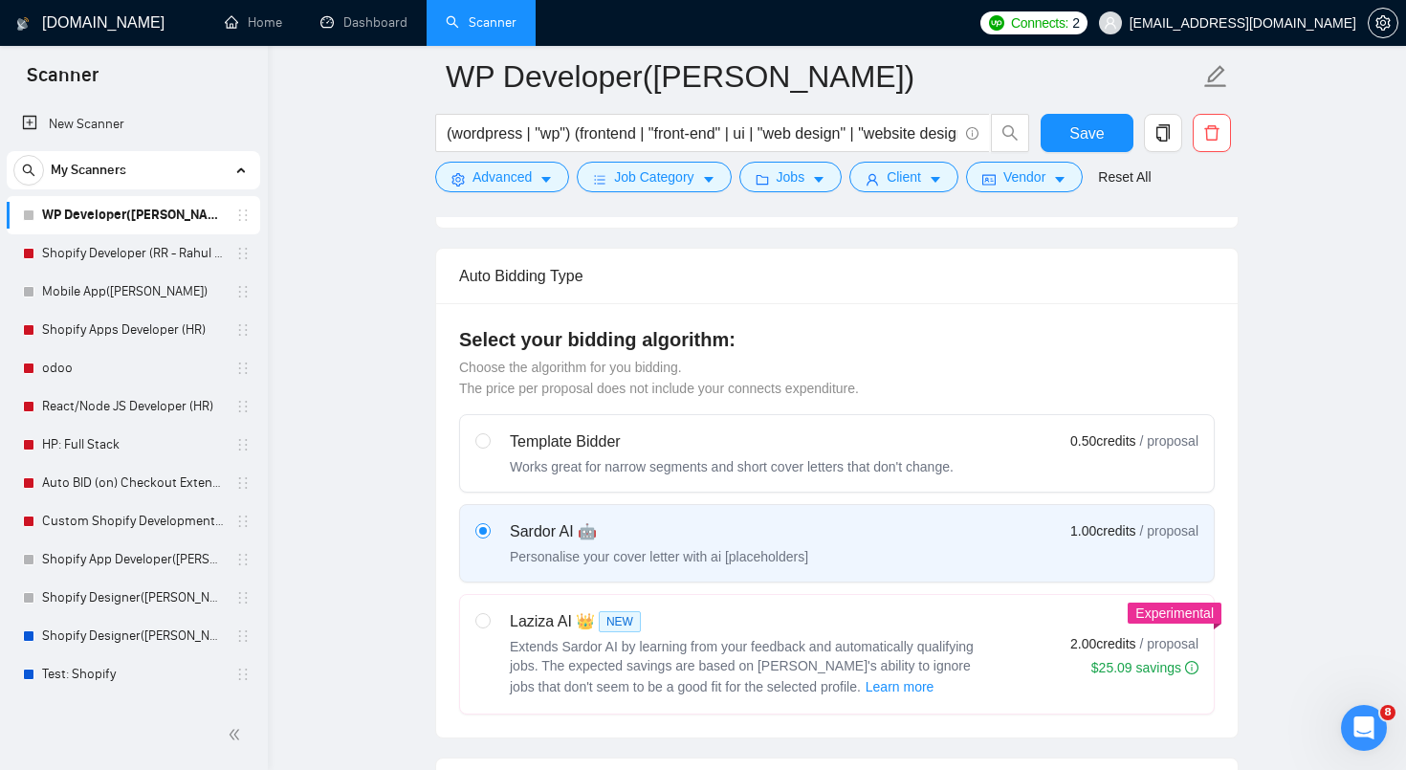
scroll to position [667, 0]
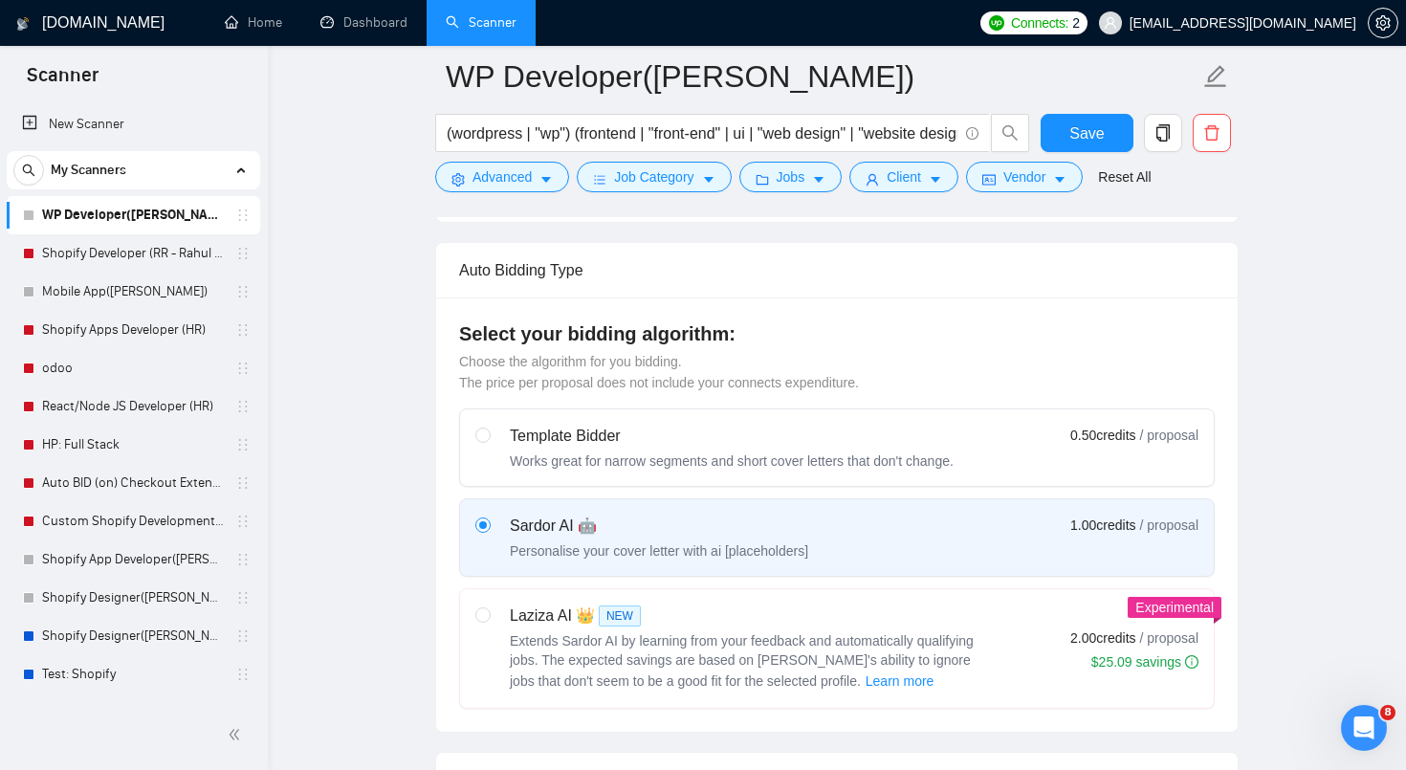
click at [636, 643] on span "Extends Sardor AI by learning from your feedback and automatically qualifying j…" at bounding box center [742, 660] width 464 height 55
click at [489, 621] on input "radio" at bounding box center [481, 613] width 13 height 13
radio input "true"
radio input "false"
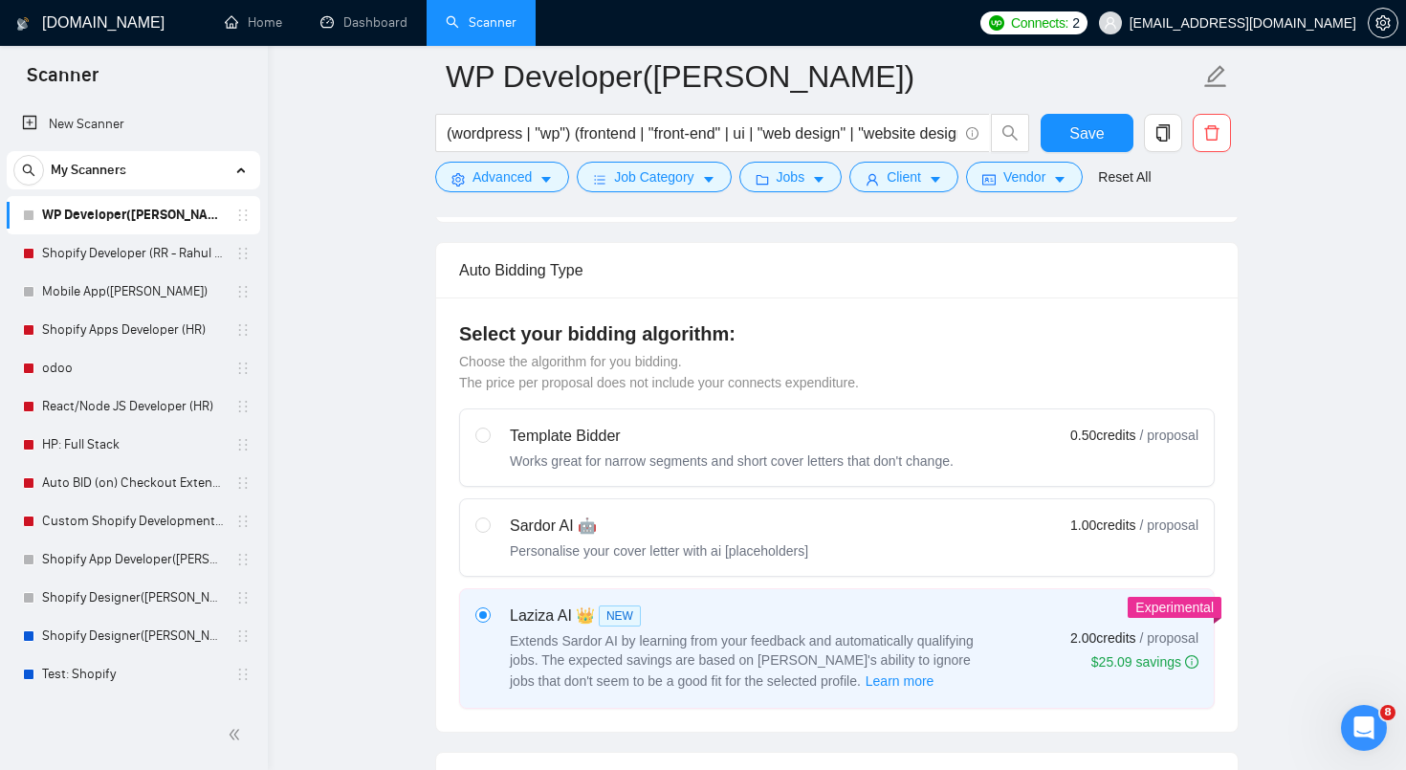
click at [653, 541] on div "Personalise your cover letter with ai [placeholders]" at bounding box center [659, 550] width 298 height 19
click at [489, 531] on input "radio" at bounding box center [481, 523] width 13 height 13
radio input "true"
radio input "false"
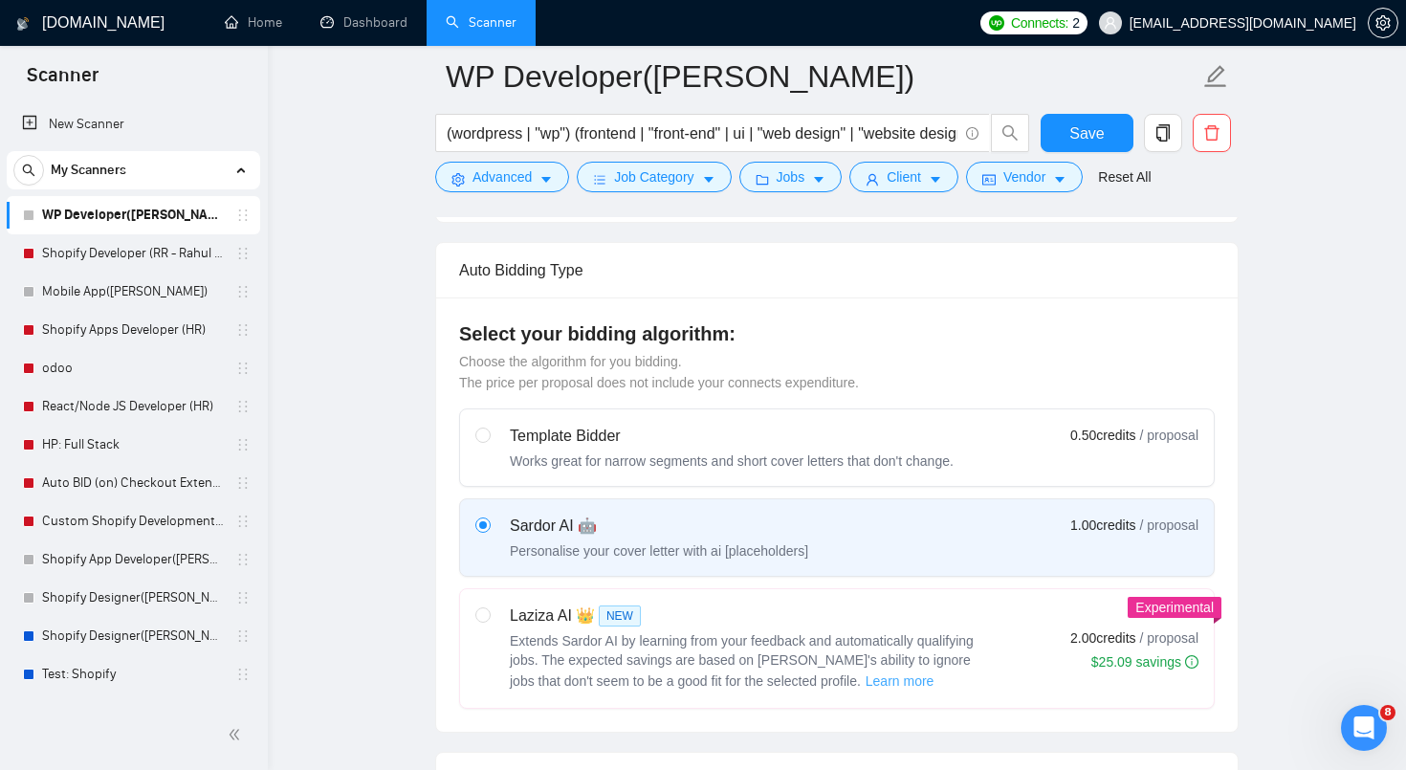
click at [866, 684] on span "Learn more" at bounding box center [900, 681] width 69 height 21
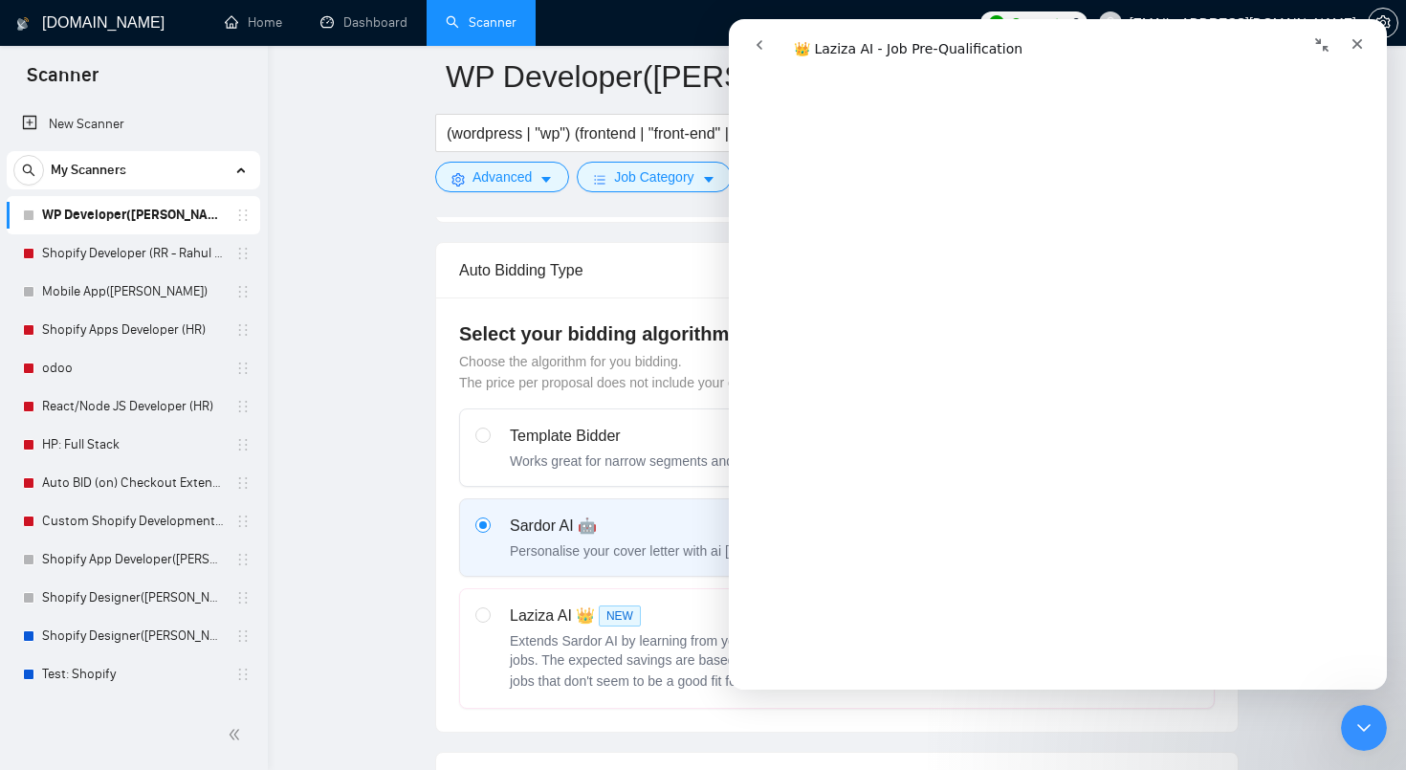
scroll to position [2936, 0]
click at [624, 402] on div "Select your bidding algorithm: Choose the algorithm for you bidding. The price …" at bounding box center [837, 514] width 802 height 434
click at [1366, 46] on div "Close" at bounding box center [1357, 44] width 34 height 34
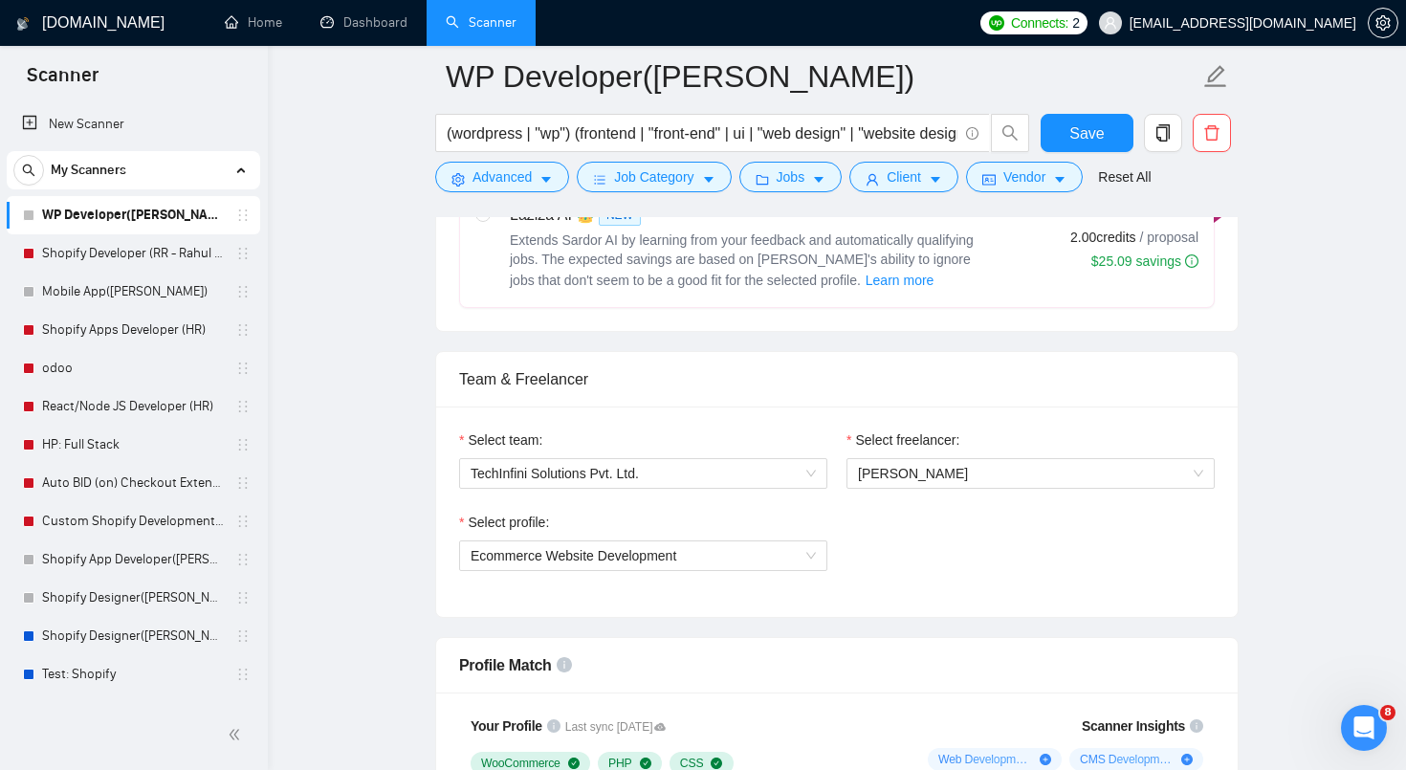
scroll to position [1071, 0]
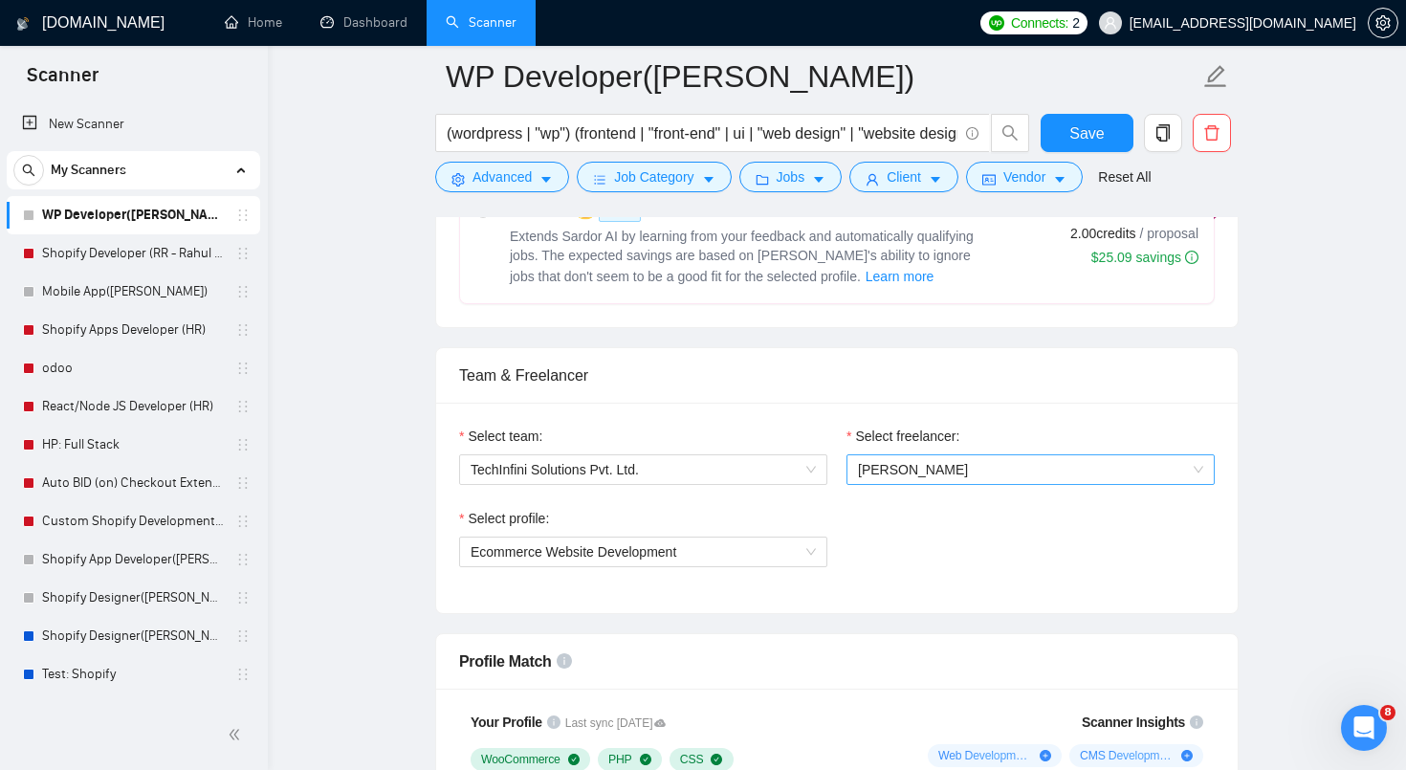
click at [887, 474] on span "[PERSON_NAME]" at bounding box center [913, 469] width 110 height 15
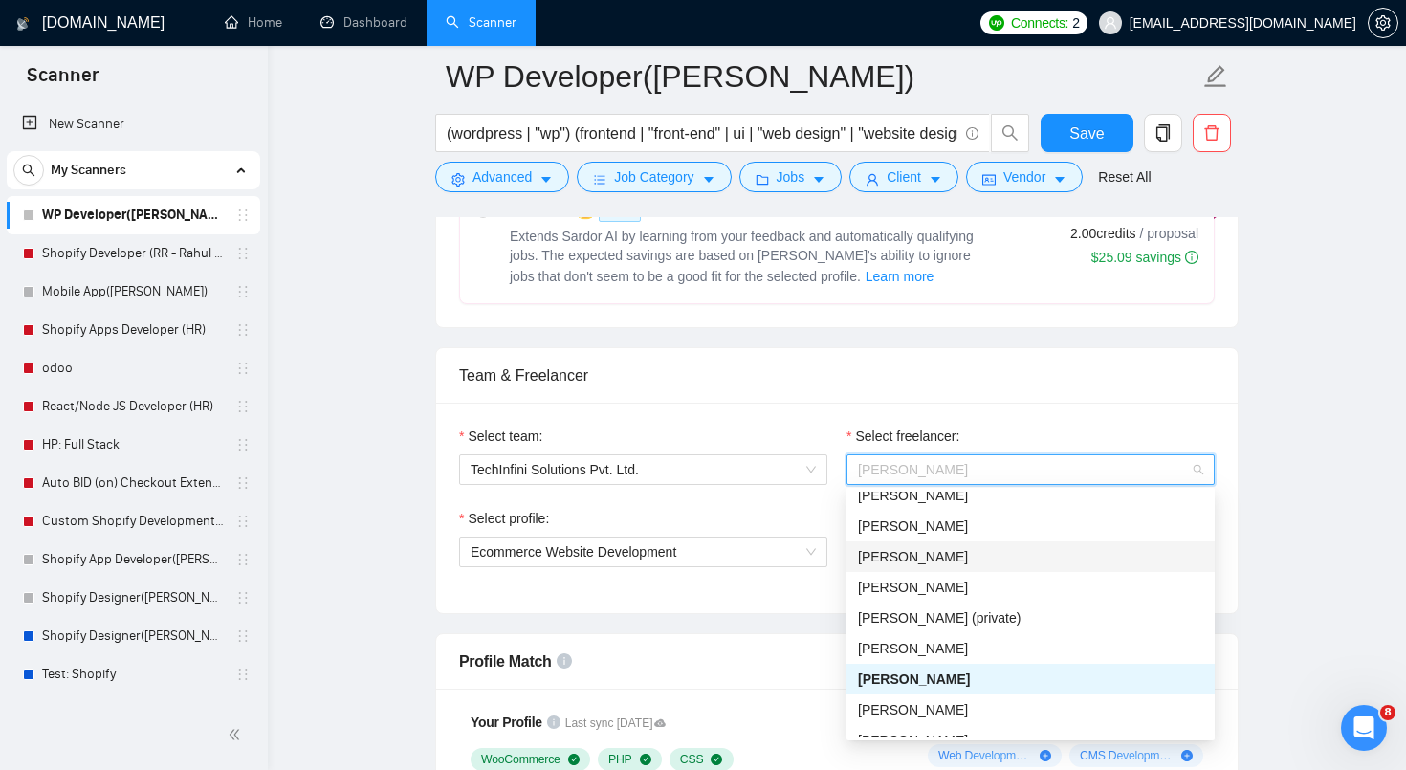
scroll to position [82, 0]
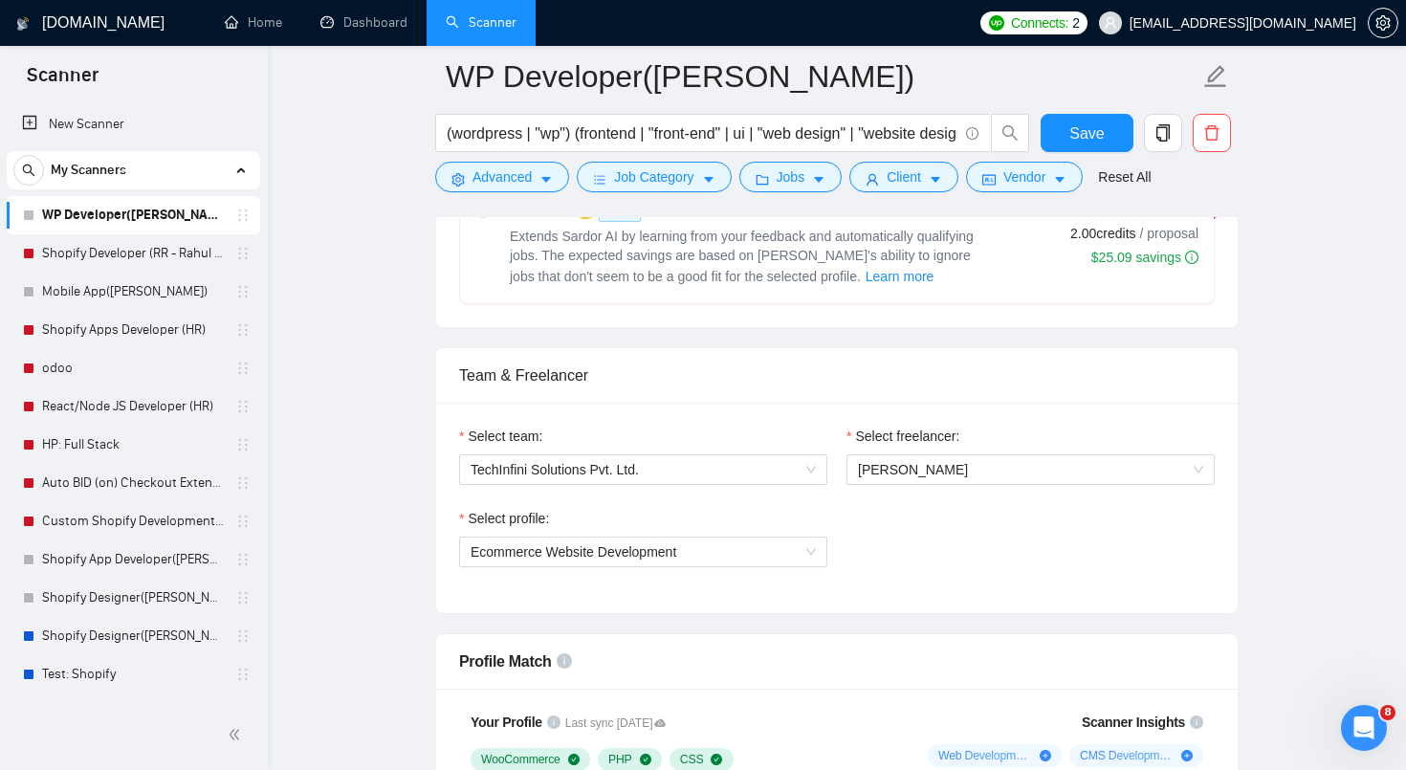
click at [828, 497] on div "Select team: TechInfini Solutions Pvt. Ltd." at bounding box center [643, 467] width 387 height 82
click at [745, 474] on span "TechInfini Solutions Pvt. Ltd." at bounding box center [643, 469] width 345 height 29
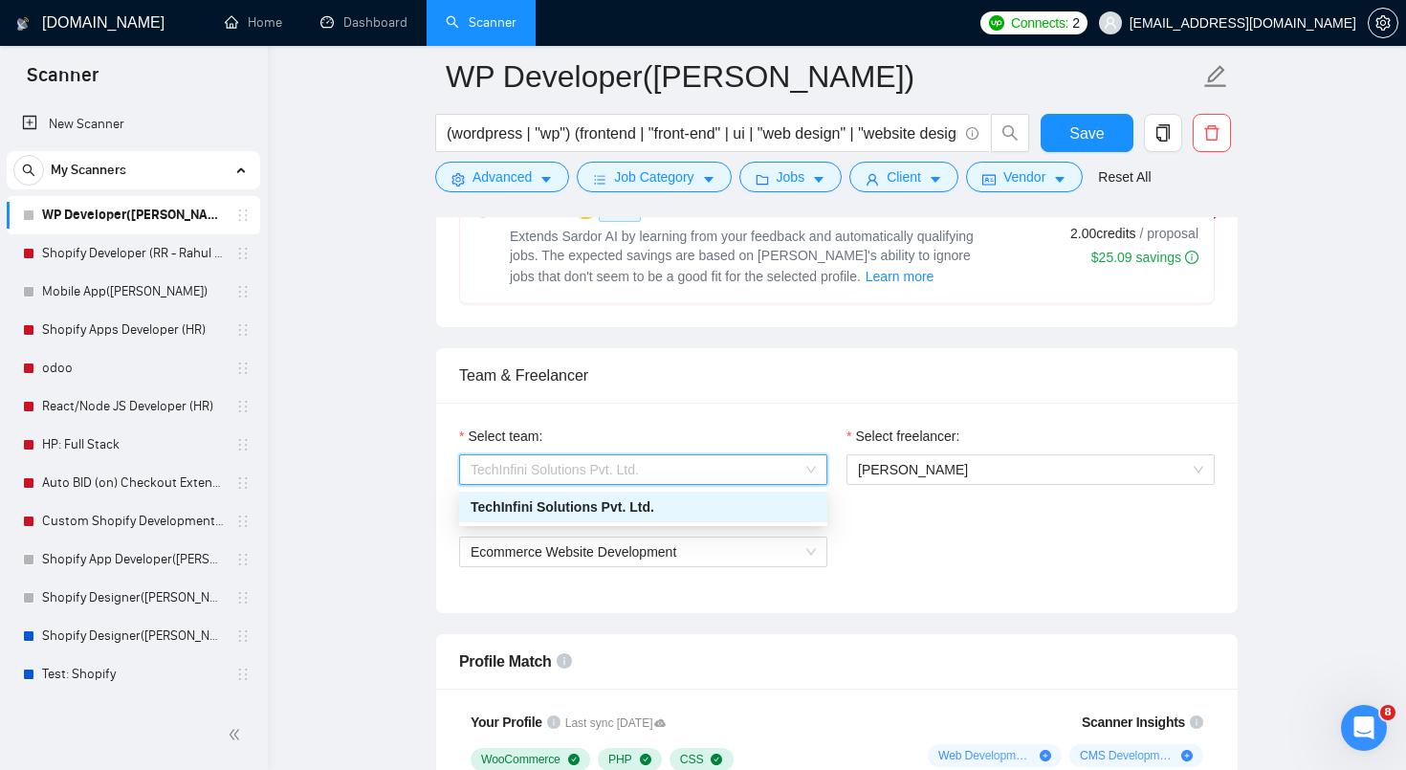
click at [913, 561] on div "Select profile: Ecommerce Website Development" at bounding box center [837, 549] width 775 height 82
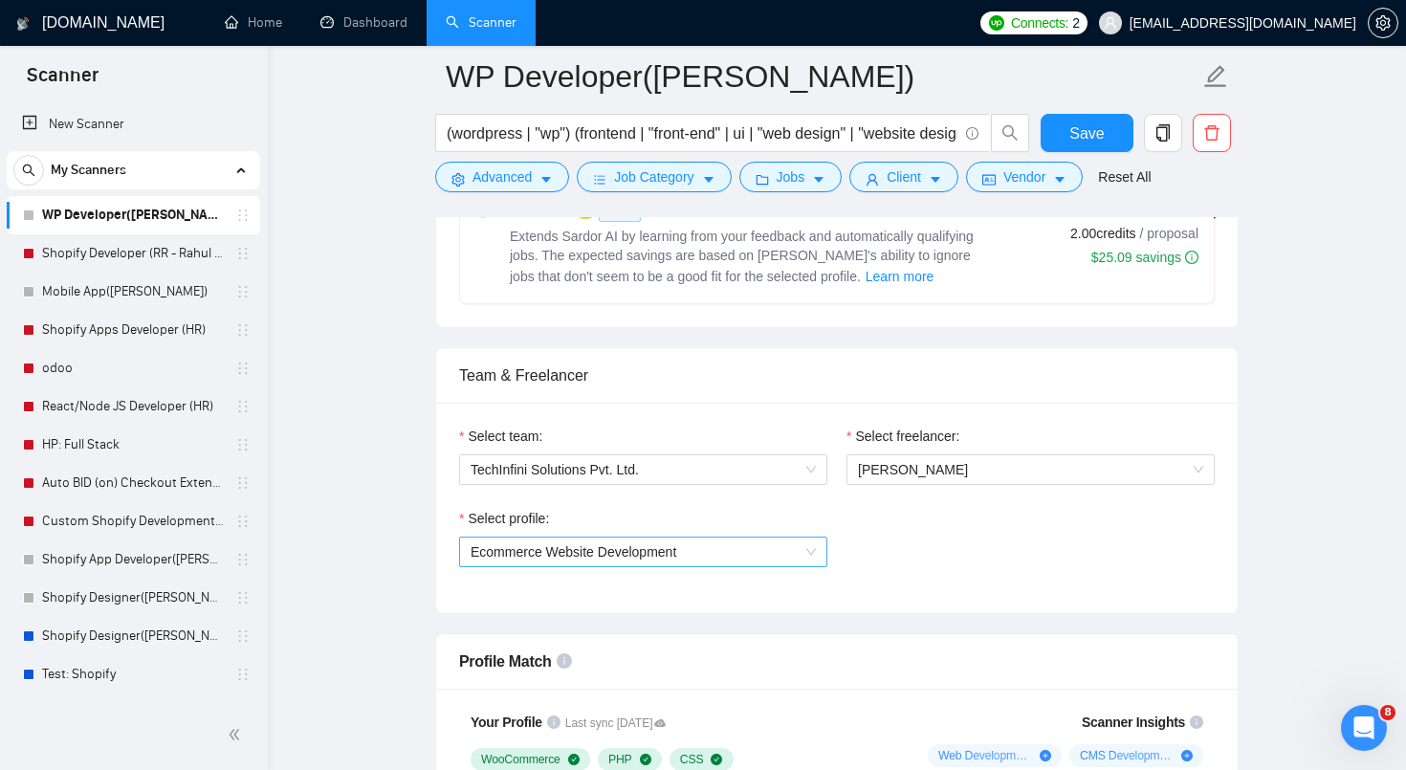
click at [787, 561] on span "Ecommerce Website Development" at bounding box center [643, 552] width 345 height 29
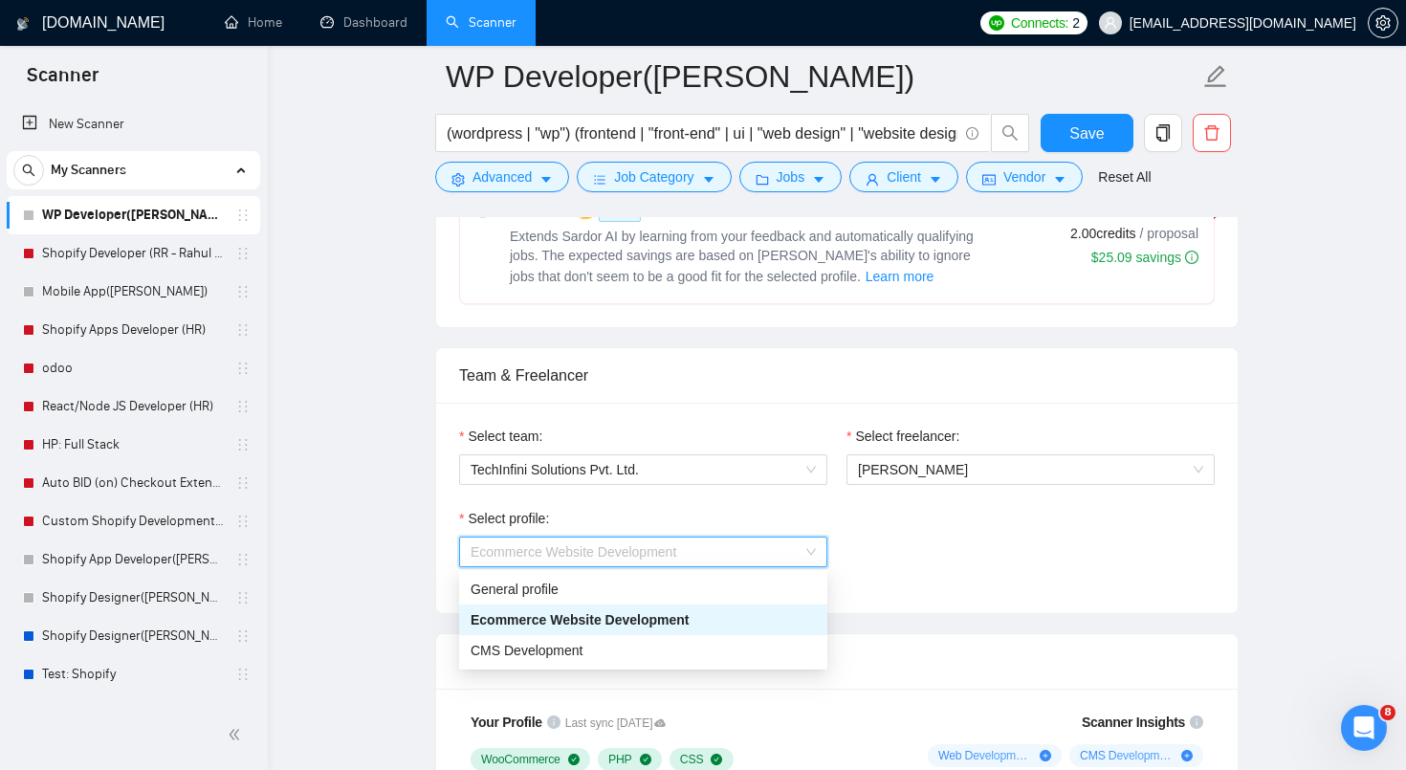
click at [775, 393] on div "Team & Freelancer" at bounding box center [837, 375] width 756 height 55
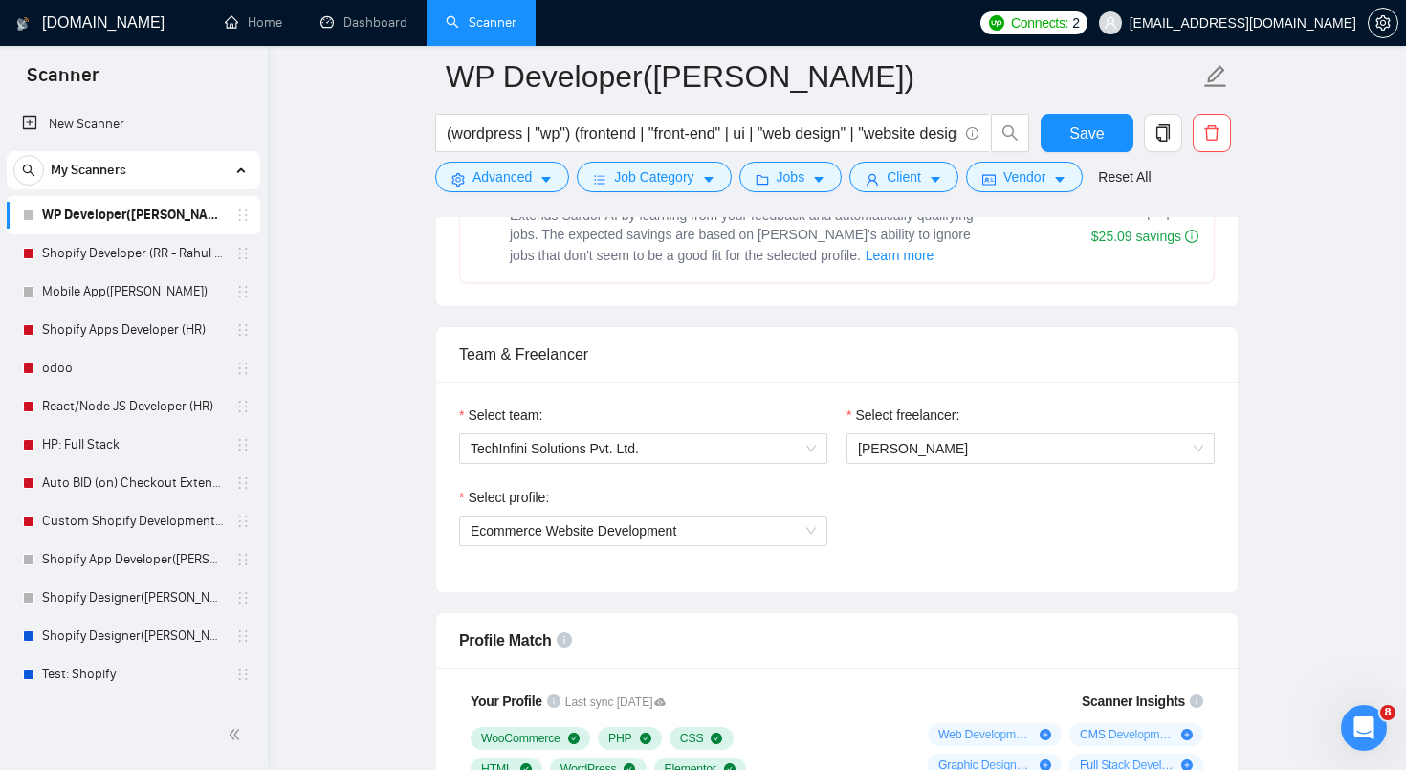
scroll to position [1088, 0]
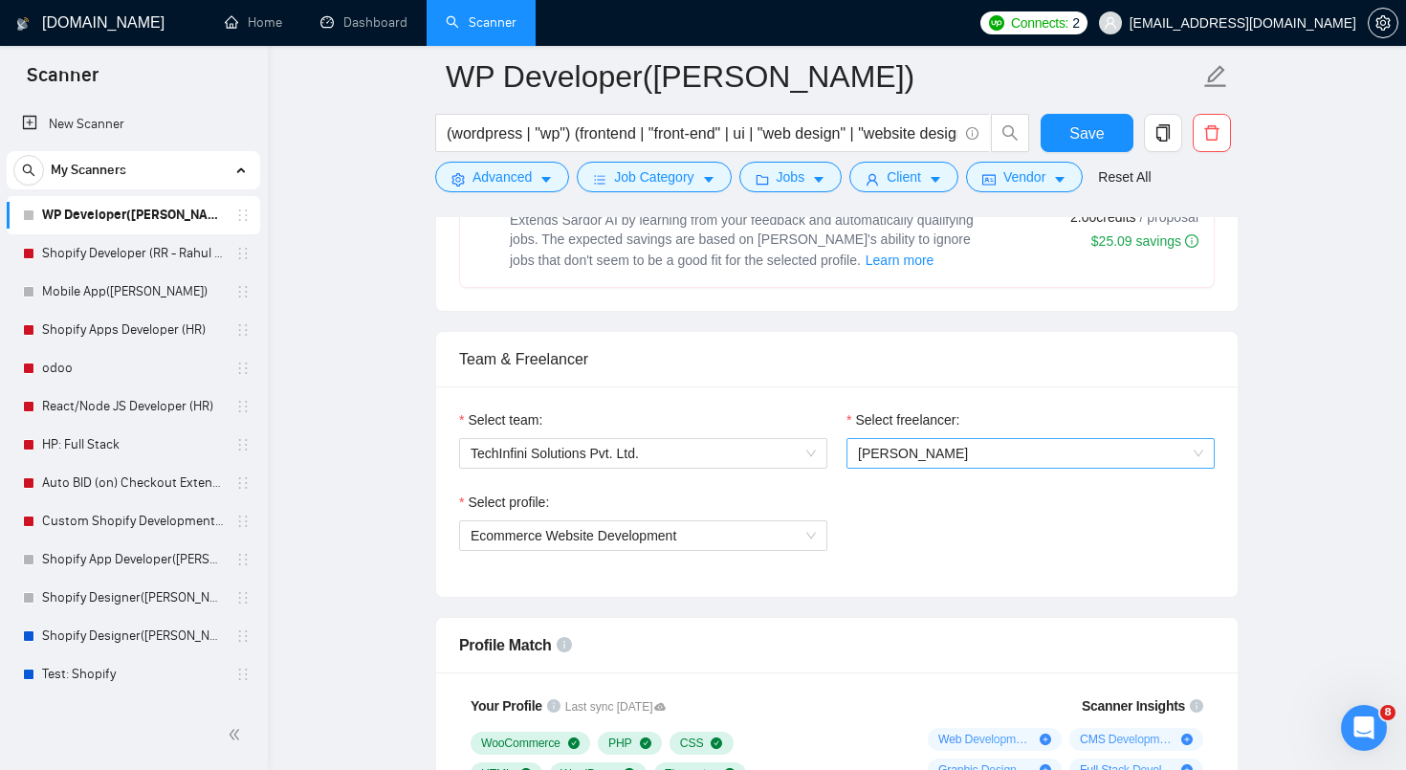
click at [934, 456] on span "[PERSON_NAME]" at bounding box center [913, 453] width 110 height 15
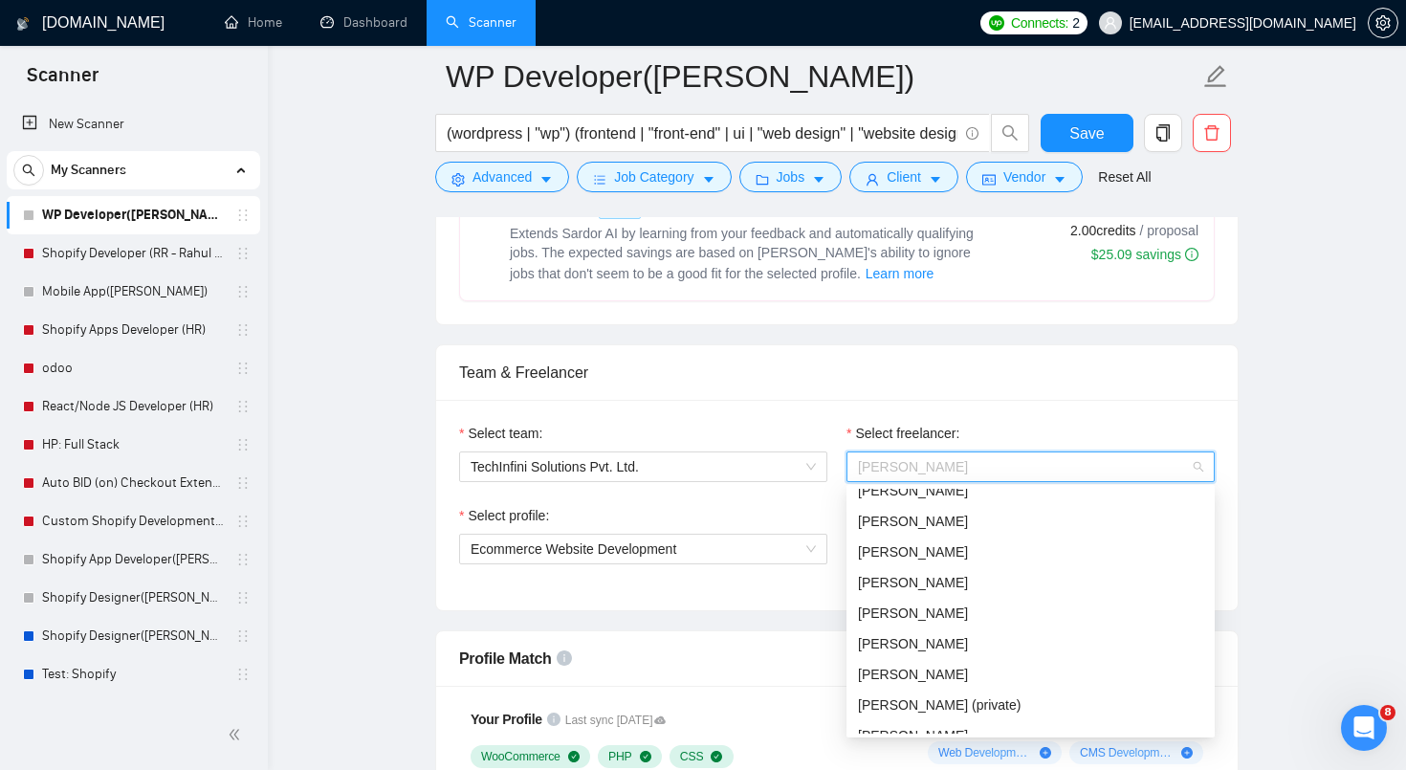
scroll to position [417, 0]
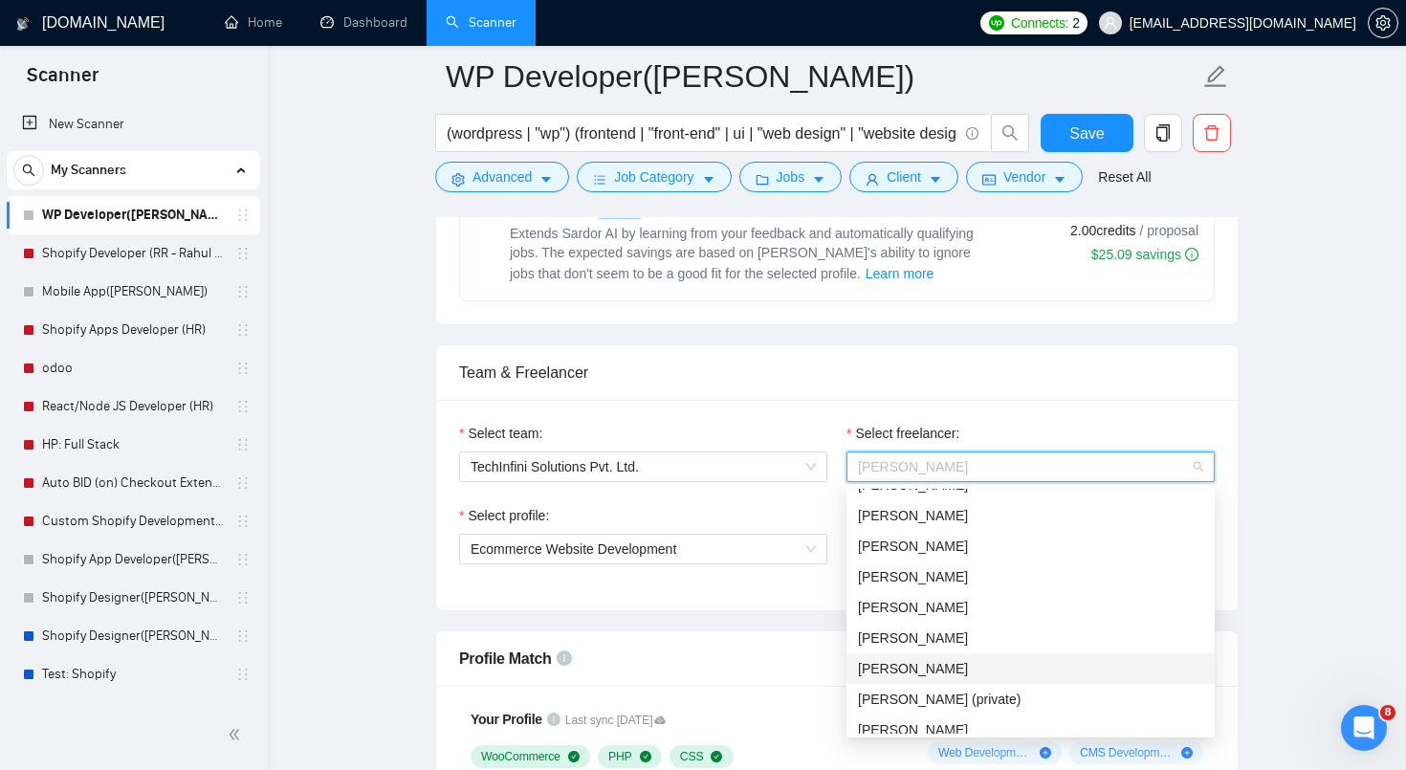
click at [919, 679] on div "[PERSON_NAME]" at bounding box center [1031, 668] width 368 height 31
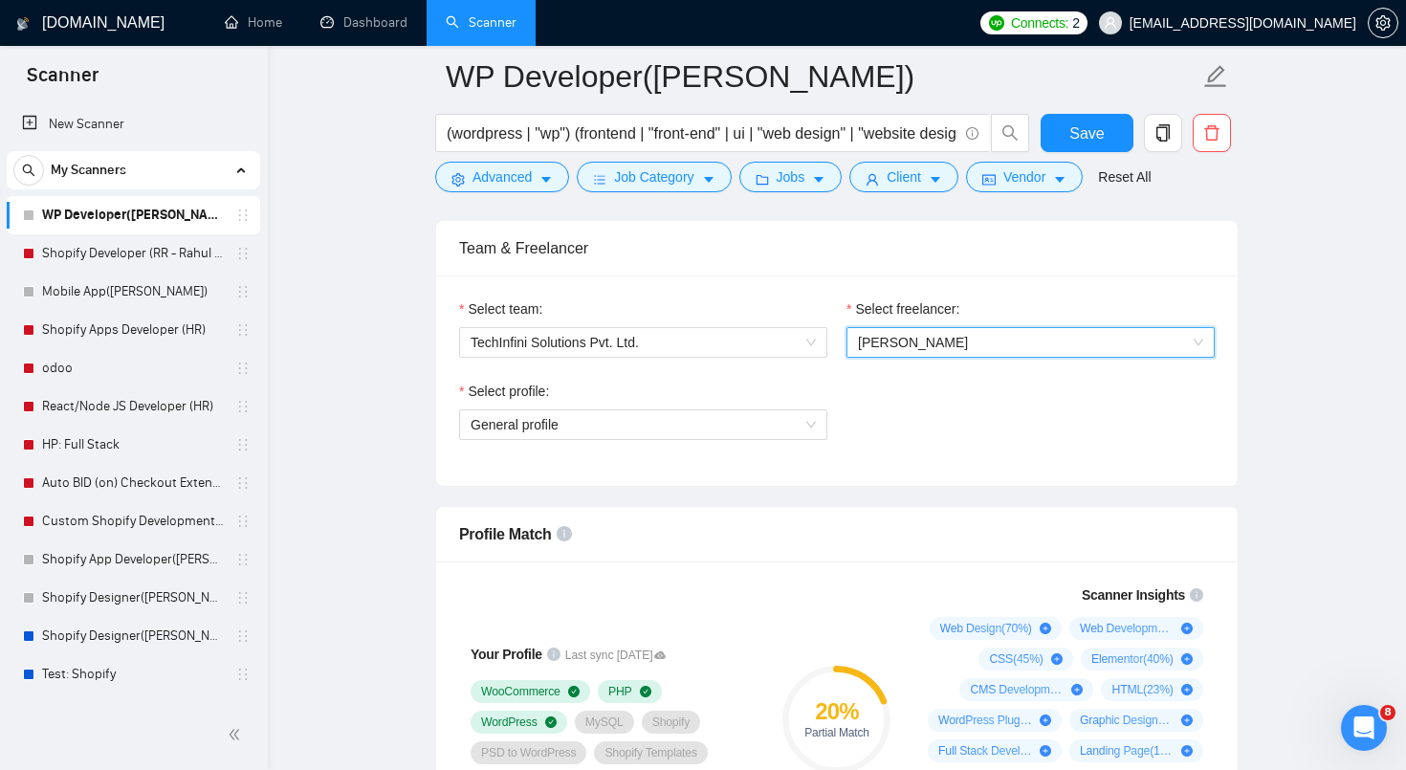
scroll to position [1199, 0]
click at [1048, 341] on span "[PERSON_NAME]" at bounding box center [1030, 341] width 345 height 29
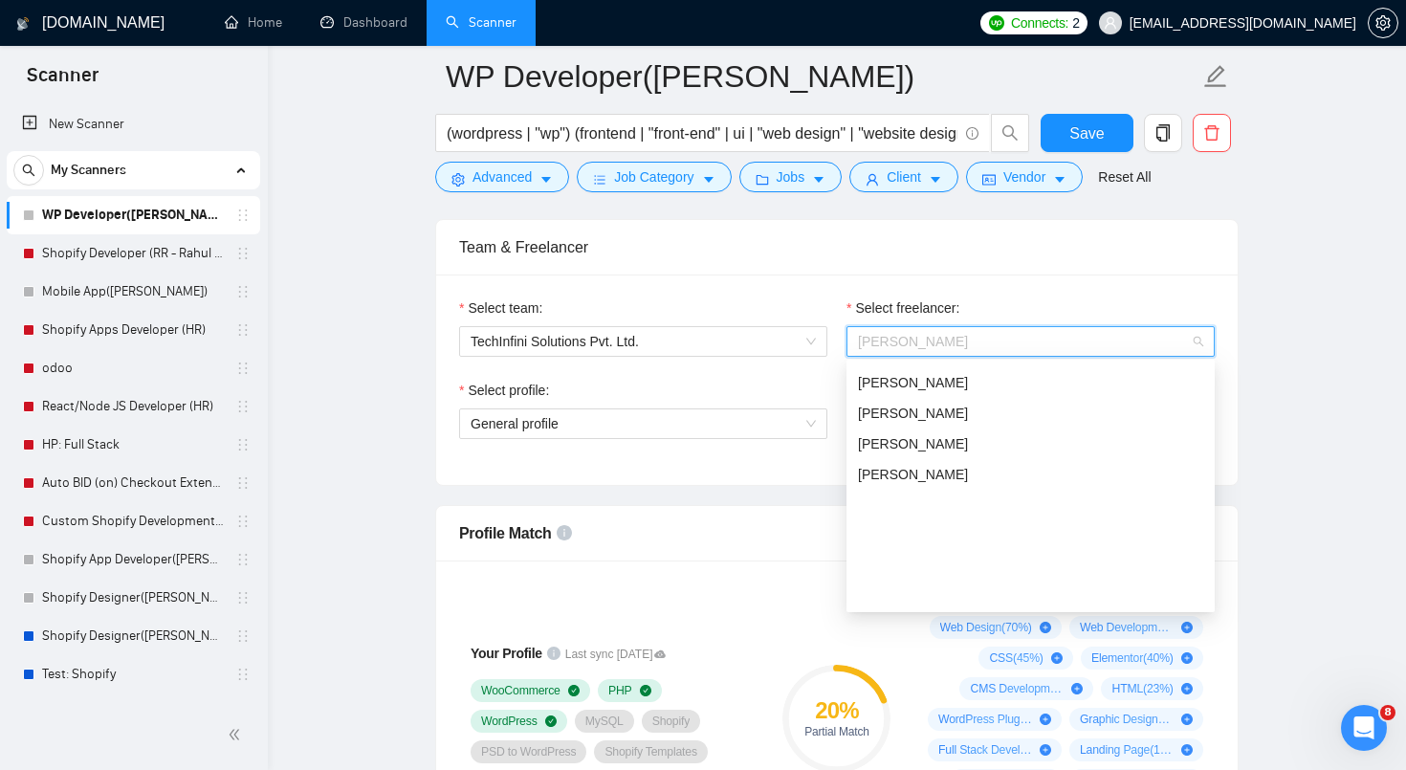
scroll to position [143, 0]
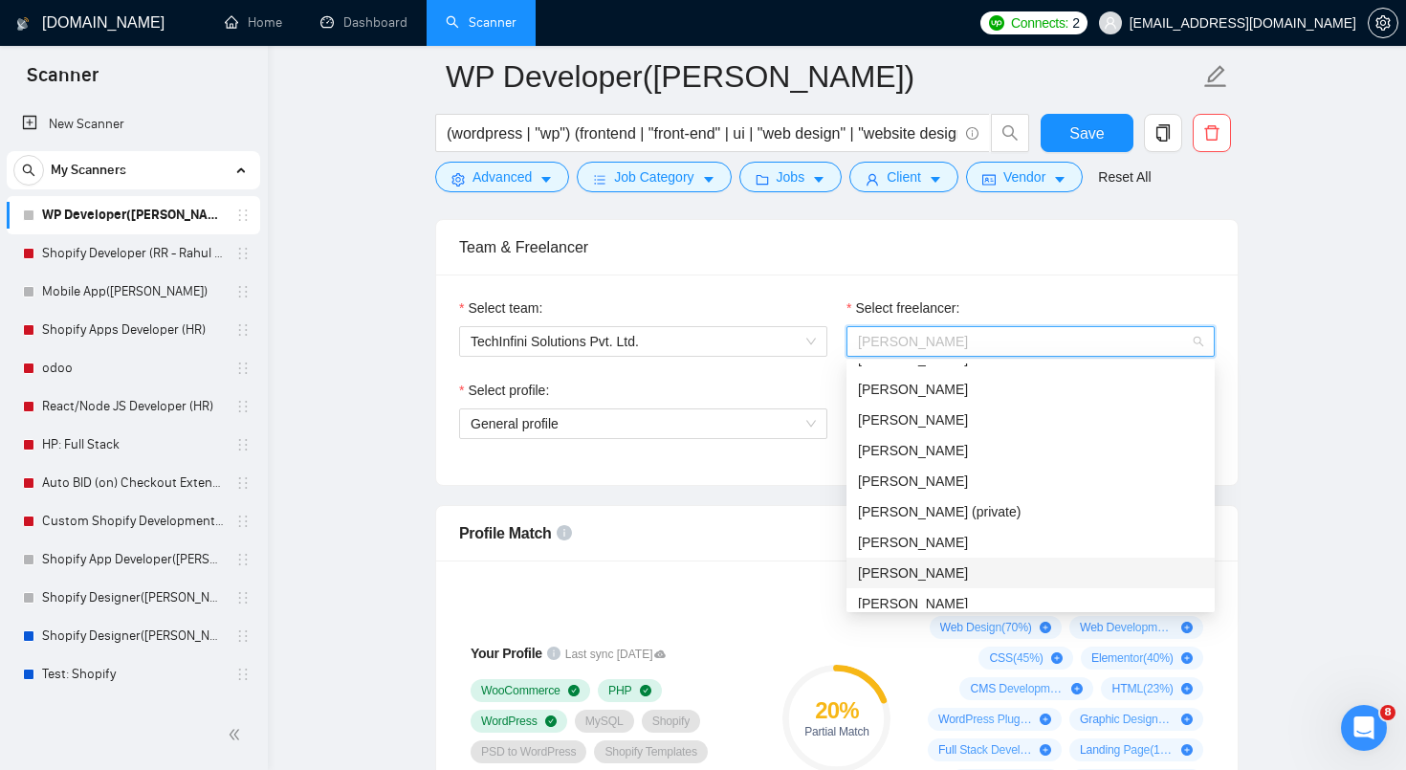
click at [949, 567] on span "[PERSON_NAME]" at bounding box center [913, 572] width 110 height 15
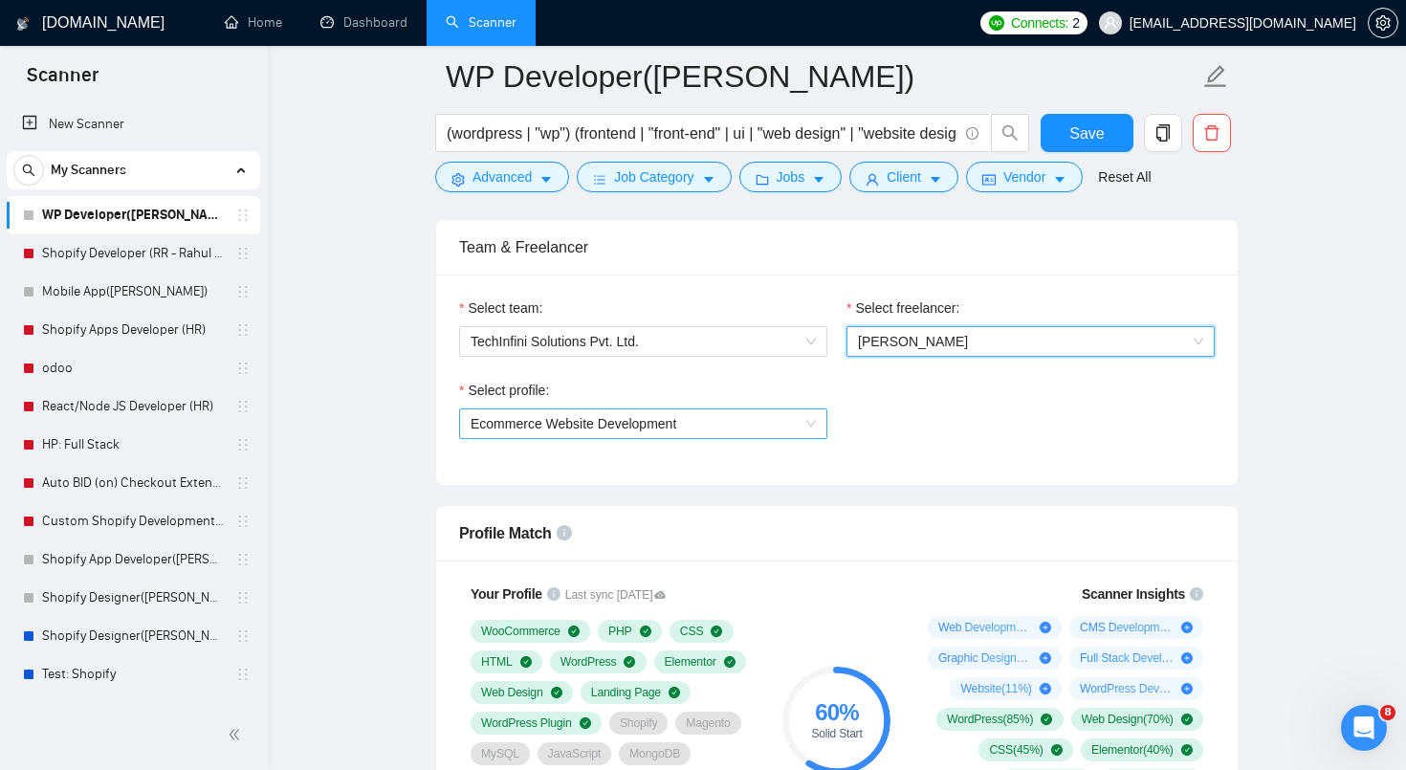
click at [809, 429] on span "Ecommerce Website Development" at bounding box center [643, 423] width 345 height 29
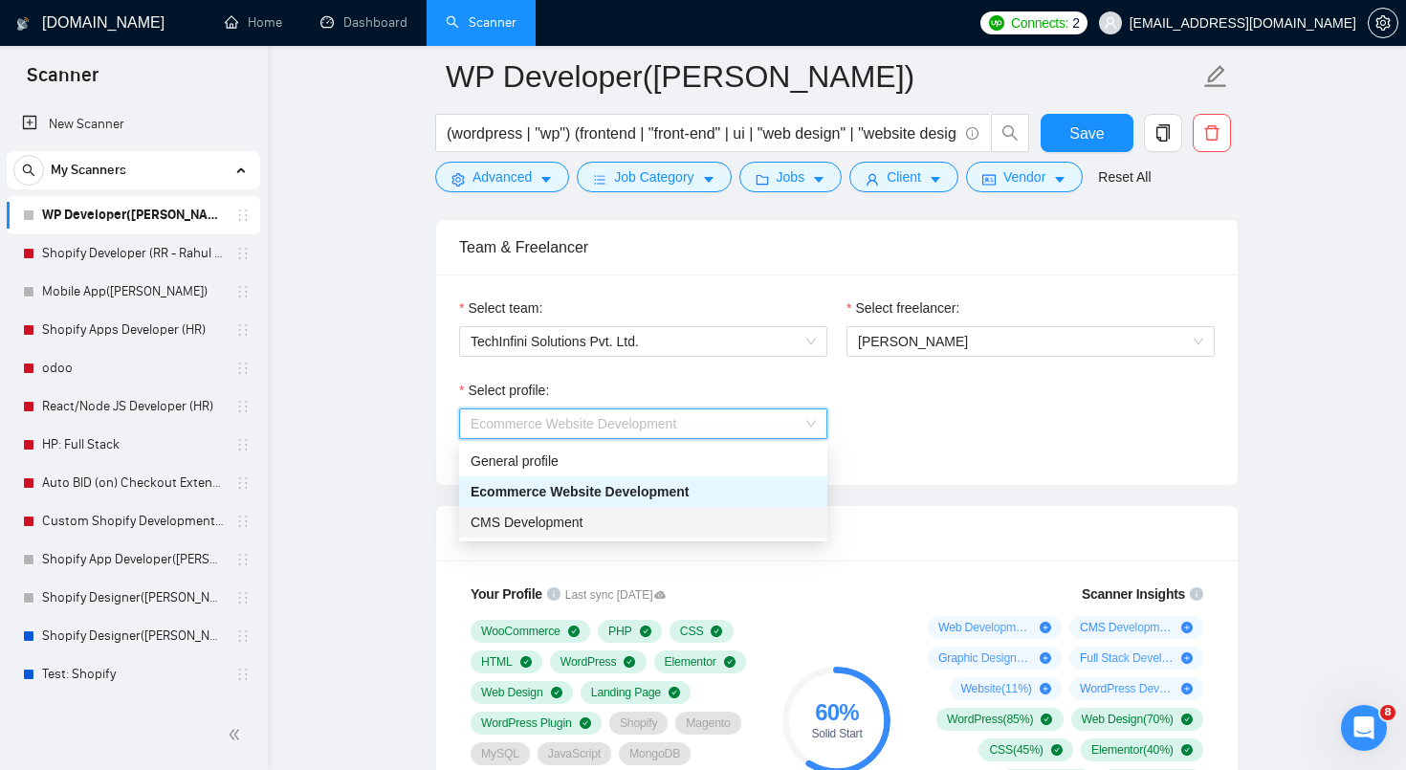
click at [713, 518] on div "CMS Development" at bounding box center [643, 522] width 345 height 21
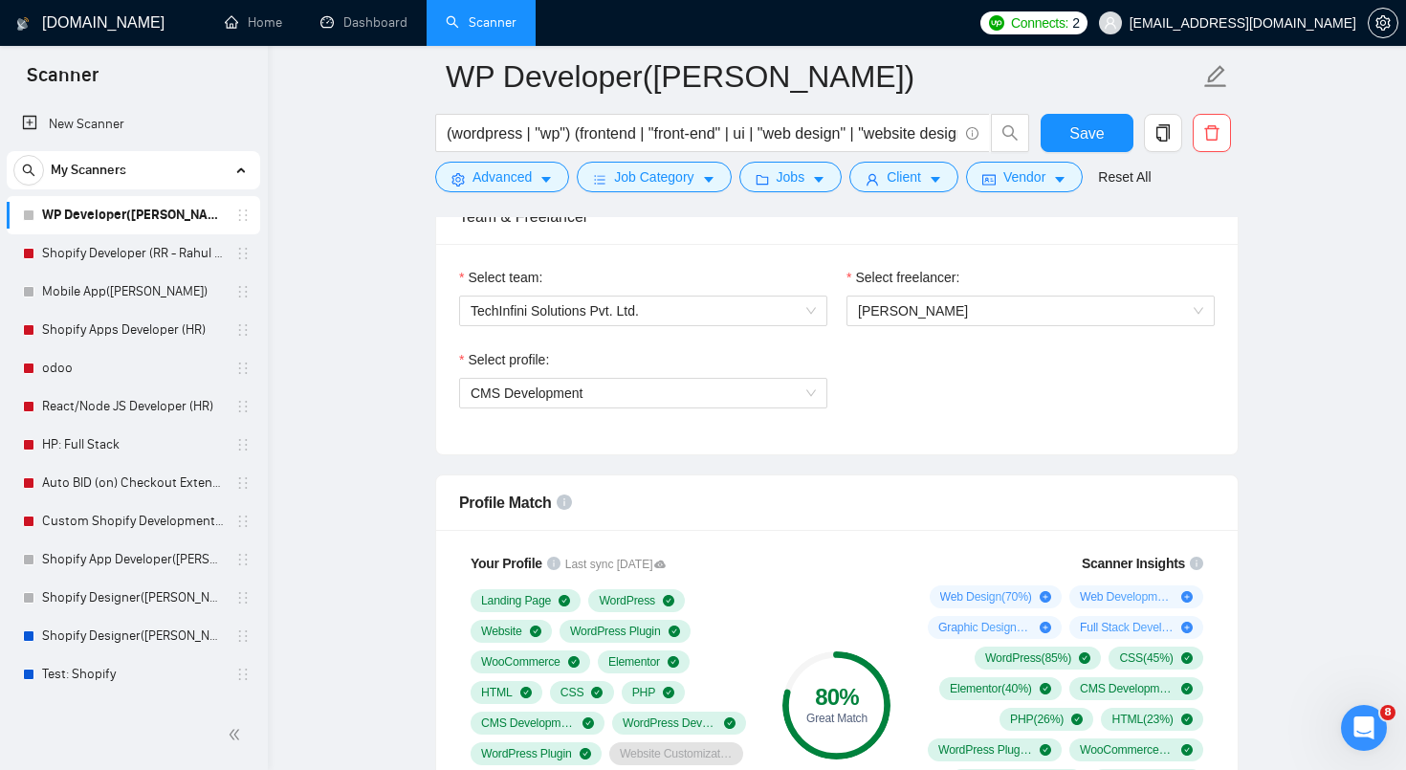
scroll to position [1156, 0]
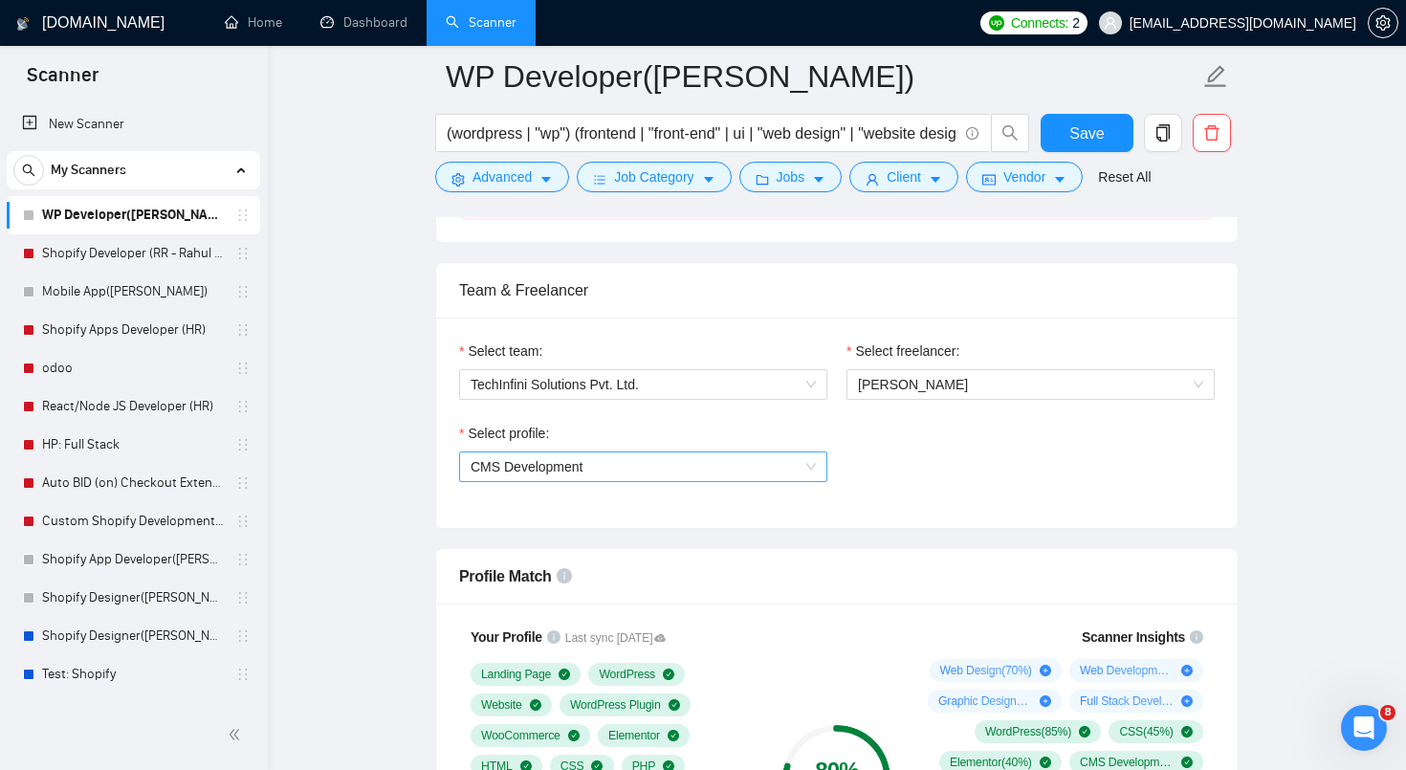
click at [719, 469] on span "CMS Development" at bounding box center [643, 466] width 345 height 29
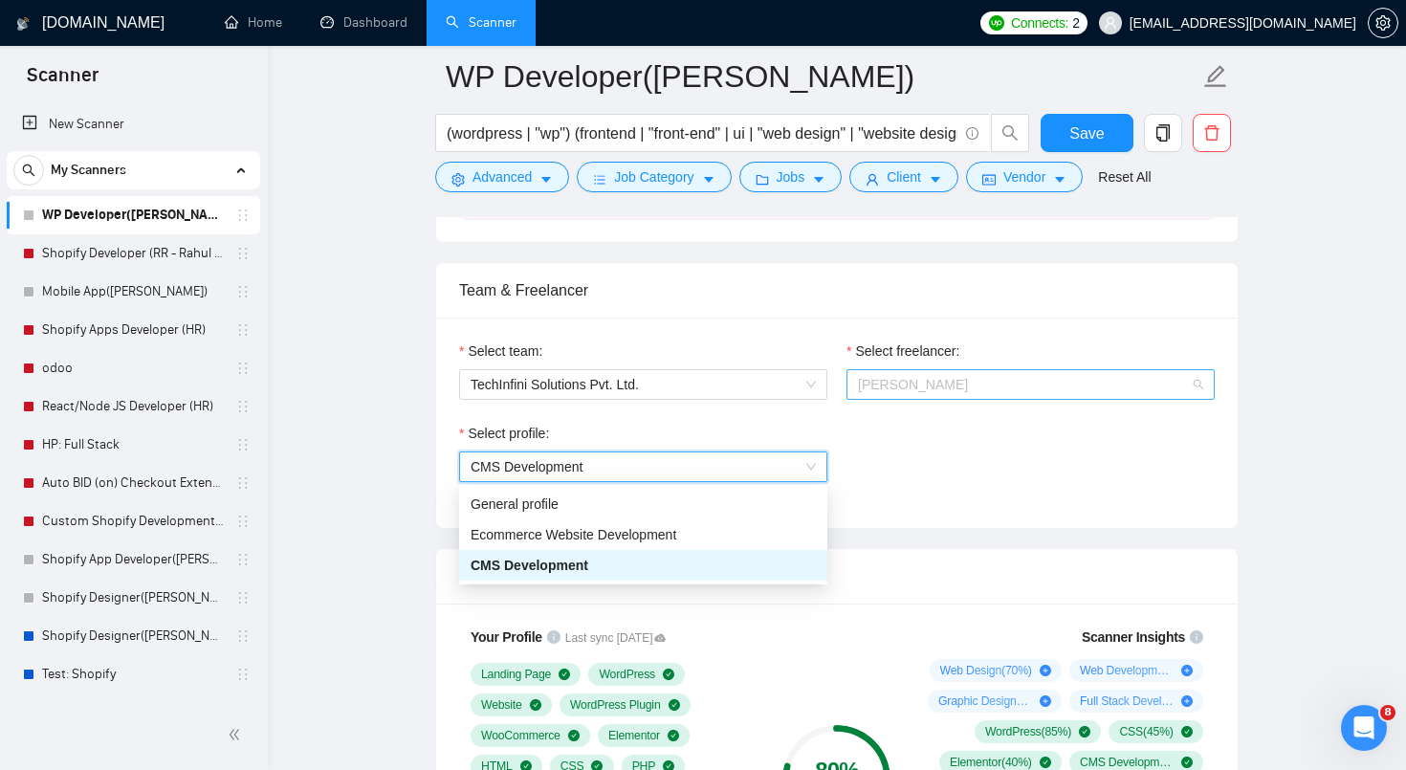
click at [915, 392] on span "[PERSON_NAME]" at bounding box center [1030, 384] width 345 height 29
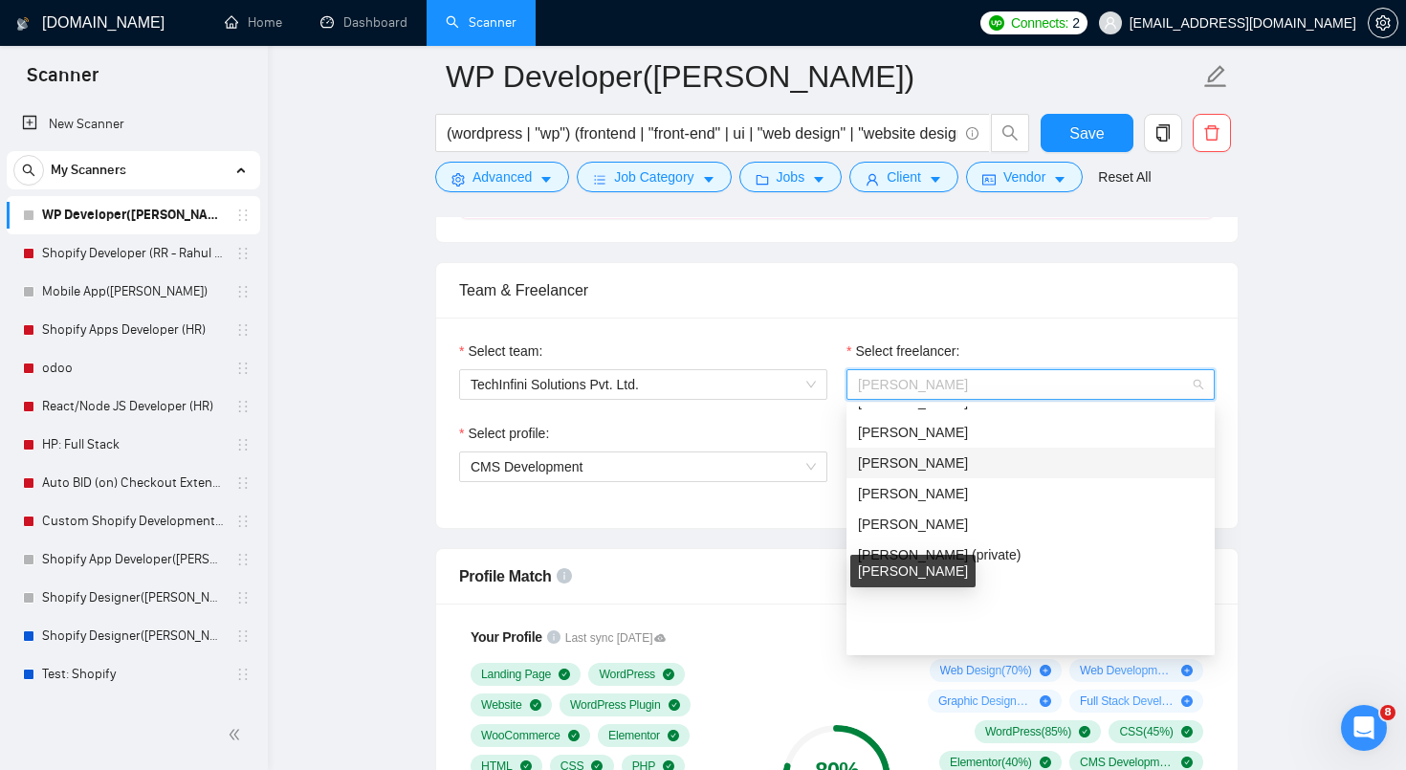
scroll to position [0, 0]
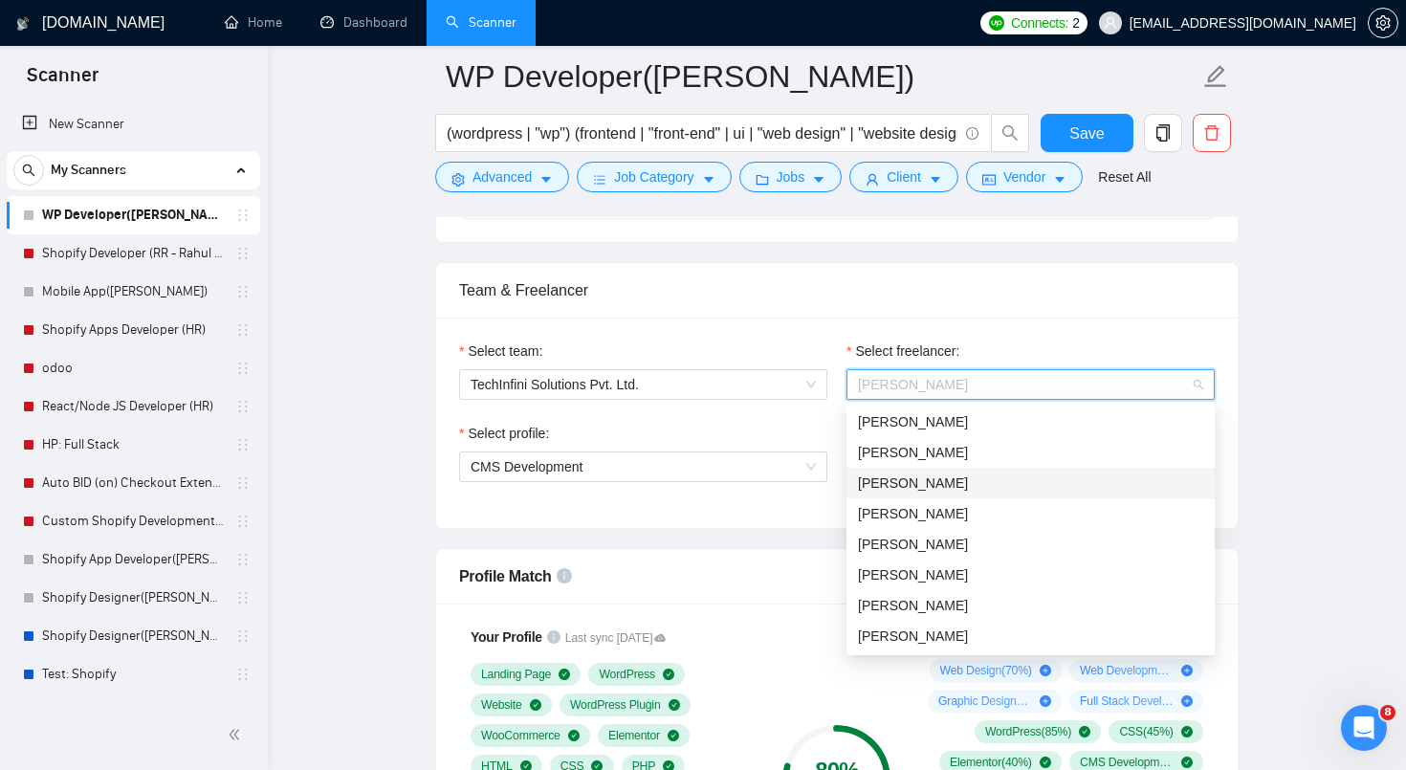
click at [957, 493] on div "[PERSON_NAME]" at bounding box center [1030, 483] width 345 height 21
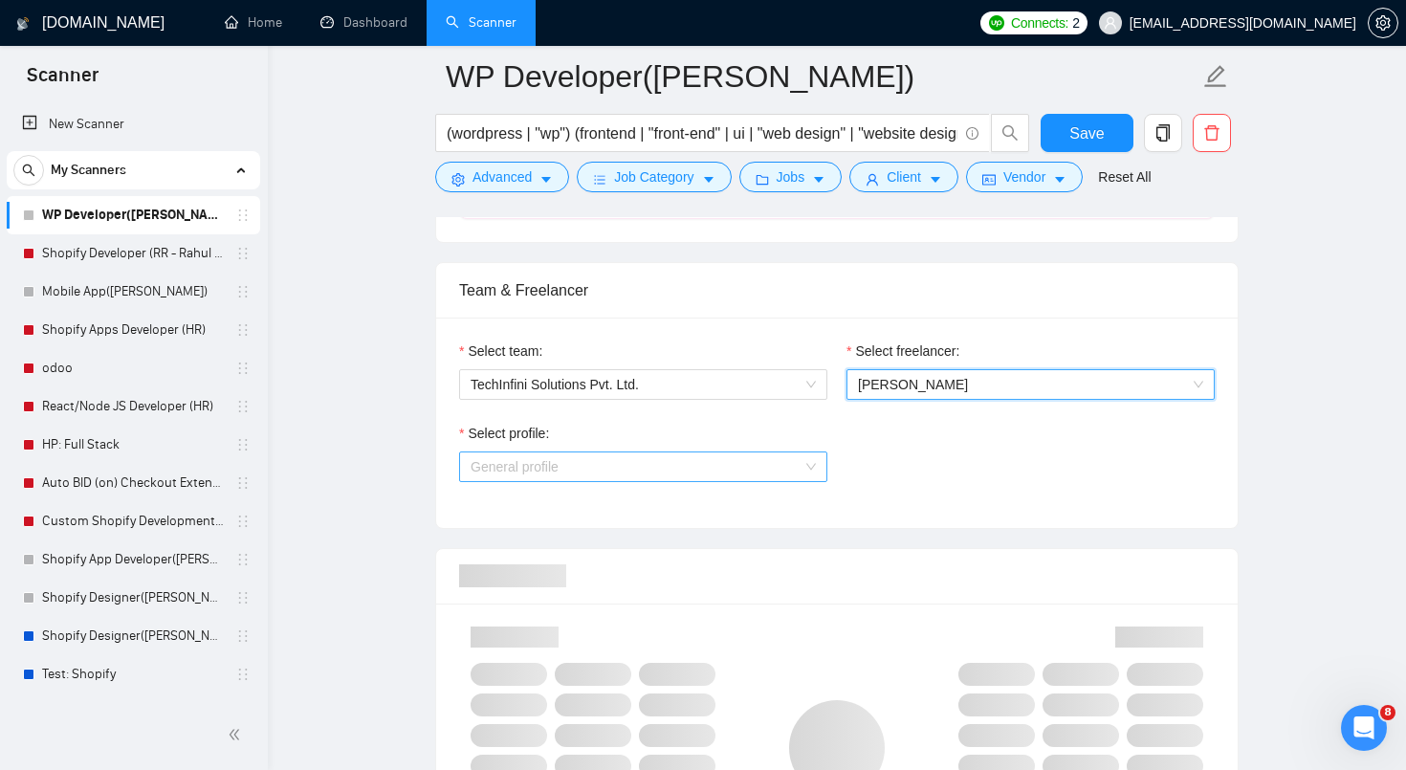
click at [780, 480] on div "General profile" at bounding box center [643, 466] width 368 height 31
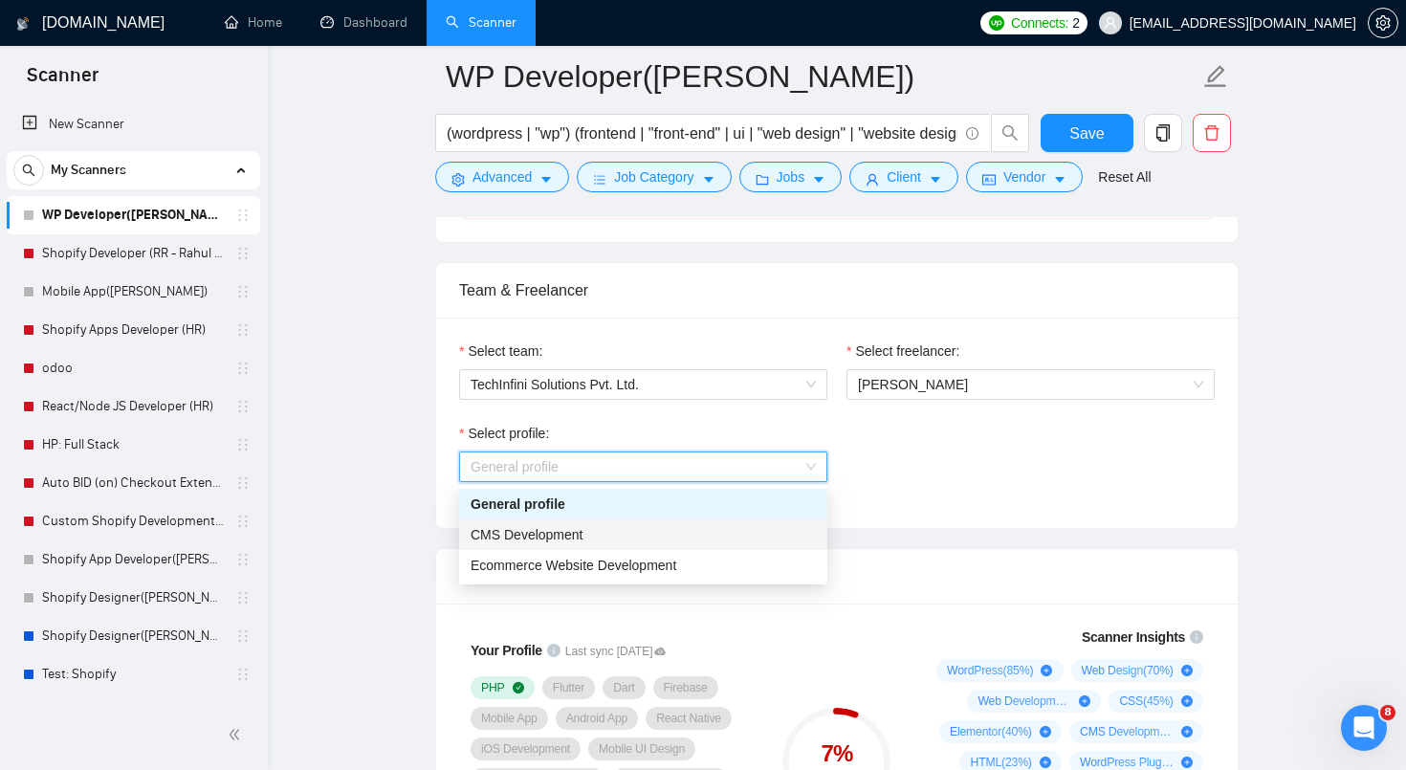
click at [746, 532] on div "CMS Development" at bounding box center [643, 534] width 345 height 21
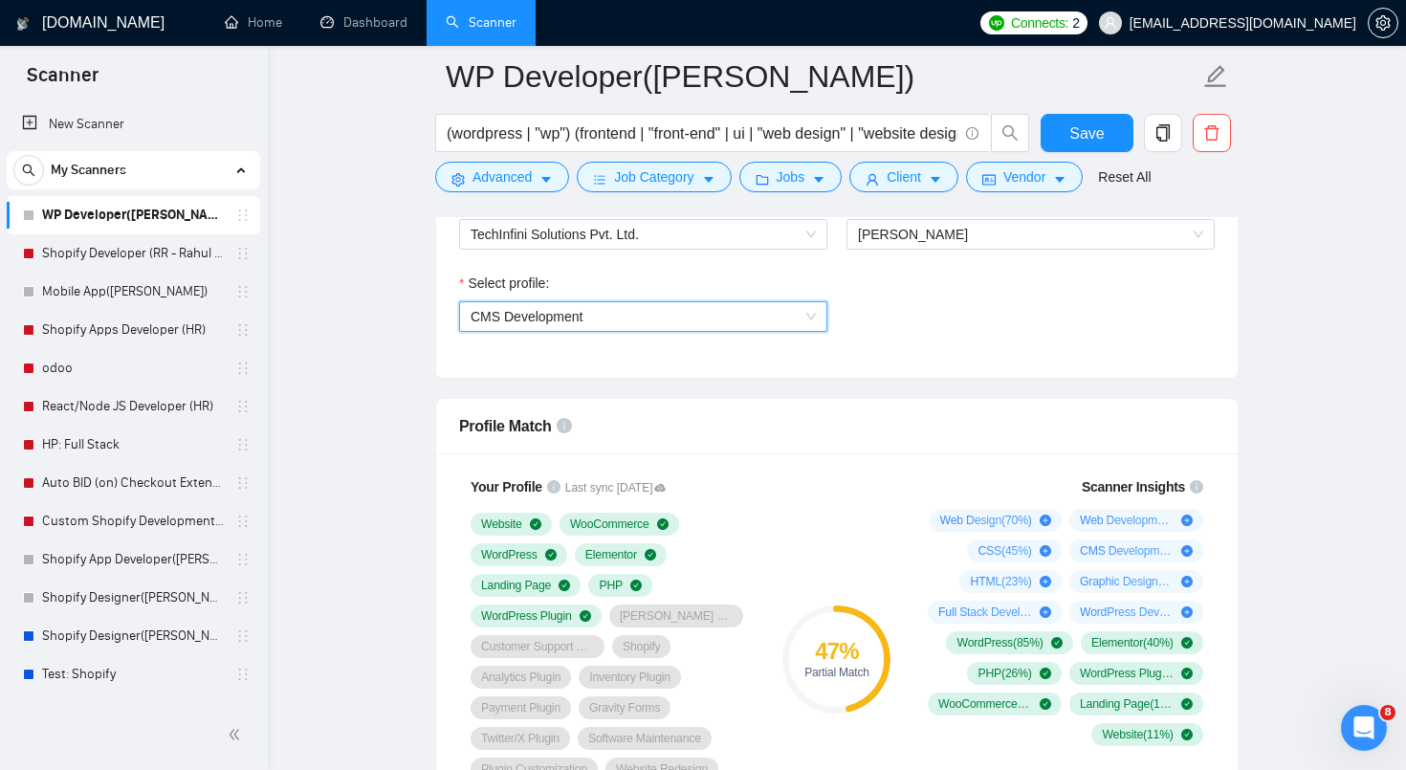
scroll to position [1308, 0]
click at [967, 247] on div "[PERSON_NAME]" at bounding box center [1031, 233] width 368 height 31
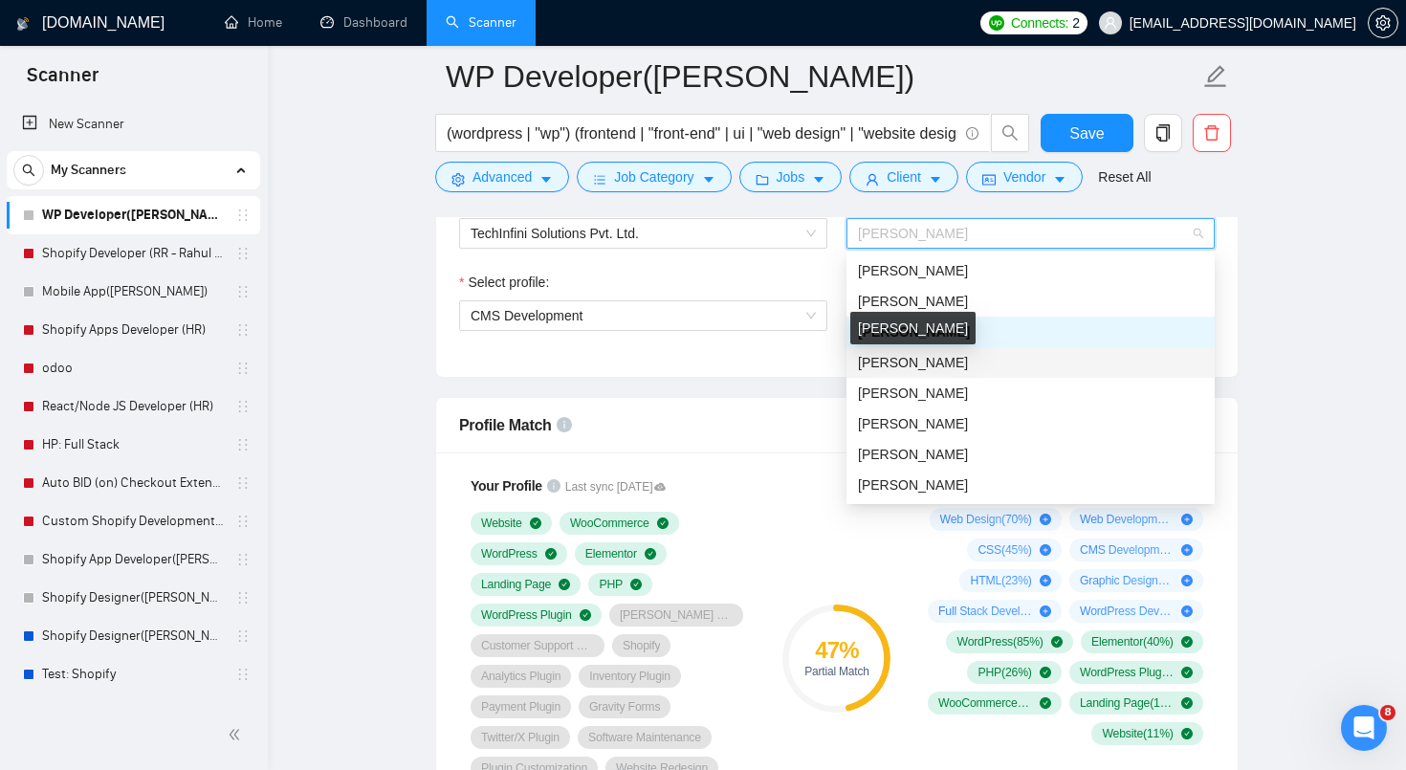
click at [933, 367] on span "[PERSON_NAME]" at bounding box center [913, 362] width 110 height 15
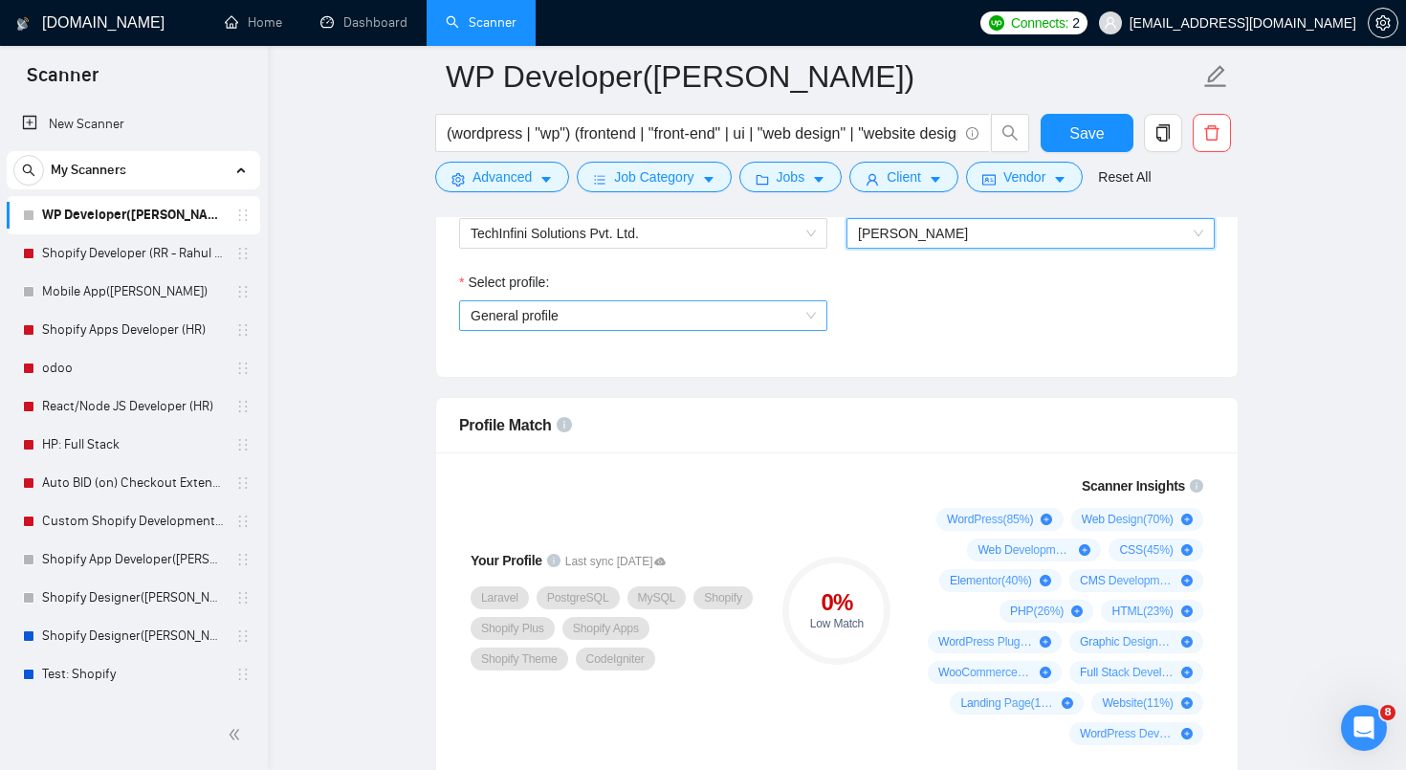
click at [763, 318] on span "General profile" at bounding box center [643, 315] width 345 height 29
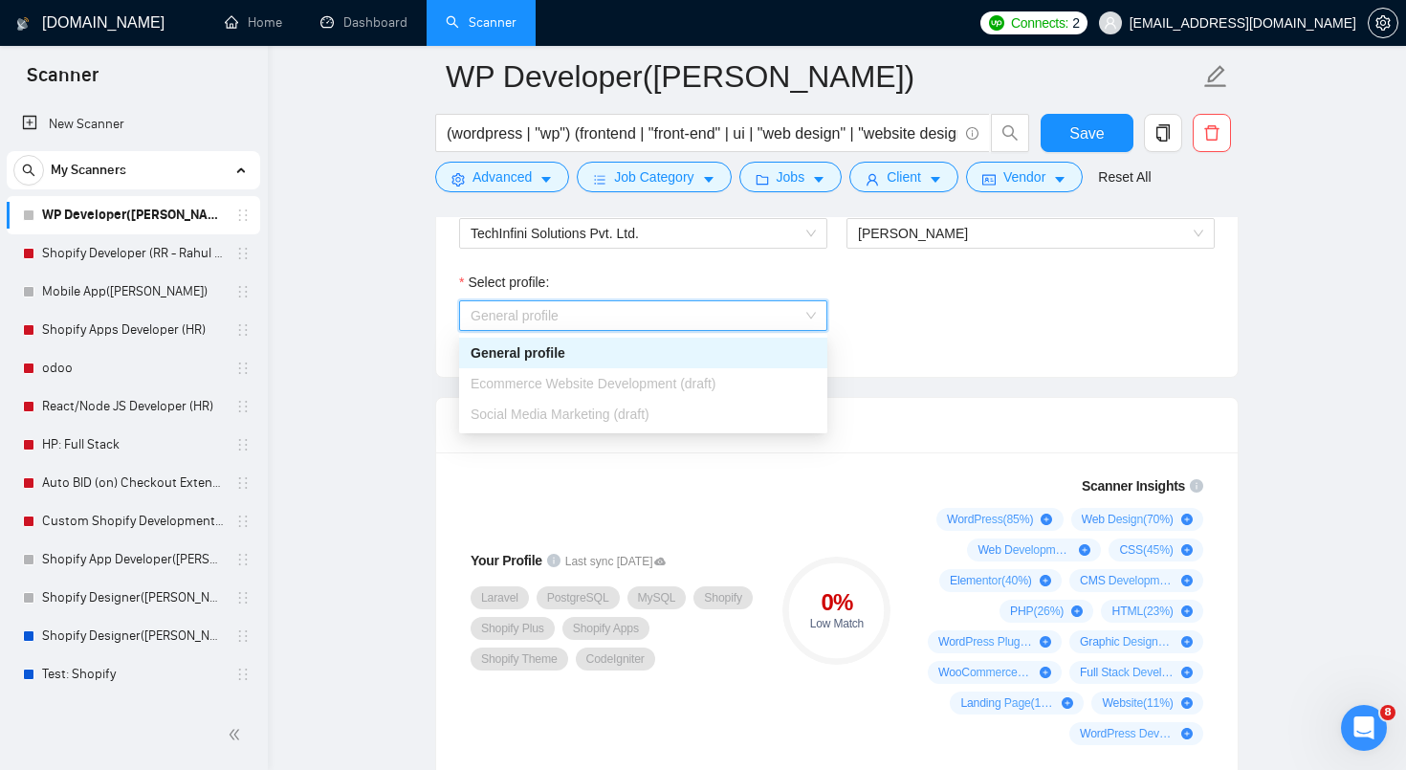
click at [721, 371] on div "Ecommerce Website Development (draft)" at bounding box center [643, 383] width 368 height 31
click at [1017, 239] on span "[PERSON_NAME]" at bounding box center [1030, 233] width 345 height 29
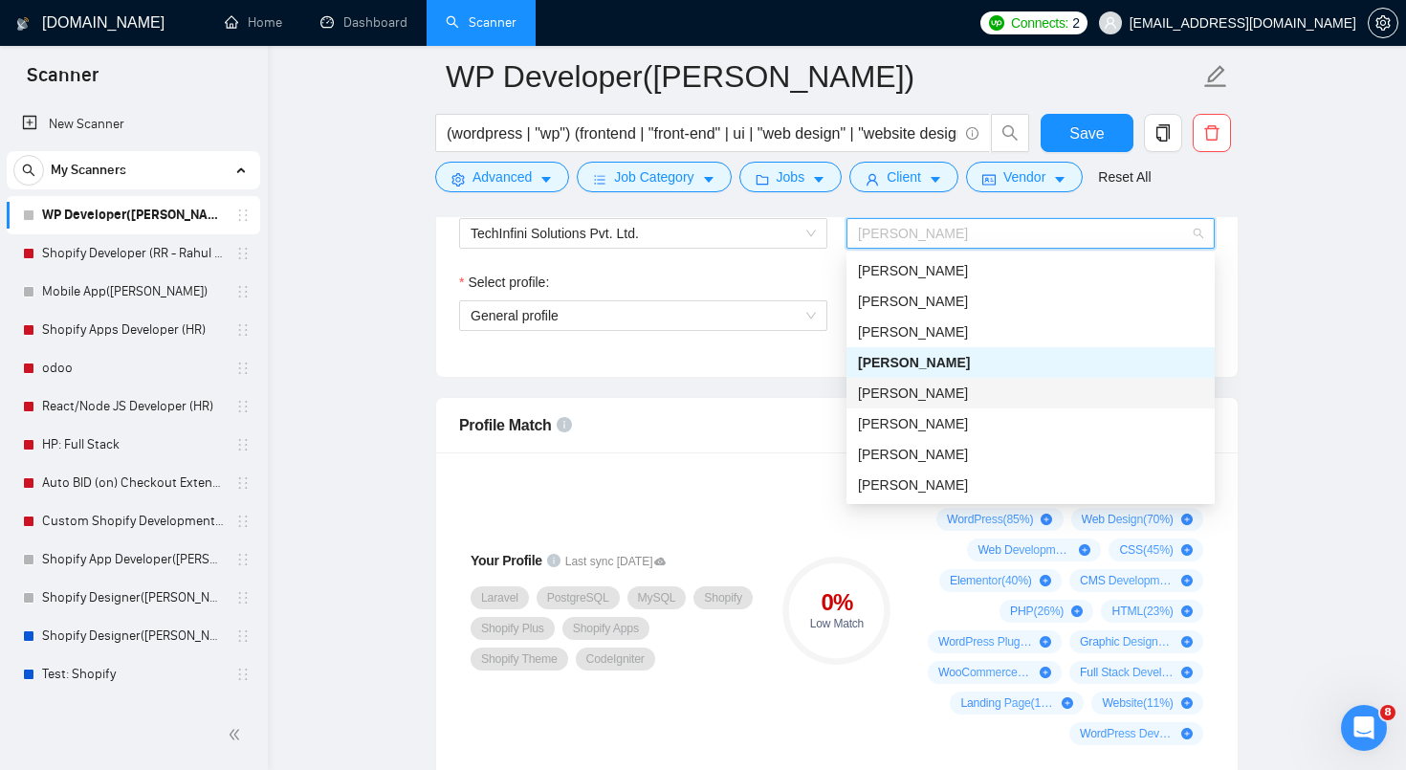
click at [959, 391] on div "[PERSON_NAME]" at bounding box center [1030, 393] width 345 height 21
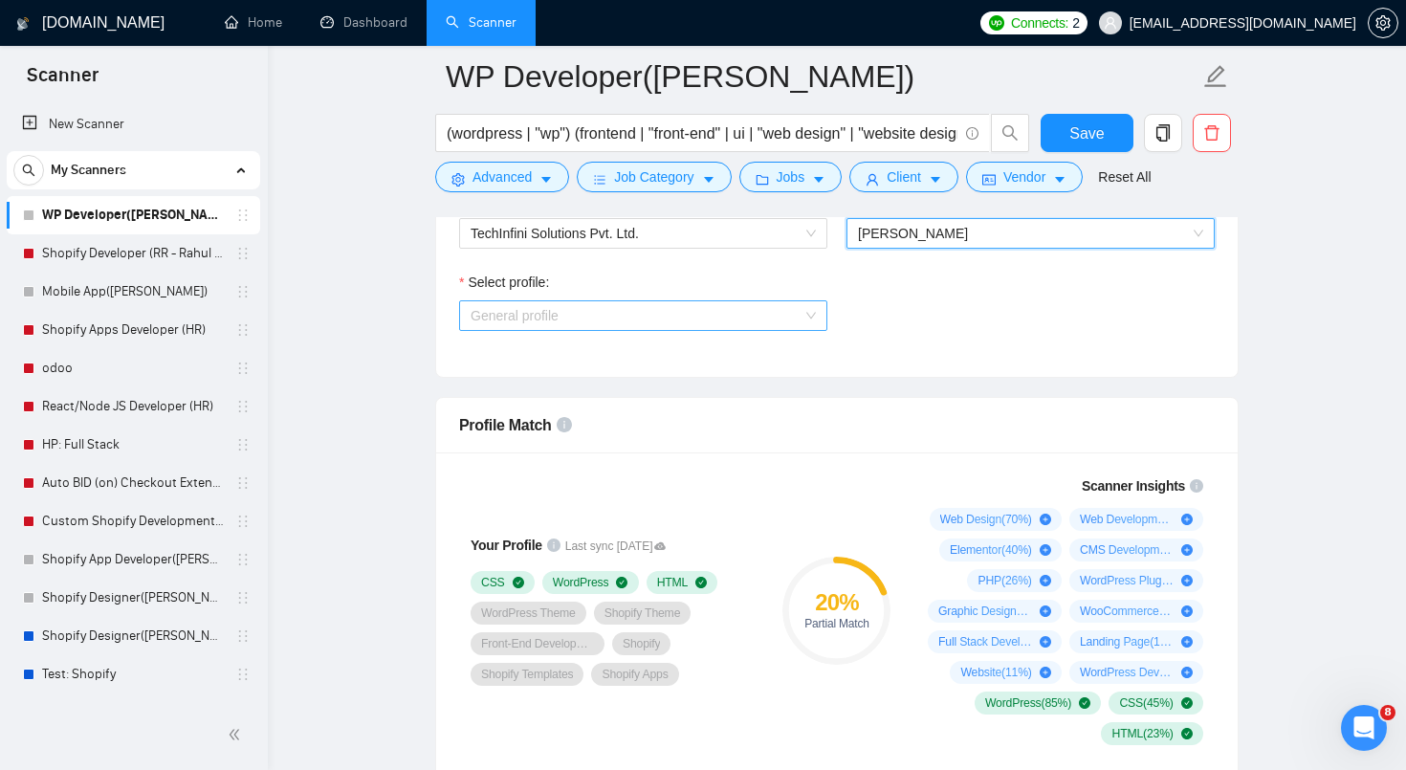
click at [781, 313] on span "General profile" at bounding box center [643, 315] width 345 height 29
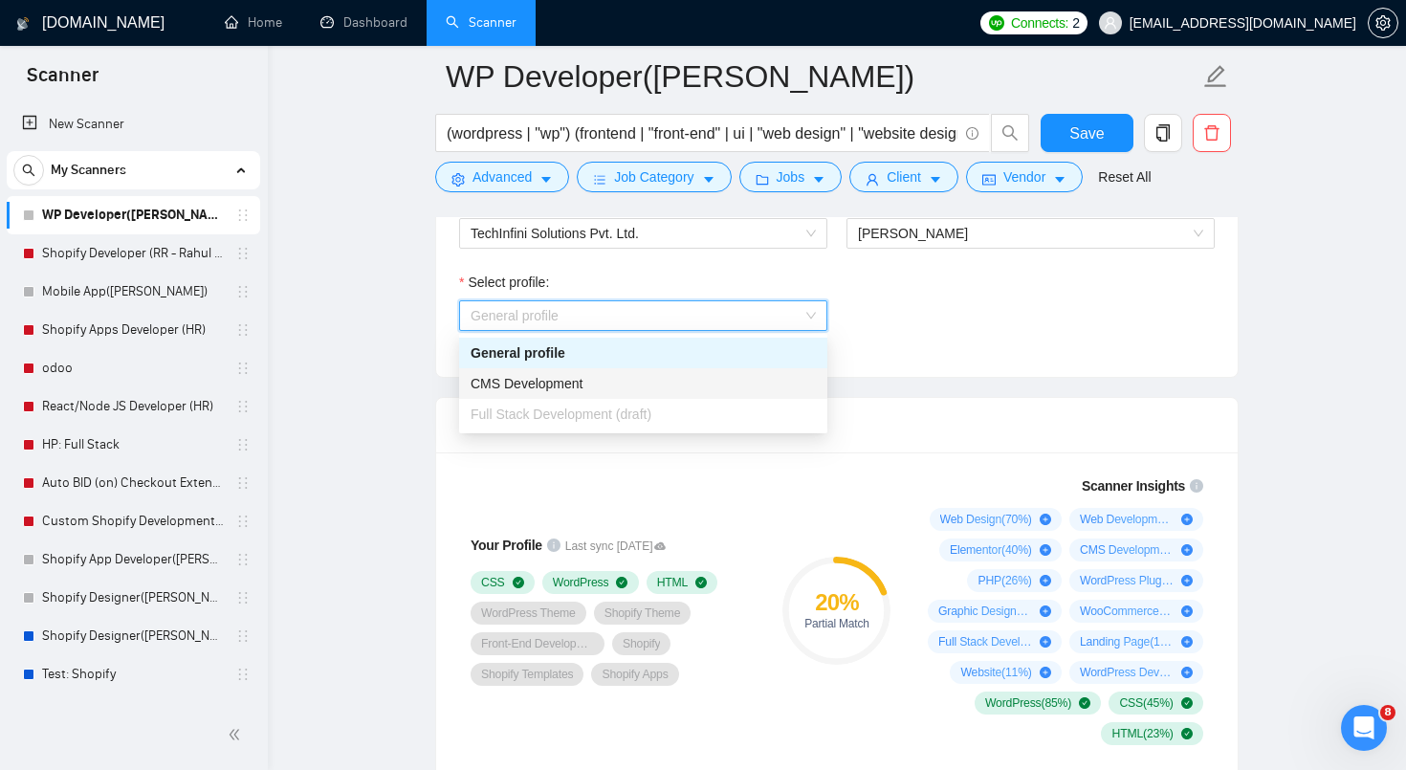
click at [727, 385] on div "CMS Development" at bounding box center [643, 383] width 345 height 21
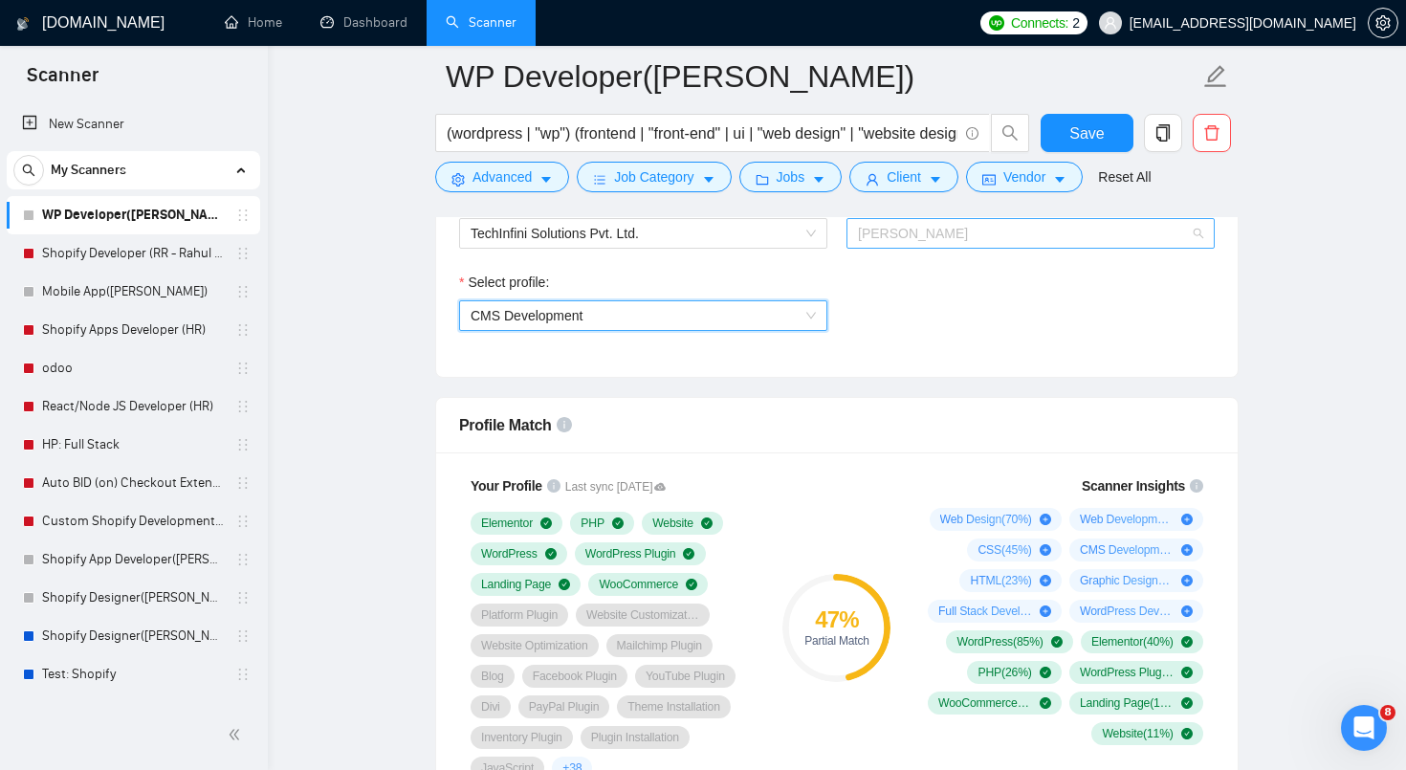
click at [1023, 243] on span "[PERSON_NAME]" at bounding box center [1030, 233] width 345 height 29
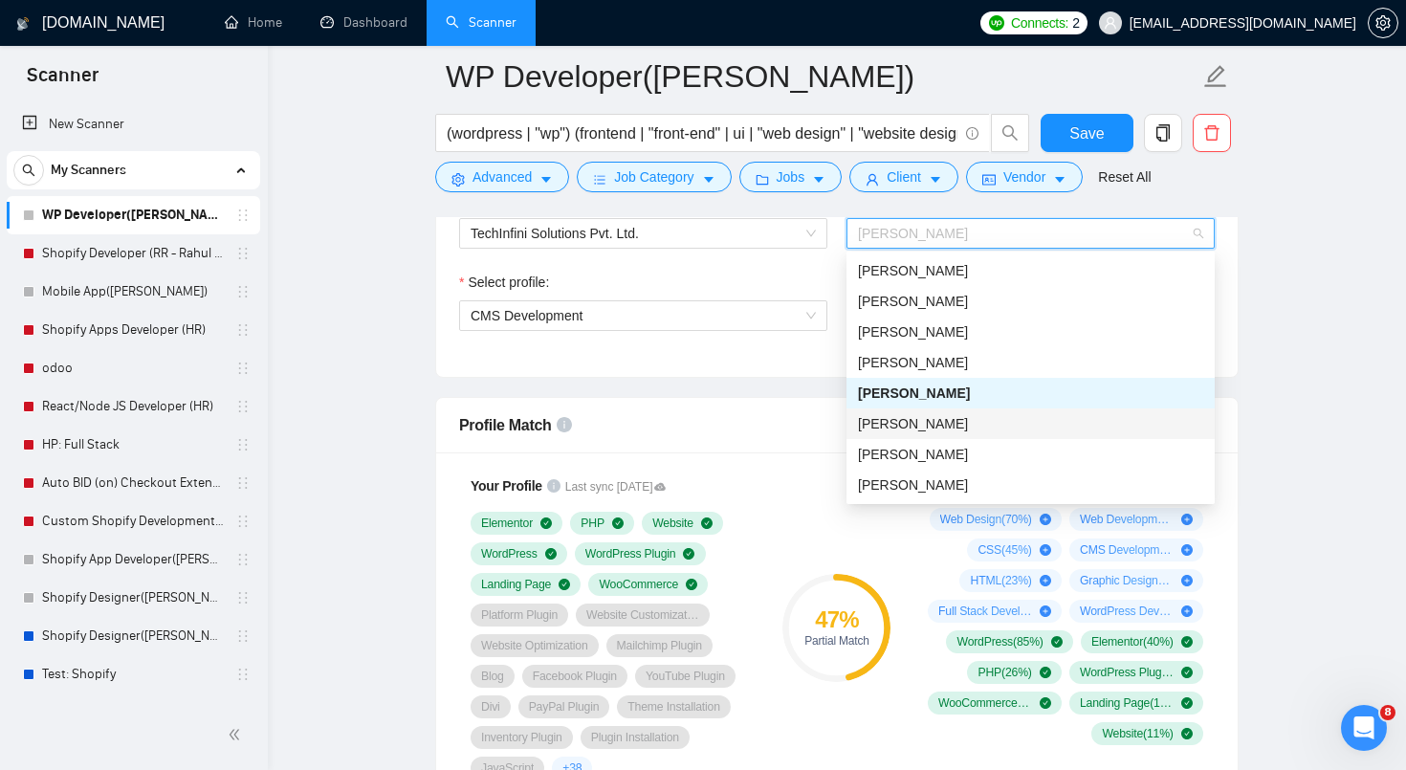
click at [952, 428] on div "[PERSON_NAME]" at bounding box center [1030, 423] width 345 height 21
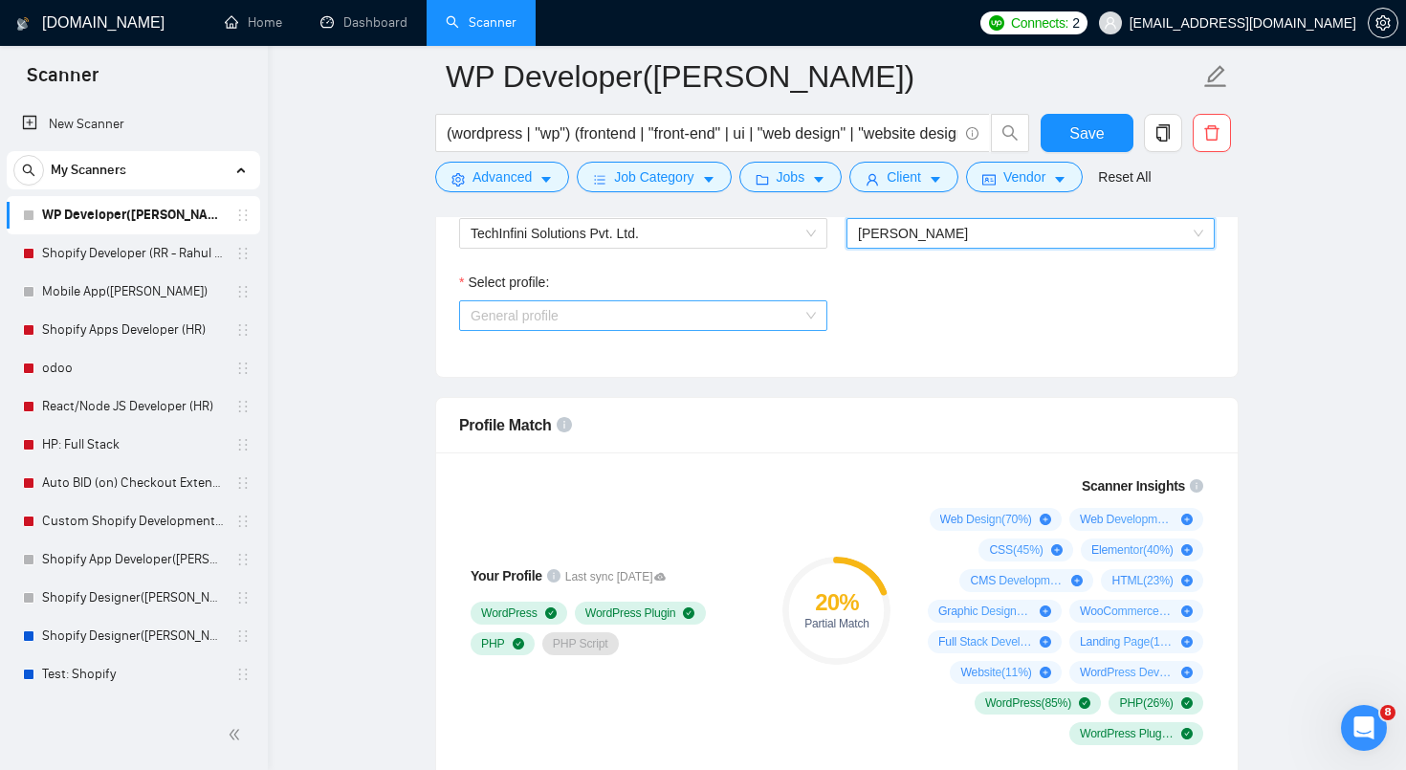
click at [814, 316] on span "General profile" at bounding box center [643, 315] width 345 height 29
click at [961, 229] on span "[PERSON_NAME]" at bounding box center [1030, 233] width 345 height 29
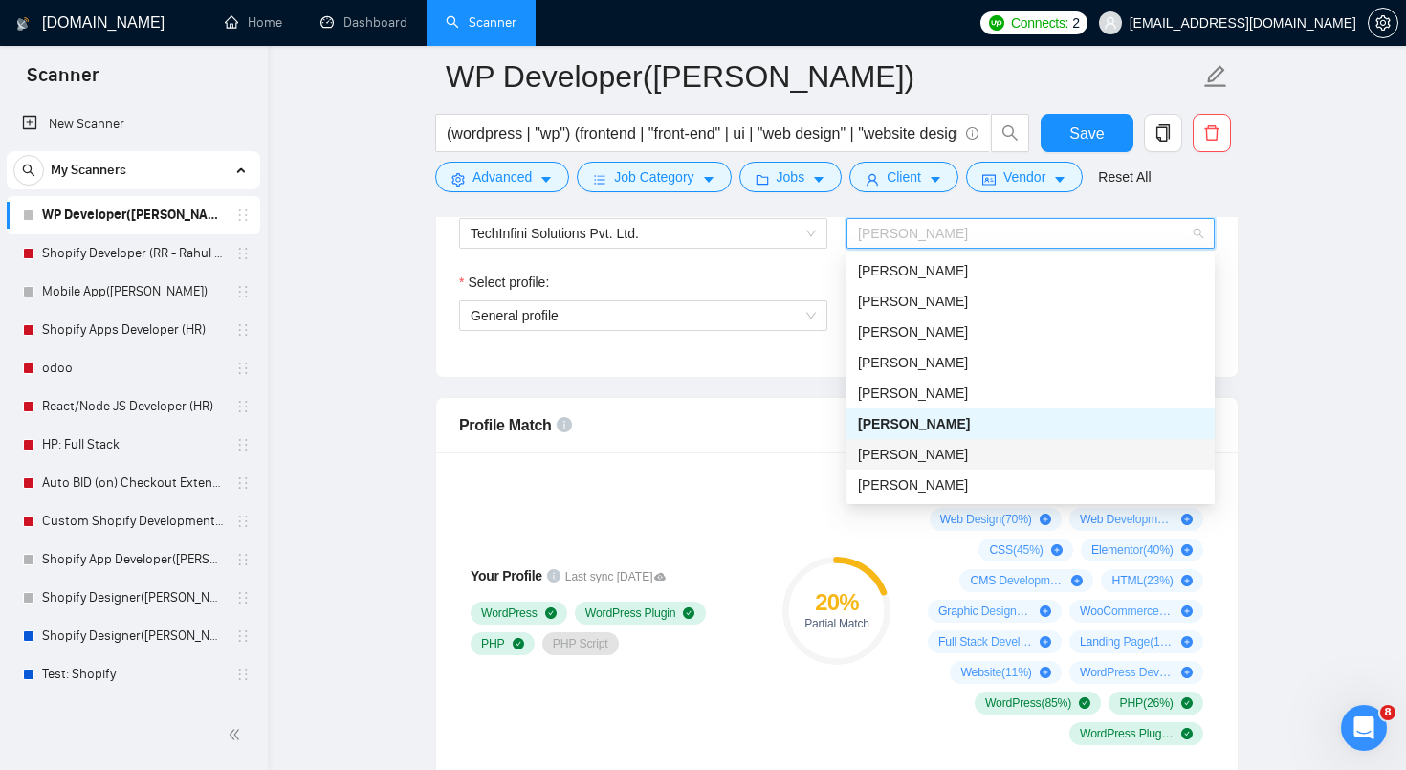
click at [894, 451] on span "[PERSON_NAME]" at bounding box center [913, 454] width 110 height 15
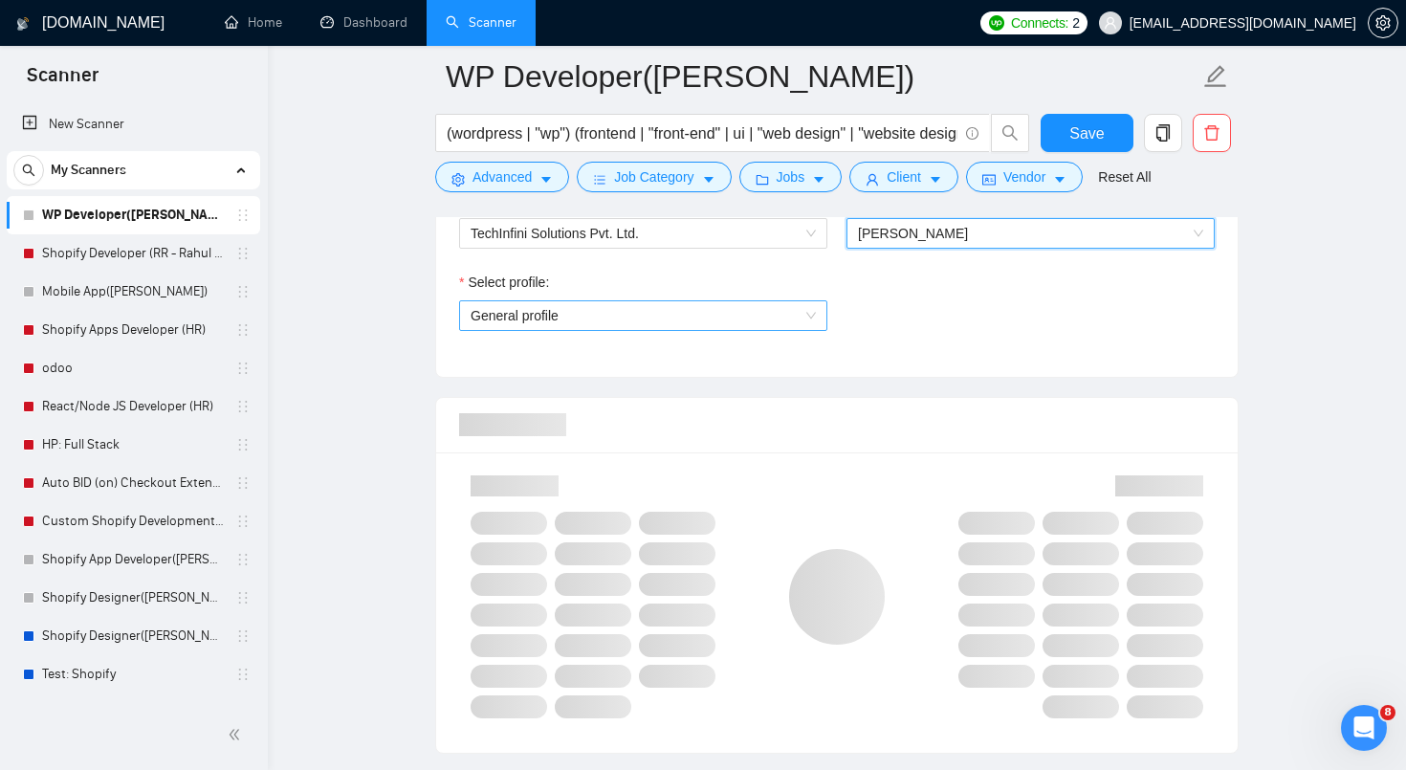
click at [761, 311] on span "General profile" at bounding box center [643, 315] width 345 height 29
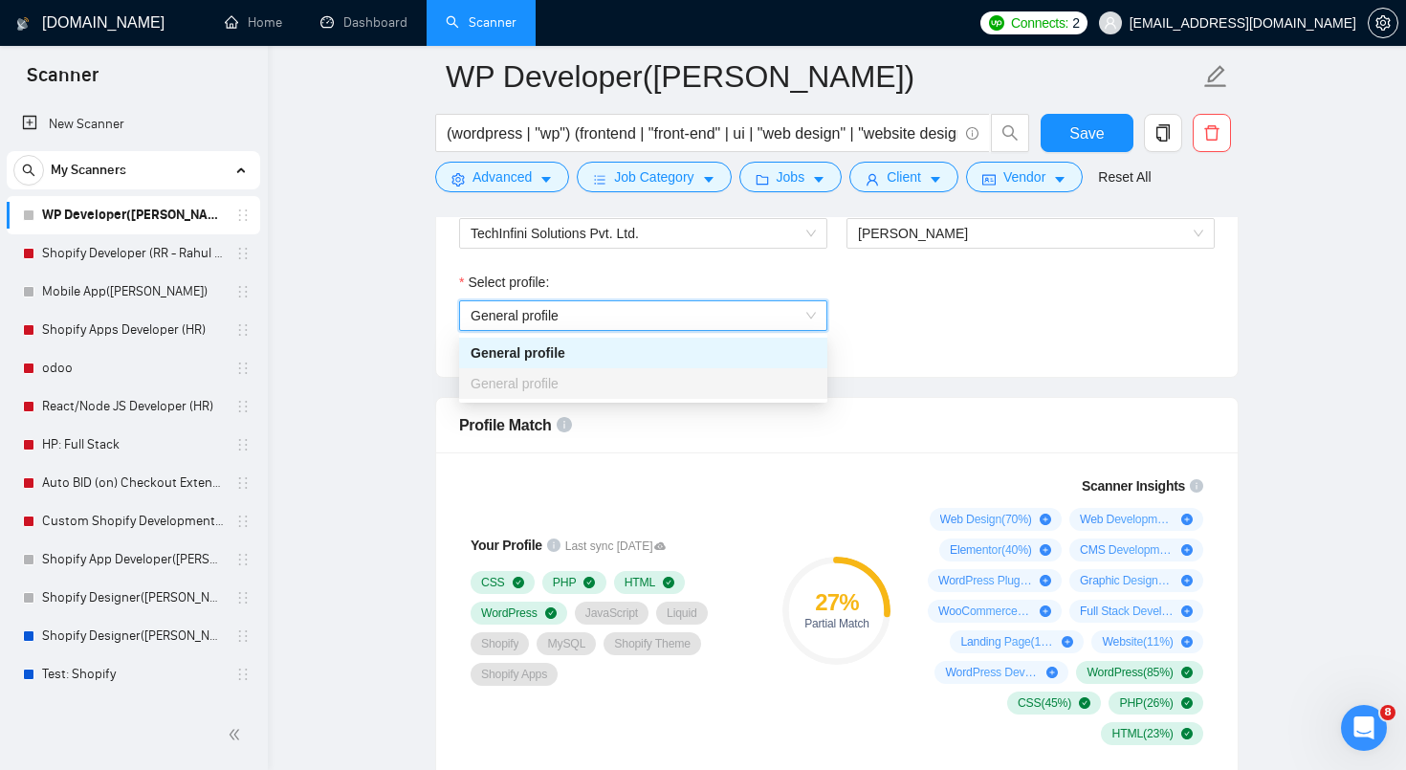
click at [761, 311] on span "General profile" at bounding box center [643, 315] width 345 height 29
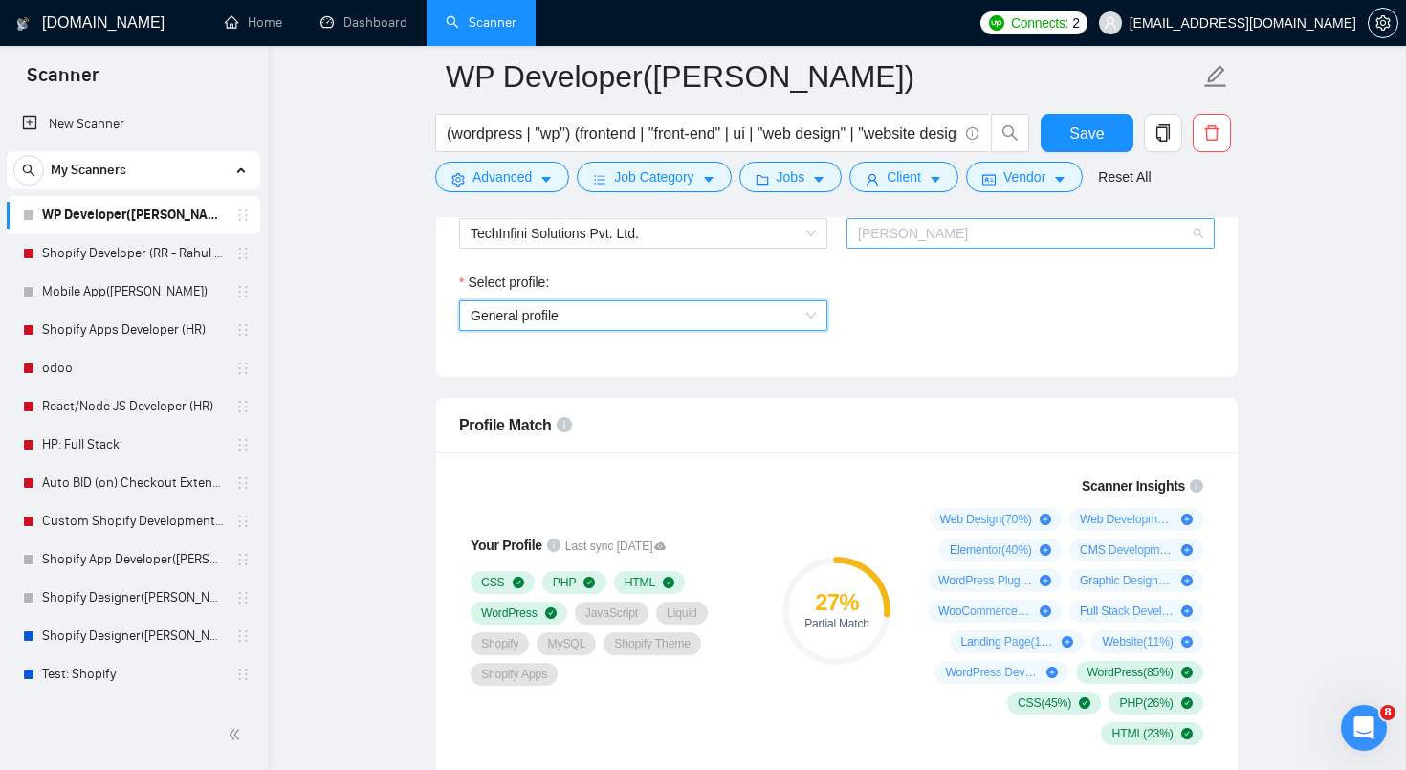
click at [963, 228] on span "[PERSON_NAME]" at bounding box center [1030, 233] width 345 height 29
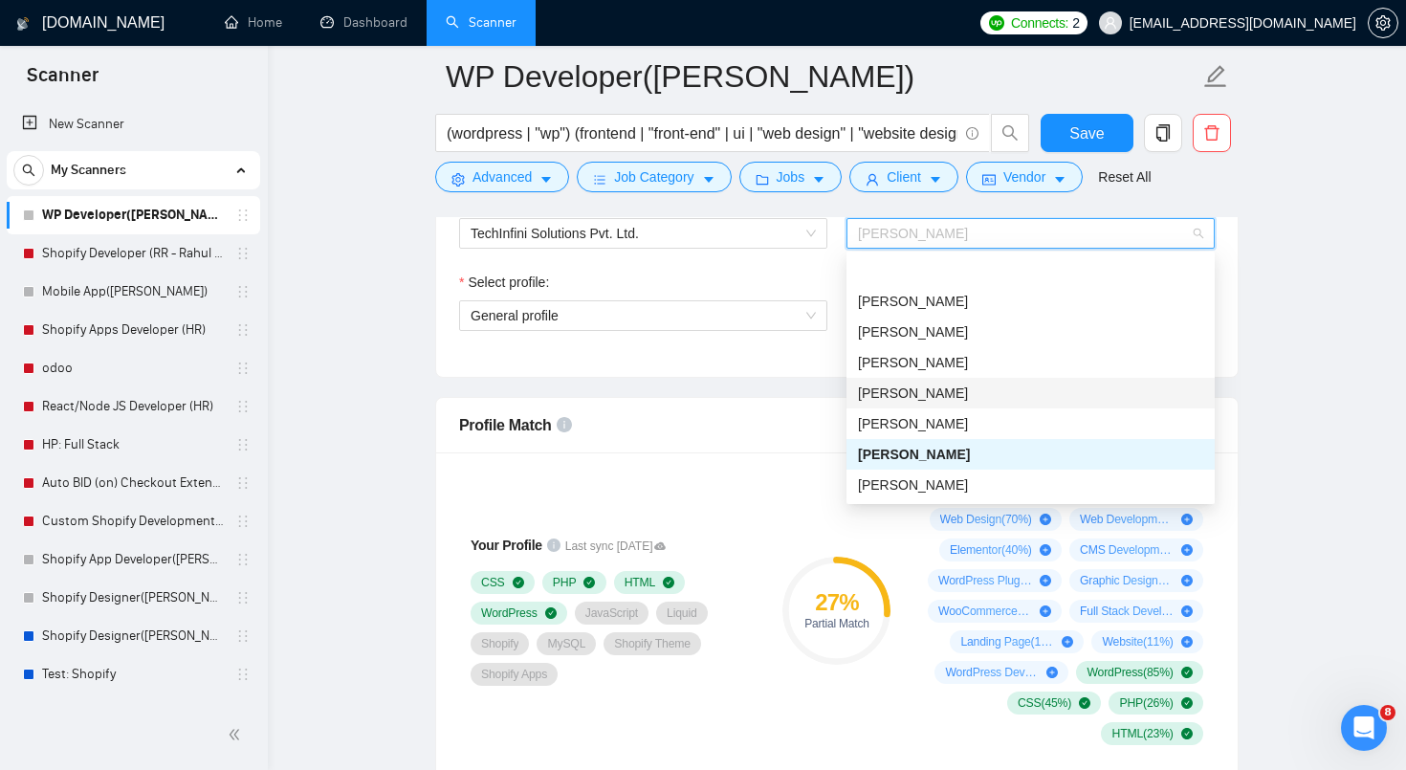
scroll to position [68, 0]
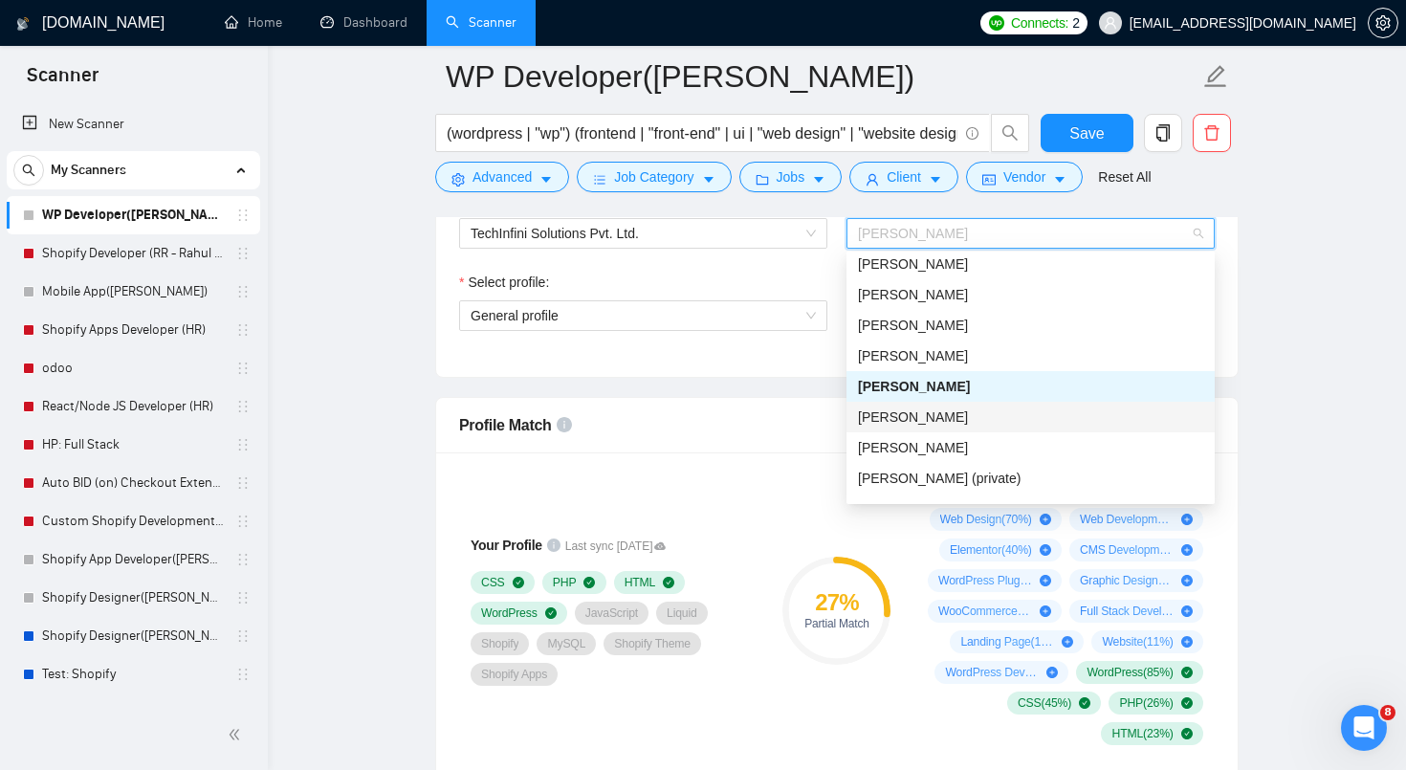
click at [944, 413] on span "[PERSON_NAME]" at bounding box center [913, 416] width 110 height 15
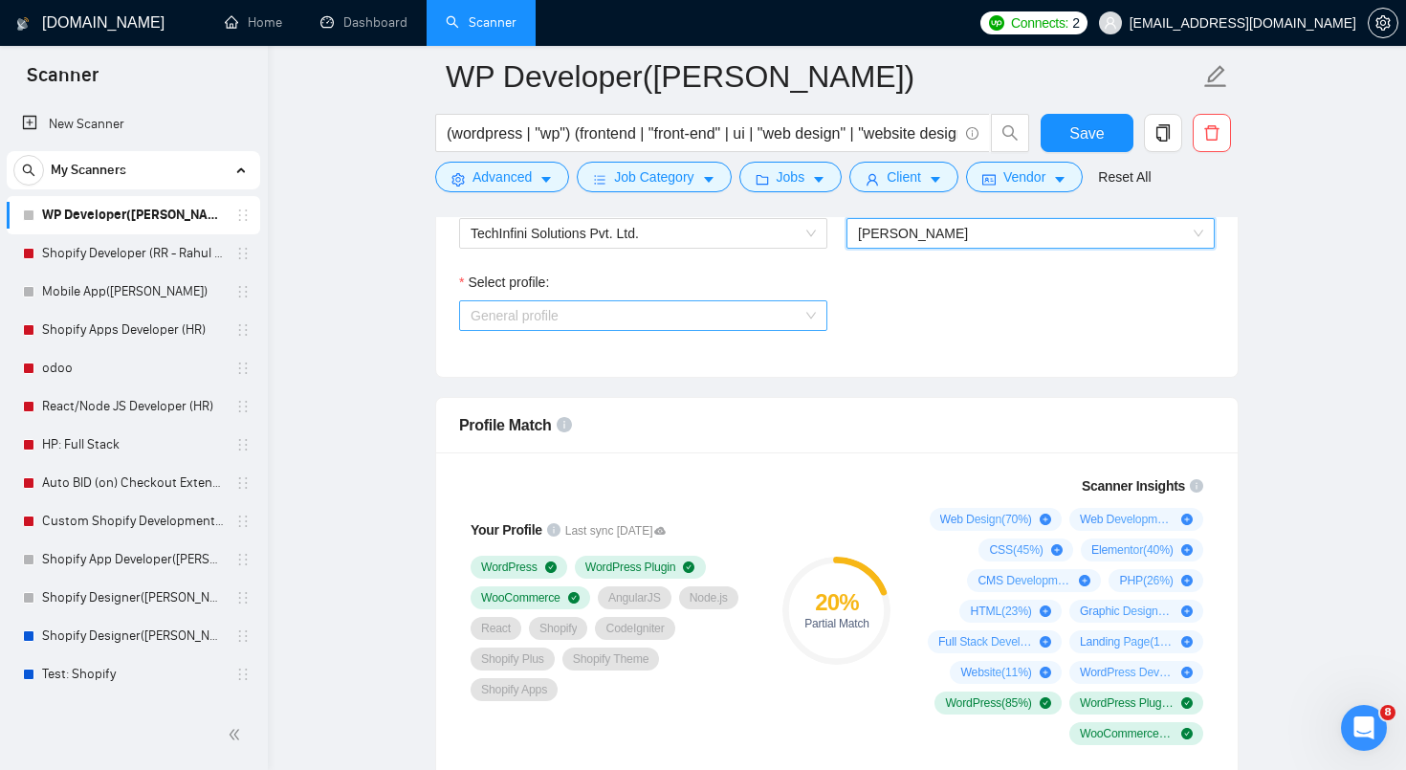
click at [789, 316] on span "General profile" at bounding box center [643, 315] width 345 height 29
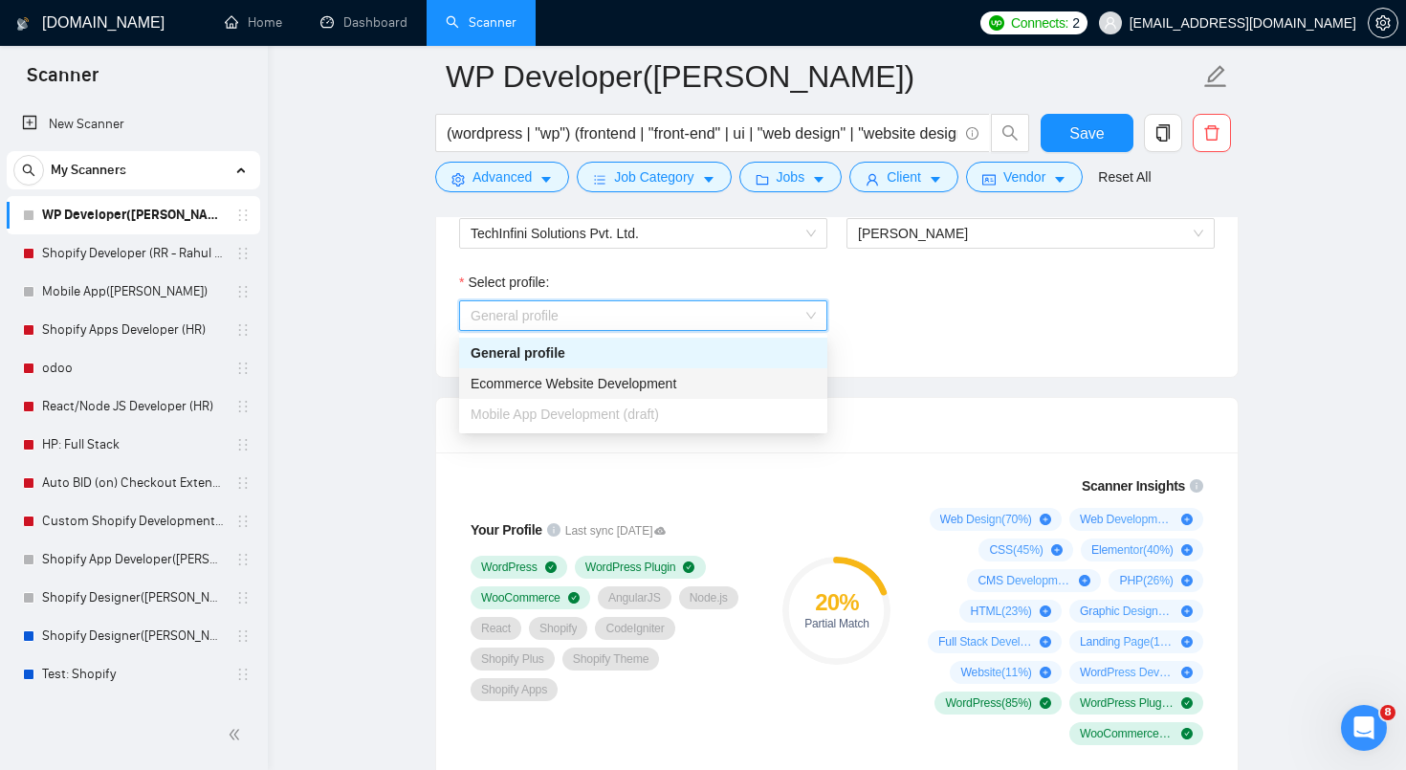
click at [750, 389] on div "Ecommerce Website Development" at bounding box center [643, 383] width 345 height 21
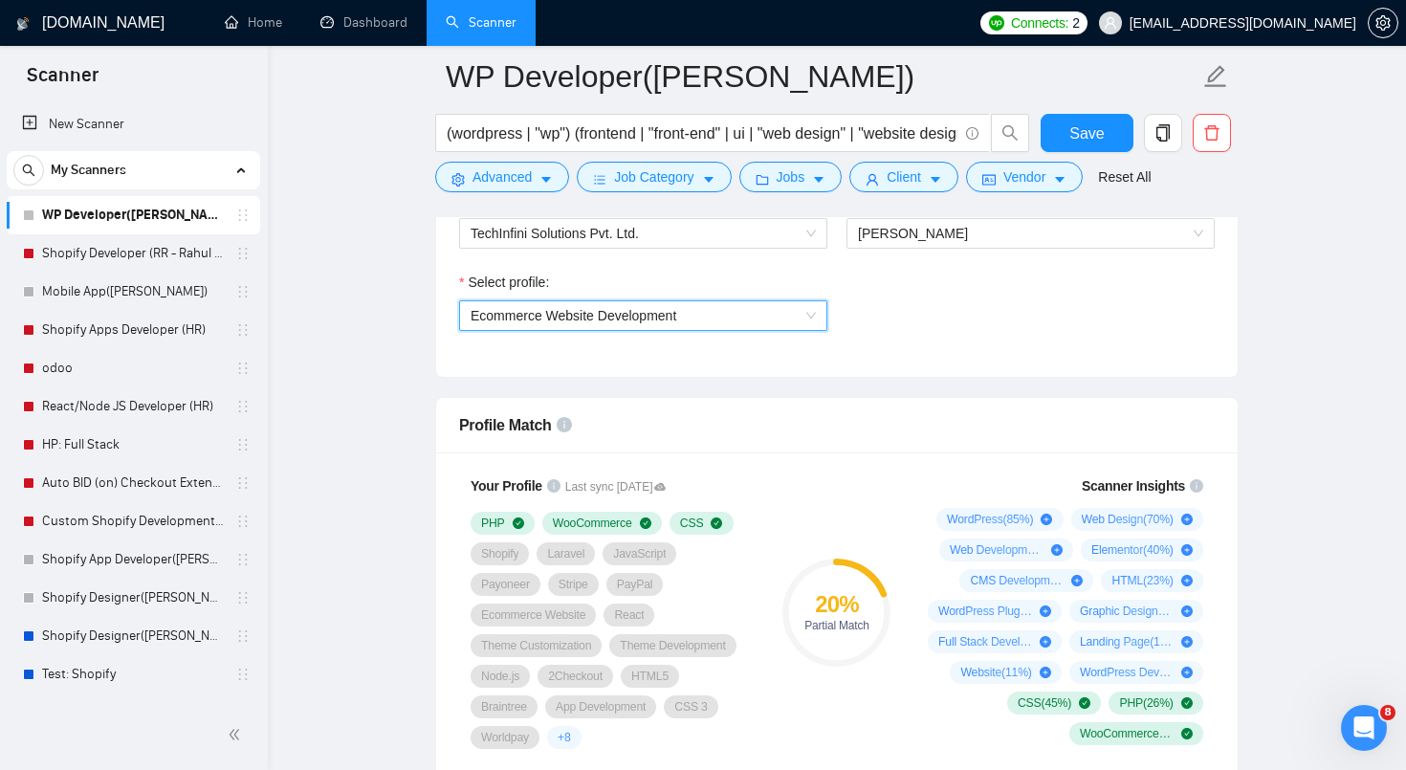
click at [996, 341] on div "Select profile: 1017484851352698949 Ecommerce Website Development" at bounding box center [837, 313] width 775 height 82
click at [999, 233] on span "[PERSON_NAME]" at bounding box center [1030, 233] width 345 height 29
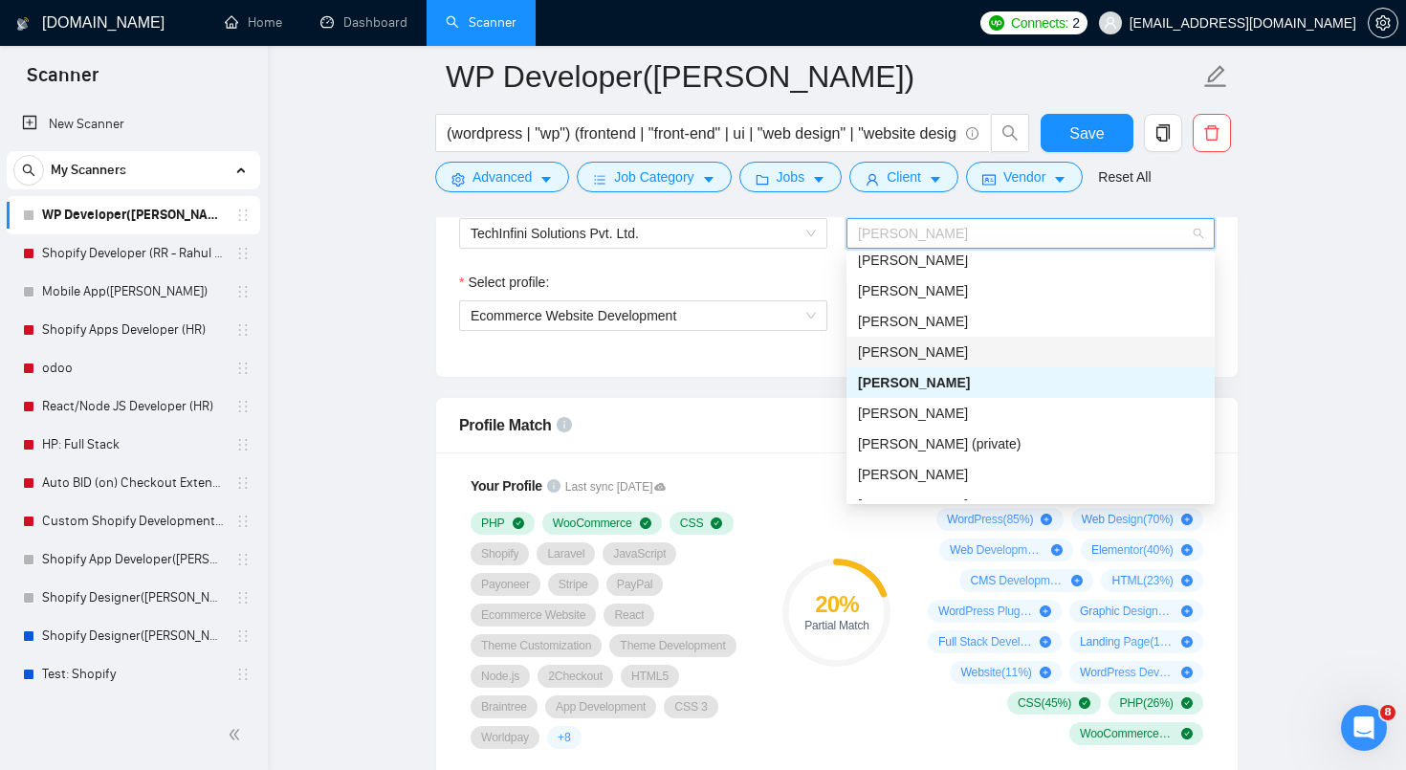
scroll to position [103, 0]
click at [940, 411] on div "[PERSON_NAME]" at bounding box center [1030, 412] width 345 height 21
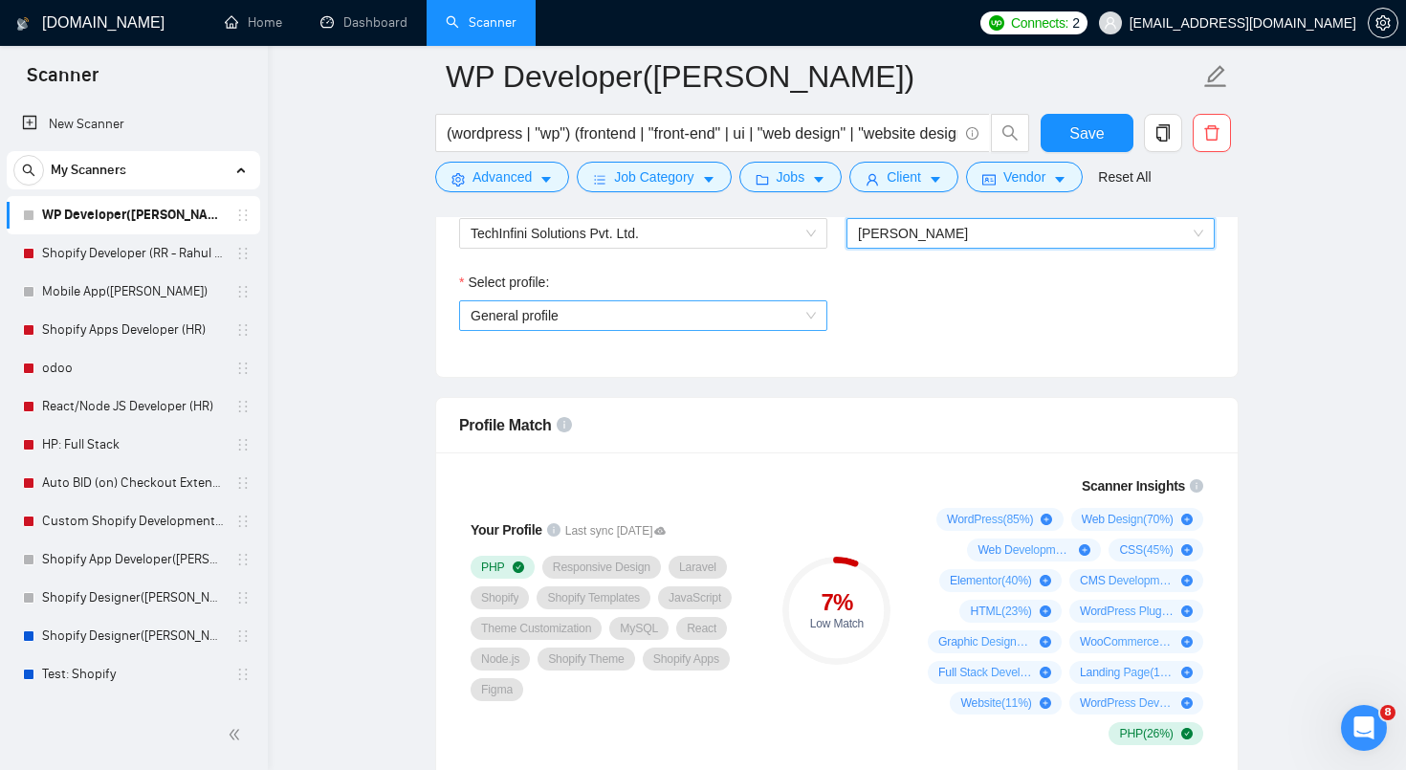
click at [768, 318] on span "General profile" at bounding box center [643, 315] width 345 height 29
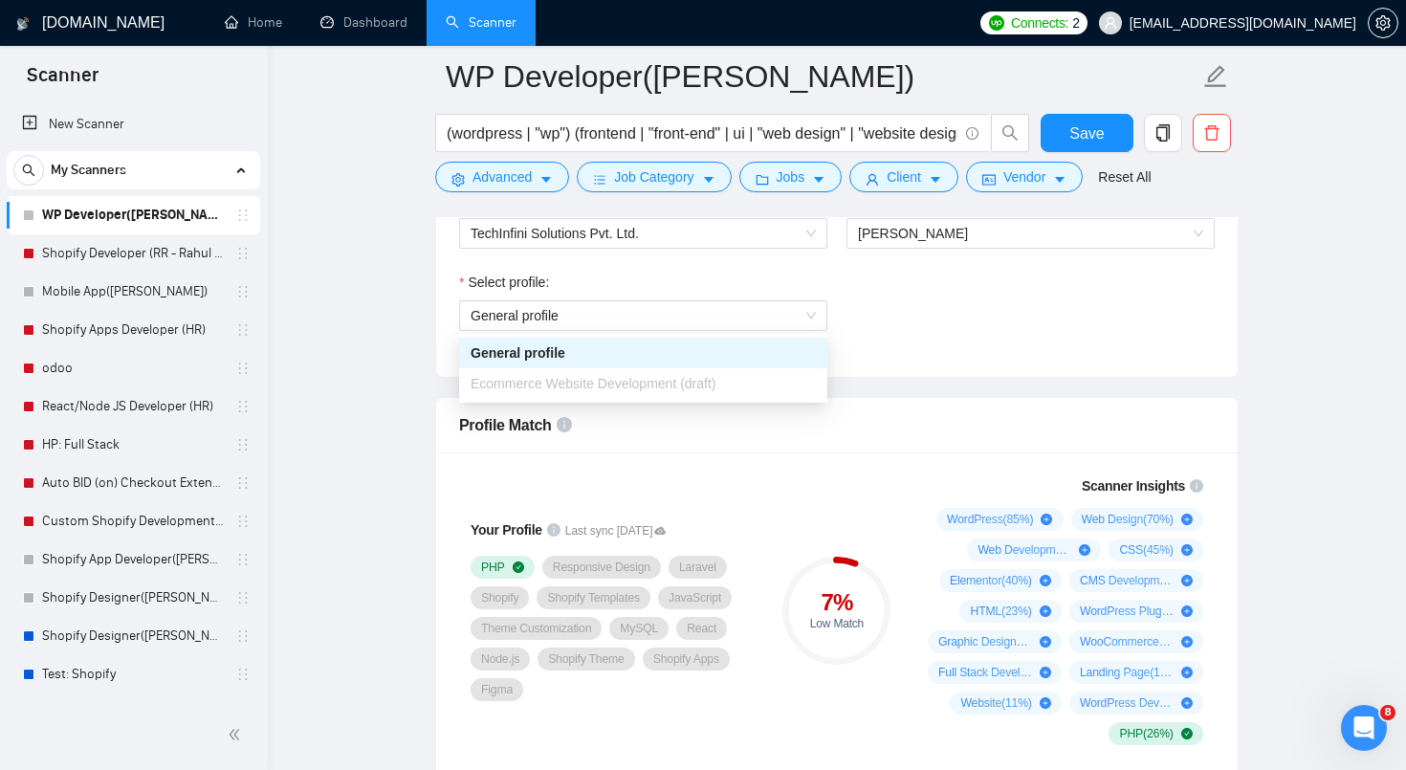
click at [938, 318] on div "Select profile: General profile" at bounding box center [837, 313] width 775 height 82
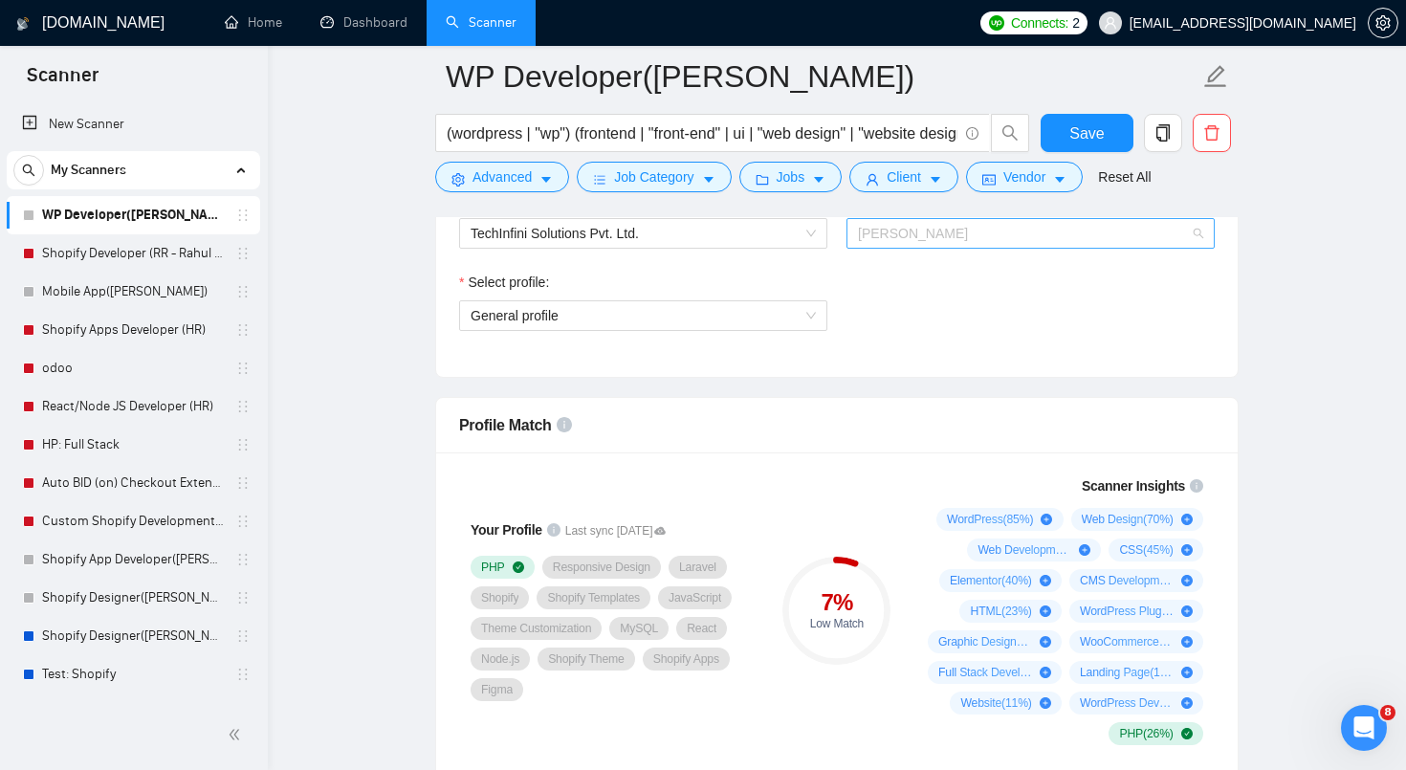
click at [935, 228] on span "[PERSON_NAME]" at bounding box center [1030, 233] width 345 height 29
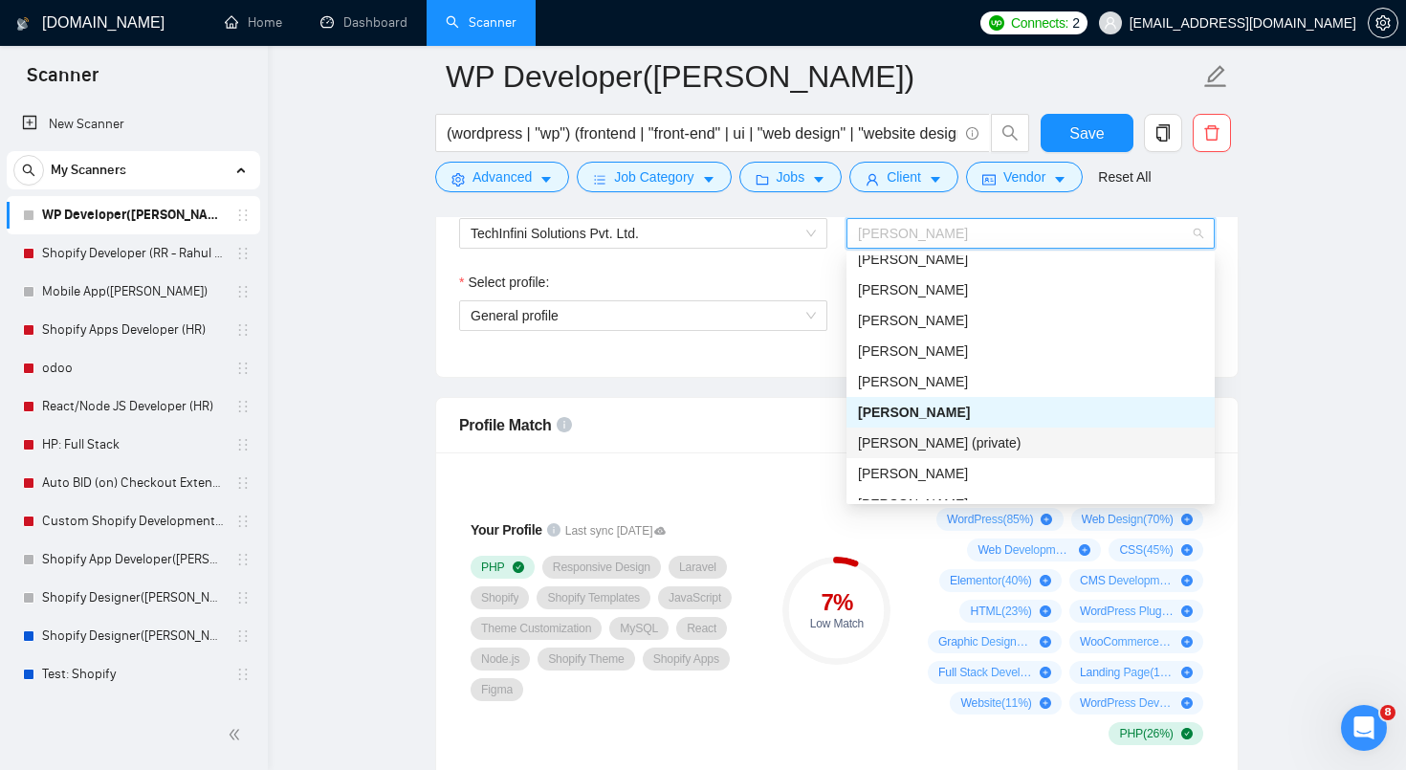
click at [891, 441] on span "[PERSON_NAME] (private)" at bounding box center [939, 442] width 163 height 15
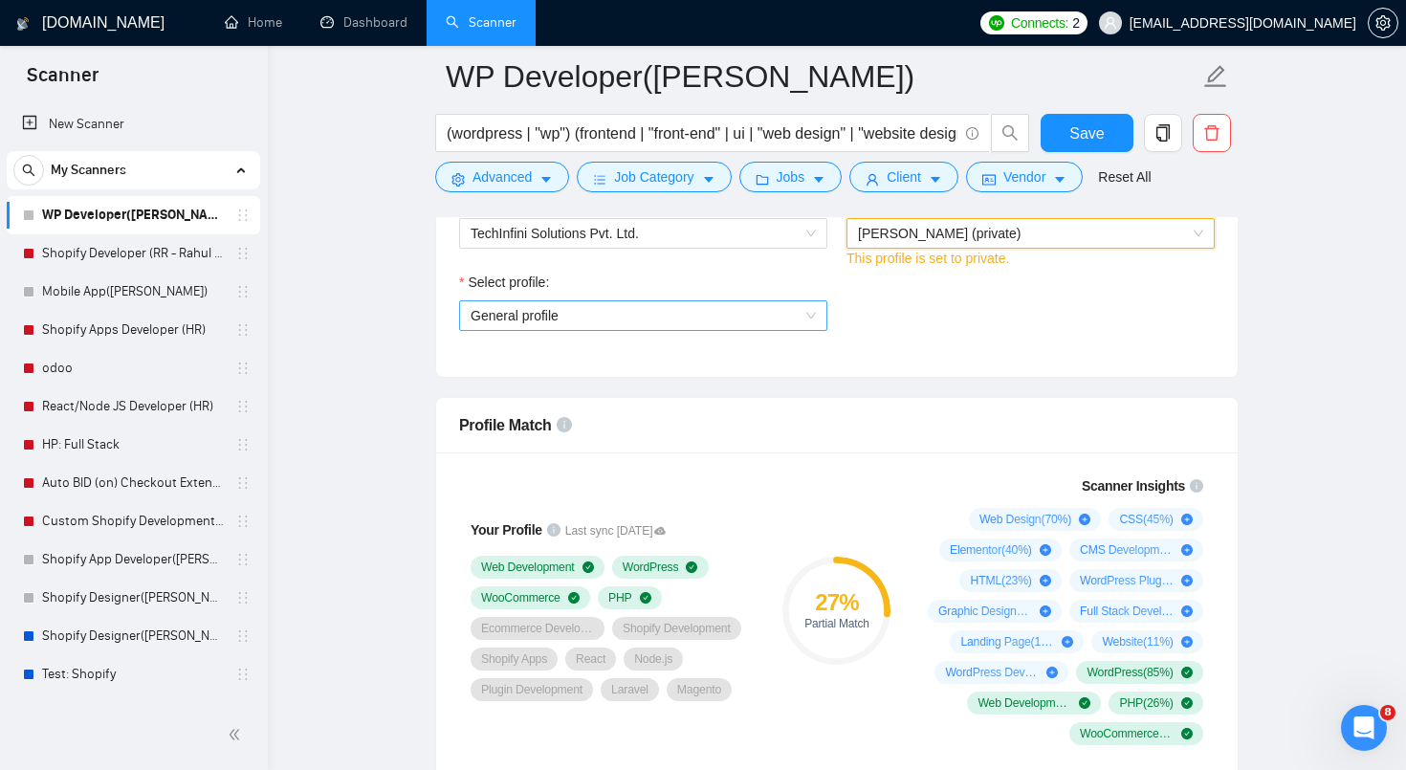
click at [782, 319] on span "General profile" at bounding box center [643, 315] width 345 height 29
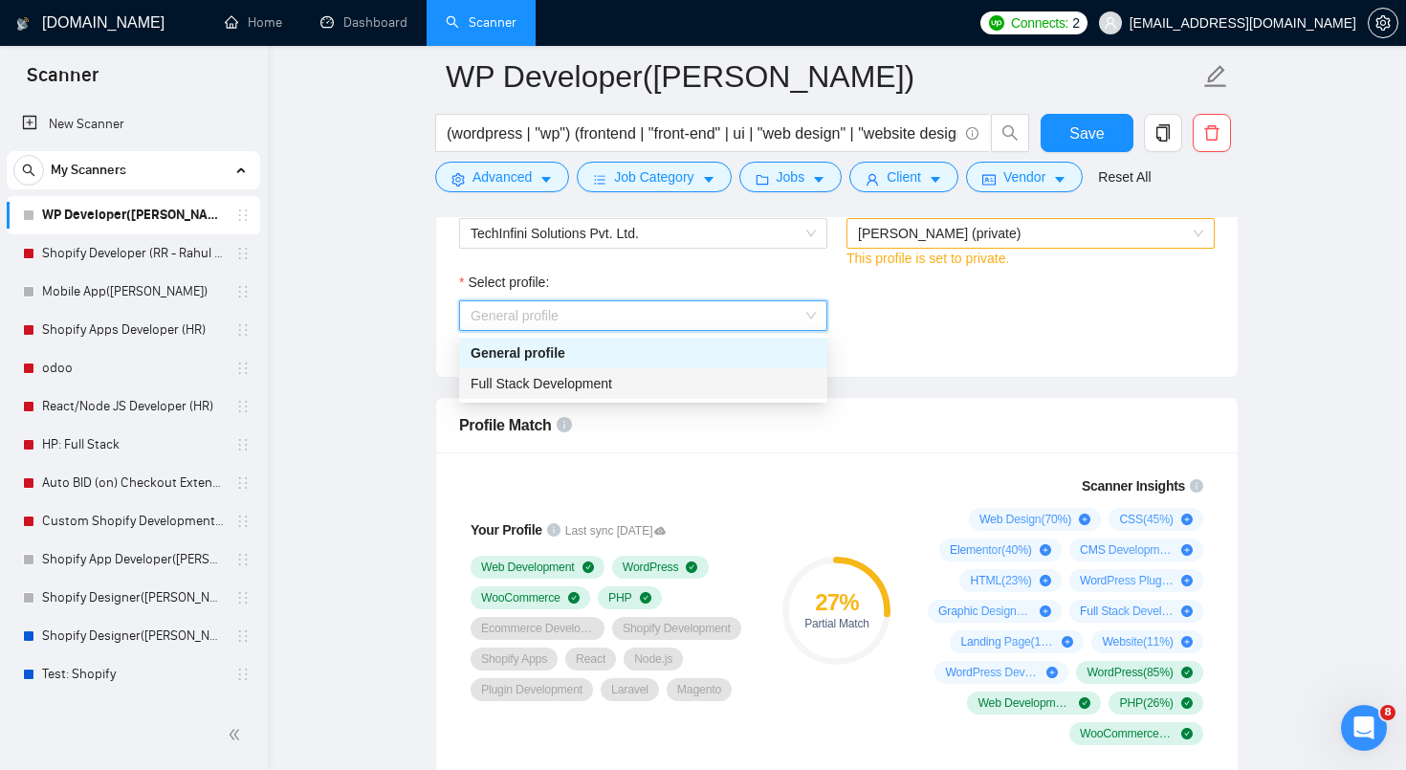
click at [750, 381] on div "Full Stack Development" at bounding box center [643, 383] width 345 height 21
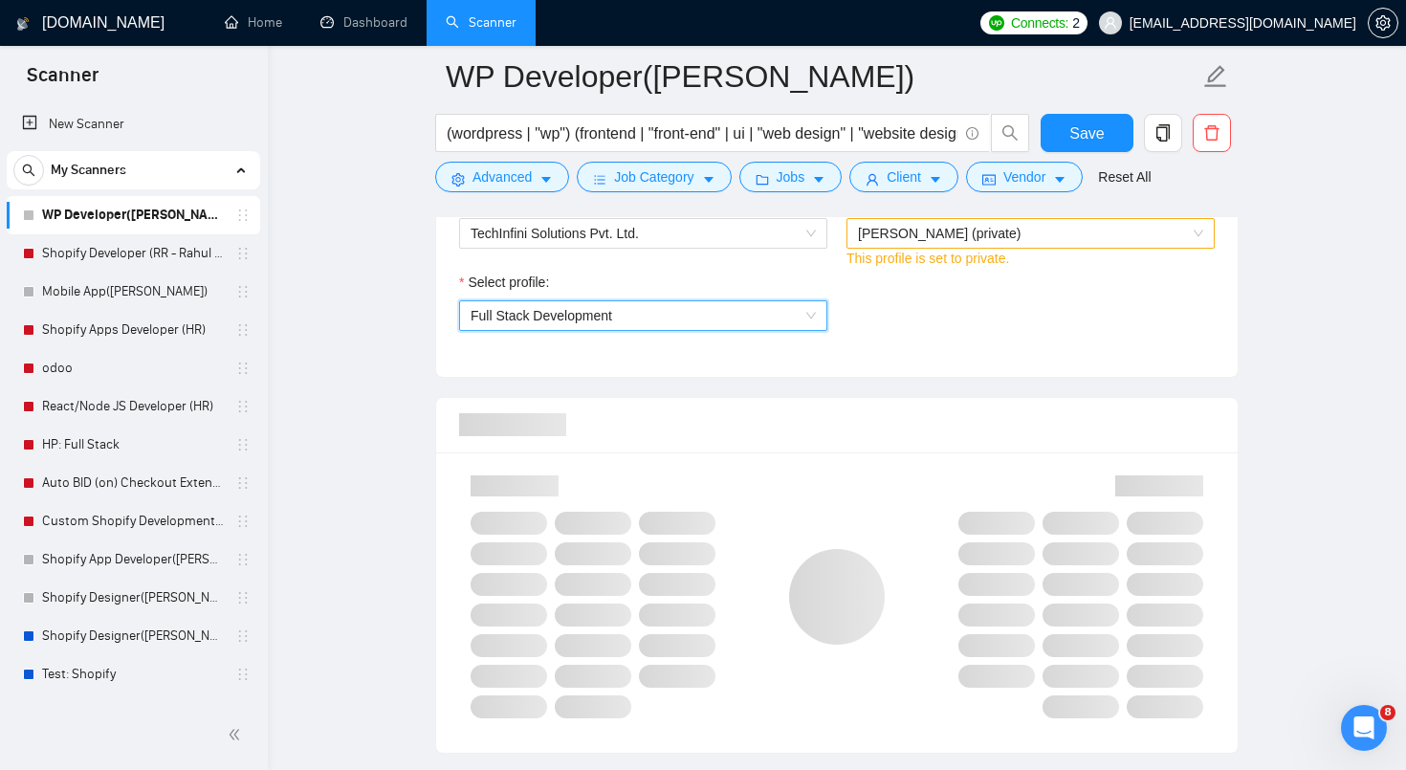
click at [956, 325] on div "Select profile: 1110580755107926016 Full Stack Development" at bounding box center [837, 313] width 775 height 82
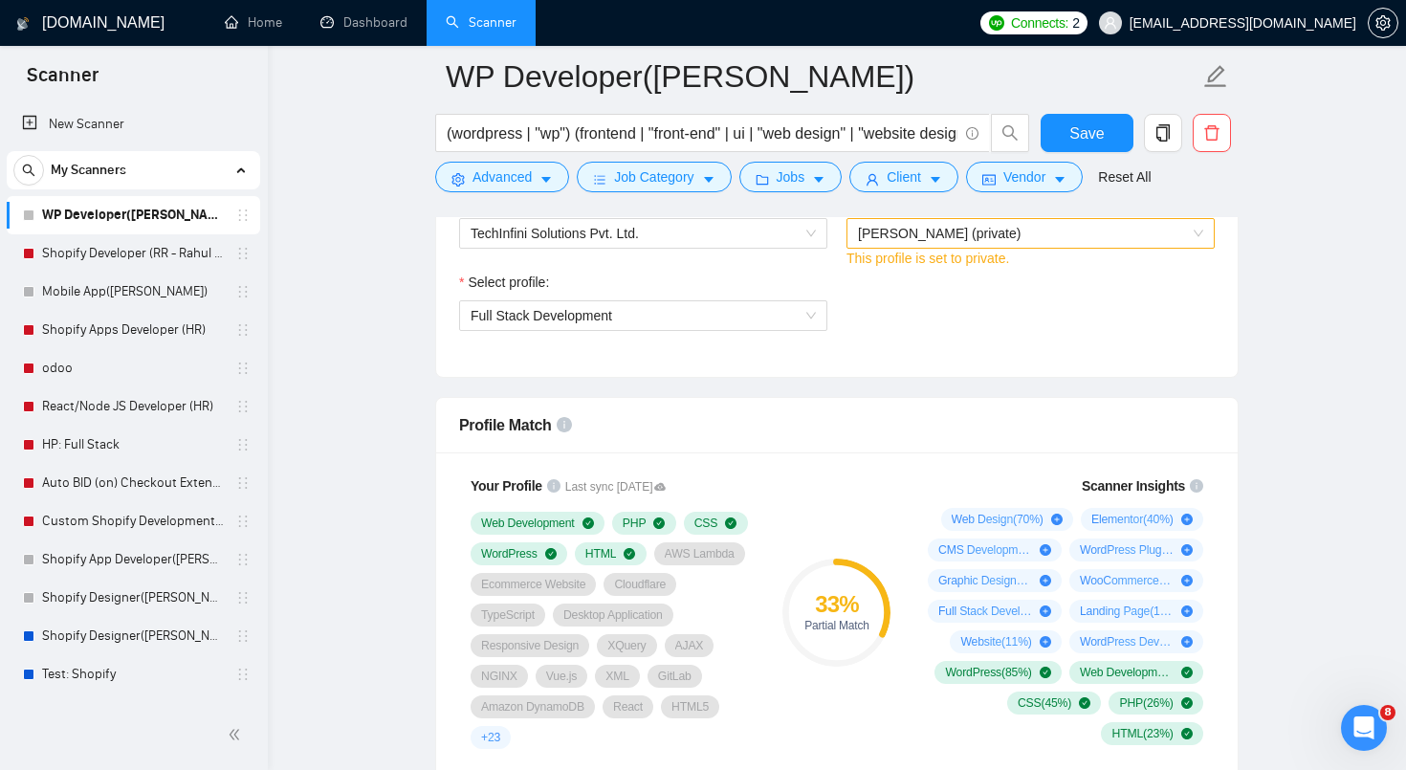
click at [985, 236] on span "[PERSON_NAME] (private)" at bounding box center [1030, 233] width 345 height 29
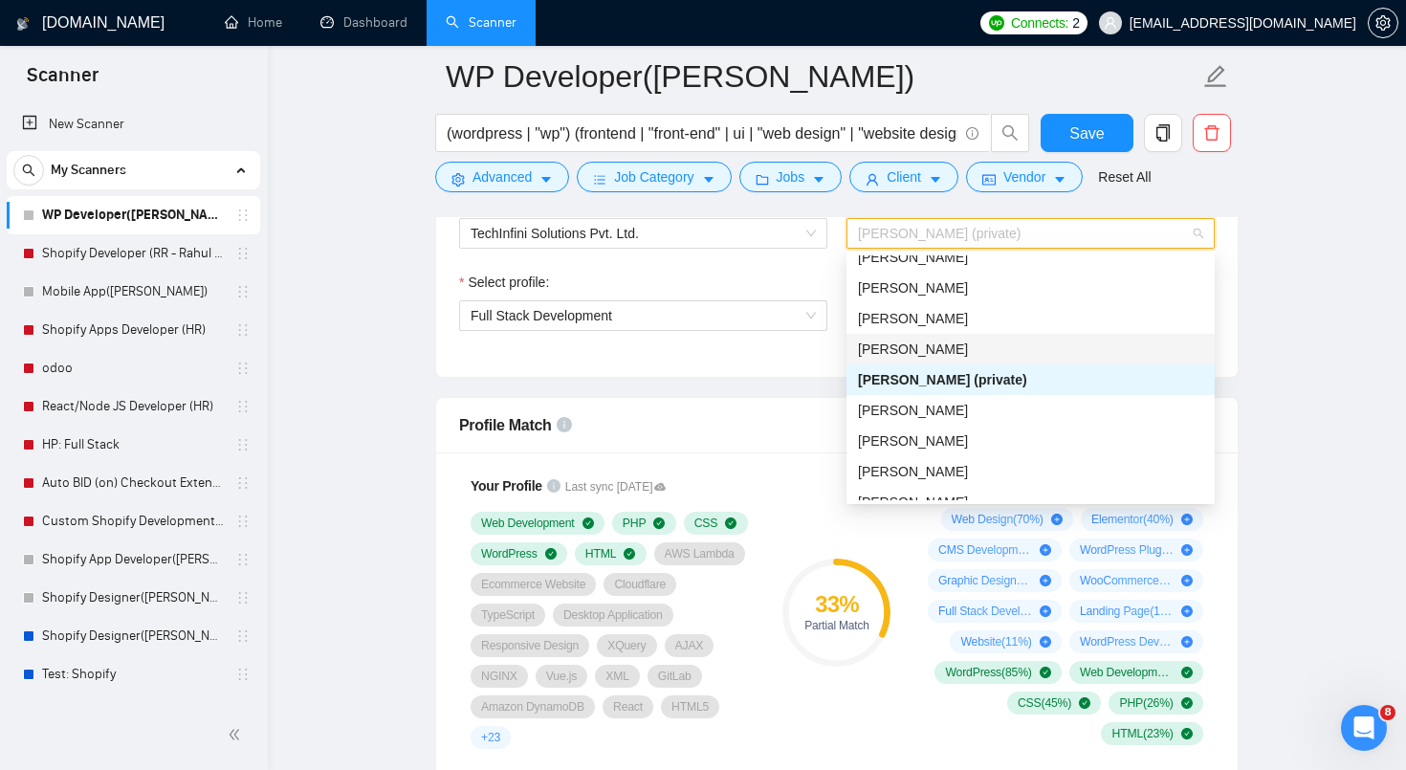
scroll to position [172, 0]
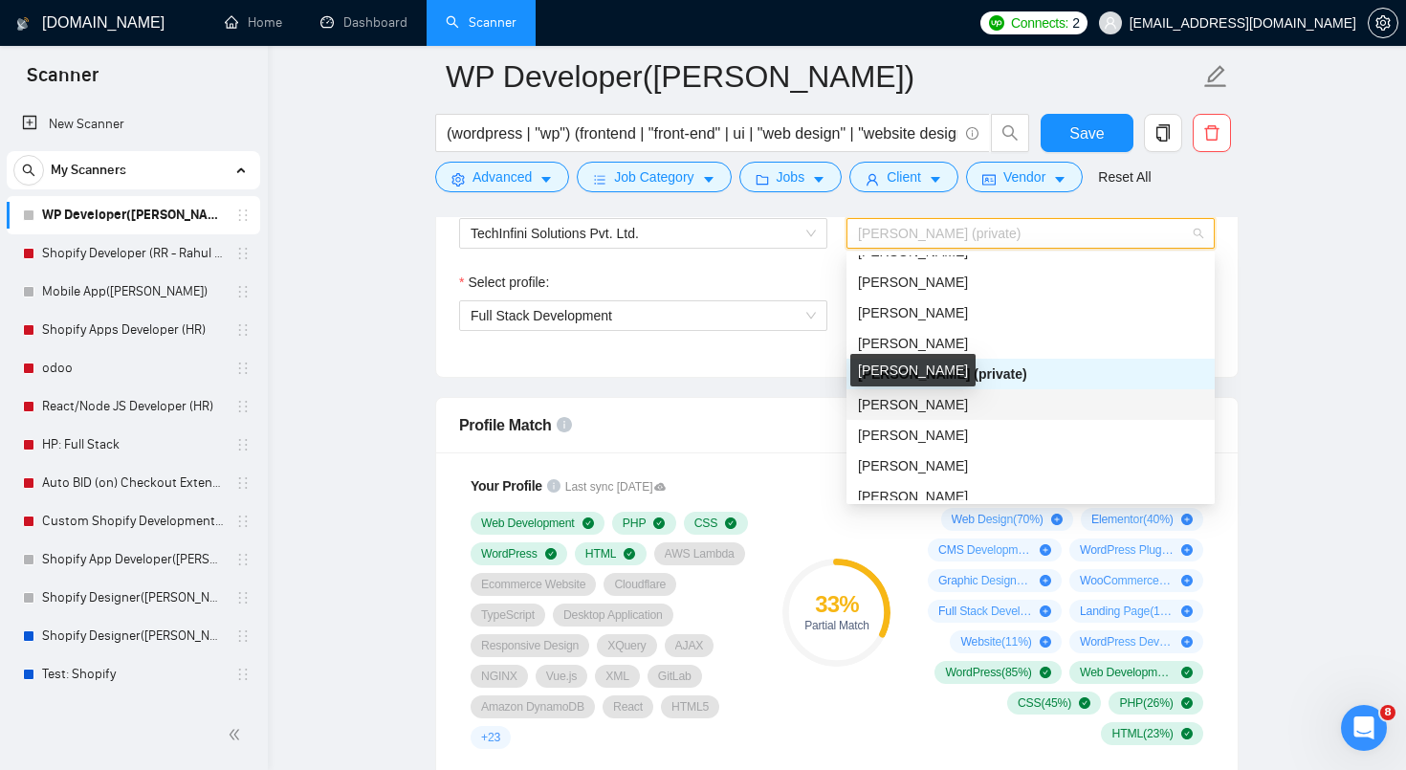
click at [936, 406] on span "[PERSON_NAME]" at bounding box center [913, 404] width 110 height 15
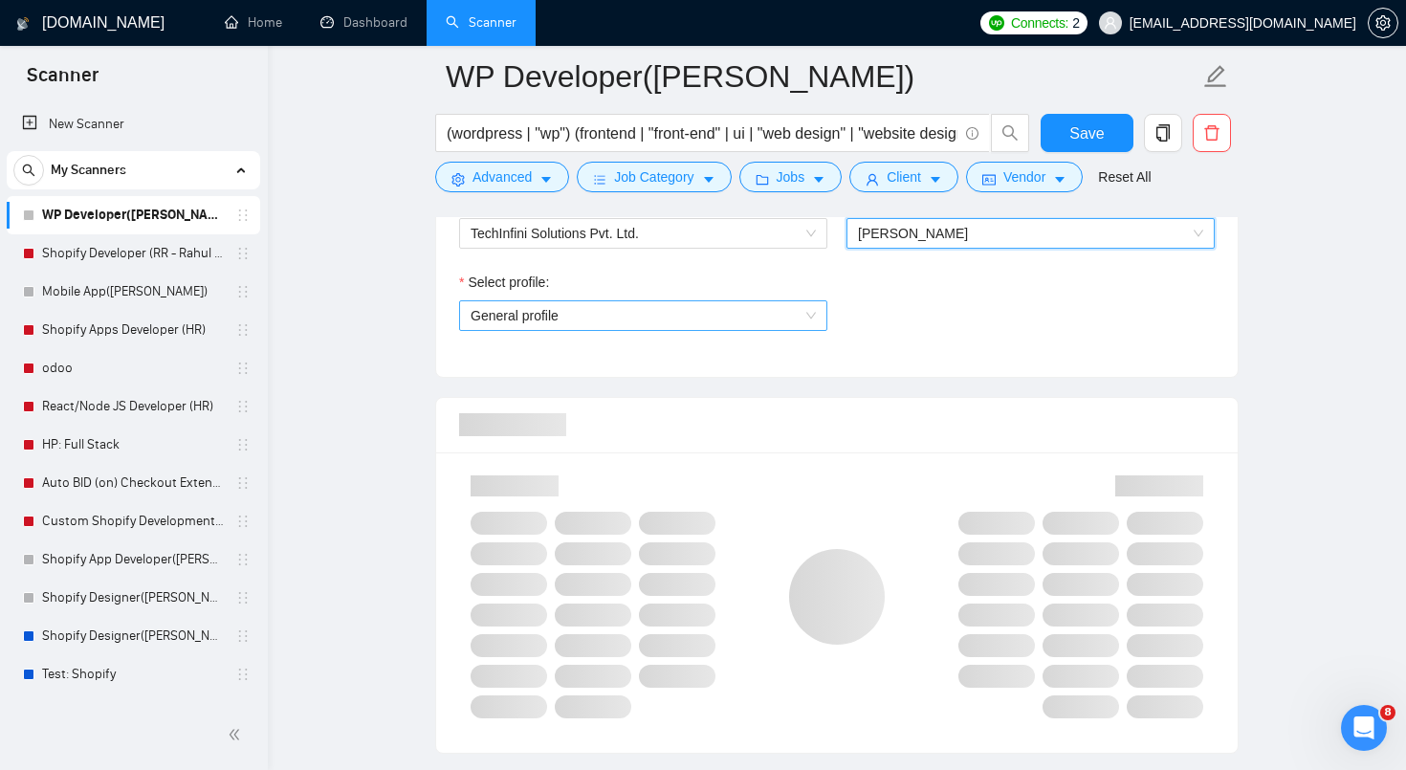
click at [818, 312] on div "General profile" at bounding box center [643, 315] width 368 height 31
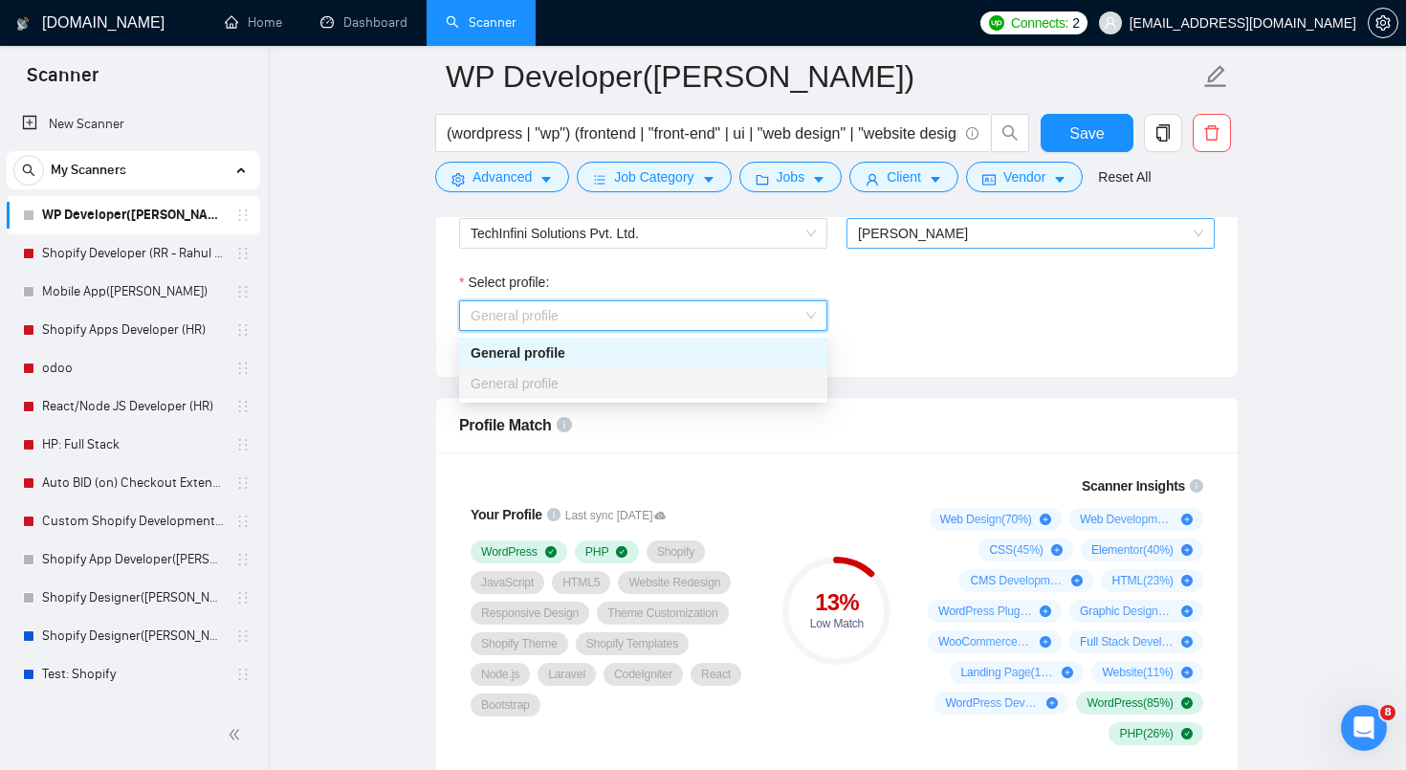
click at [931, 244] on span "[PERSON_NAME]" at bounding box center [1030, 233] width 345 height 29
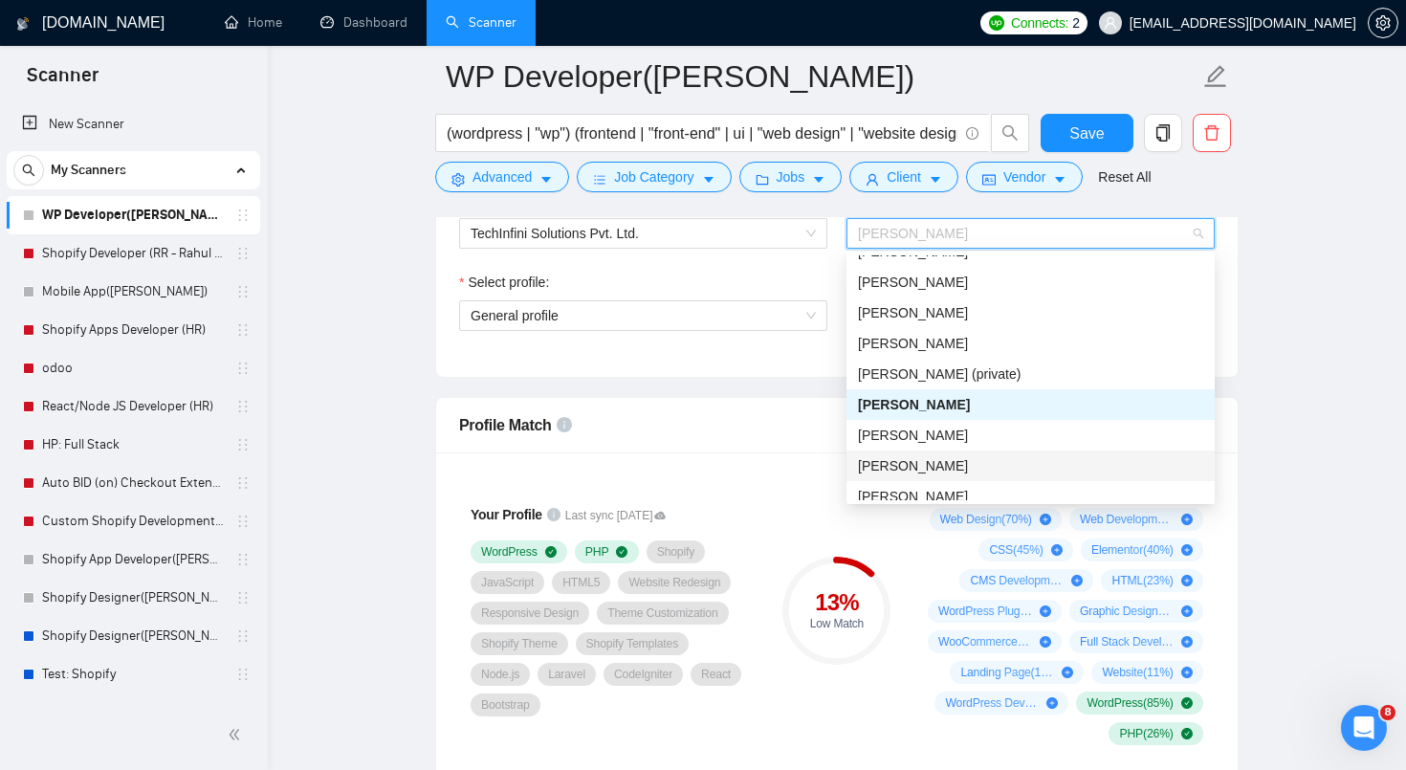
click at [957, 468] on span "[PERSON_NAME]" at bounding box center [913, 465] width 110 height 15
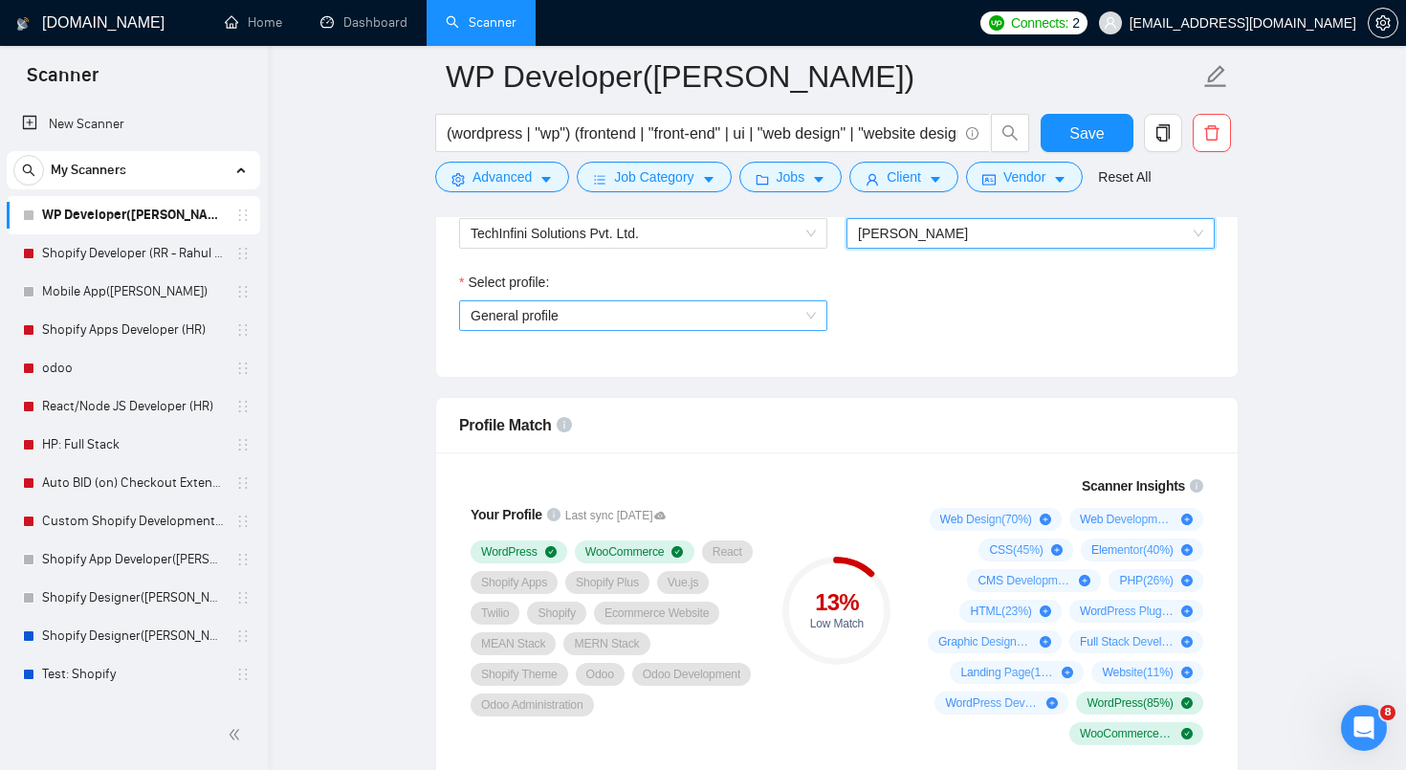
click at [806, 314] on span "General profile" at bounding box center [643, 315] width 345 height 29
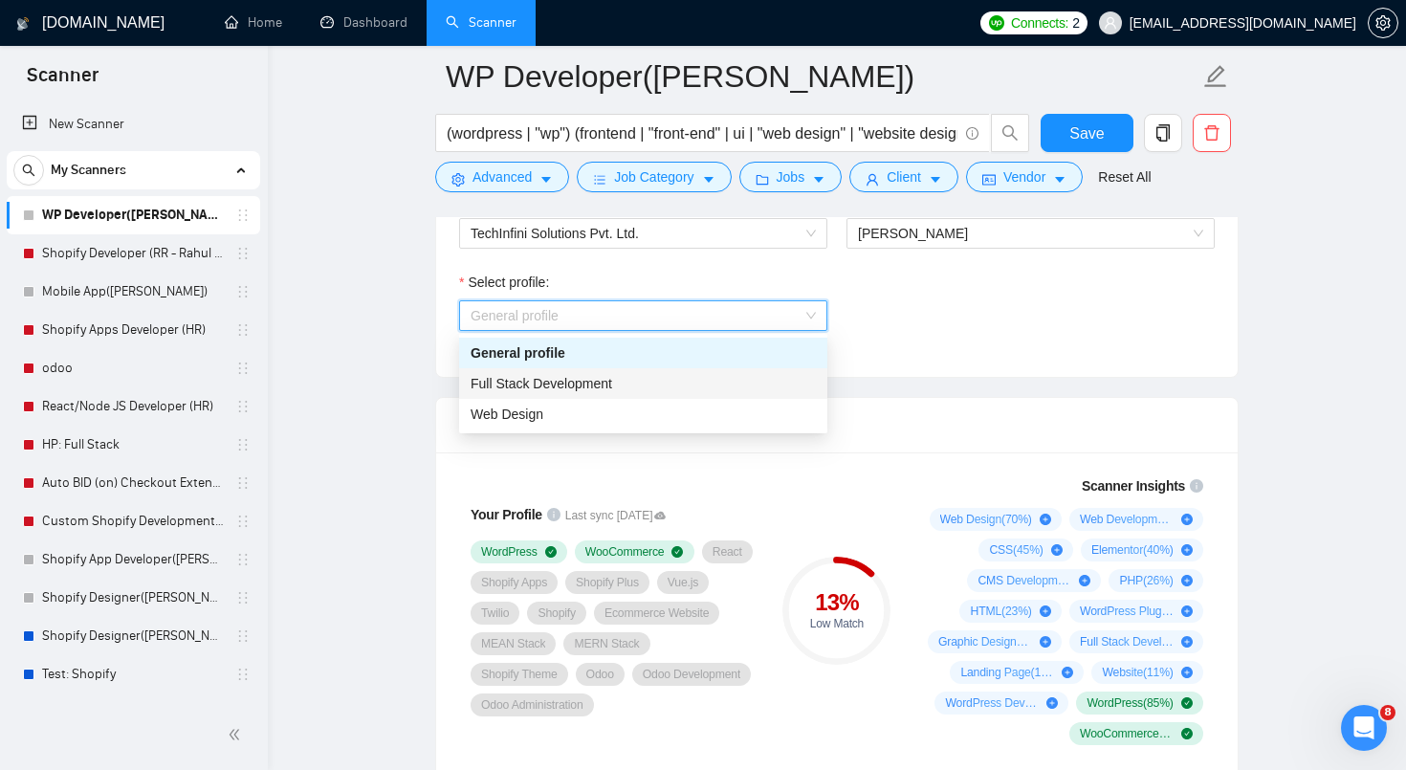
click at [756, 392] on div "Full Stack Development" at bounding box center [643, 383] width 345 height 21
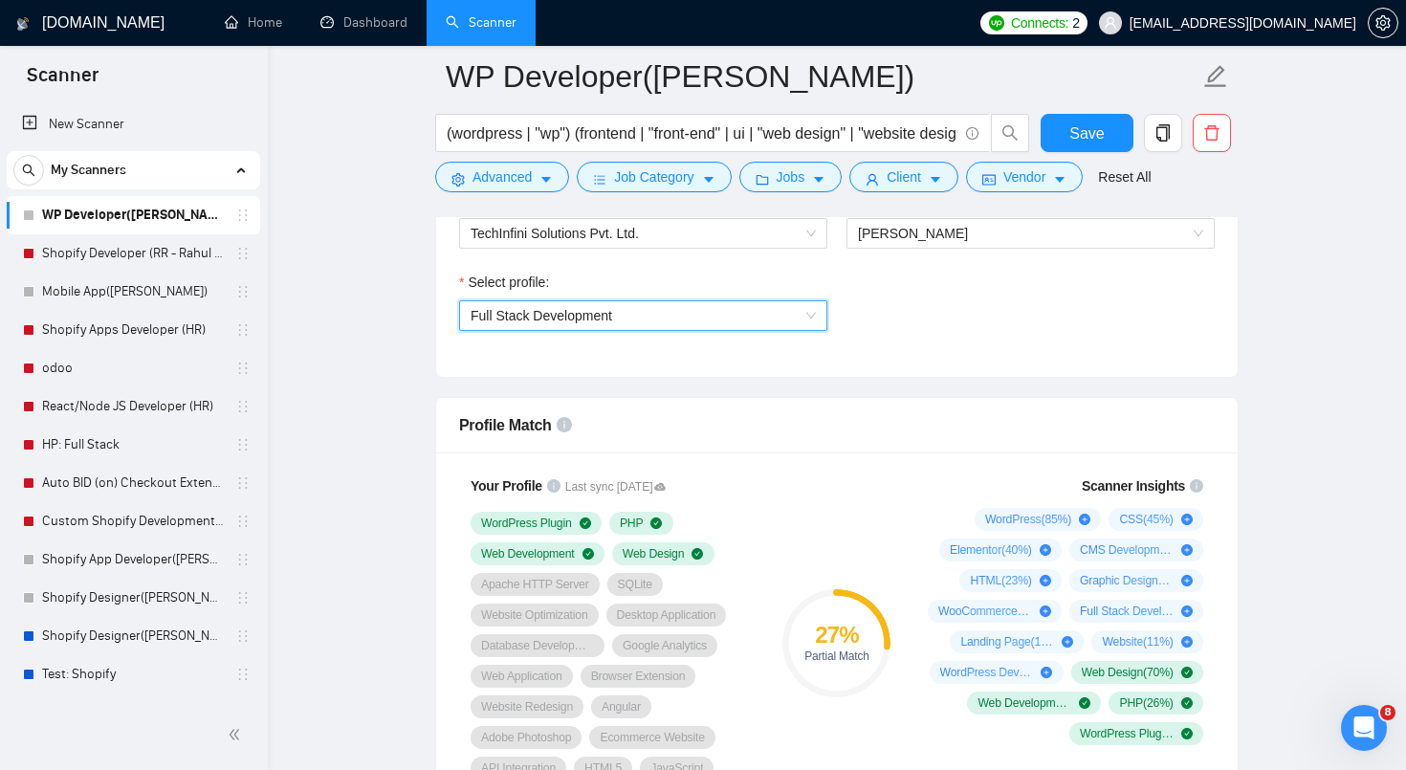
click at [794, 316] on span "Full Stack Development" at bounding box center [643, 315] width 345 height 29
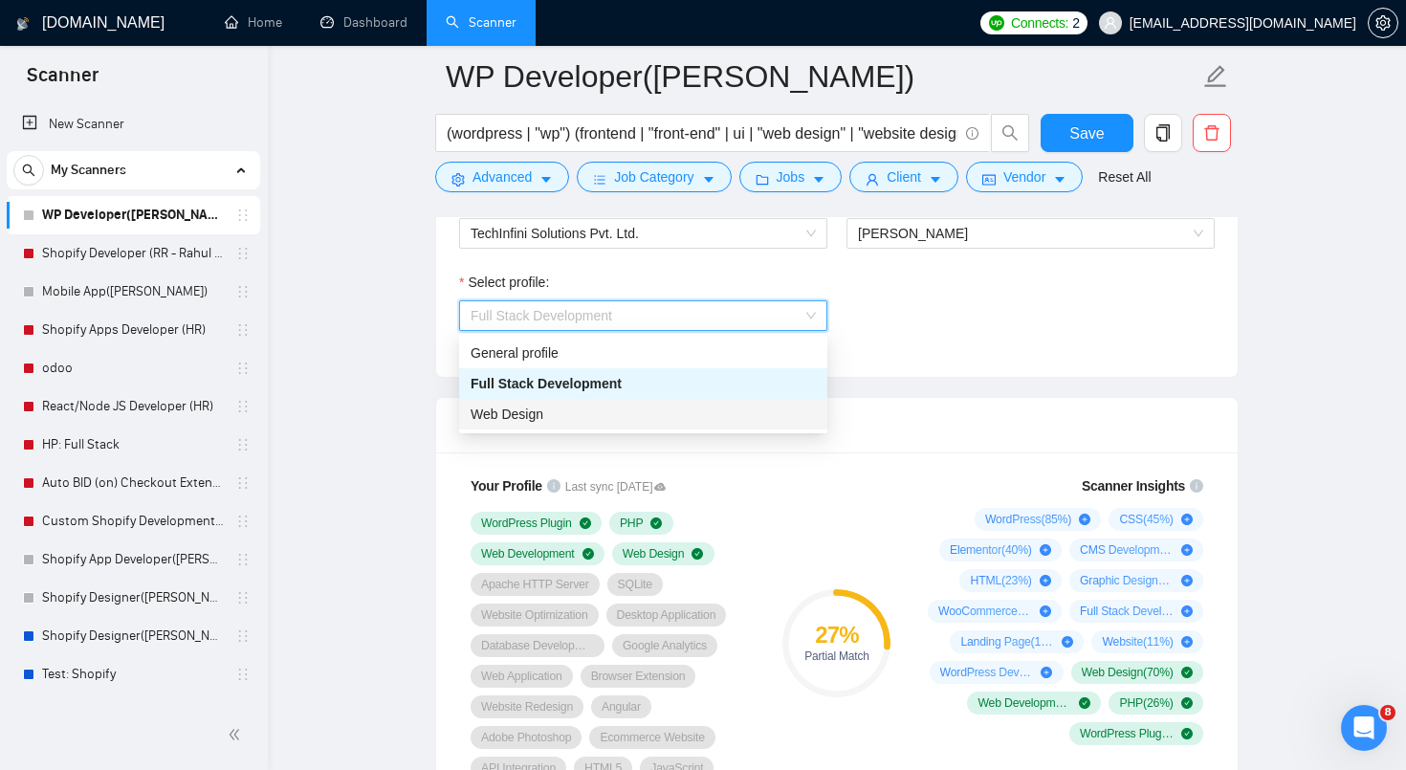
click at [749, 418] on div "Web Design" at bounding box center [643, 414] width 345 height 21
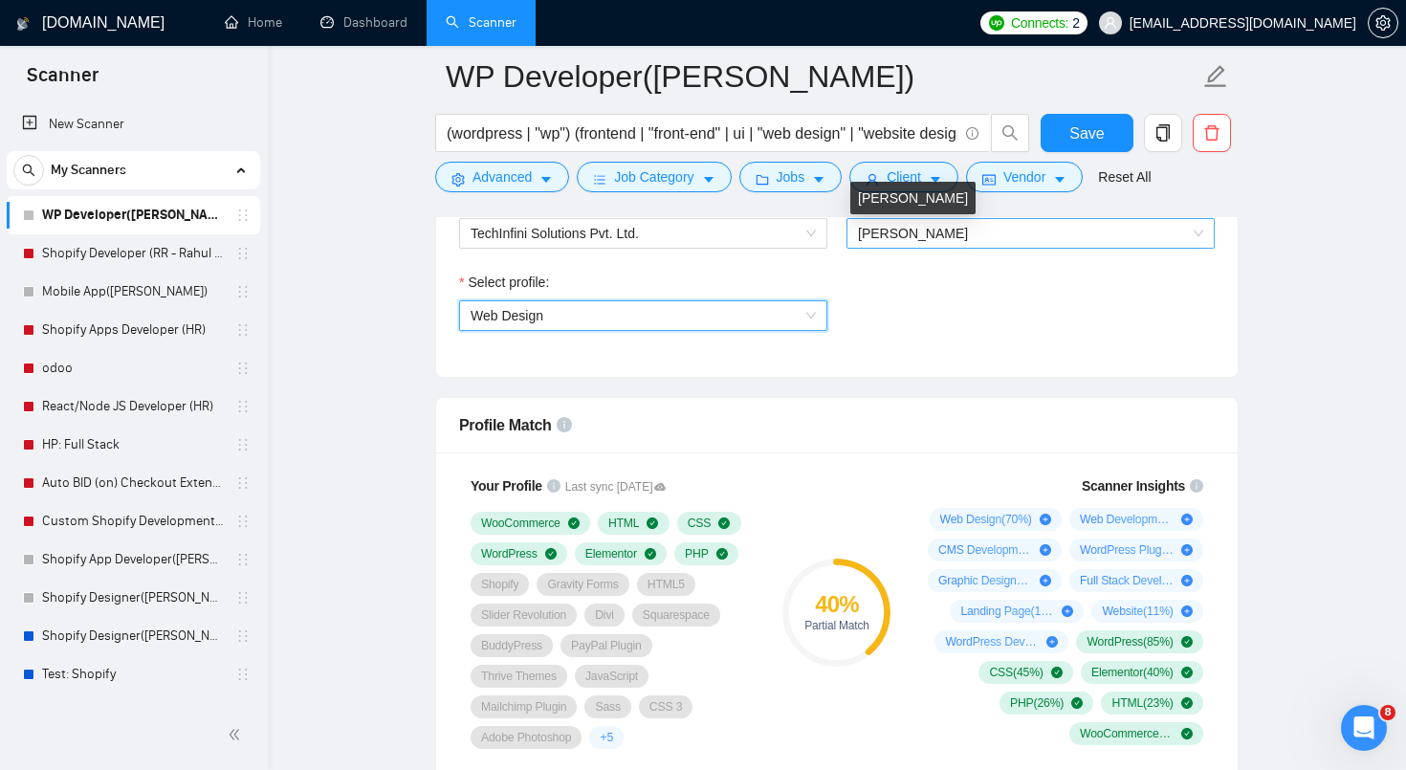
click at [904, 236] on span "[PERSON_NAME]" at bounding box center [913, 233] width 110 height 15
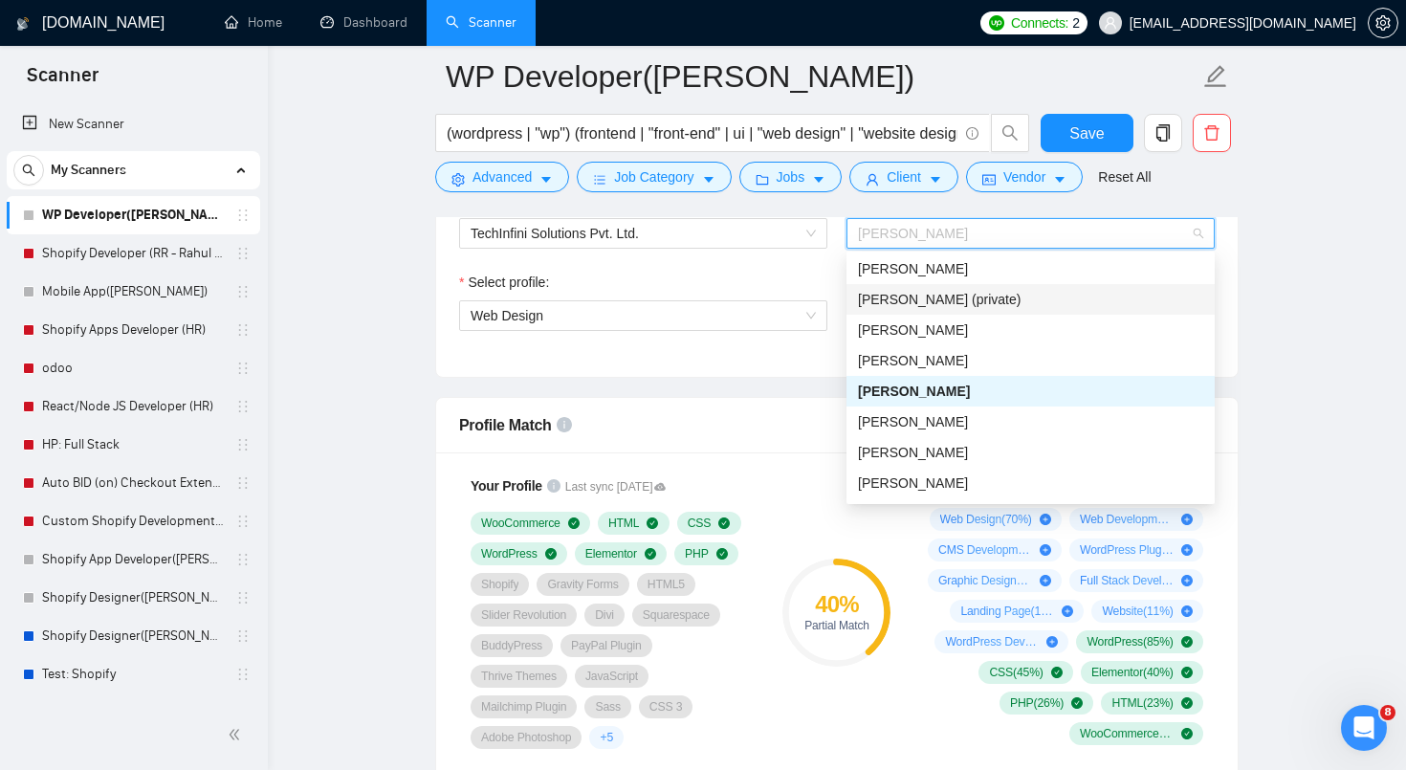
scroll to position [248, 0]
click at [927, 418] on span "[PERSON_NAME]" at bounding box center [913, 420] width 110 height 15
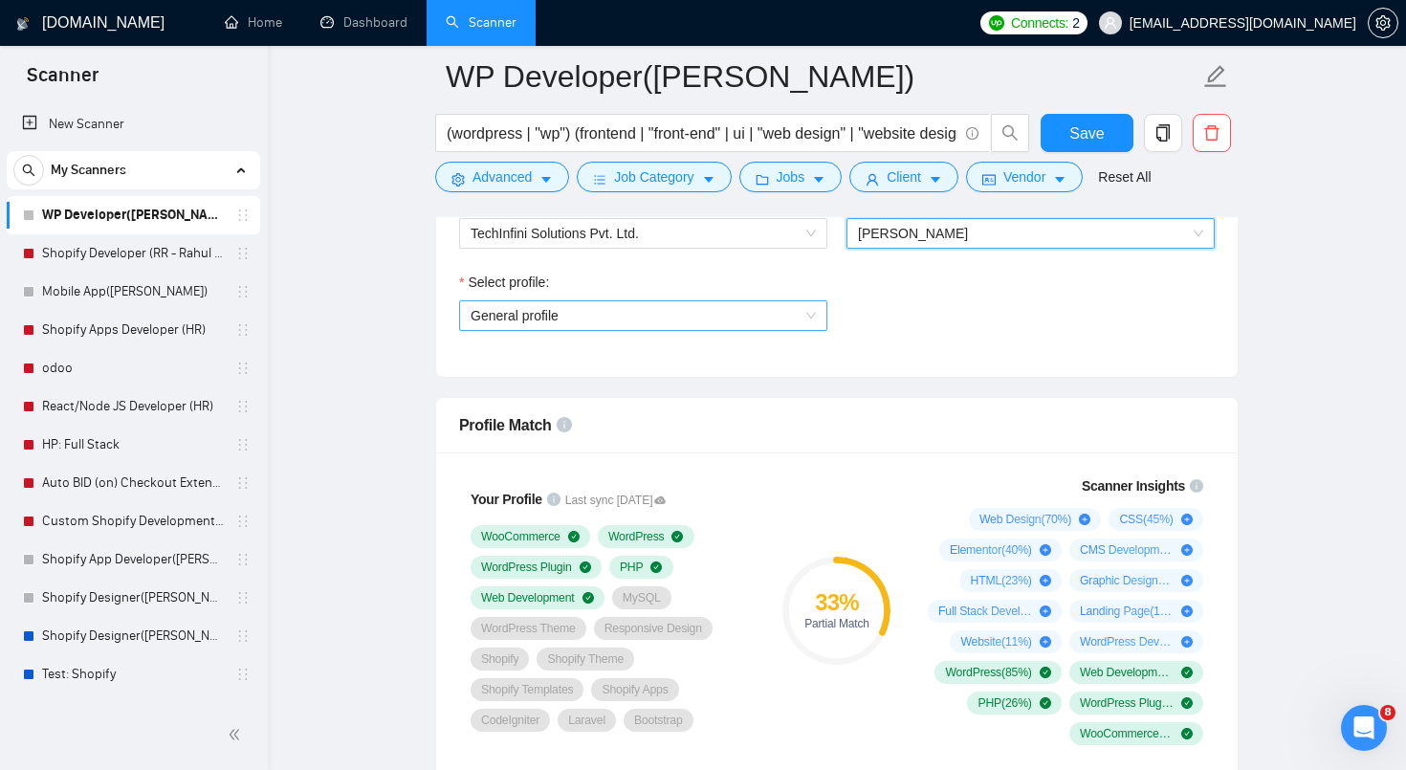
click at [804, 318] on span "General profile" at bounding box center [643, 315] width 345 height 29
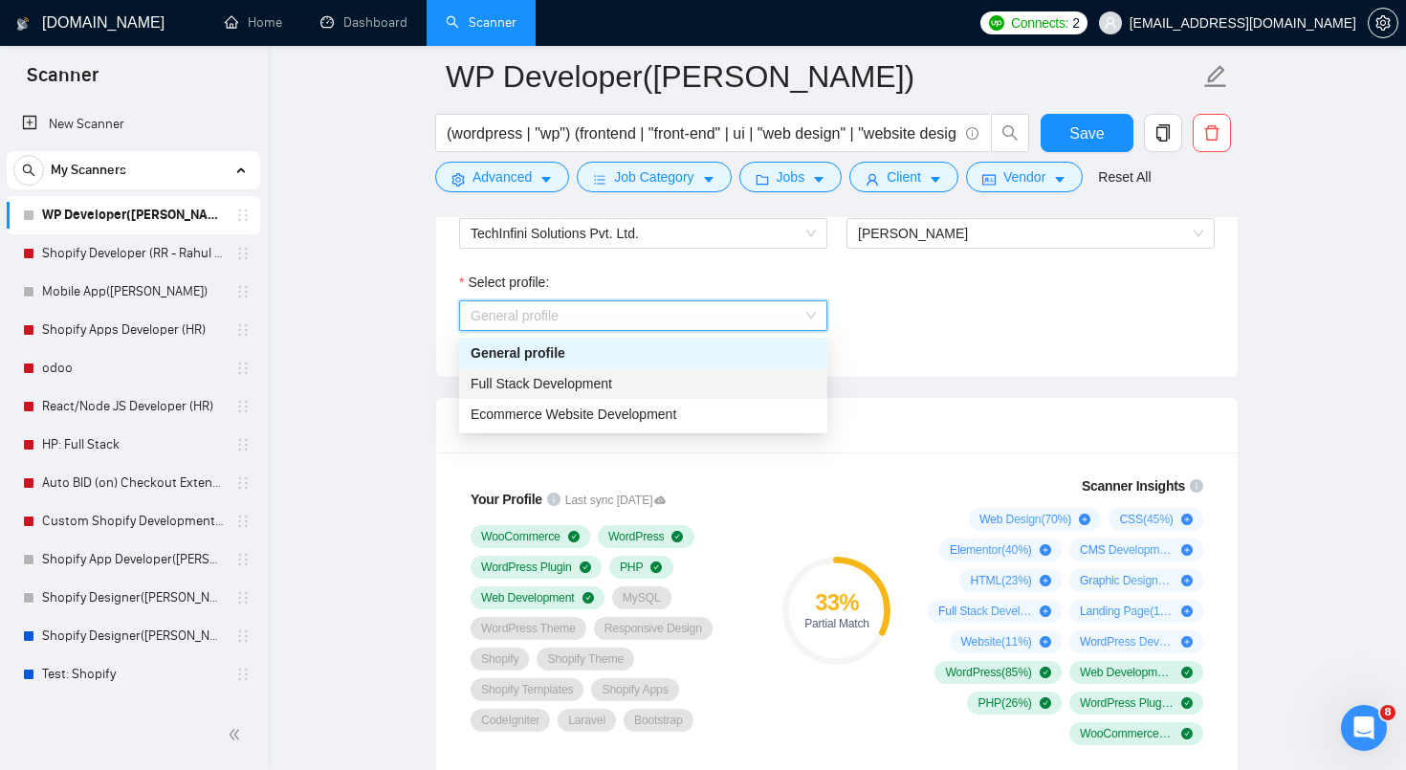
click at [748, 382] on div "Full Stack Development" at bounding box center [643, 383] width 345 height 21
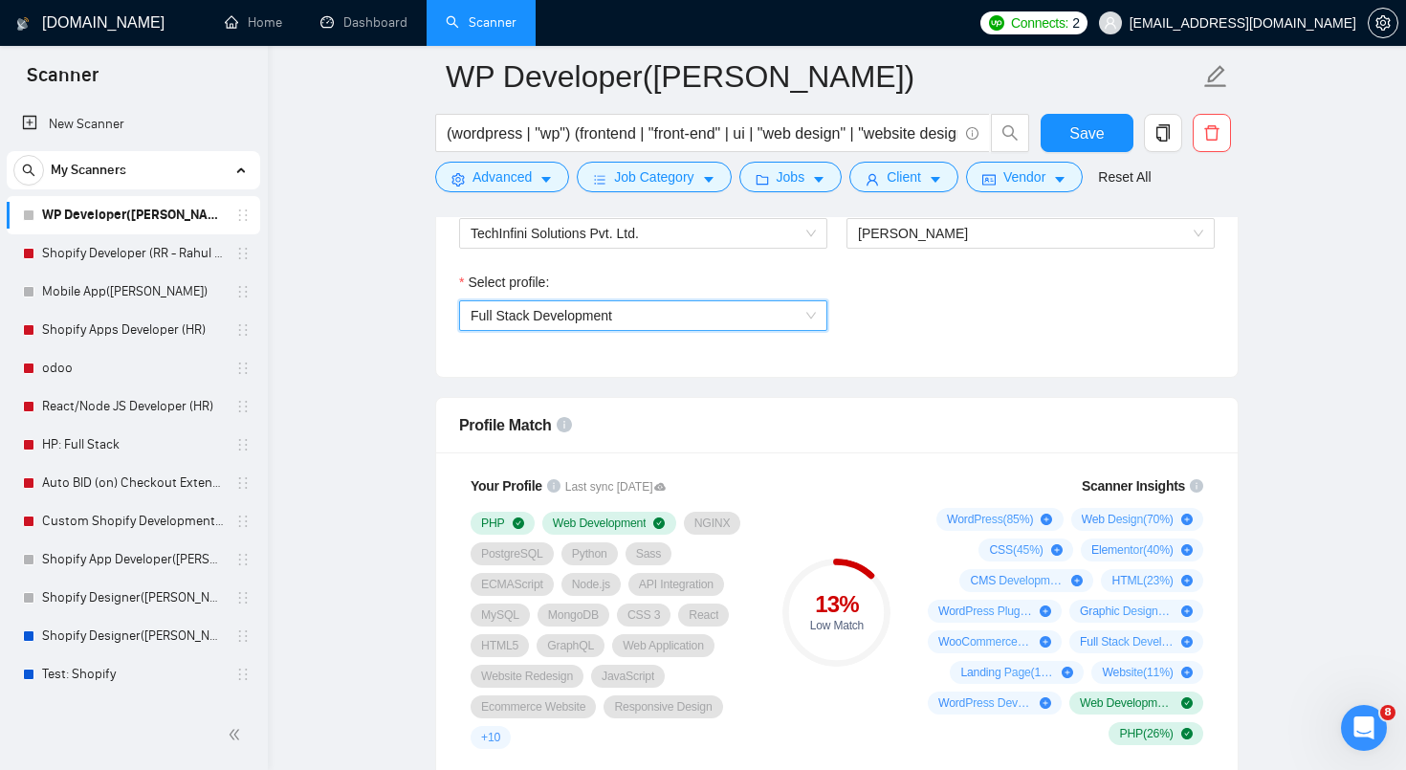
click at [761, 322] on span "Full Stack Development" at bounding box center [643, 315] width 345 height 29
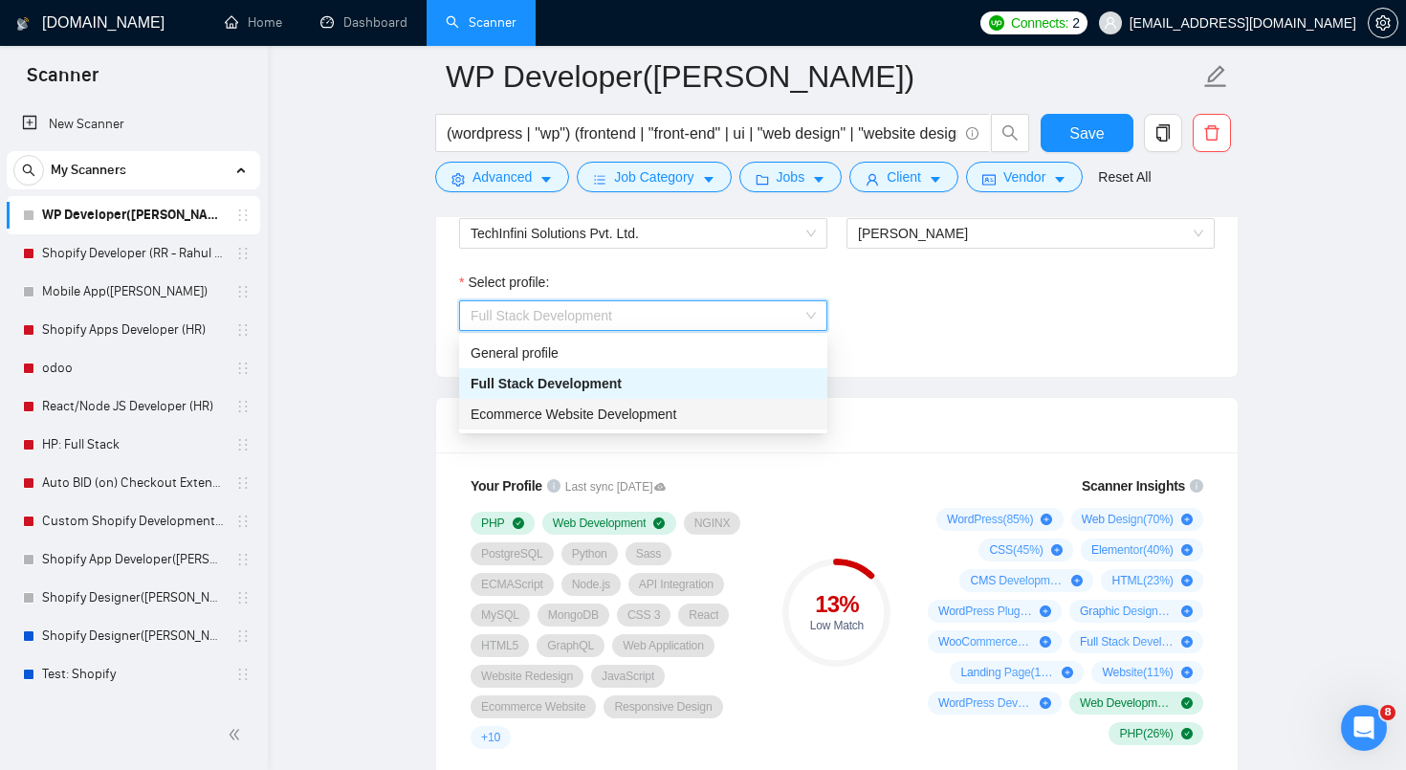
click at [724, 418] on div "Ecommerce Website Development" at bounding box center [643, 414] width 345 height 21
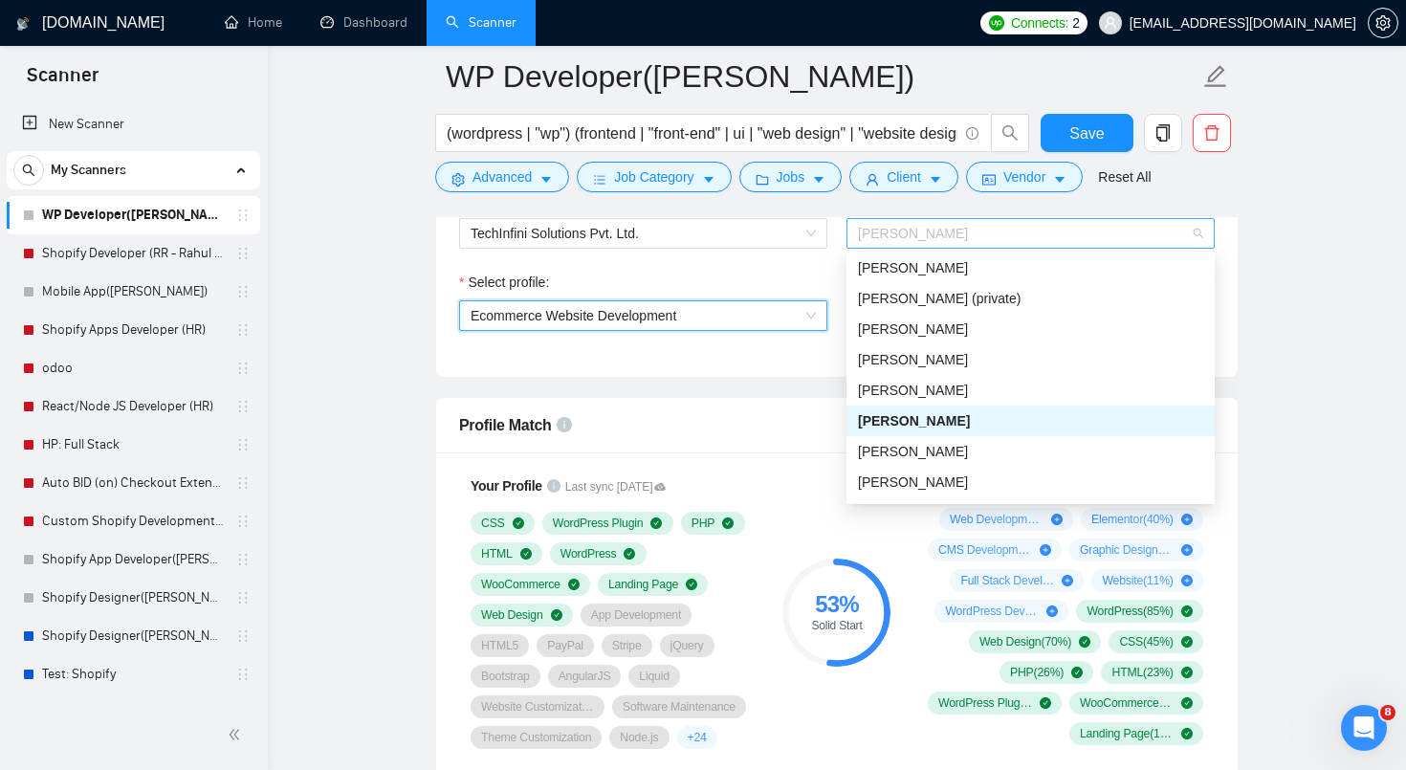
click at [1058, 225] on span "[PERSON_NAME]" at bounding box center [1030, 233] width 345 height 29
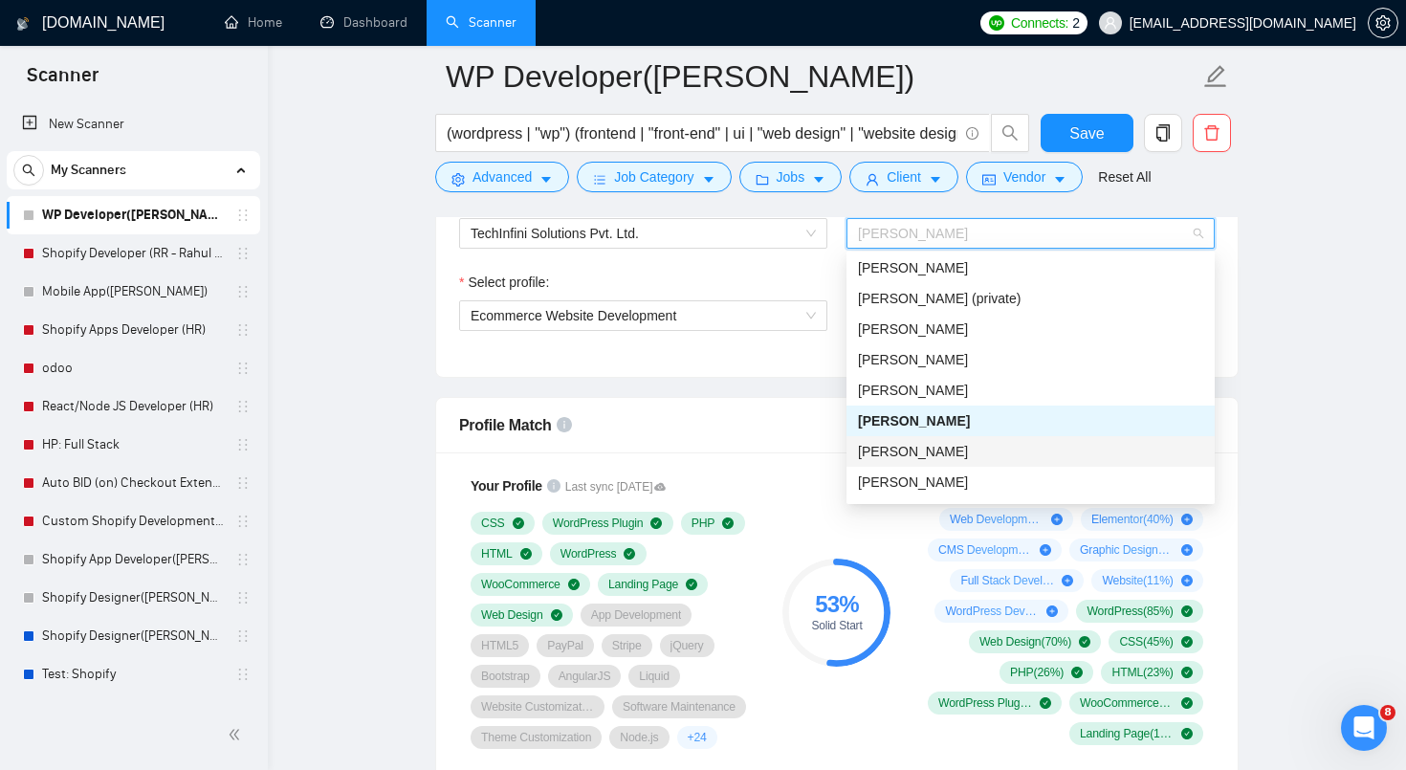
click at [965, 451] on span "[PERSON_NAME]" at bounding box center [913, 451] width 110 height 15
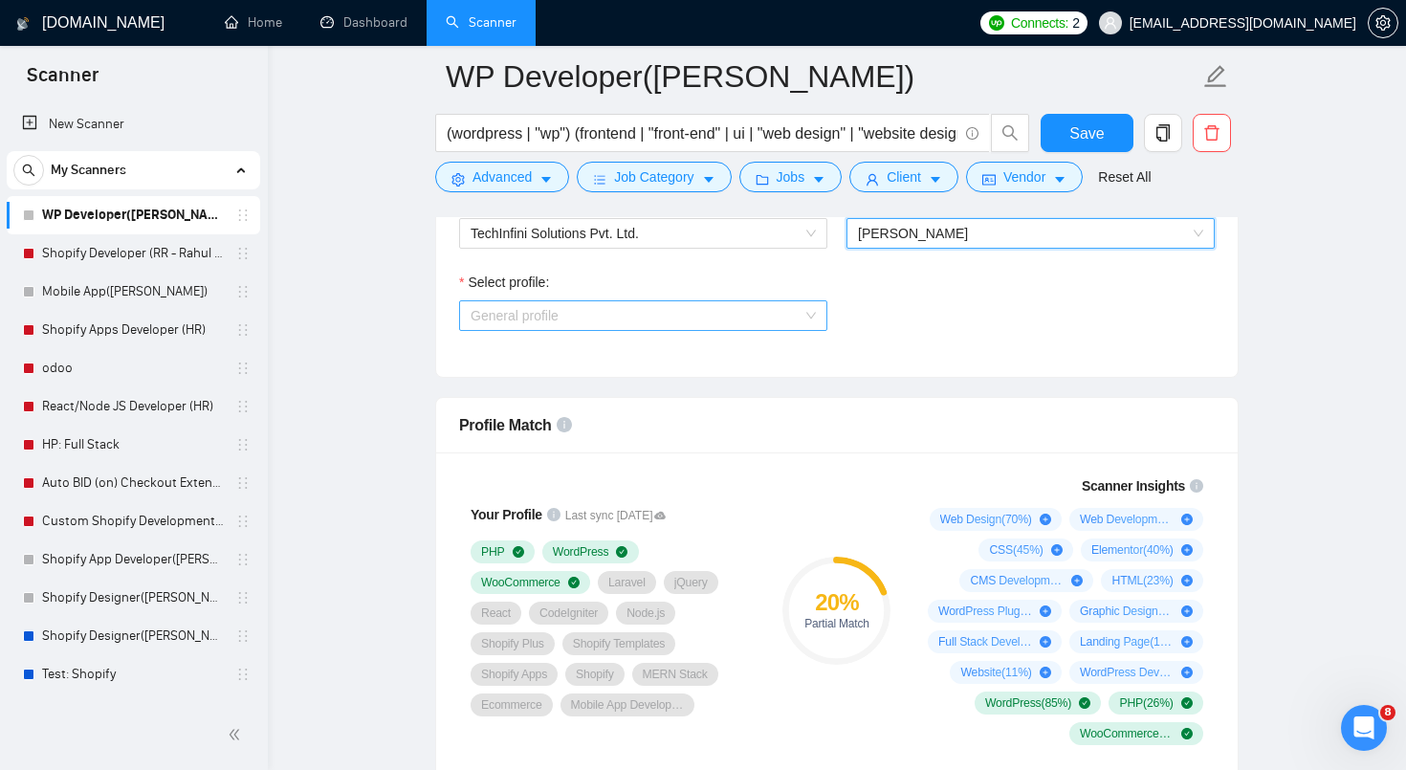
click at [803, 317] on span "General profile" at bounding box center [643, 315] width 345 height 29
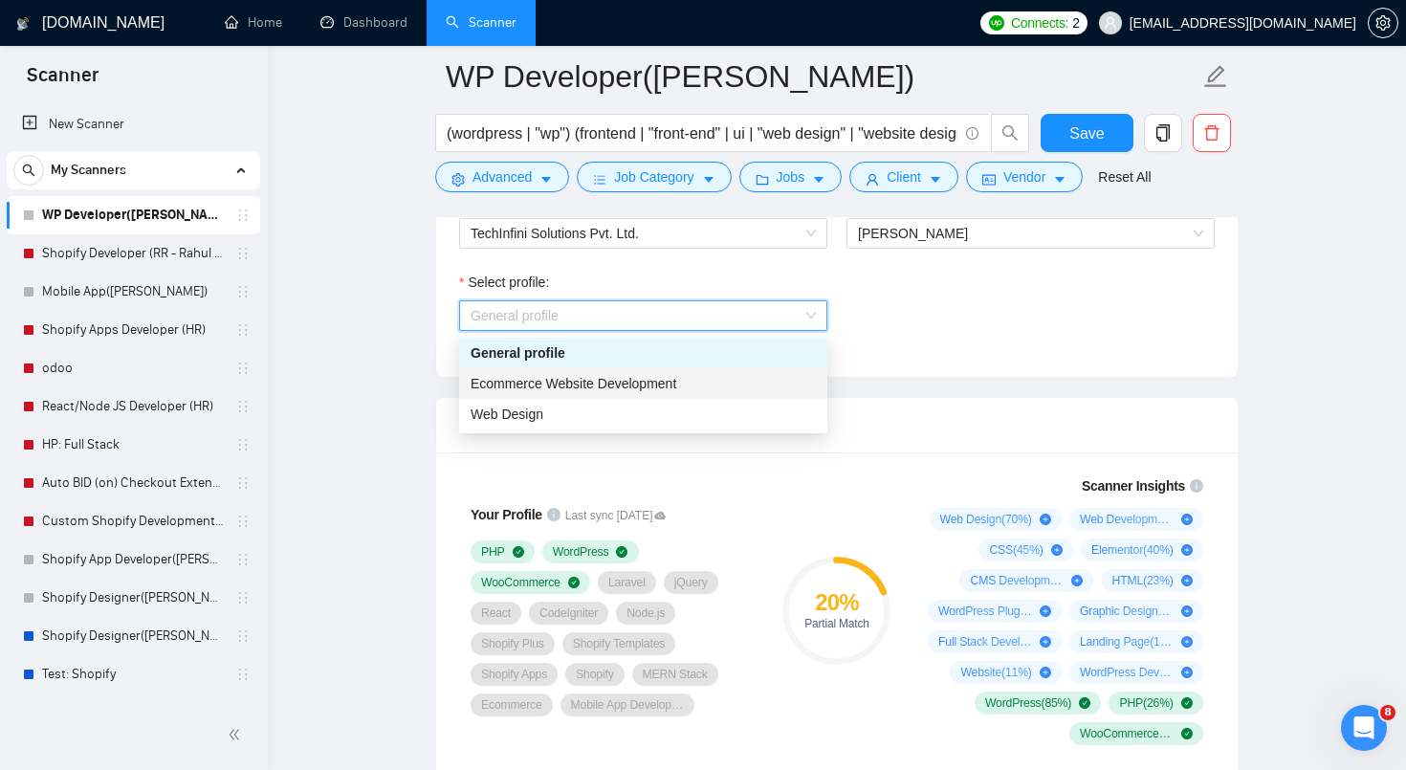
click at [755, 380] on div "Ecommerce Website Development" at bounding box center [643, 383] width 345 height 21
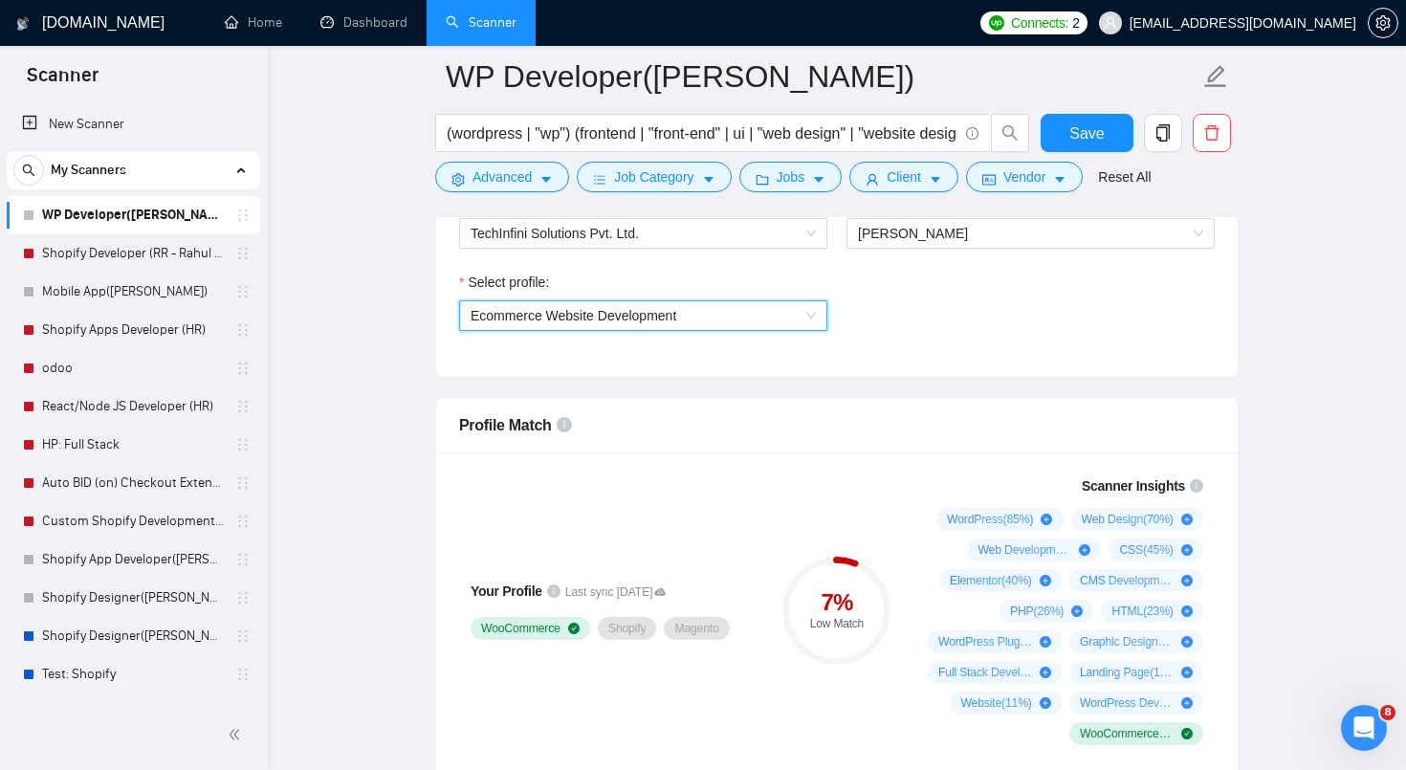
click at [781, 317] on span "Ecommerce Website Development" at bounding box center [643, 315] width 345 height 29
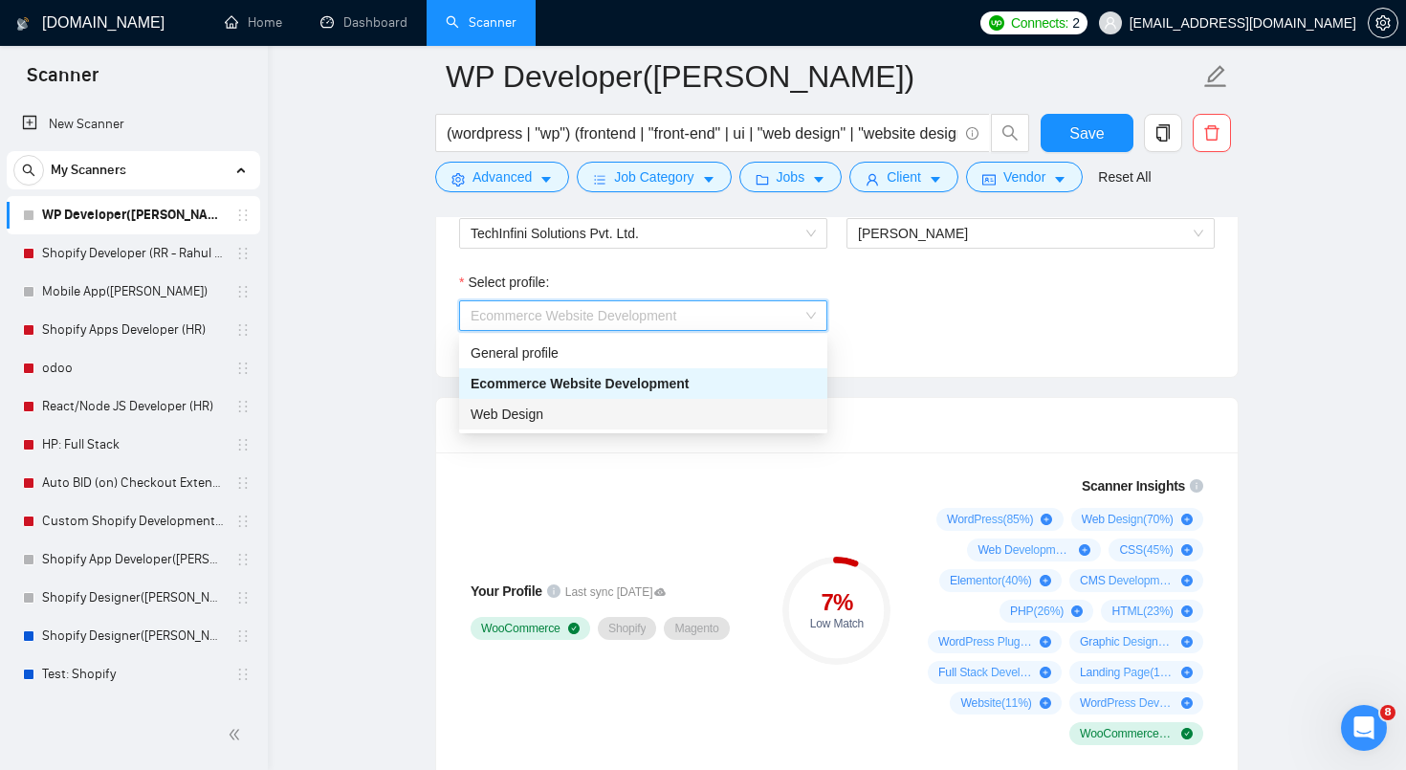
click at [739, 415] on div "Web Design" at bounding box center [643, 414] width 345 height 21
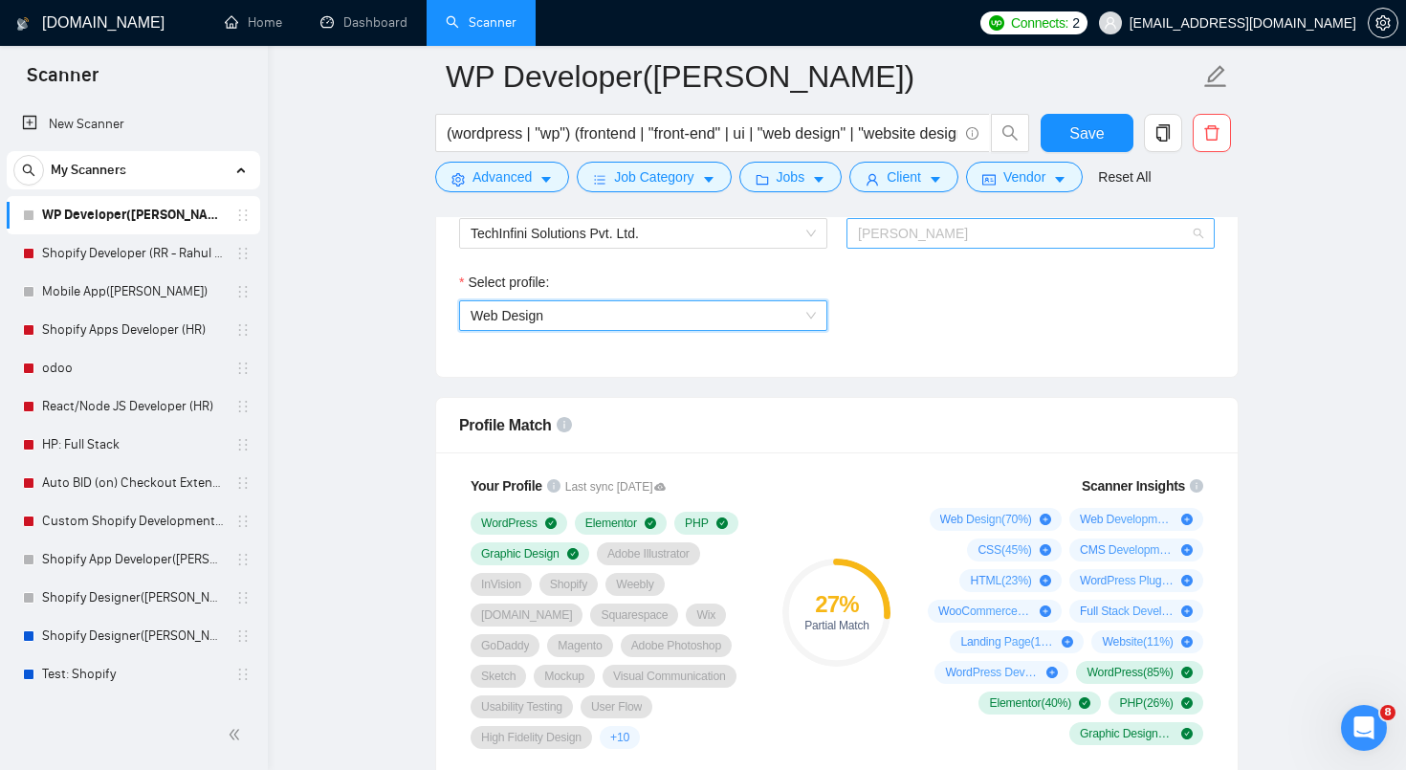
click at [944, 237] on span "[PERSON_NAME]" at bounding box center [913, 233] width 110 height 15
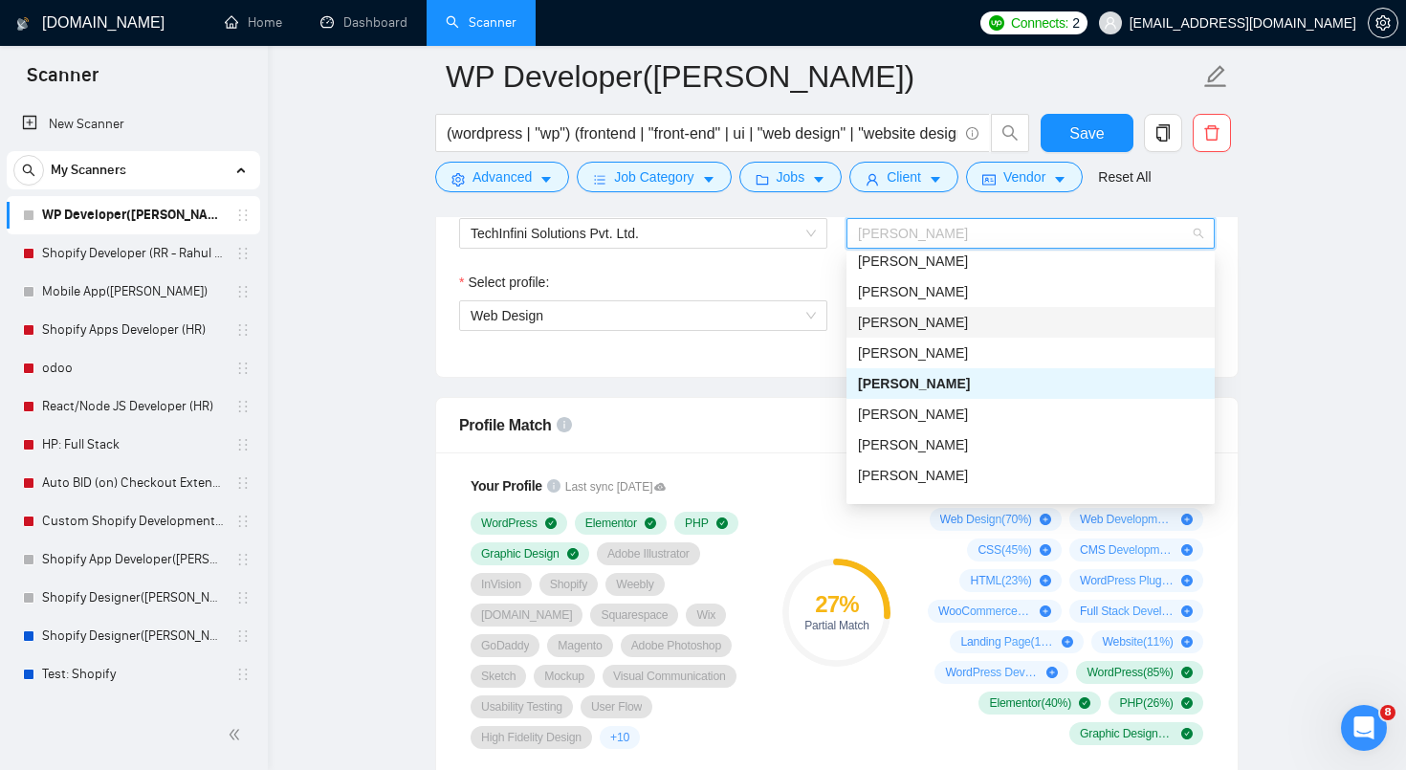
scroll to position [318, 0]
click at [931, 415] on span "[PERSON_NAME]" at bounding box center [913, 412] width 110 height 15
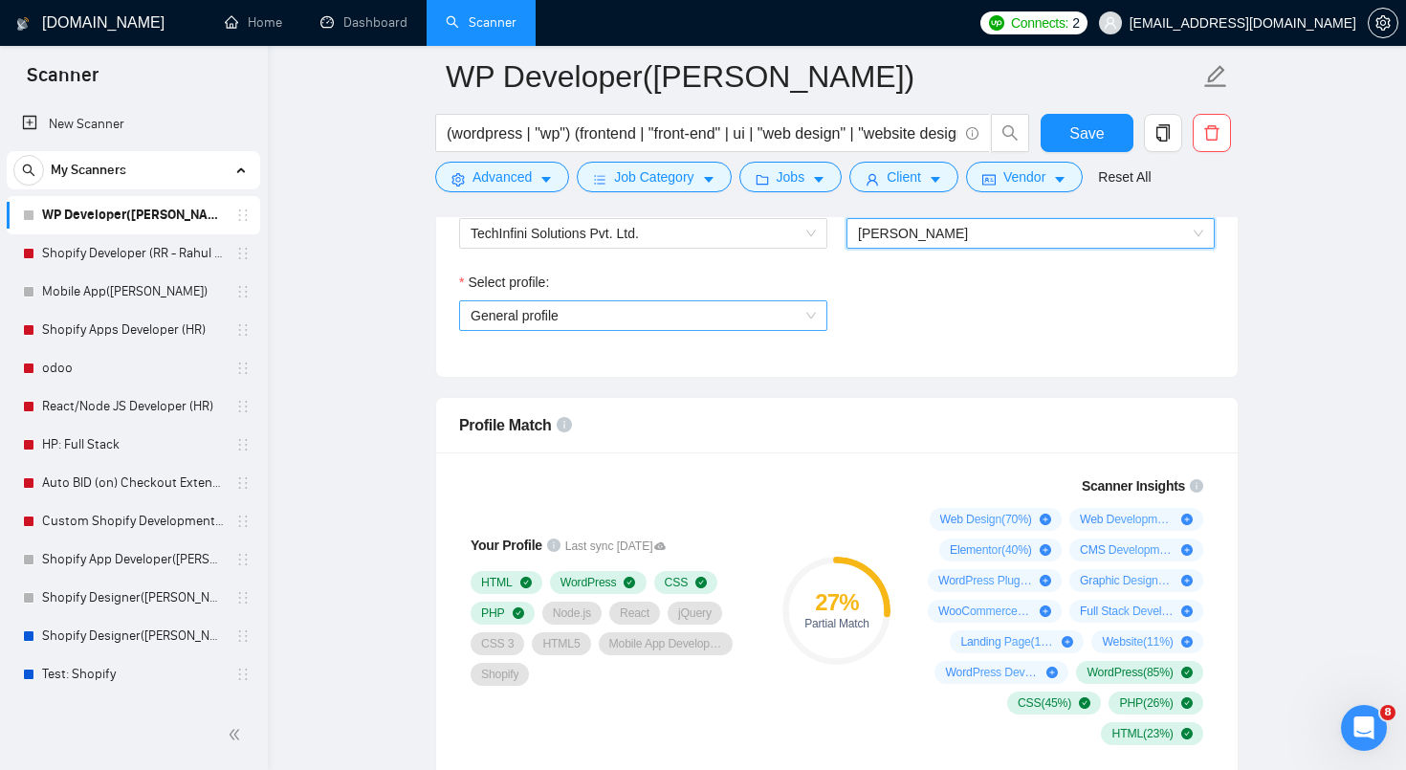
click at [793, 323] on span "General profile" at bounding box center [643, 315] width 345 height 29
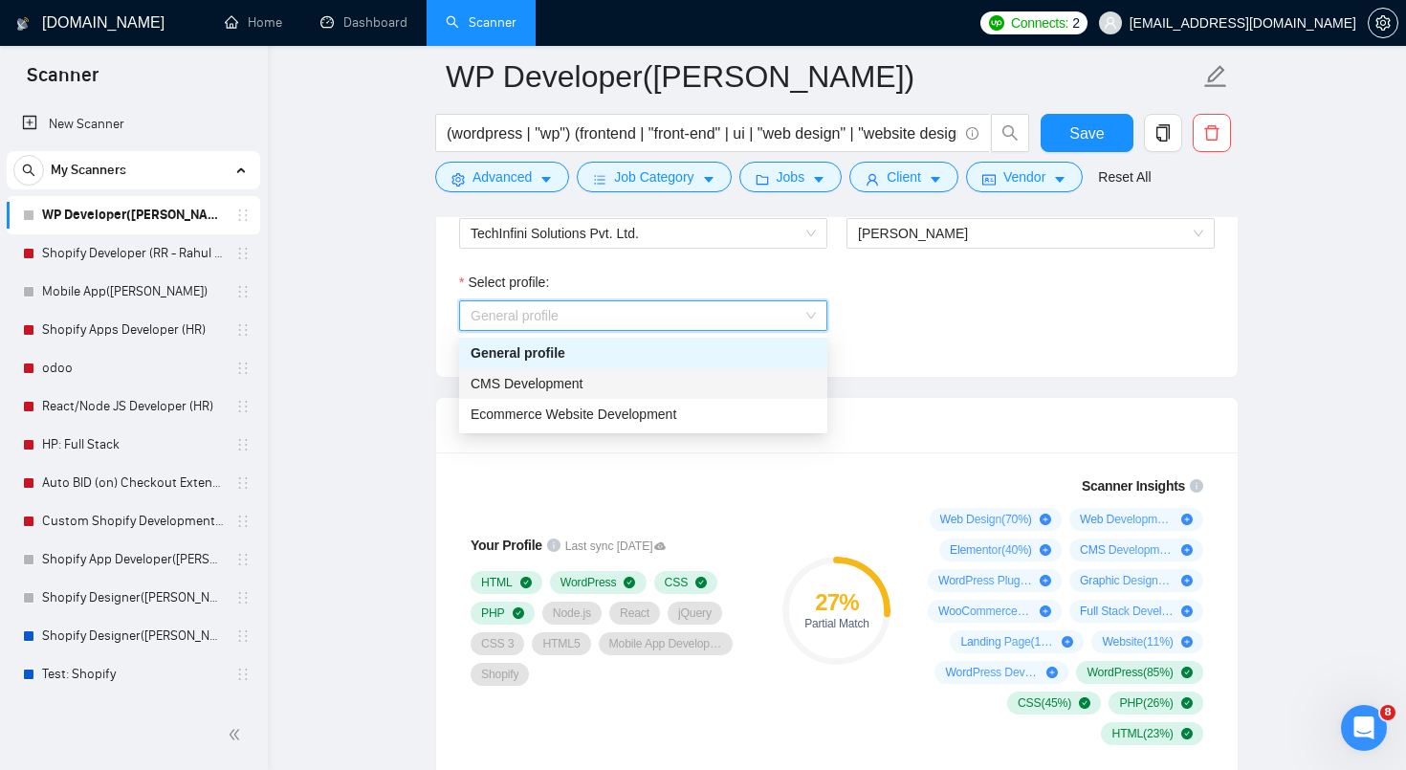
click at [749, 391] on div "CMS Development" at bounding box center [643, 383] width 345 height 21
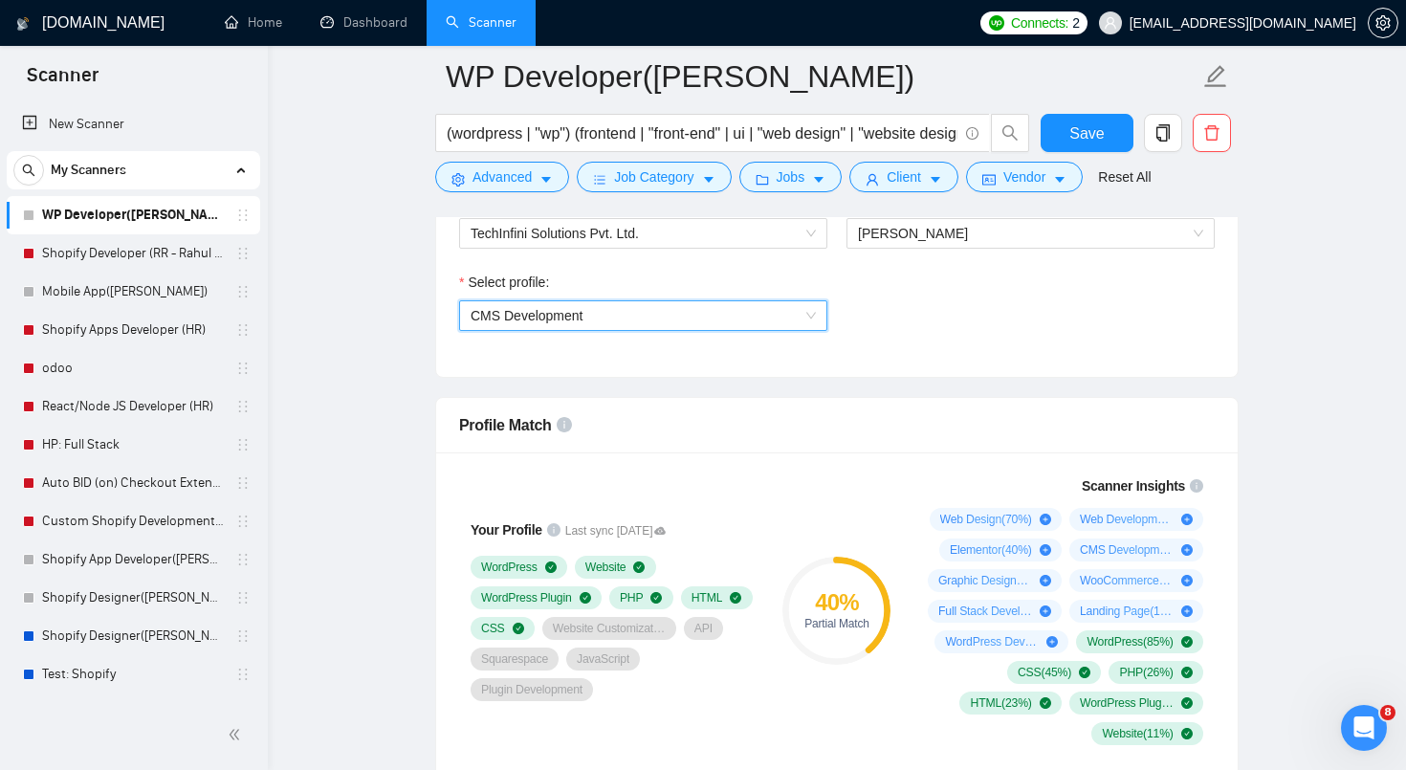
click at [813, 328] on span "CMS Development" at bounding box center [643, 315] width 345 height 29
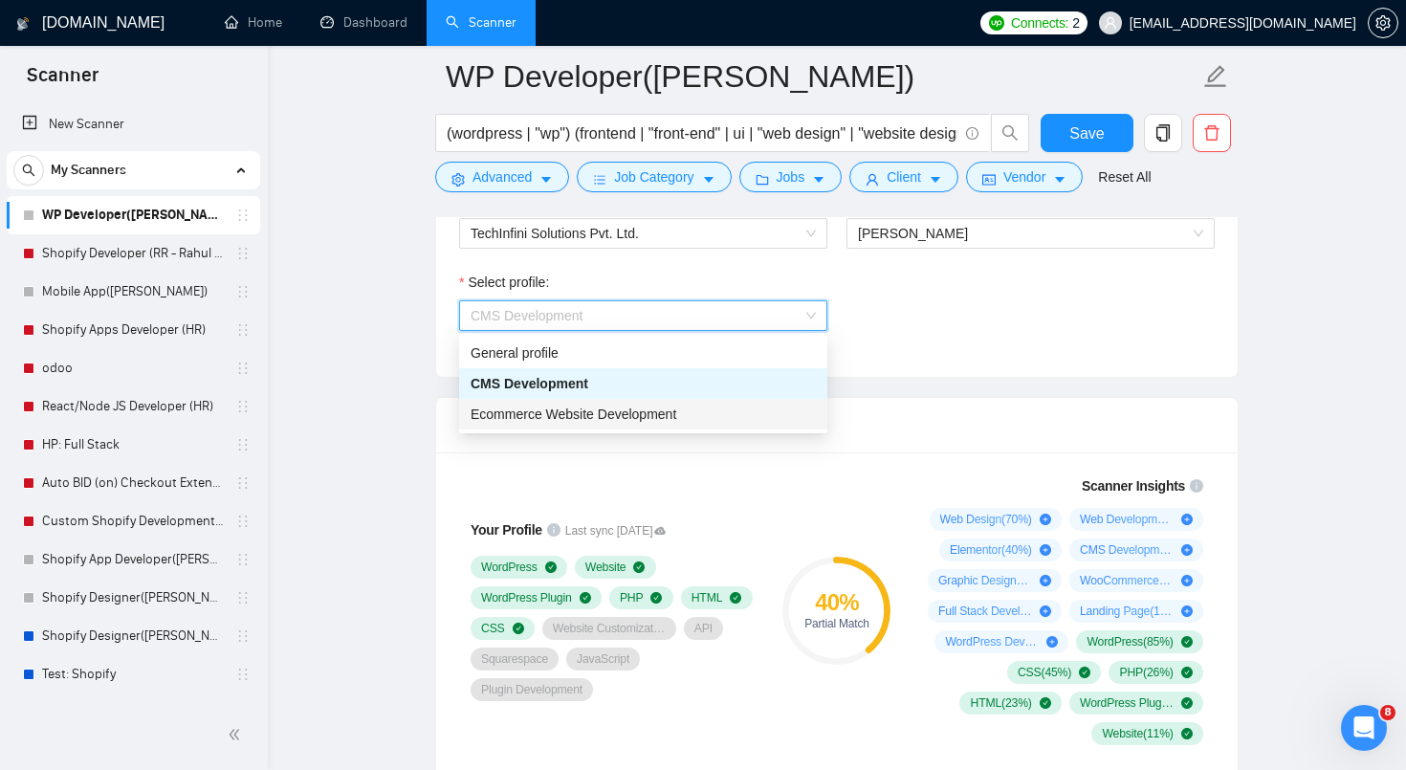
click at [782, 422] on div "Ecommerce Website Development" at bounding box center [643, 414] width 345 height 21
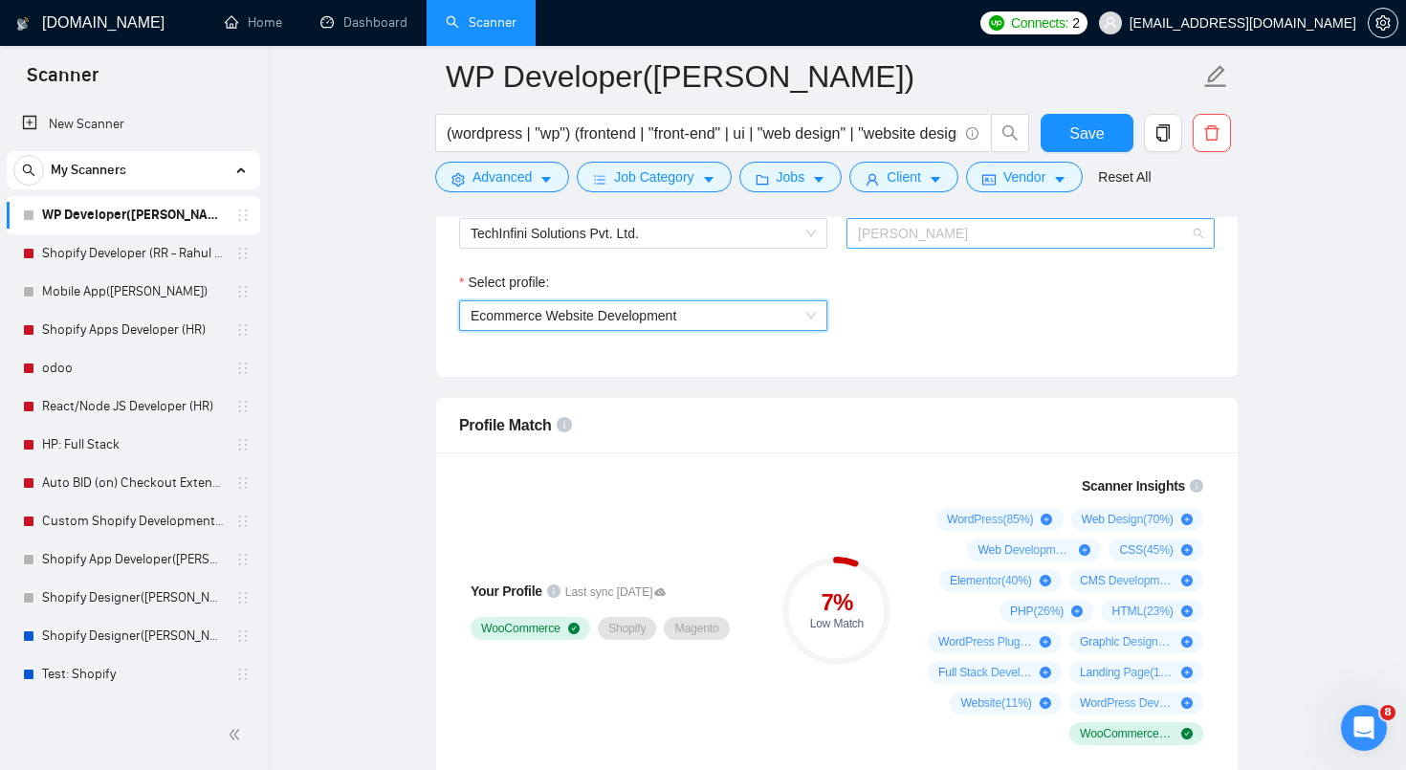
click at [1024, 240] on span "[PERSON_NAME]" at bounding box center [1030, 233] width 345 height 29
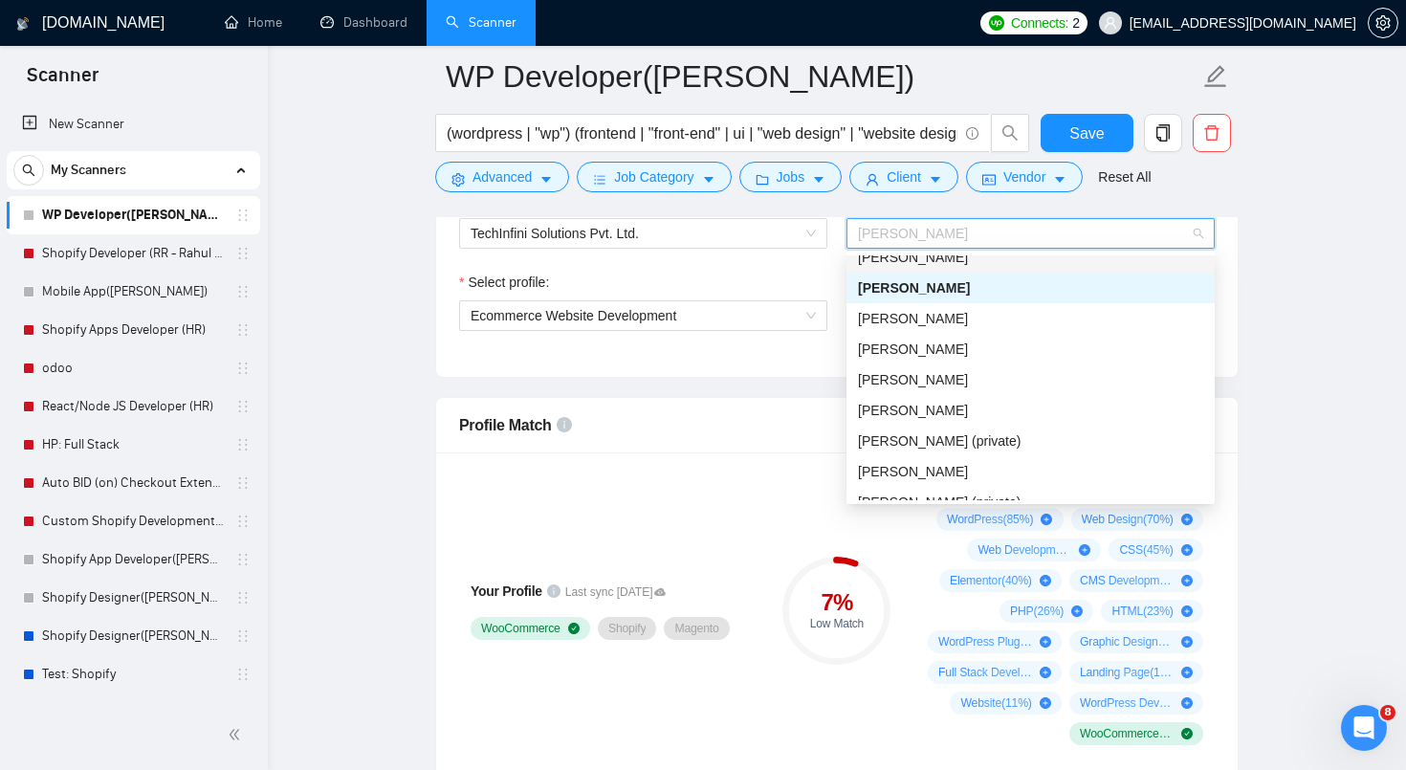
scroll to position [450, 0]
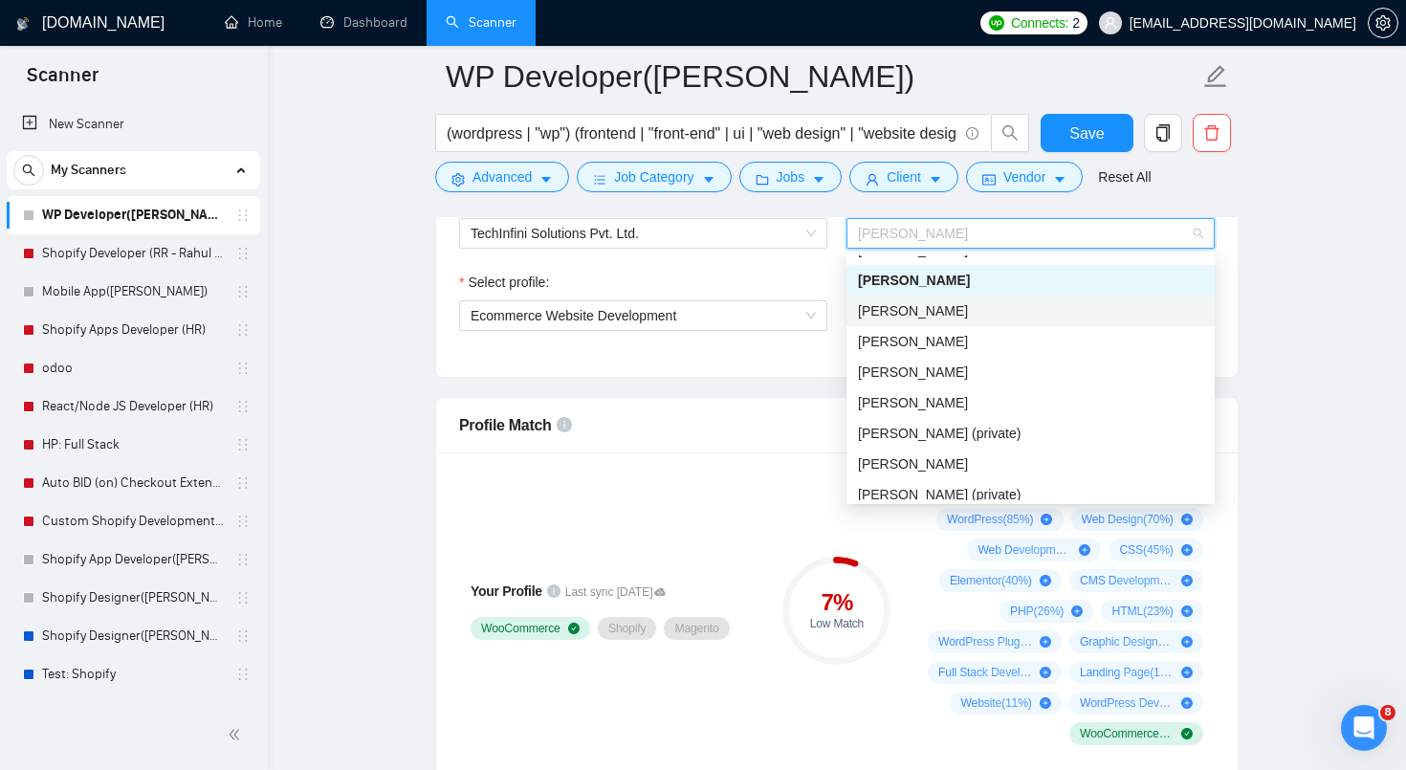
click at [944, 310] on div "[PERSON_NAME]" at bounding box center [1030, 310] width 345 height 21
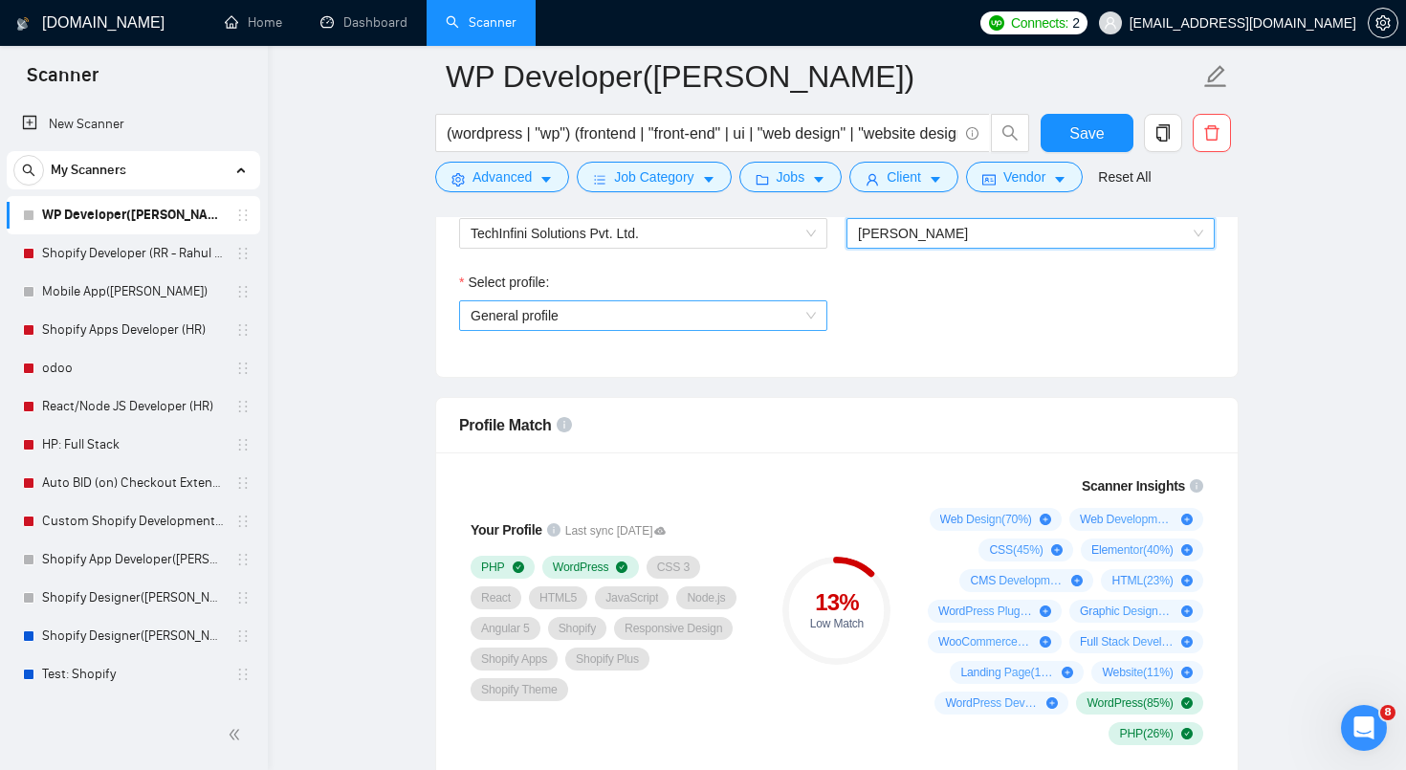
click at [761, 318] on span "General profile" at bounding box center [643, 315] width 345 height 29
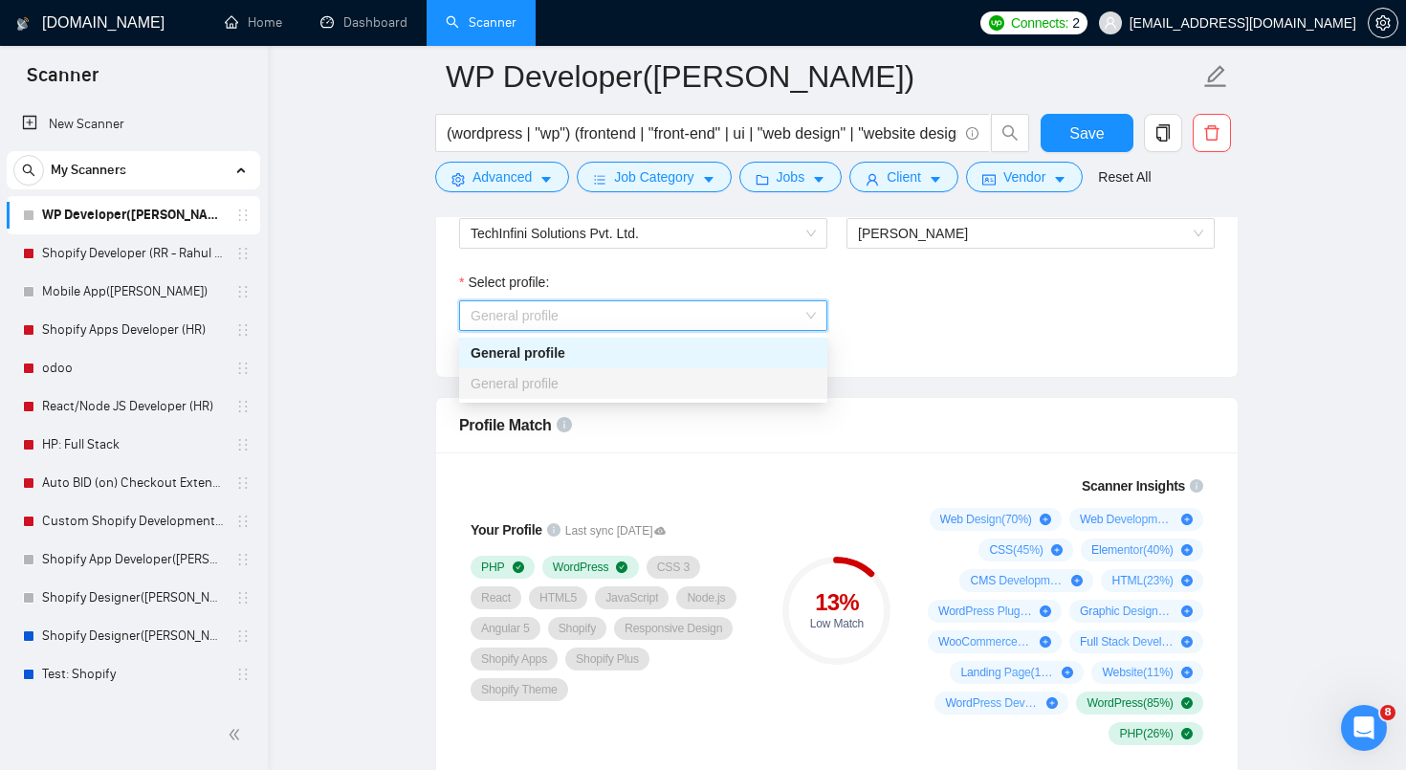
click at [739, 362] on div "General profile" at bounding box center [643, 352] width 345 height 21
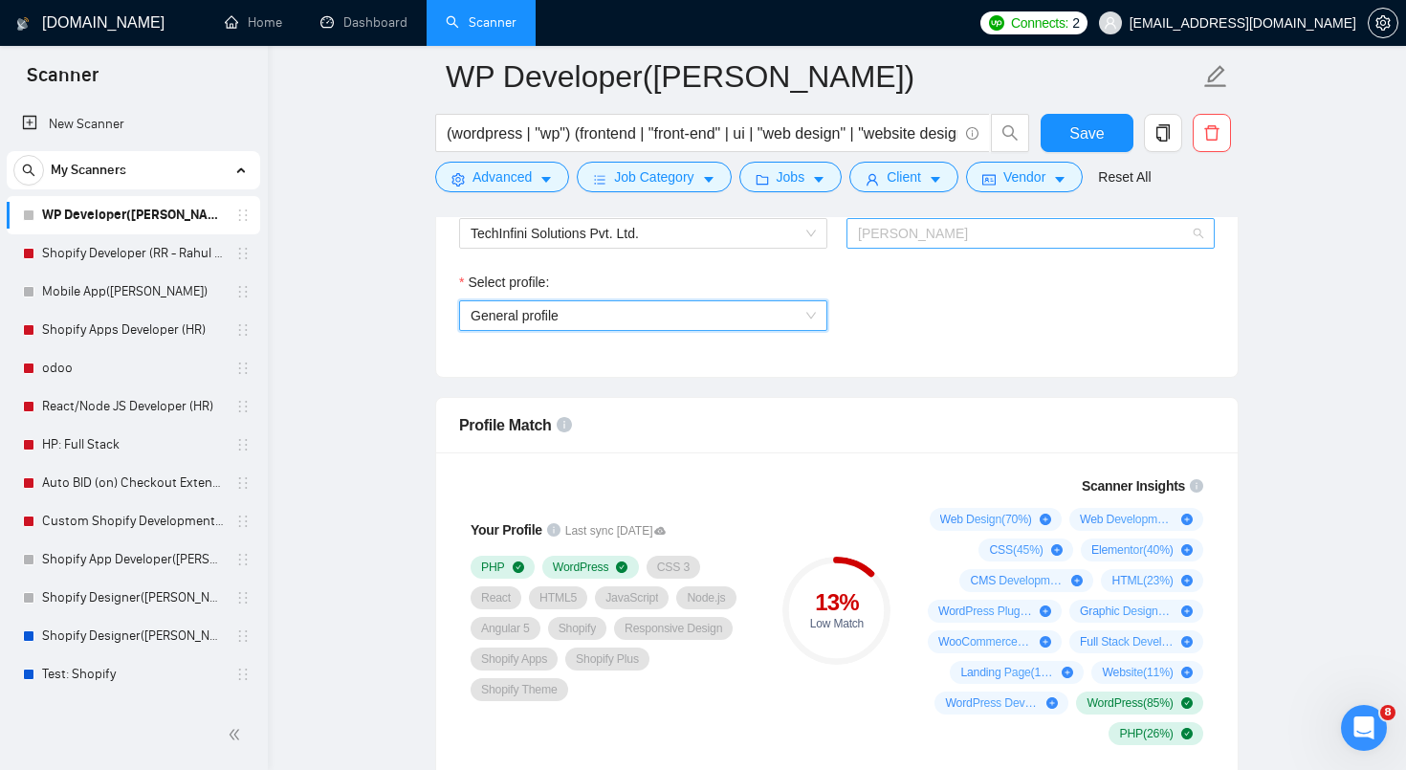
click at [922, 247] on span "[PERSON_NAME]" at bounding box center [1030, 233] width 345 height 29
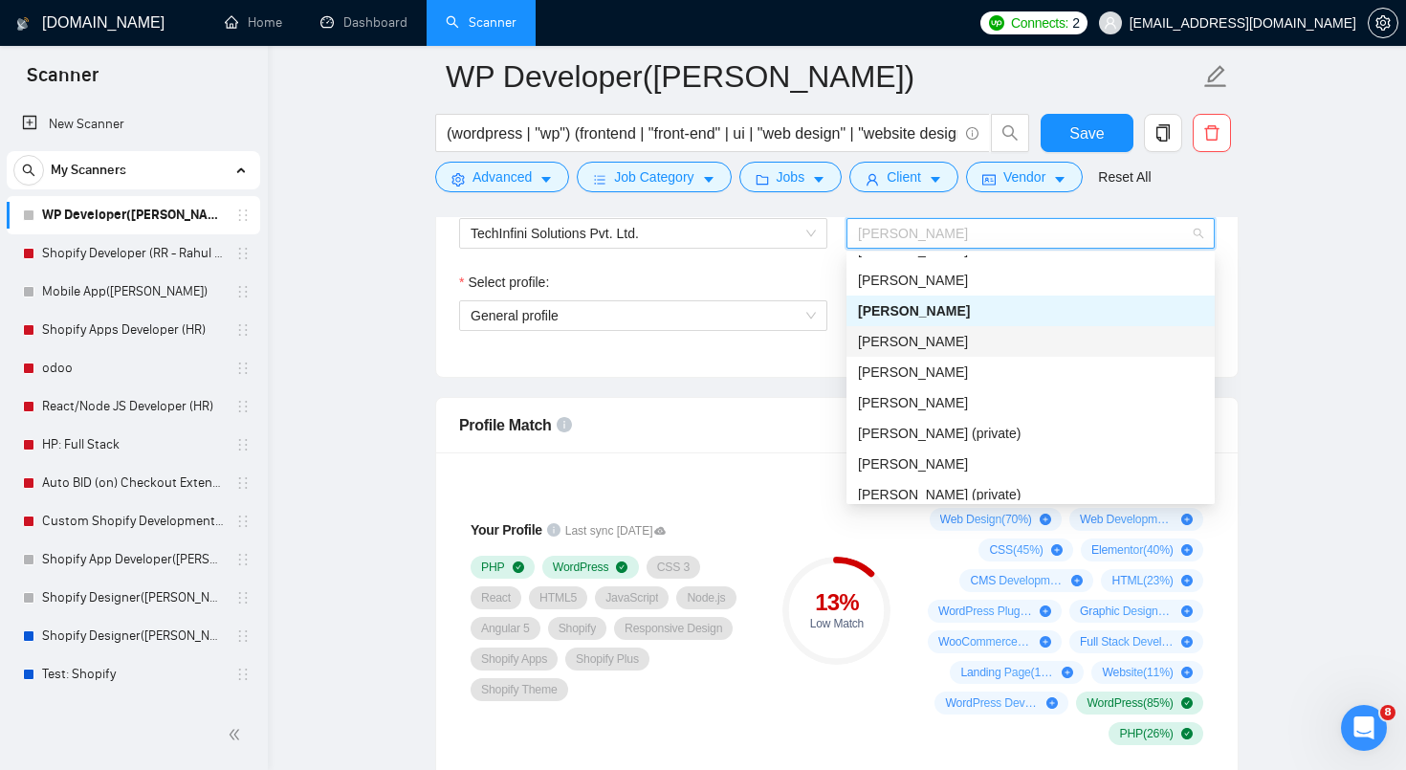
click at [936, 345] on span "[PERSON_NAME]" at bounding box center [913, 341] width 110 height 15
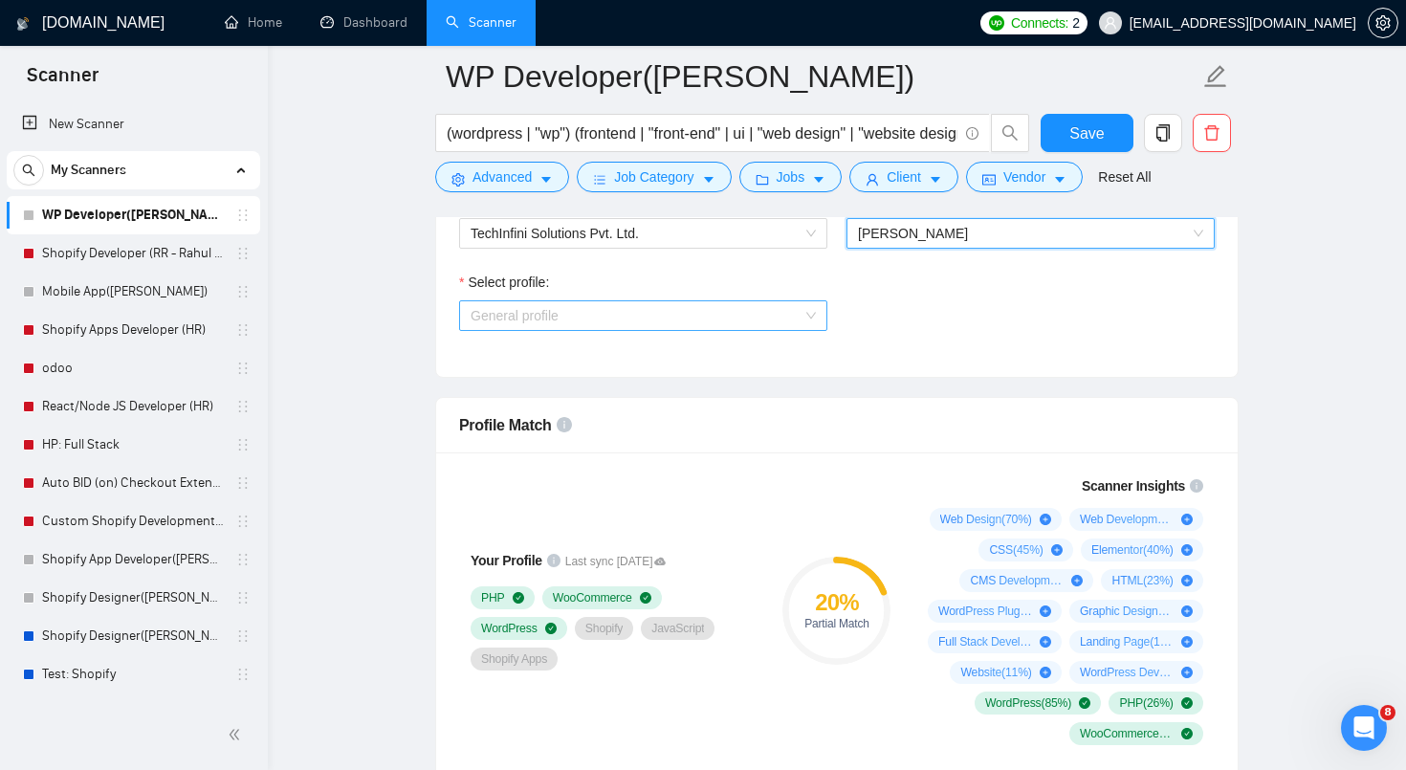
click at [783, 318] on span "General profile" at bounding box center [643, 315] width 345 height 29
click at [968, 241] on span "[PERSON_NAME]" at bounding box center [1030, 233] width 345 height 29
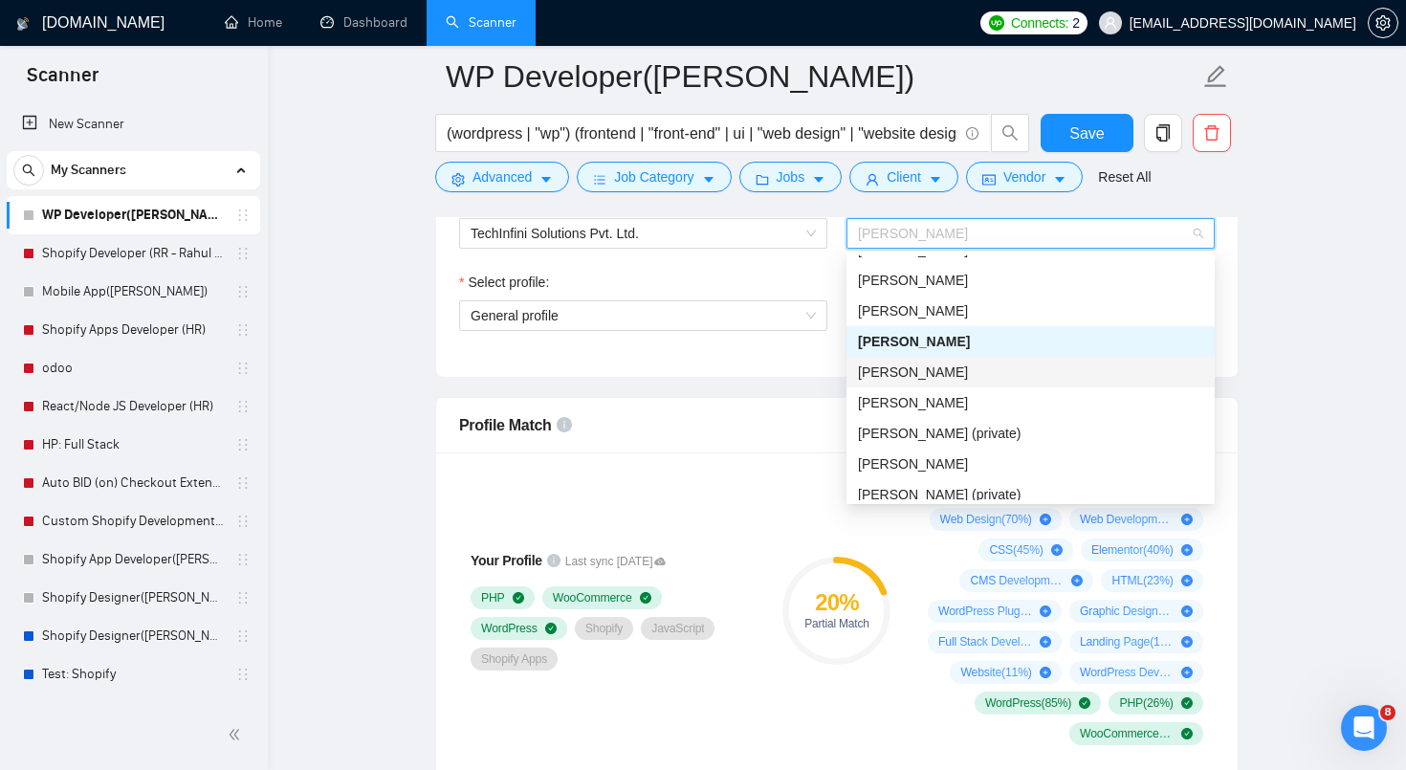
click at [940, 370] on div "[PERSON_NAME]" at bounding box center [1030, 372] width 345 height 21
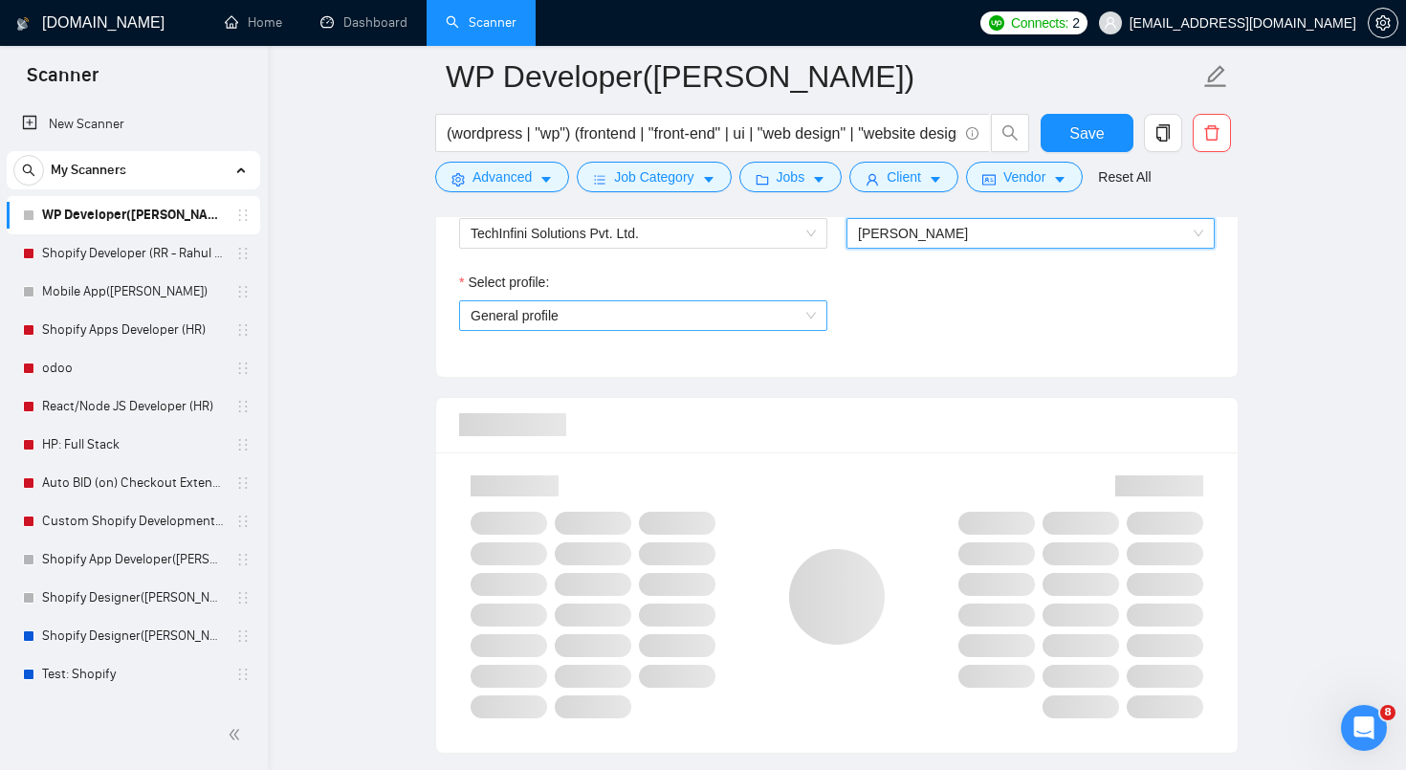
click at [798, 305] on span "General profile" at bounding box center [643, 315] width 345 height 29
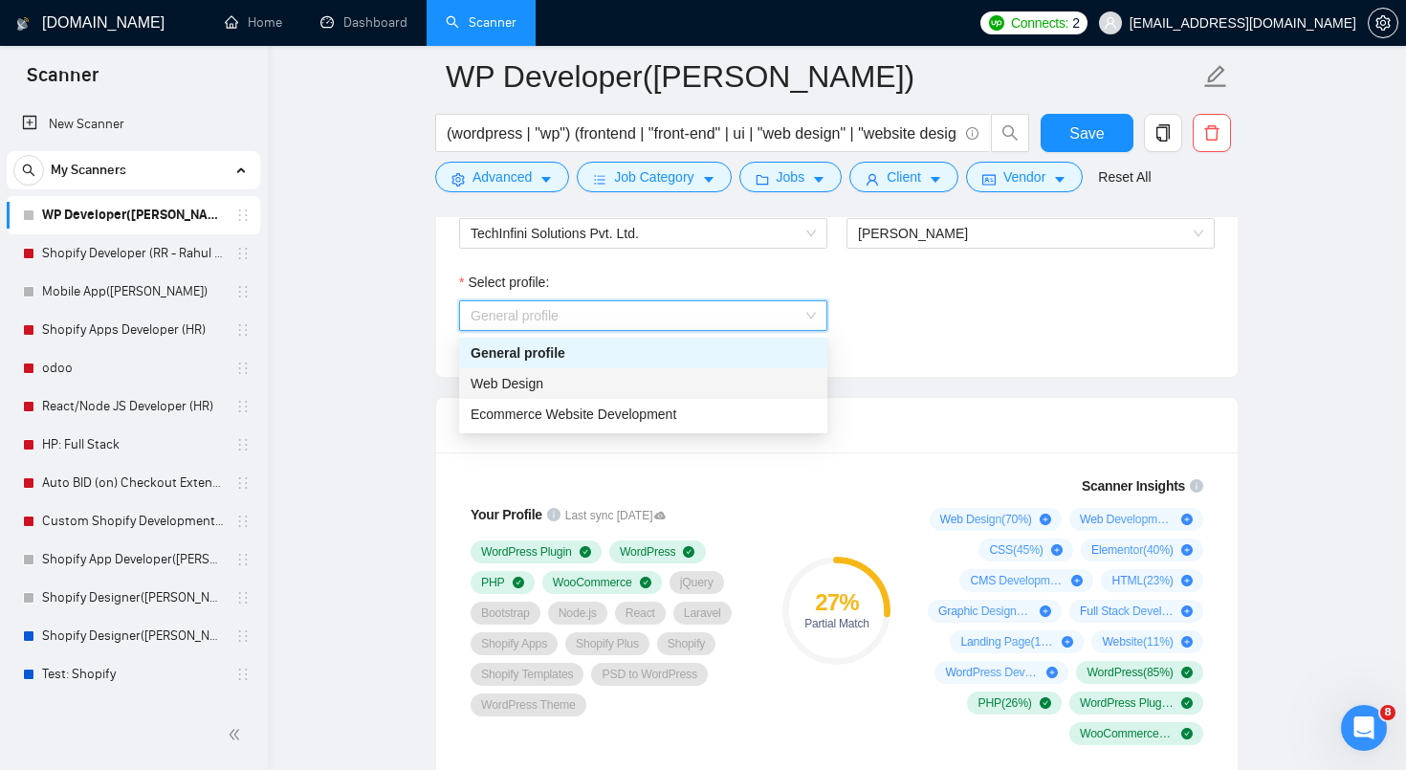
click at [753, 392] on div "Web Design" at bounding box center [643, 383] width 345 height 21
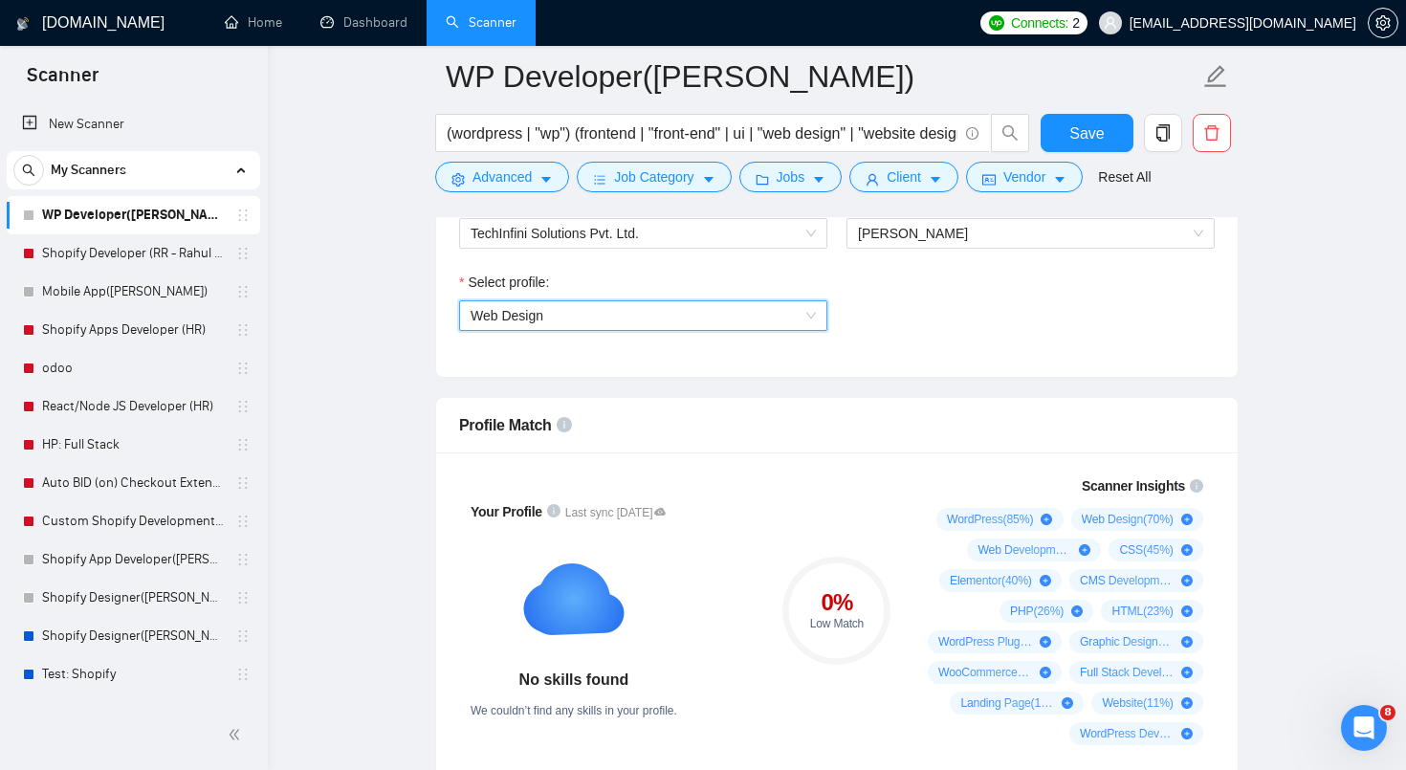
click at [801, 315] on span "Web Design" at bounding box center [643, 315] width 345 height 29
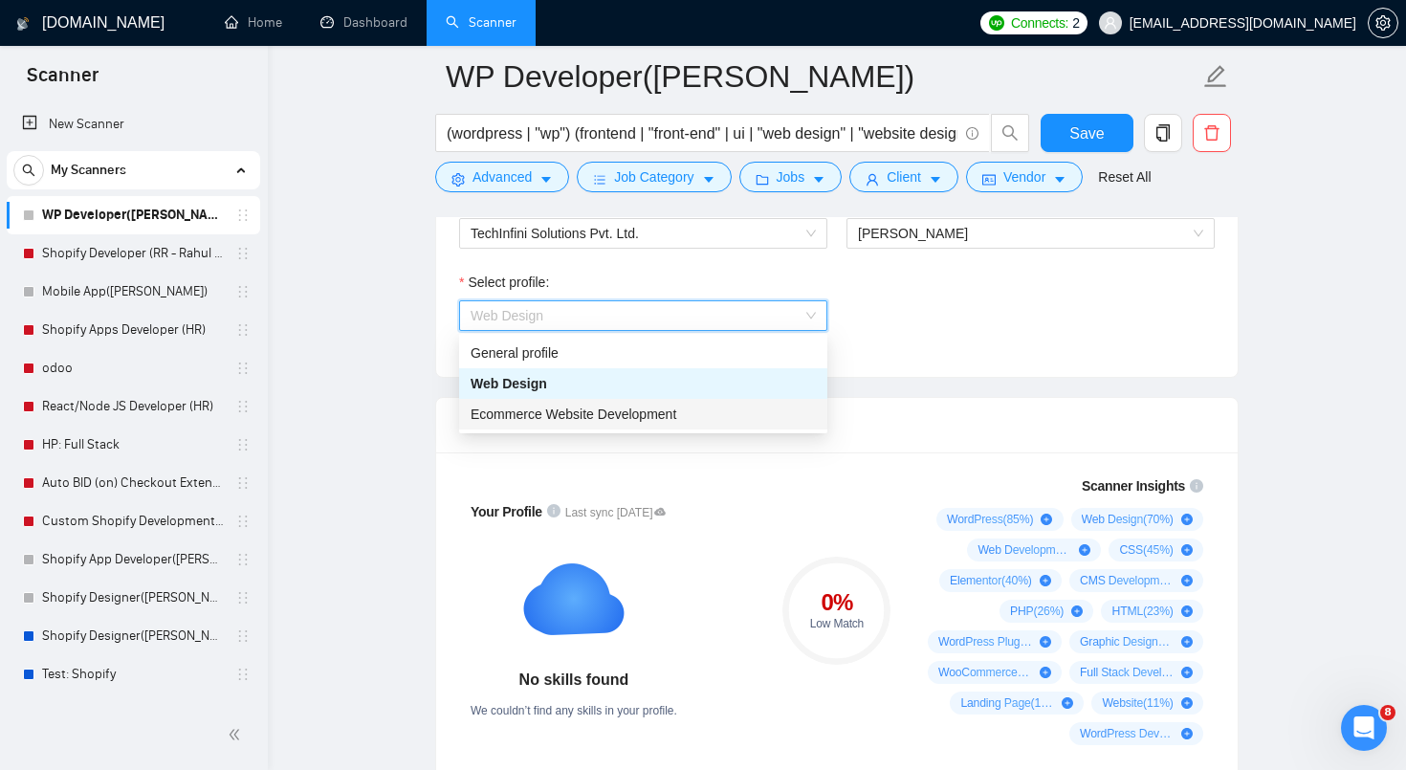
click at [743, 423] on div "Ecommerce Website Development" at bounding box center [643, 414] width 345 height 21
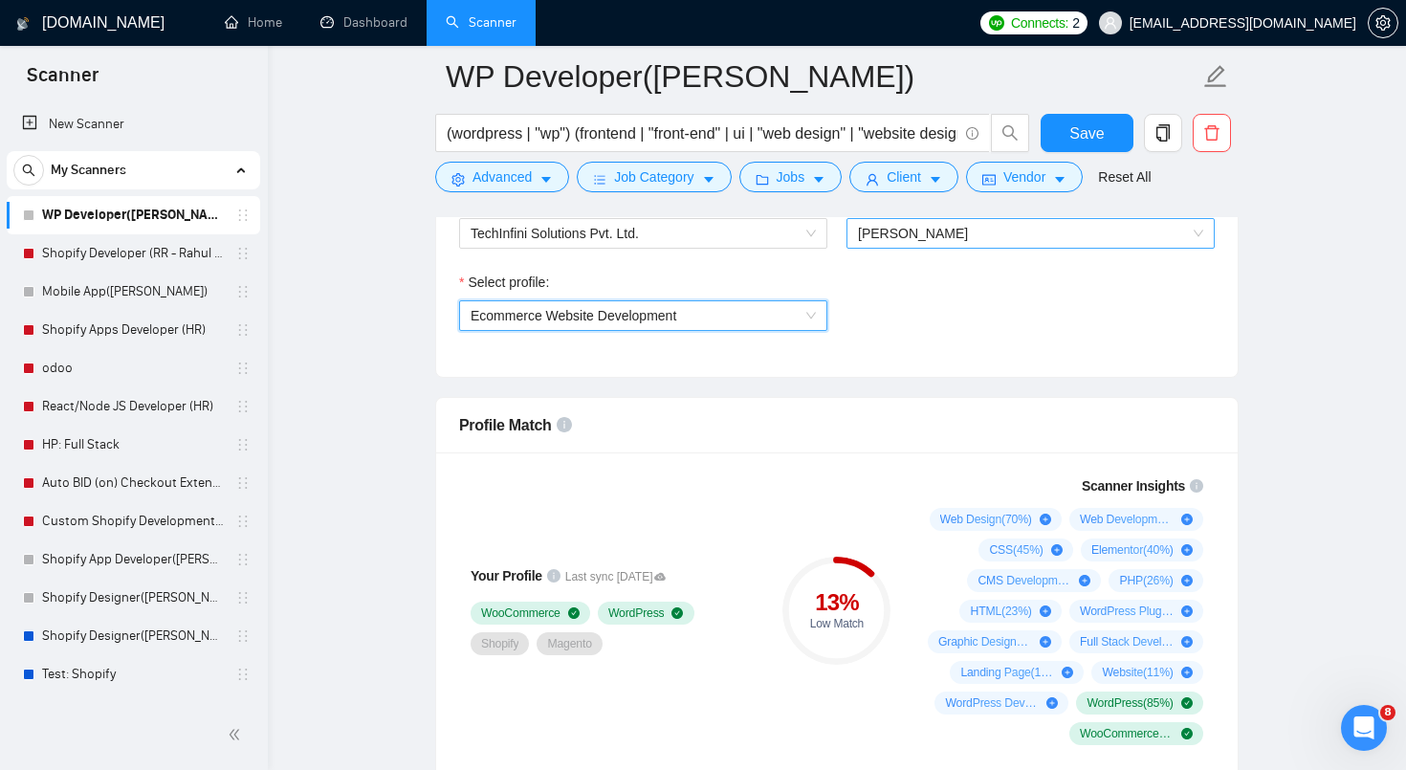
click at [949, 237] on span "[PERSON_NAME]" at bounding box center [1030, 233] width 345 height 29
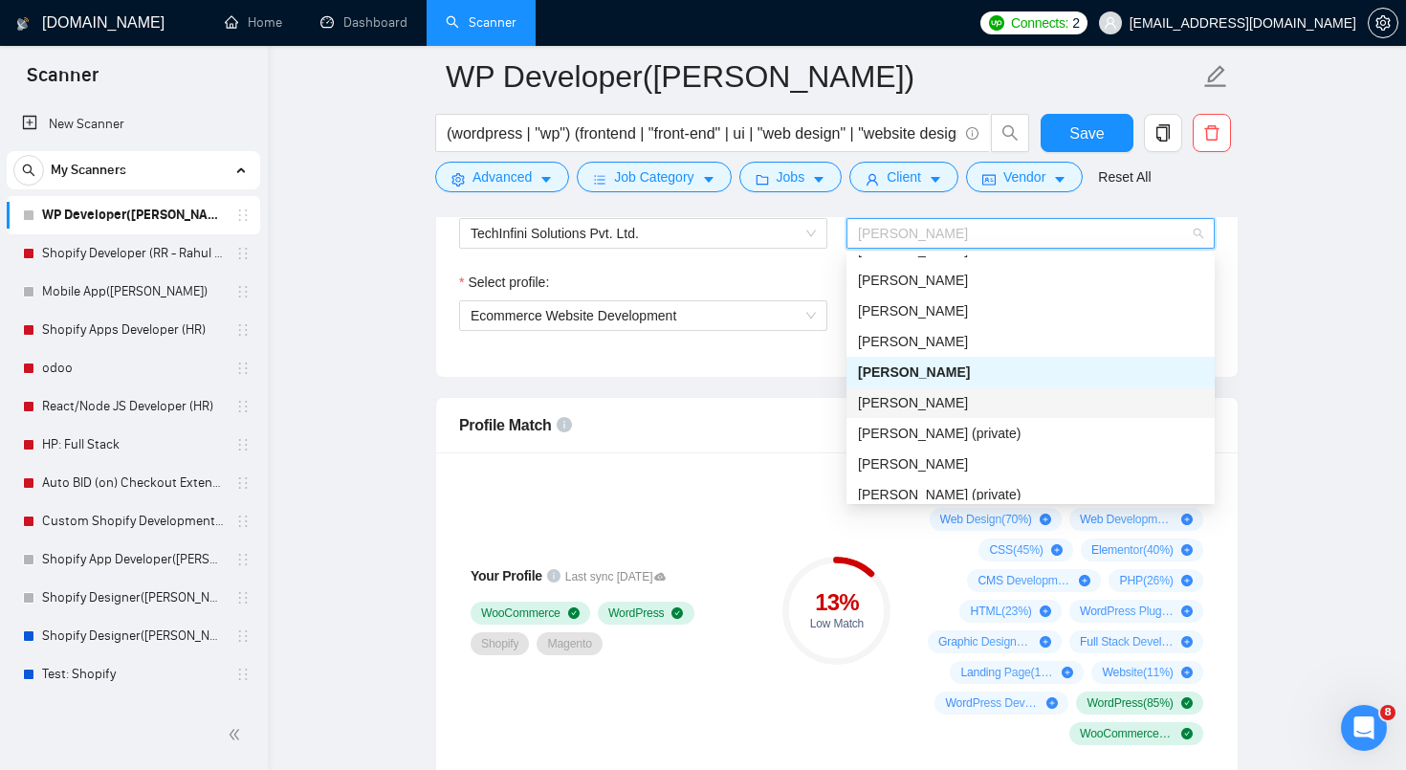
click at [932, 407] on span "[PERSON_NAME]" at bounding box center [913, 402] width 110 height 15
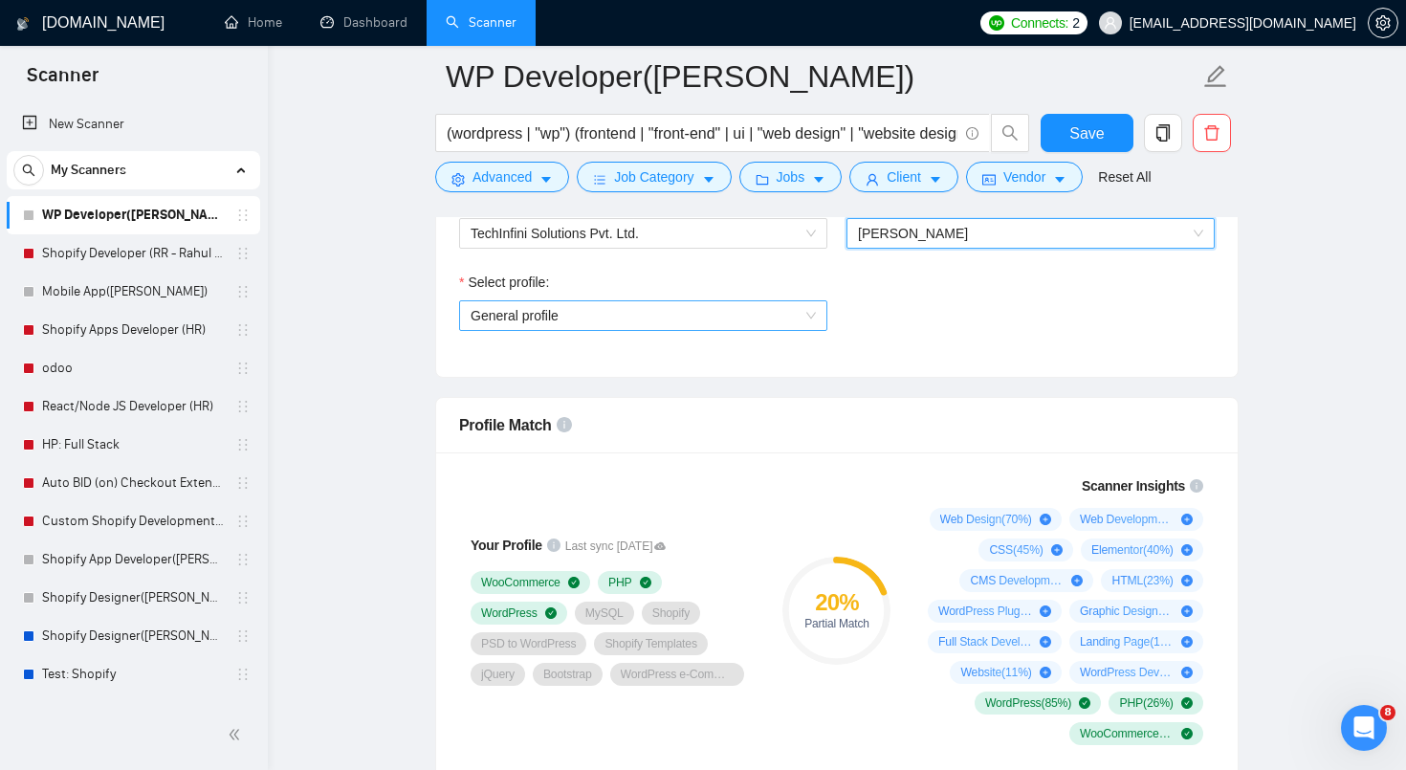
click at [809, 315] on span "General profile" at bounding box center [643, 315] width 345 height 29
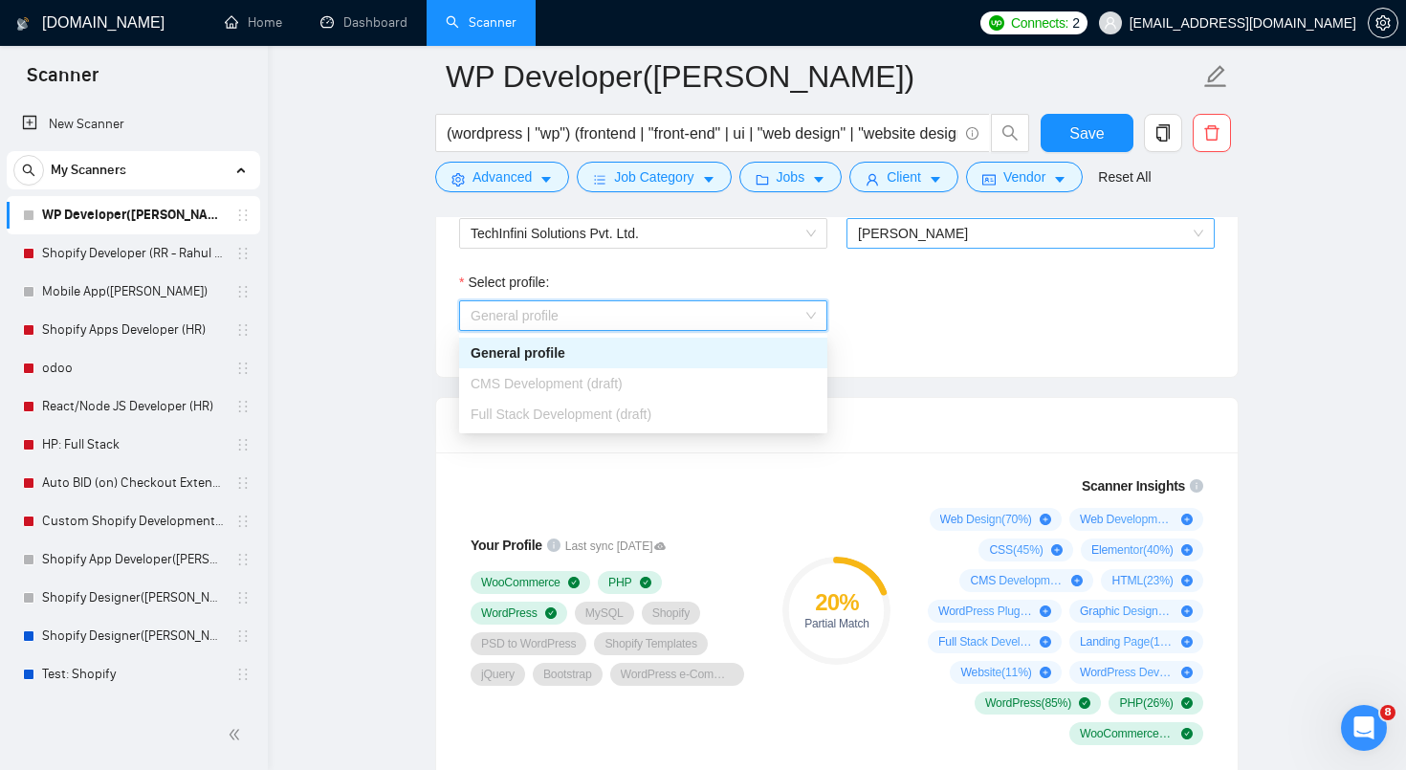
click at [962, 244] on span "[PERSON_NAME]" at bounding box center [1030, 233] width 345 height 29
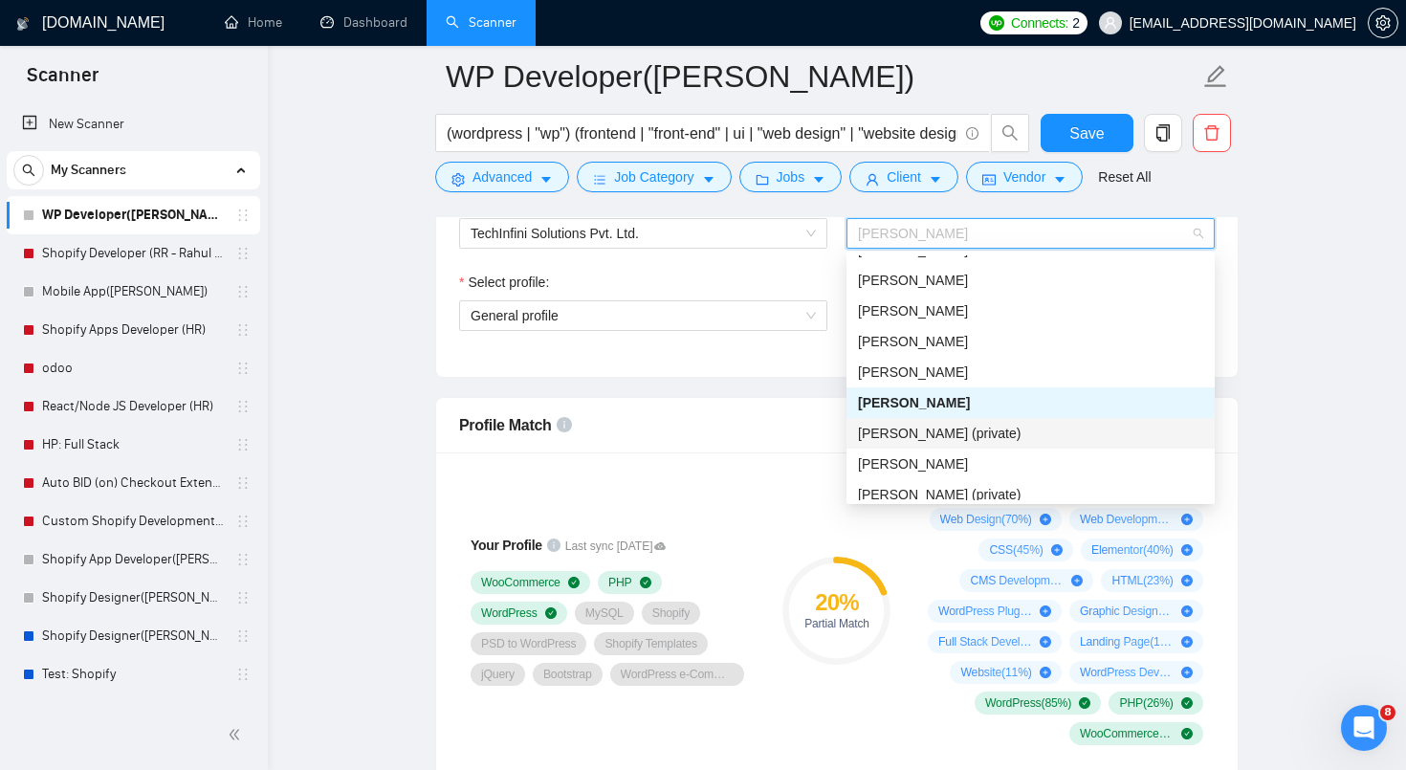
click at [937, 432] on span "[PERSON_NAME] (private)" at bounding box center [939, 433] width 163 height 15
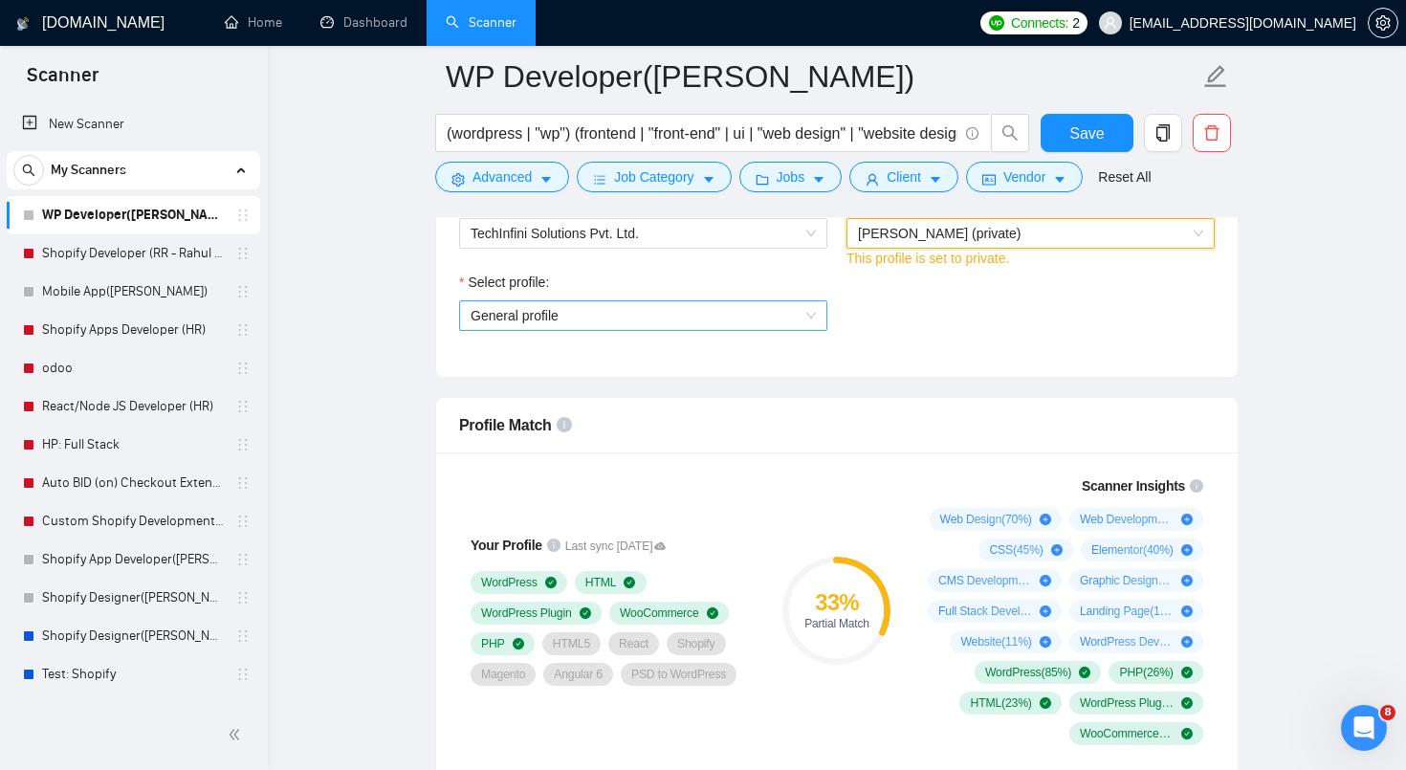
click at [780, 313] on span "General profile" at bounding box center [643, 315] width 345 height 29
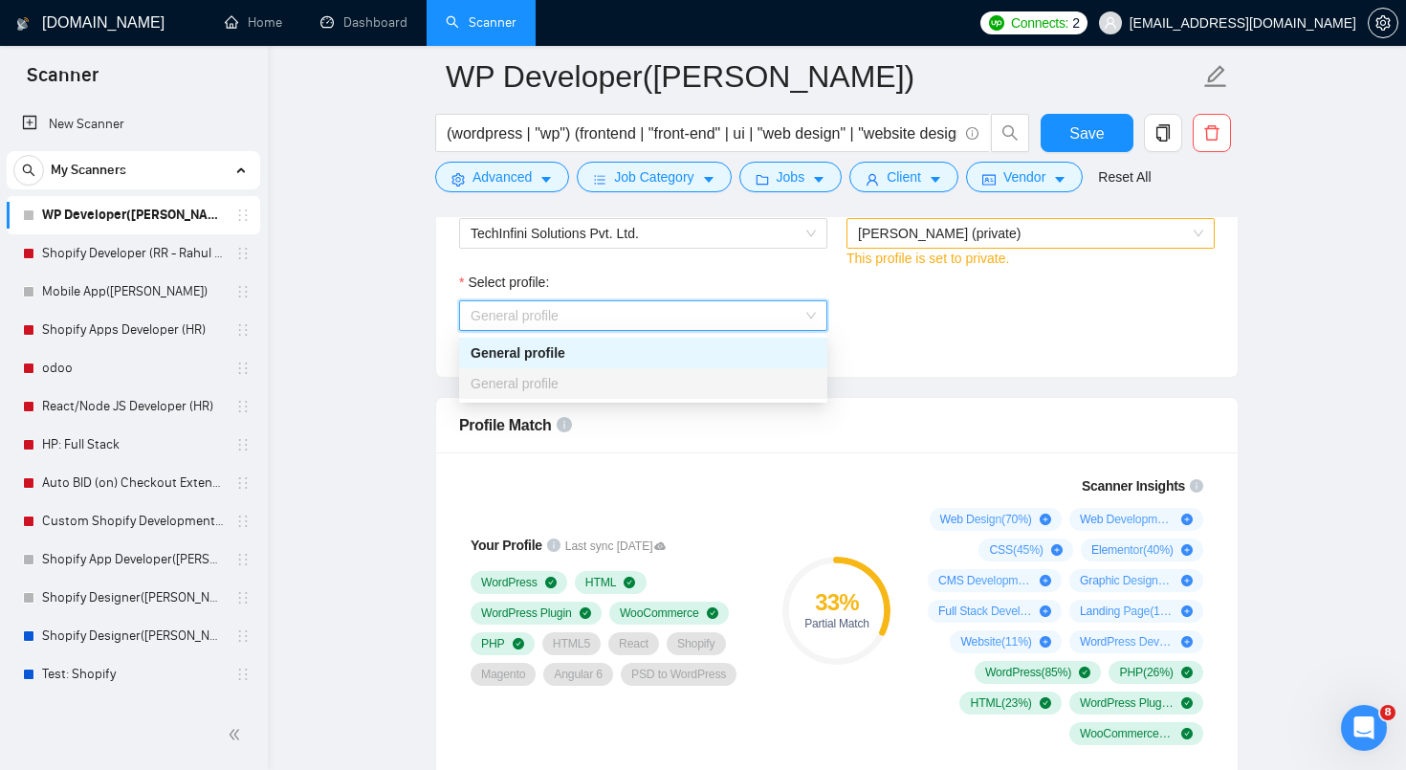
click at [966, 232] on span "[PERSON_NAME] (private)" at bounding box center [939, 233] width 163 height 15
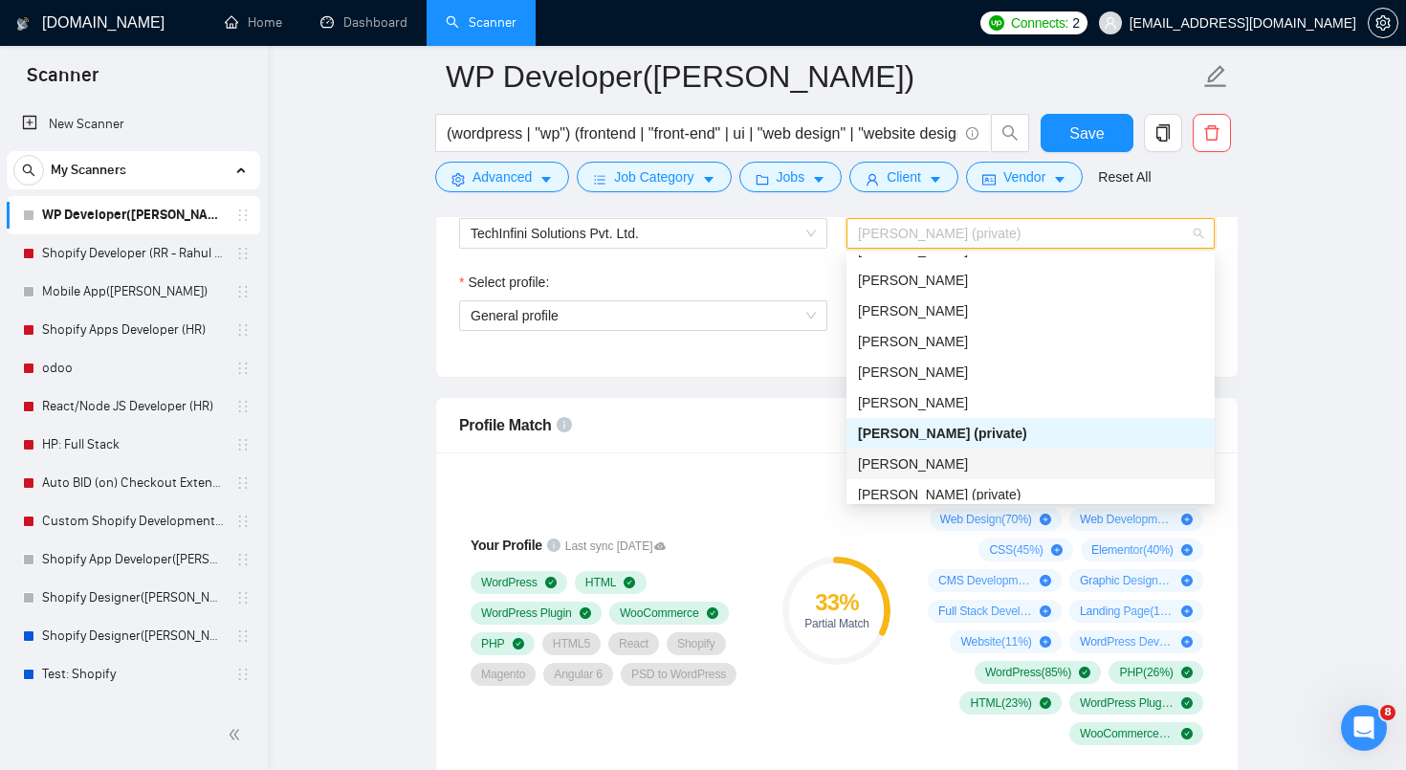
click at [920, 463] on span "[PERSON_NAME]" at bounding box center [913, 463] width 110 height 15
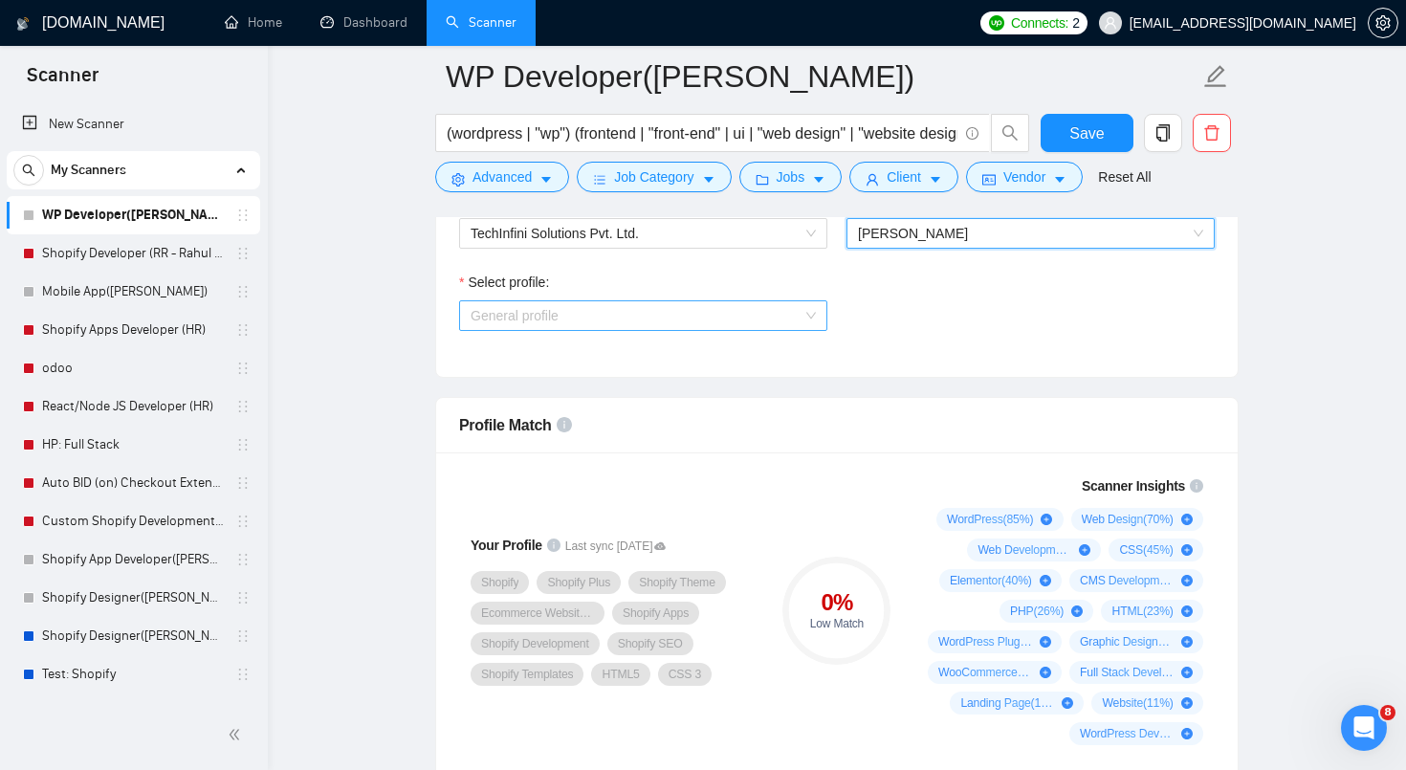
click at [785, 319] on span "General profile" at bounding box center [643, 315] width 345 height 29
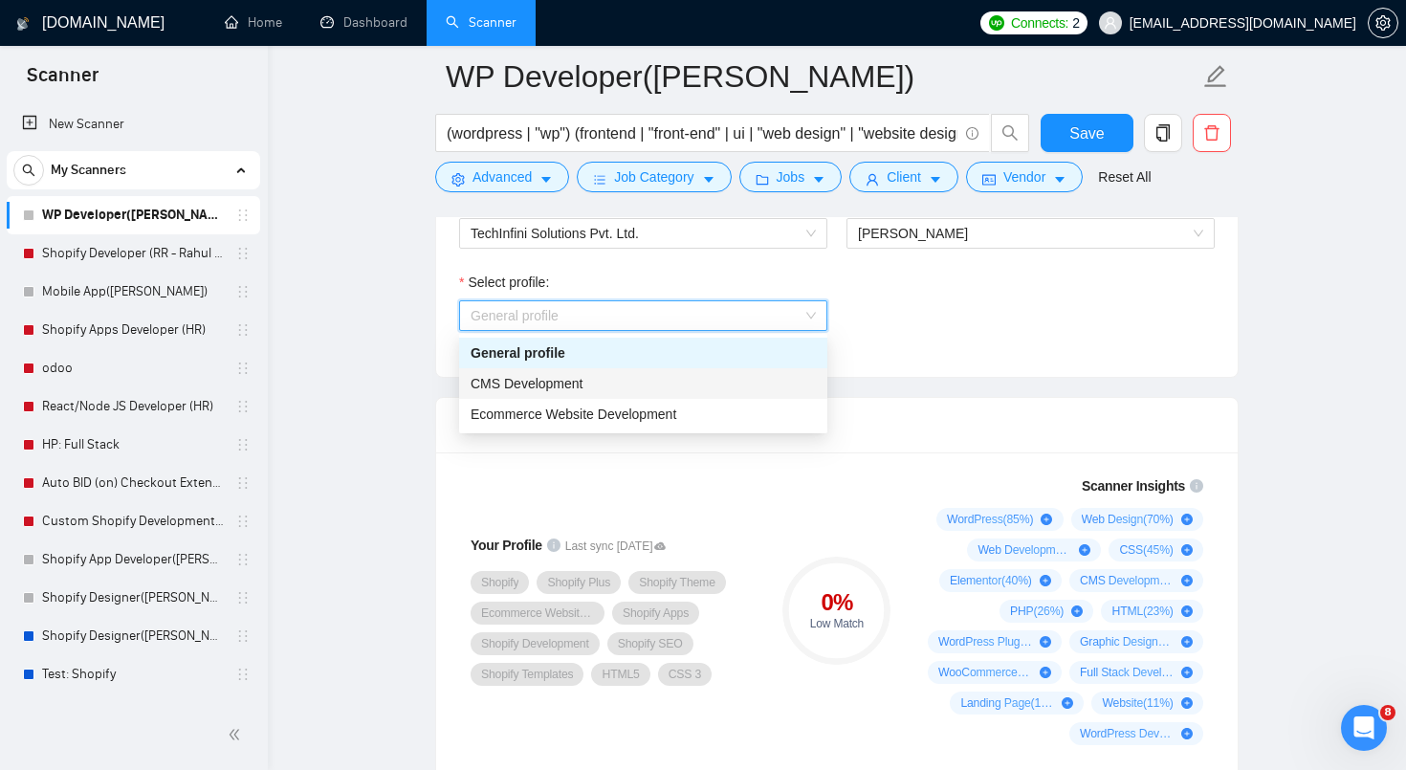
click at [742, 395] on div "CMS Development" at bounding box center [643, 383] width 368 height 31
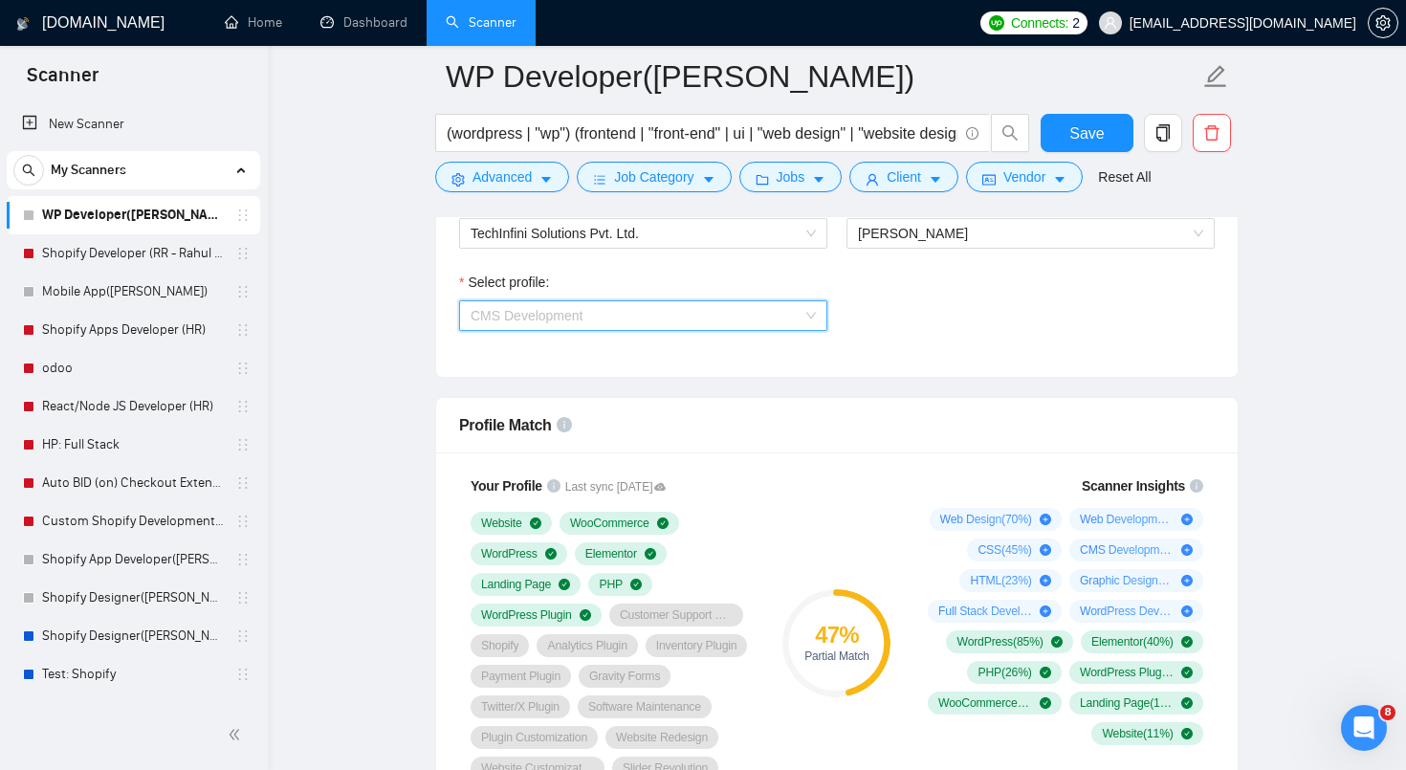
click at [792, 323] on span "CMS Development" at bounding box center [643, 315] width 345 height 29
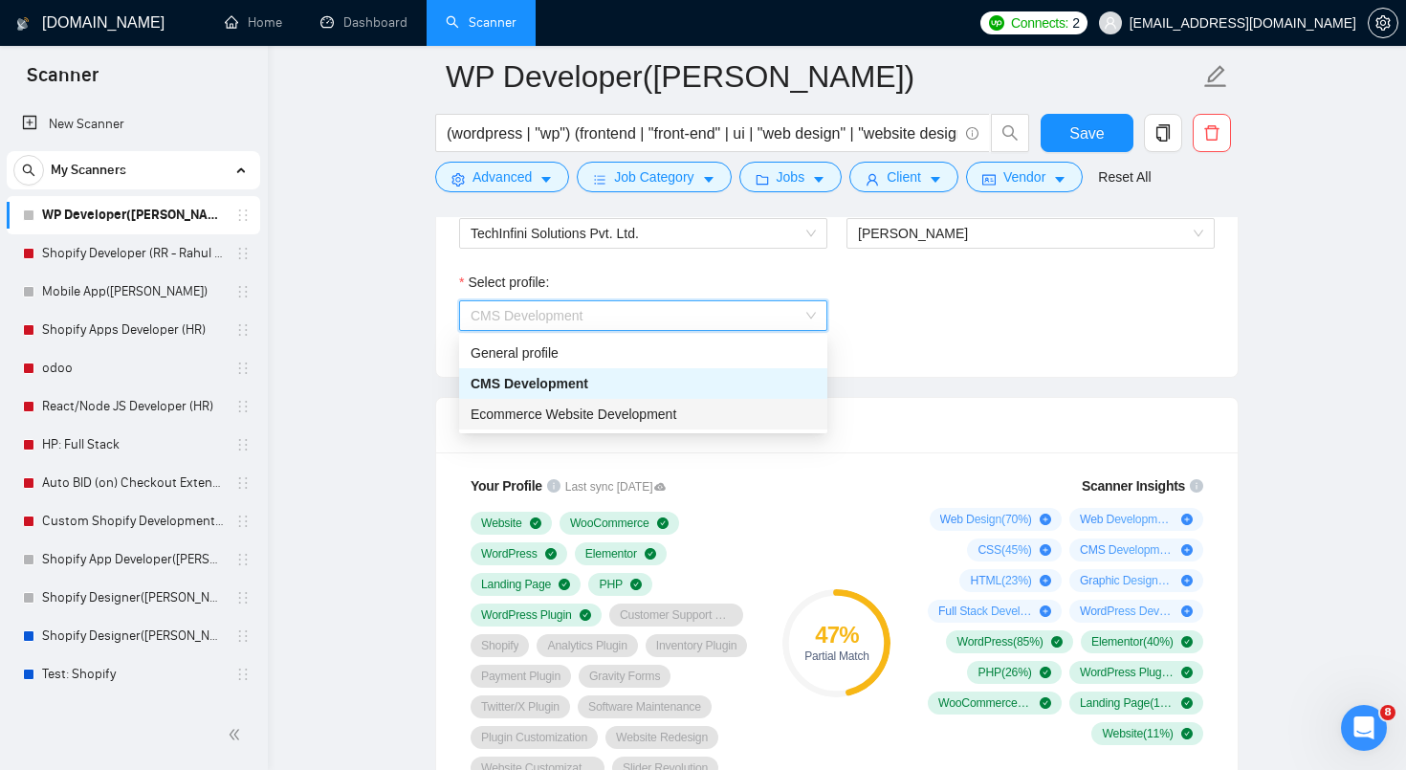
click at [760, 410] on div "Ecommerce Website Development" at bounding box center [643, 414] width 345 height 21
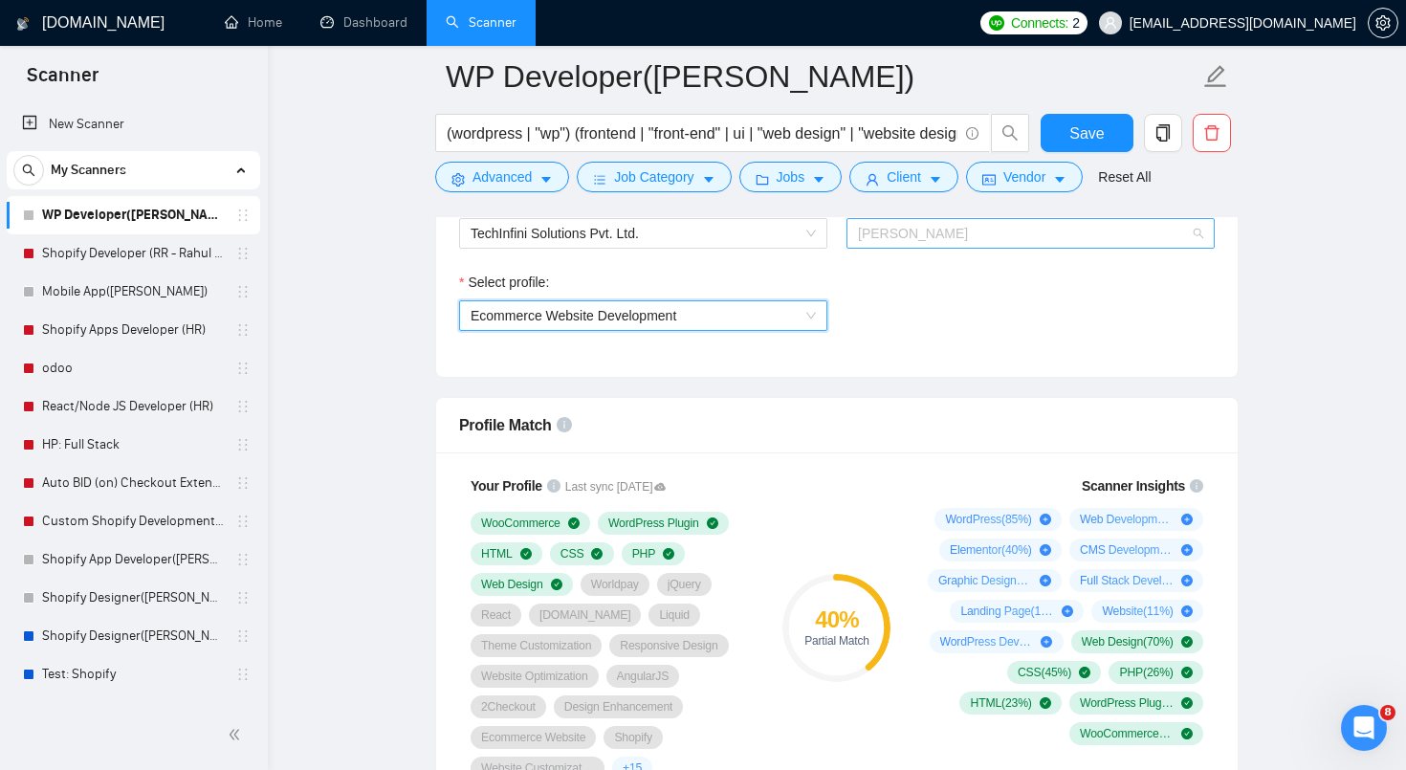
click at [1023, 240] on span "[PERSON_NAME]" at bounding box center [1030, 233] width 345 height 29
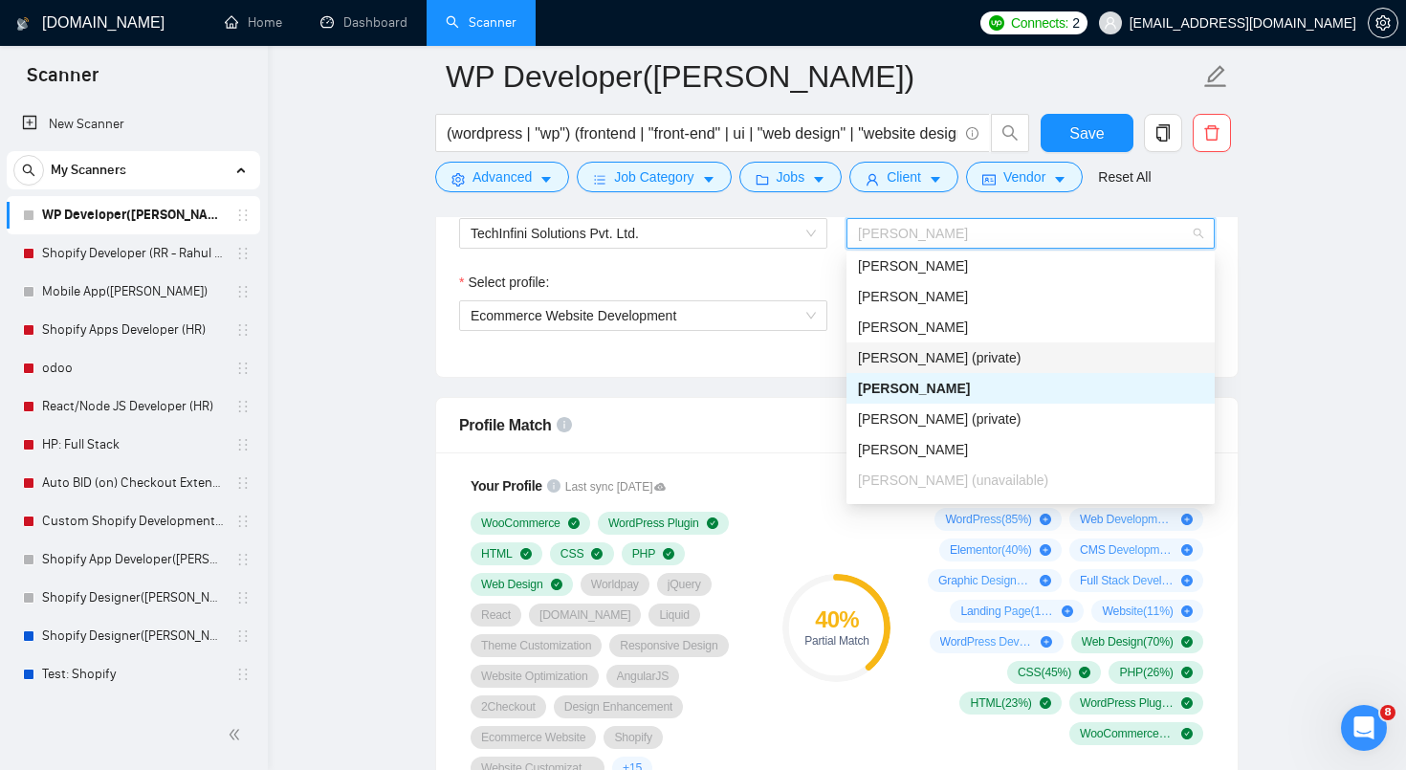
scroll to position [532, 0]
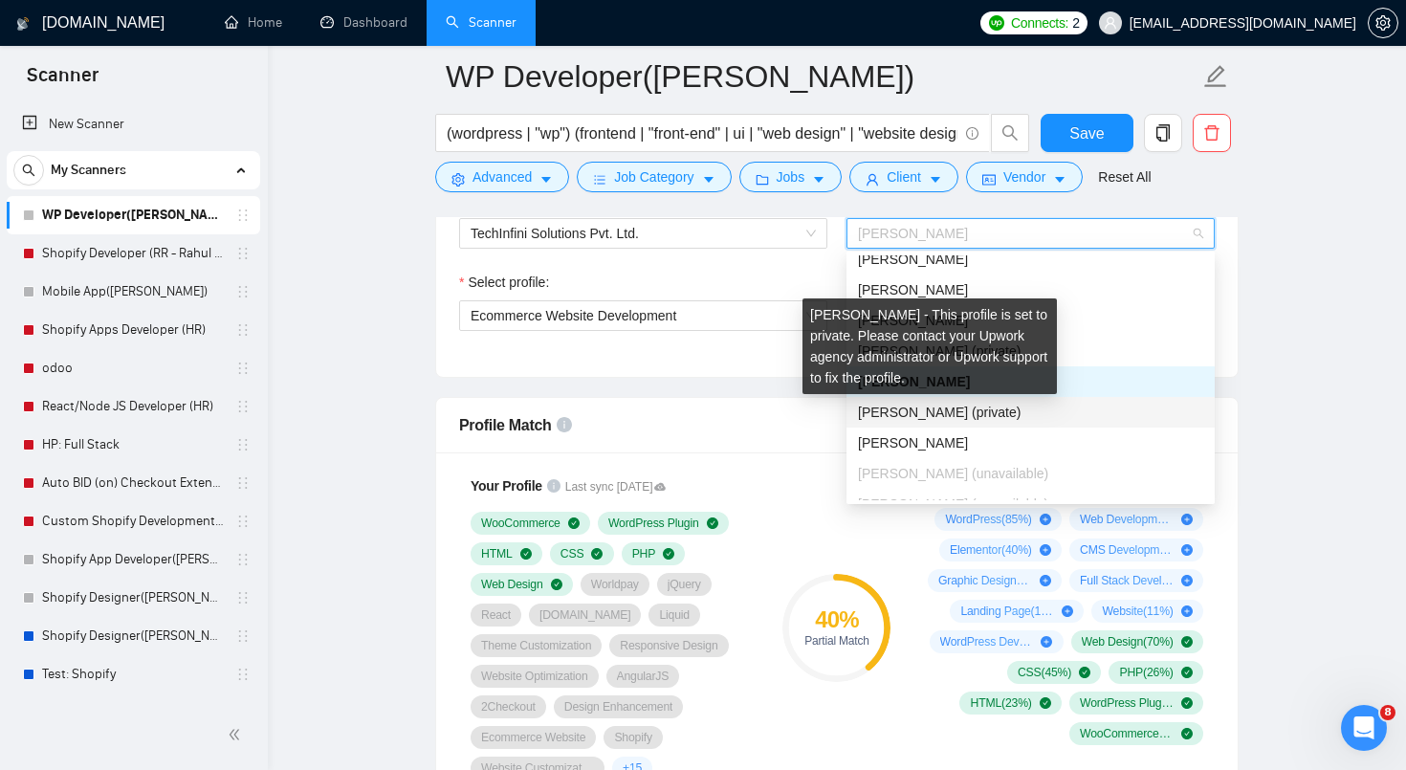
click at [974, 412] on span "[PERSON_NAME] (private)" at bounding box center [939, 412] width 163 height 15
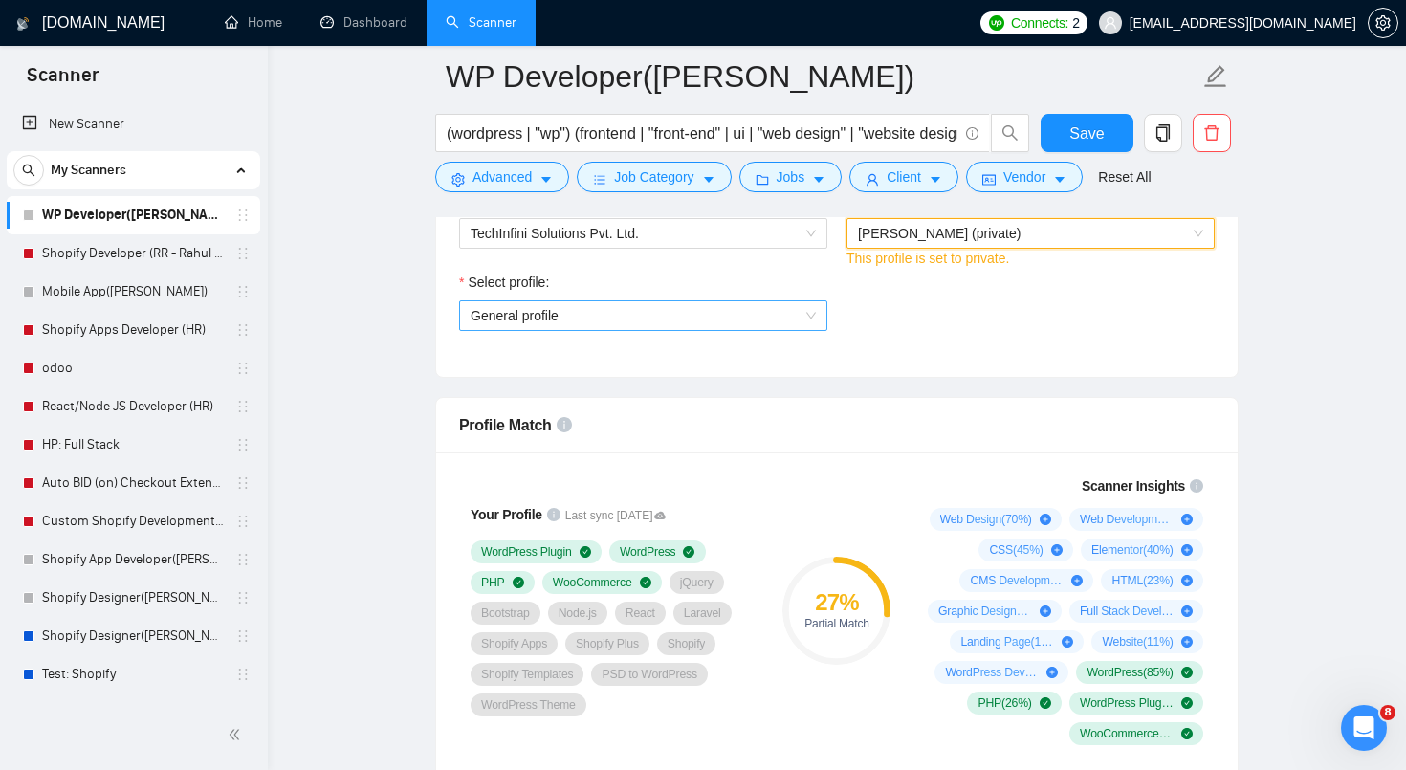
click at [721, 321] on span "General profile" at bounding box center [643, 315] width 345 height 29
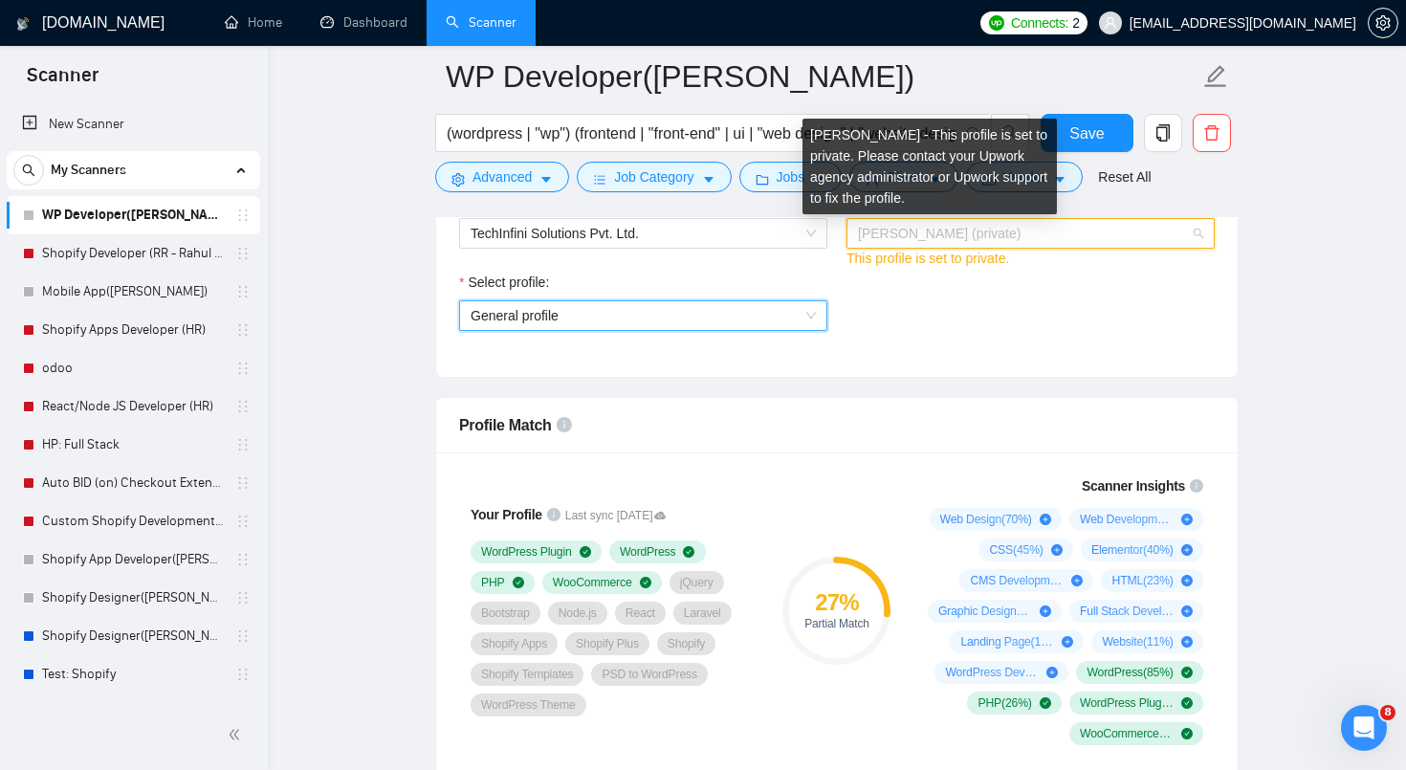
click at [947, 236] on span "[PERSON_NAME] (private)" at bounding box center [939, 233] width 163 height 15
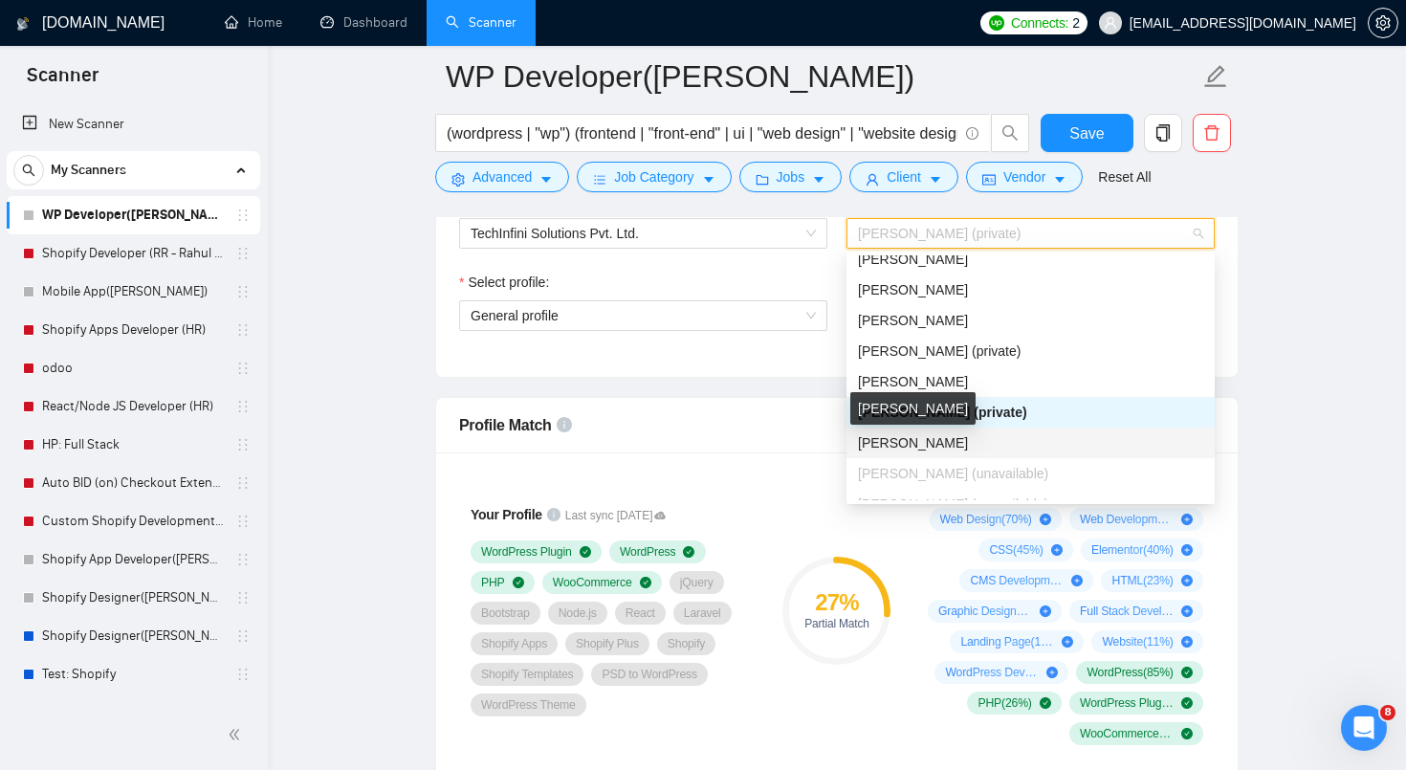
click at [929, 445] on span "[PERSON_NAME]" at bounding box center [913, 442] width 110 height 15
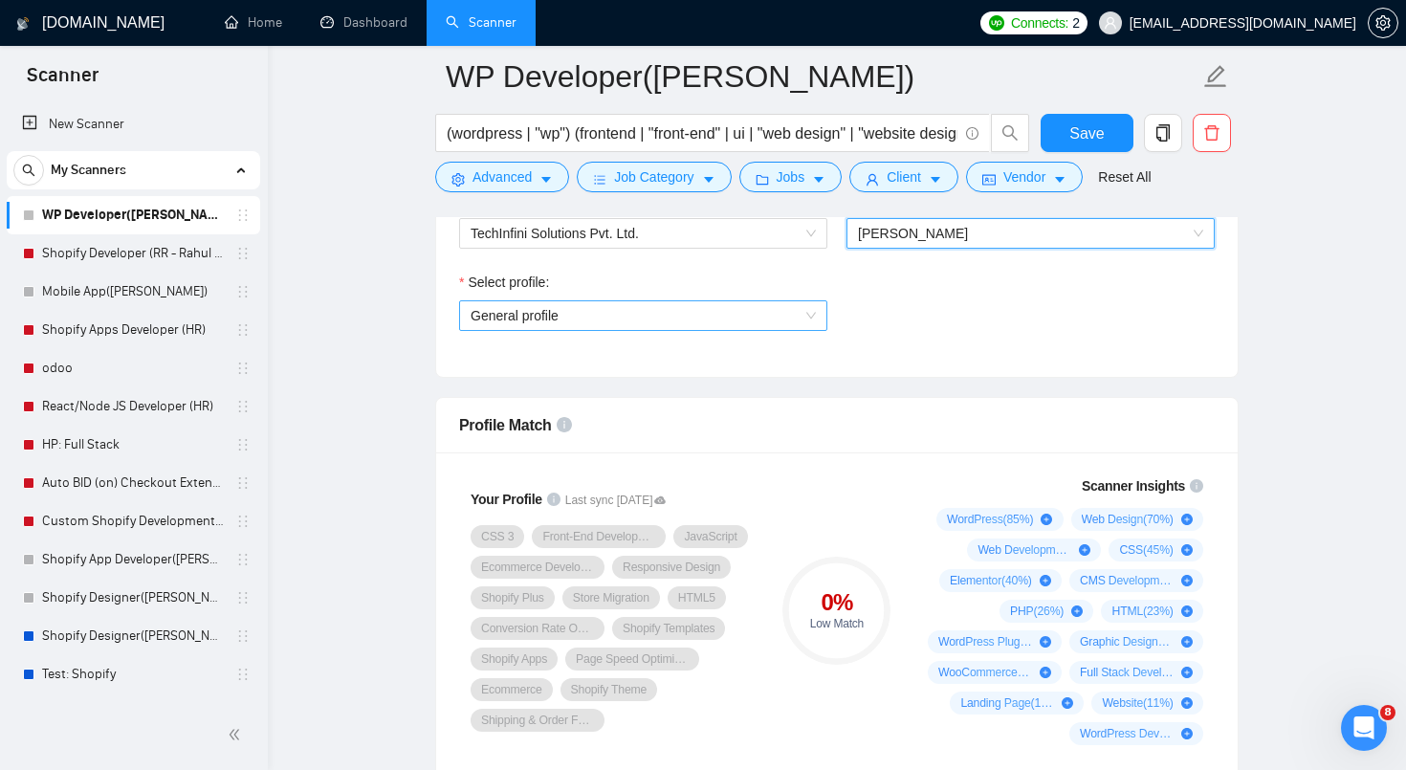
click at [771, 319] on span "General profile" at bounding box center [643, 315] width 345 height 29
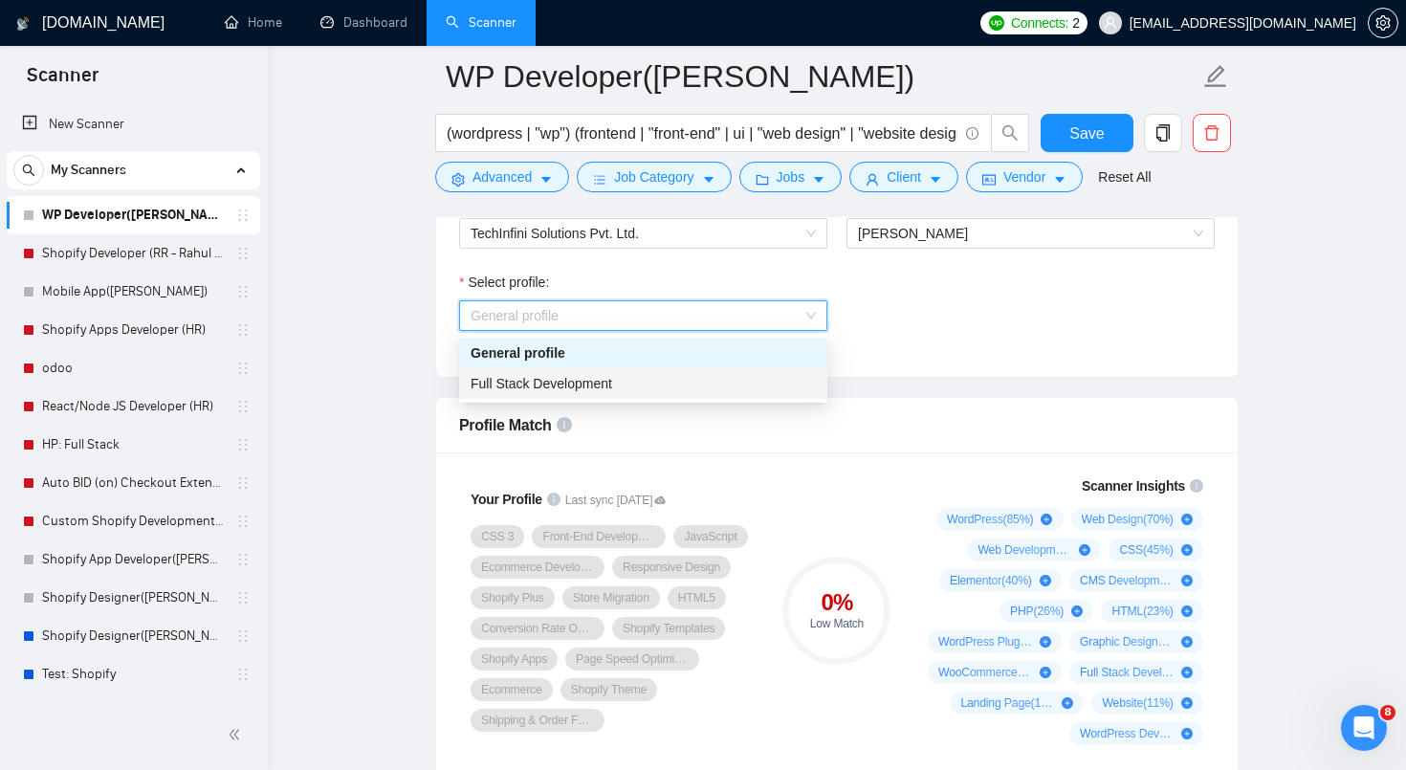
click at [733, 379] on div "Full Stack Development" at bounding box center [643, 383] width 345 height 21
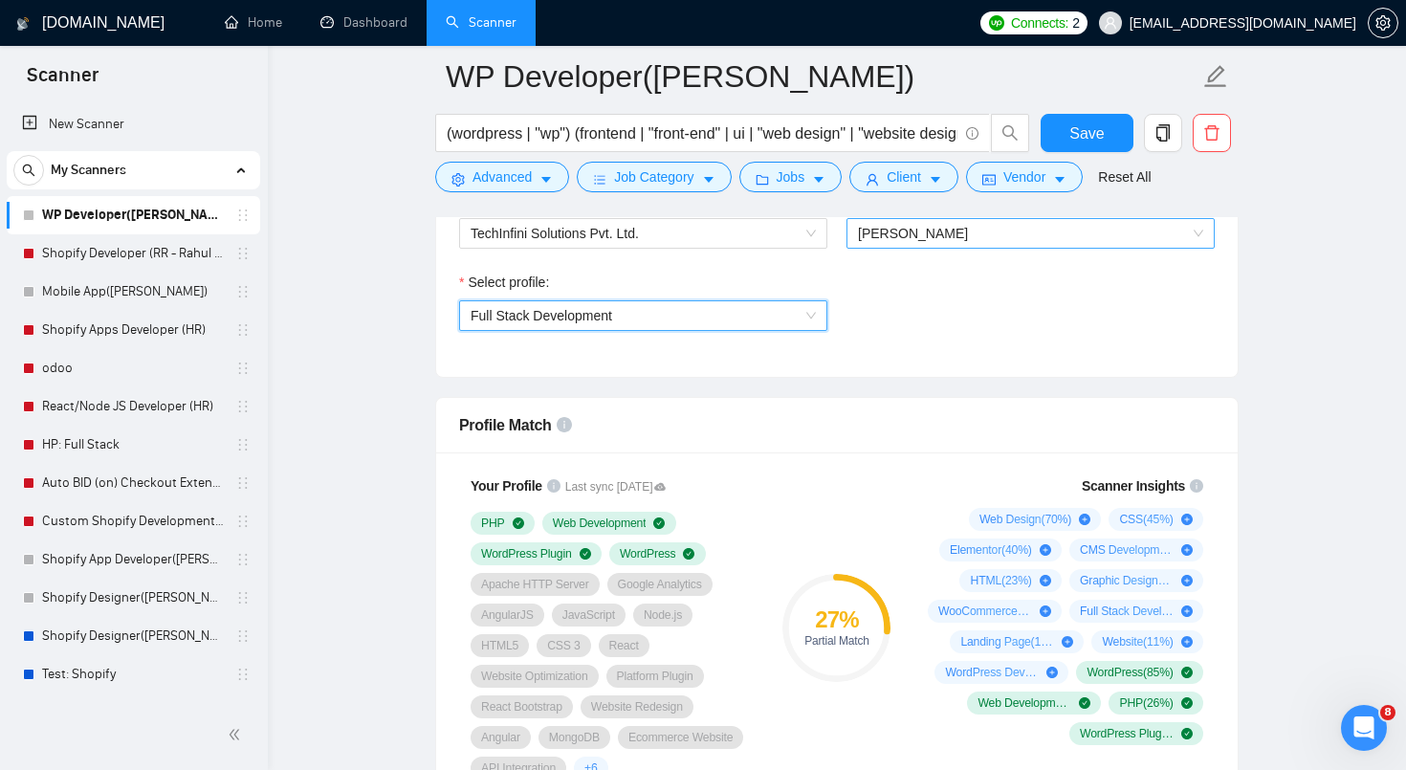
click at [969, 230] on span "[PERSON_NAME]" at bounding box center [1030, 233] width 345 height 29
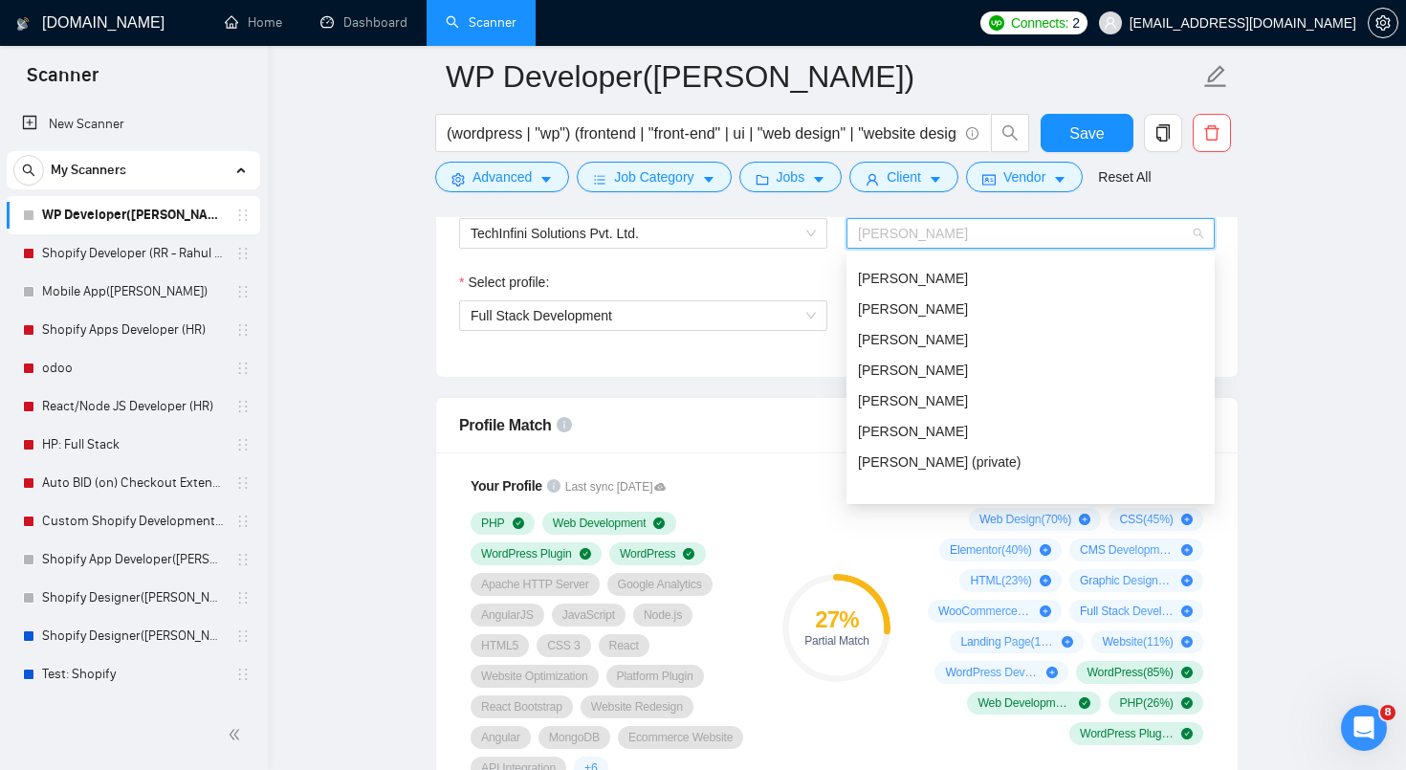
scroll to position [0, 0]
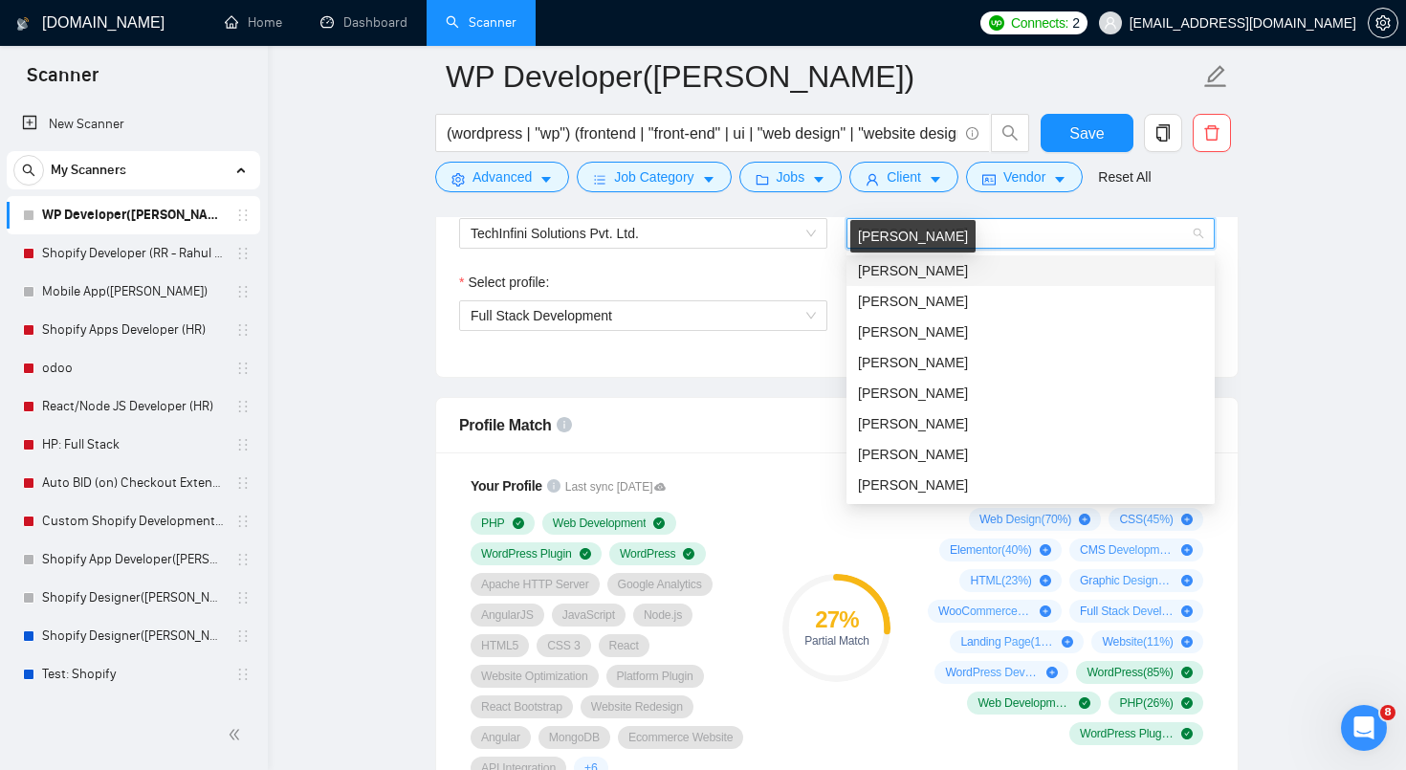
click at [931, 267] on span "[PERSON_NAME]" at bounding box center [913, 270] width 110 height 15
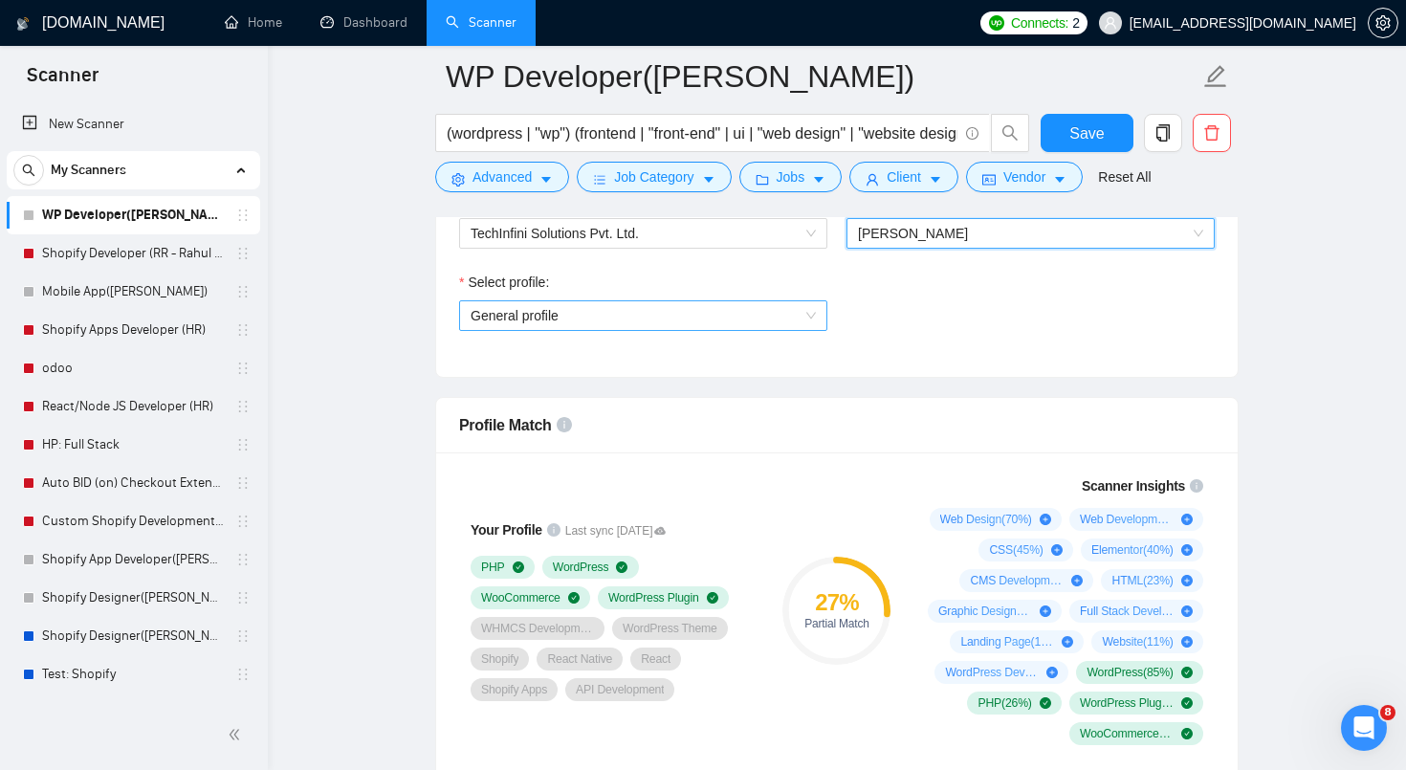
click at [779, 318] on span "General profile" at bounding box center [643, 315] width 345 height 29
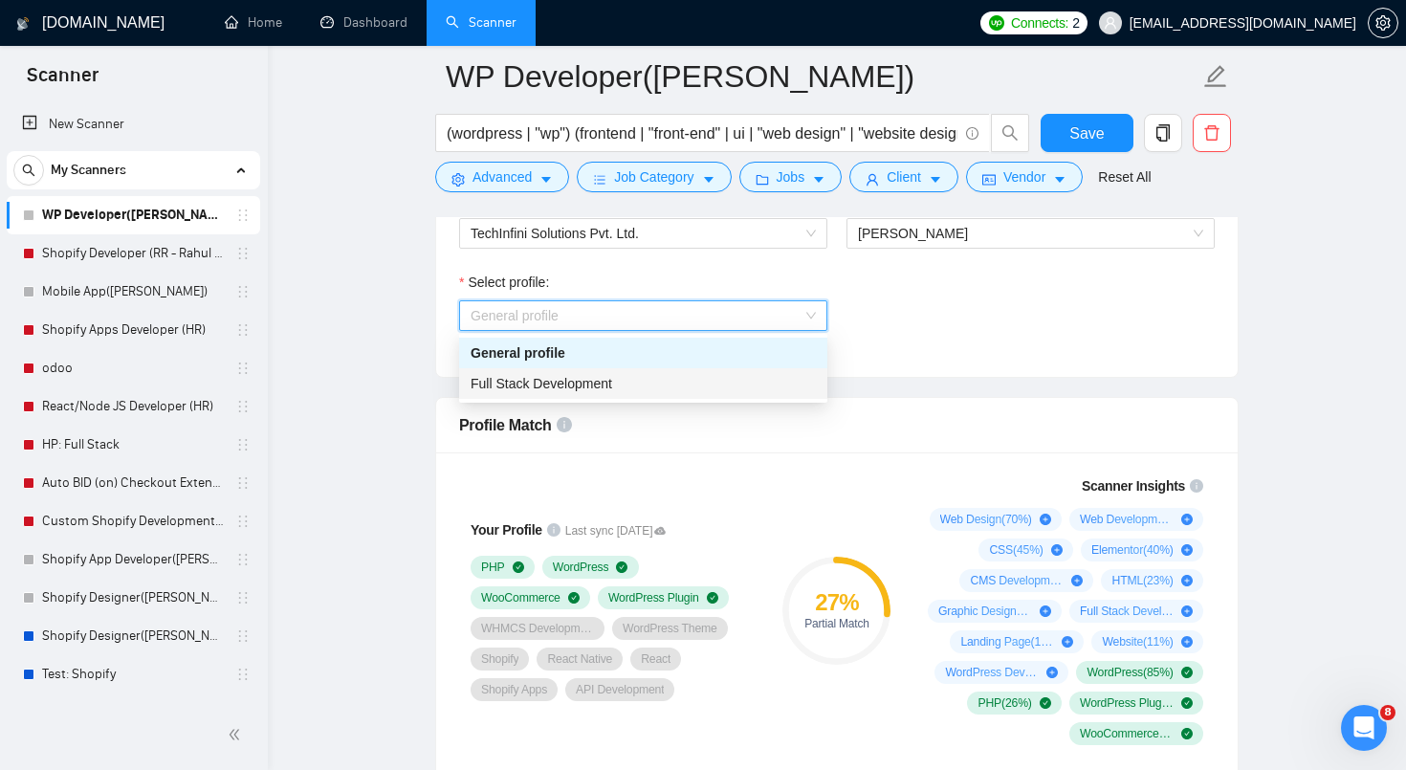
click at [713, 383] on div "Full Stack Development" at bounding box center [643, 383] width 345 height 21
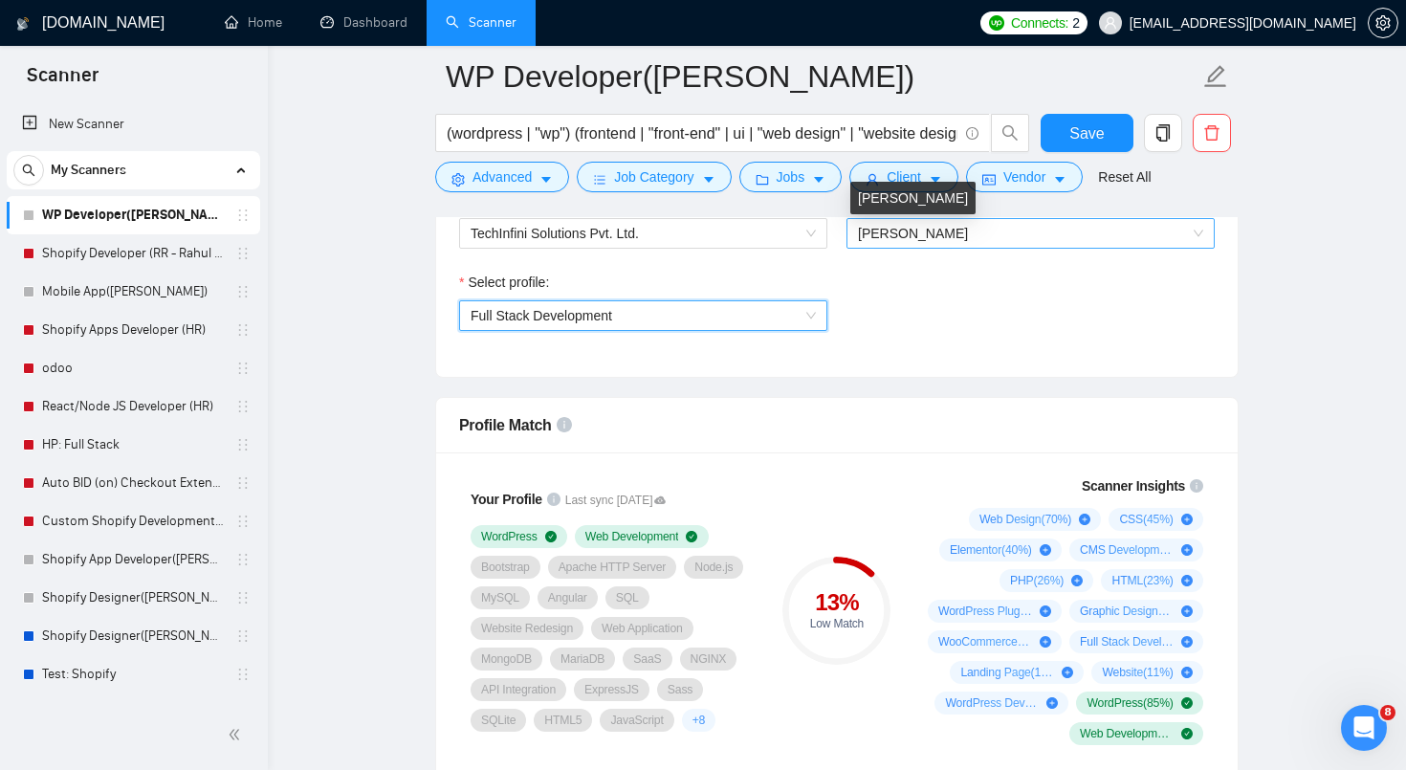
click at [910, 237] on span "[PERSON_NAME]" at bounding box center [913, 233] width 110 height 15
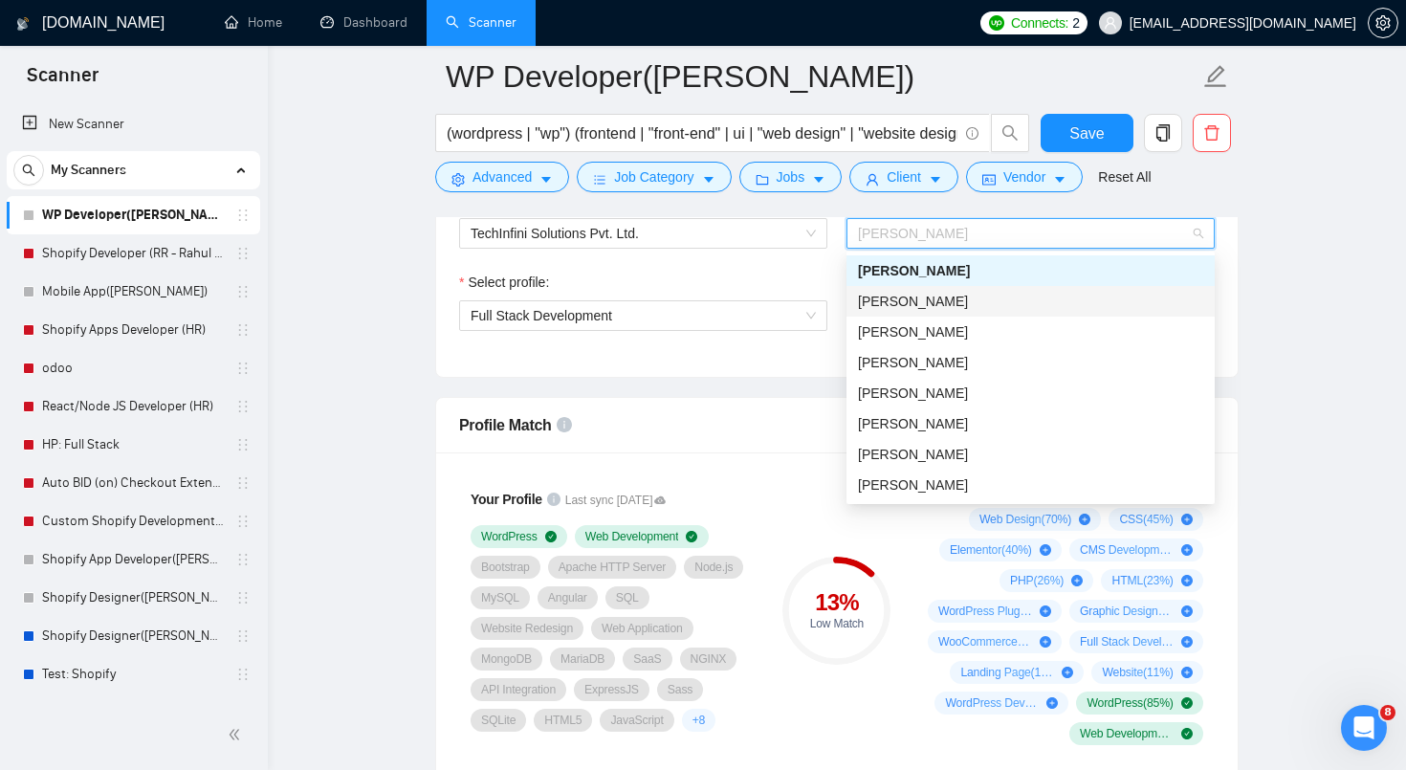
click at [899, 298] on span "[PERSON_NAME]" at bounding box center [913, 301] width 110 height 15
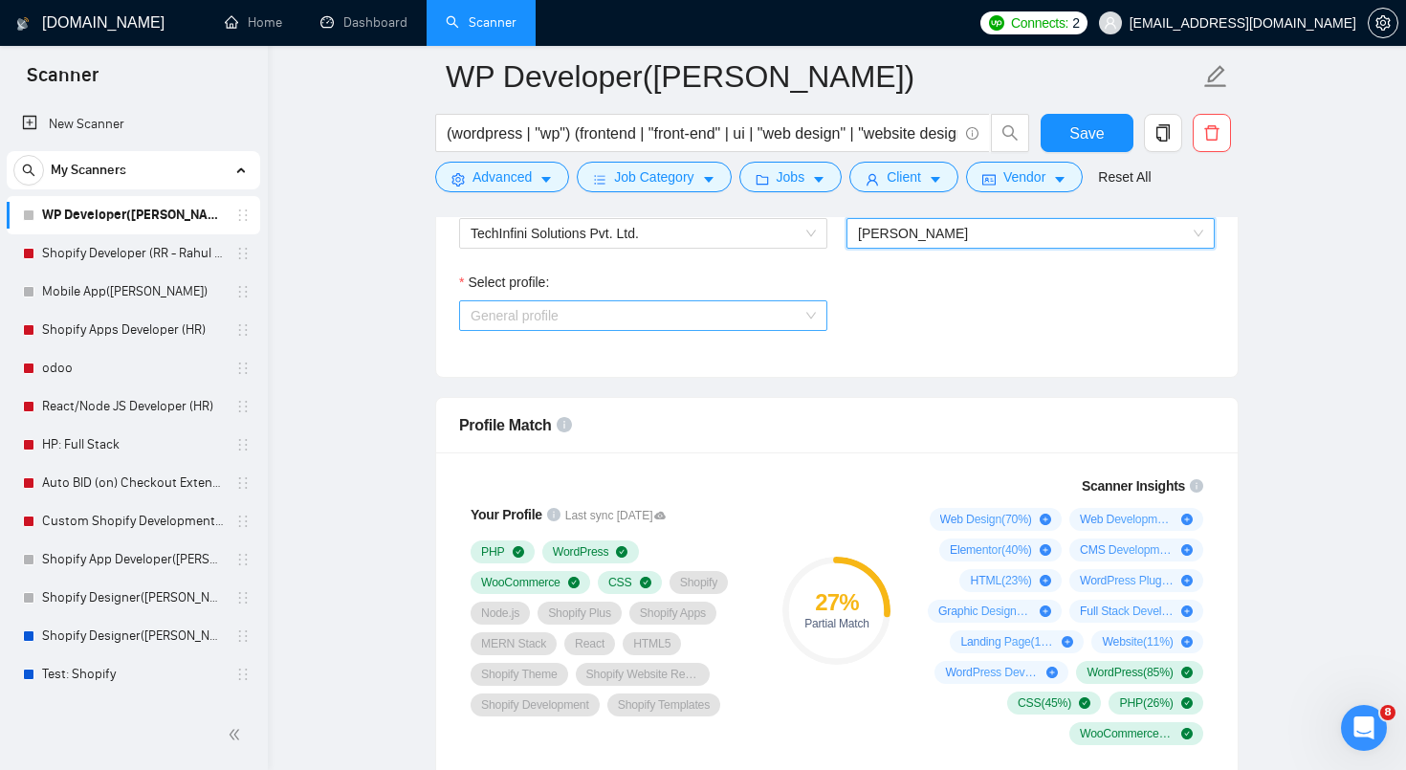
click at [771, 318] on span "General profile" at bounding box center [643, 315] width 345 height 29
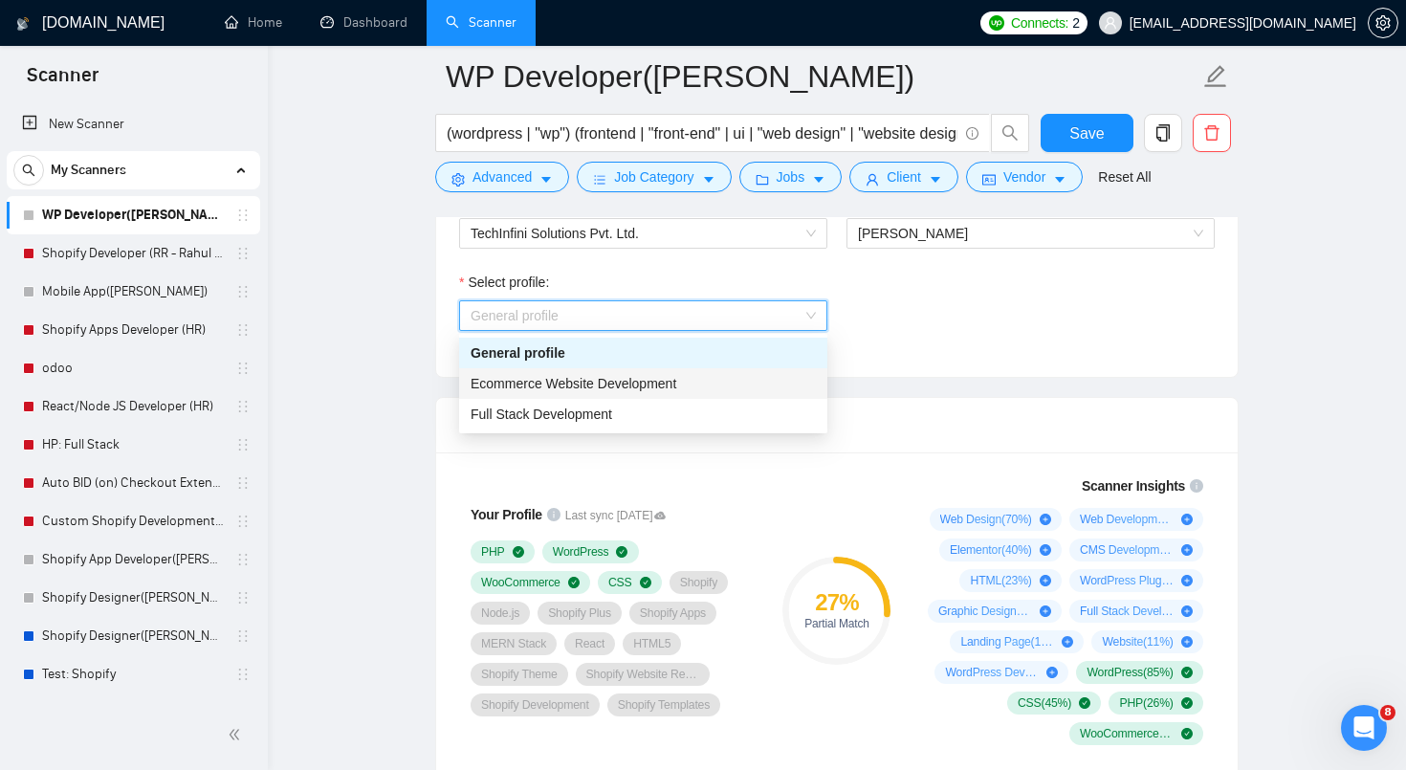
click at [711, 371] on div "Ecommerce Website Development" at bounding box center [643, 383] width 368 height 31
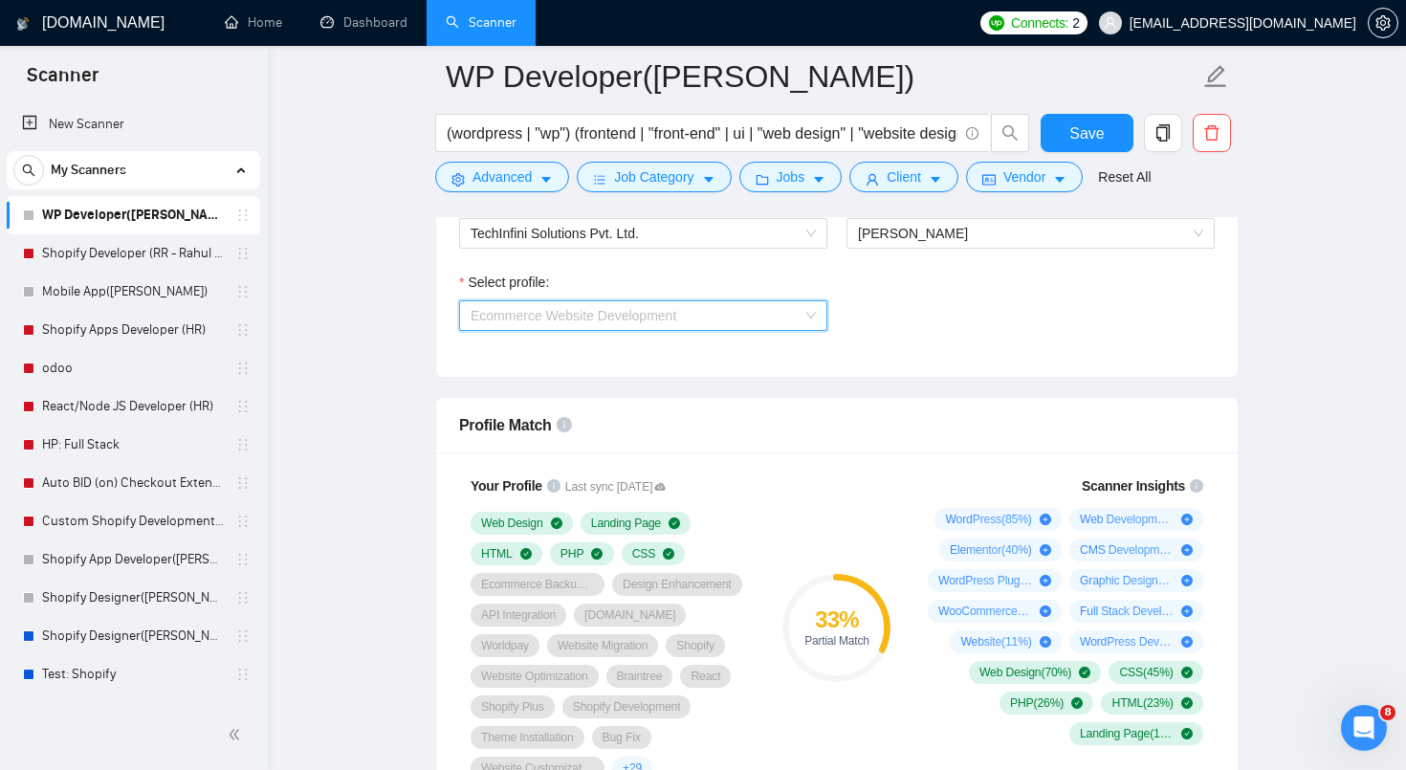
click at [733, 315] on span "Ecommerce Website Development" at bounding box center [643, 315] width 345 height 29
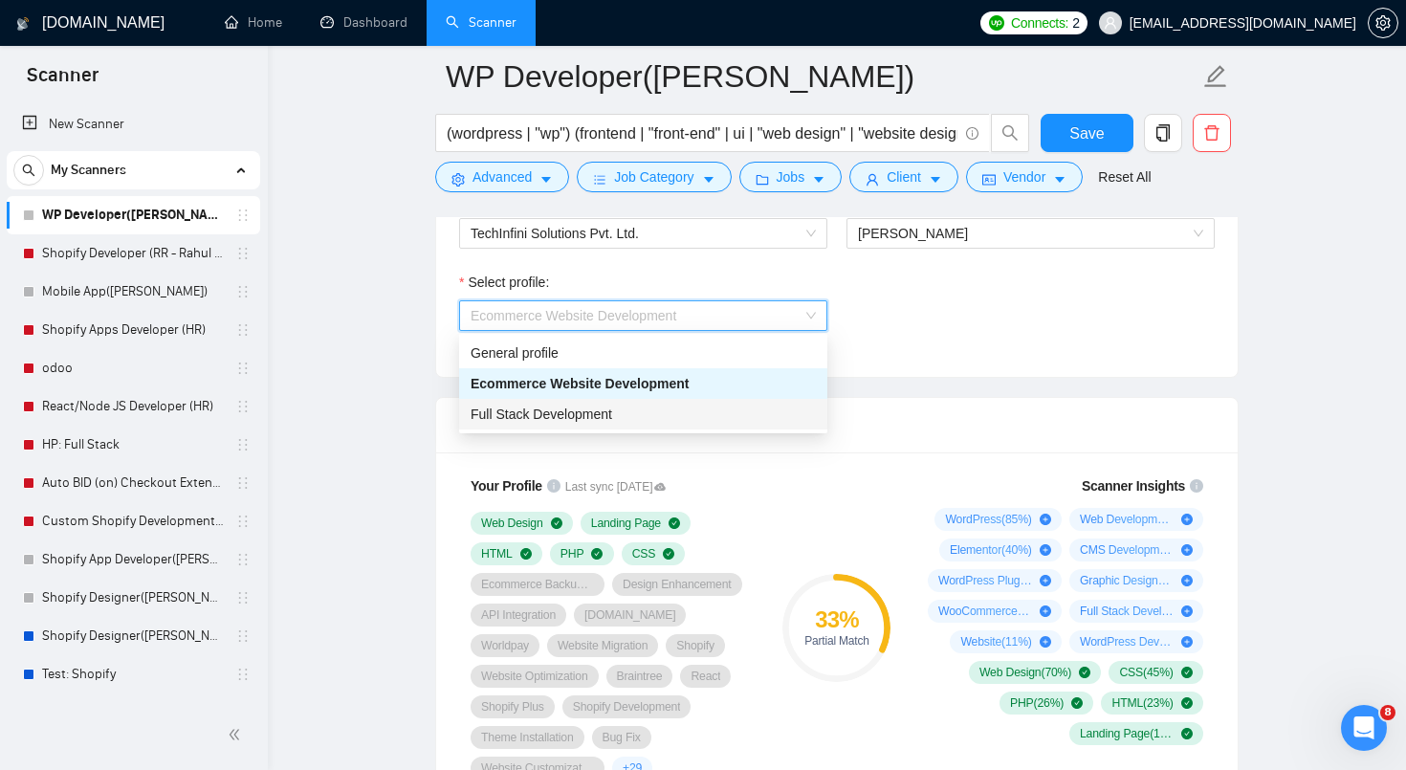
click at [704, 416] on div "Full Stack Development" at bounding box center [643, 414] width 345 height 21
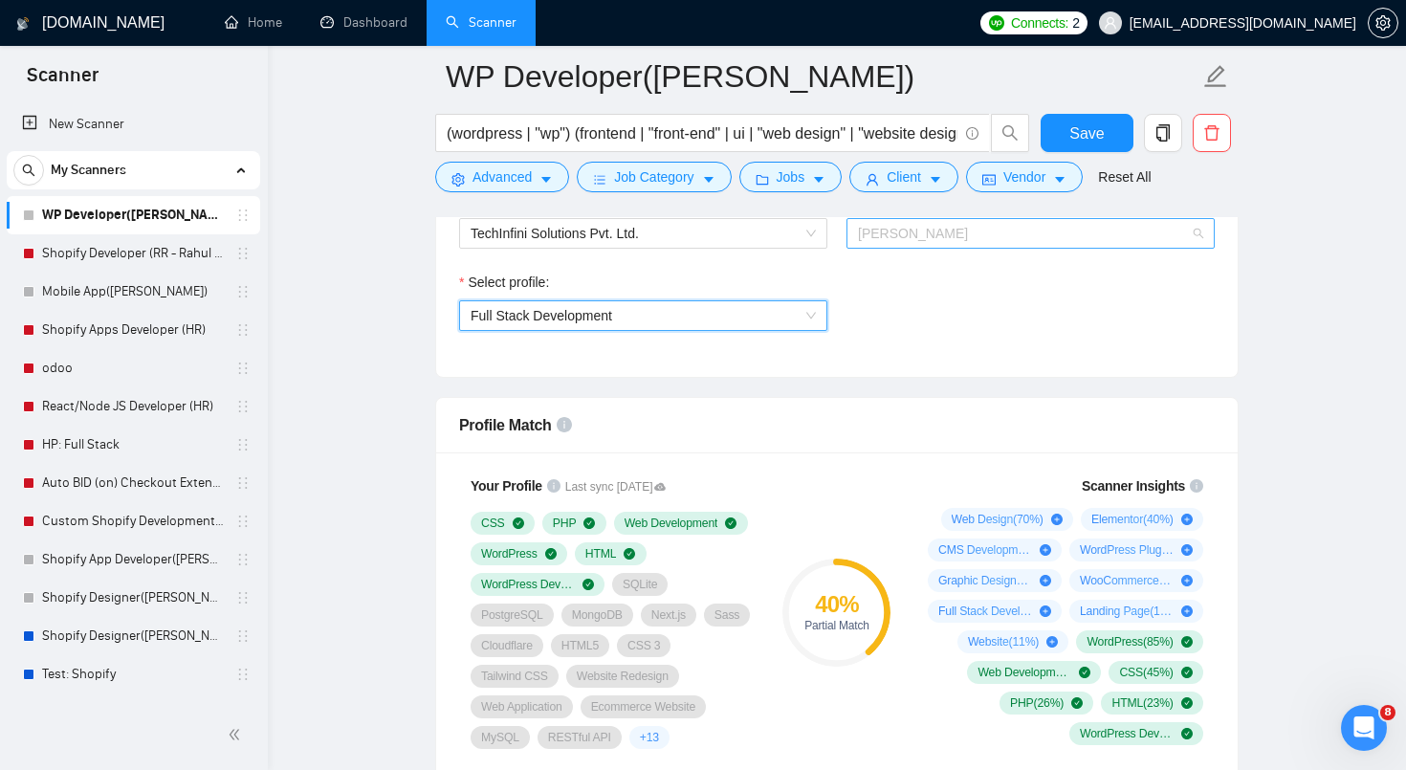
click at [987, 222] on span "[PERSON_NAME]" at bounding box center [1030, 233] width 345 height 29
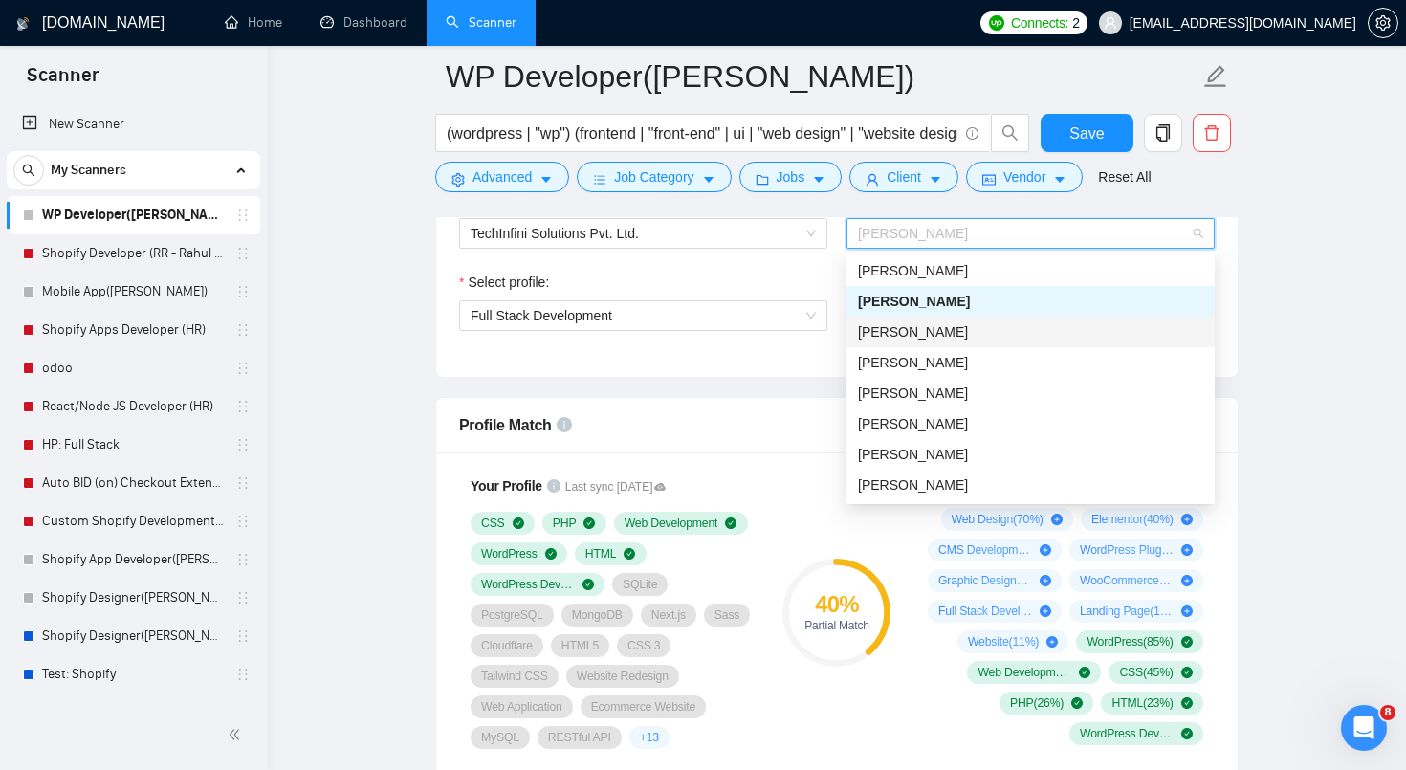
click at [948, 321] on div "[PERSON_NAME]" at bounding box center [1030, 331] width 345 height 21
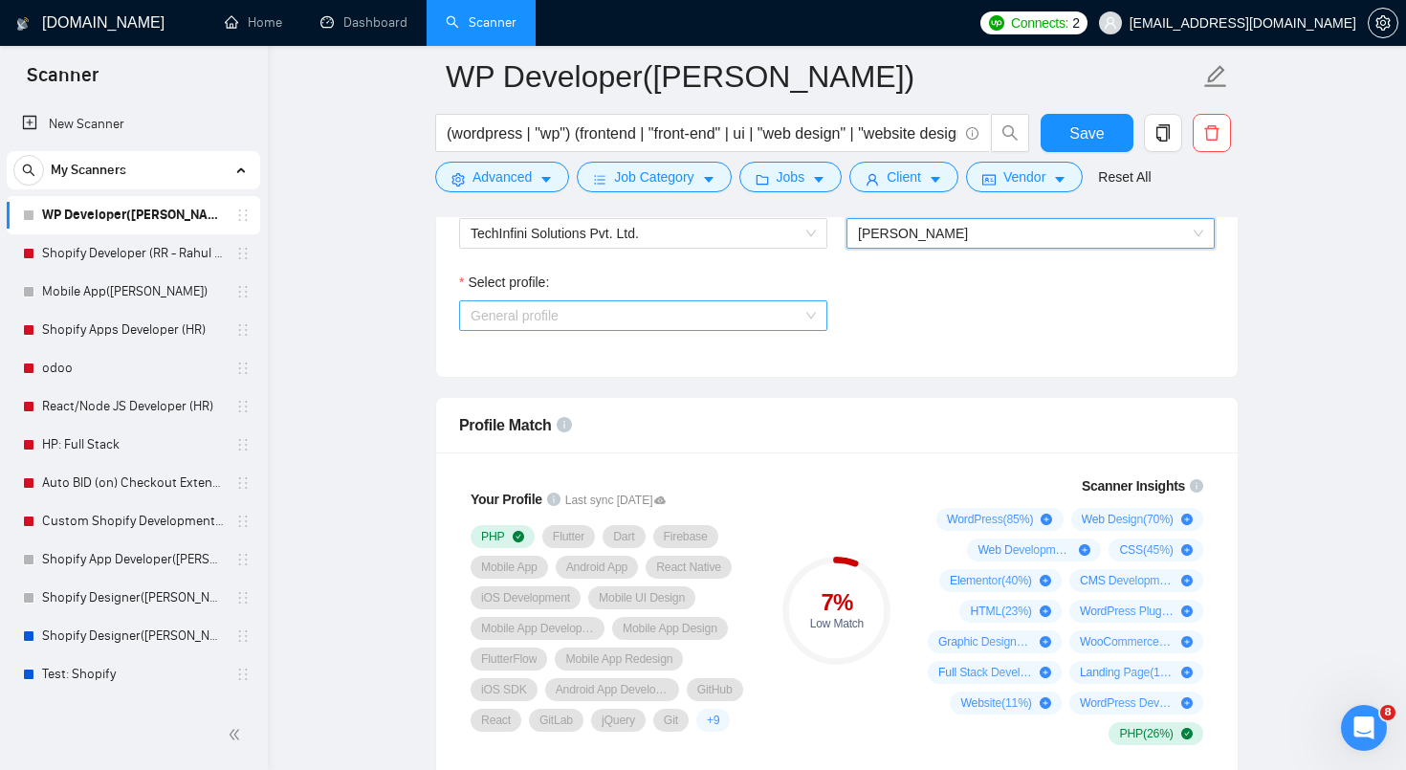
click at [797, 310] on span "General profile" at bounding box center [643, 315] width 345 height 29
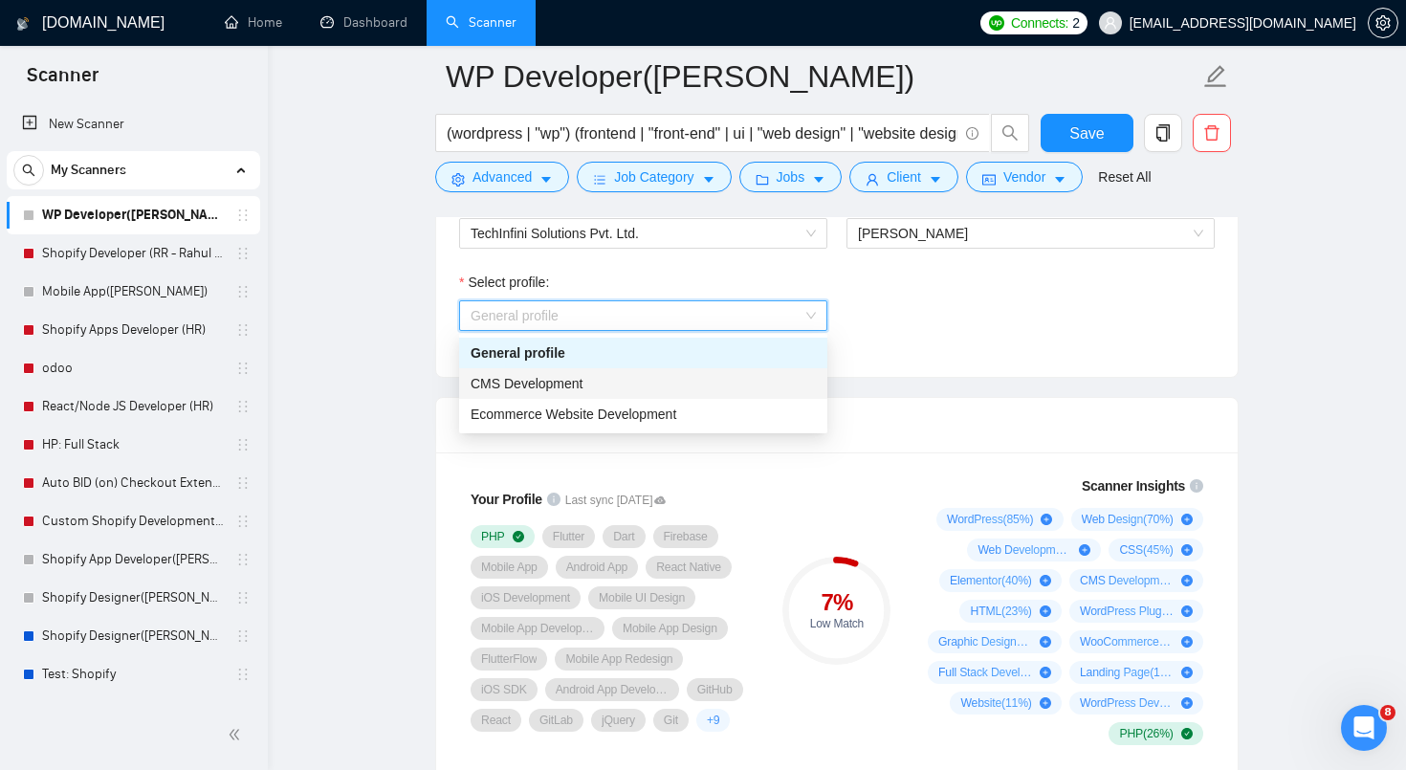
click at [755, 380] on div "CMS Development" at bounding box center [643, 383] width 345 height 21
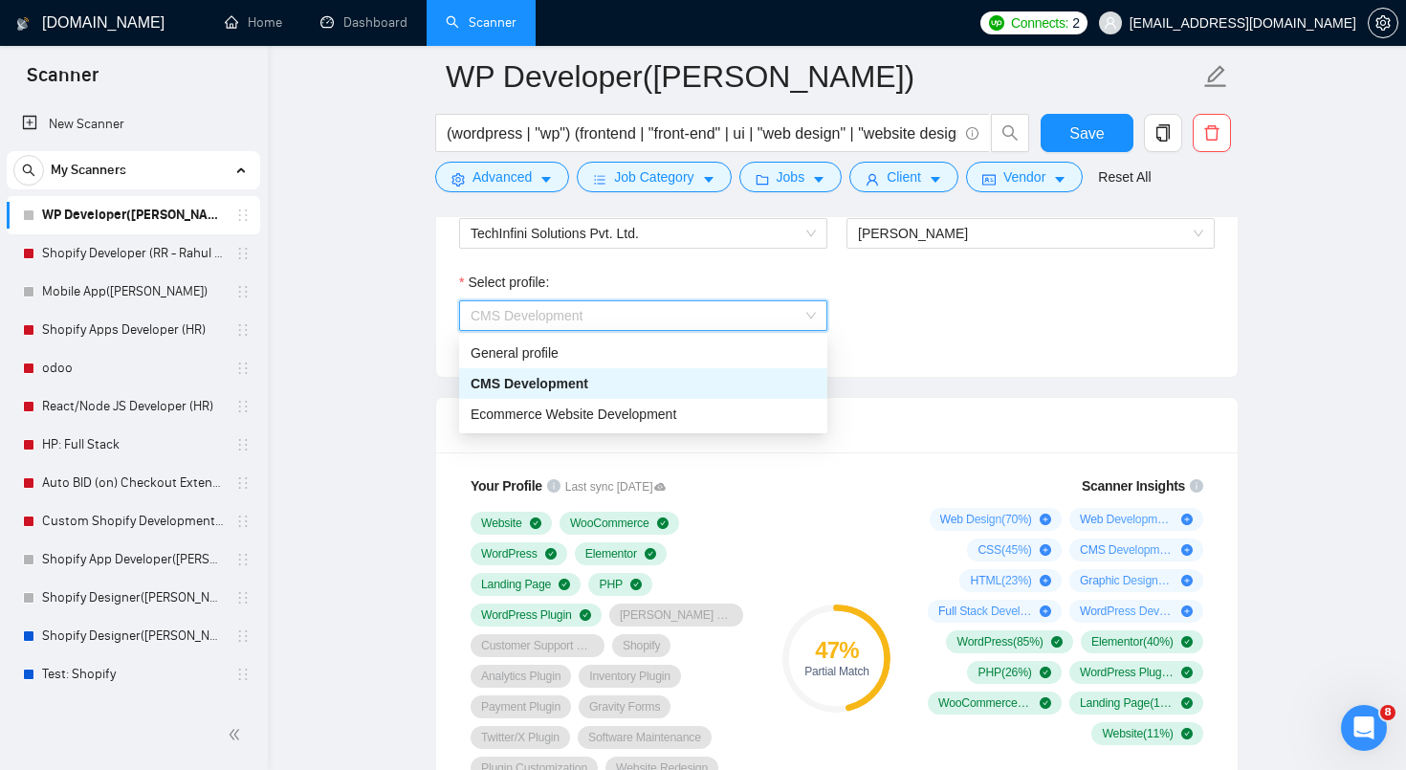
click at [781, 326] on span "CMS Development" at bounding box center [643, 315] width 345 height 29
click at [750, 411] on div "Ecommerce Website Development" at bounding box center [643, 414] width 345 height 21
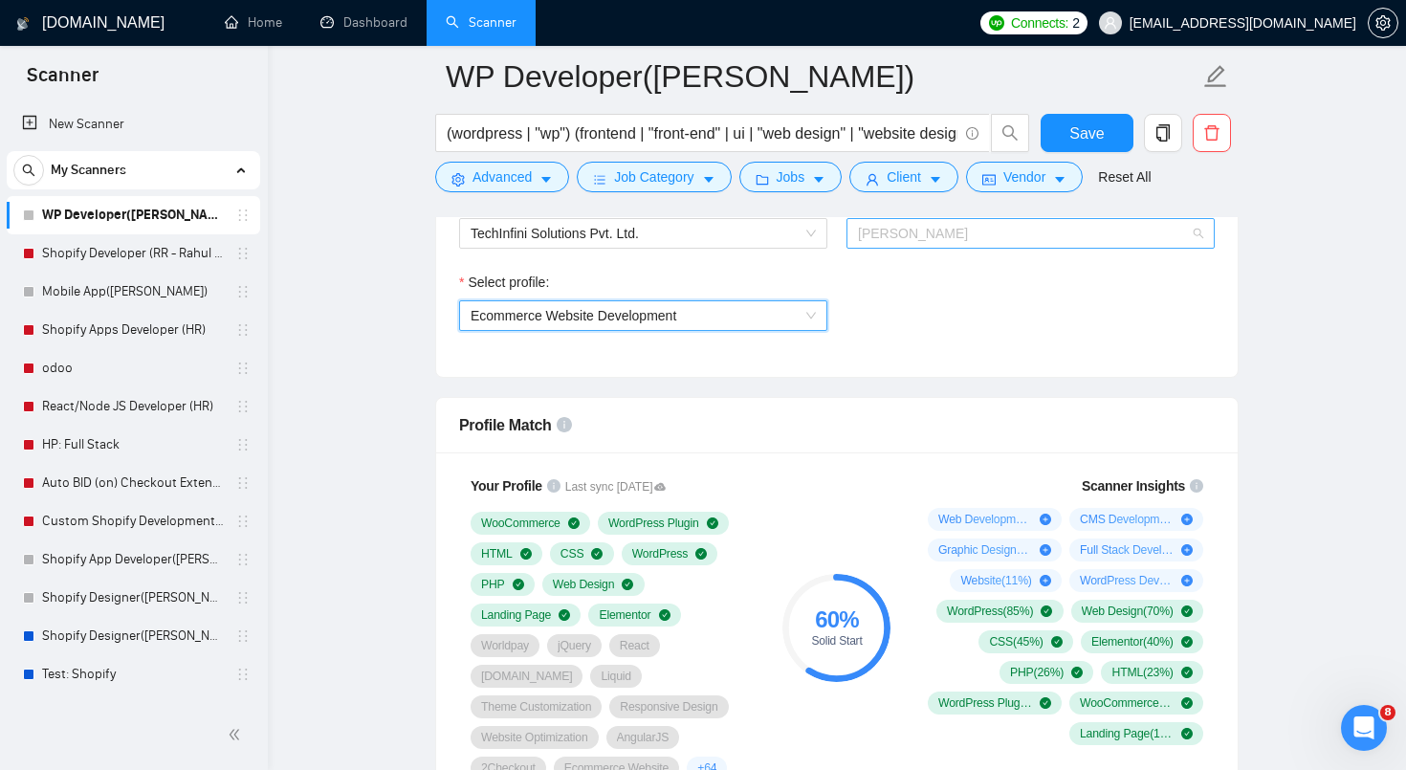
click at [887, 238] on span "[PERSON_NAME]" at bounding box center [913, 233] width 110 height 15
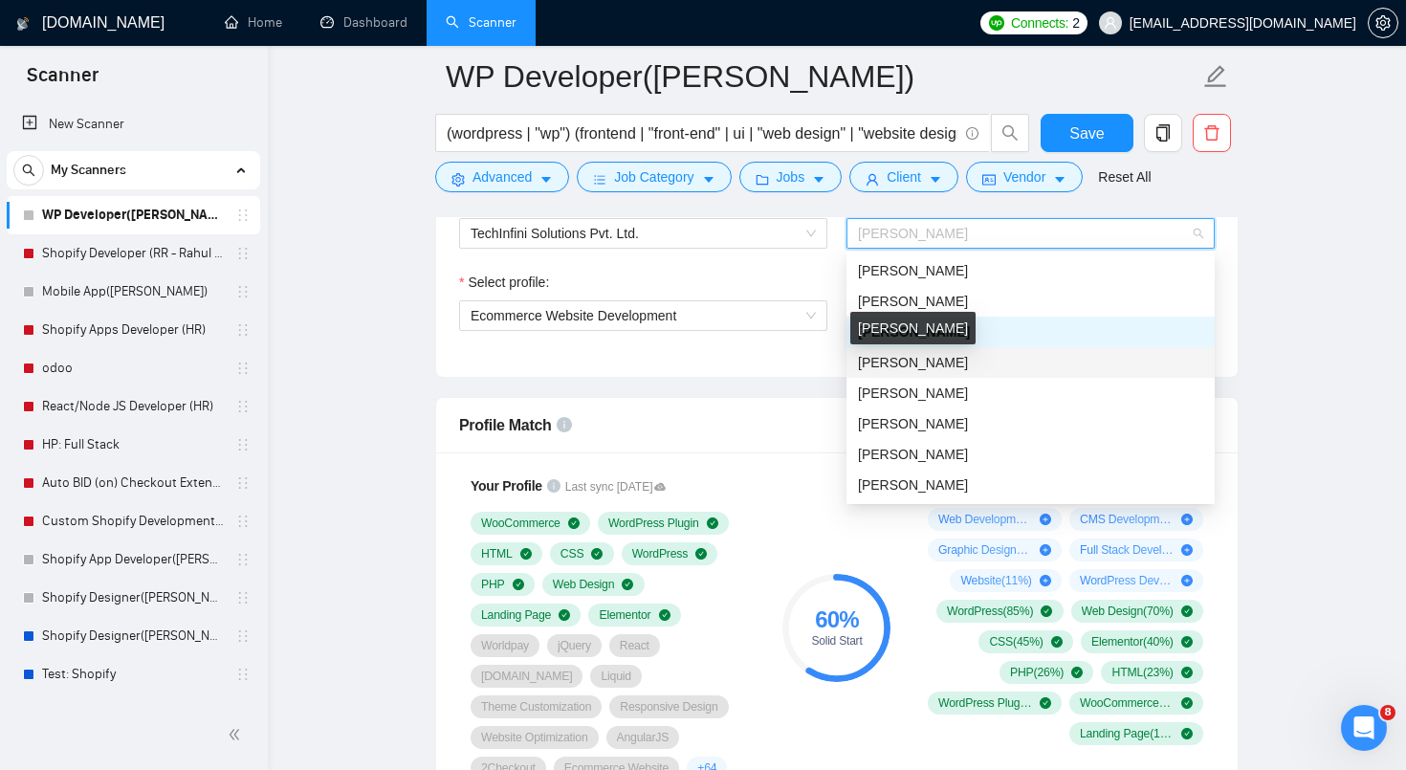
click at [891, 364] on span "[PERSON_NAME]" at bounding box center [913, 362] width 110 height 15
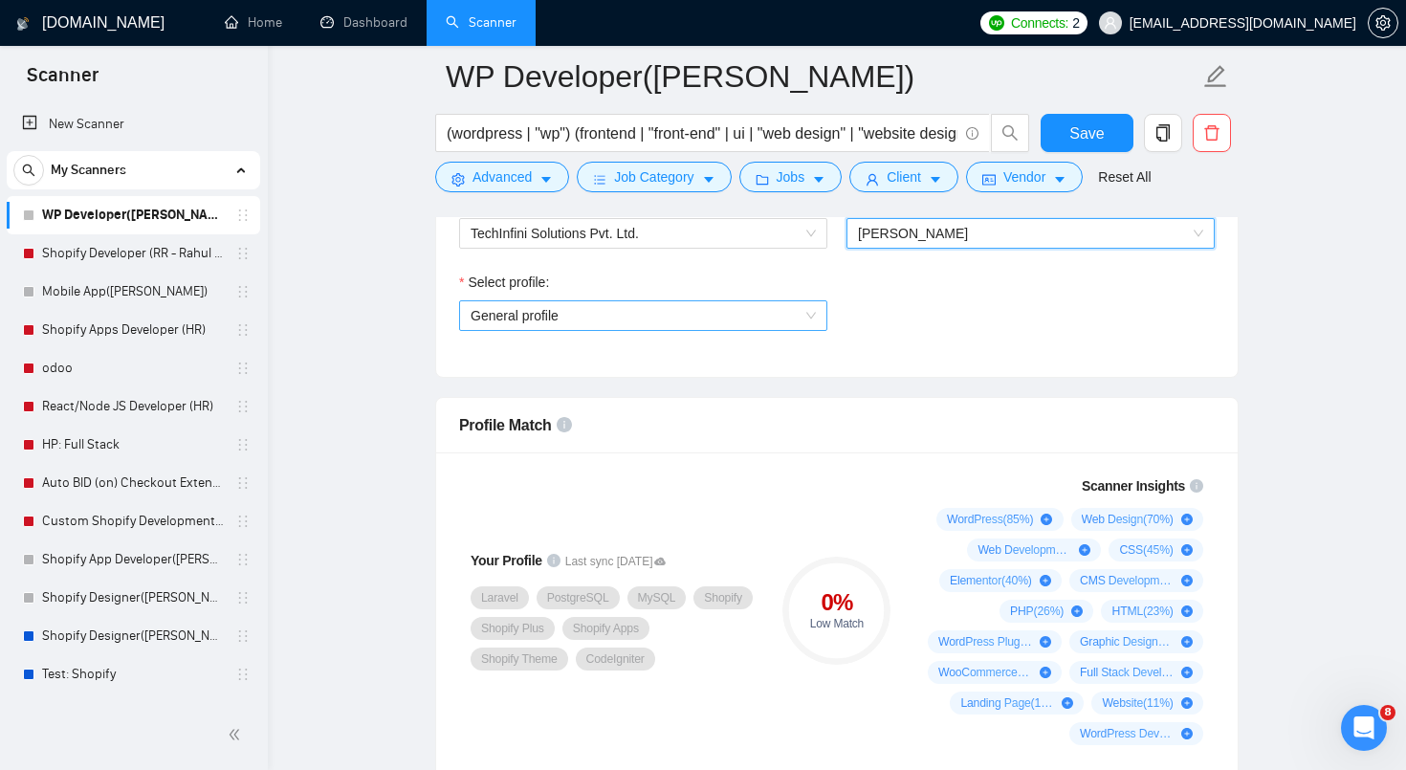
click at [808, 311] on span "General profile" at bounding box center [643, 315] width 345 height 29
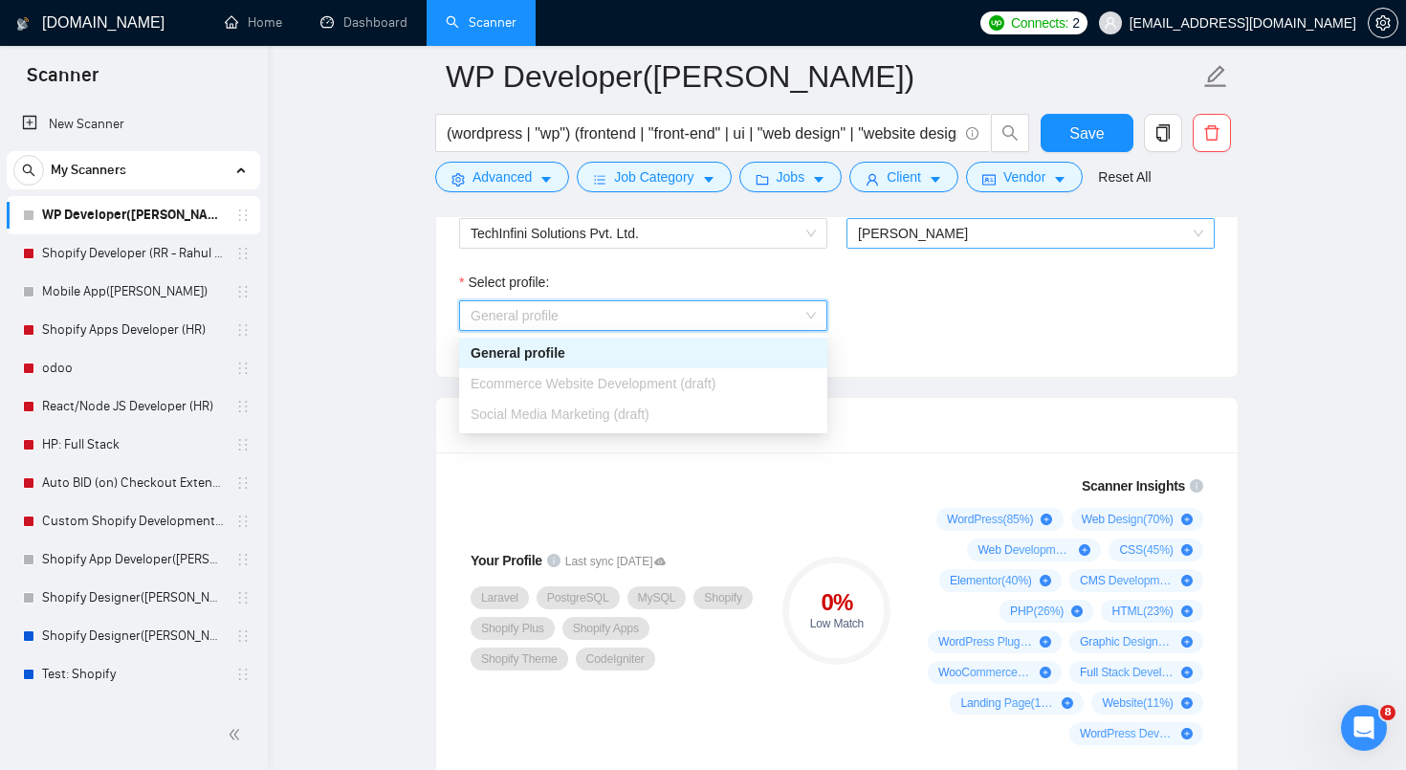
click at [924, 242] on span "[PERSON_NAME]" at bounding box center [1030, 233] width 345 height 29
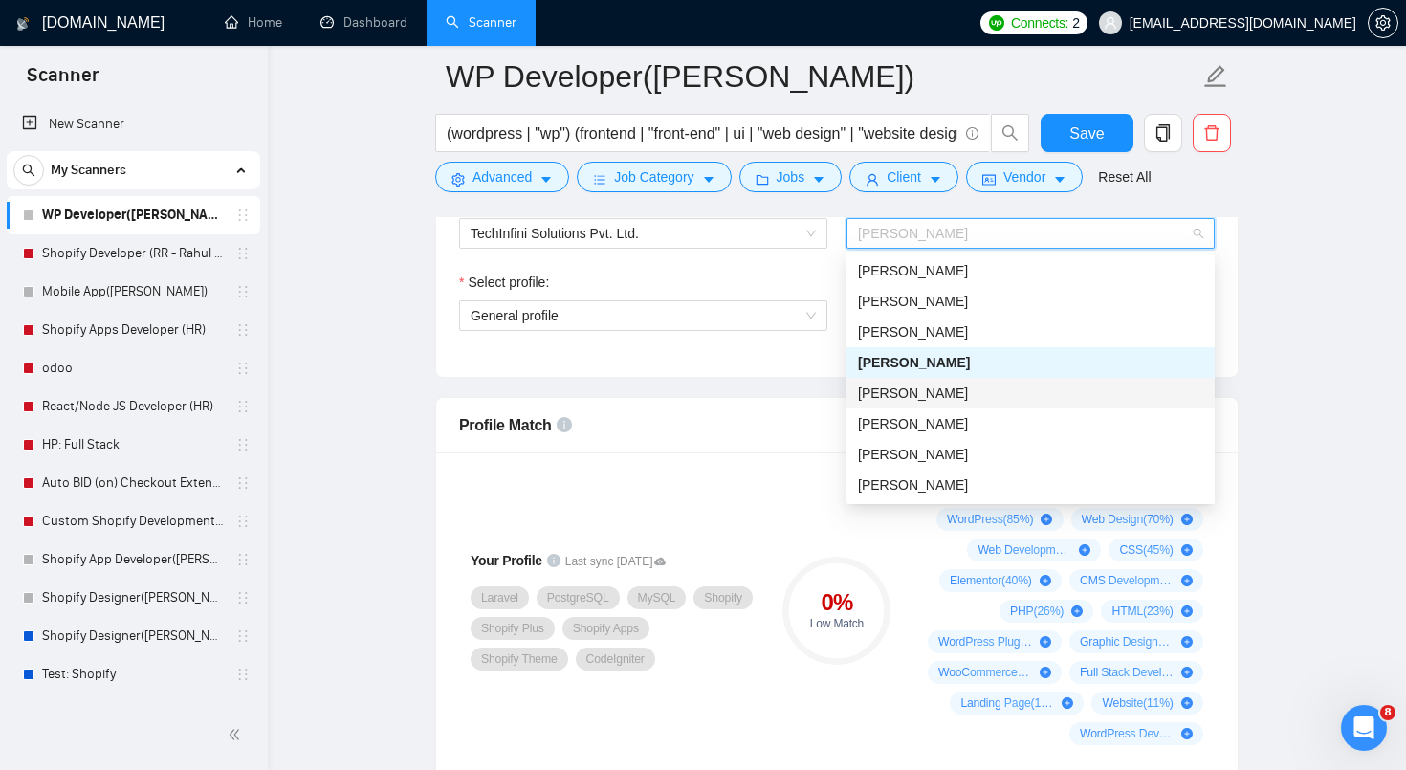
click at [898, 404] on div "[PERSON_NAME]" at bounding box center [1031, 393] width 368 height 31
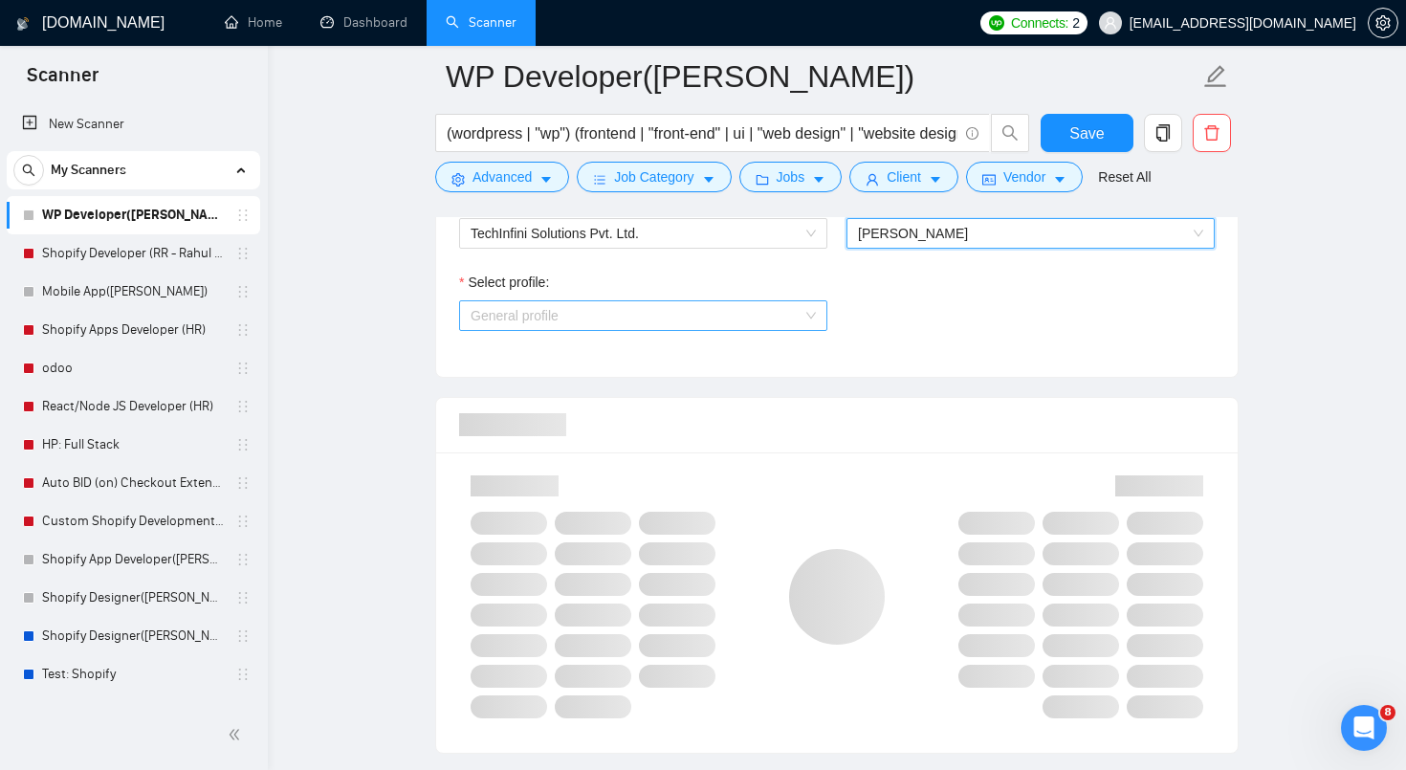
click at [807, 314] on span "General profile" at bounding box center [643, 315] width 345 height 29
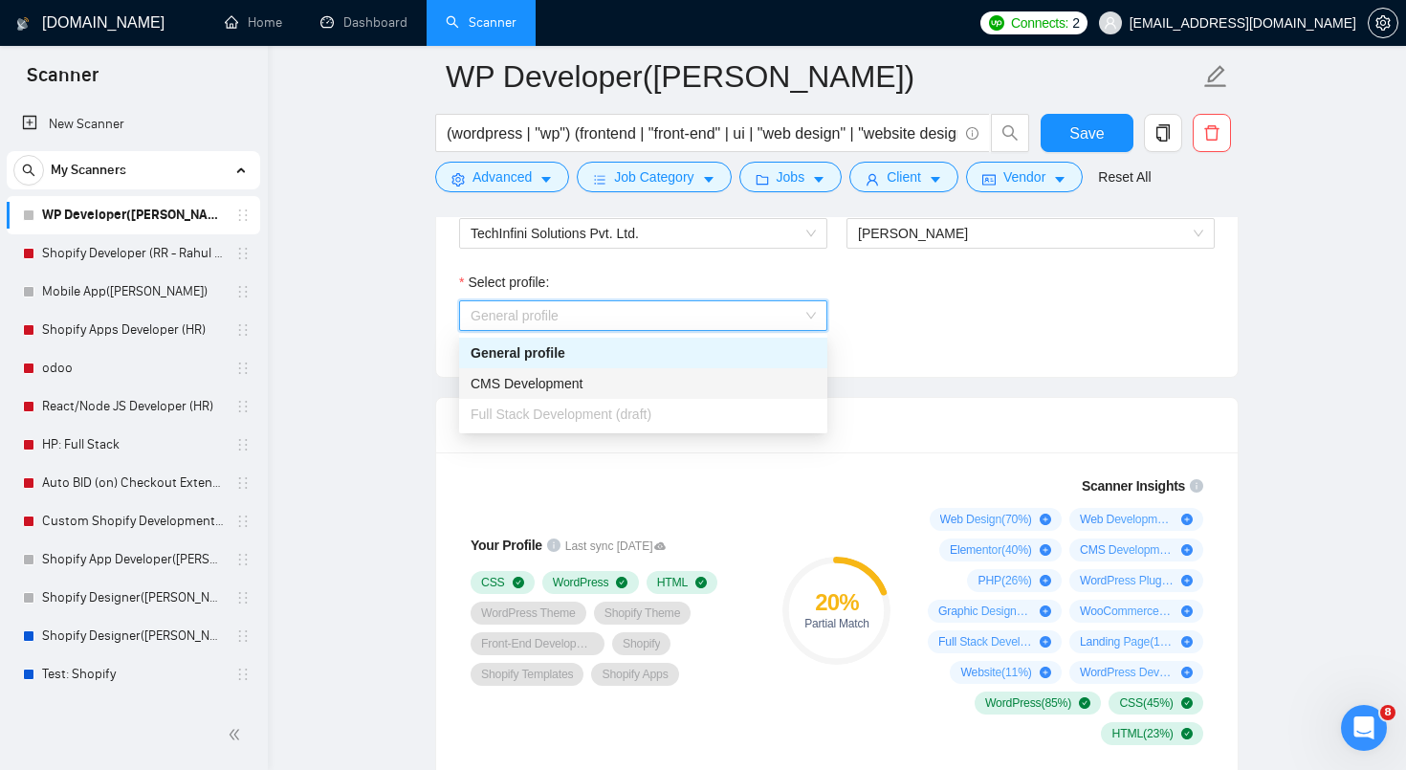
click at [752, 374] on div "CMS Development" at bounding box center [643, 383] width 345 height 21
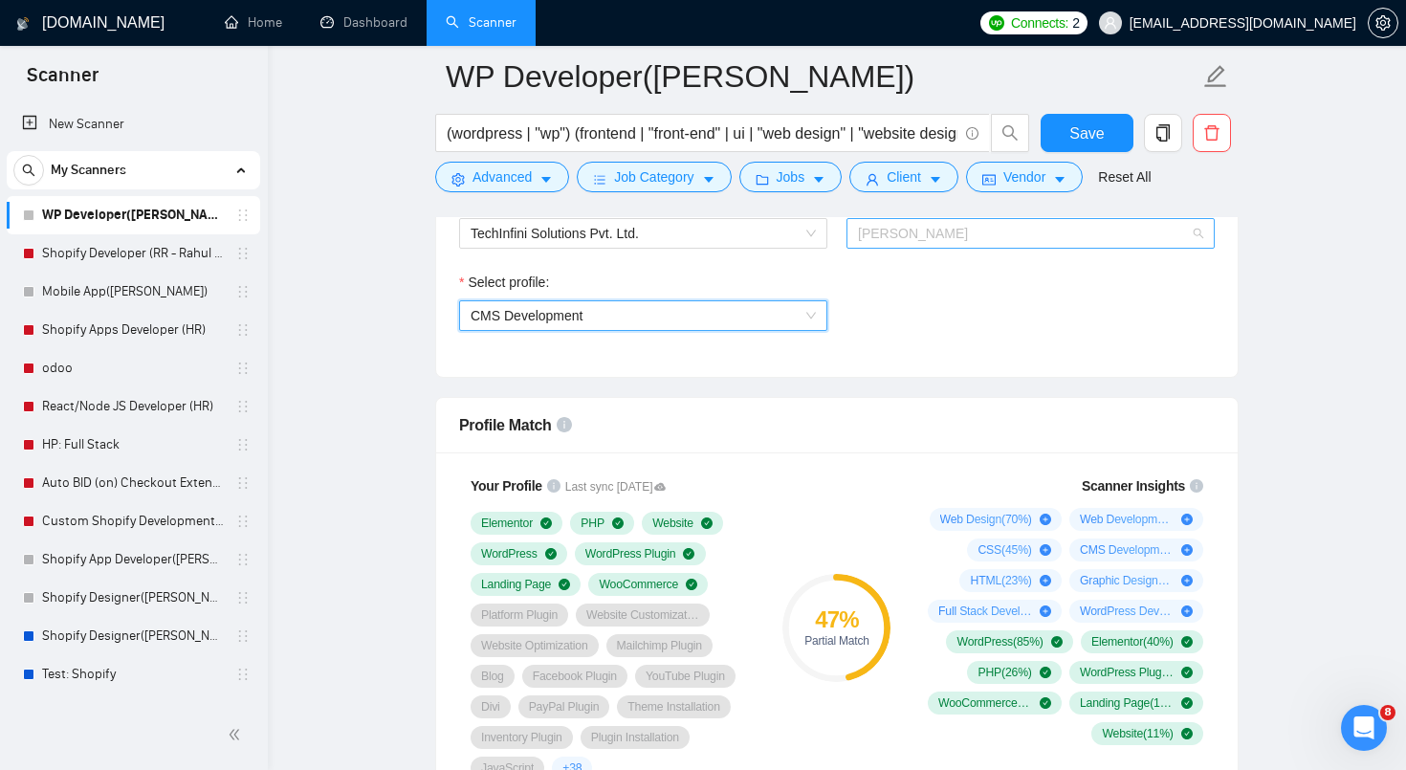
click at [929, 233] on span "[PERSON_NAME]" at bounding box center [1030, 233] width 345 height 29
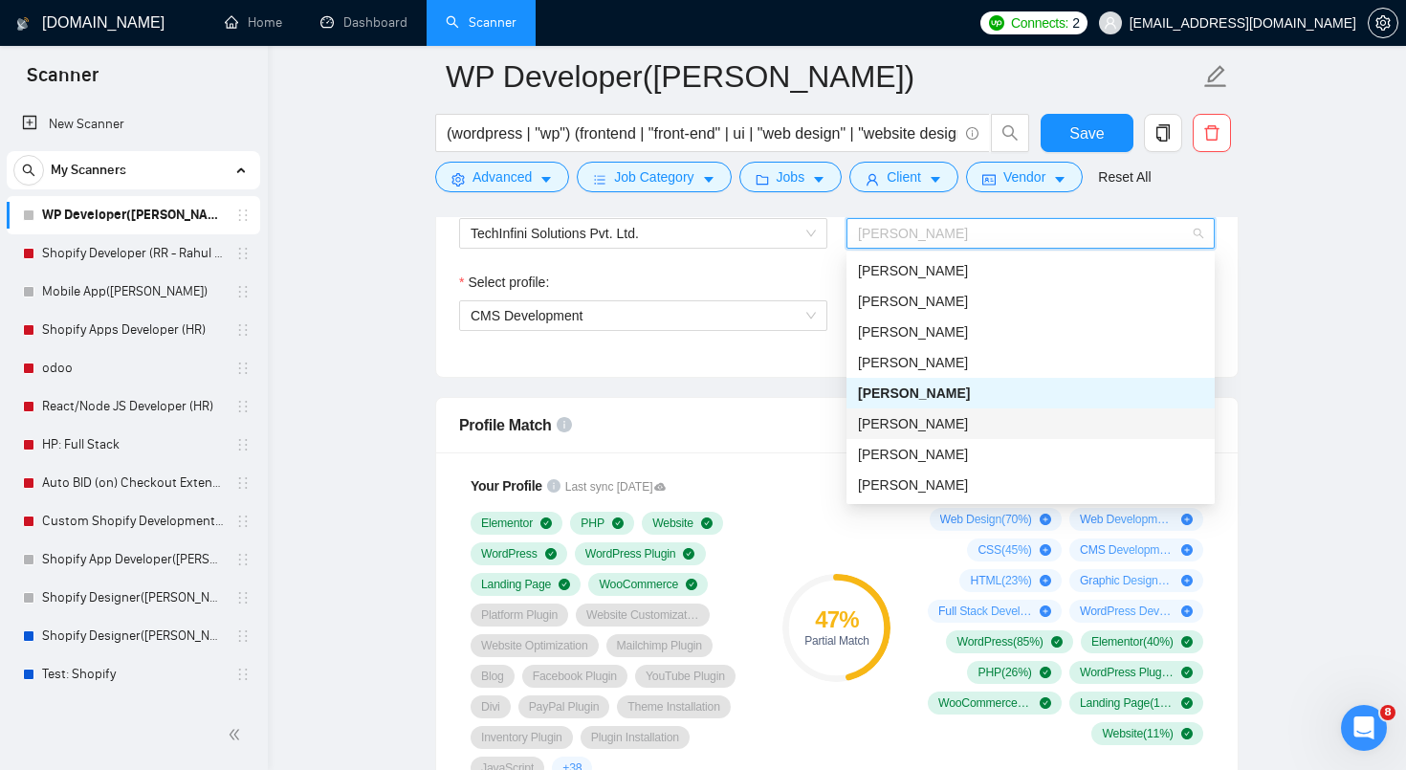
click at [905, 434] on div "[PERSON_NAME]" at bounding box center [1031, 423] width 368 height 31
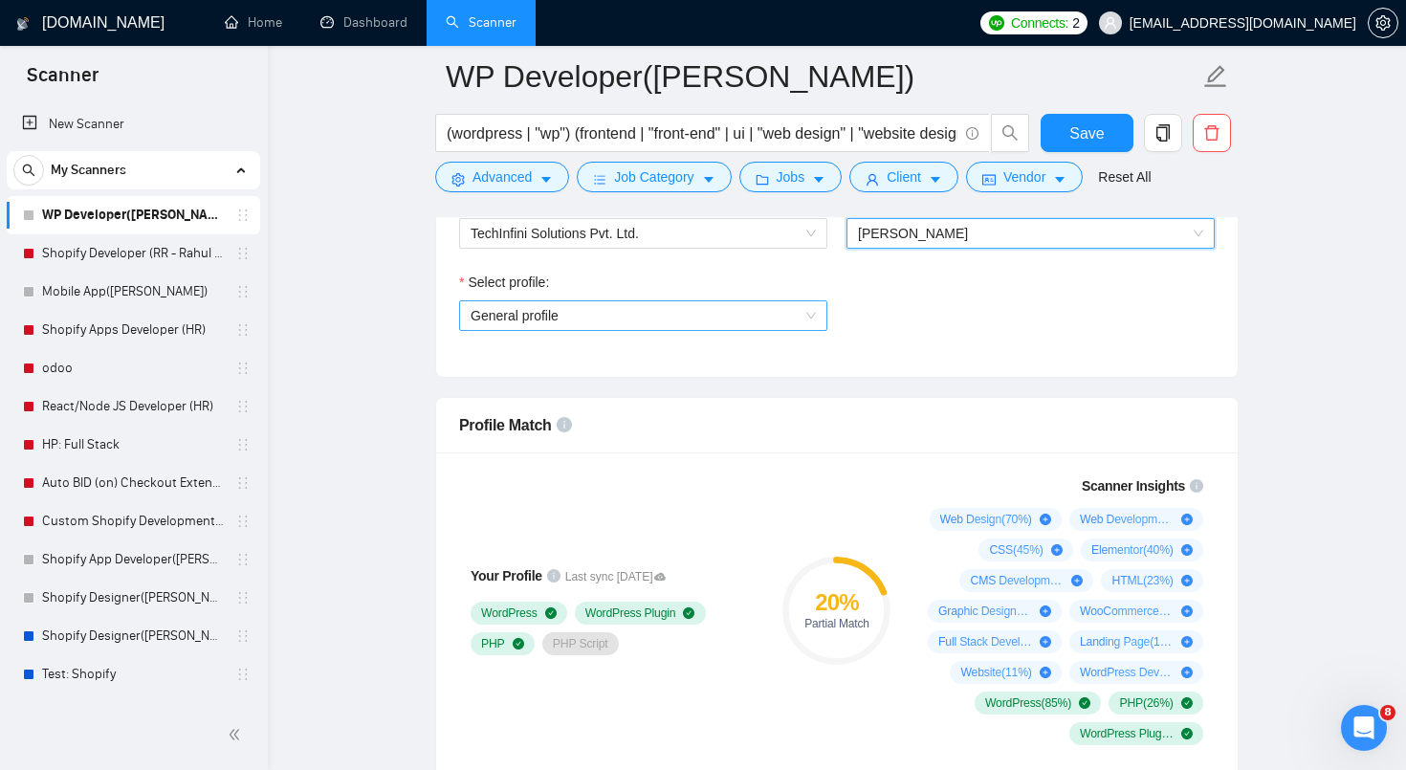
click at [799, 323] on span "General profile" at bounding box center [643, 315] width 345 height 29
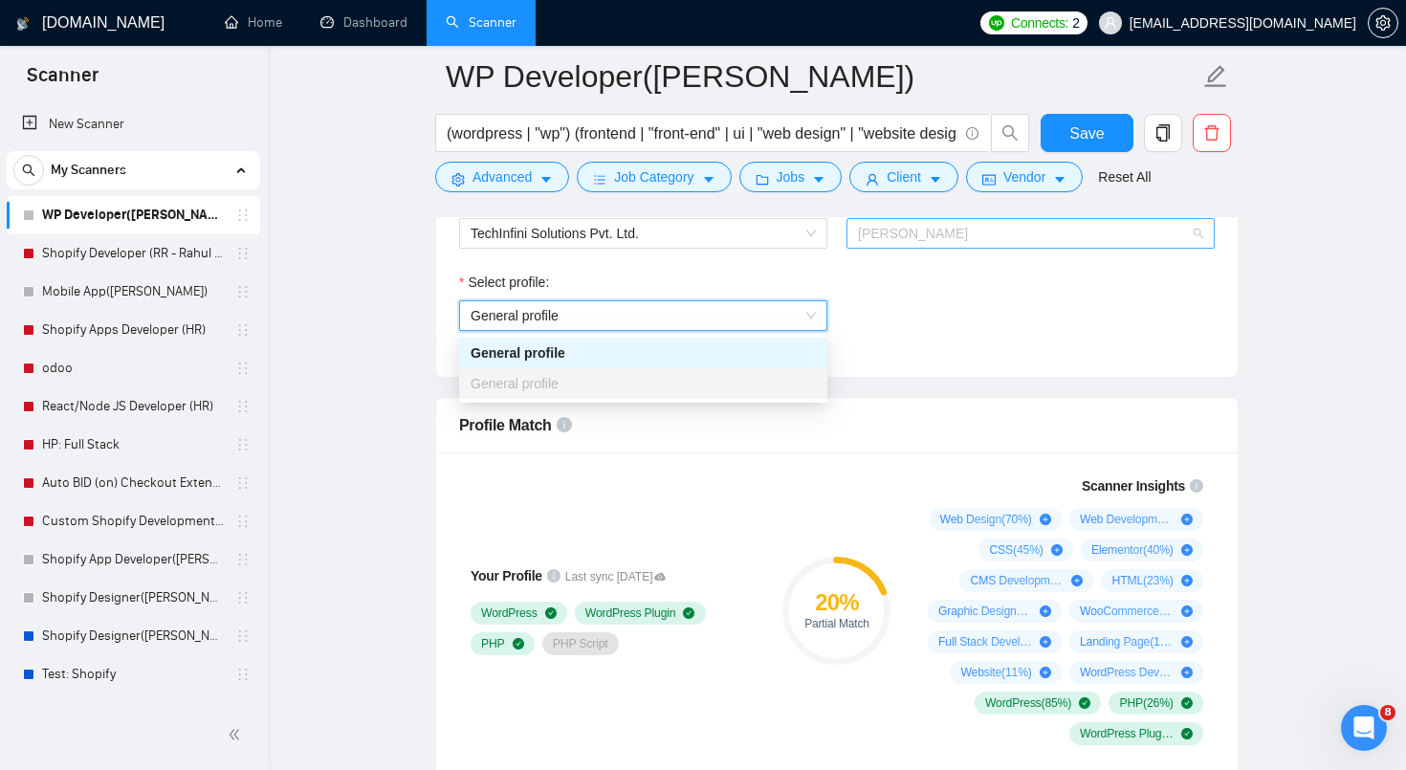
click at [924, 244] on span "[PERSON_NAME]" at bounding box center [1030, 233] width 345 height 29
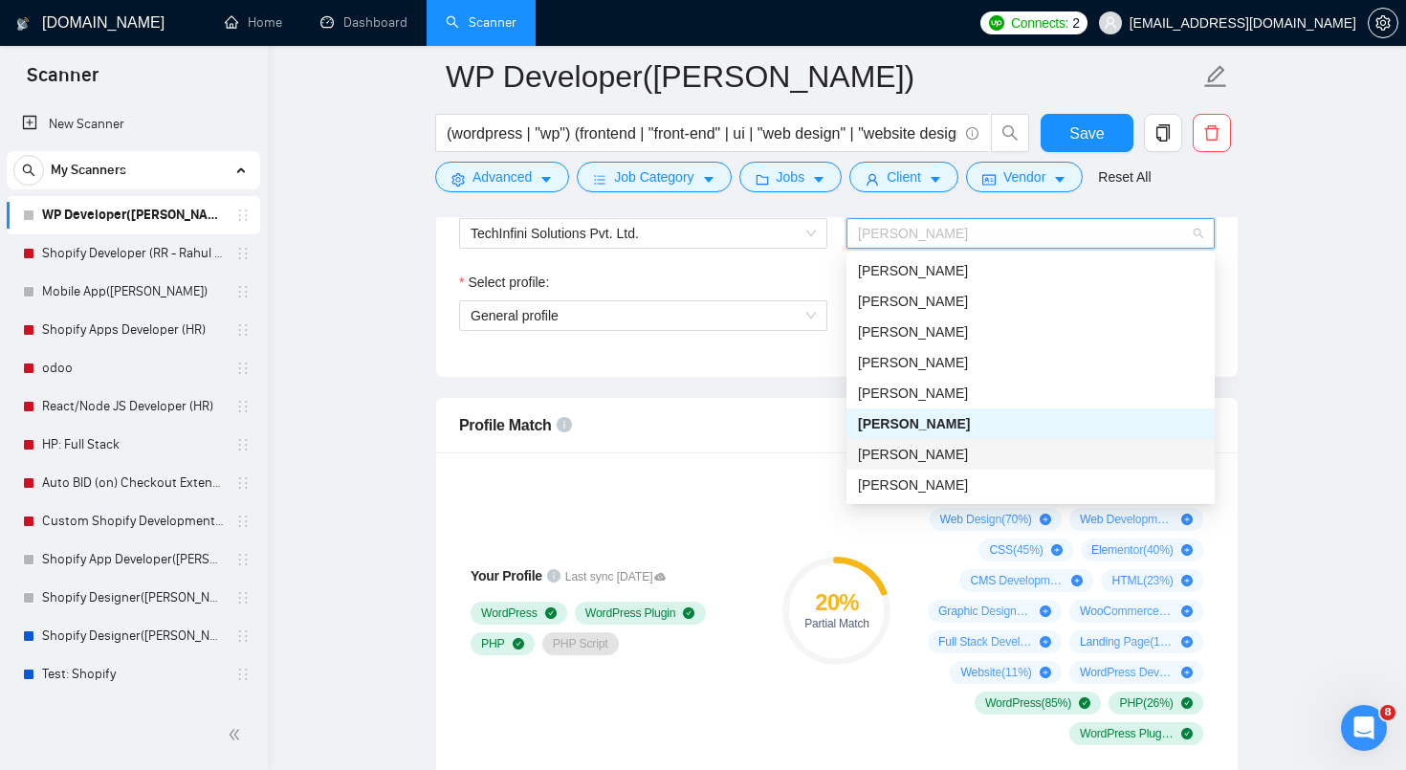
click at [882, 457] on span "[PERSON_NAME]" at bounding box center [913, 454] width 110 height 15
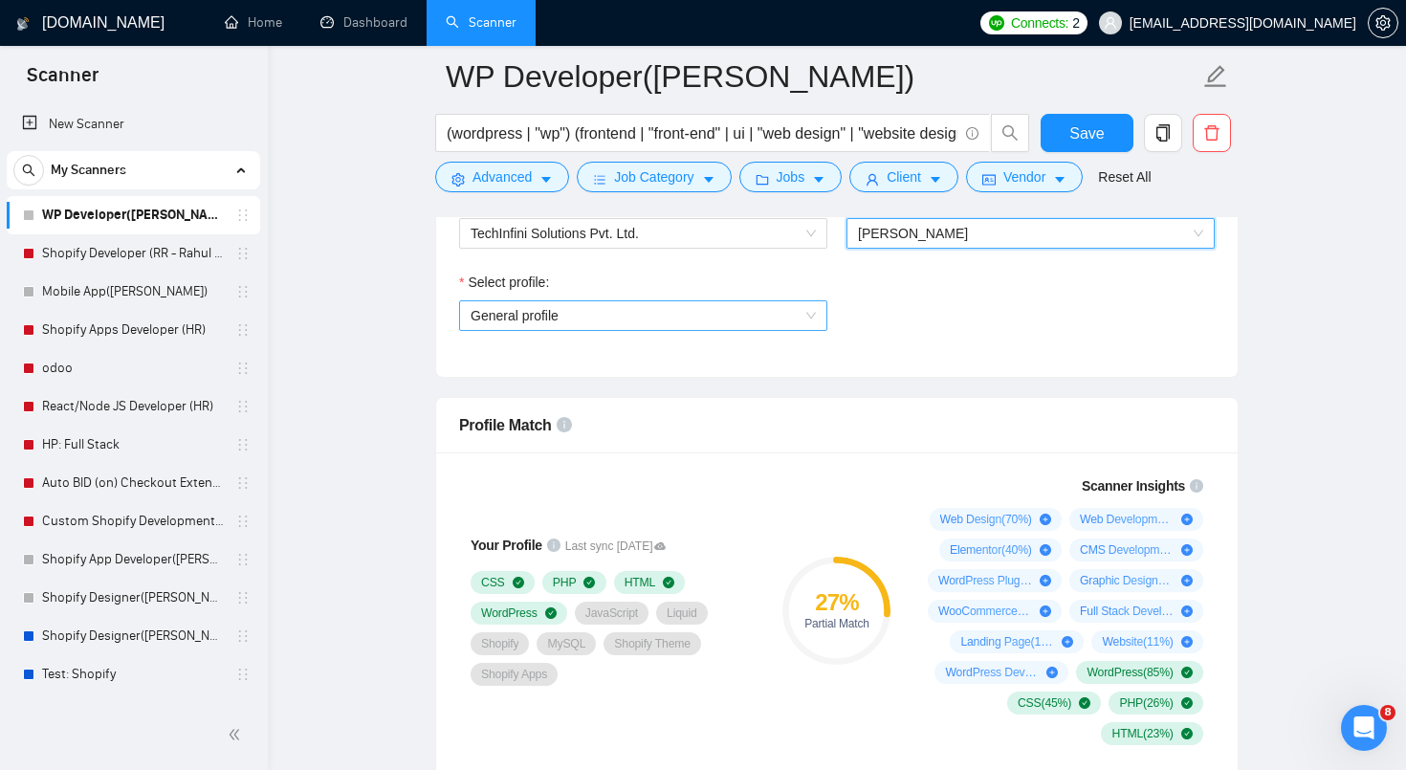
click at [800, 315] on span "General profile" at bounding box center [643, 315] width 345 height 29
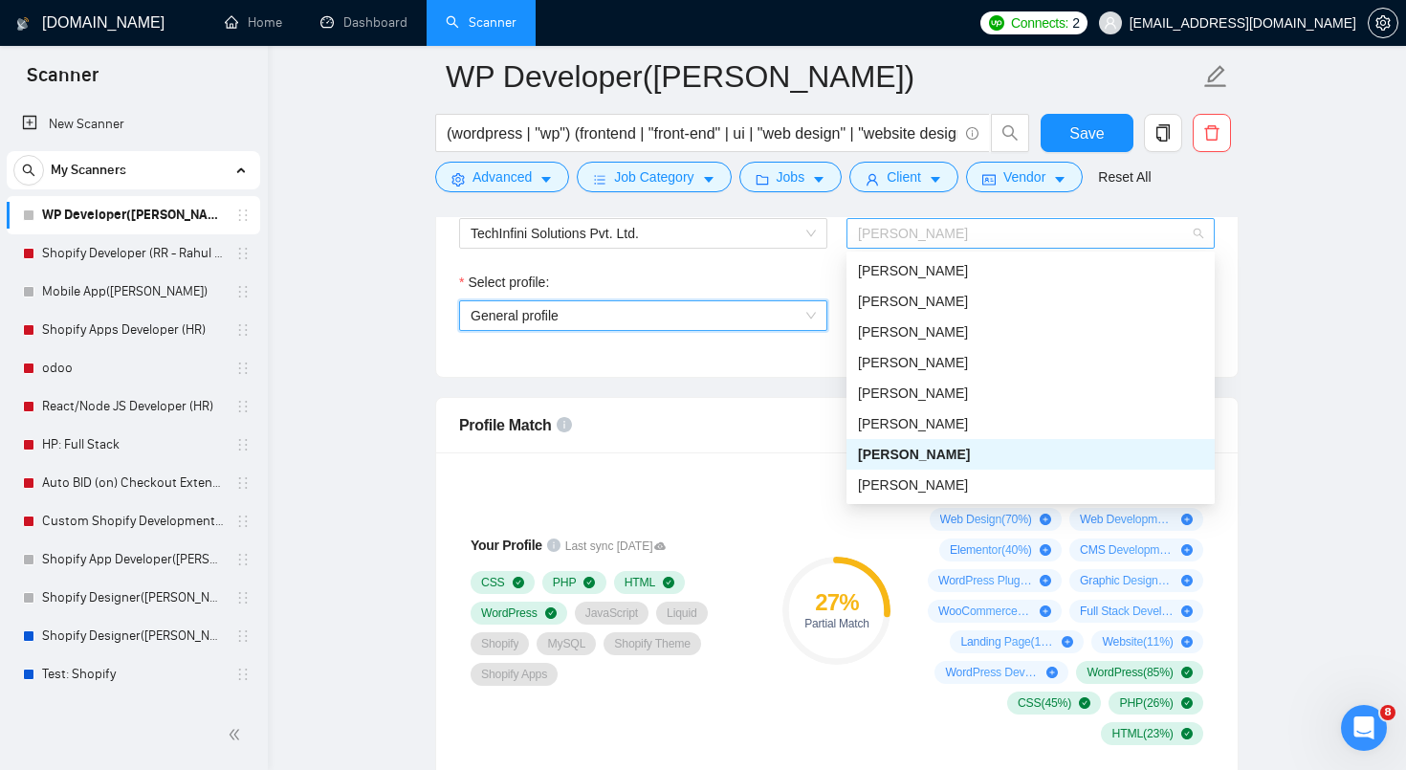
click at [960, 226] on span "[PERSON_NAME]" at bounding box center [1030, 233] width 345 height 29
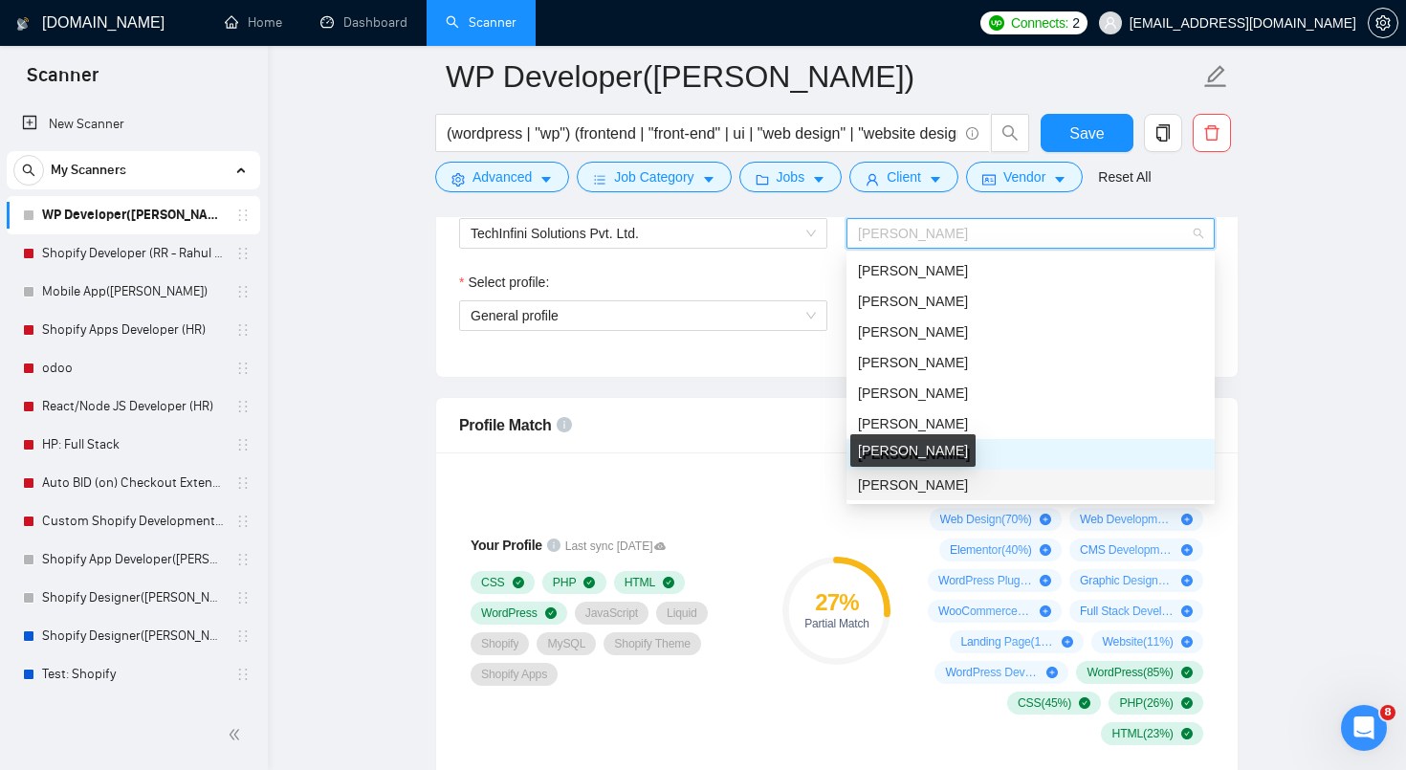
click at [908, 479] on span "[PERSON_NAME]" at bounding box center [913, 484] width 110 height 15
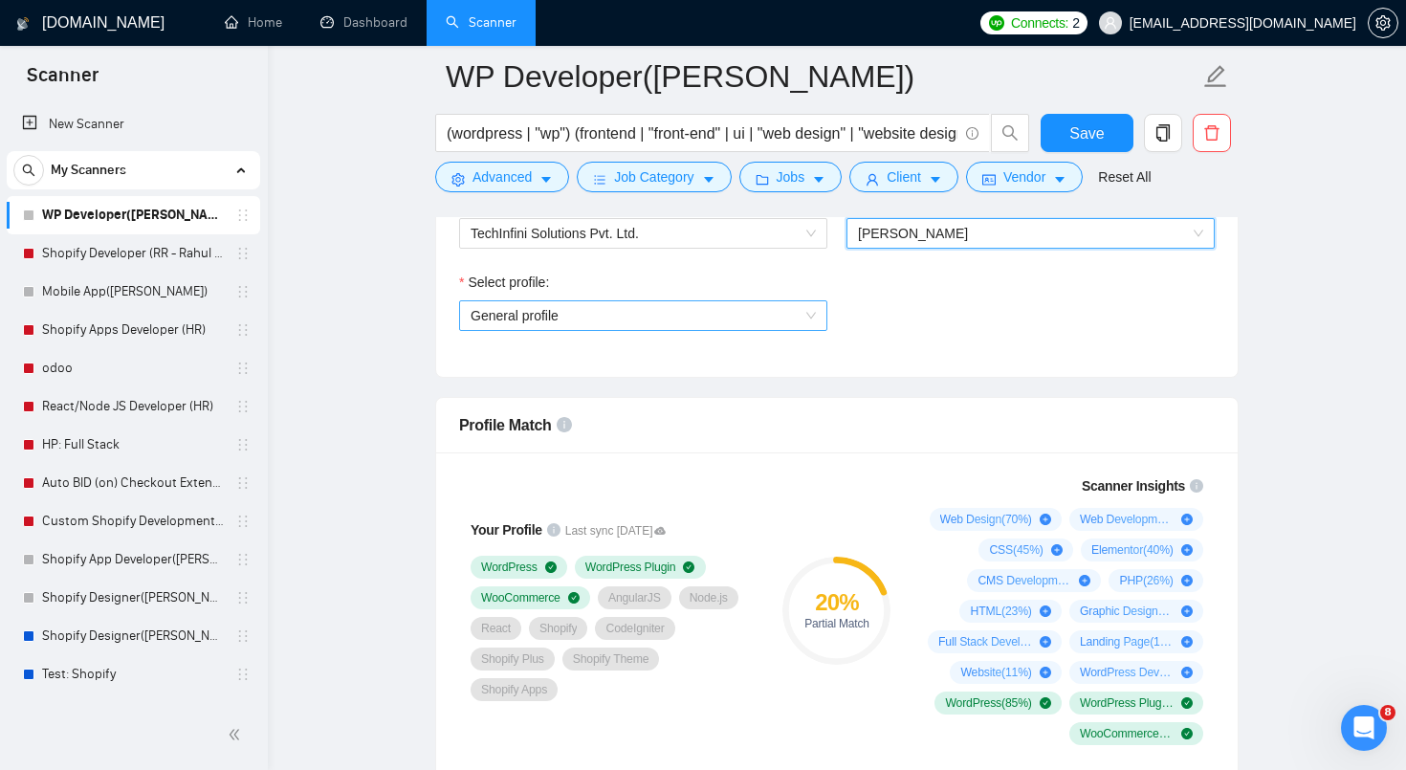
click at [734, 328] on span "General profile" at bounding box center [643, 315] width 345 height 29
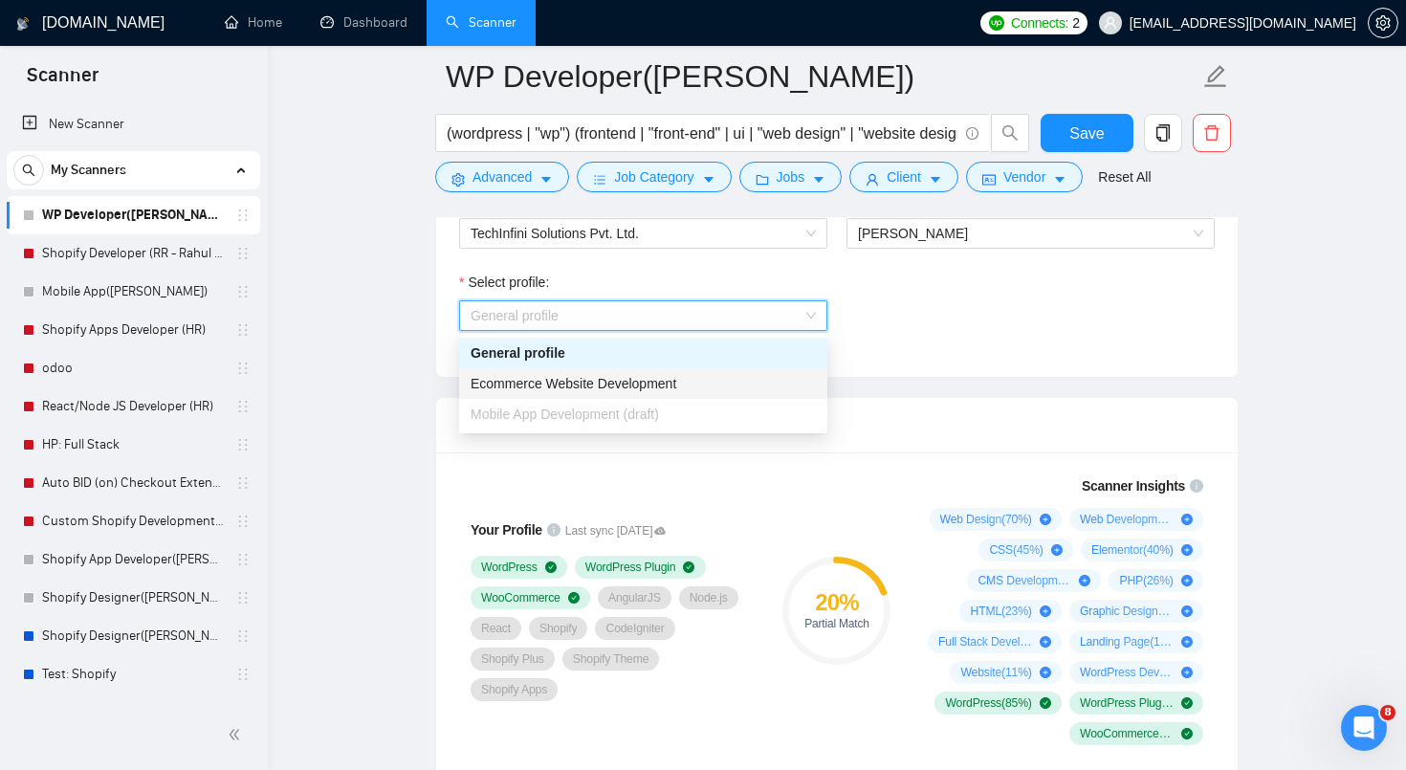
click at [711, 388] on div "Ecommerce Website Development" at bounding box center [643, 383] width 345 height 21
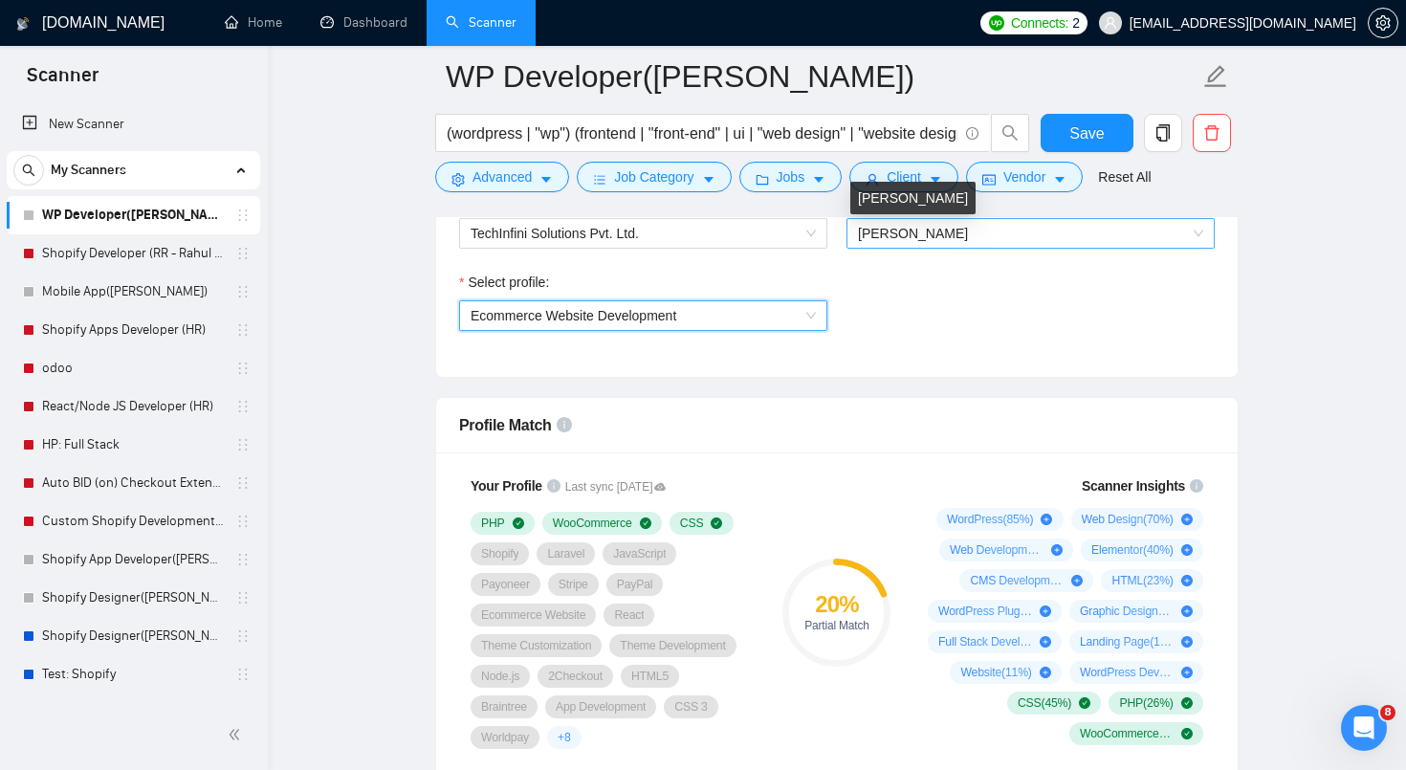
click at [968, 240] on span "[PERSON_NAME]" at bounding box center [913, 233] width 110 height 15
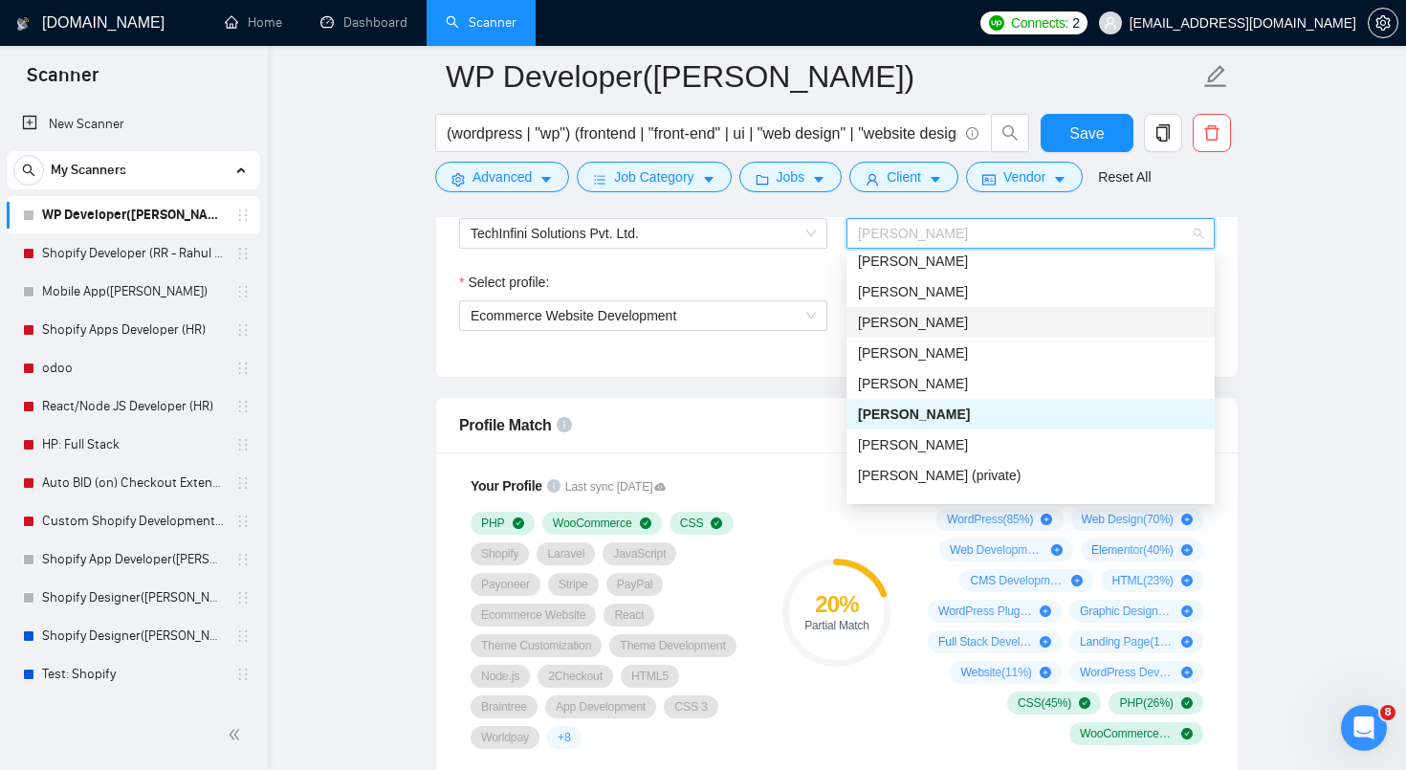
scroll to position [78, 0]
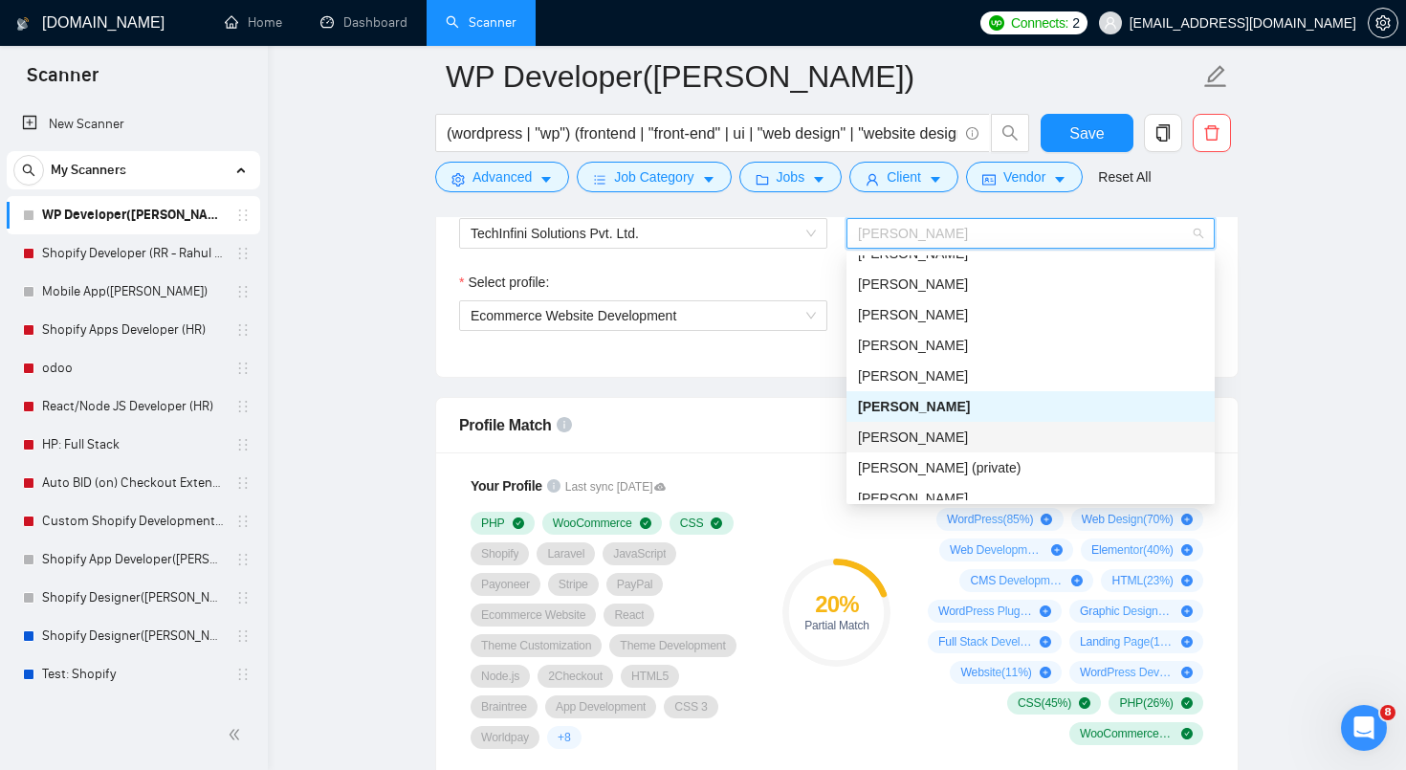
click at [950, 442] on div "[PERSON_NAME]" at bounding box center [1030, 437] width 345 height 21
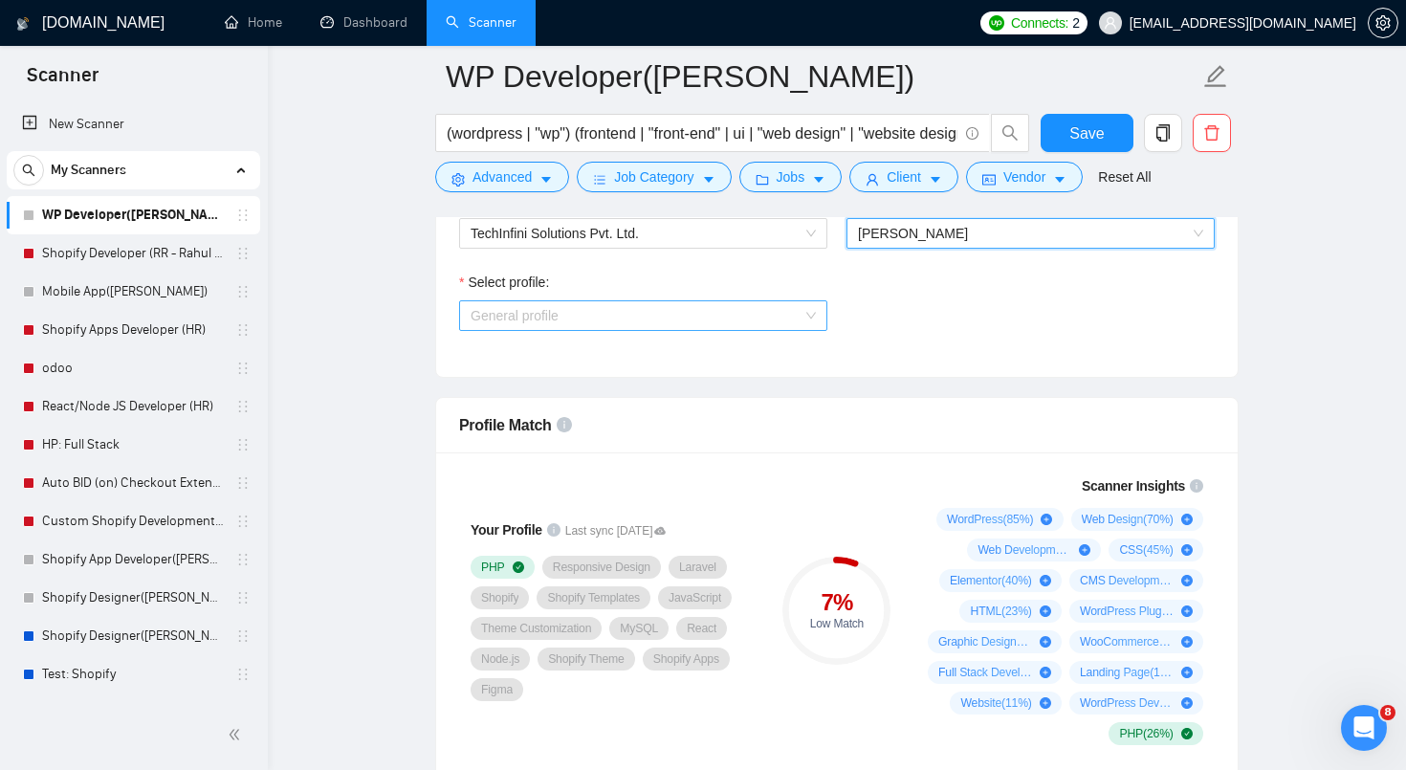
click at [803, 319] on span "General profile" at bounding box center [643, 315] width 345 height 29
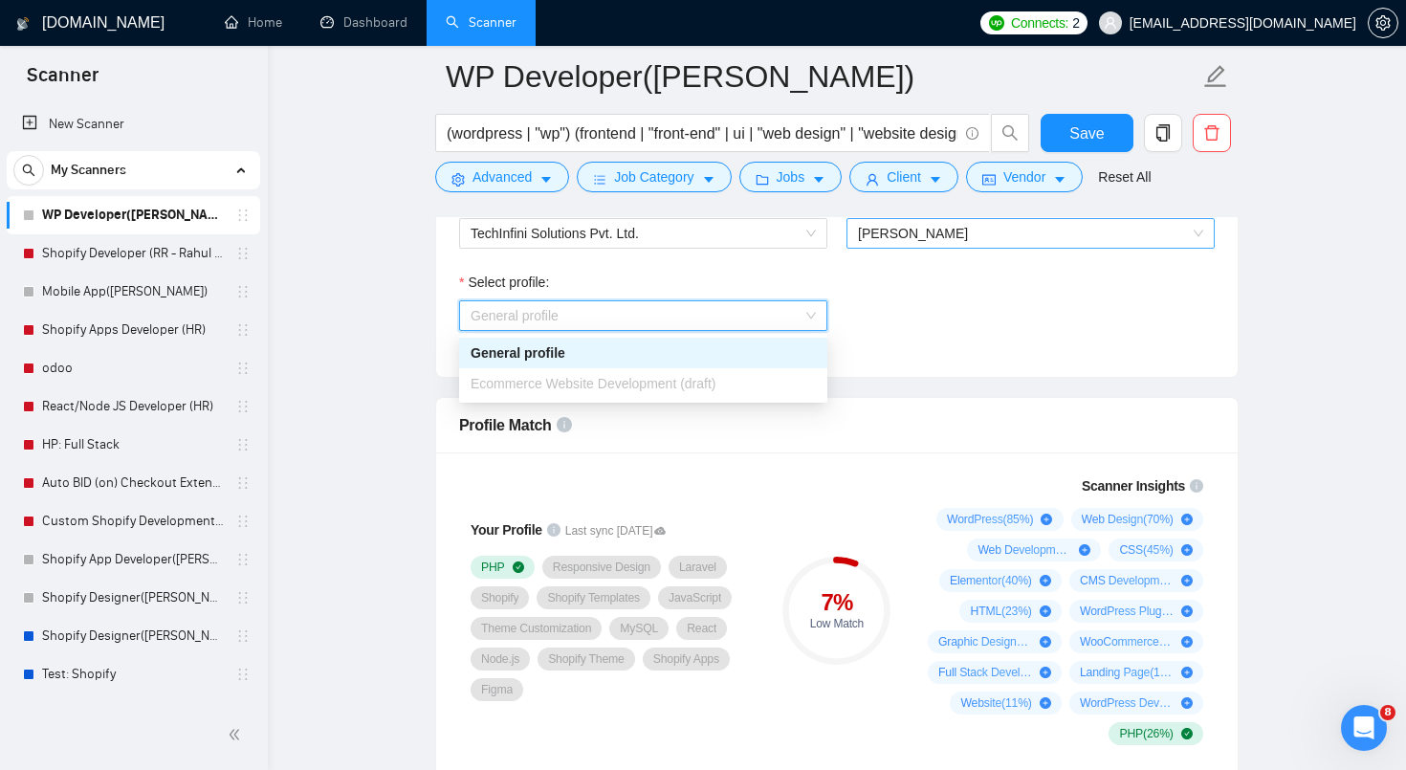
click at [960, 224] on span "[PERSON_NAME]" at bounding box center [1030, 233] width 345 height 29
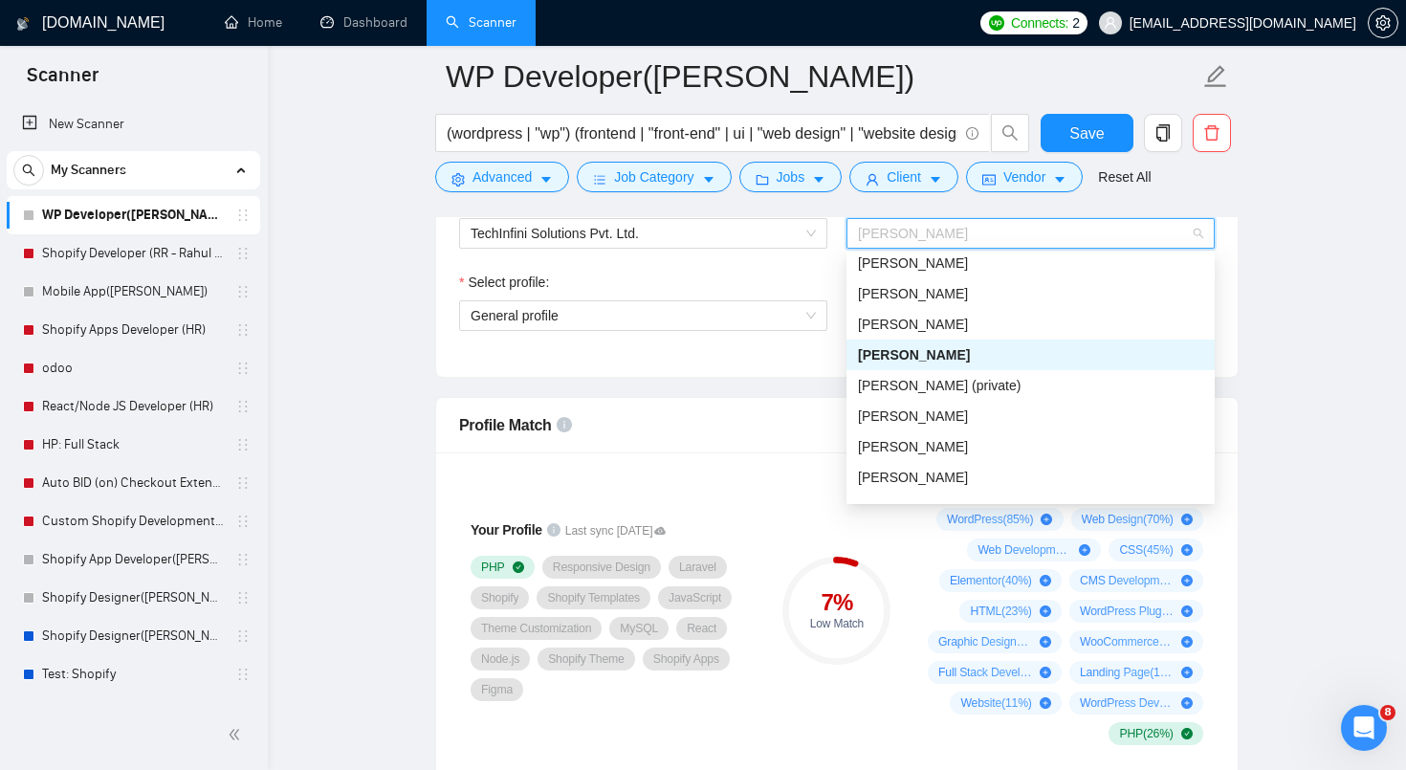
scroll to position [165, 0]
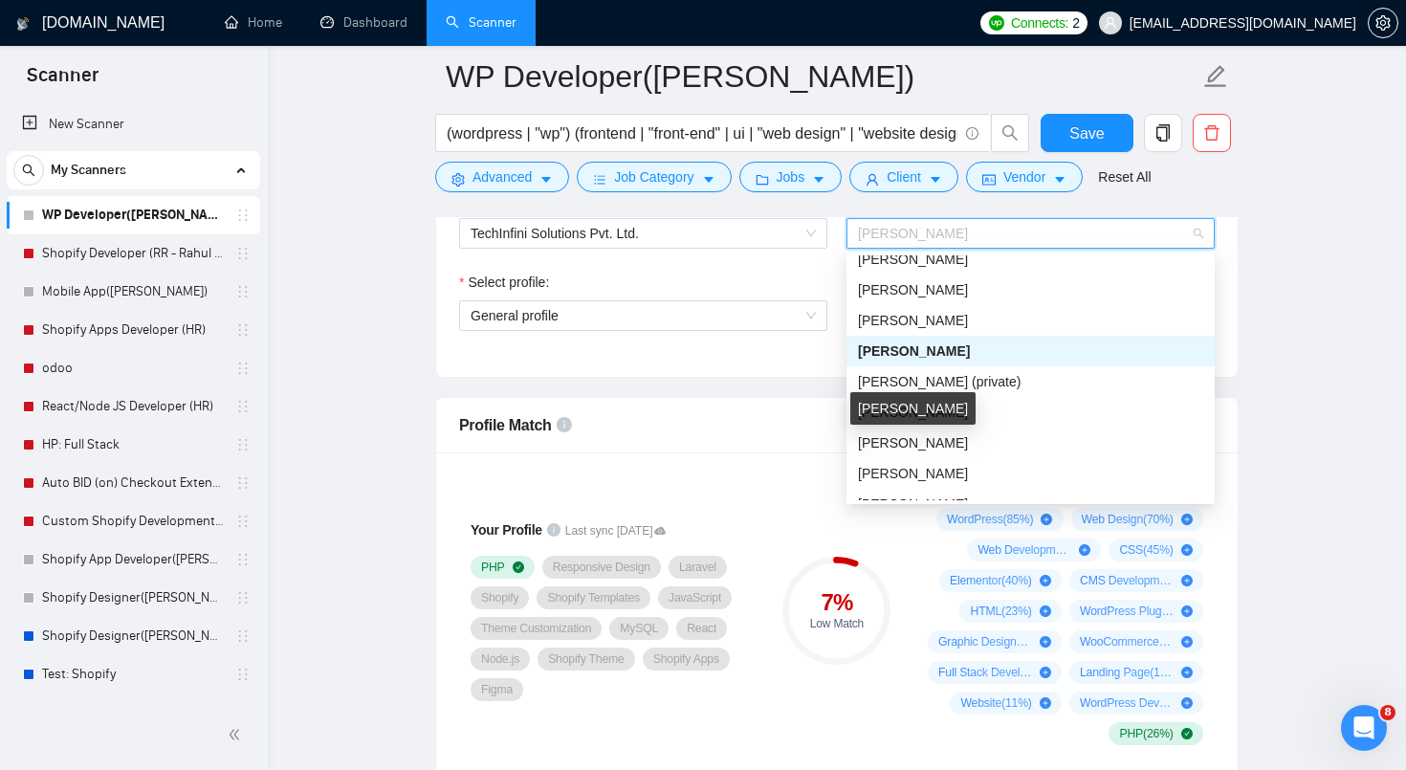
click at [936, 445] on span "[PERSON_NAME]" at bounding box center [913, 442] width 110 height 15
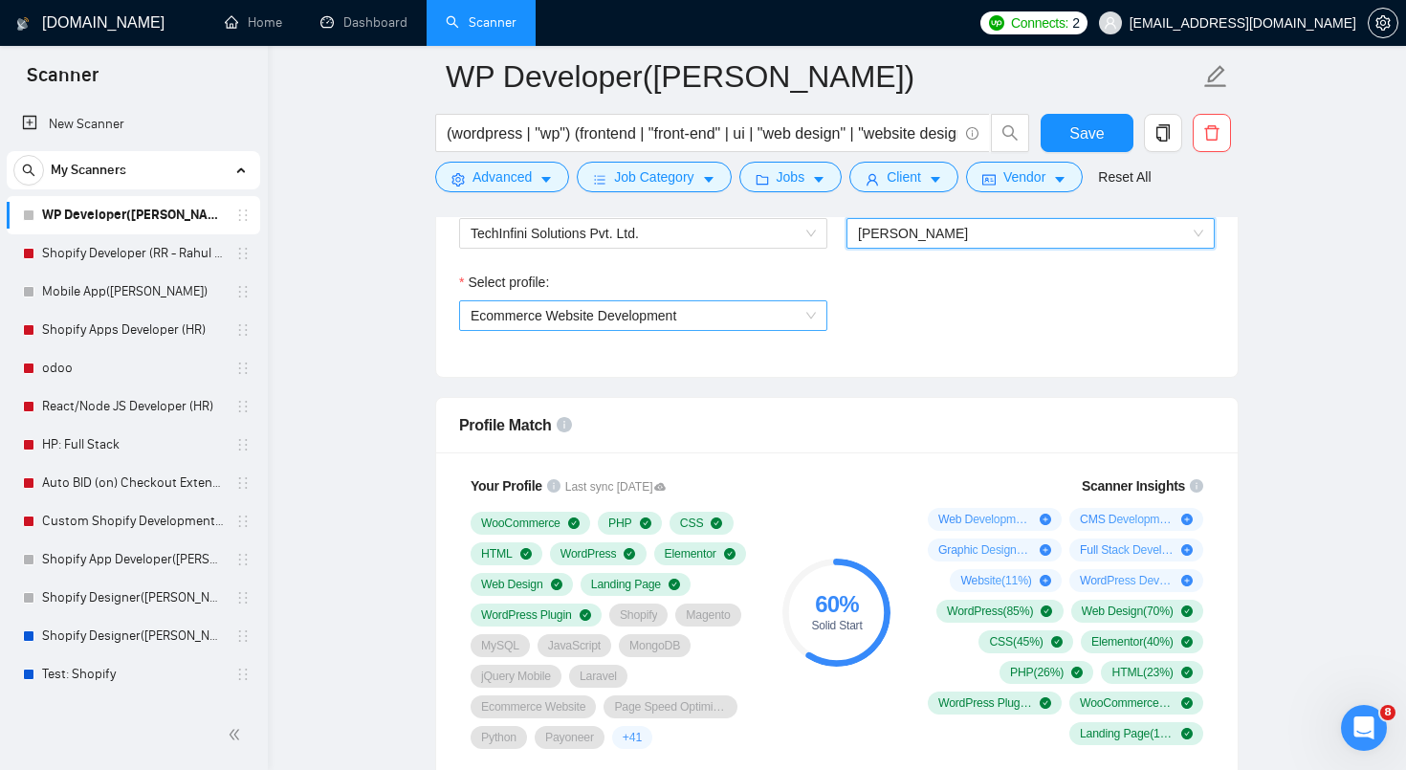
click at [728, 314] on span "Ecommerce Website Development" at bounding box center [643, 315] width 345 height 29
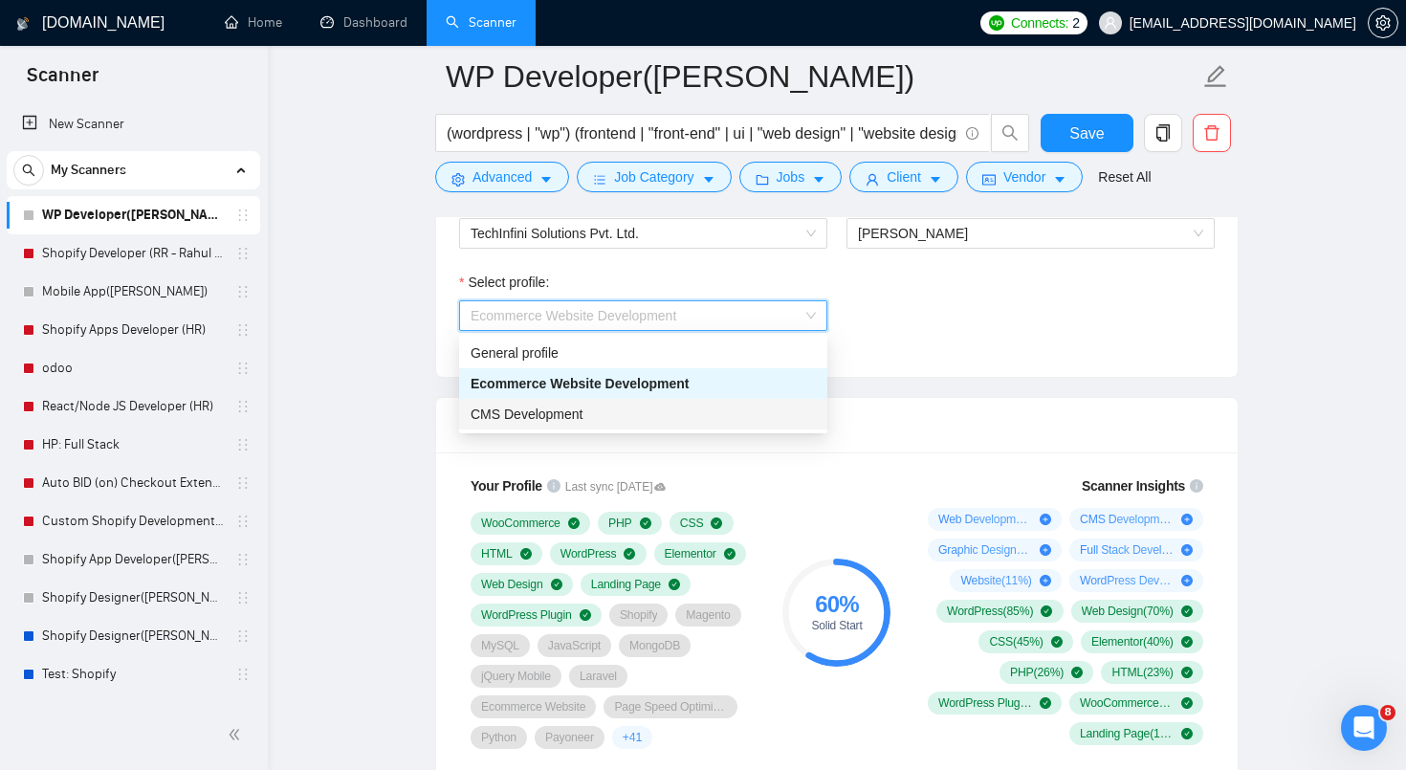
click at [696, 424] on div "CMS Development" at bounding box center [643, 414] width 345 height 21
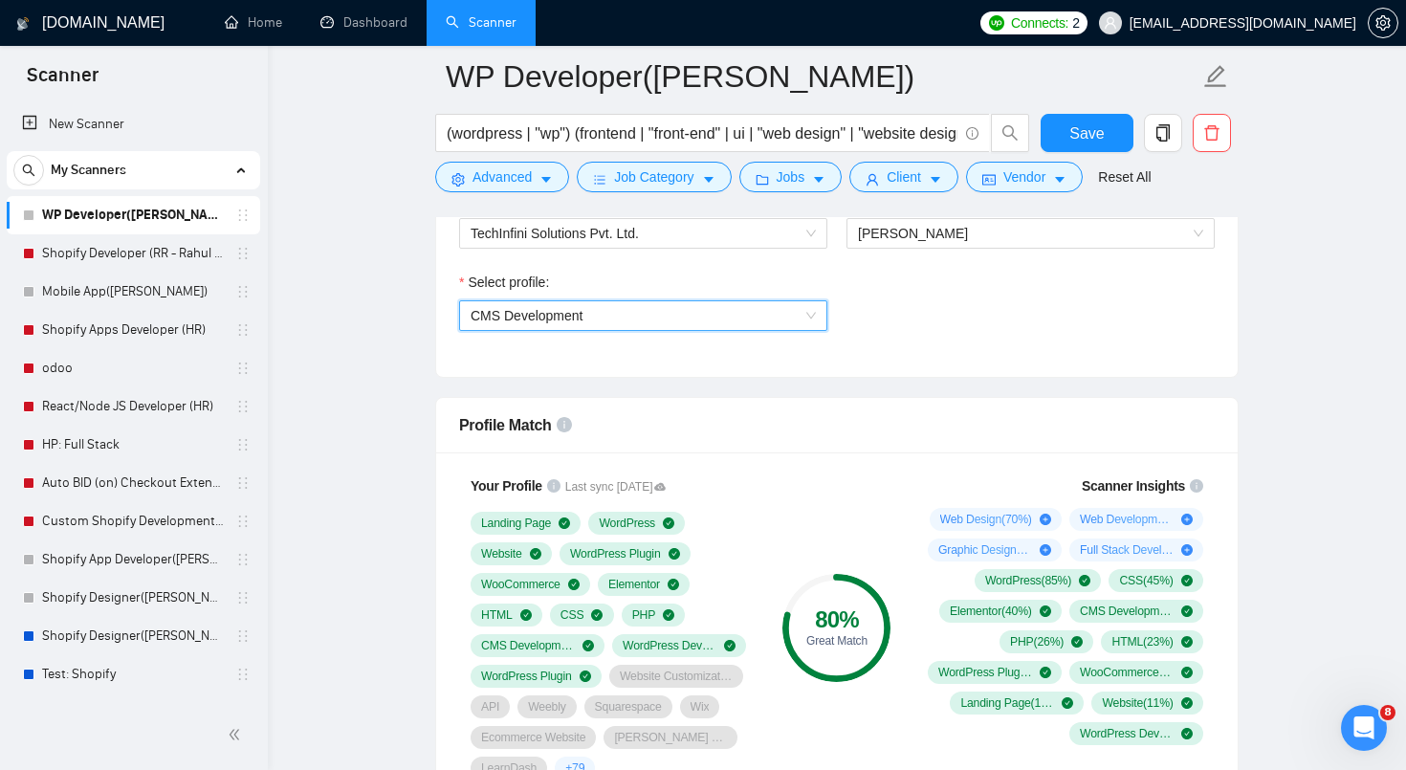
click at [943, 408] on div "Profile Match" at bounding box center [837, 425] width 756 height 55
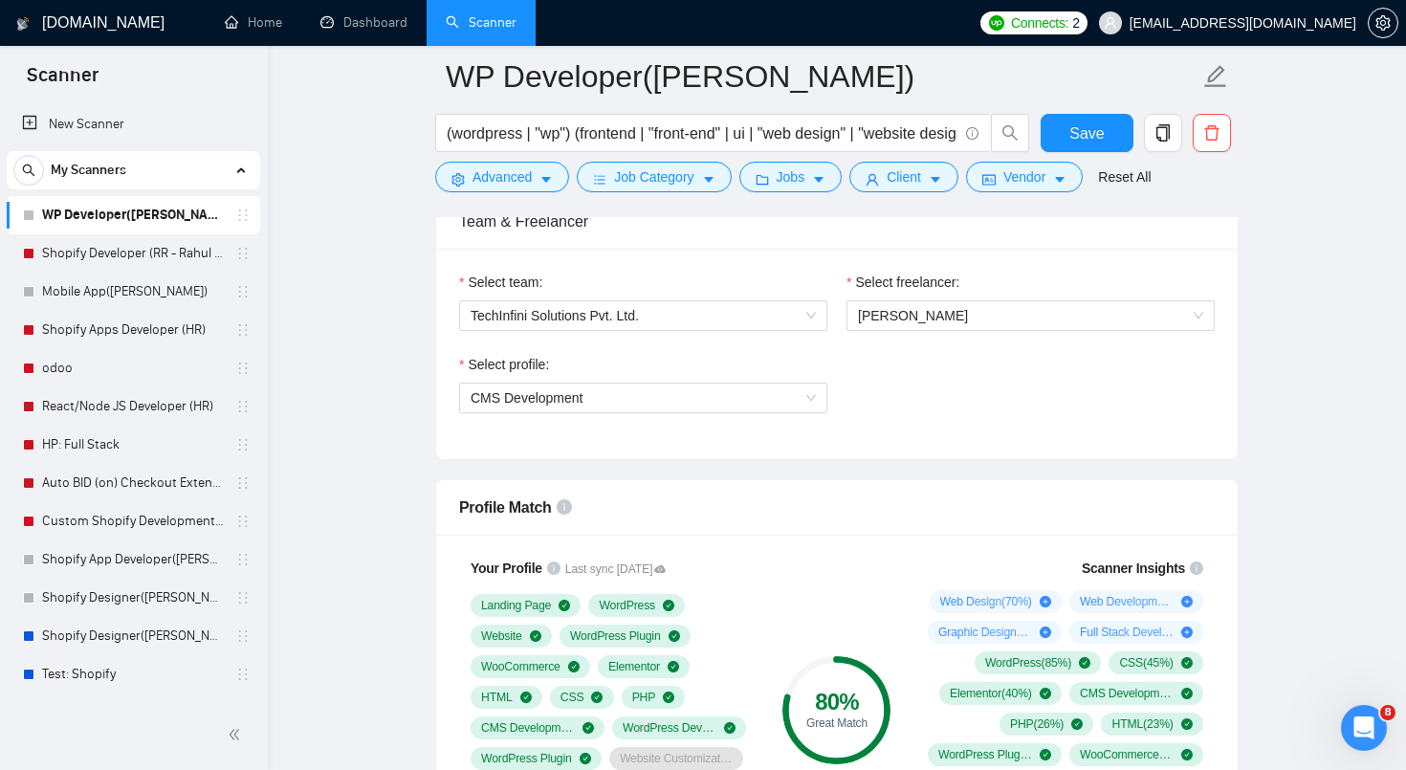
scroll to position [1201, 0]
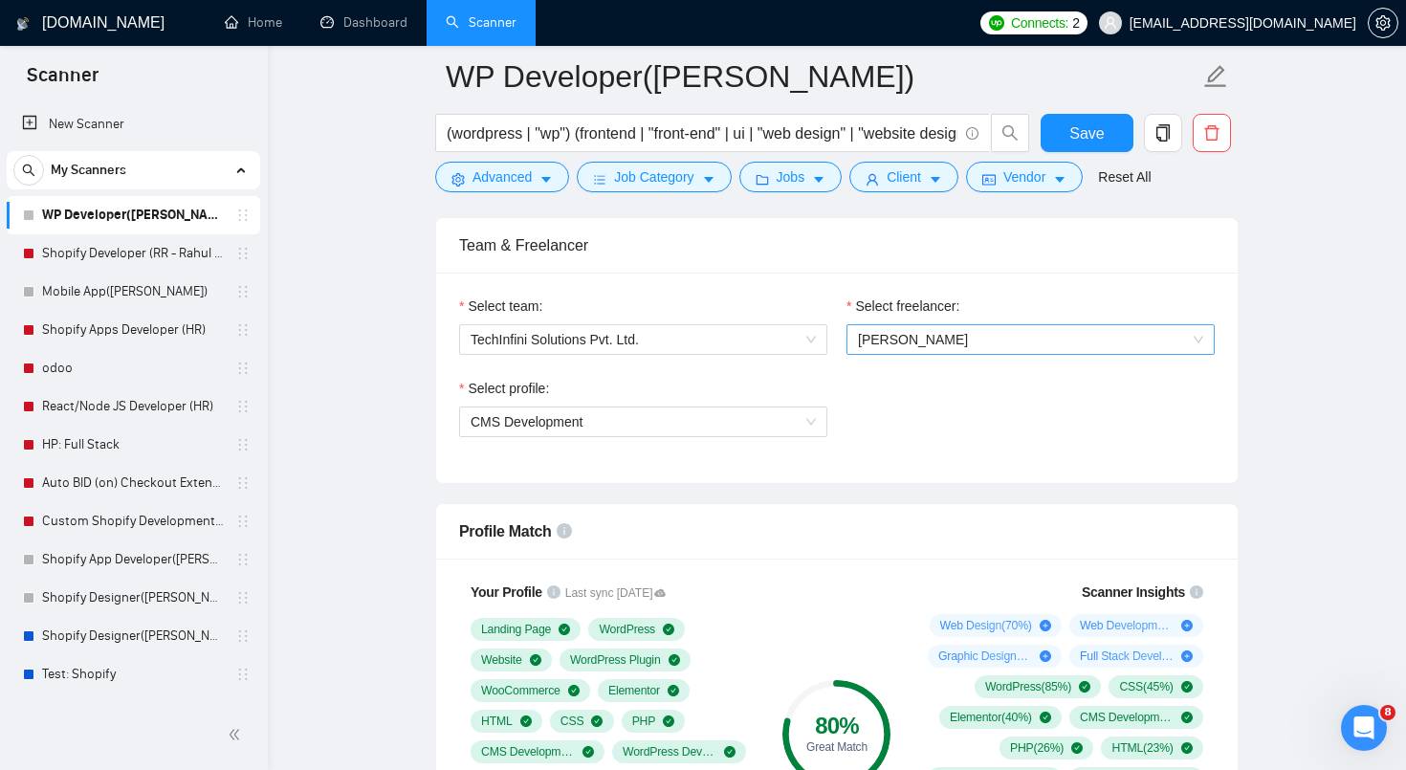
click at [886, 344] on span "[PERSON_NAME]" at bounding box center [913, 339] width 110 height 15
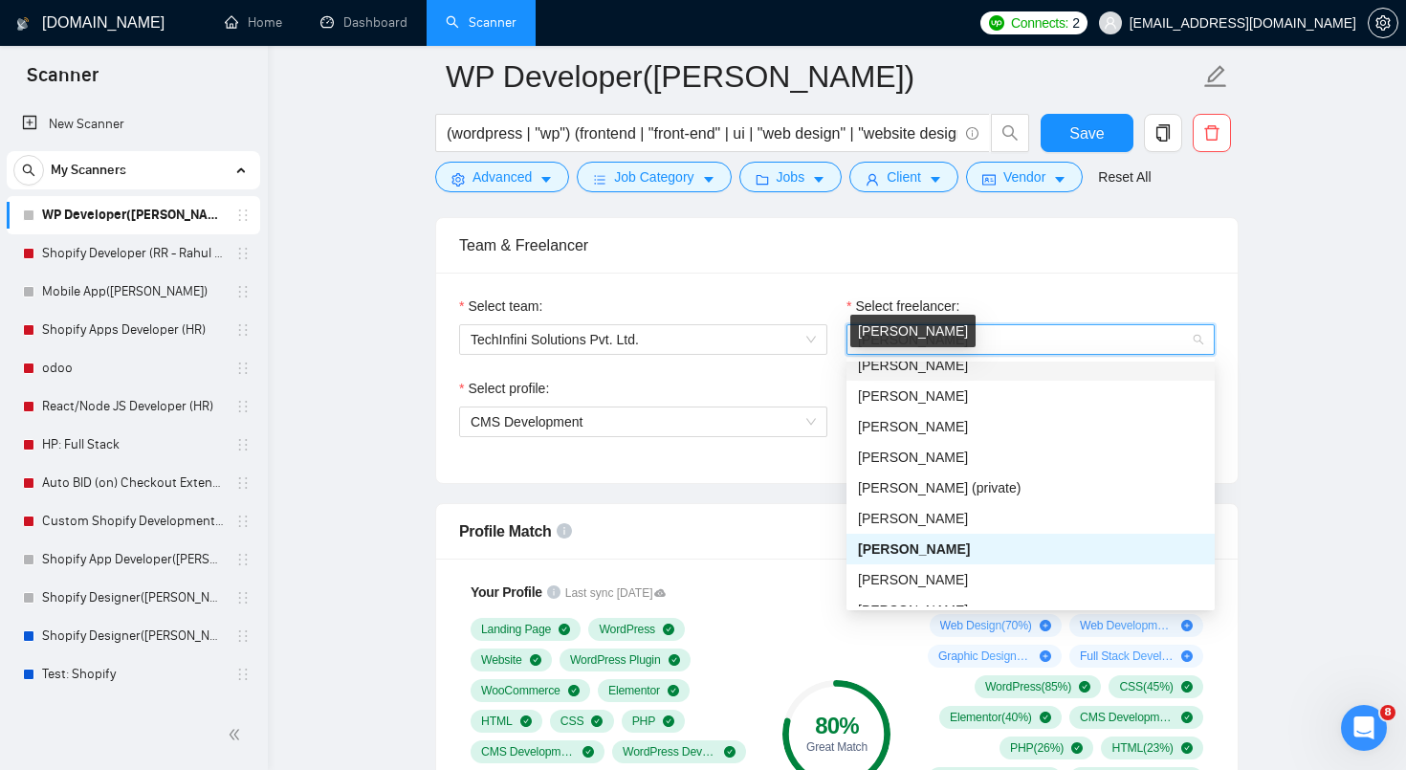
click at [891, 373] on div "[PERSON_NAME]" at bounding box center [1030, 365] width 345 height 21
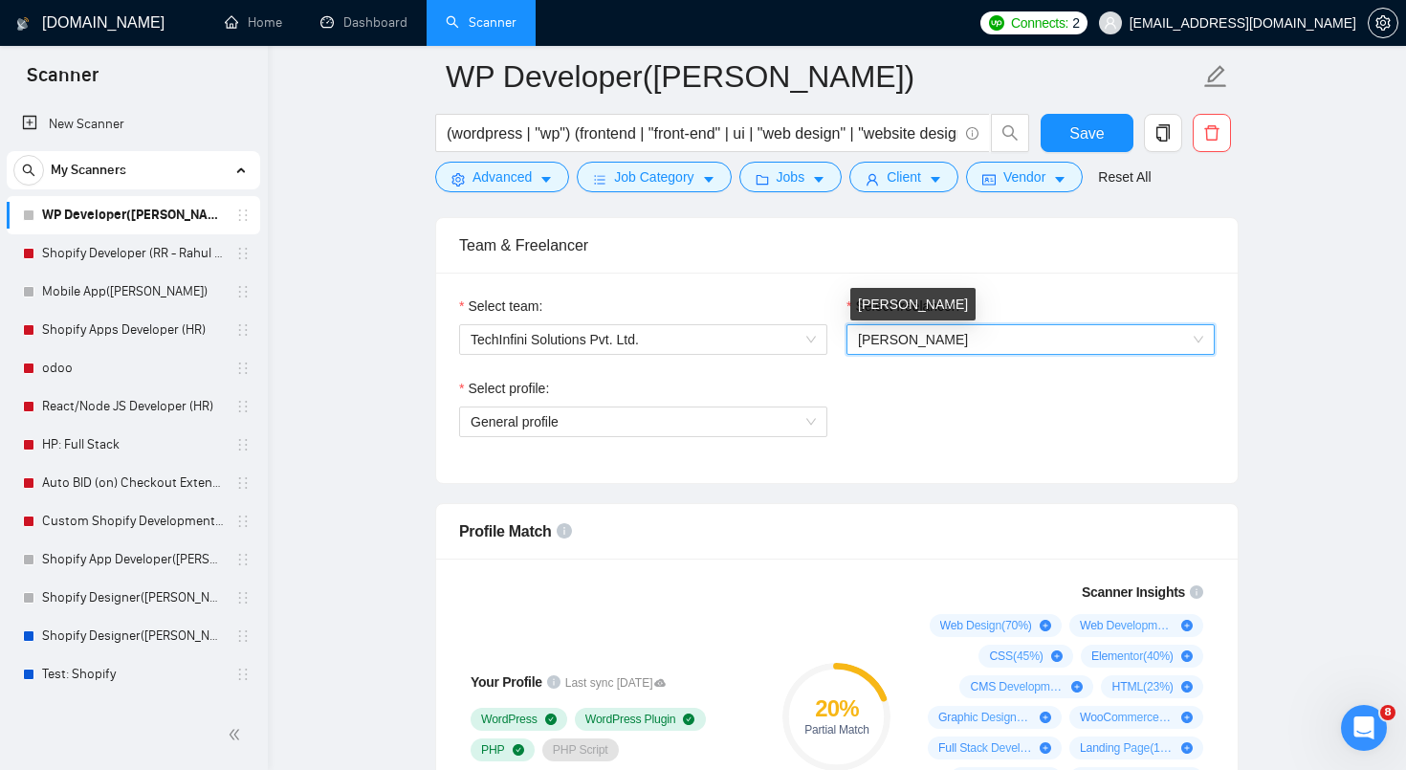
click at [913, 341] on span "[PERSON_NAME]" at bounding box center [913, 339] width 110 height 15
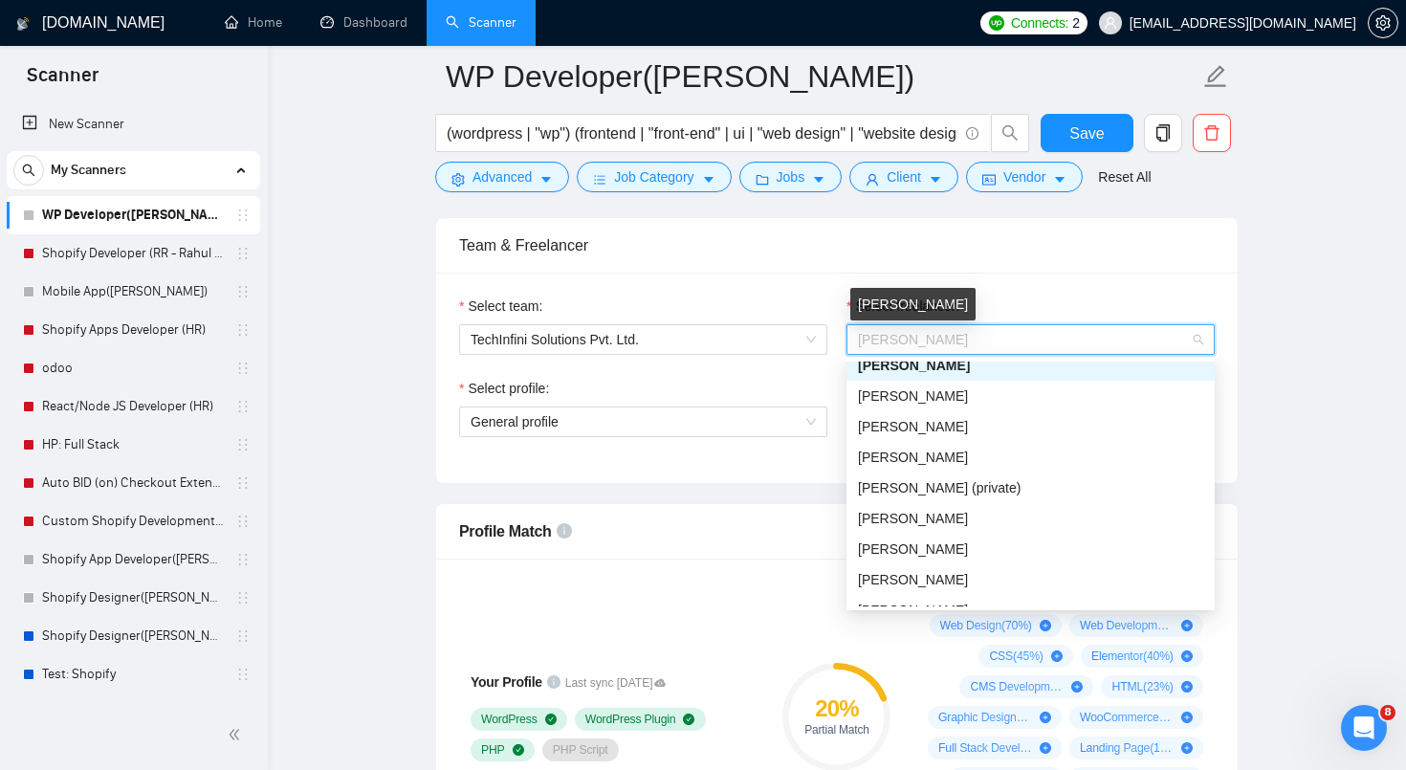
scroll to position [153, 0]
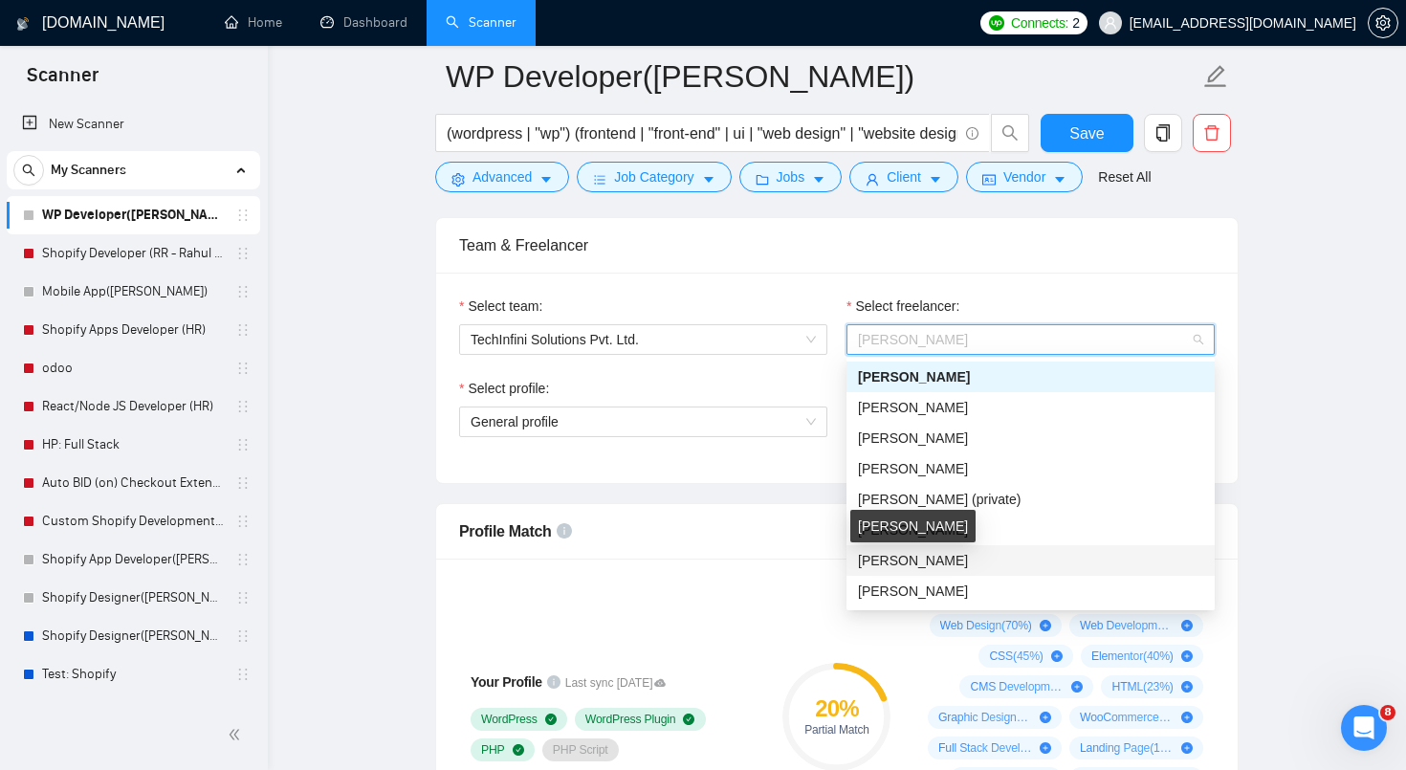
click at [907, 555] on span "[PERSON_NAME]" at bounding box center [913, 560] width 110 height 15
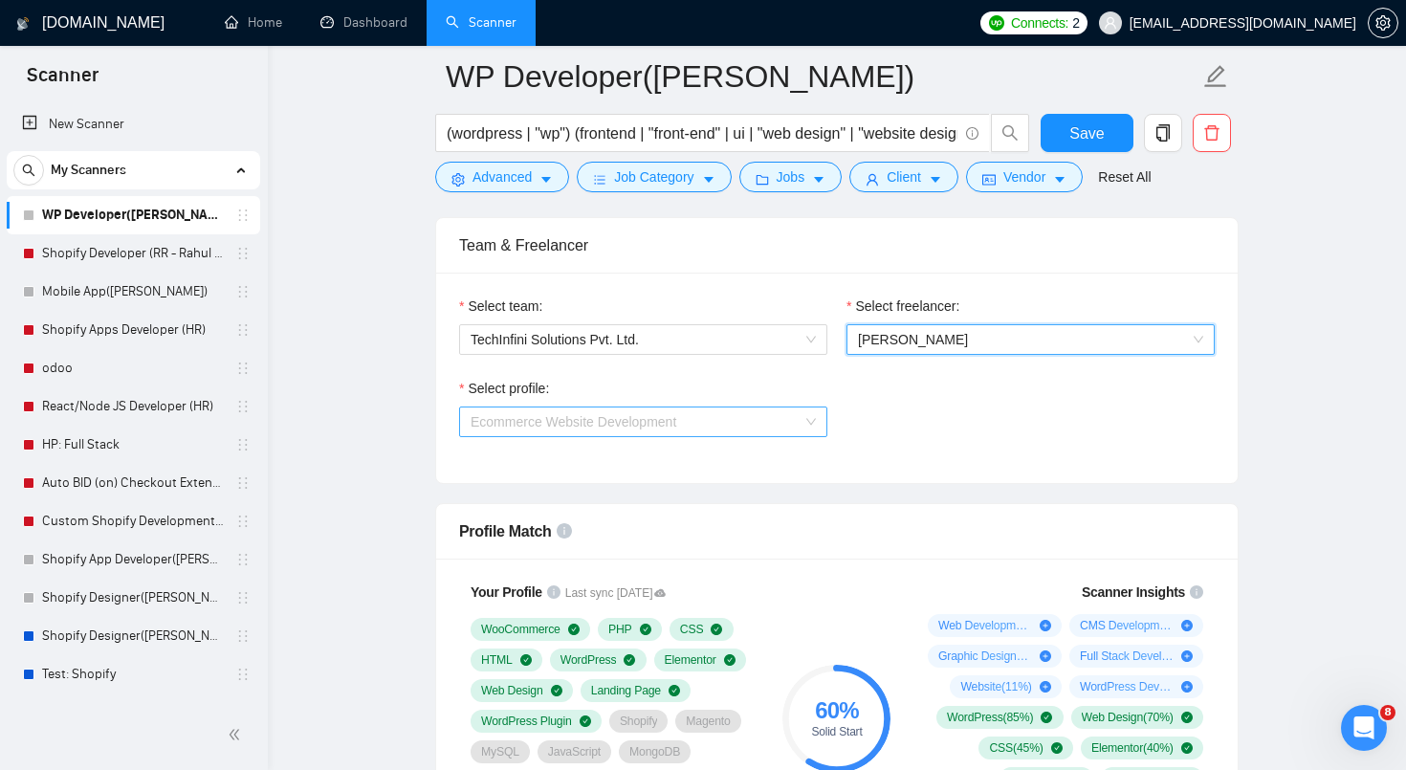
click at [737, 420] on span "Ecommerce Website Development" at bounding box center [643, 421] width 345 height 29
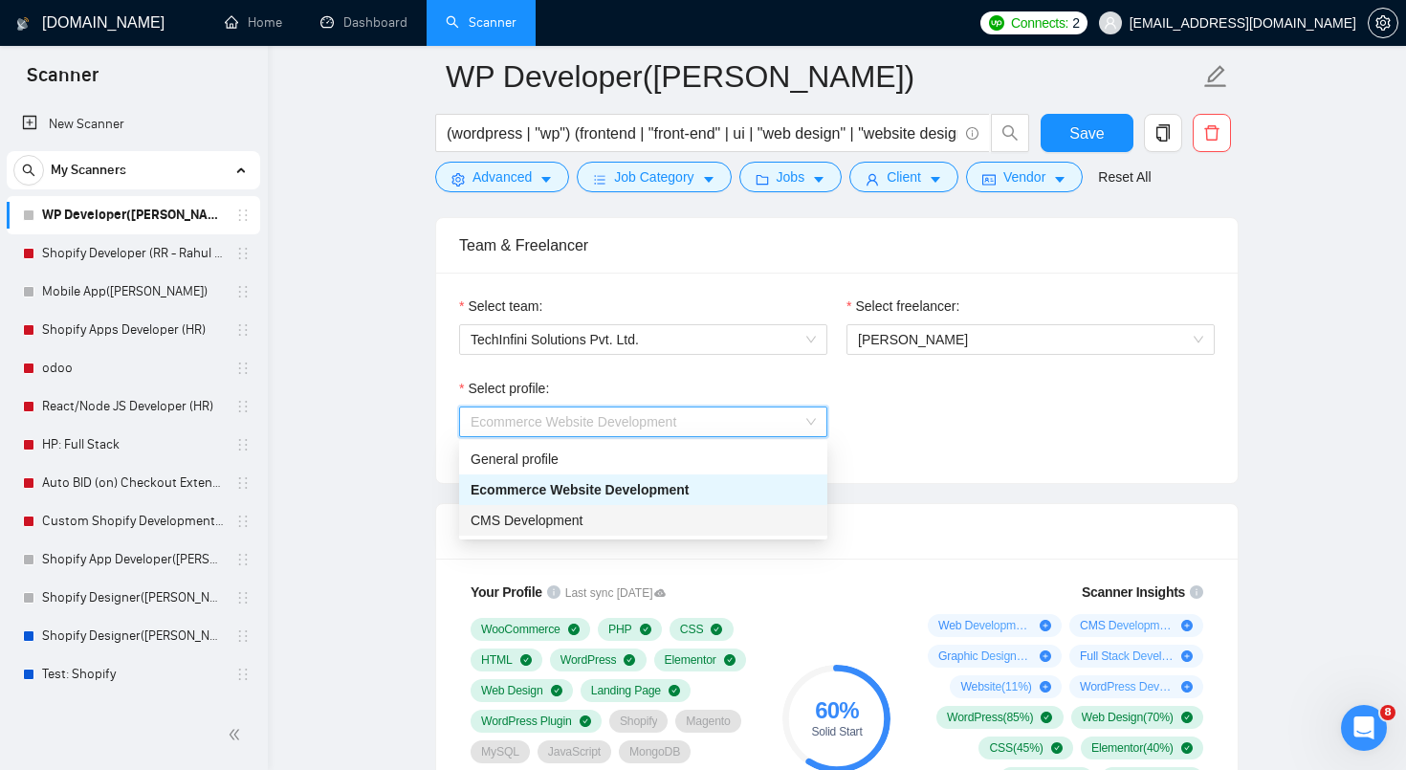
click at [689, 510] on div "CMS Development" at bounding box center [643, 520] width 345 height 21
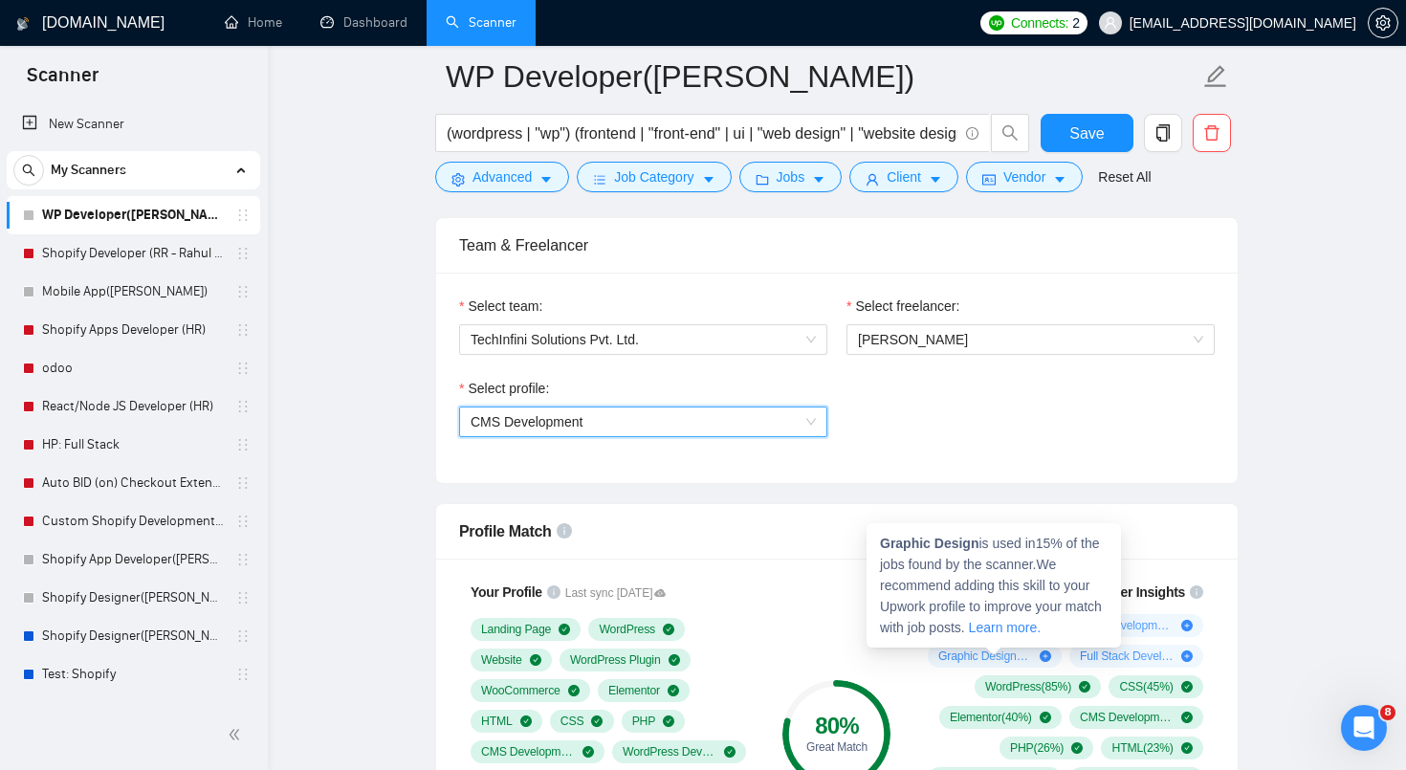
click at [1044, 659] on icon "plus-circle" at bounding box center [1045, 655] width 11 height 11
click at [1006, 655] on span "Graphic Design ( 15 %)" at bounding box center [985, 656] width 94 height 15
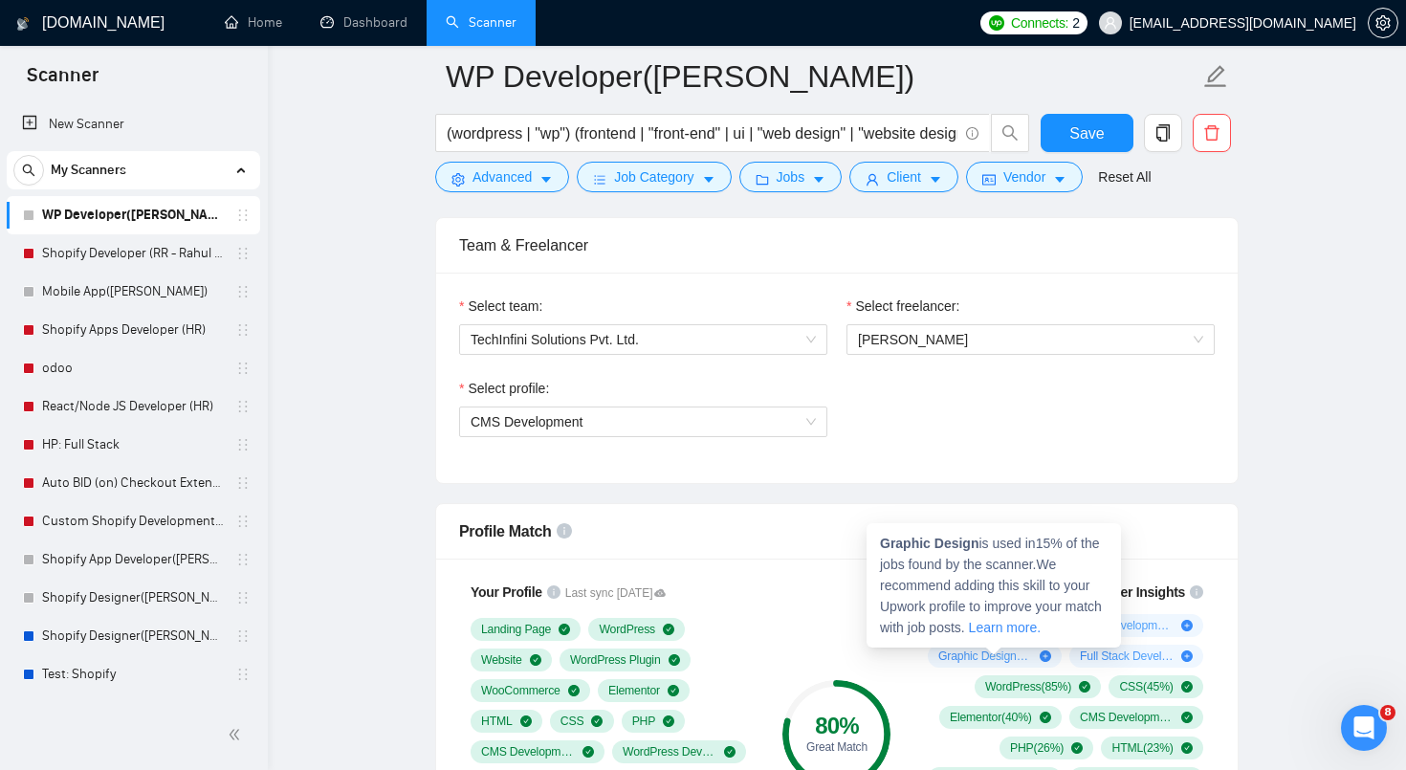
click at [1006, 655] on span "Graphic Design ( 15 %)" at bounding box center [985, 656] width 94 height 15
click at [835, 627] on div "80 % Great Match" at bounding box center [837, 733] width 128 height 327
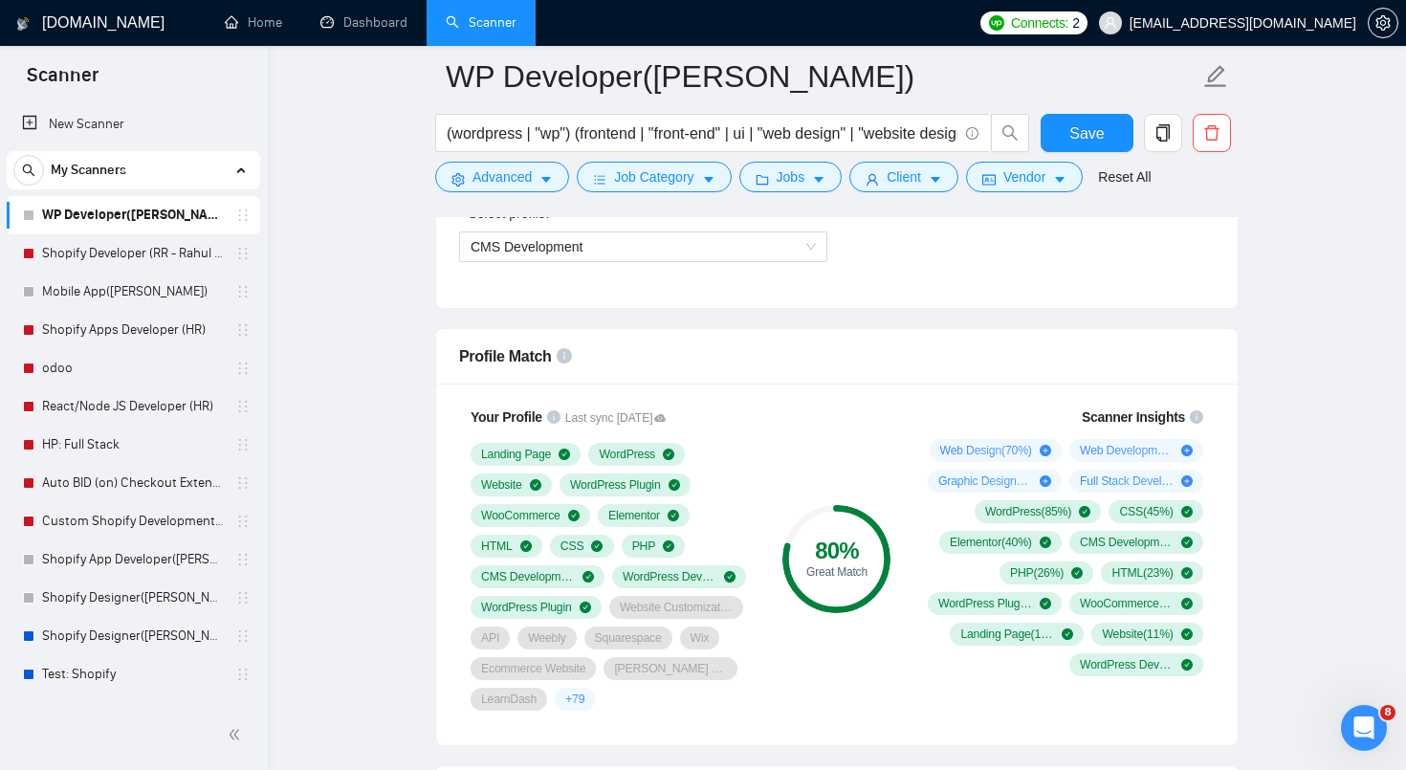
scroll to position [1380, 0]
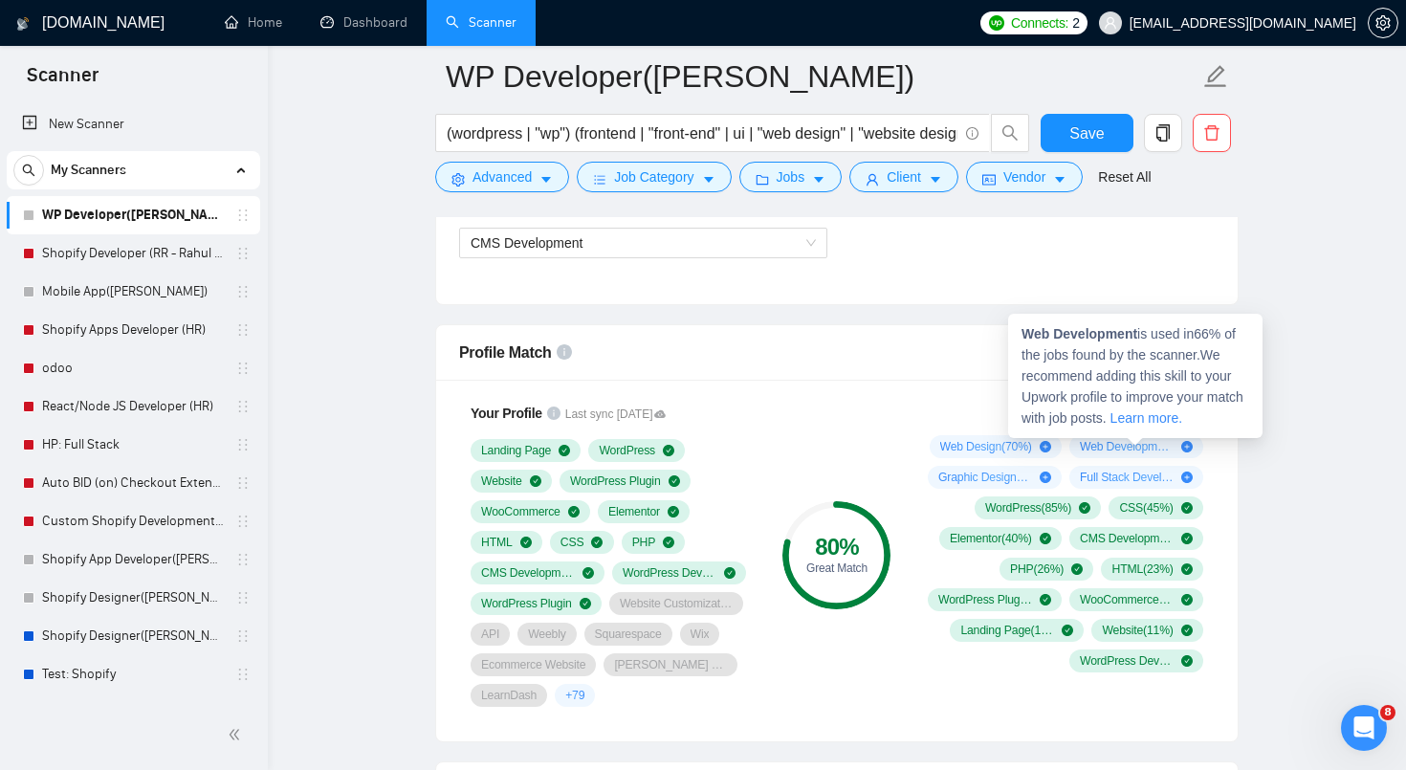
click at [1136, 436] on div "Web Development is used in 66 % of the jobs found by the scanner. We recommend …" at bounding box center [1135, 376] width 254 height 124
click at [1124, 448] on span "Web Development ( 66 %)" at bounding box center [1127, 446] width 94 height 15
click at [1121, 467] on div "Full Stack Development ( 13 %)" at bounding box center [1136, 477] width 134 height 23
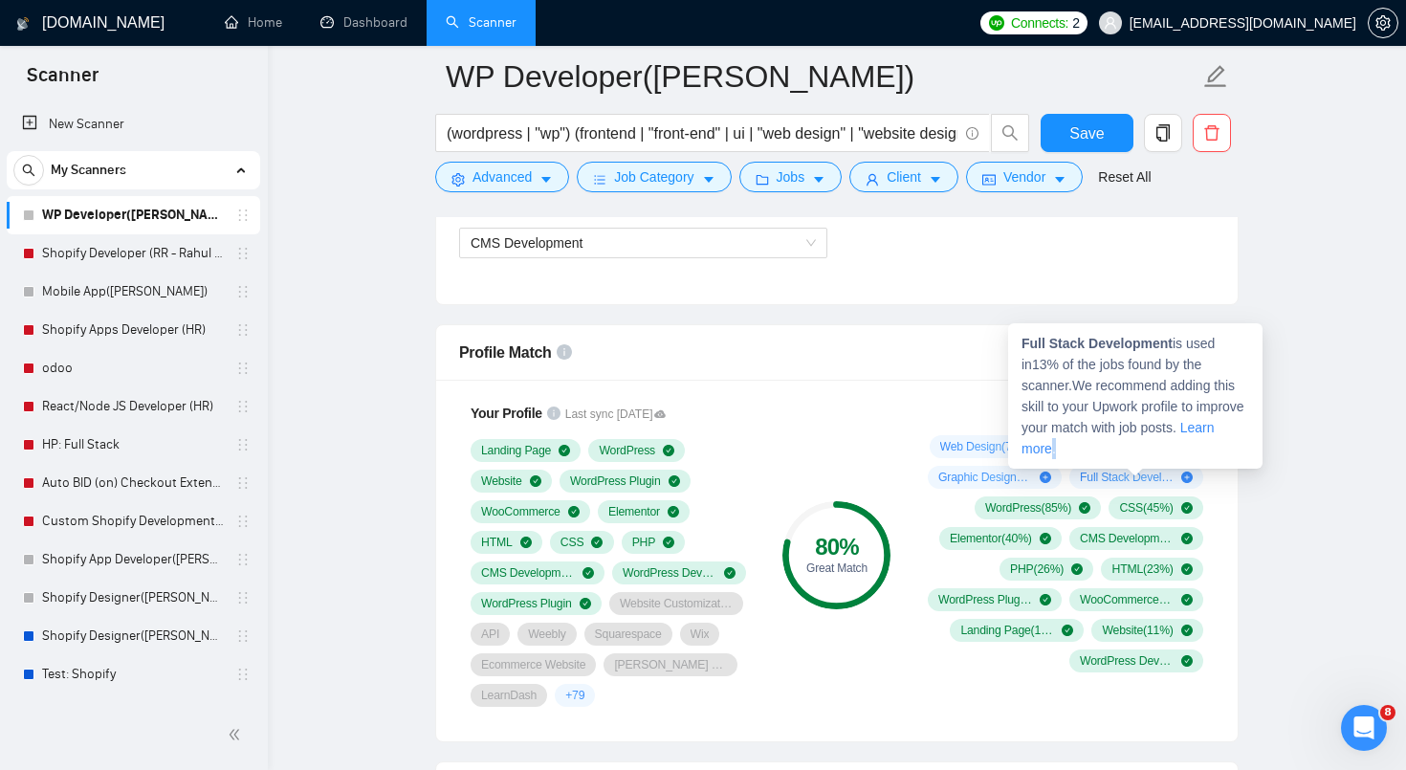
click at [1121, 467] on div "Full Stack Development is used in 13 % of the jobs found by the scanner. We rec…" at bounding box center [1135, 395] width 254 height 145
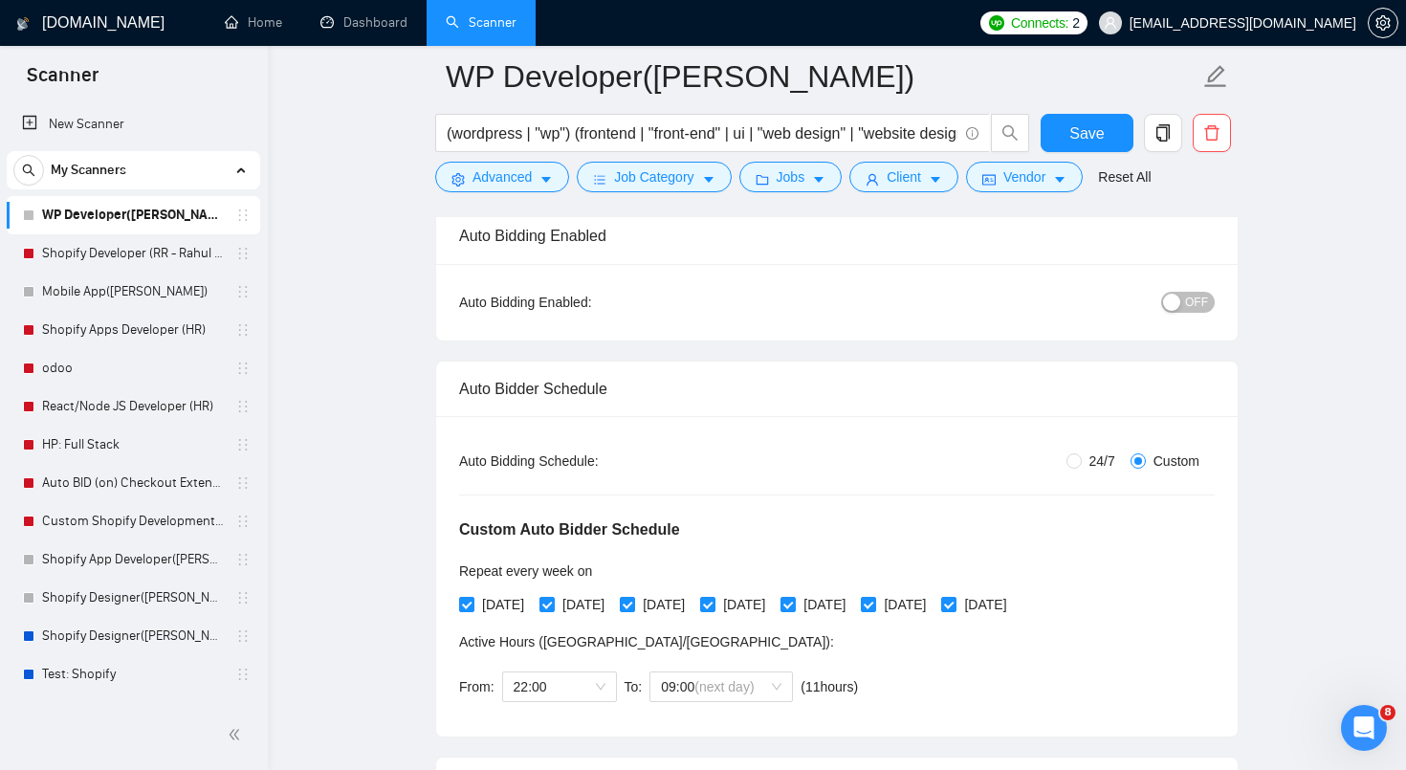
scroll to position [0, 0]
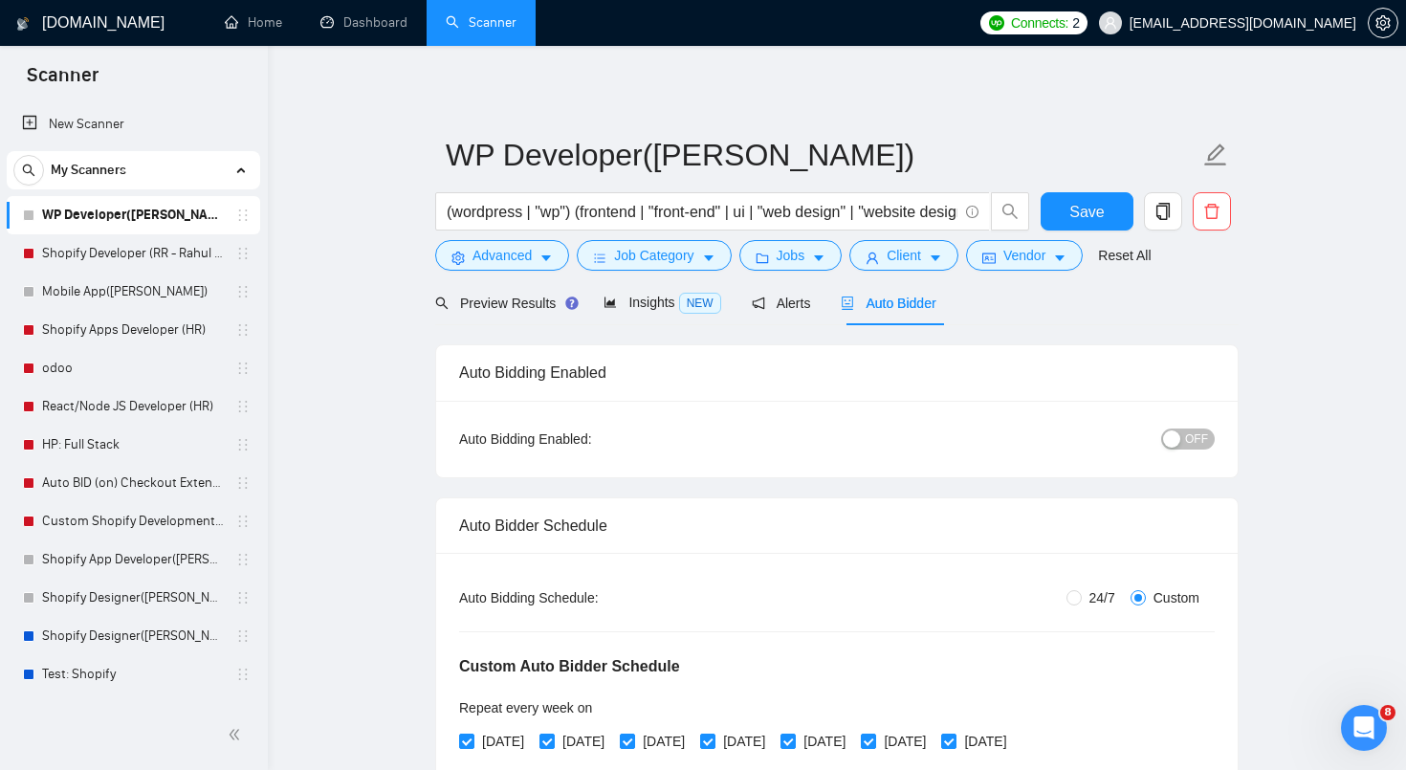
click at [1192, 436] on span "OFF" at bounding box center [1196, 439] width 23 height 21
click at [1001, 440] on div "ON" at bounding box center [1089, 439] width 252 height 22
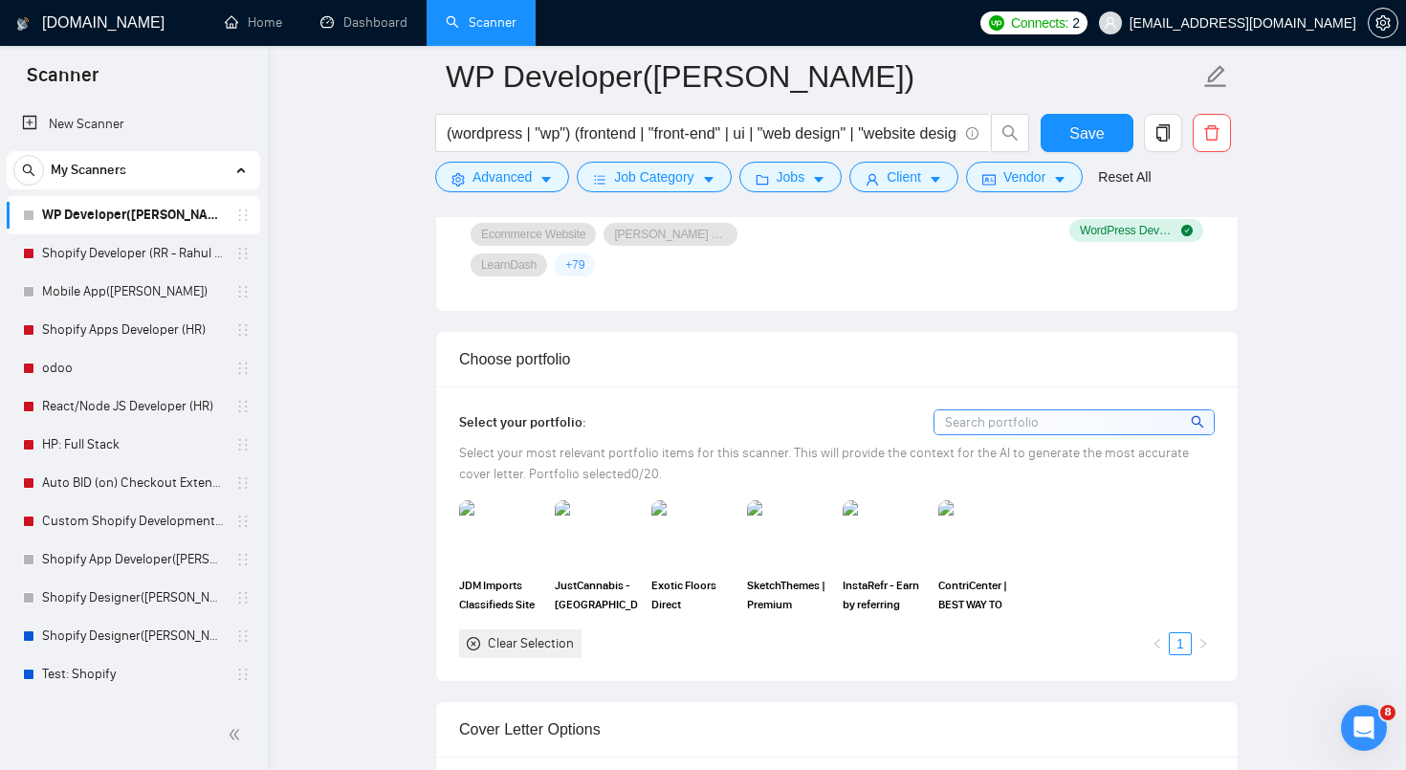
scroll to position [1814, 0]
click at [1088, 420] on input at bounding box center [1074, 419] width 279 height 24
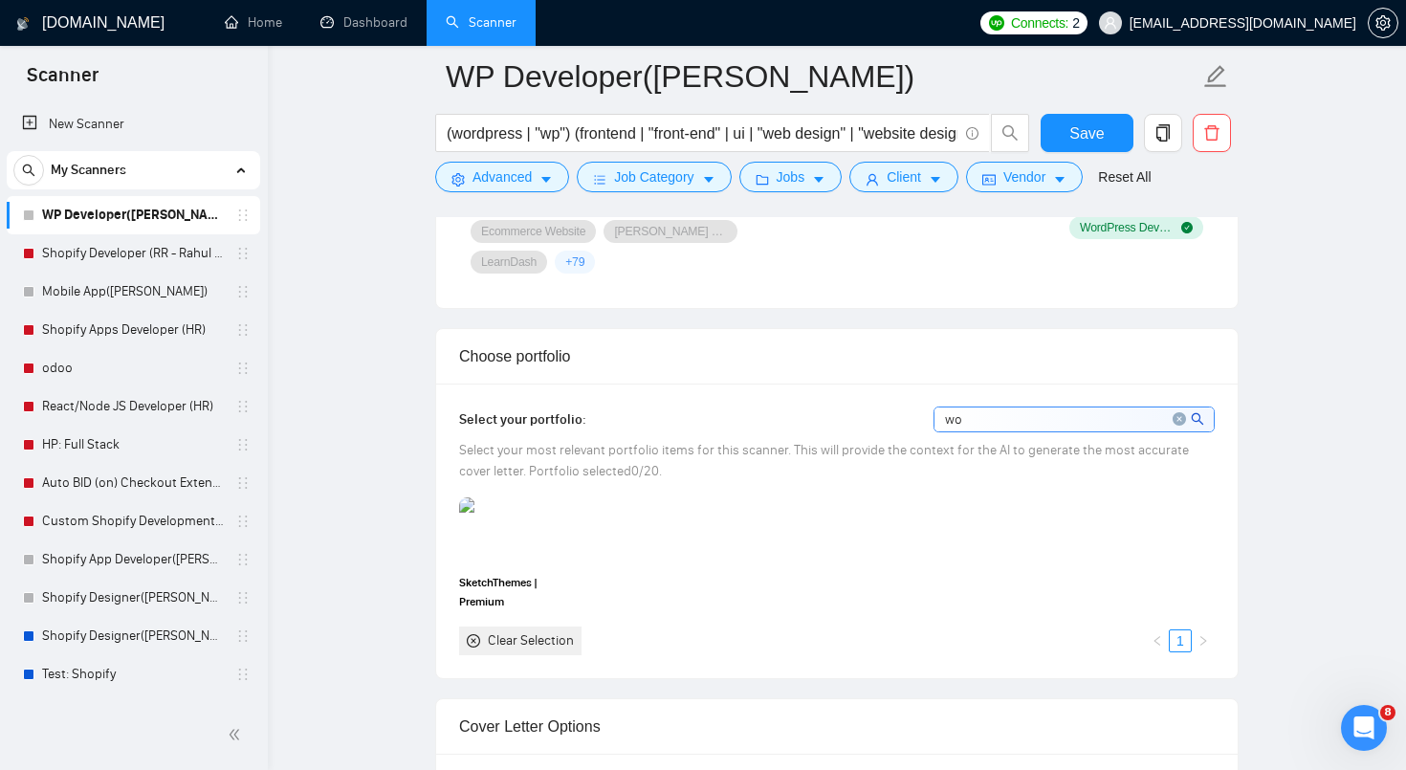
type input "w"
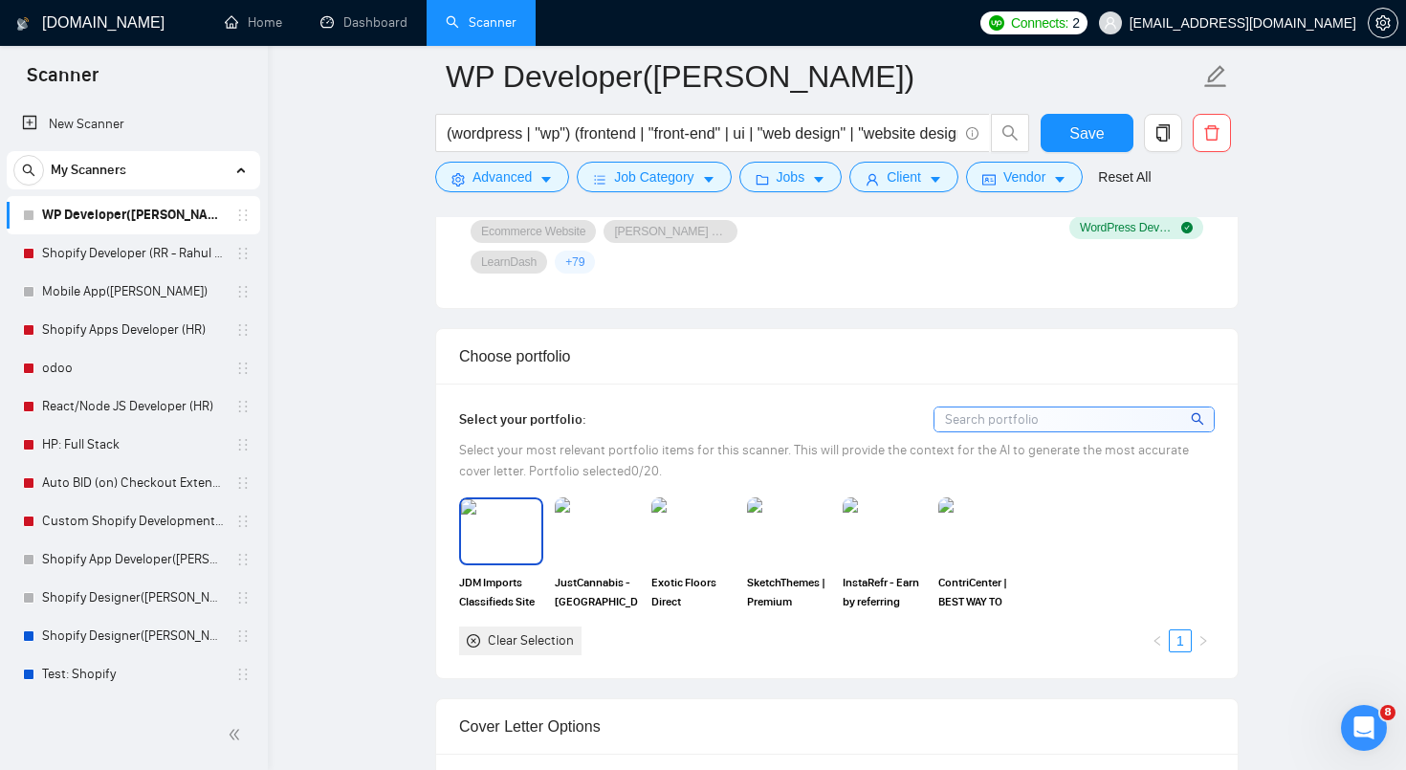
click at [517, 522] on img at bounding box center [501, 530] width 80 height 63
click at [578, 522] on img at bounding box center [597, 530] width 80 height 63
click at [652, 537] on img at bounding box center [693, 530] width 84 height 67
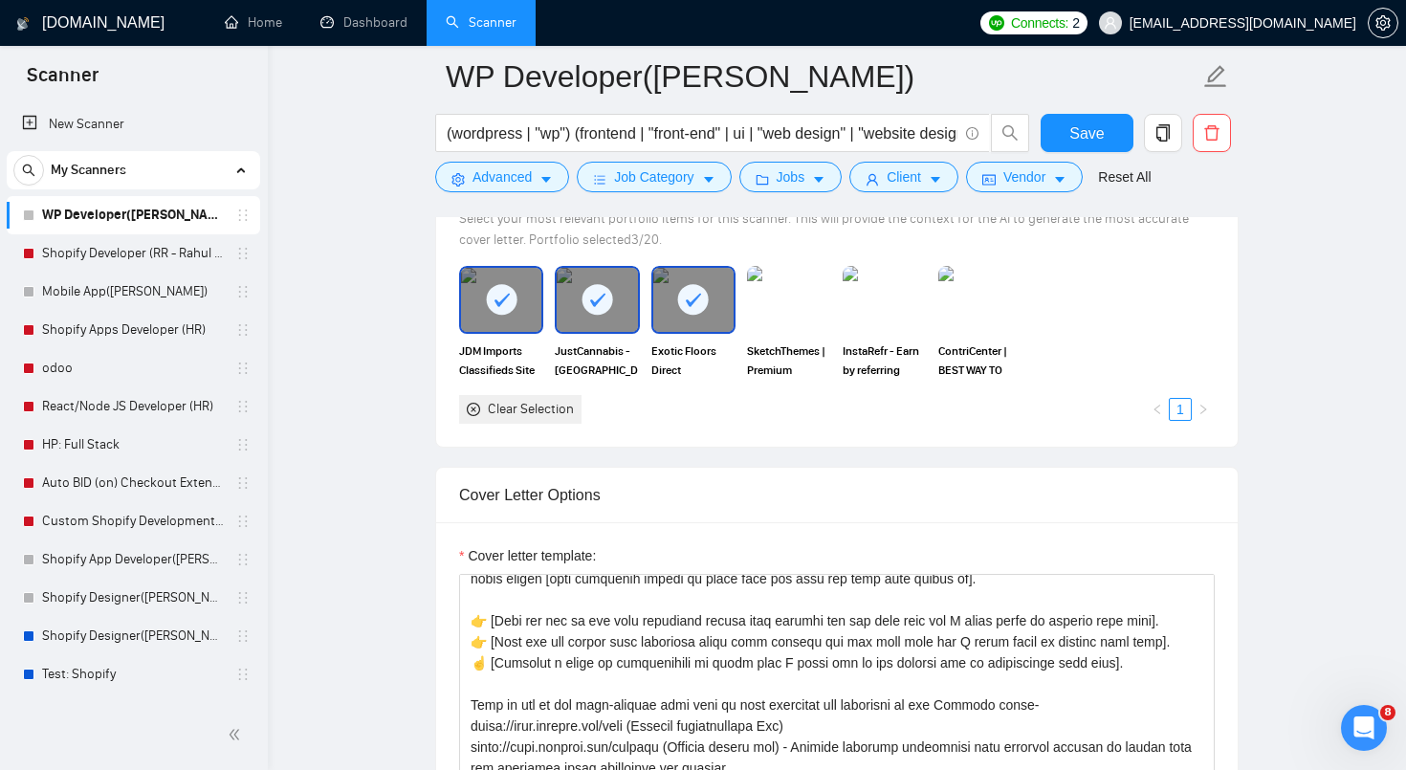
scroll to position [165, 0]
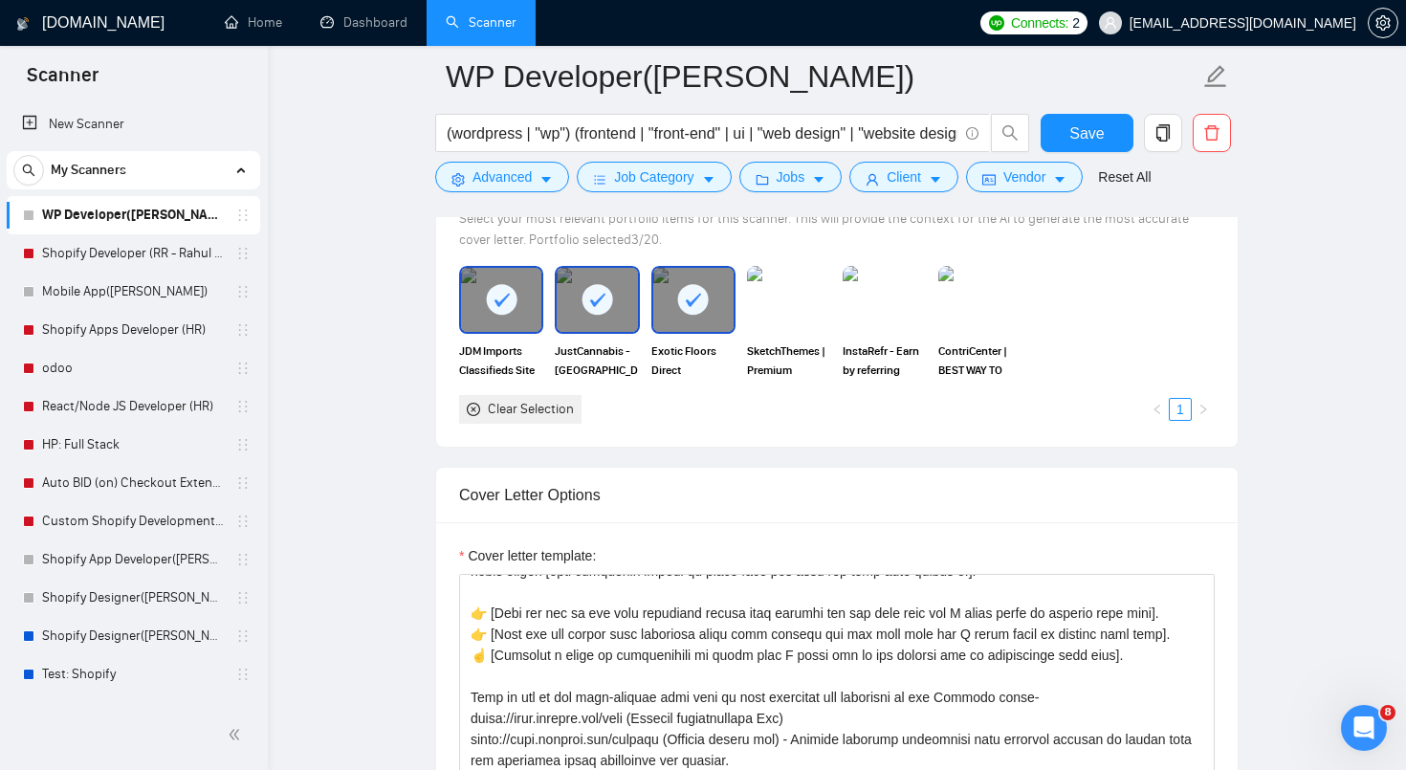
click at [593, 545] on label "Cover letter template:" at bounding box center [527, 555] width 137 height 21
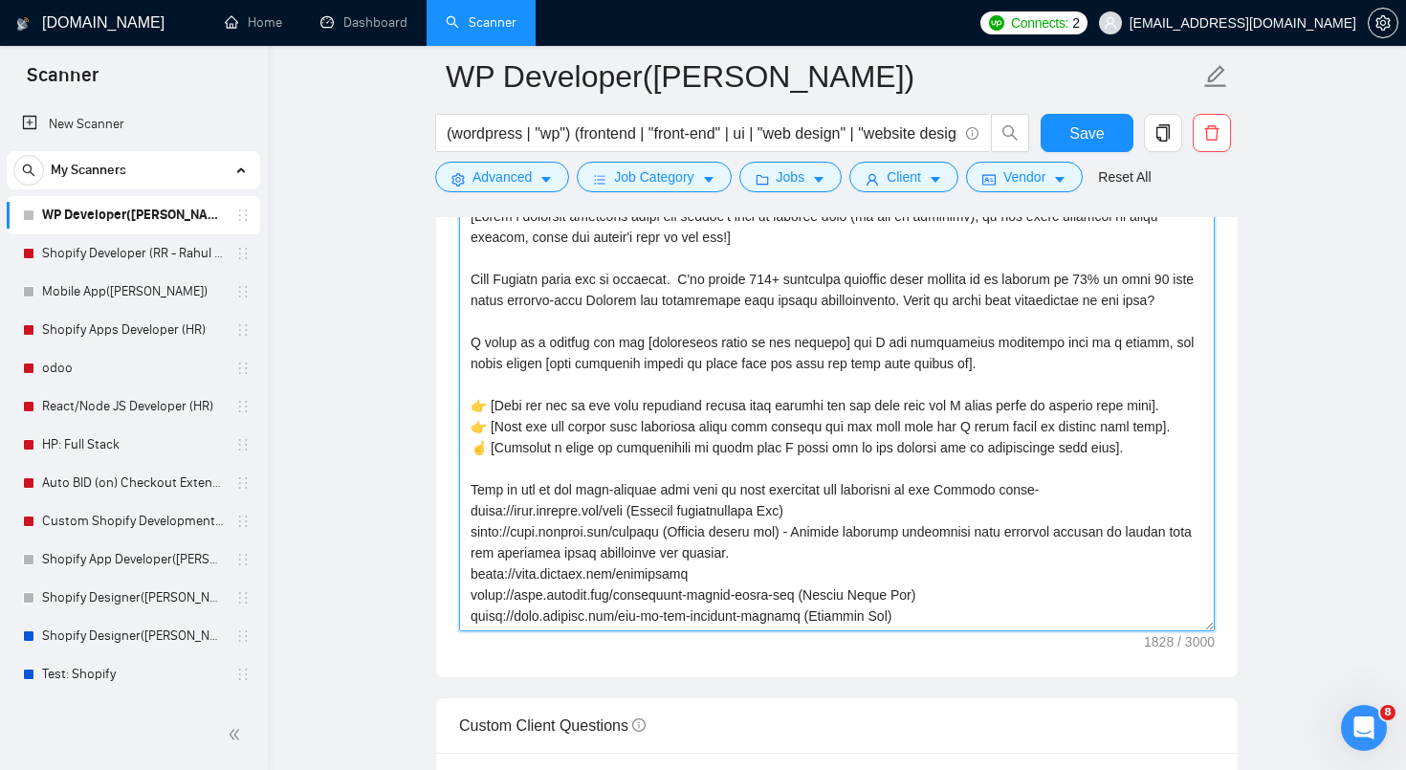
scroll to position [2414, 0]
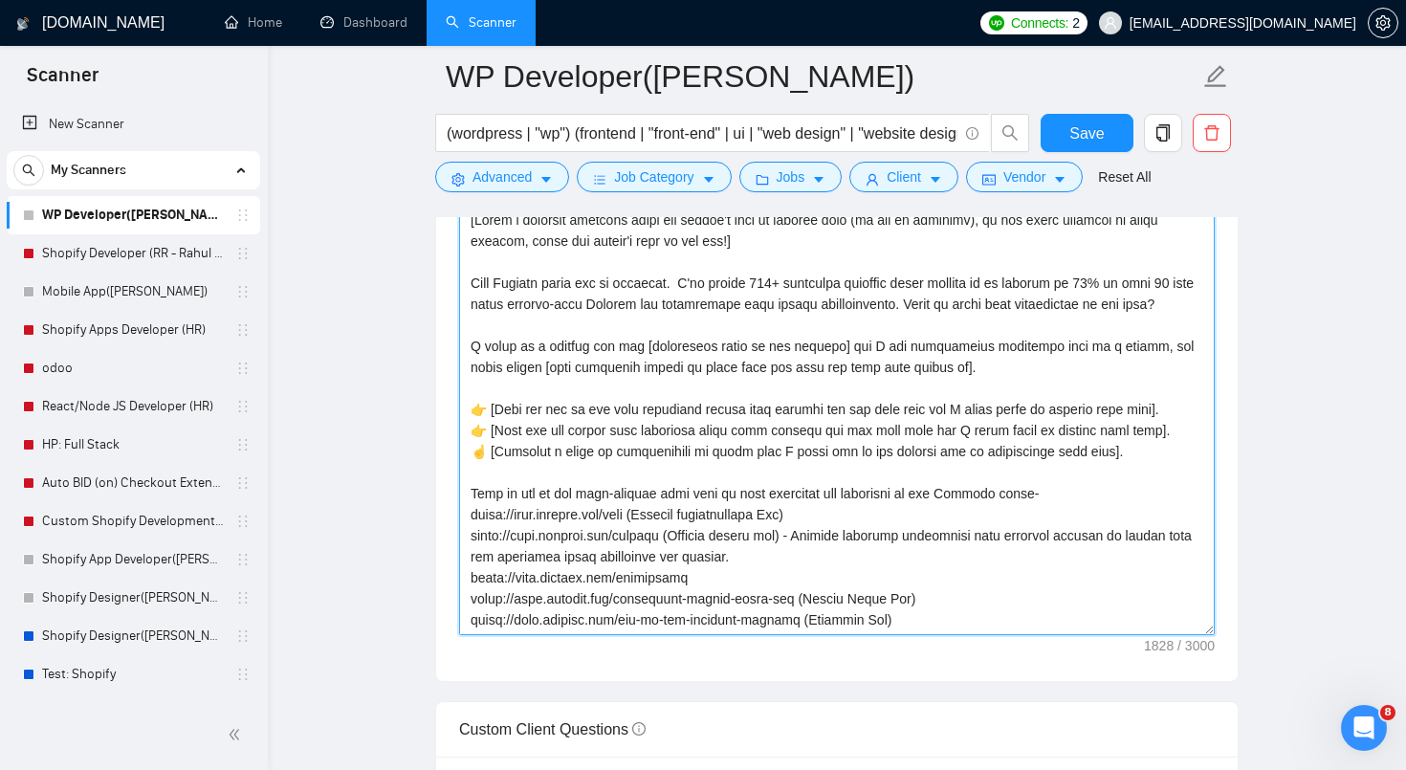
click at [605, 509] on textarea "Cover letter template:" at bounding box center [837, 420] width 756 height 430
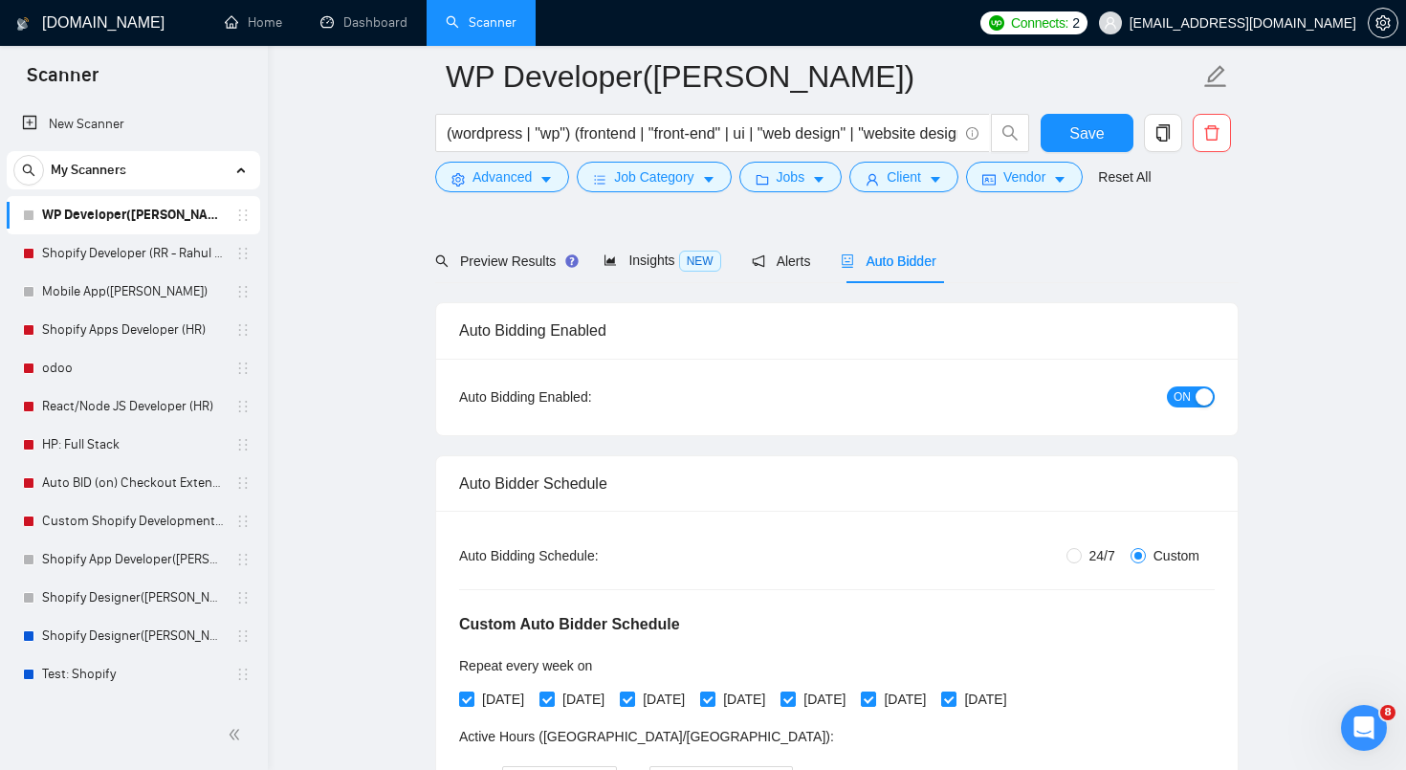
scroll to position [0, 0]
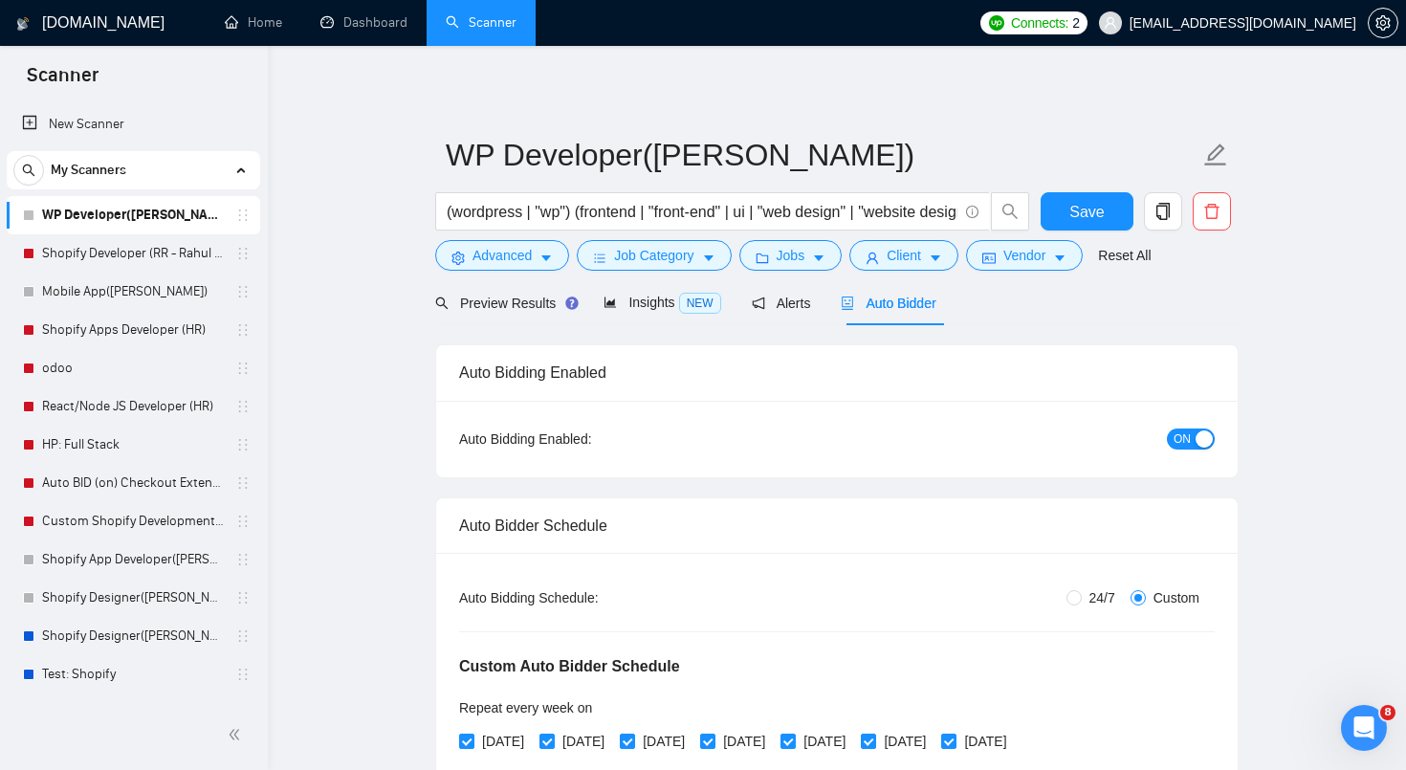
click at [1192, 429] on button "ON" at bounding box center [1191, 439] width 48 height 21
click at [1108, 201] on button "Save" at bounding box center [1087, 211] width 93 height 38
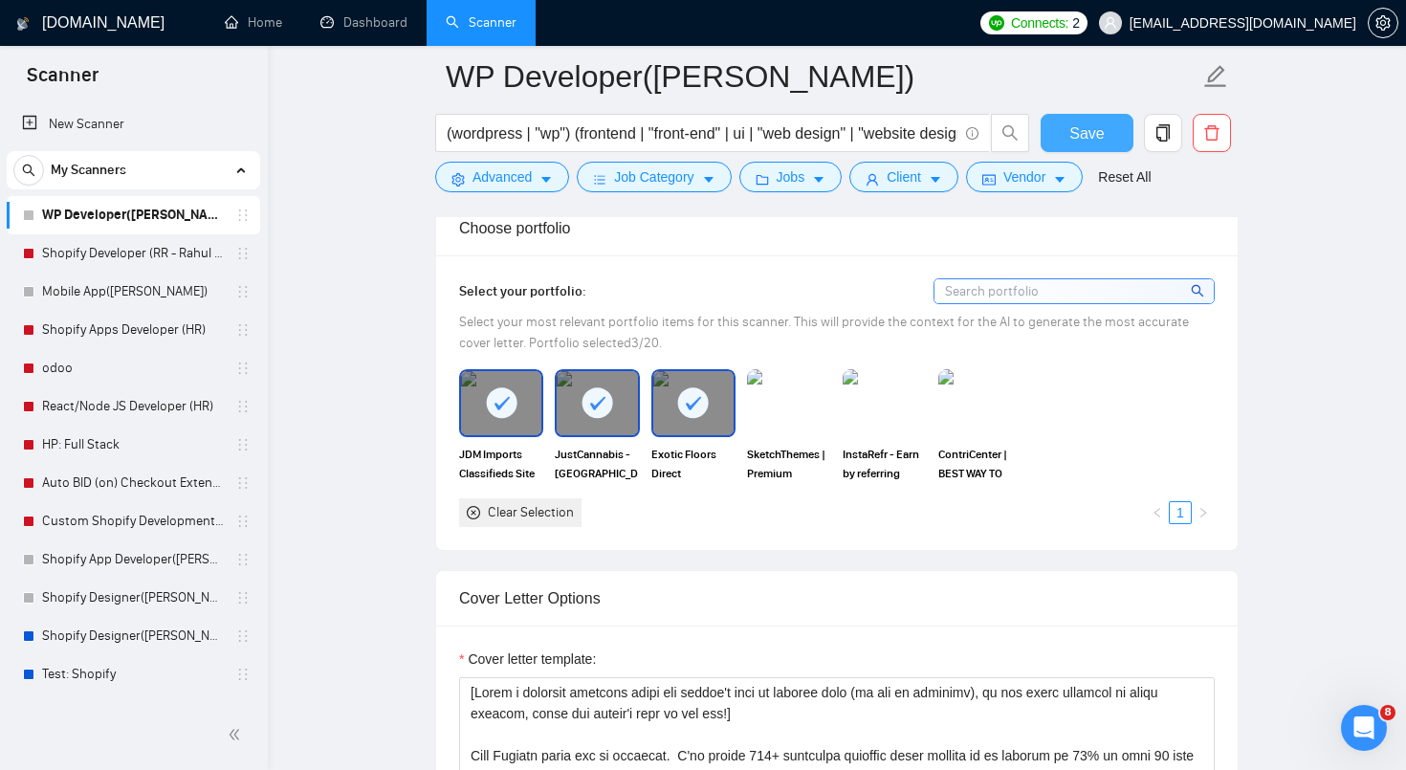
scroll to position [2468, 0]
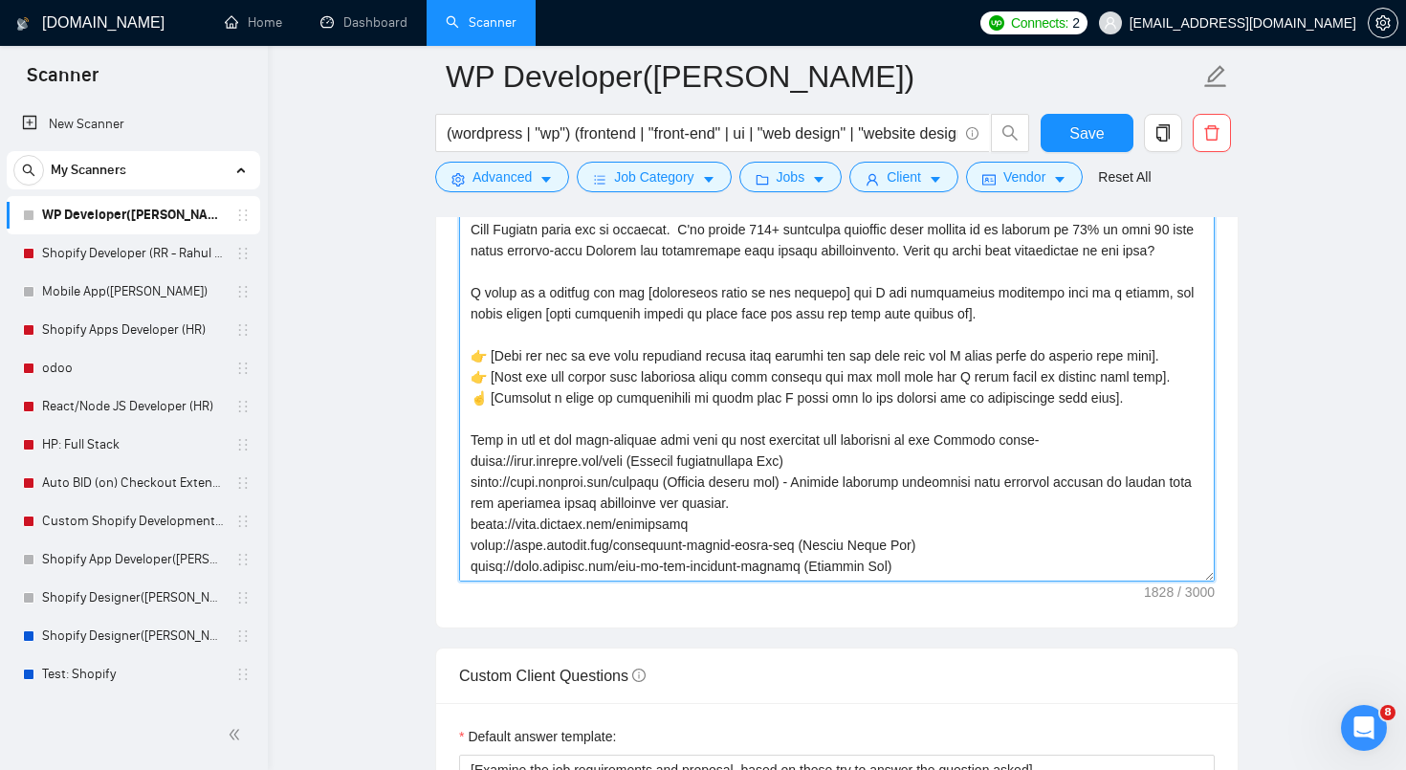
click at [882, 464] on textarea "Cover letter template:" at bounding box center [837, 366] width 756 height 430
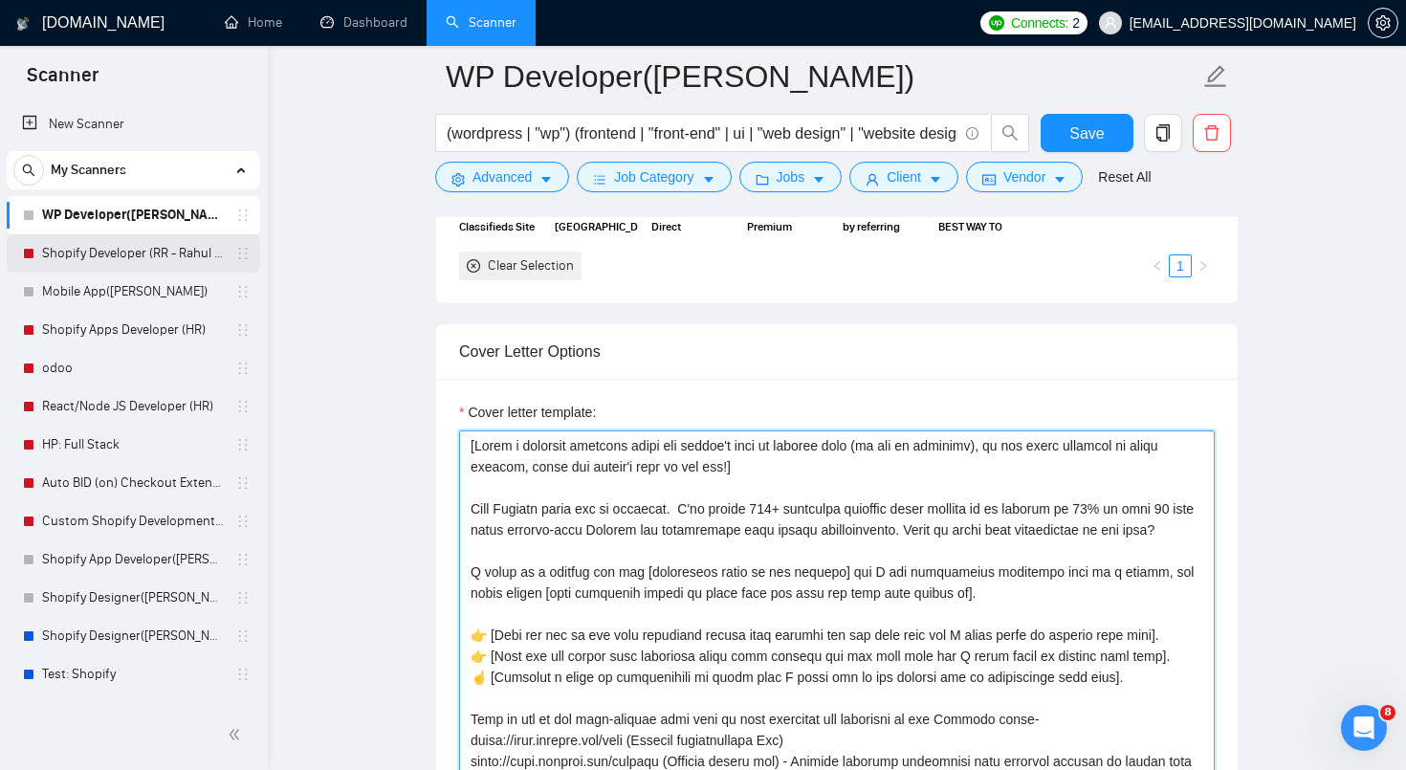
scroll to position [2189, 0]
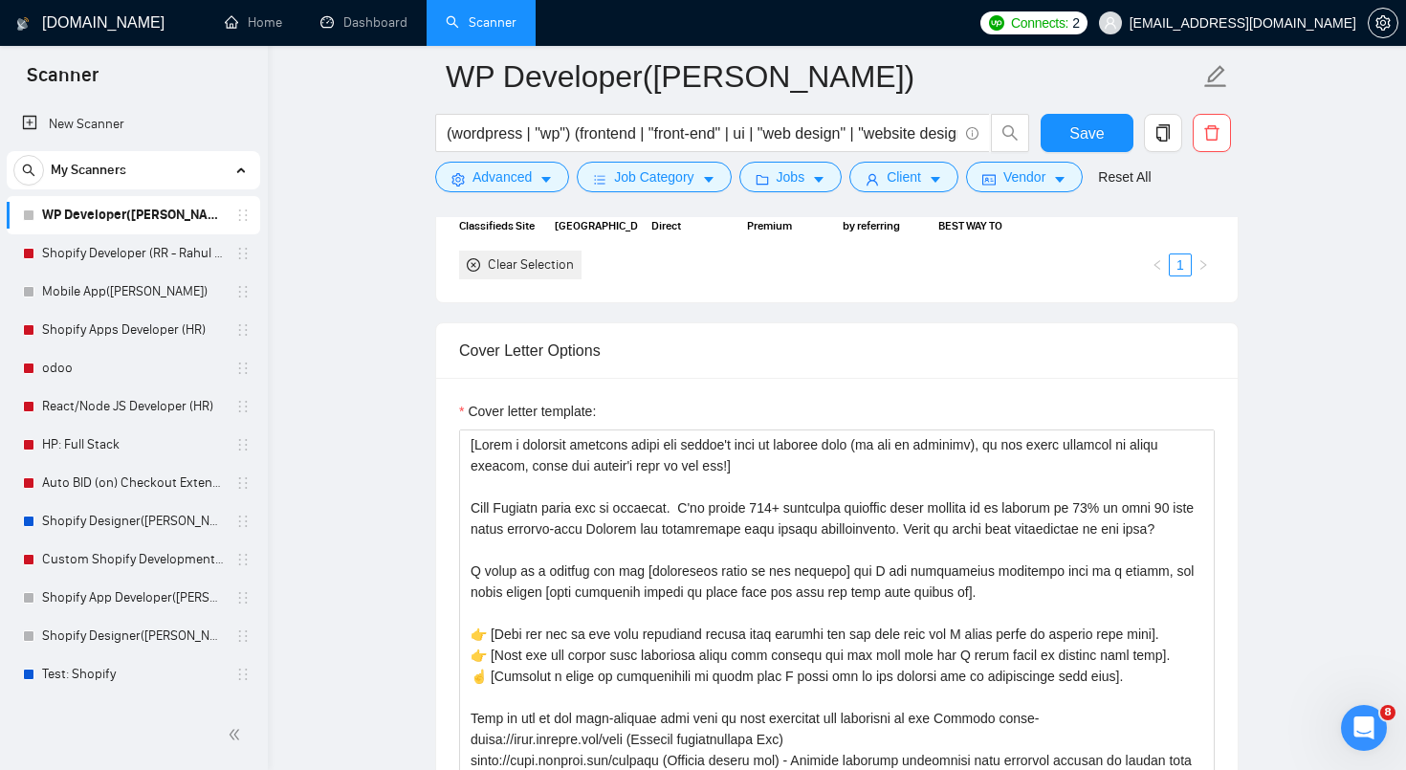
click at [510, 28] on link "Scanner" at bounding box center [481, 22] width 71 height 16
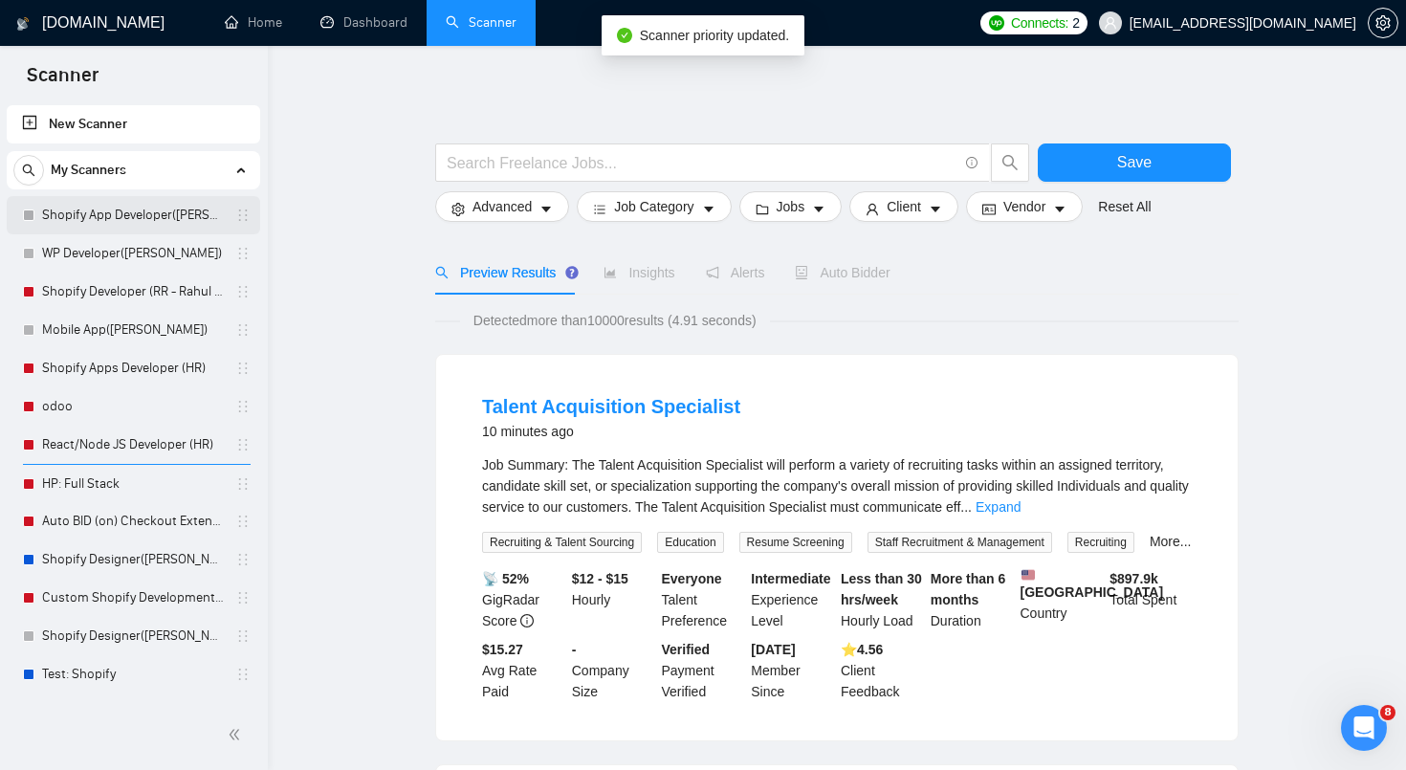
click at [133, 219] on link "Shopify App Developer([PERSON_NAME])" at bounding box center [133, 215] width 182 height 38
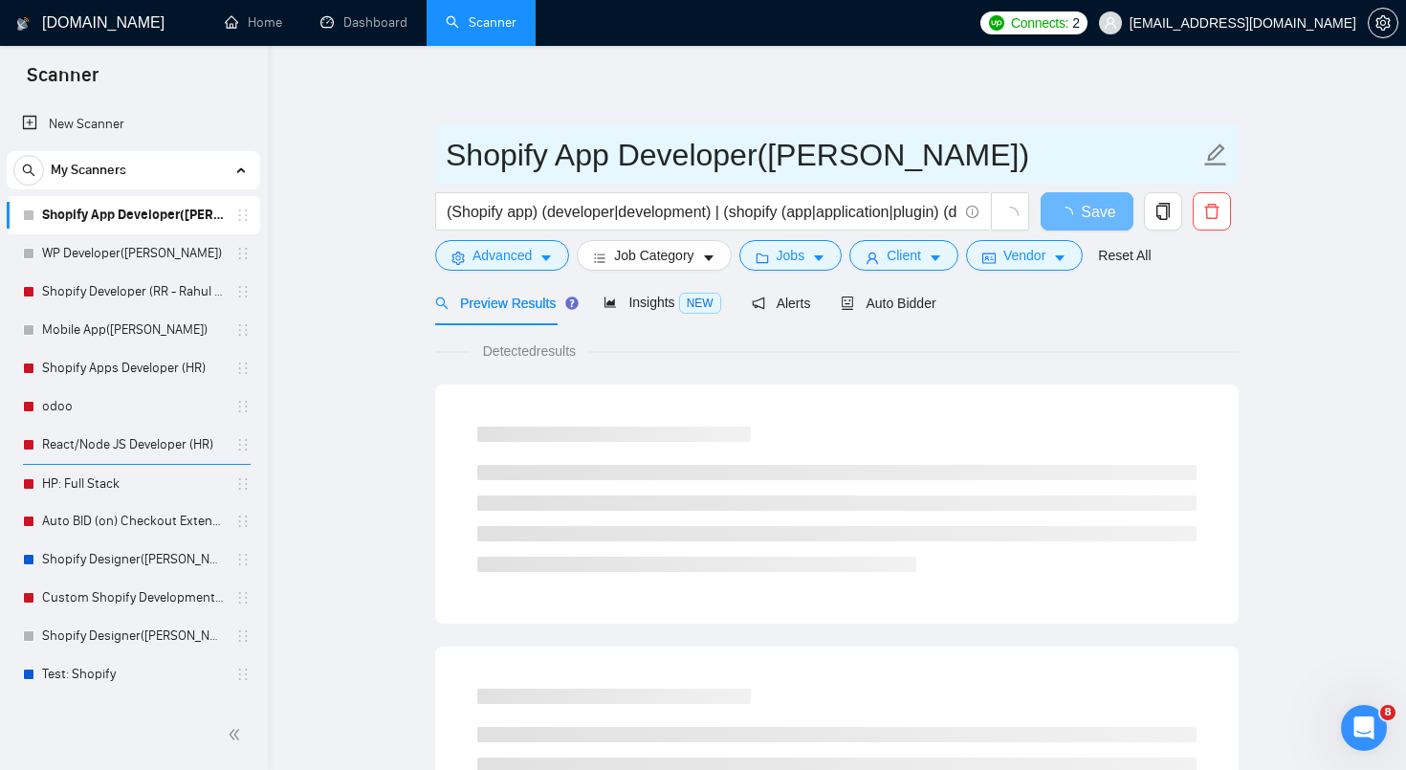
click at [752, 156] on input "Shopify App Developer([PERSON_NAME])" at bounding box center [823, 155] width 754 height 48
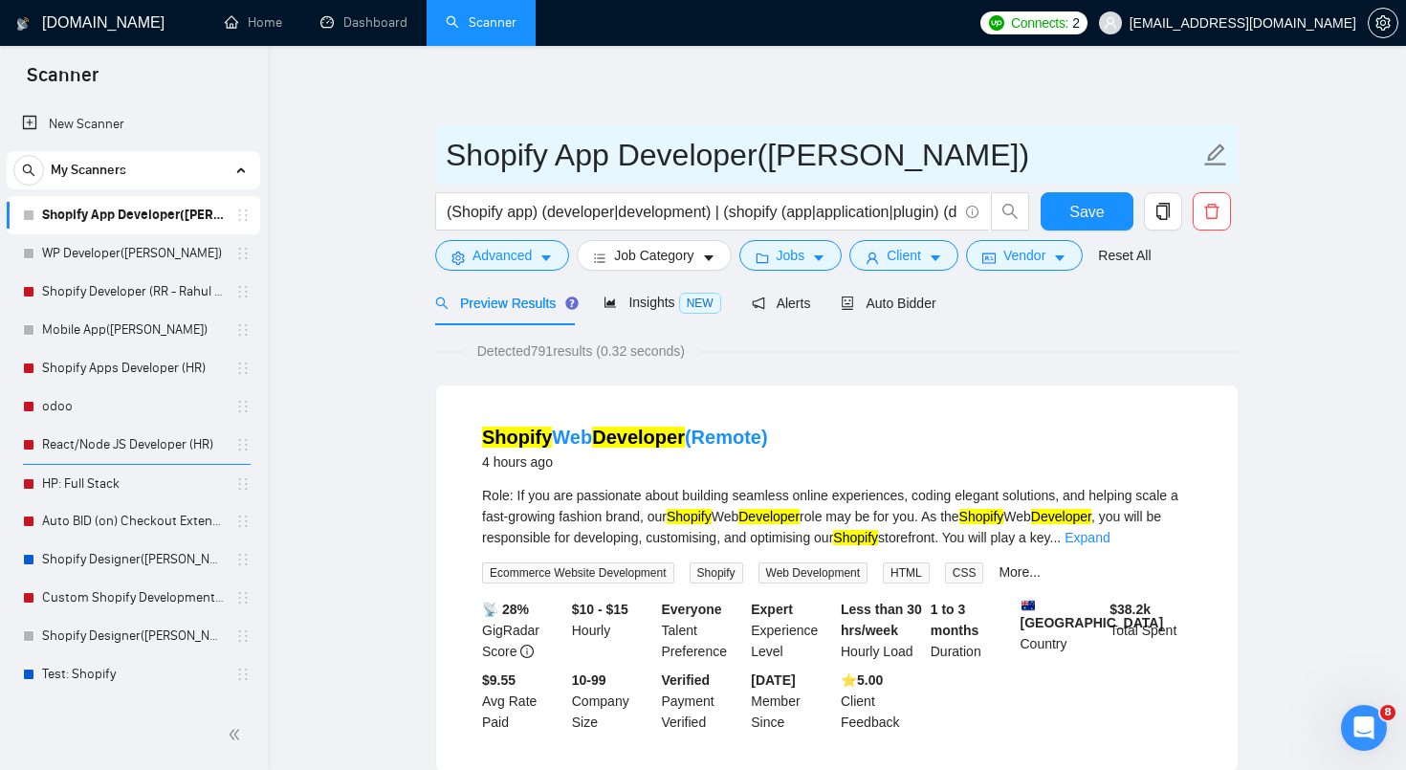
drag, startPoint x: 759, startPoint y: 160, endPoint x: 425, endPoint y: 168, distance: 333.9
click at [617, 132] on input "Shopify App Developer([PERSON_NAME])" at bounding box center [823, 155] width 754 height 48
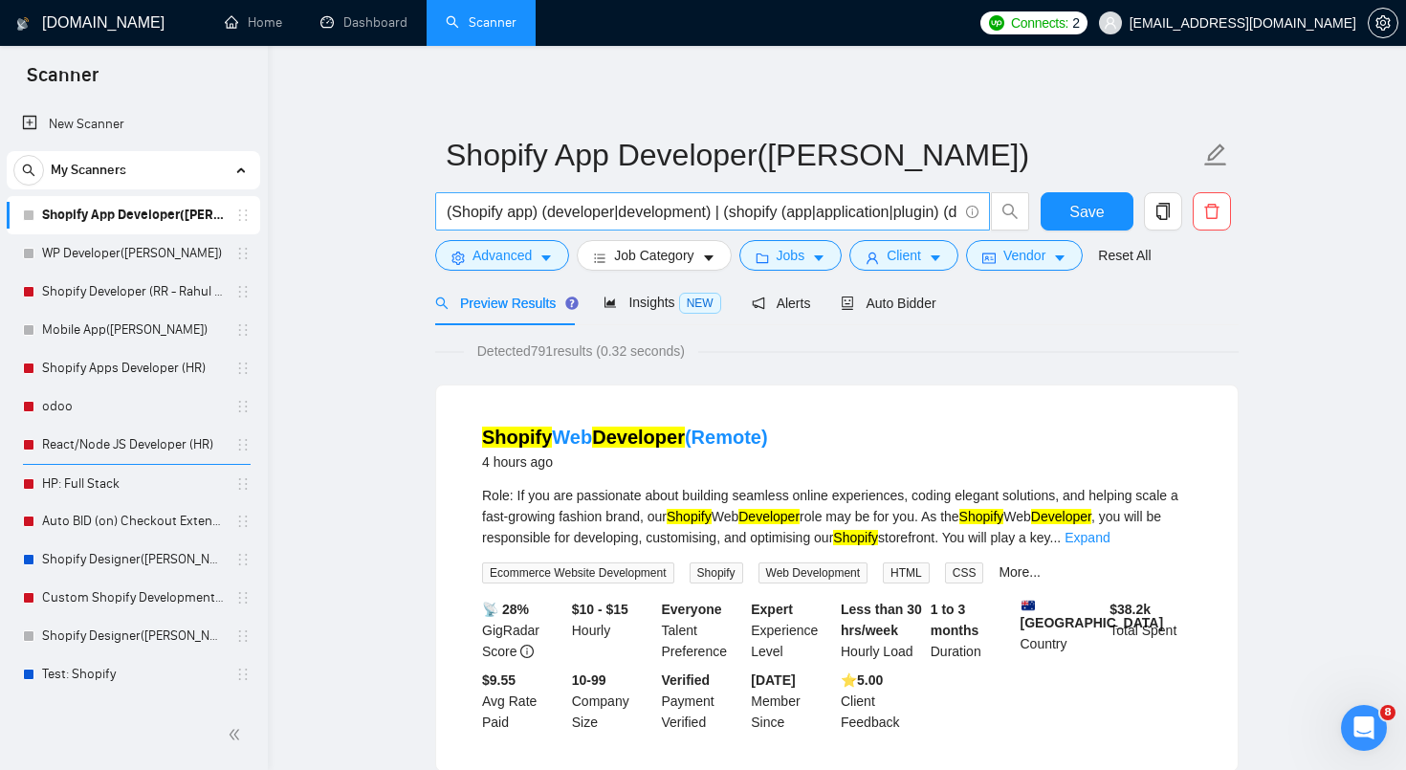
click at [711, 195] on span "(Shopify app) (developer|development) | (shopify (app|application|plugin) (deve…" at bounding box center [712, 211] width 555 height 38
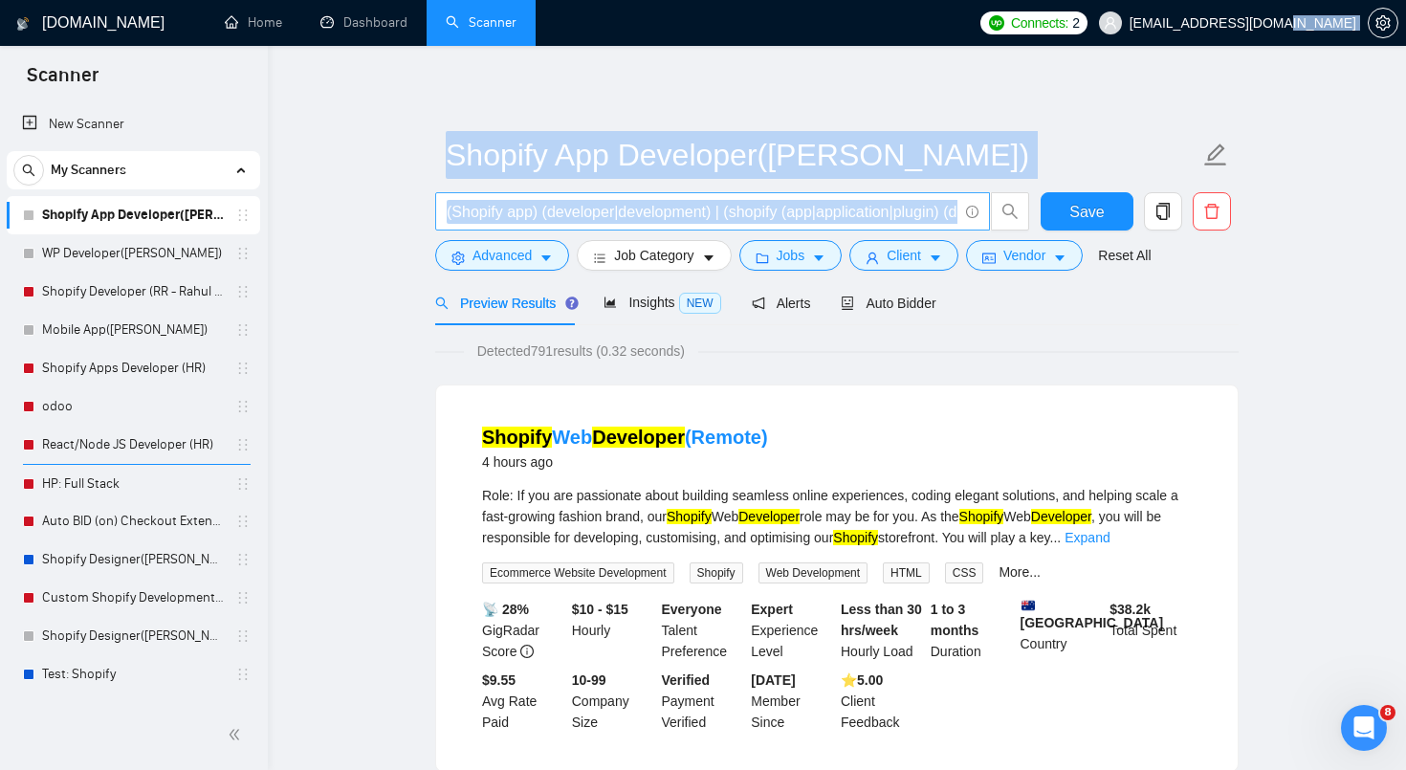
click at [711, 195] on span "(Shopify app) (developer|development) | (shopify (app|application|plugin) (deve…" at bounding box center [712, 211] width 555 height 38
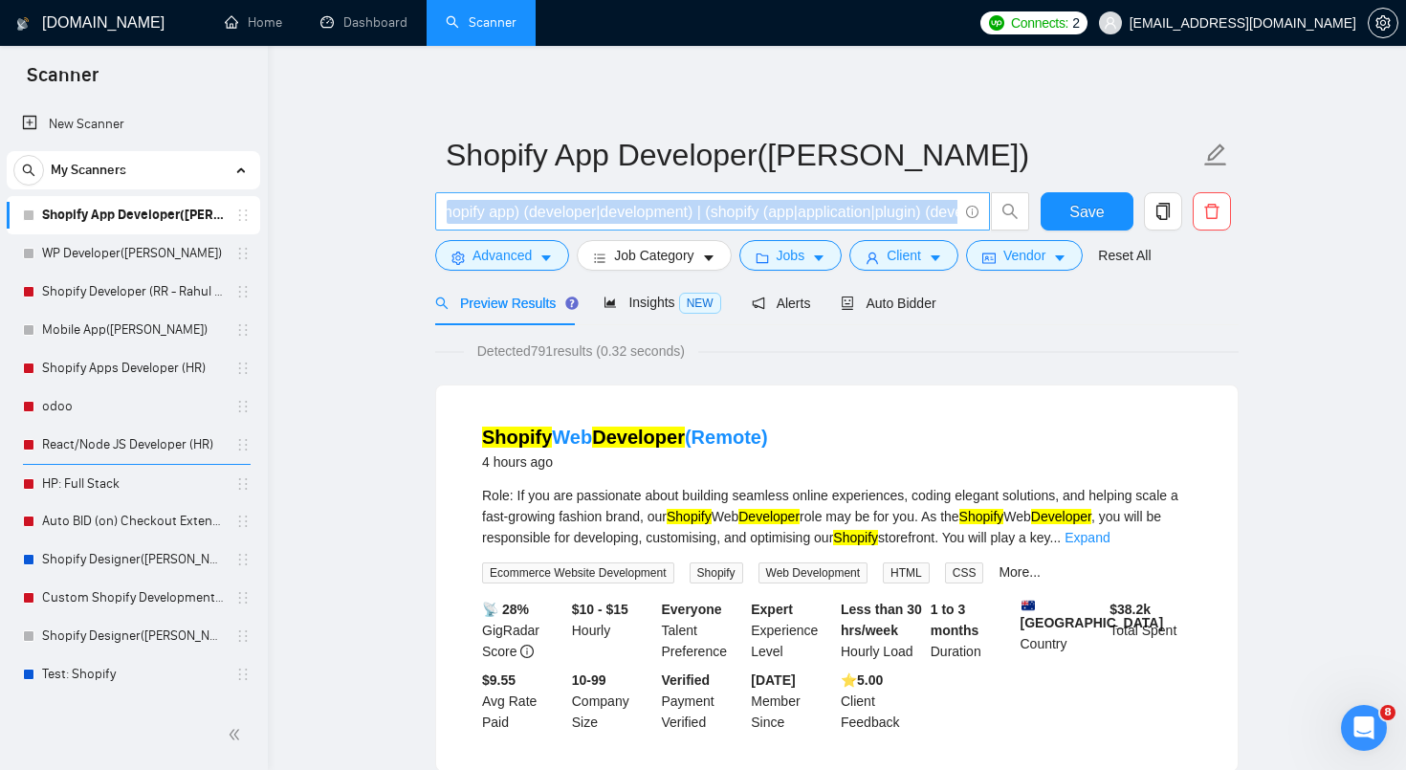
click at [711, 195] on span "(Shopify app) (developer|development) | (shopify (app|application|plugin) (deve…" at bounding box center [712, 211] width 555 height 38
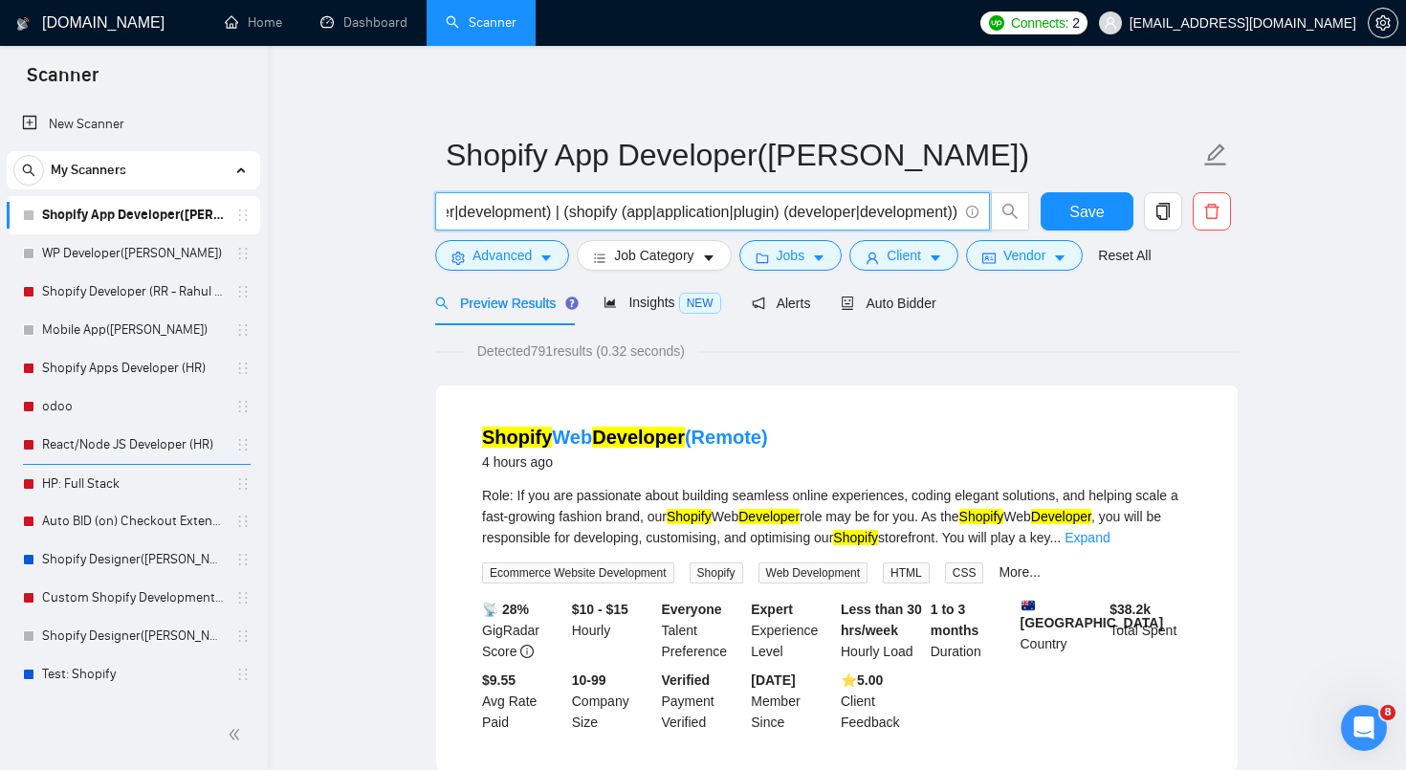
click at [711, 195] on span "(Shopify app) (developer|development) | (shopify (app|application|plugin) (deve…" at bounding box center [712, 211] width 555 height 38
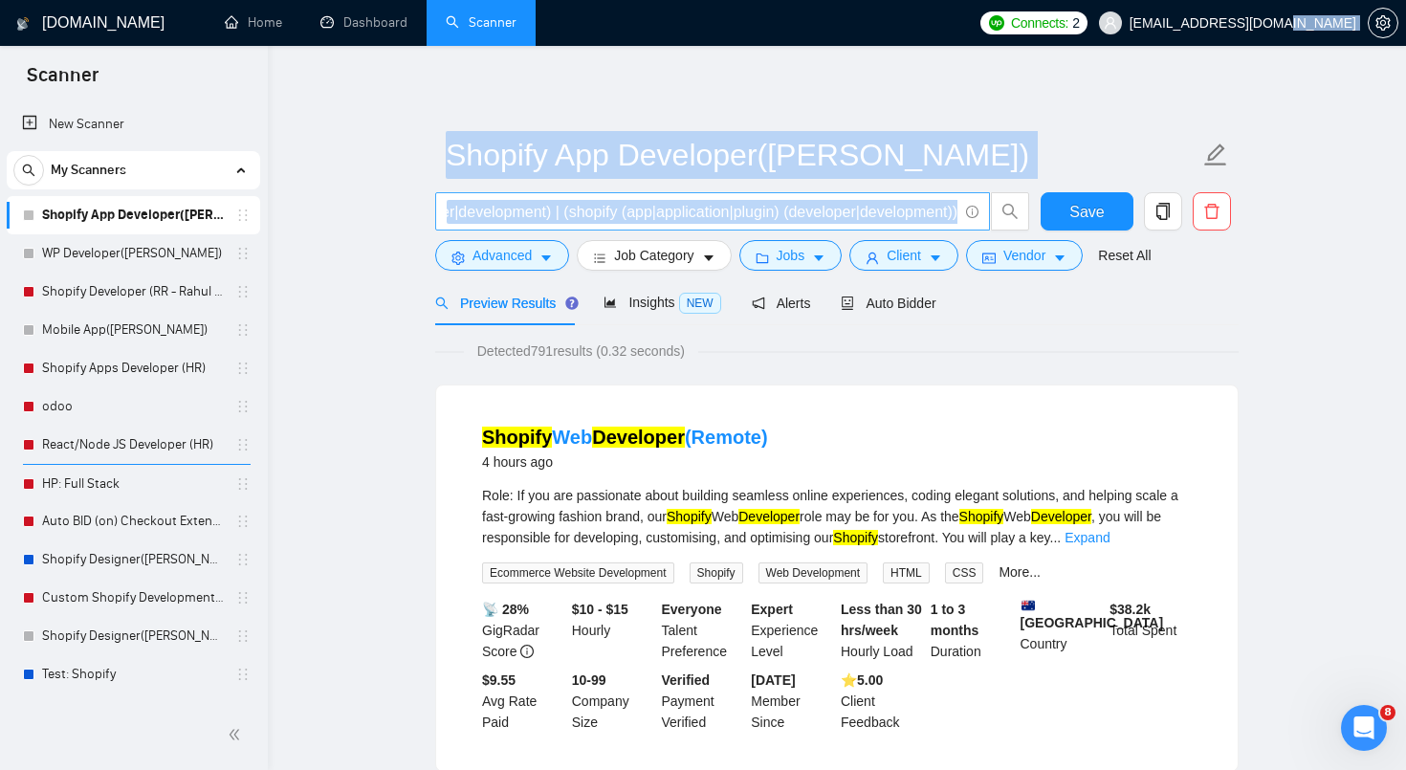
scroll to position [0, 179]
click at [711, 195] on span "(Shopify app) (developer|development) | (shopify (app|application|plugin) (deve…" at bounding box center [712, 211] width 555 height 38
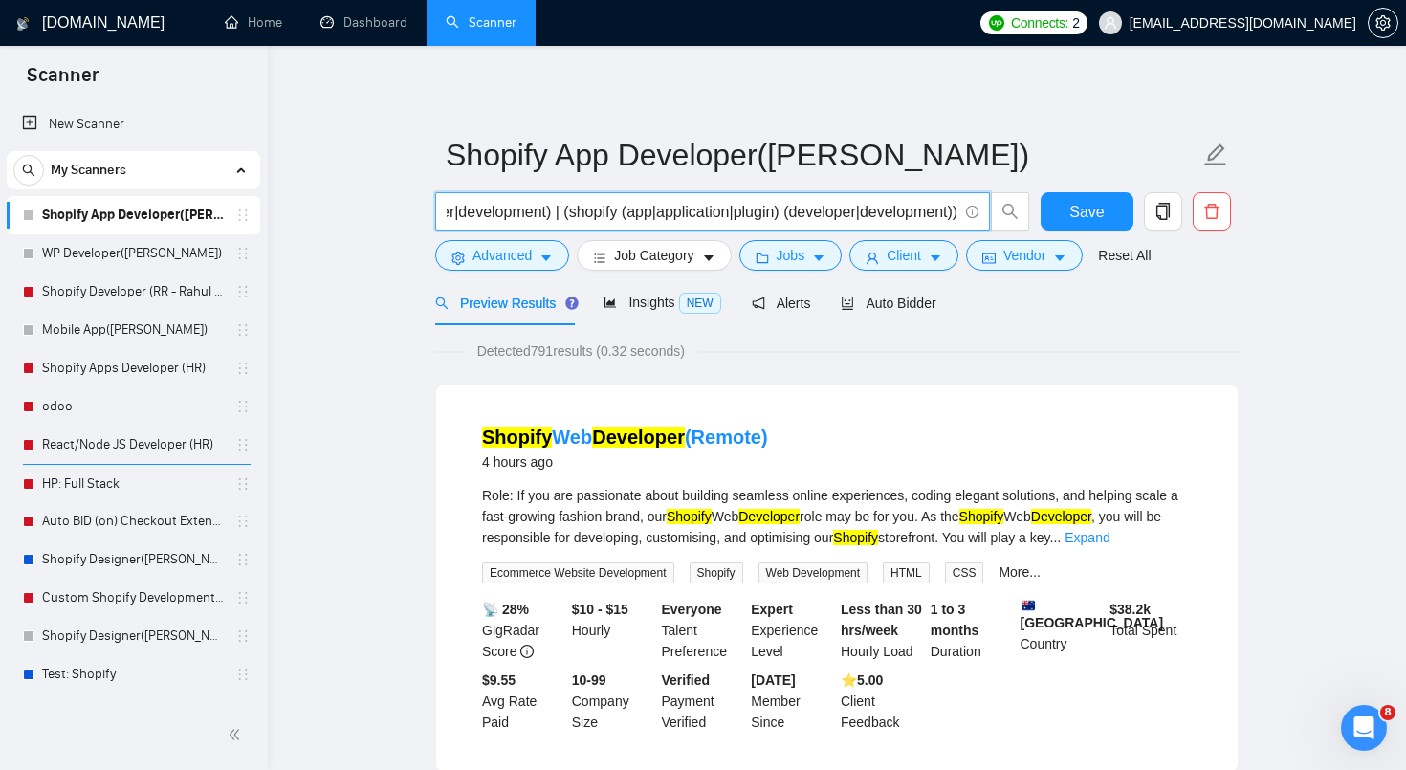
click at [701, 209] on input "(Shopify app) (developer|development) | (shopify (app|application|plugin) (deve…" at bounding box center [702, 212] width 511 height 24
paste input "shopify) (app | application | plugin | extension | integration | "custom app" |…"
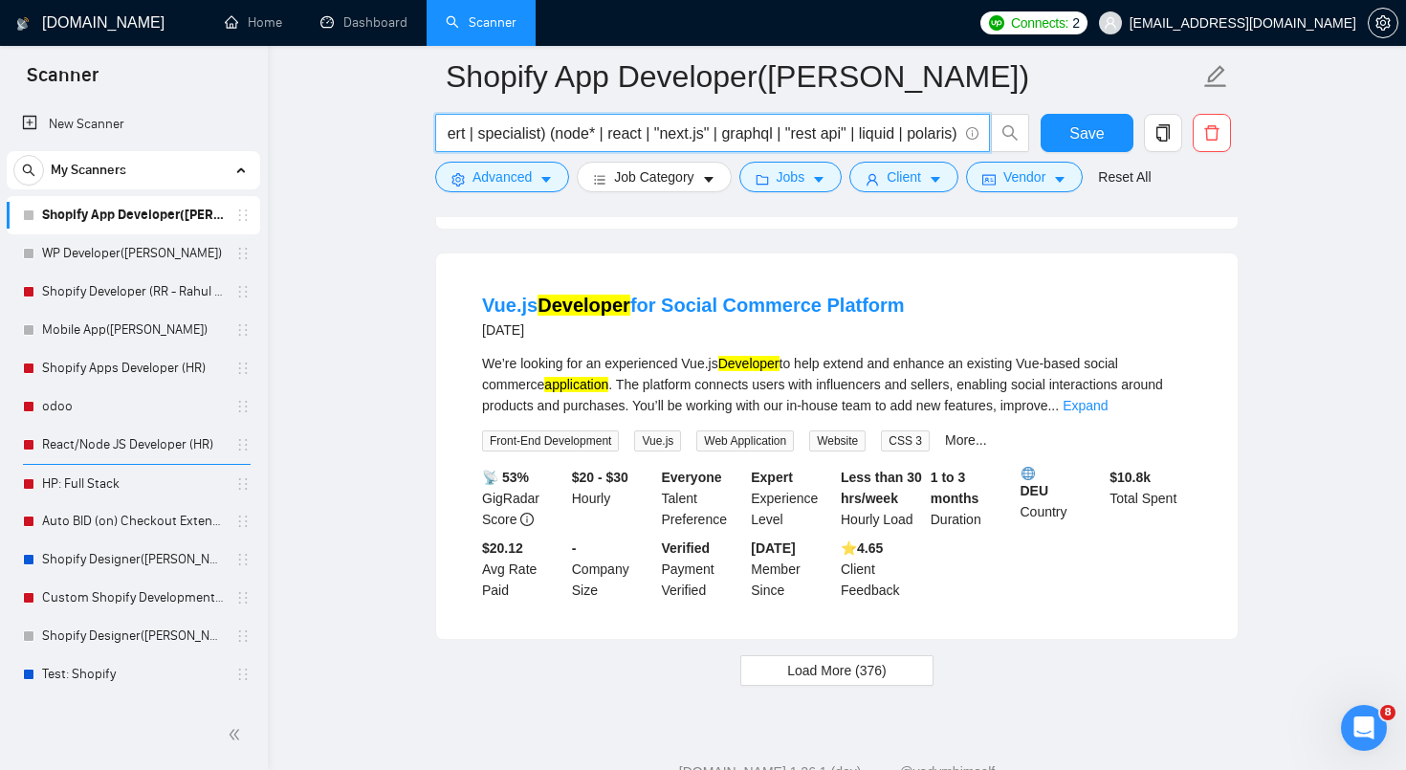
scroll to position [4050, 0]
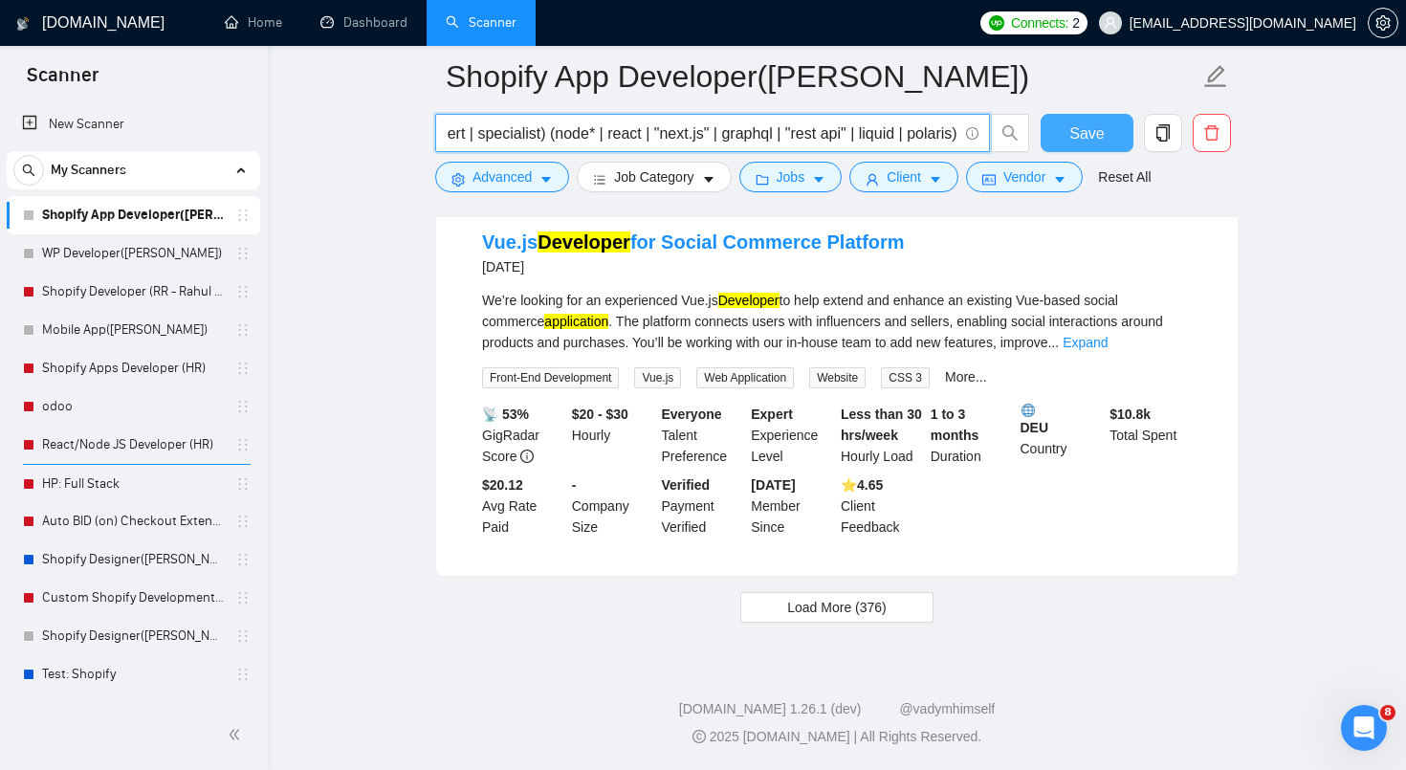
type input "(shopify) (app | application | plugin | extension | integration | "custom app" …"
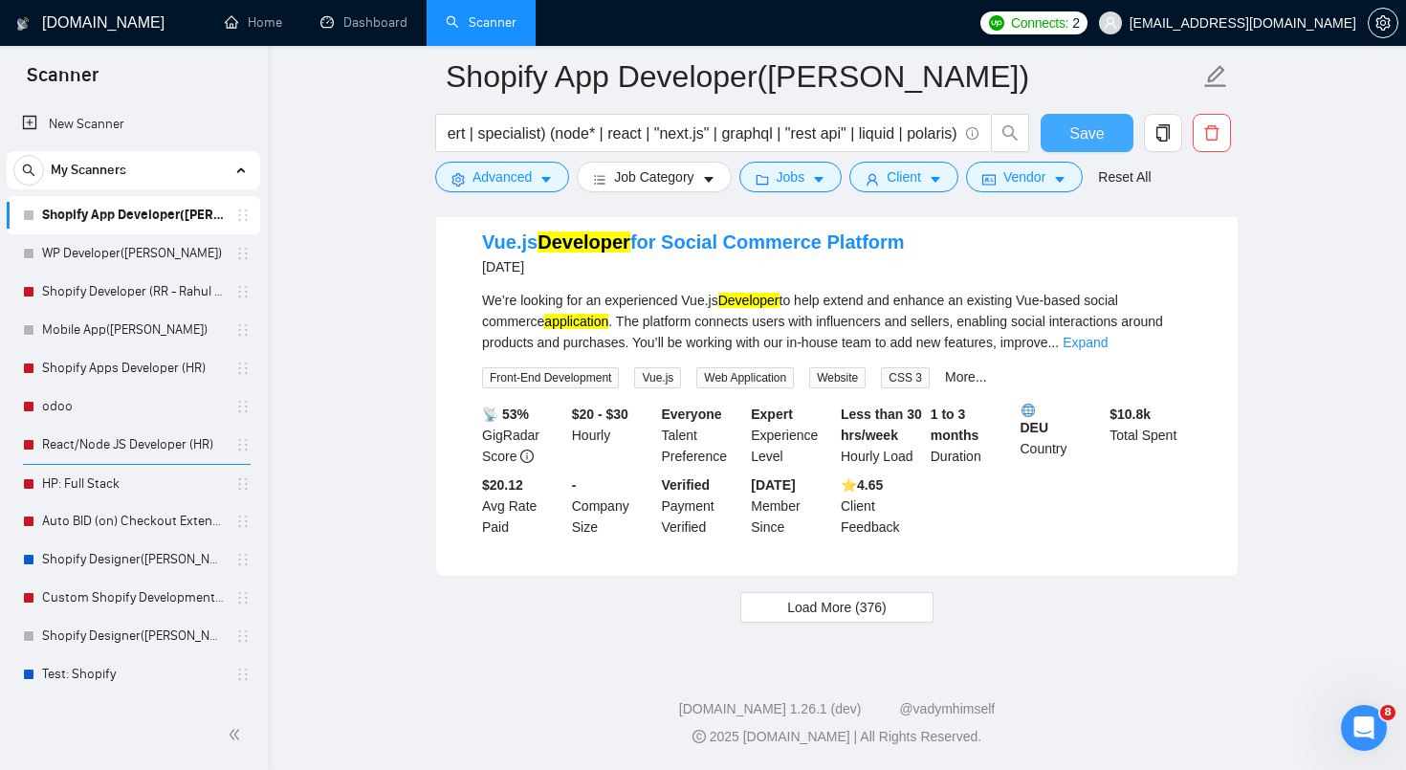
click at [1105, 122] on button "Save" at bounding box center [1087, 133] width 93 height 38
click at [511, 184] on span "Advanced" at bounding box center [502, 176] width 59 height 21
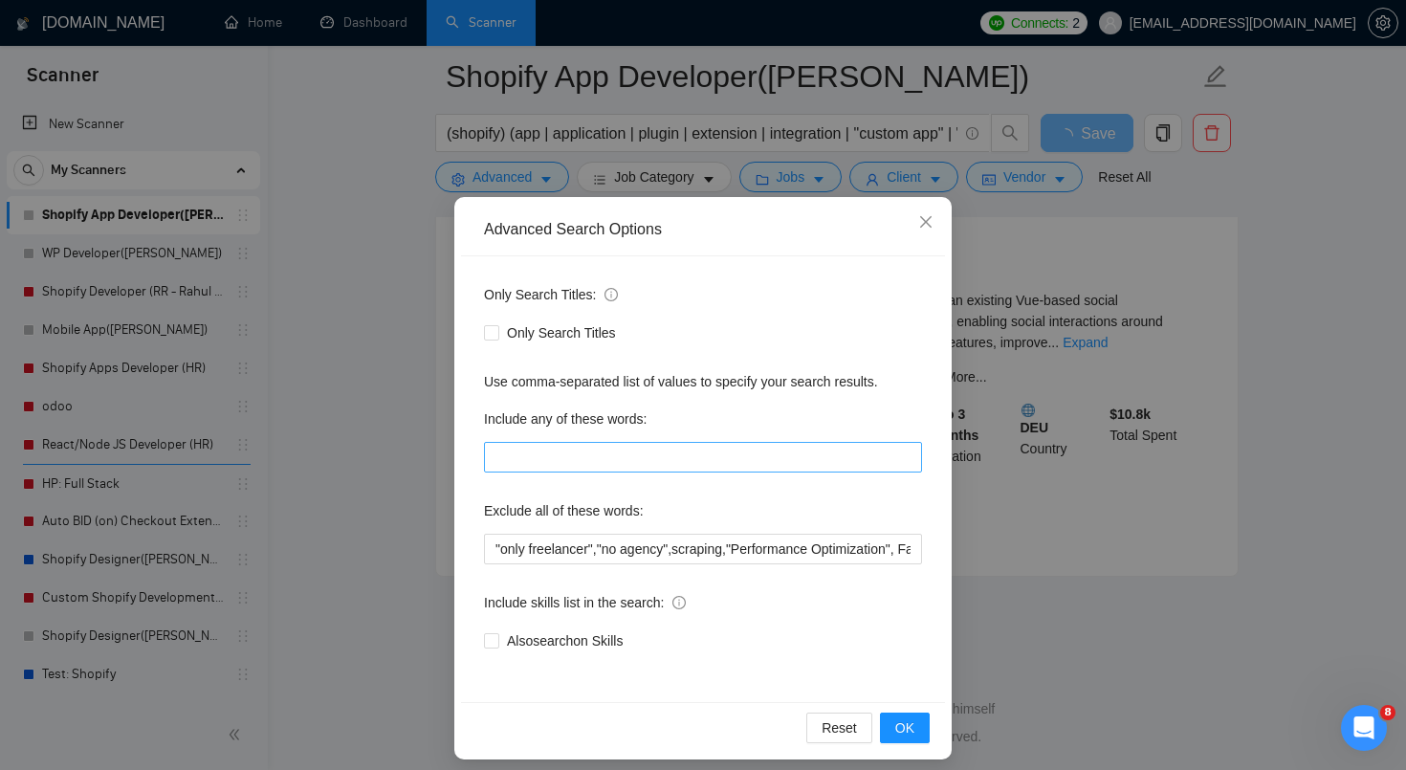
scroll to position [18, 0]
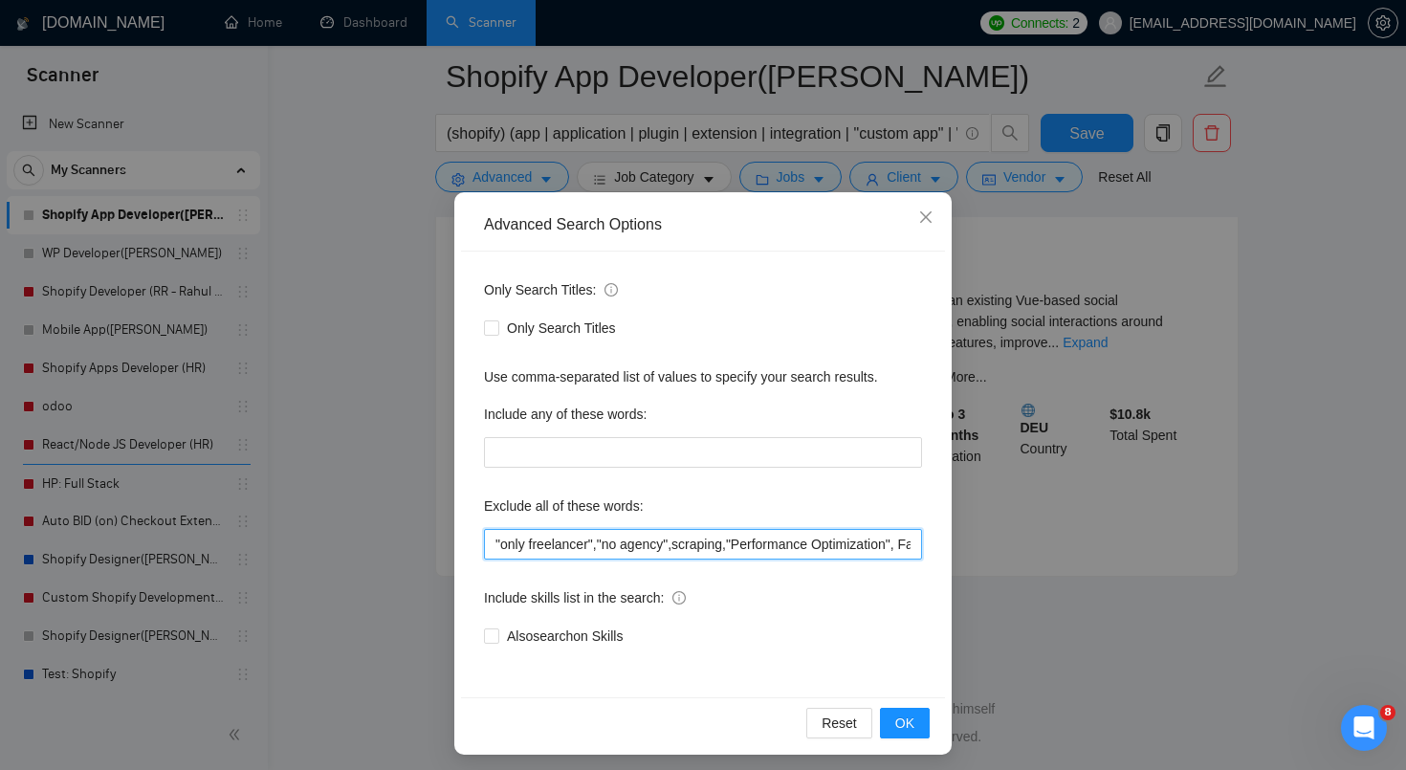
click at [748, 548] on input ""only freelancer","no agency",scraping,"Performance Optimization", Facebook,tik…" at bounding box center [703, 544] width 438 height 31
click at [926, 729] on button "OK" at bounding box center [905, 723] width 50 height 31
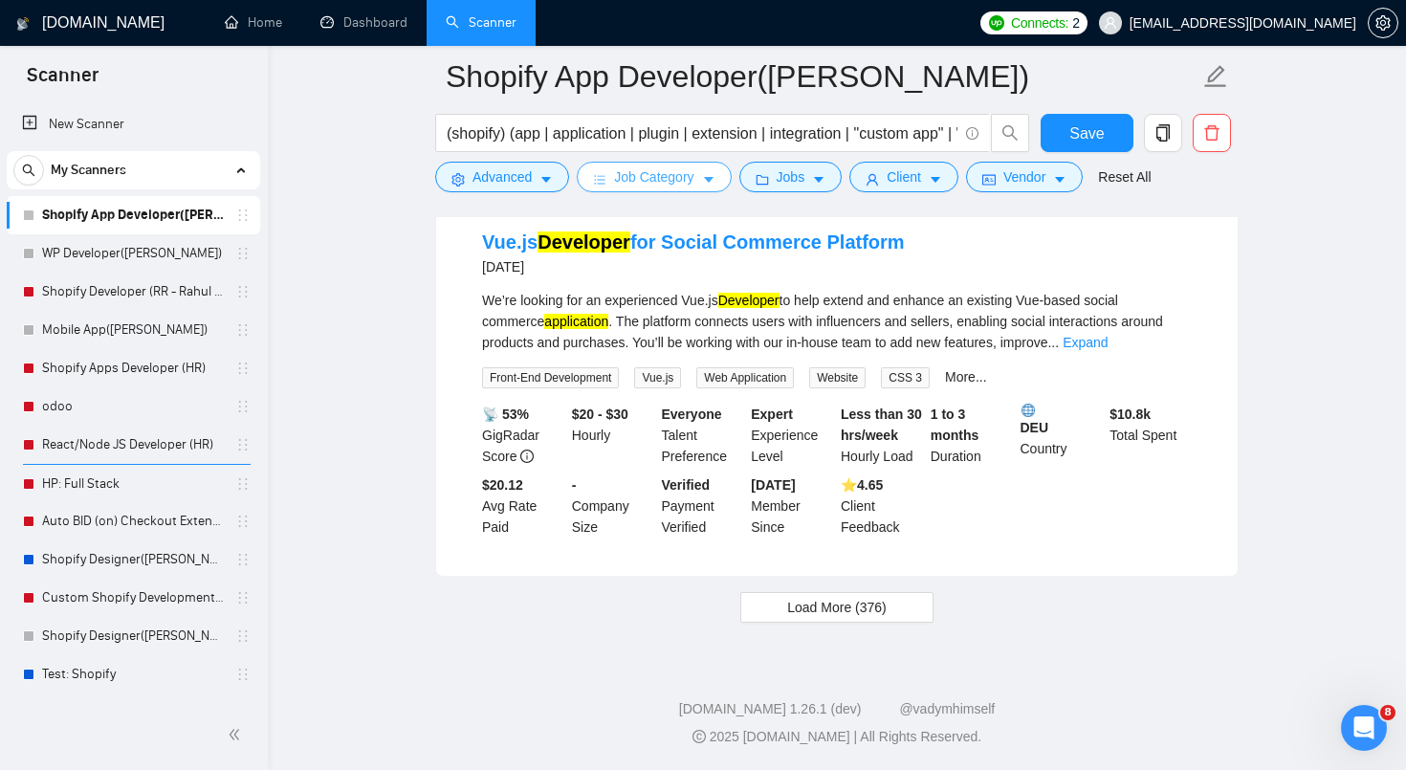
click at [671, 174] on span "Job Category" at bounding box center [653, 176] width 79 height 21
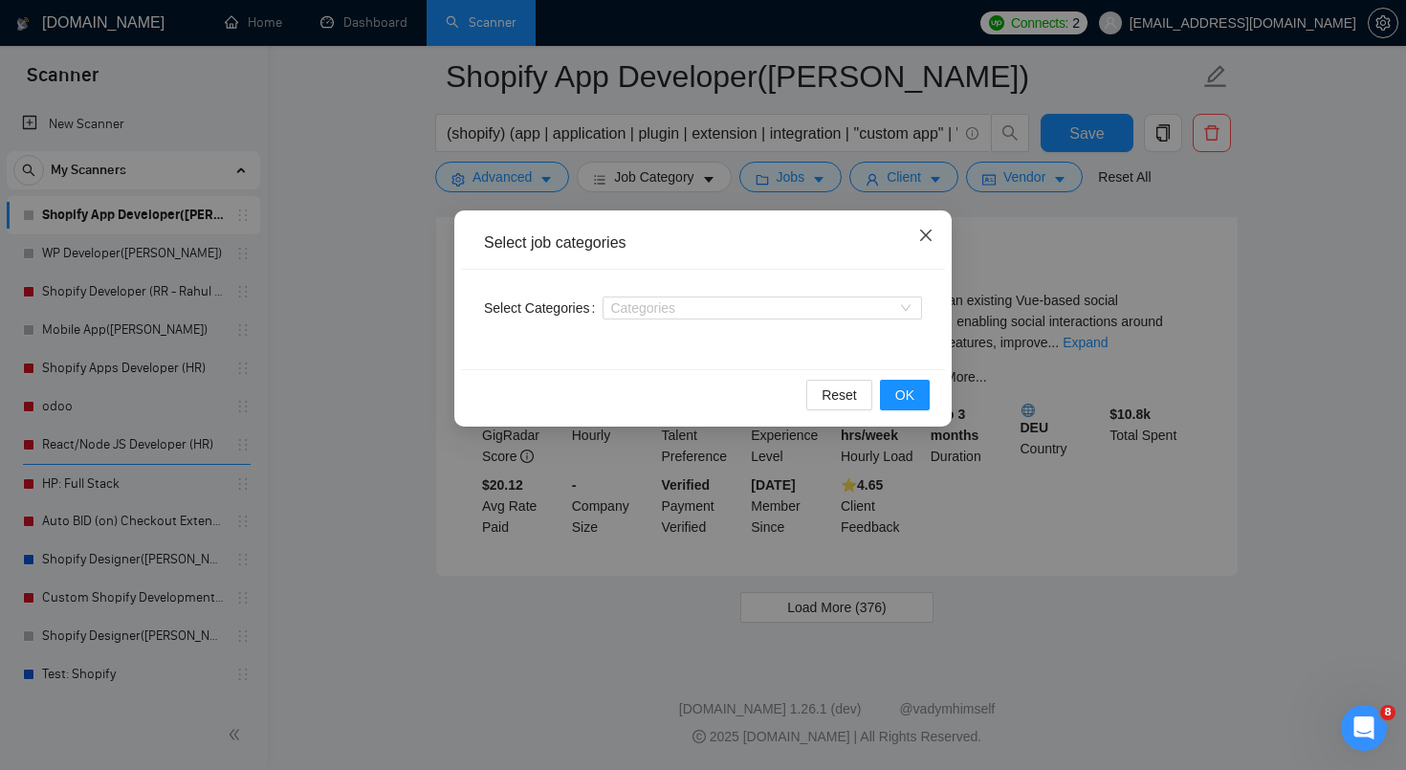
click at [930, 238] on icon "close" at bounding box center [925, 235] width 15 height 15
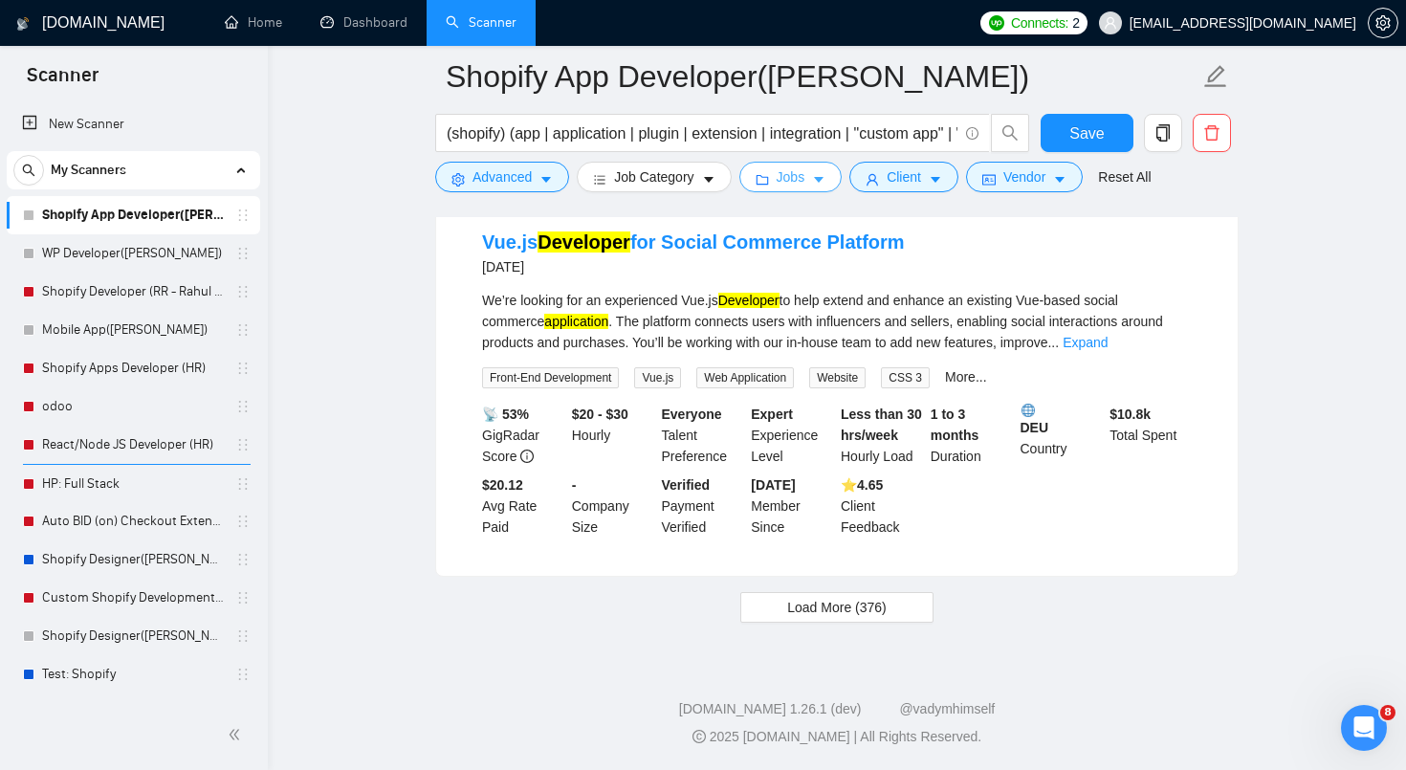
click at [769, 169] on button "Jobs" at bounding box center [790, 177] width 103 height 31
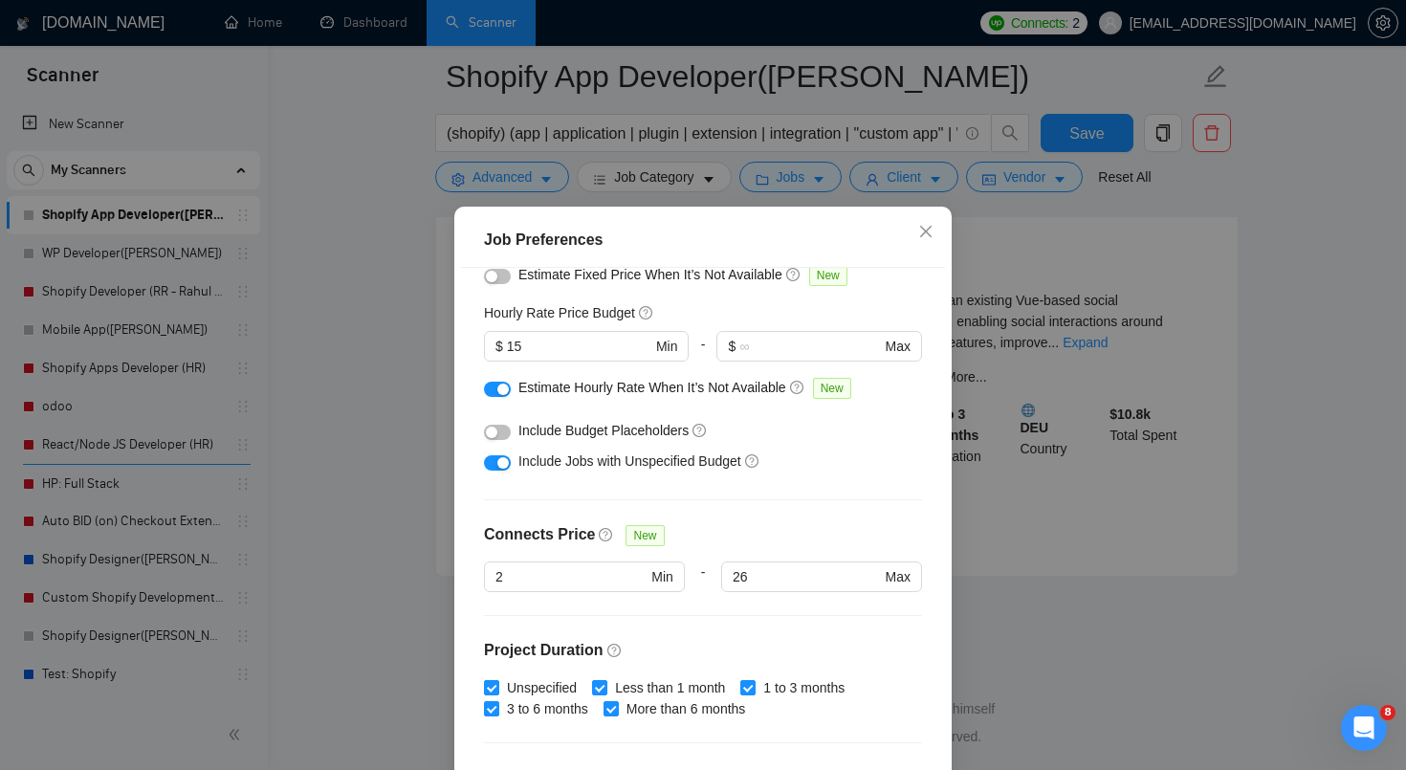
scroll to position [217, 0]
click at [824, 592] on div at bounding box center [821, 600] width 201 height 23
click at [824, 585] on span "26 Max" at bounding box center [821, 574] width 200 height 31
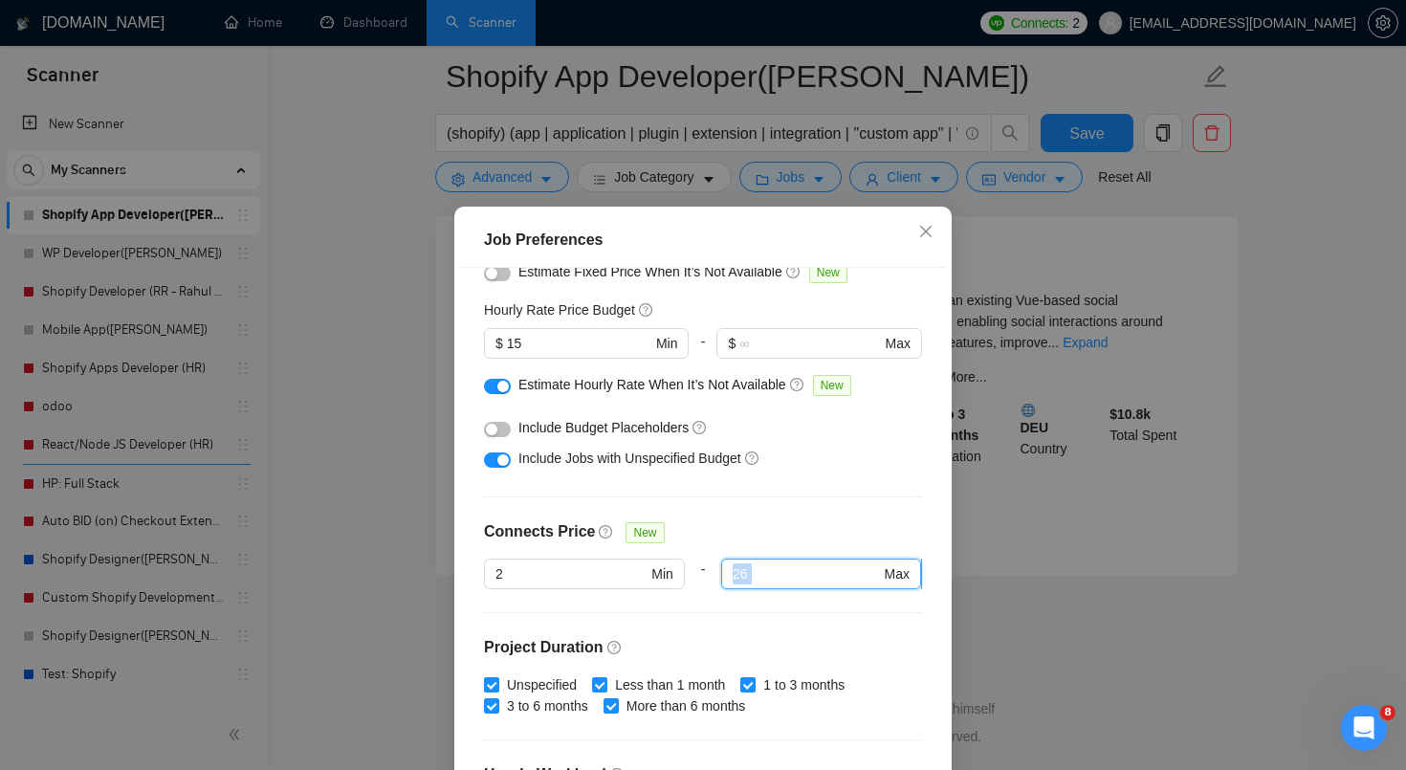
click at [824, 585] on span "26 Max" at bounding box center [821, 574] width 200 height 31
click at [874, 569] on input "26" at bounding box center [806, 573] width 147 height 21
click at [869, 569] on input "26" at bounding box center [806, 573] width 147 height 21
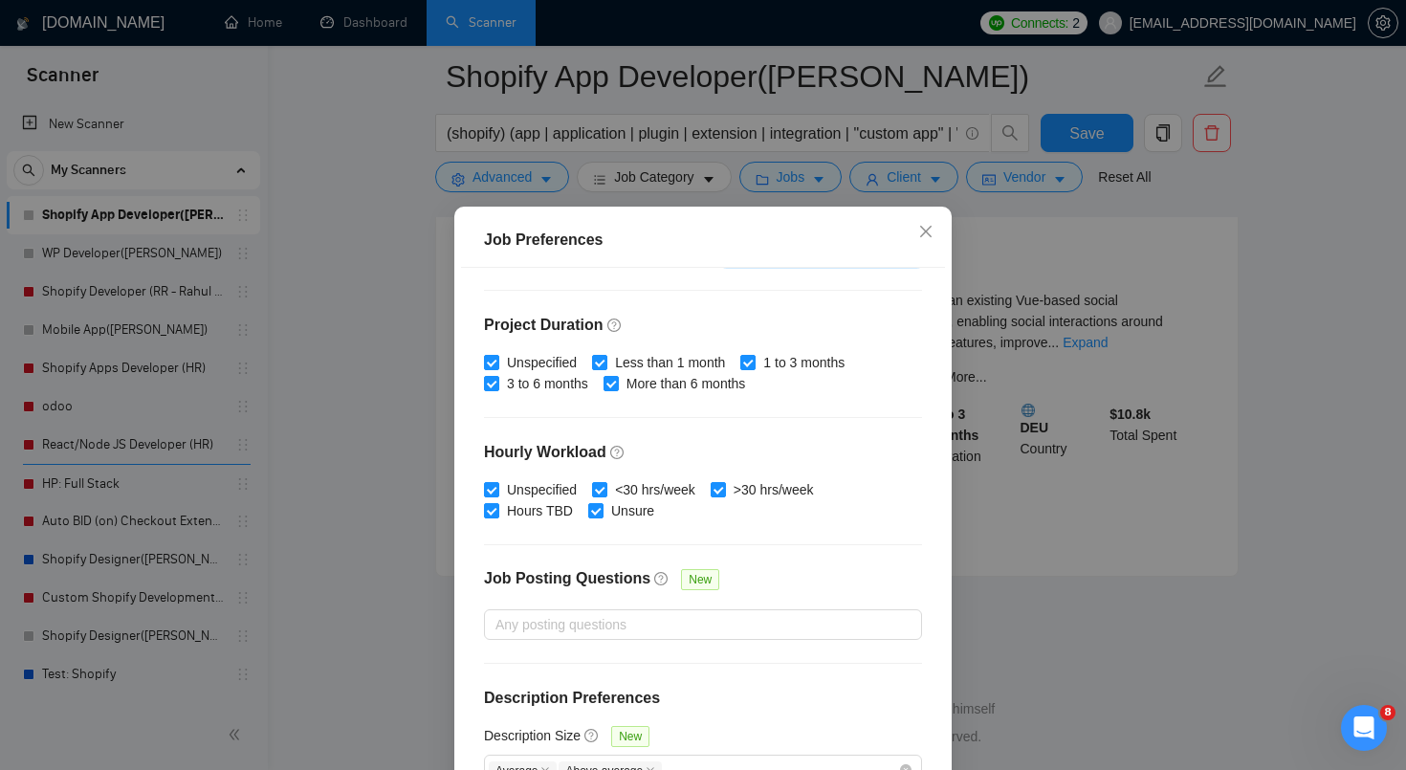
scroll to position [539, 0]
click at [921, 237] on icon "close" at bounding box center [925, 231] width 15 height 15
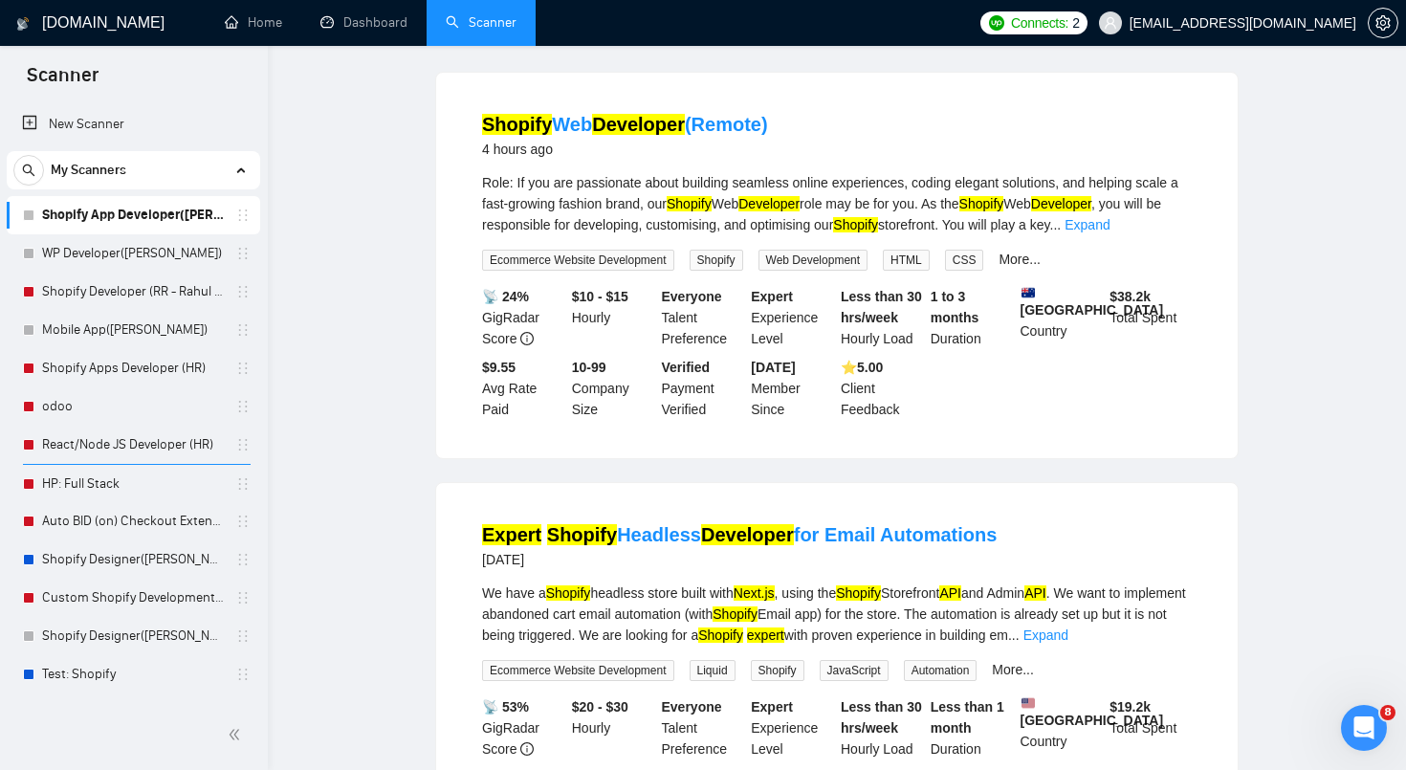
scroll to position [0, 0]
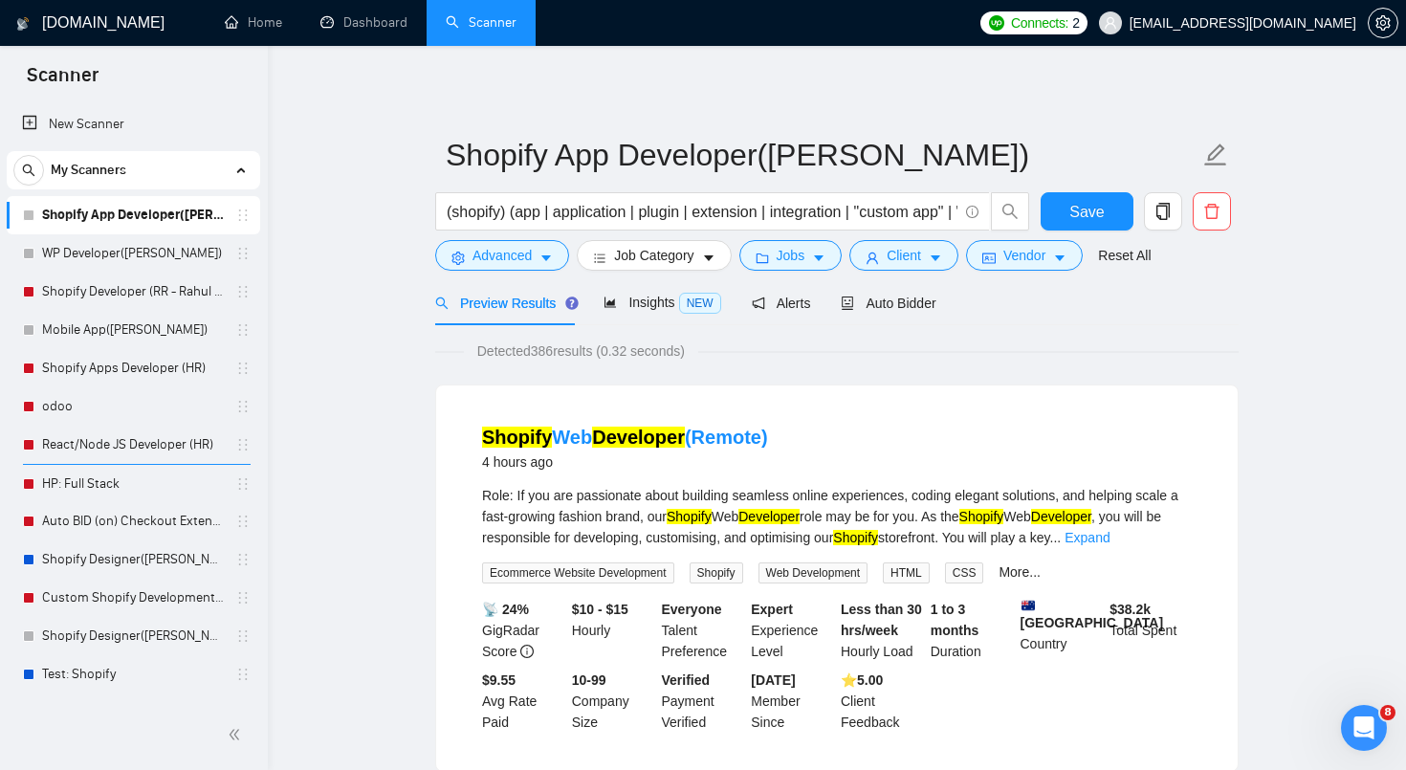
click at [655, 308] on span "Insights NEW" at bounding box center [662, 302] width 117 height 15
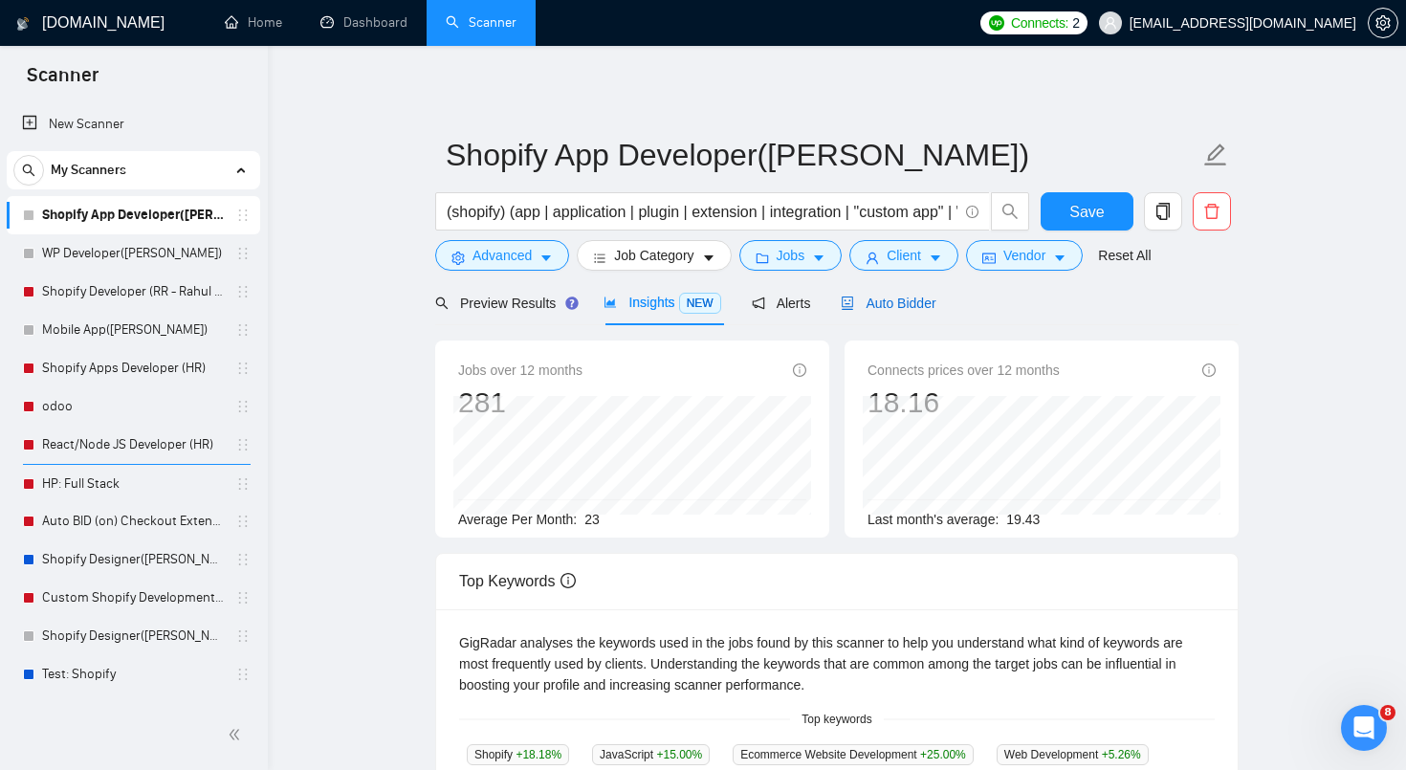
click at [882, 299] on span "Auto Bidder" at bounding box center [888, 303] width 95 height 15
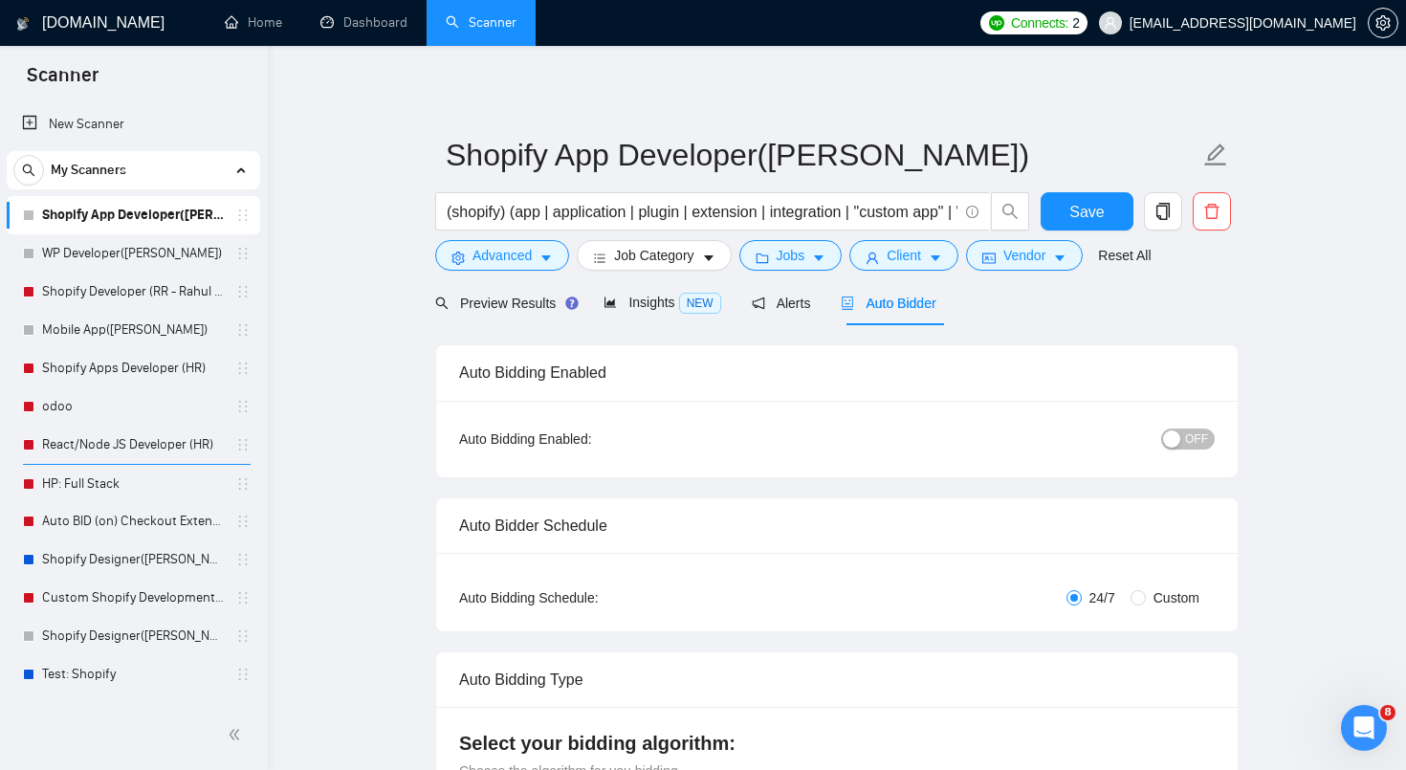
radio input "false"
radio input "true"
checkbox input "true"
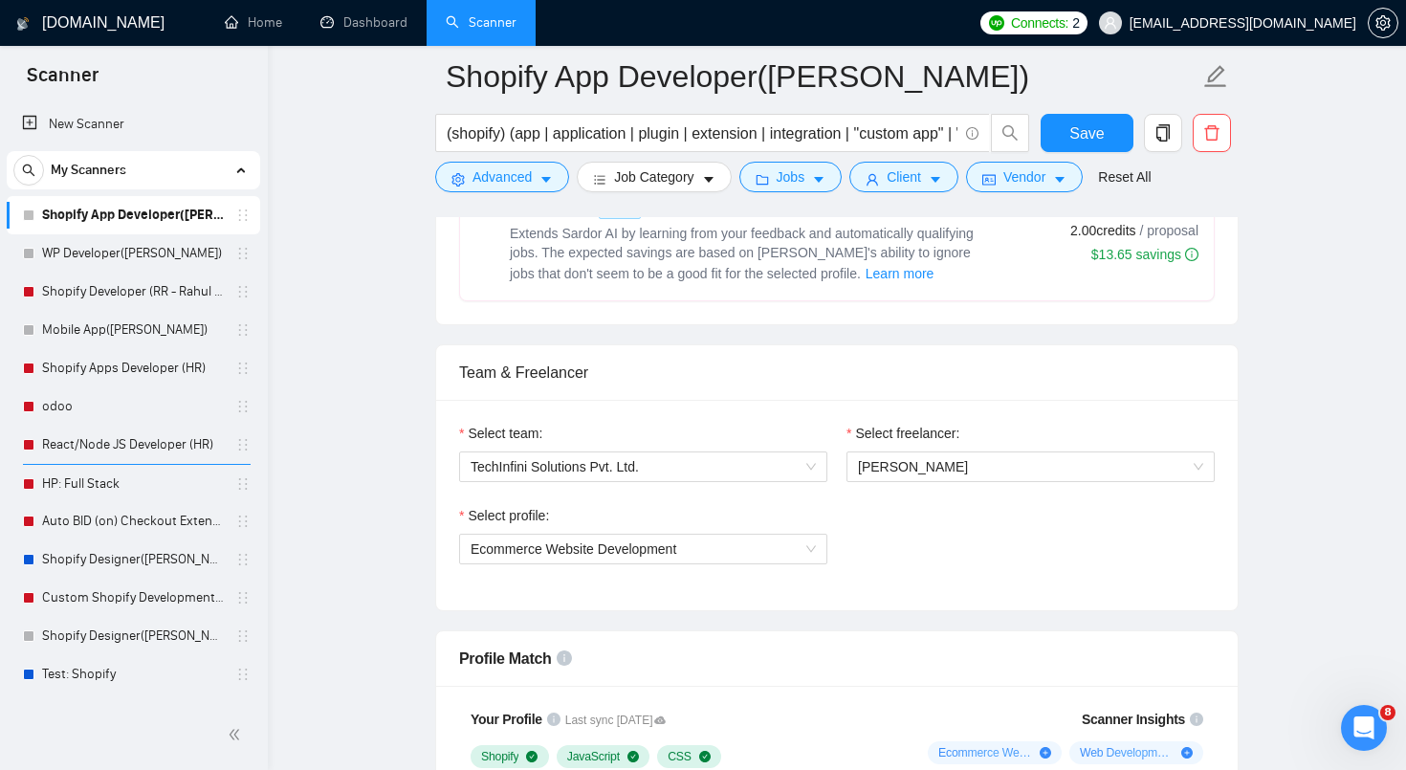
scroll to position [1366, 0]
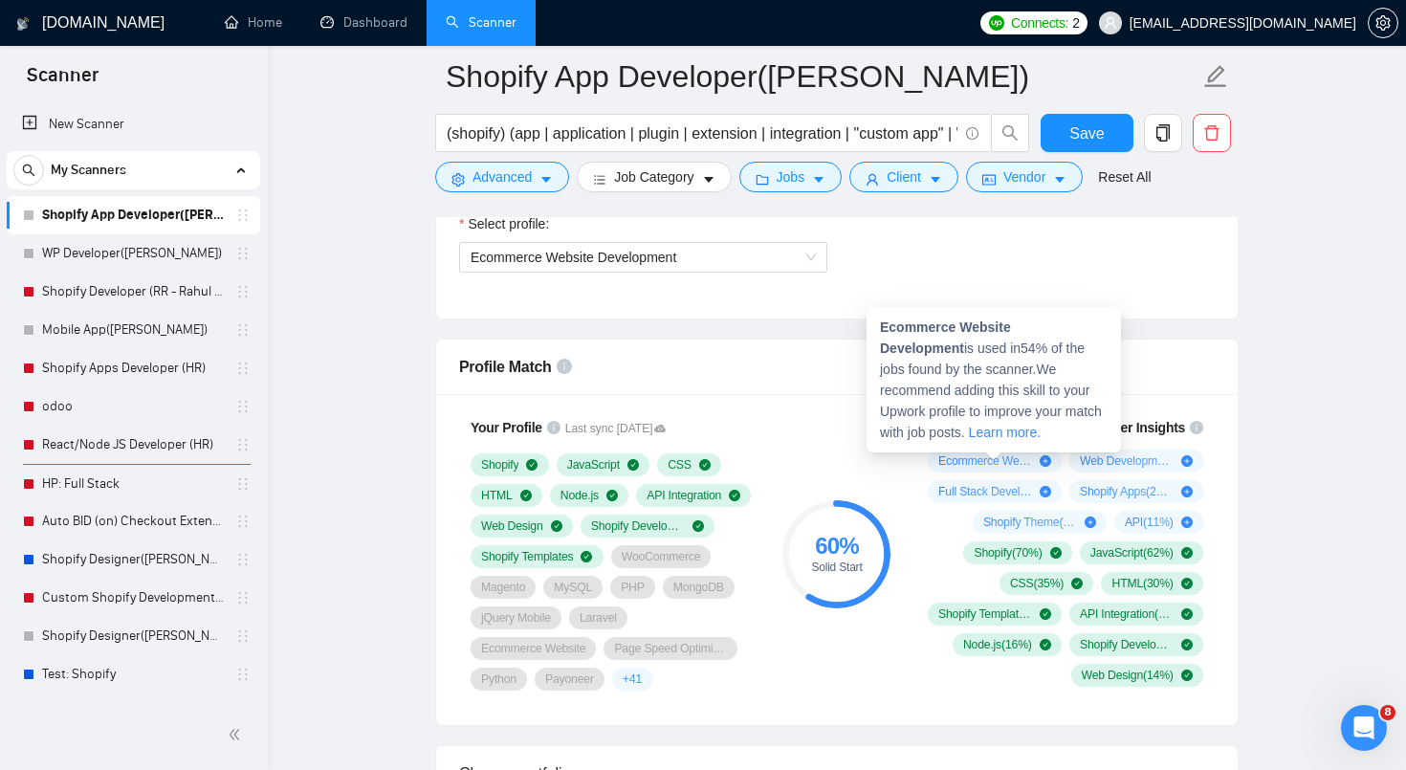
click at [917, 324] on strong "Ecommerce Website Development" at bounding box center [945, 337] width 131 height 36
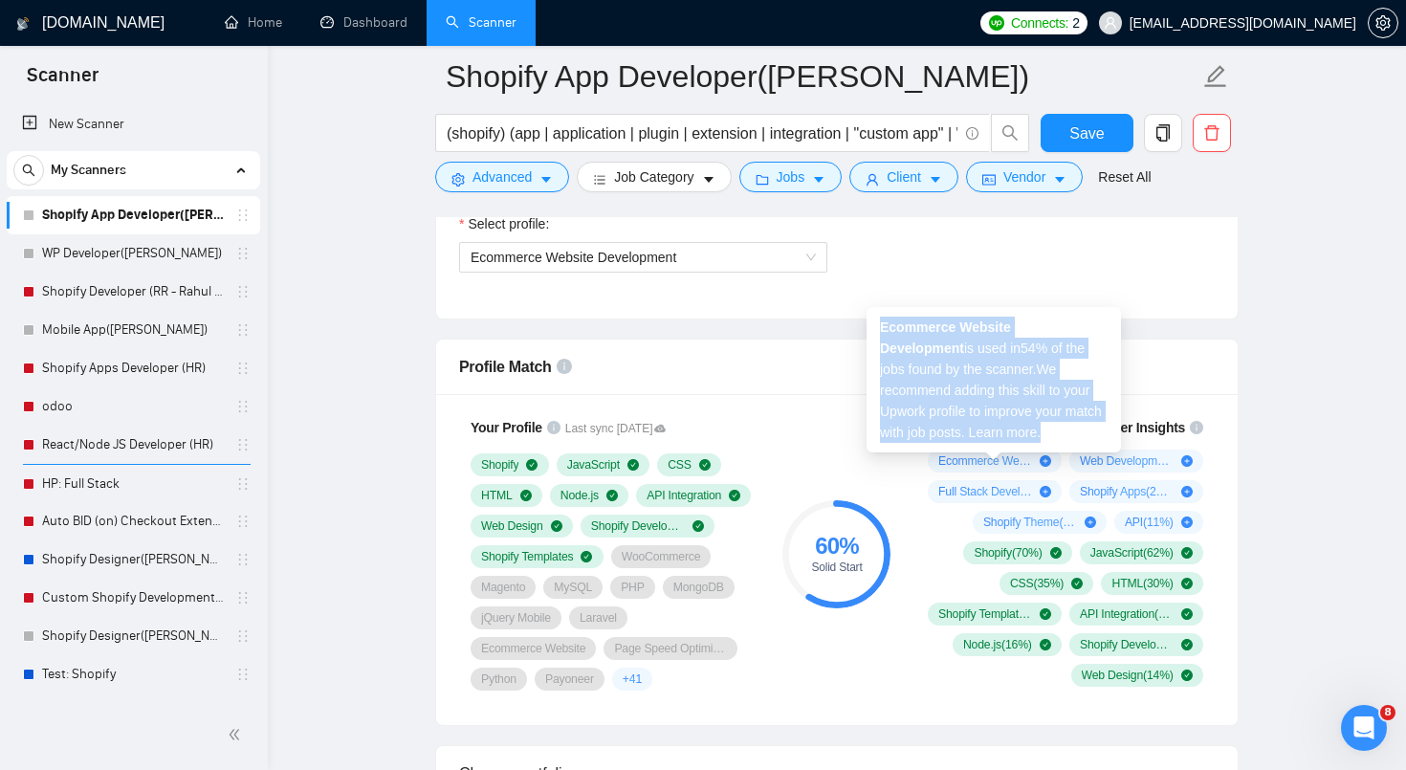
click at [917, 324] on strong "Ecommerce Website Development" at bounding box center [945, 337] width 131 height 36
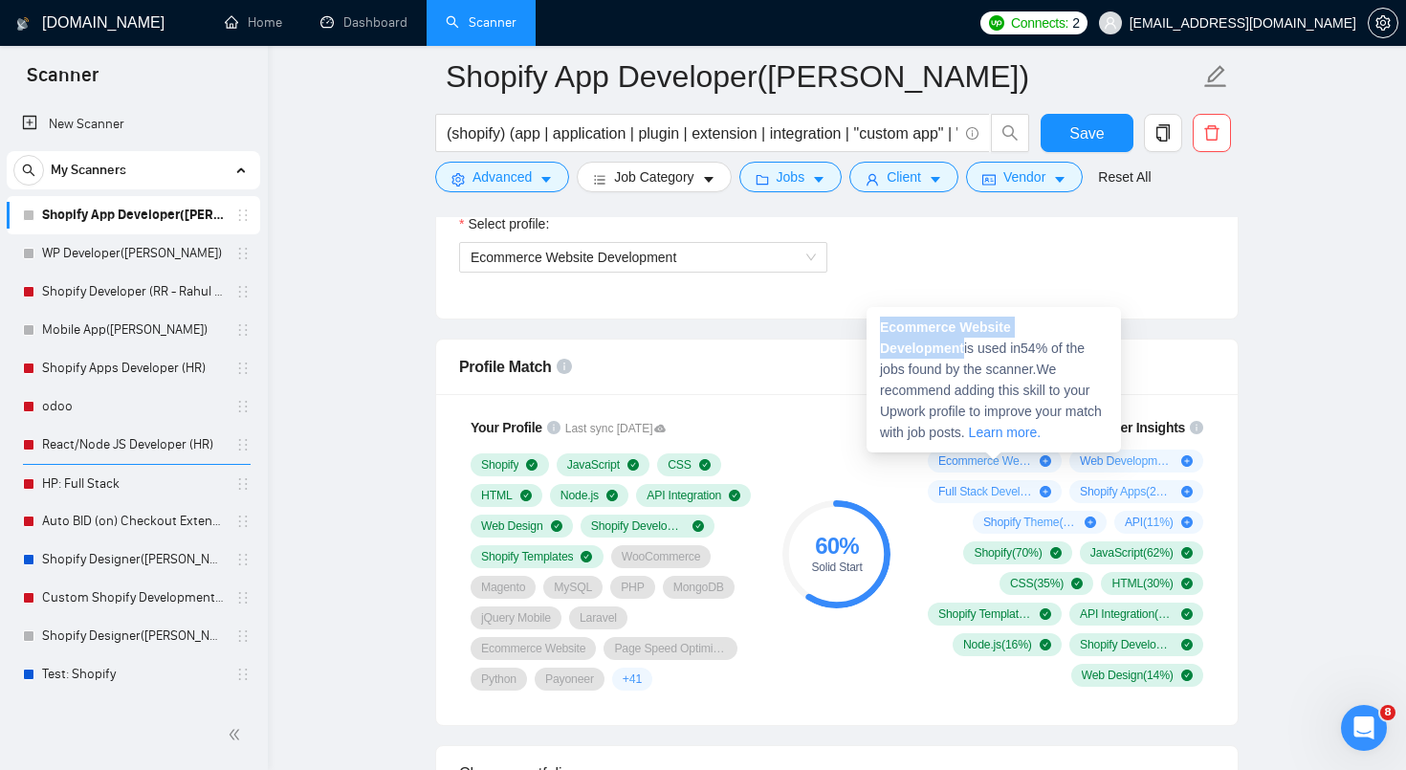
drag, startPoint x: 882, startPoint y: 327, endPoint x: 1112, endPoint y: 335, distance: 230.6
click at [1112, 335] on div "Ecommerce Website Development is used in 54 % of the jobs found by the scanner.…" at bounding box center [994, 379] width 254 height 145
copy strong "Ecommerce Website Development"
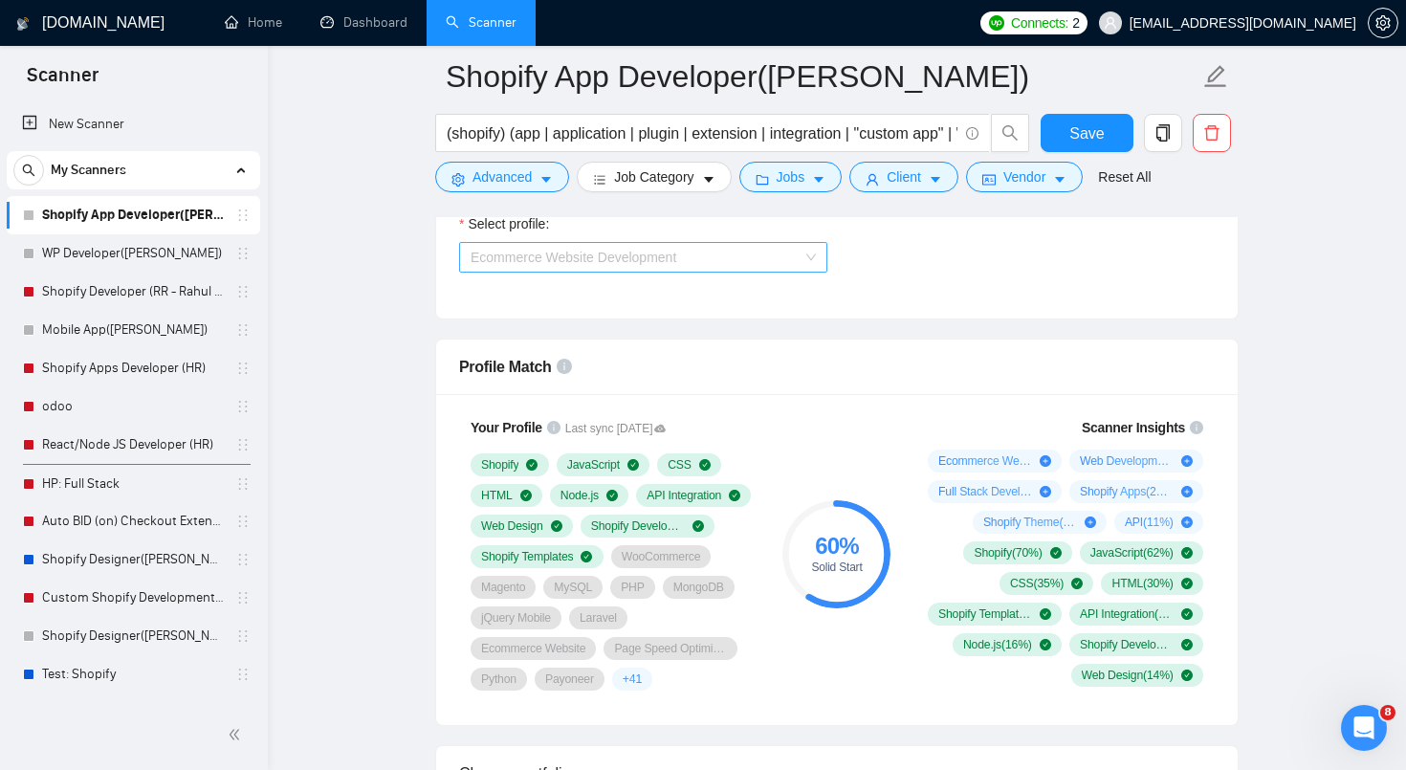
click at [796, 245] on span "Ecommerce Website Development" at bounding box center [643, 257] width 345 height 29
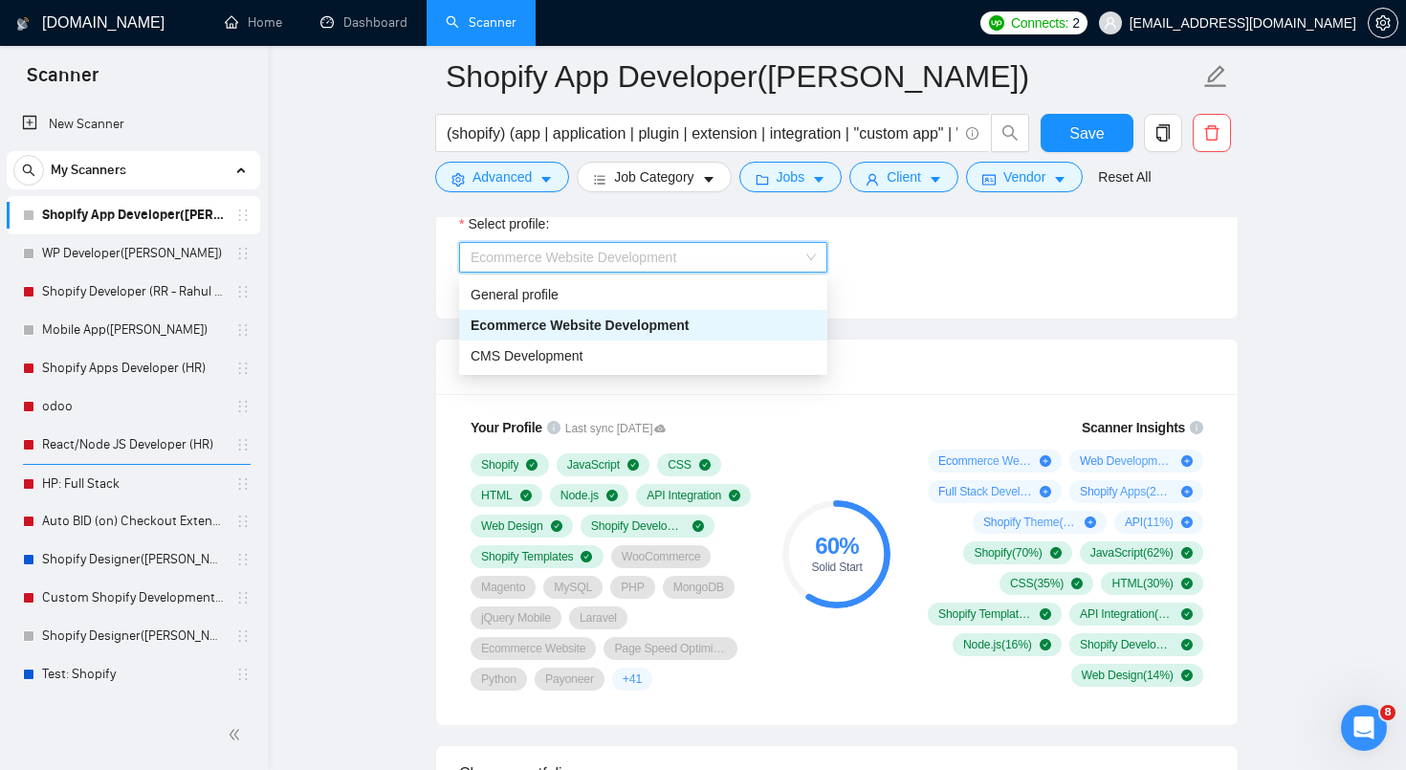
click at [926, 256] on div "Select profile: Ecommerce Website Development" at bounding box center [837, 254] width 775 height 82
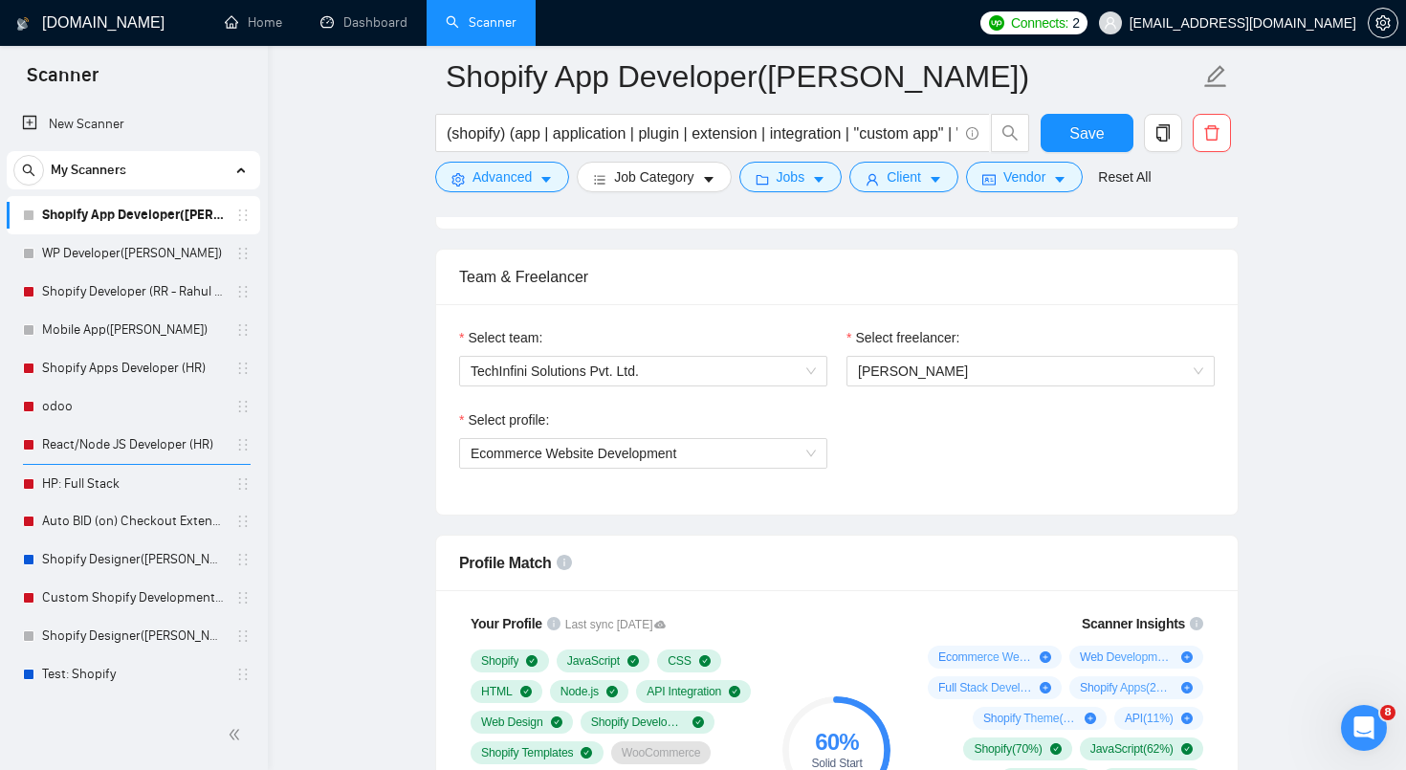
scroll to position [903, 0]
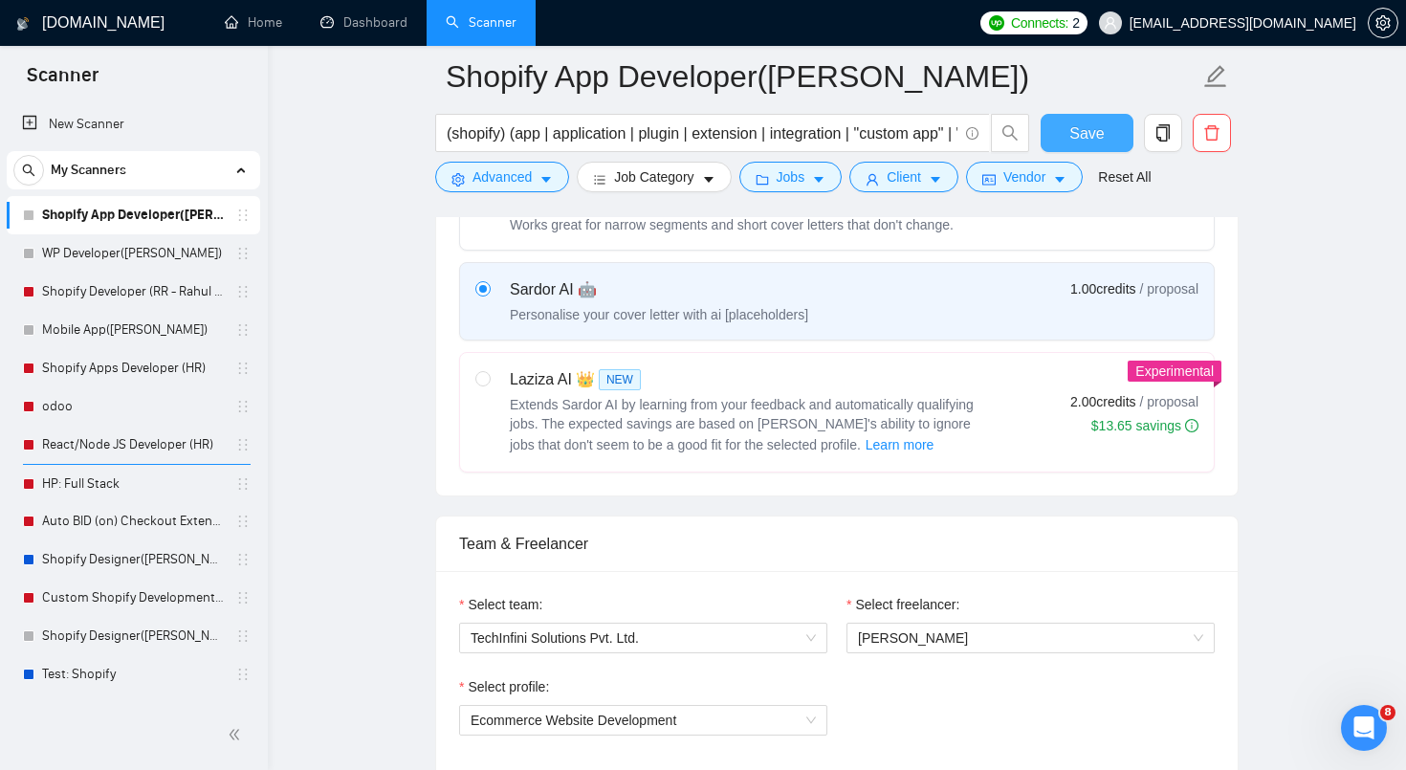
click at [1096, 126] on span "Save" at bounding box center [1086, 133] width 34 height 24
click at [357, 31] on link "Dashboard" at bounding box center [363, 22] width 87 height 16
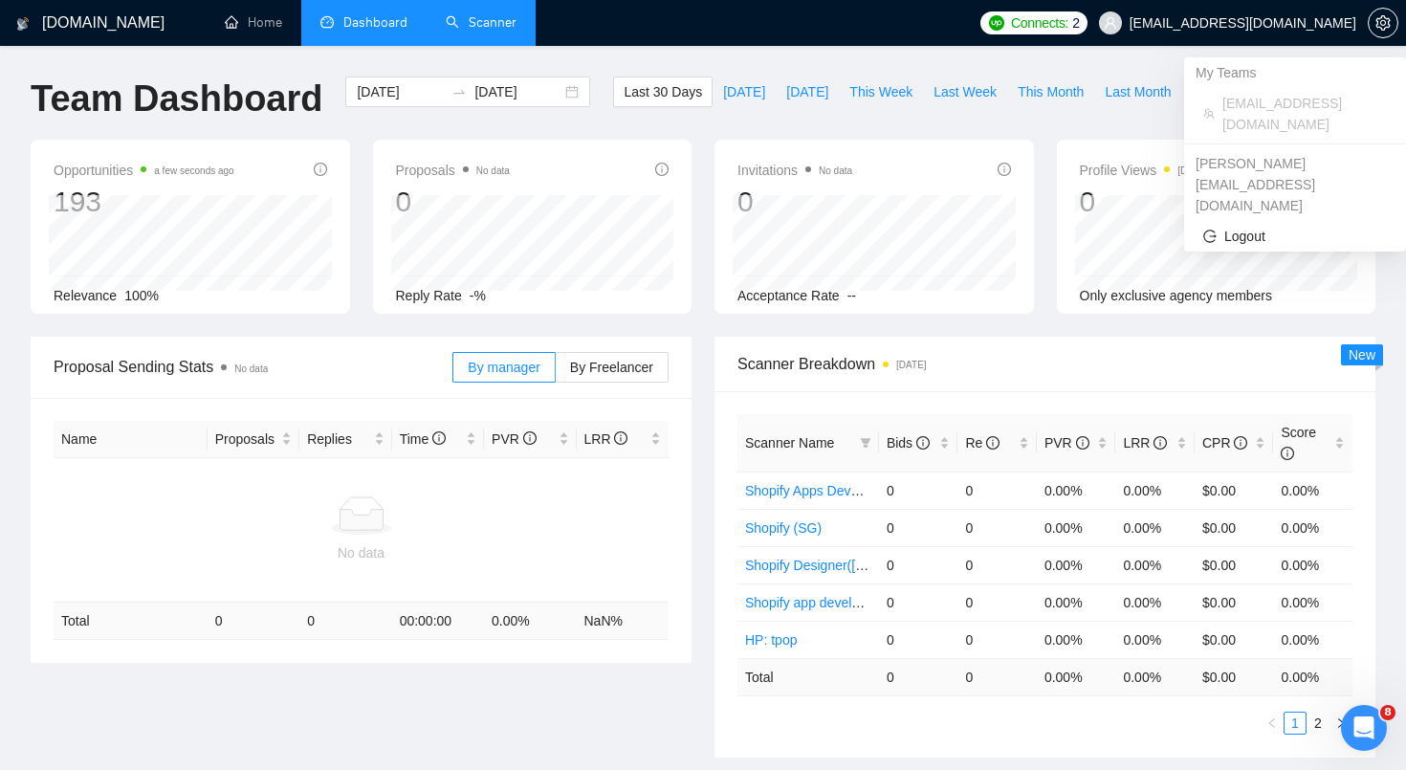
click at [1249, 34] on span "[EMAIL_ADDRESS][DOMAIN_NAME]" at bounding box center [1228, 22] width 280 height 61
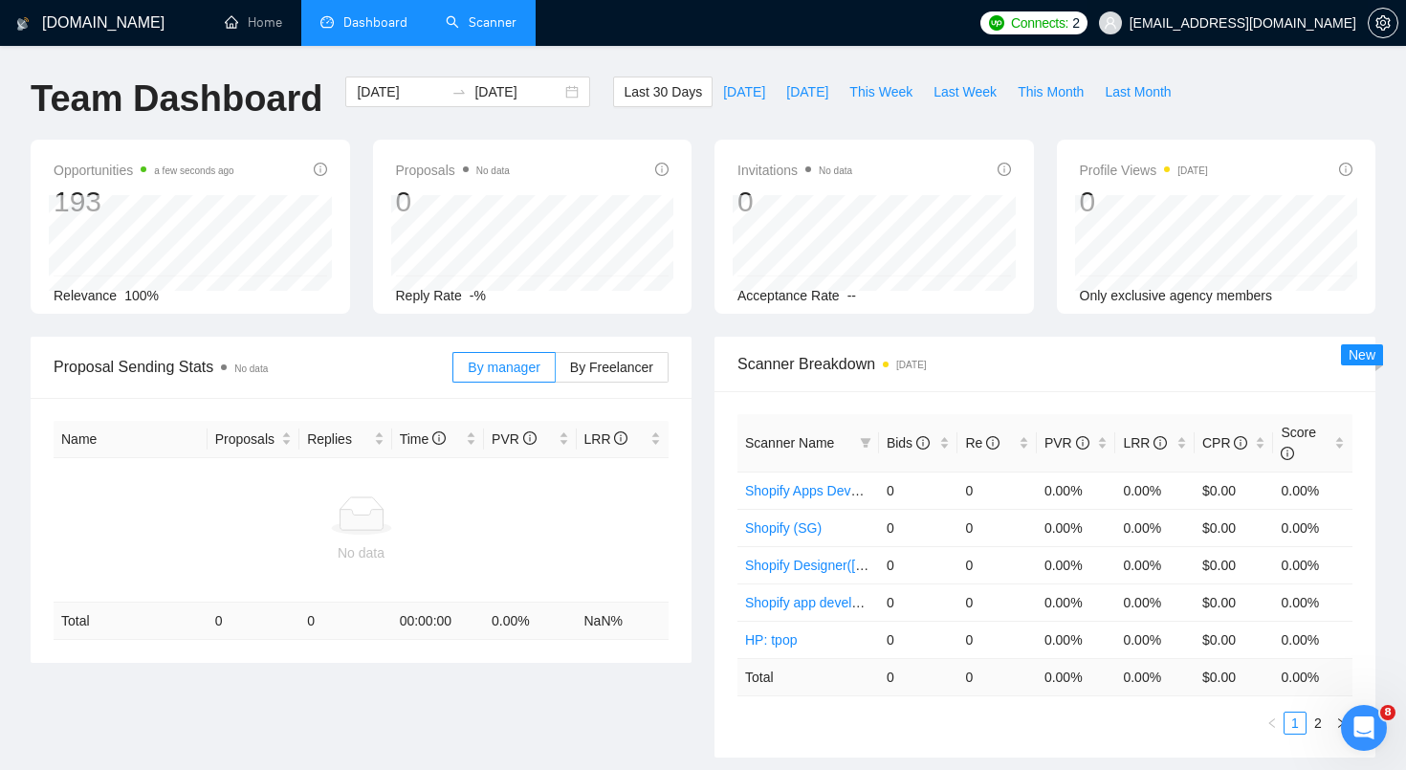
click at [1321, 23] on span "[EMAIL_ADDRESS][DOMAIN_NAME]" at bounding box center [1243, 23] width 227 height 0
click at [1380, 21] on icon "setting" at bounding box center [1382, 22] width 14 height 15
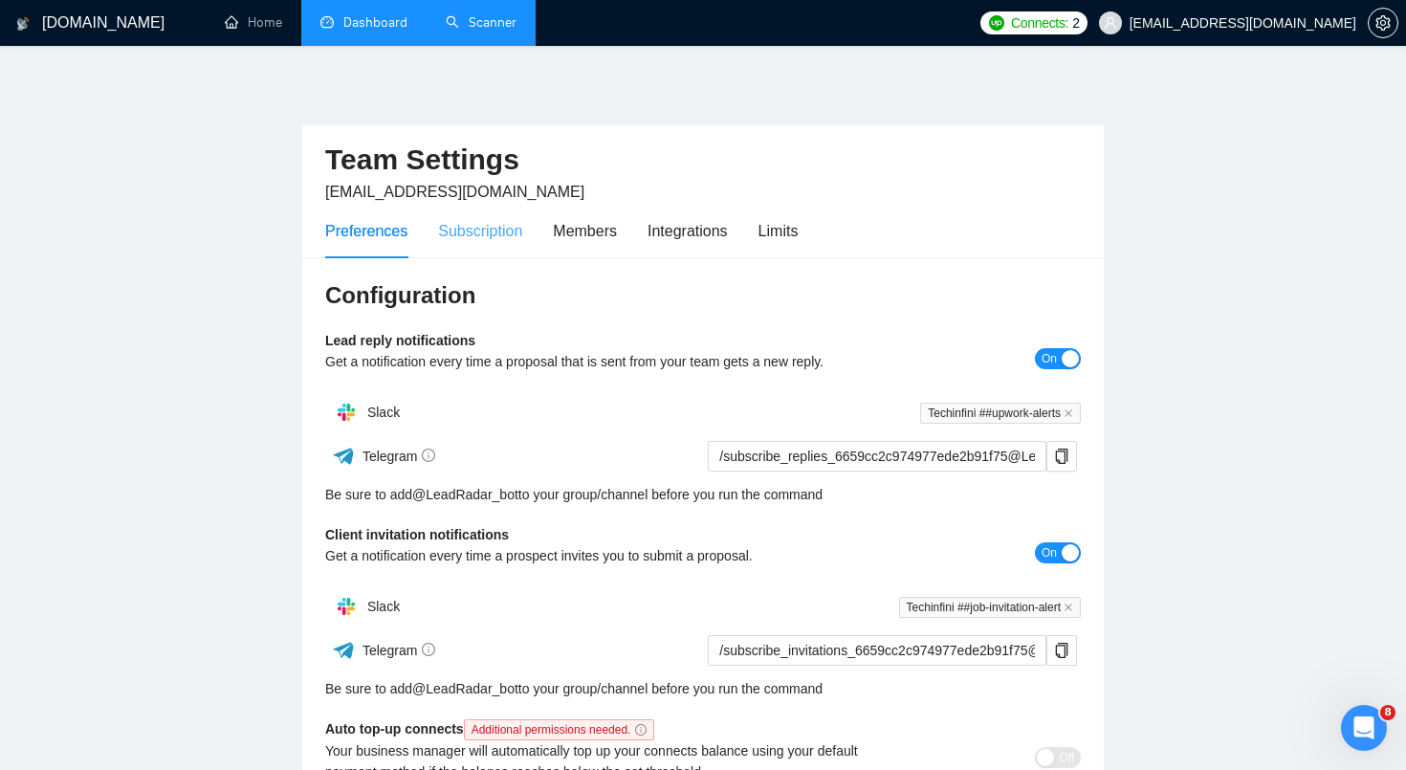
click at [487, 256] on div "Subscription" at bounding box center [480, 231] width 84 height 55
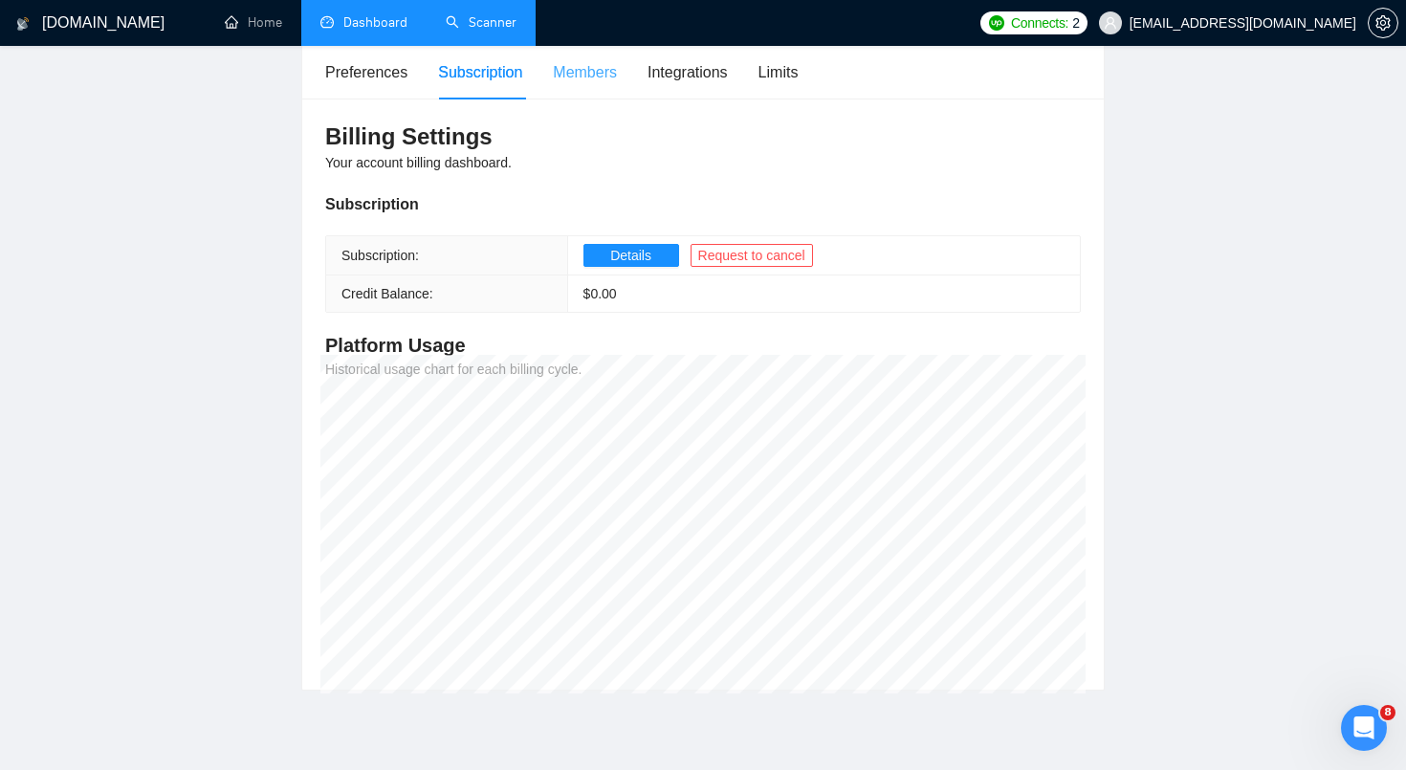
scroll to position [154, 0]
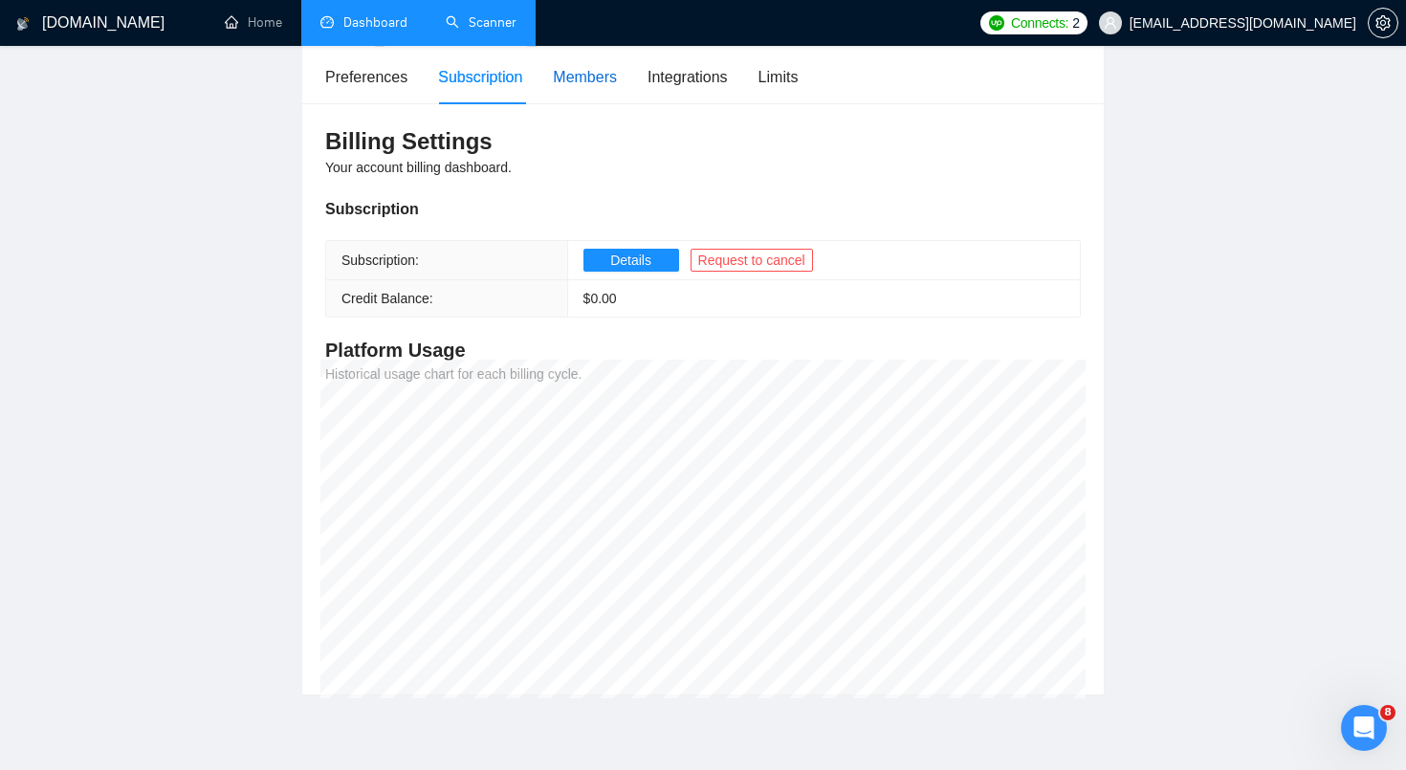
click at [591, 85] on div "Members" at bounding box center [585, 77] width 64 height 24
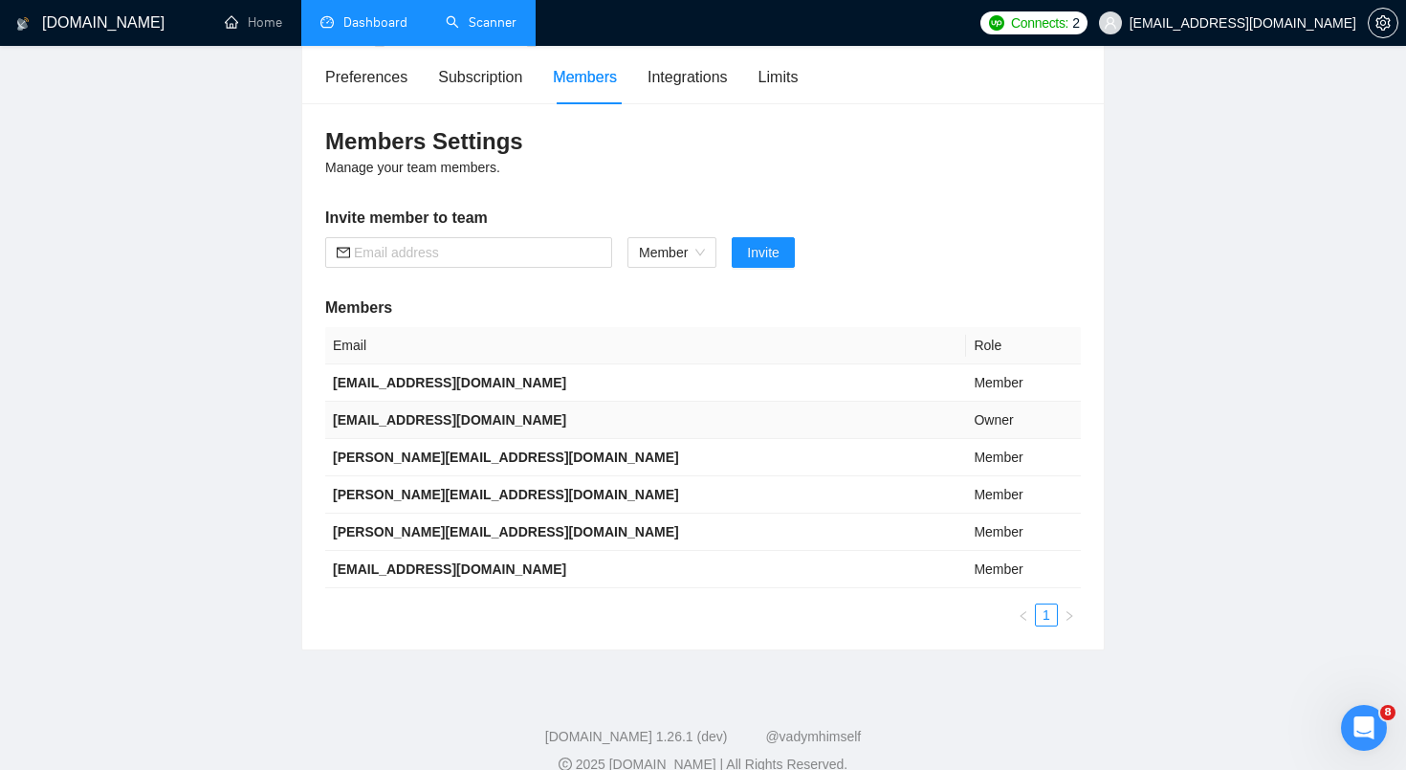
click at [437, 425] on b "[EMAIL_ADDRESS][DOMAIN_NAME]" at bounding box center [449, 419] width 233 height 15
click at [439, 459] on b "[PERSON_NAME][EMAIL_ADDRESS][DOMAIN_NAME]" at bounding box center [506, 457] width 346 height 15
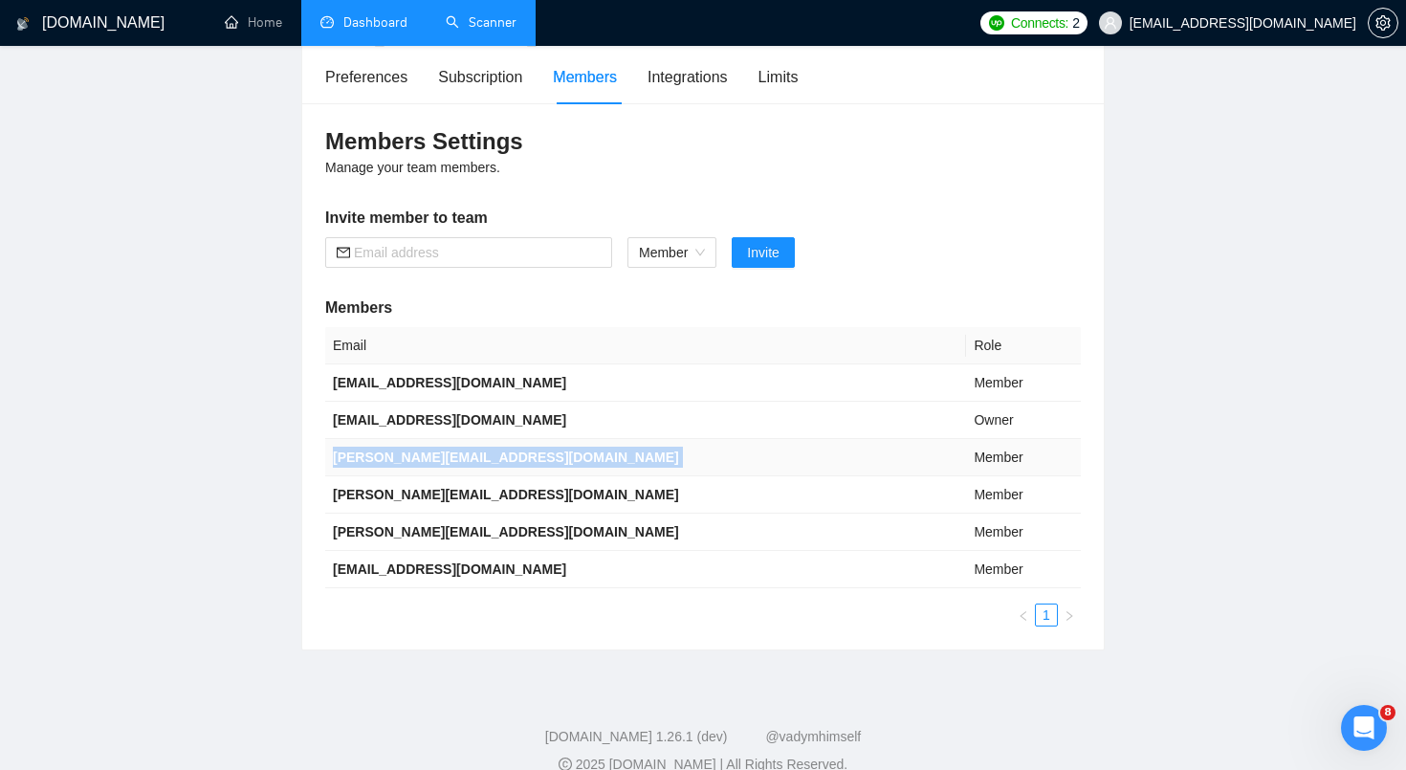
click at [439, 459] on b "[PERSON_NAME][EMAIL_ADDRESS][DOMAIN_NAME]" at bounding box center [506, 457] width 346 height 15
click at [656, 256] on span "Member" at bounding box center [672, 252] width 66 height 29
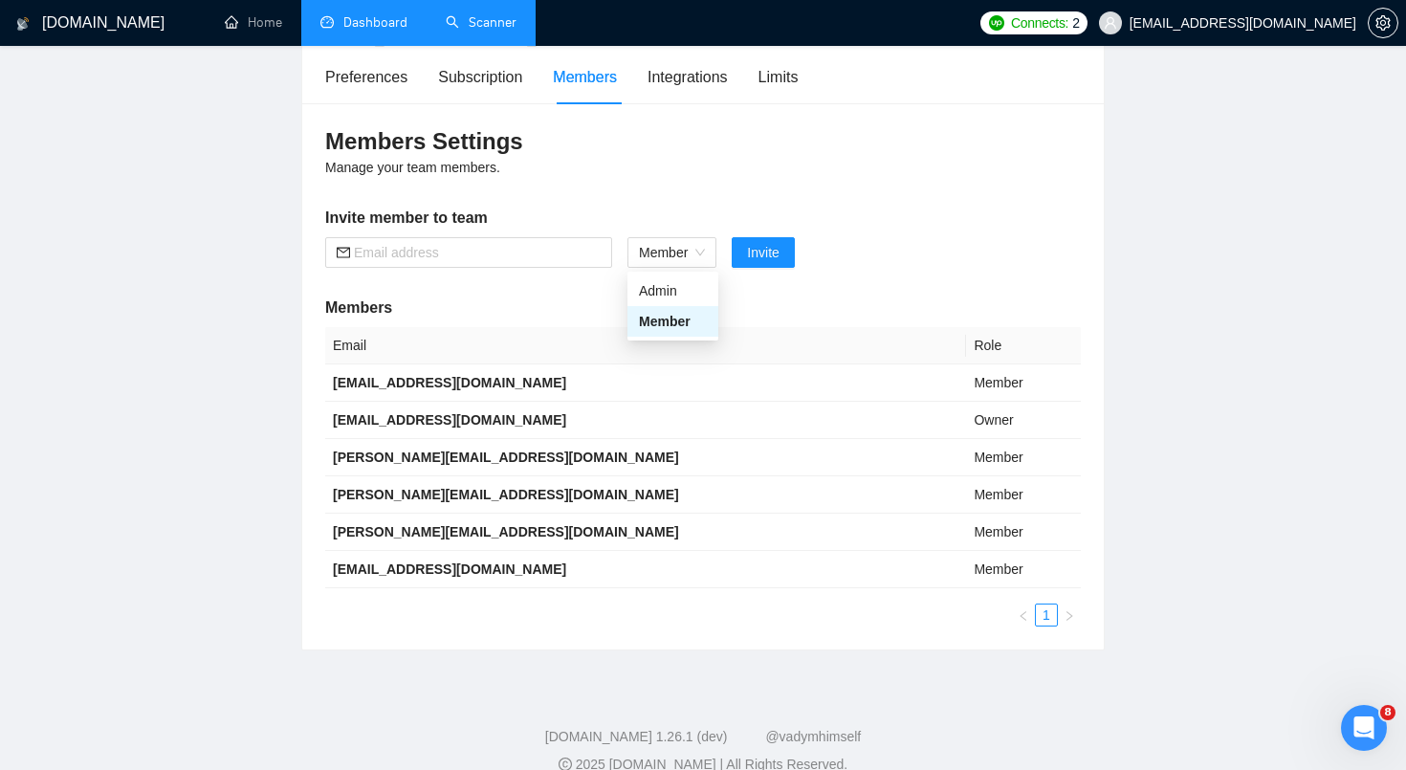
click at [586, 286] on div "Members Settings Manage your team members. Invite member to team Member Invite …" at bounding box center [703, 376] width 802 height 546
click at [668, 253] on span "Member" at bounding box center [672, 252] width 66 height 29
click at [1125, 231] on main "Team Settings [EMAIL_ADDRESS][DOMAIN_NAME] Preferences Subscription Members Int…" at bounding box center [703, 287] width 1345 height 728
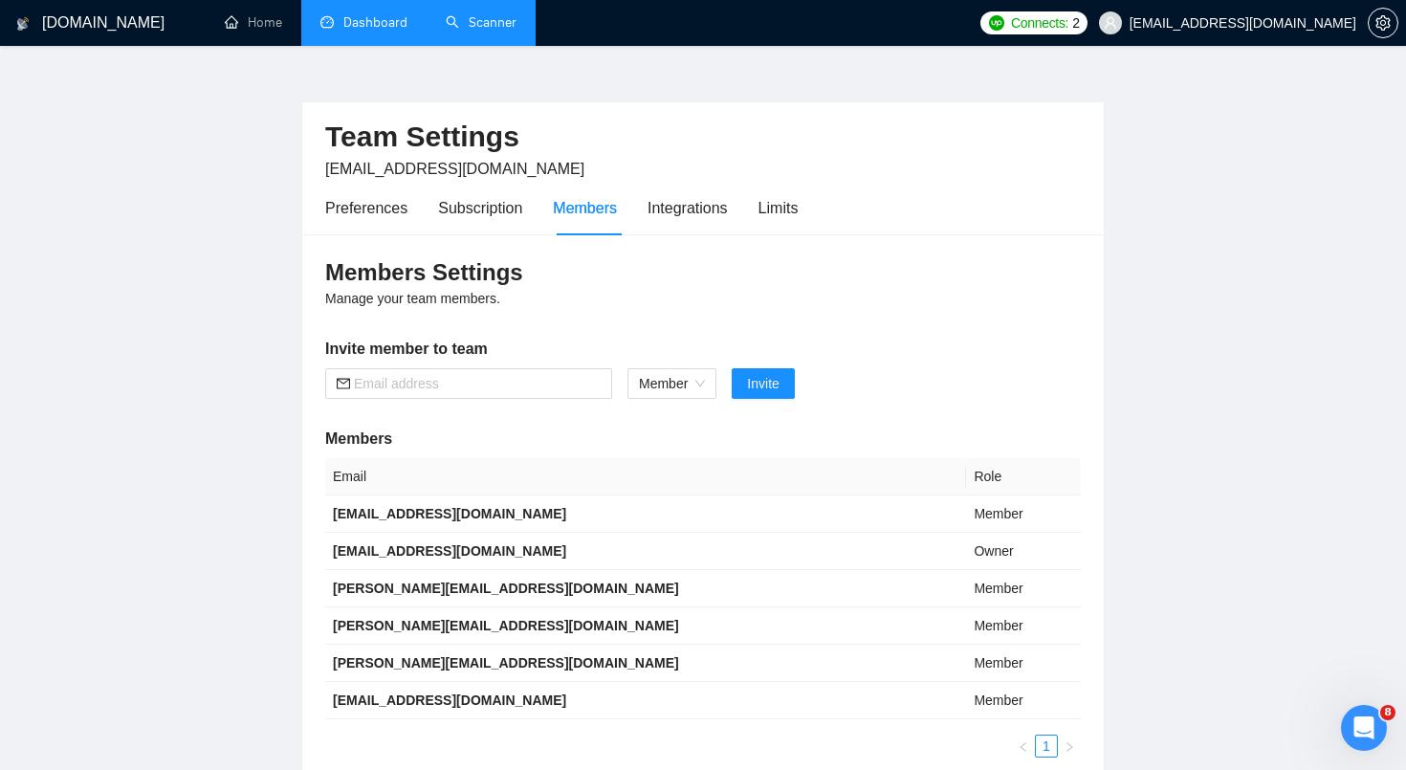
scroll to position [20, 0]
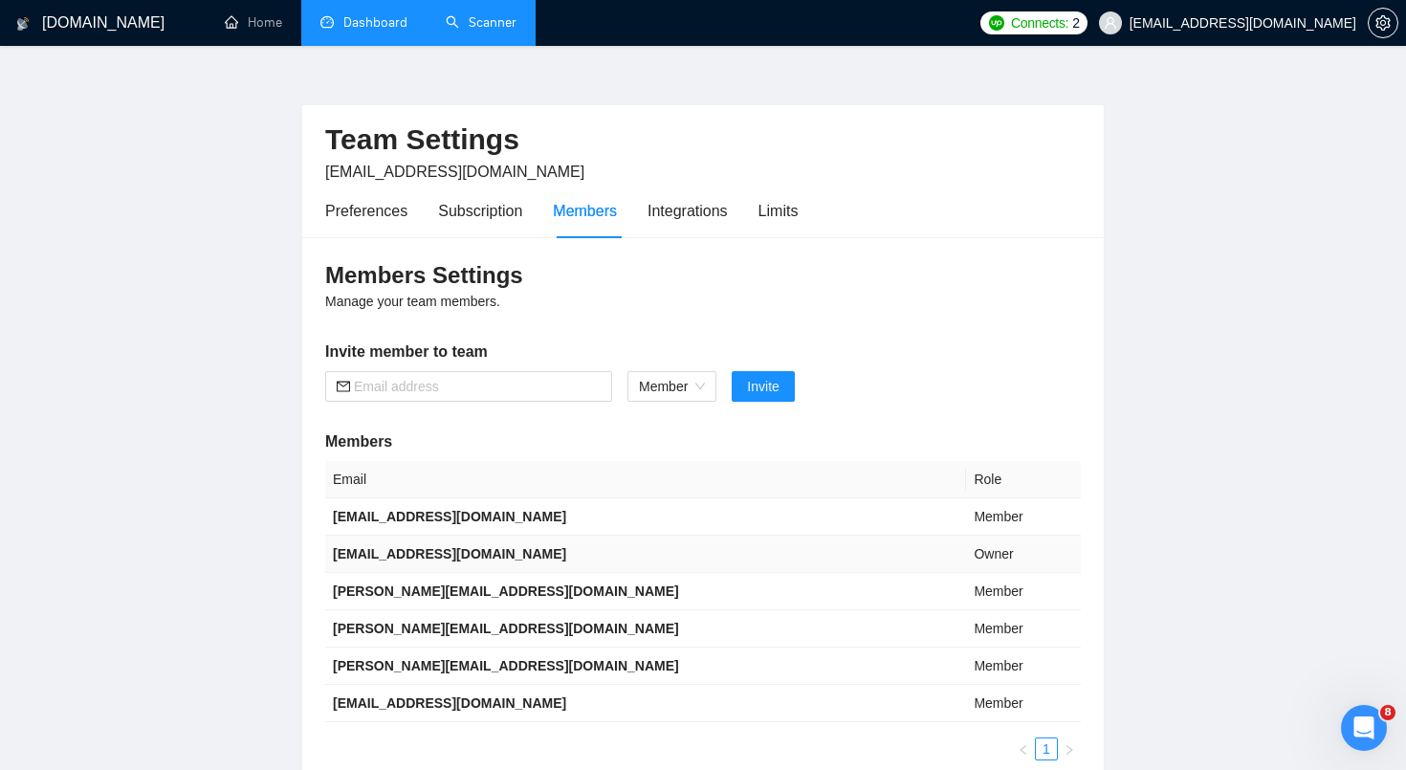
click at [966, 556] on td "Owner" at bounding box center [1023, 554] width 115 height 37
click at [966, 520] on td "Member" at bounding box center [1023, 516] width 115 height 37
click at [451, 608] on td "[PERSON_NAME][EMAIL_ADDRESS][DOMAIN_NAME]" at bounding box center [645, 591] width 641 height 37
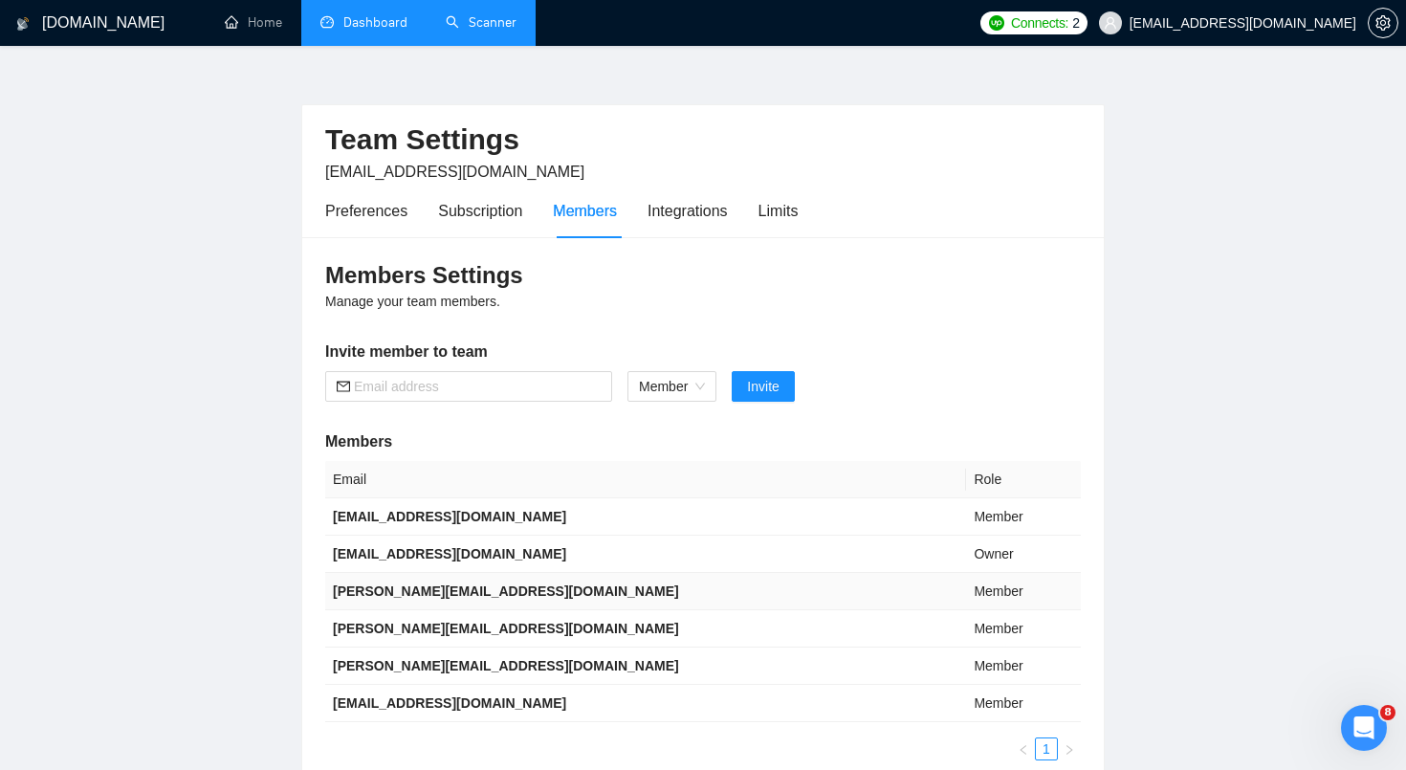
click at [451, 608] on td "[PERSON_NAME][EMAIL_ADDRESS][DOMAIN_NAME]" at bounding box center [645, 591] width 641 height 37
click at [692, 221] on div "Integrations" at bounding box center [688, 211] width 80 height 24
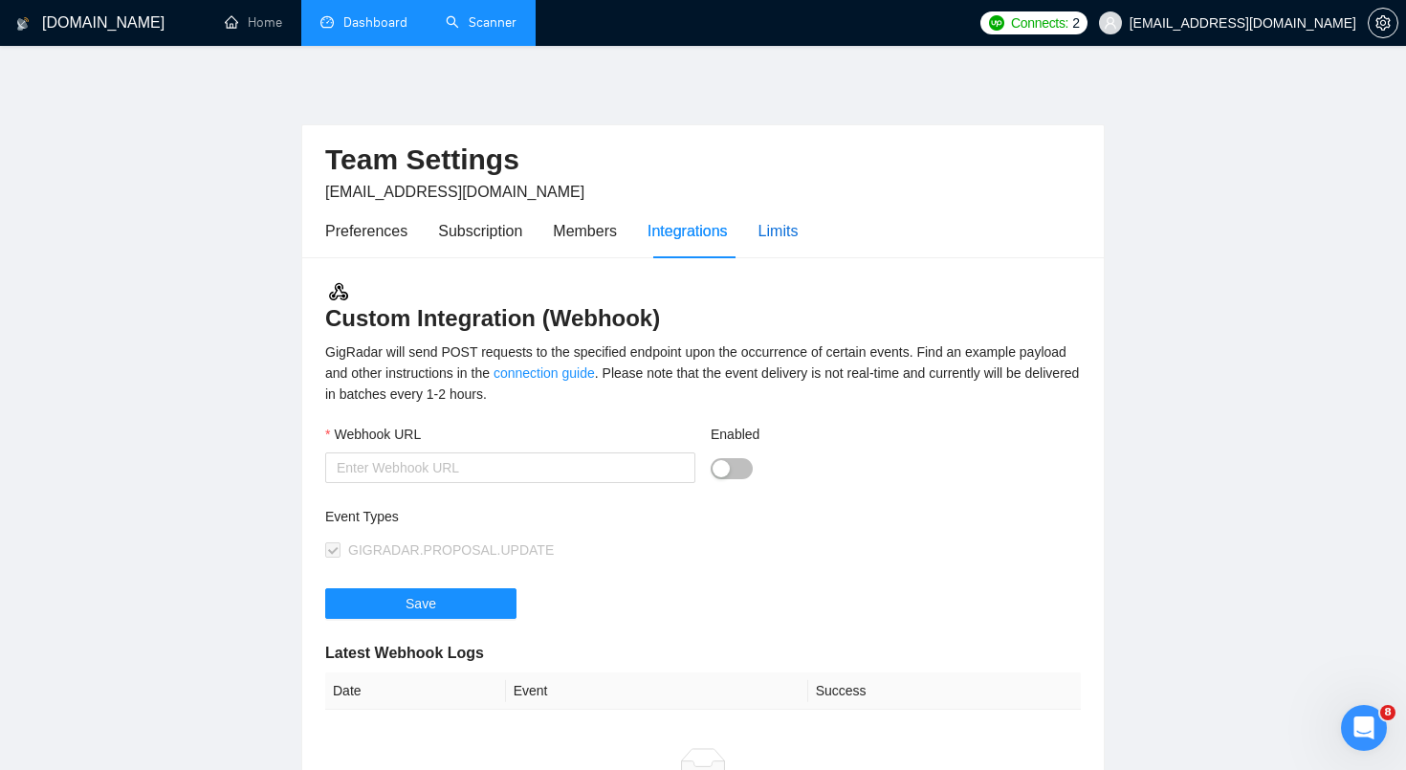
click at [791, 229] on div "Limits" at bounding box center [779, 231] width 40 height 24
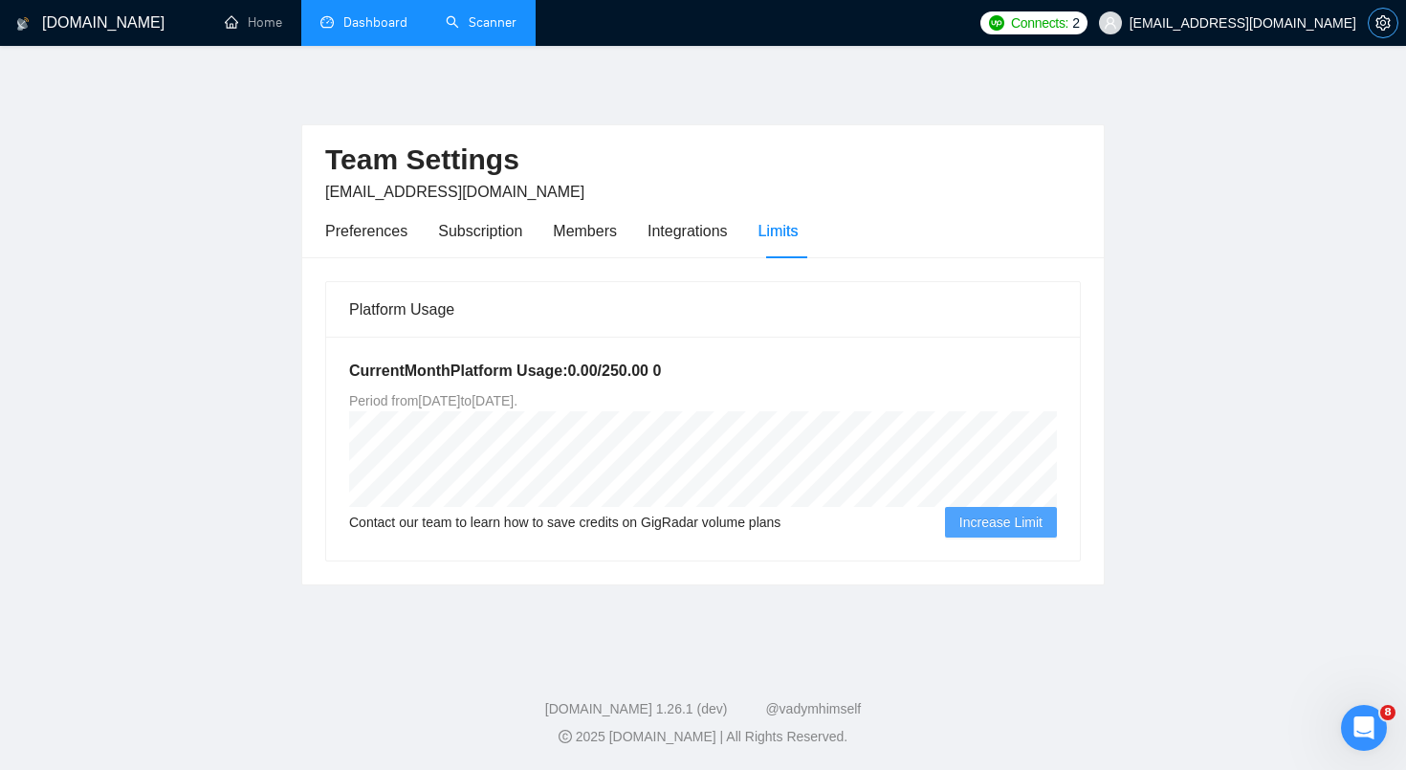
click at [1396, 21] on span "setting" at bounding box center [1383, 22] width 29 height 15
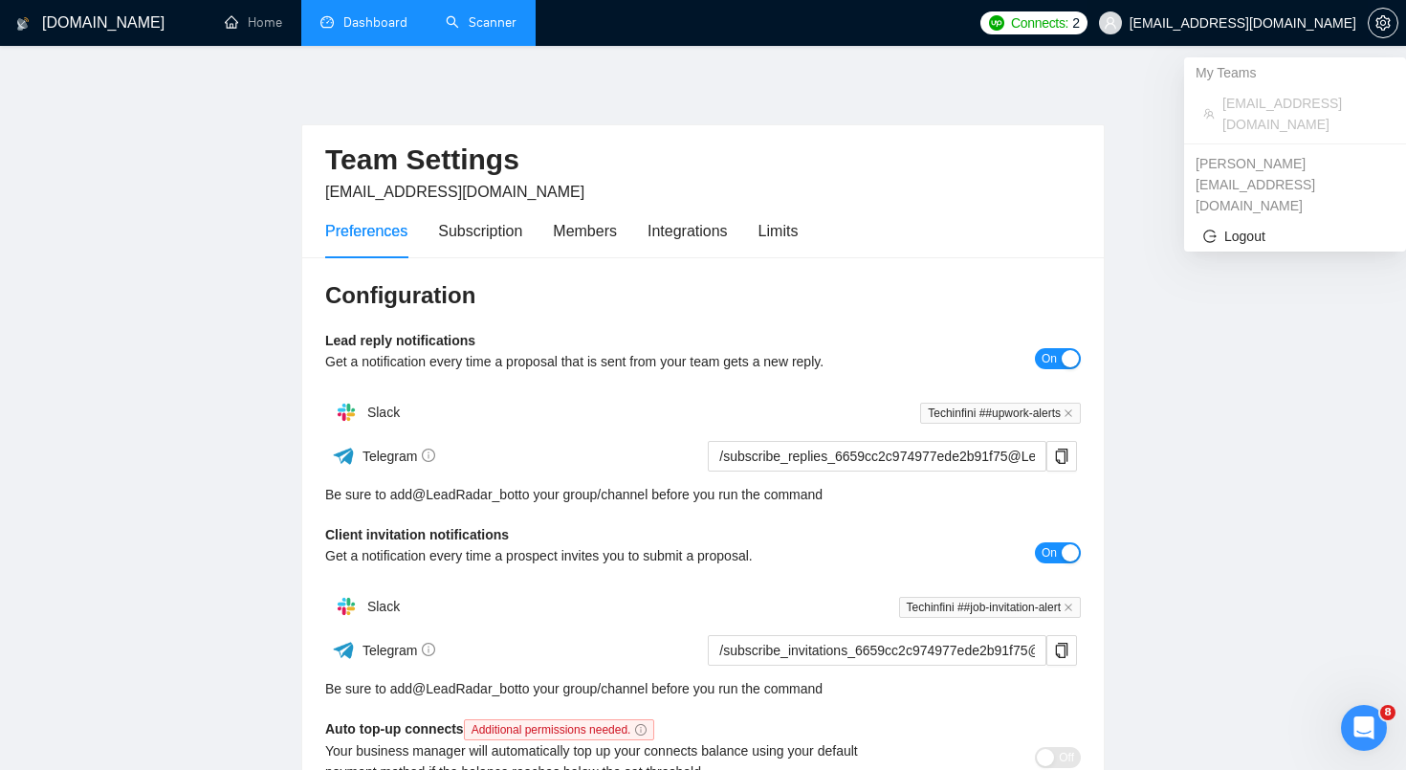
click at [1305, 23] on span "[EMAIL_ADDRESS][DOMAIN_NAME]" at bounding box center [1243, 23] width 227 height 0
copy div "[EMAIL_ADDRESS][DOMAIN_NAME]"
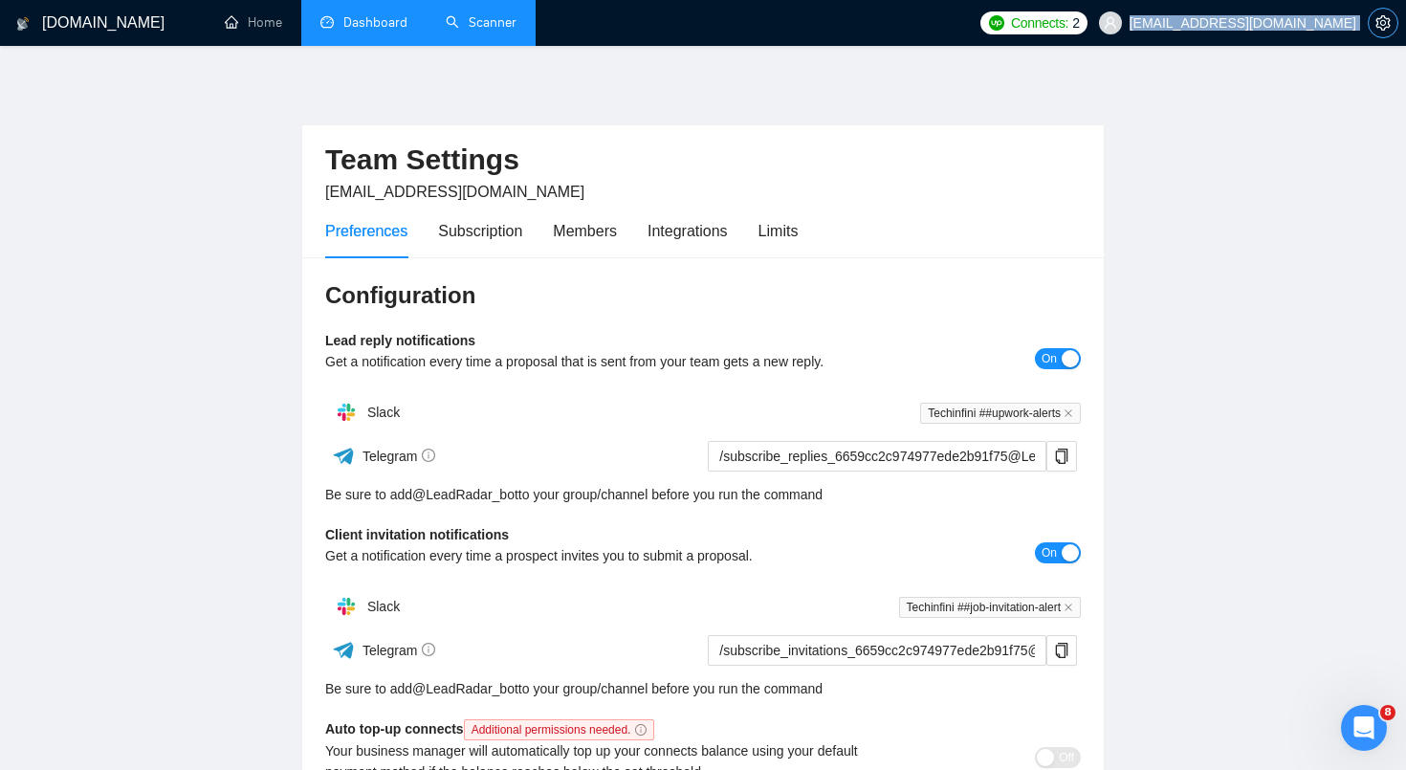
click at [1383, 17] on icon "setting" at bounding box center [1382, 22] width 15 height 15
click at [1379, 24] on icon "setting" at bounding box center [1382, 22] width 15 height 15
click at [1312, 23] on span "[EMAIL_ADDRESS][DOMAIN_NAME]" at bounding box center [1243, 23] width 227 height 0
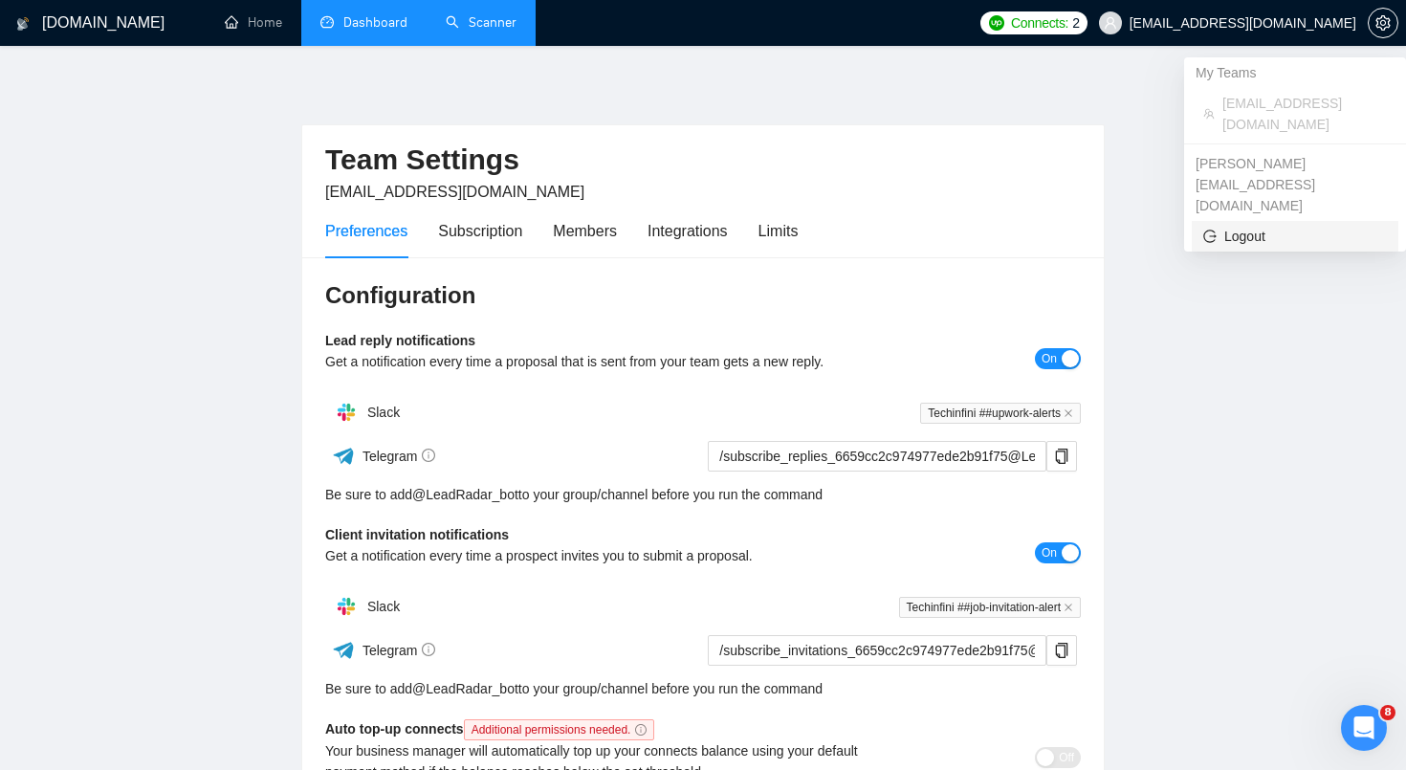
click at [1254, 226] on span "Logout" at bounding box center [1295, 236] width 184 height 21
